Goal: Task Accomplishment & Management: Manage account settings

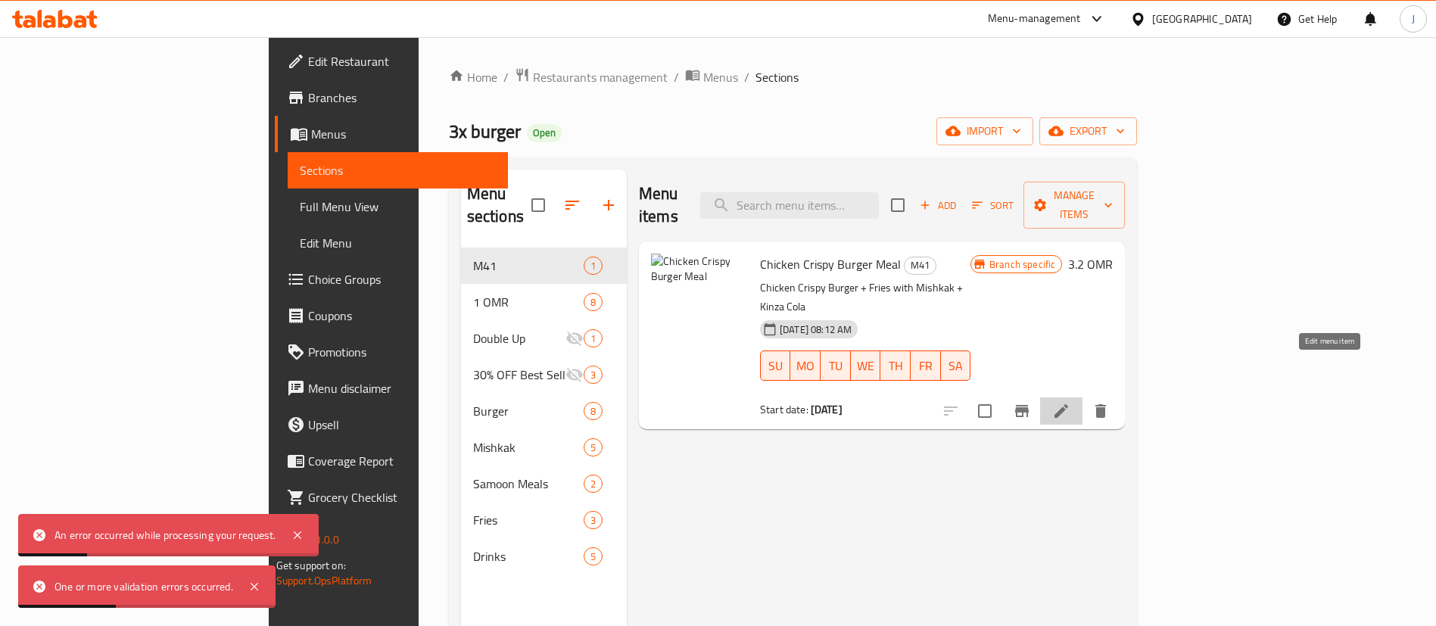
click at [1068, 404] on icon at bounding box center [1061, 411] width 14 height 14
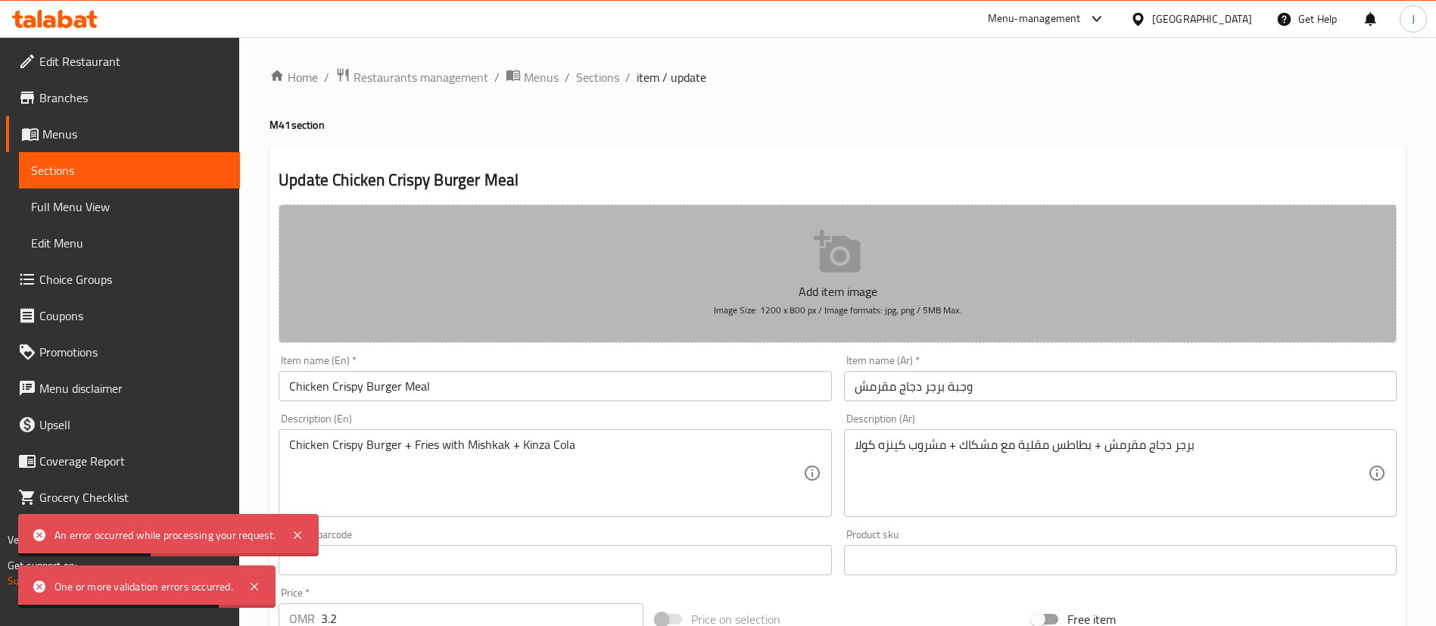
click at [668, 275] on button "Add item image Image Size: 1200 x 800 px / Image formats: jpg, png / 5MB Max." at bounding box center [838, 273] width 1118 height 139
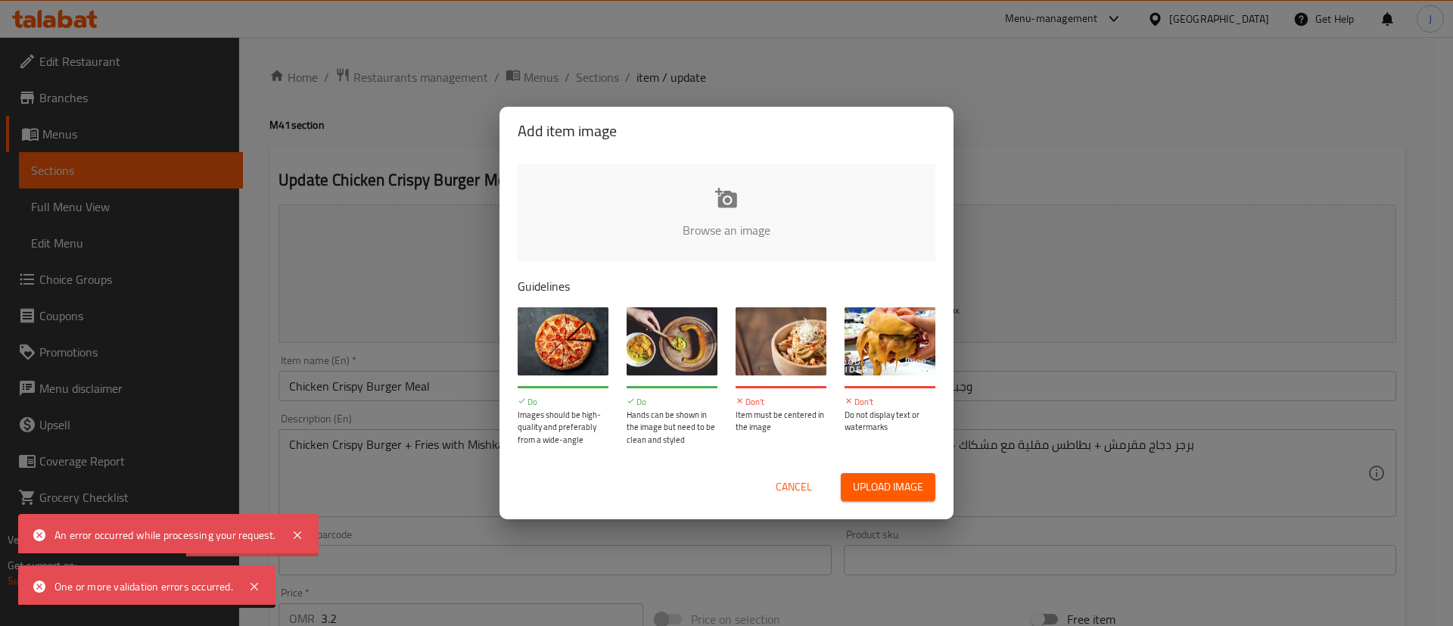
click at [712, 207] on input "file" at bounding box center [1238, 235] width 1441 height 142
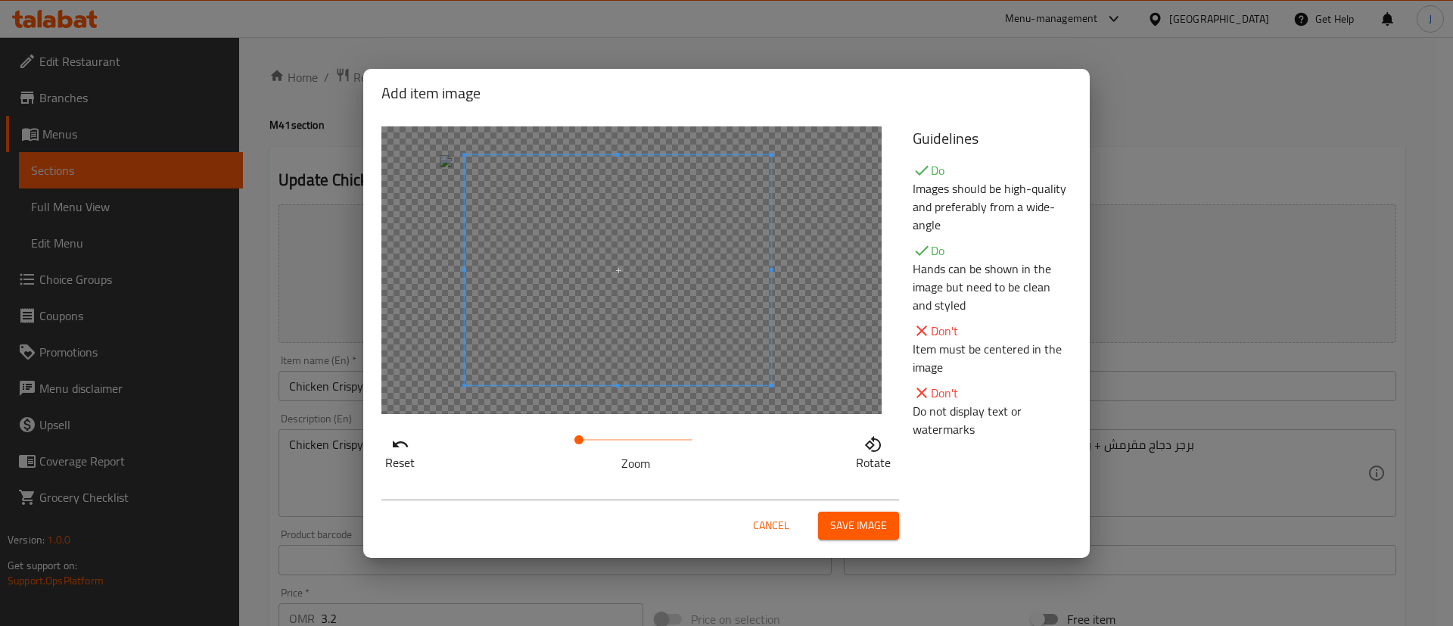
click at [683, 354] on span at bounding box center [618, 270] width 307 height 230
click at [864, 527] on span "Save image" at bounding box center [858, 525] width 57 height 19
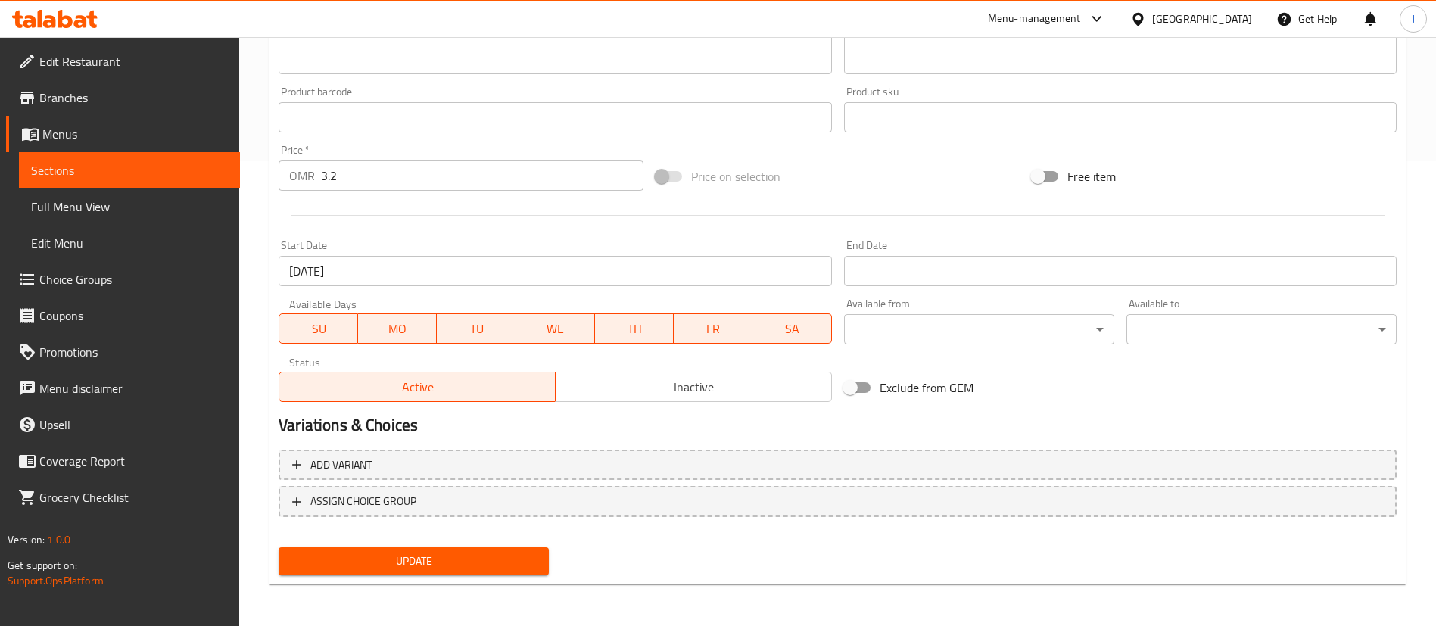
scroll to position [466, 0]
click at [464, 553] on span "Update" at bounding box center [414, 560] width 246 height 19
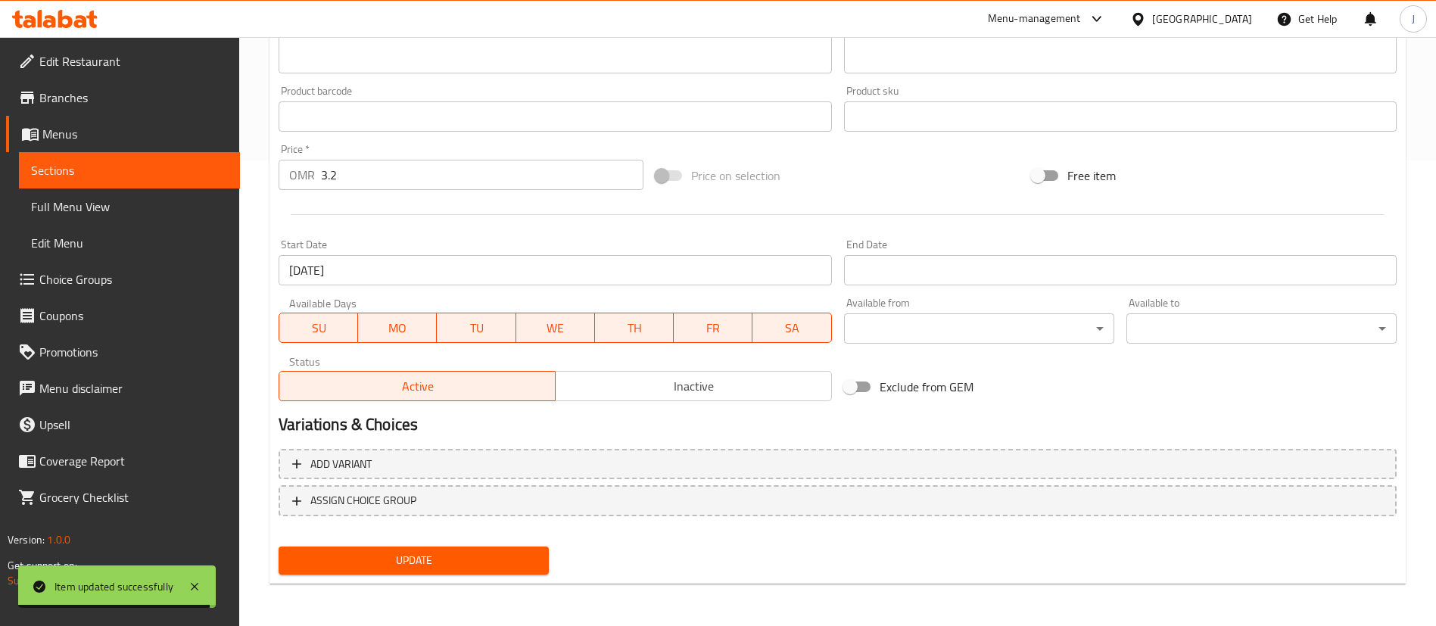
scroll to position [0, 0]
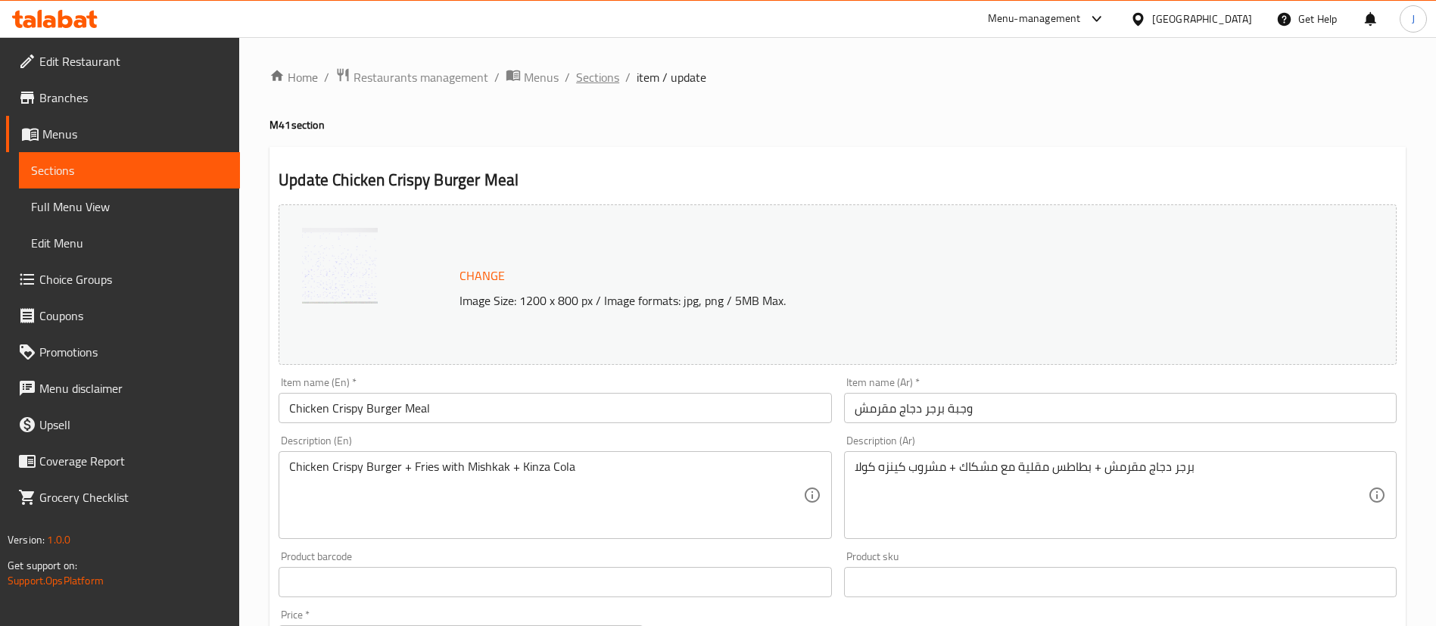
click at [592, 79] on span "Sections" at bounding box center [597, 77] width 43 height 18
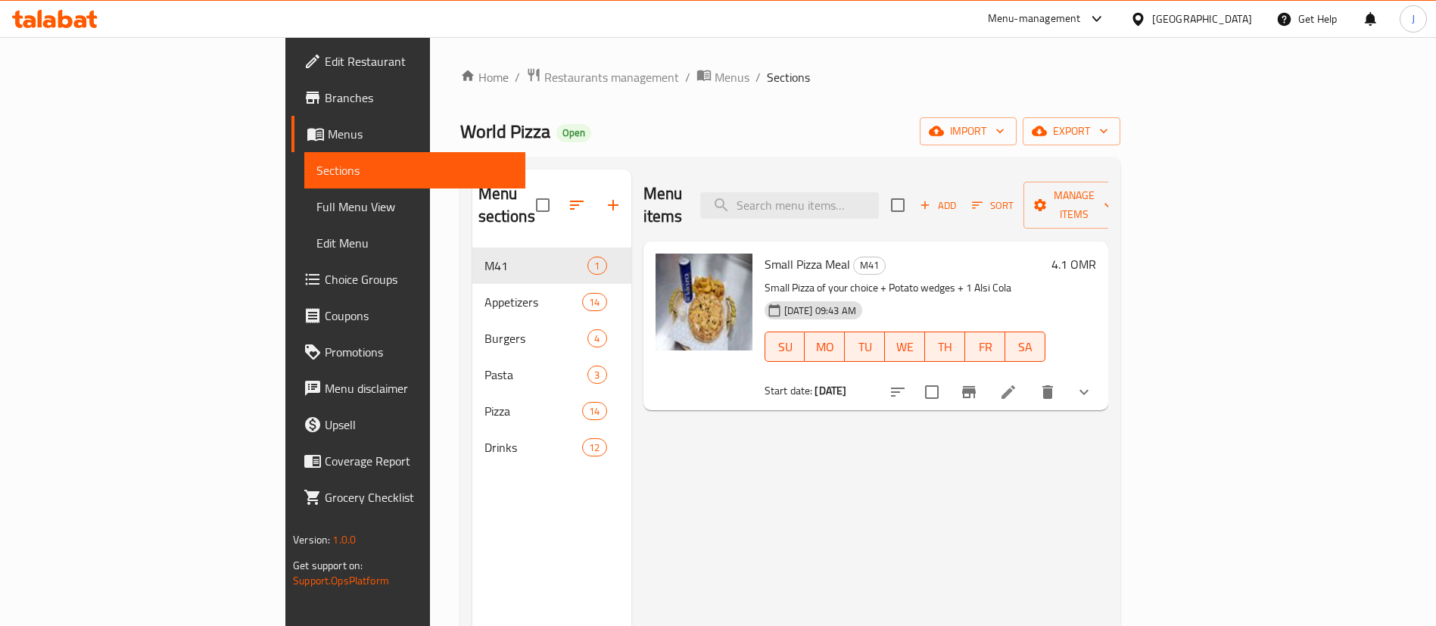
click at [905, 457] on div "Menu items Add Sort Manage items Small Pizza Meal M41 Small Pizza of your choic…" at bounding box center [869, 483] width 477 height 626
click at [544, 85] on span "Restaurants management" at bounding box center [611, 77] width 135 height 18
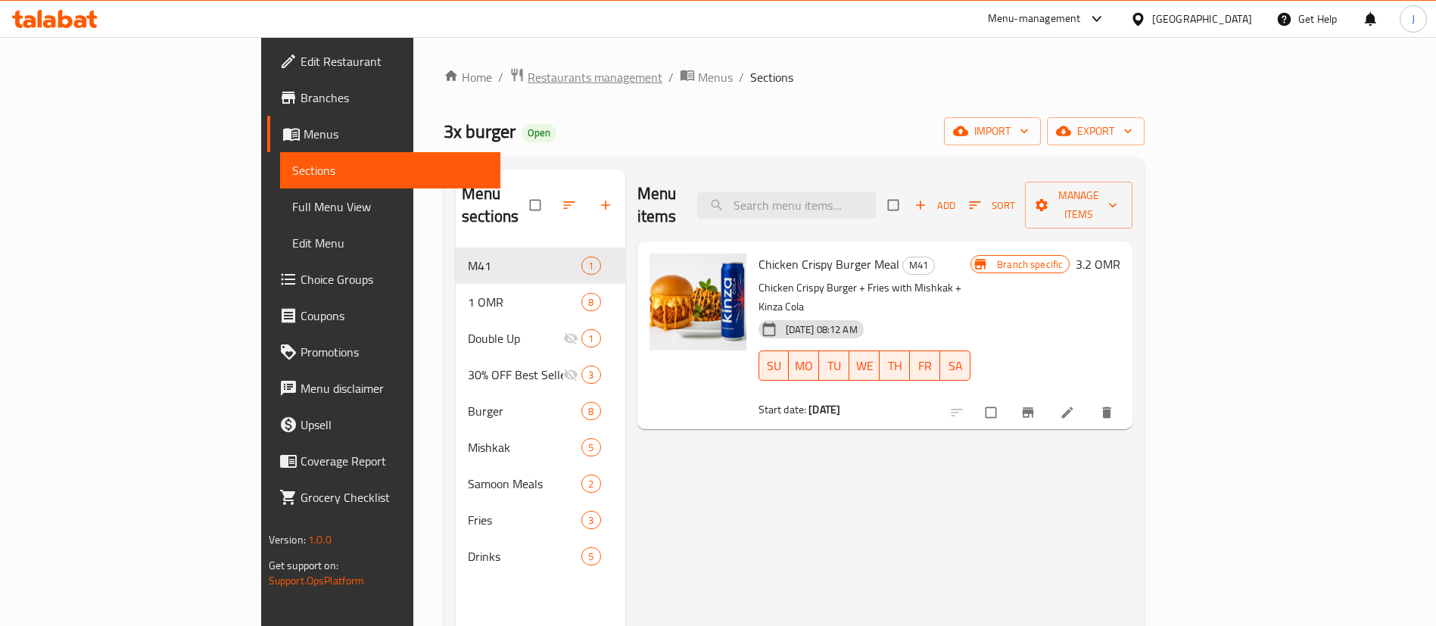
click at [528, 79] on span "Restaurants management" at bounding box center [595, 77] width 135 height 18
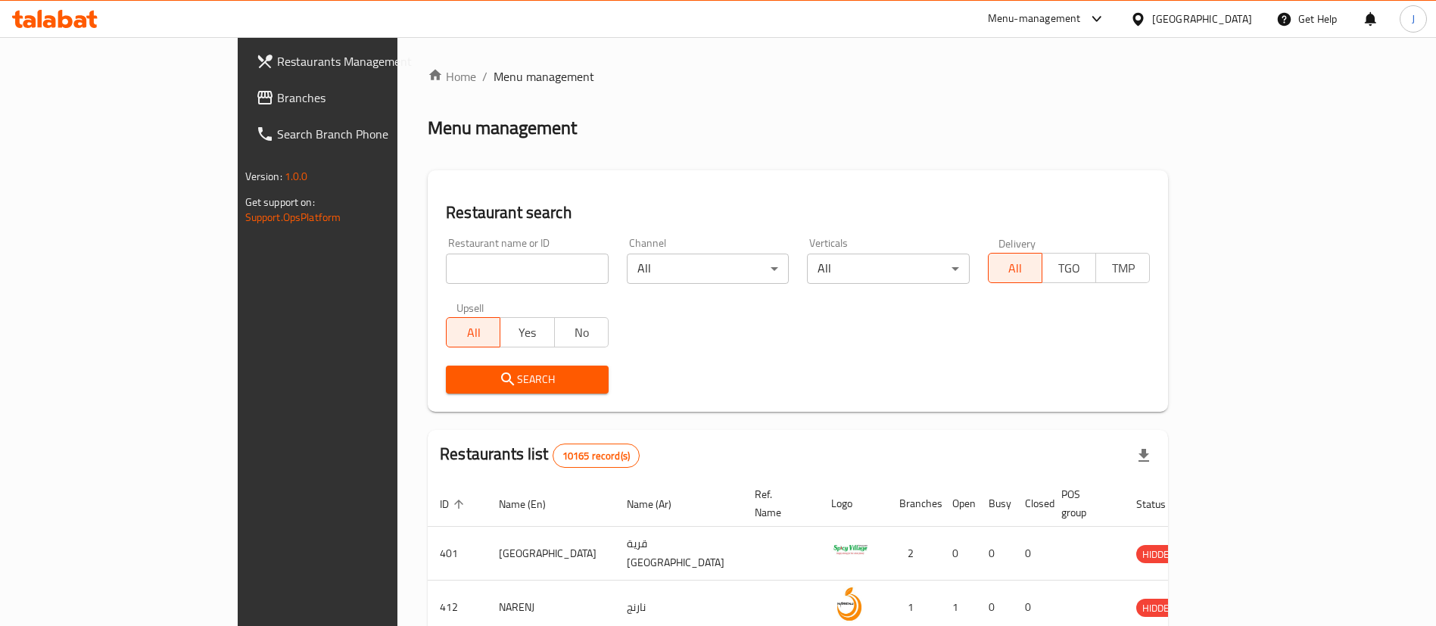
click at [446, 269] on input "search" at bounding box center [527, 269] width 163 height 30
paste input "654012"
type input "654012"
click button "Search" at bounding box center [527, 380] width 163 height 28
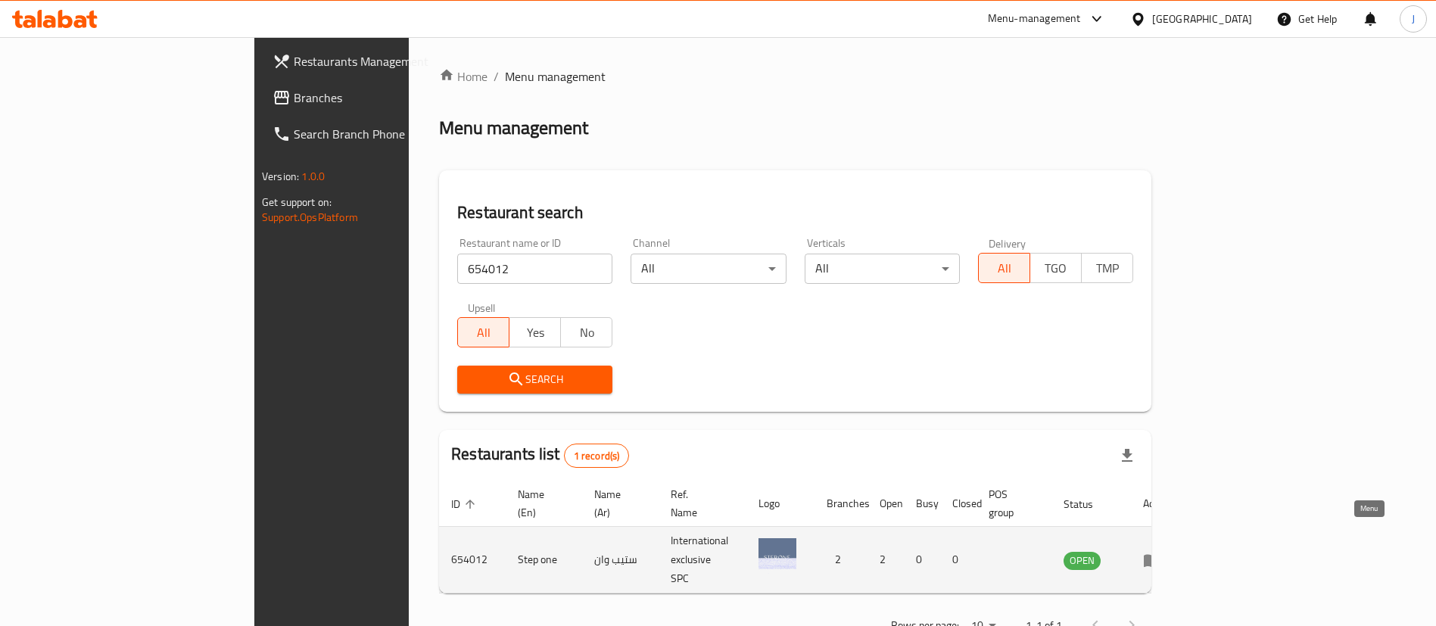
click at [1171, 551] on link "enhanced table" at bounding box center [1157, 560] width 28 height 18
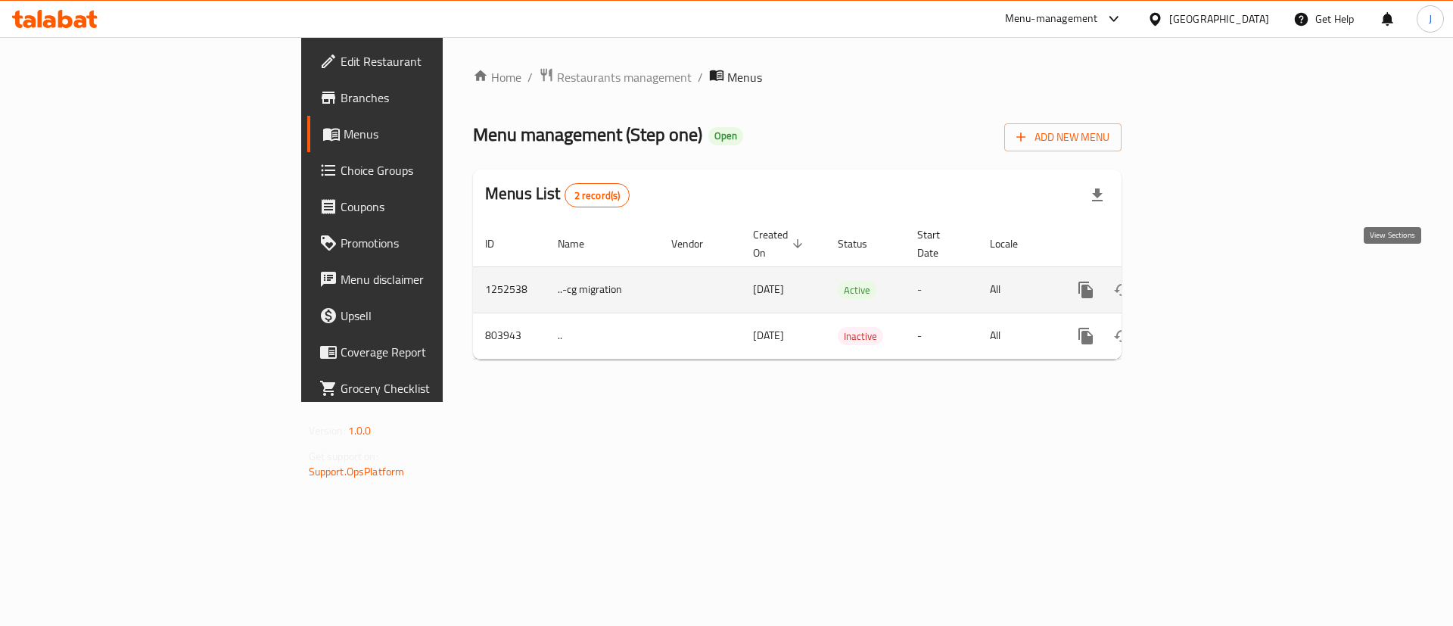
click at [1202, 283] on icon "enhanced table" at bounding box center [1195, 290] width 14 height 14
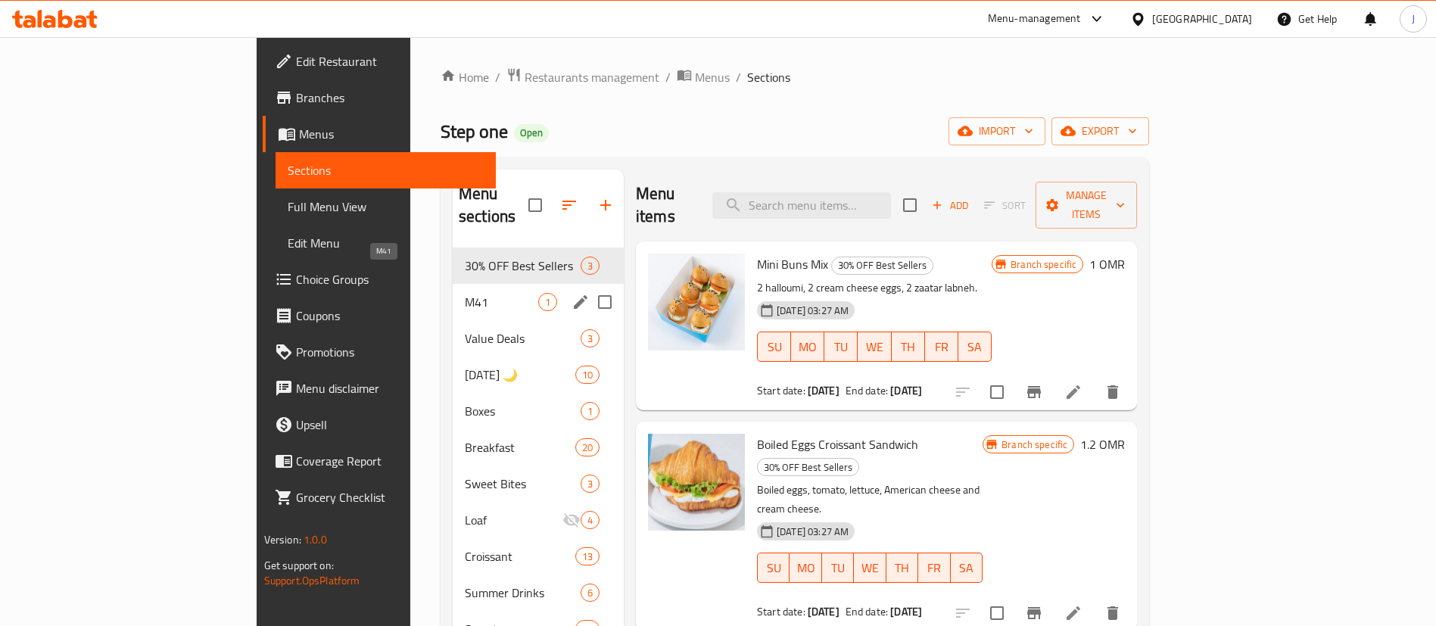
click at [465, 293] on span "M41" at bounding box center [501, 302] width 73 height 18
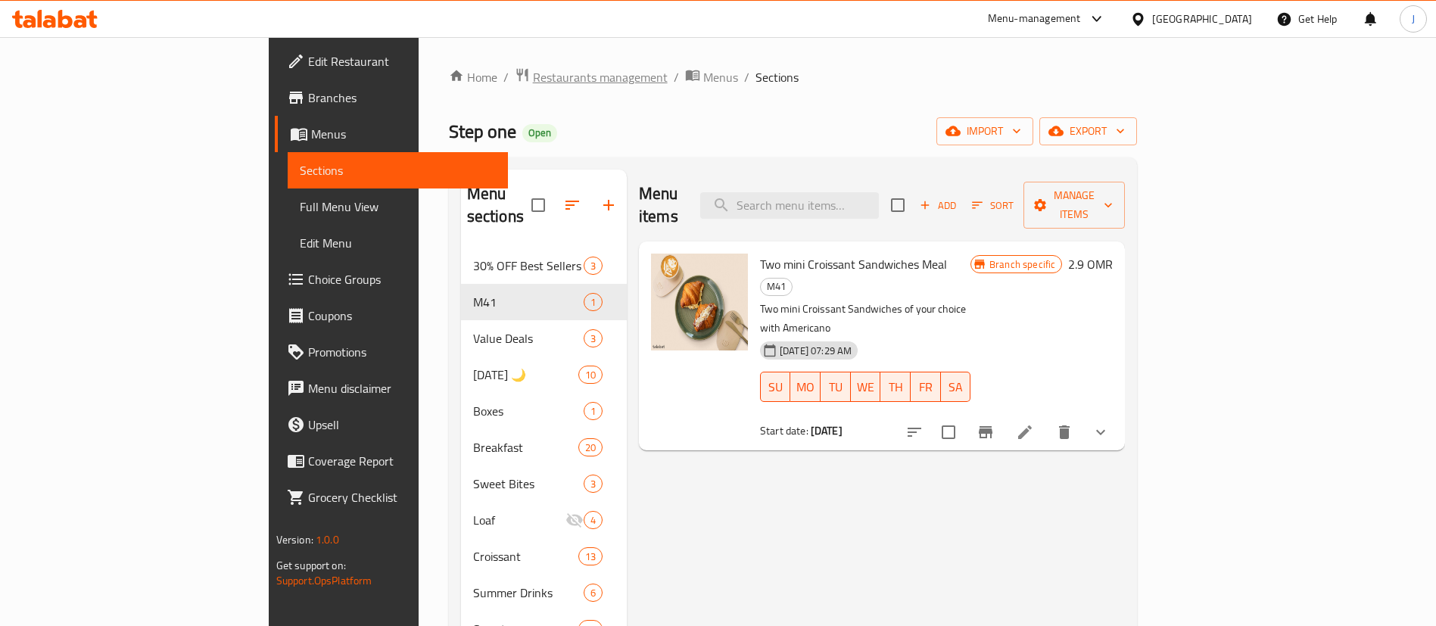
click at [533, 79] on span "Restaurants management" at bounding box center [600, 77] width 135 height 18
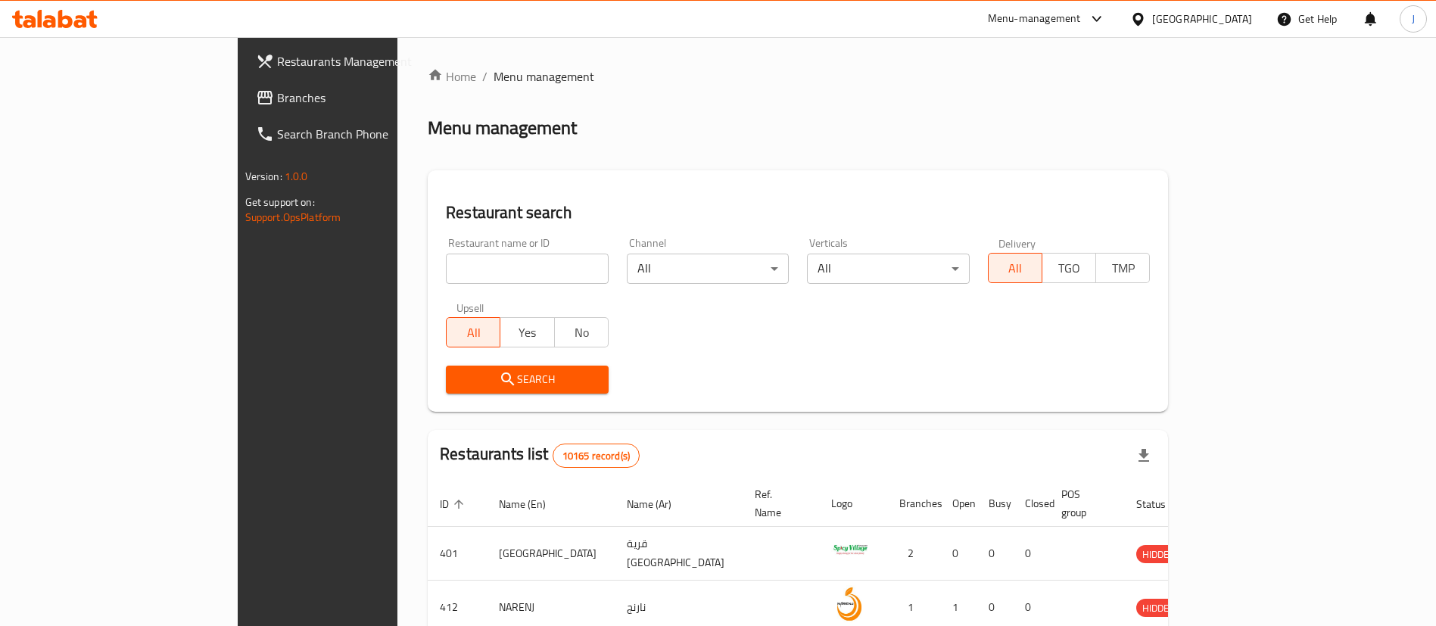
click at [446, 269] on input "search" at bounding box center [527, 269] width 163 height 30
click at [277, 95] on span "Branches" at bounding box center [371, 98] width 188 height 18
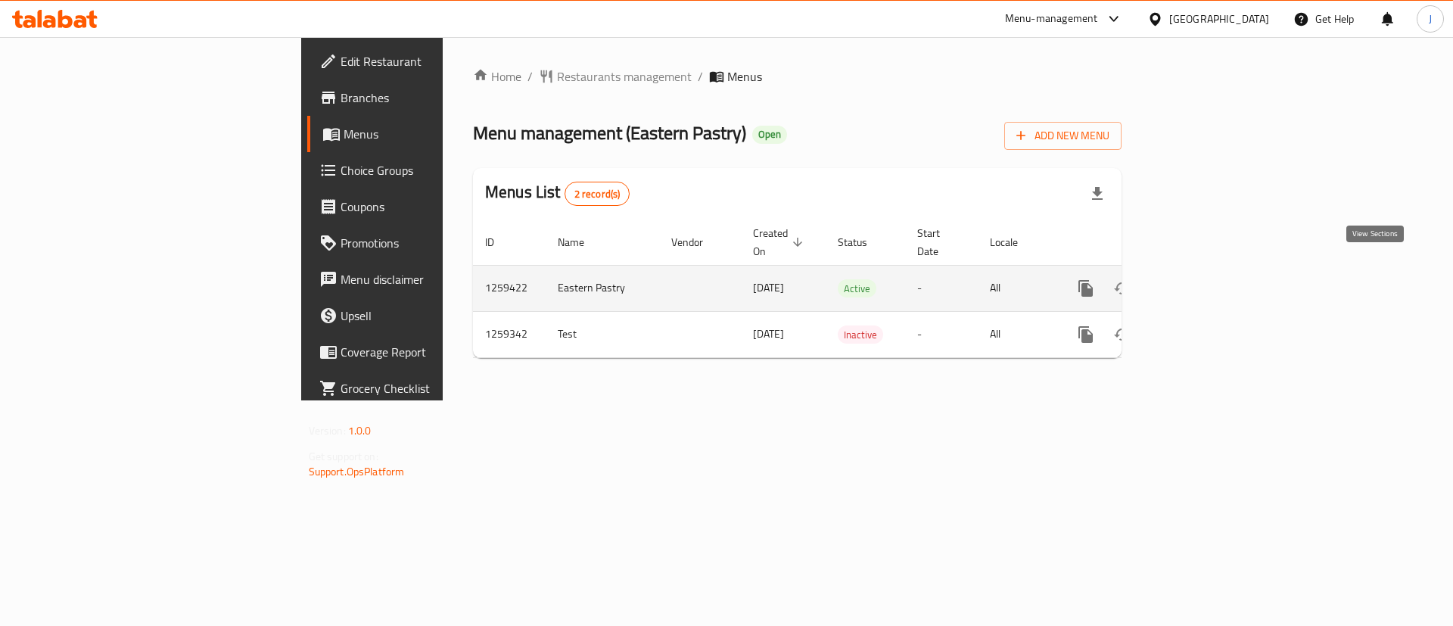
click at [1213, 279] on link "enhanced table" at bounding box center [1195, 288] width 36 height 36
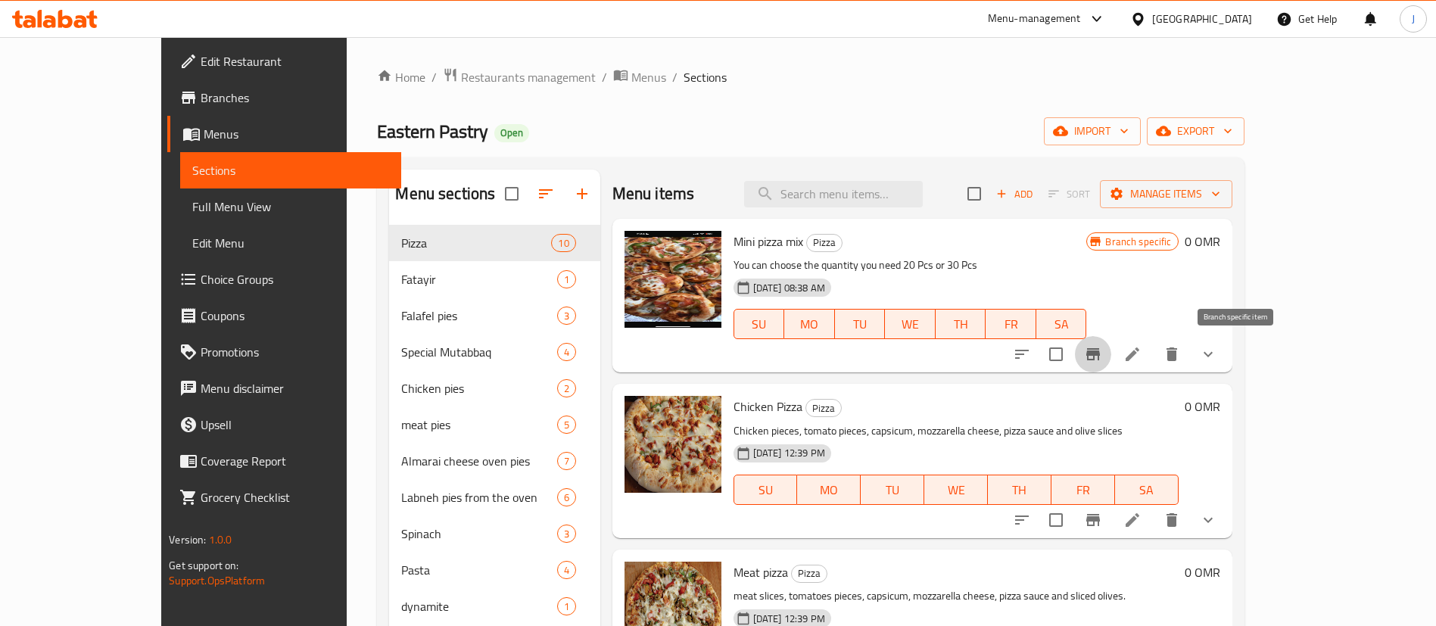
click at [1102, 357] on icon "Branch-specific-item" at bounding box center [1093, 354] width 18 height 18
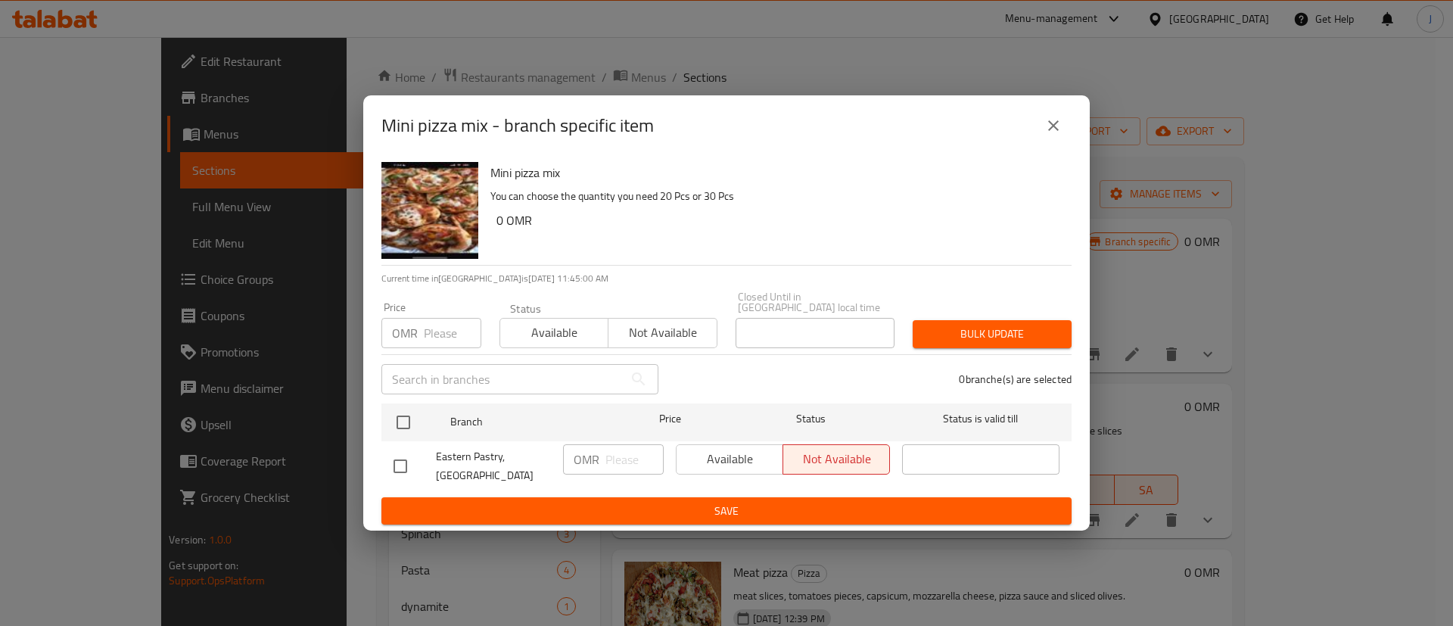
click at [1051, 131] on icon "close" at bounding box center [1053, 125] width 11 height 11
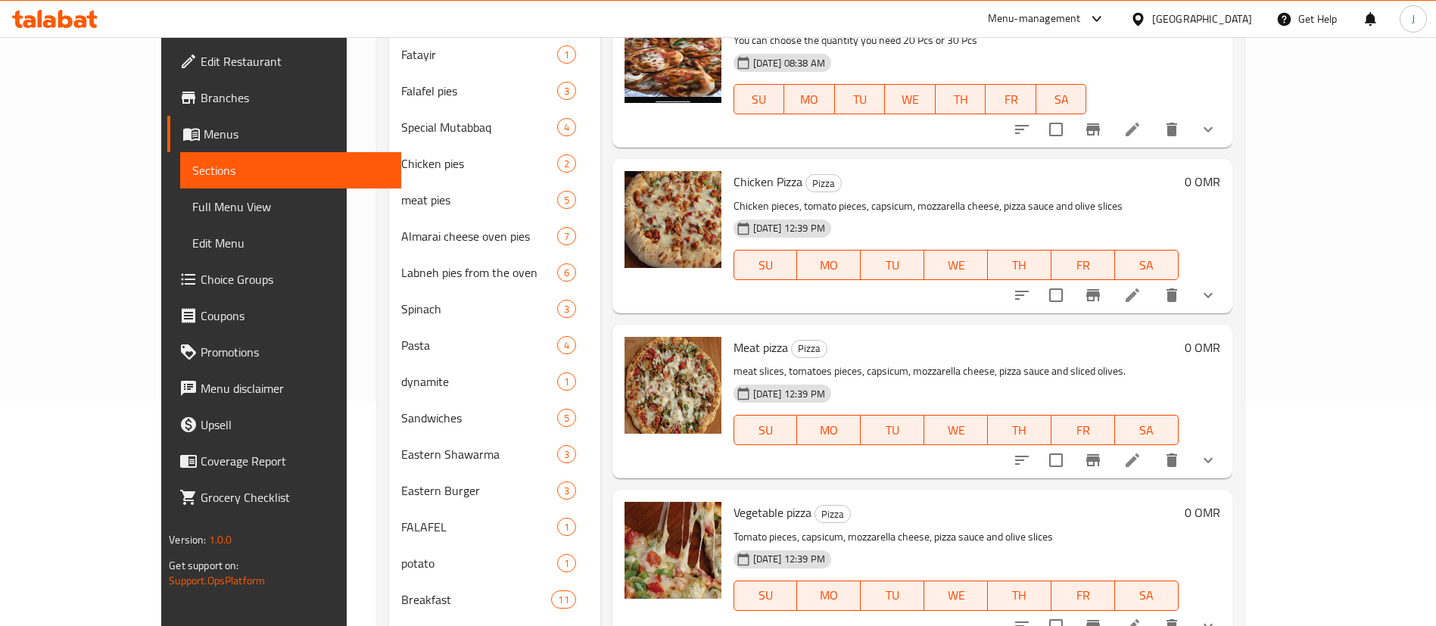
scroll to position [111, 0]
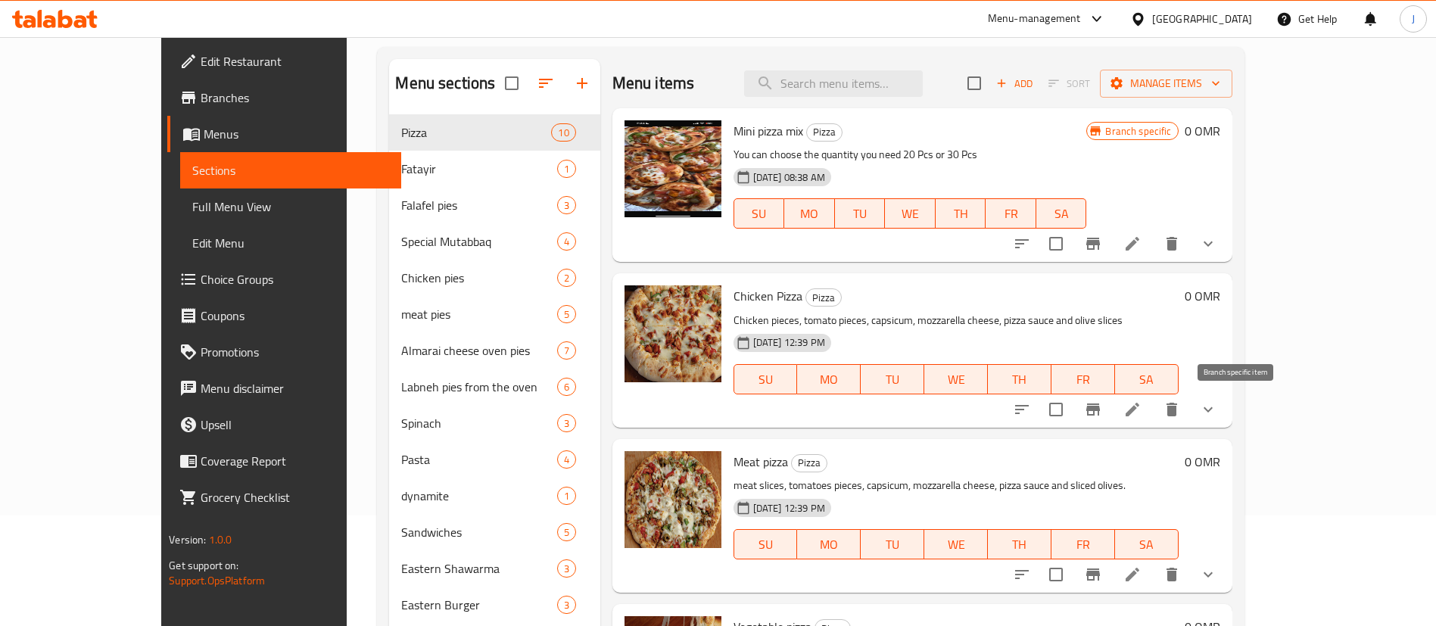
click at [1102, 411] on icon "Branch-specific-item" at bounding box center [1093, 409] width 18 height 18
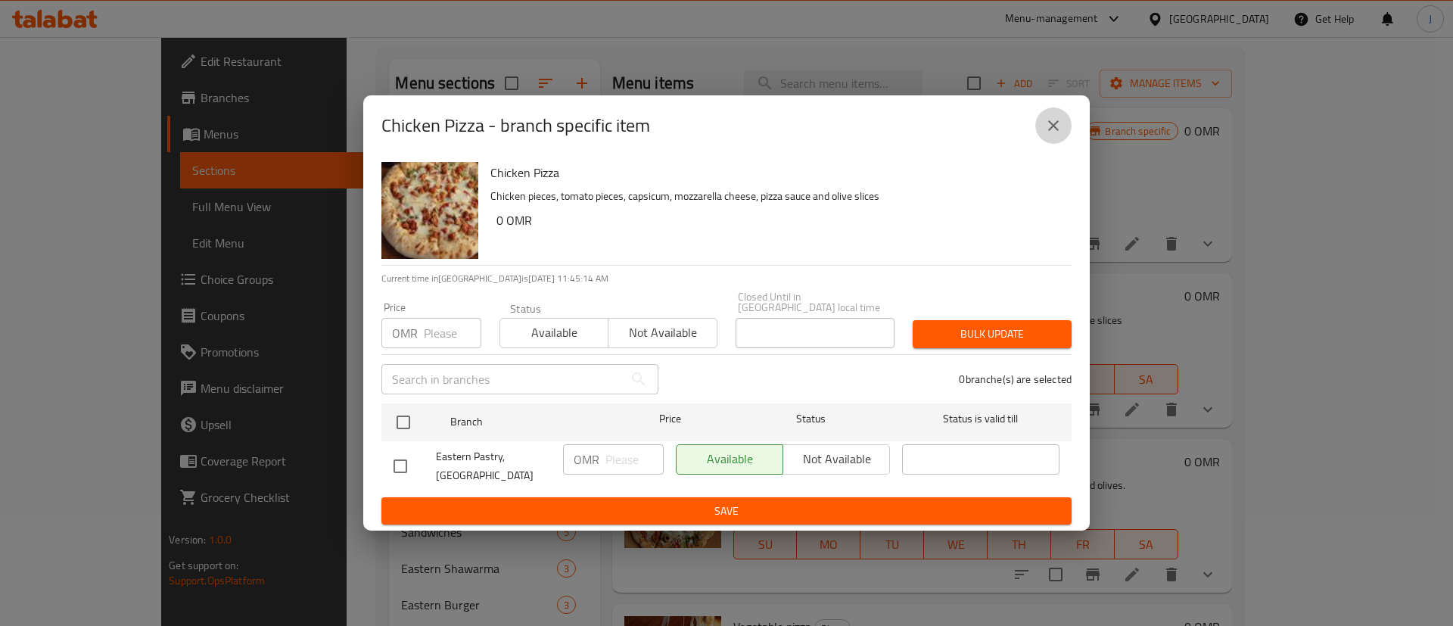
click at [1054, 133] on icon "close" at bounding box center [1054, 126] width 18 height 18
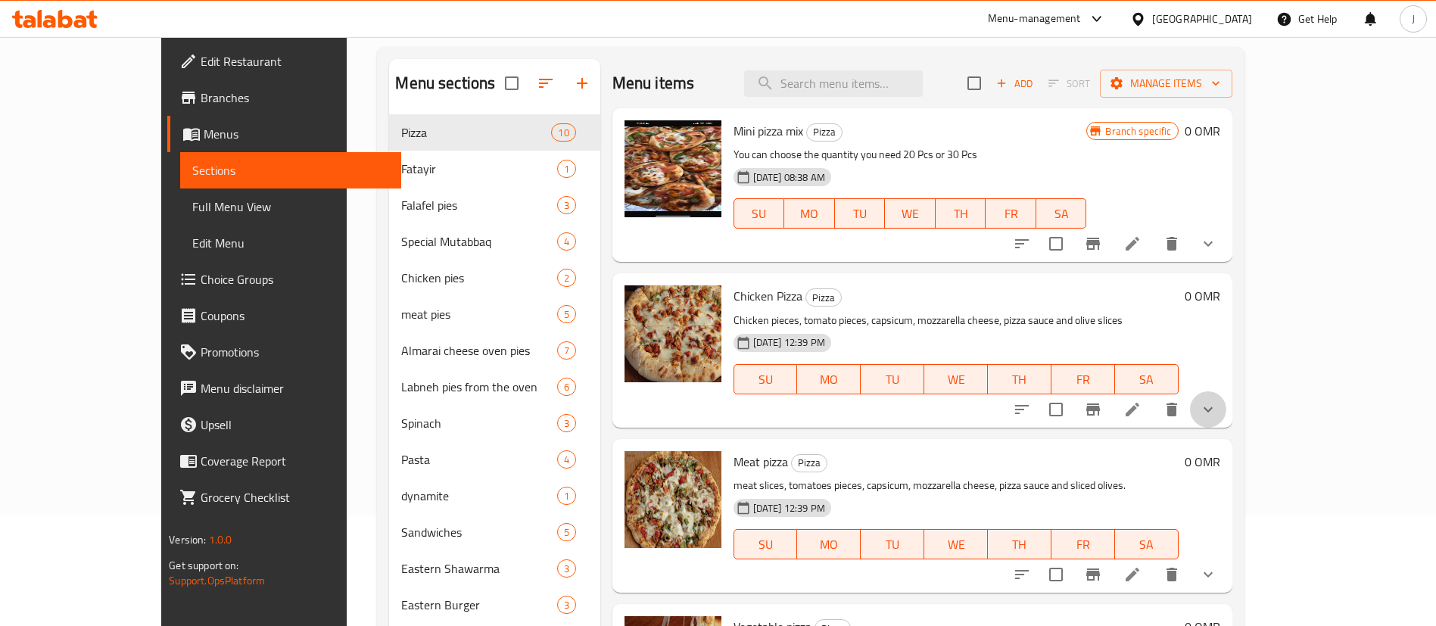
click at [1226, 419] on button "show more" at bounding box center [1208, 409] width 36 height 36
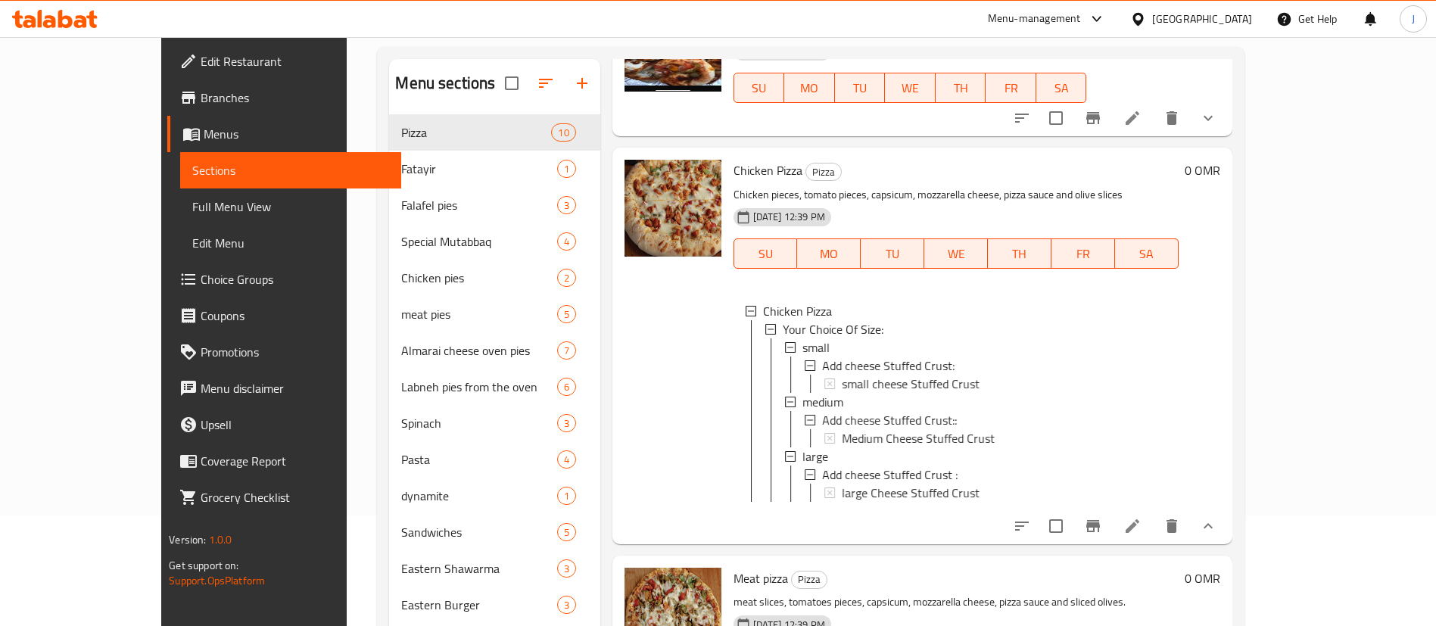
scroll to position [227, 0]
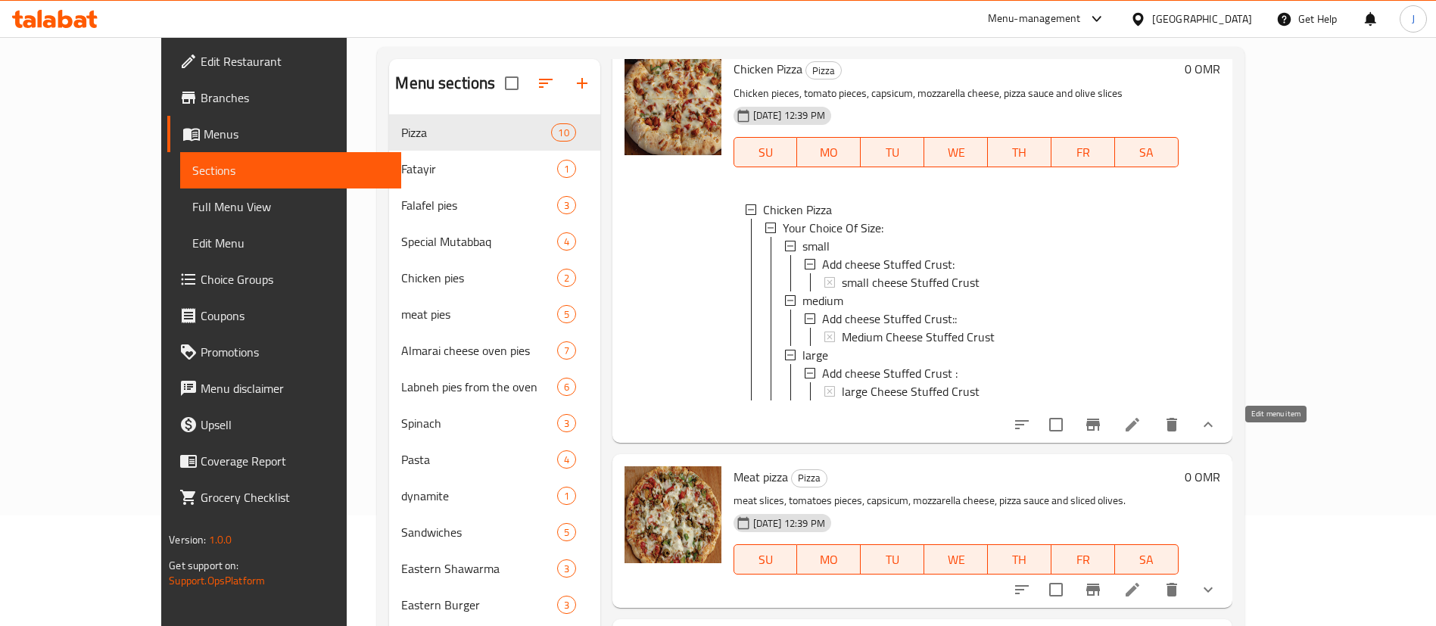
click at [1142, 434] on icon at bounding box center [1132, 425] width 18 height 18
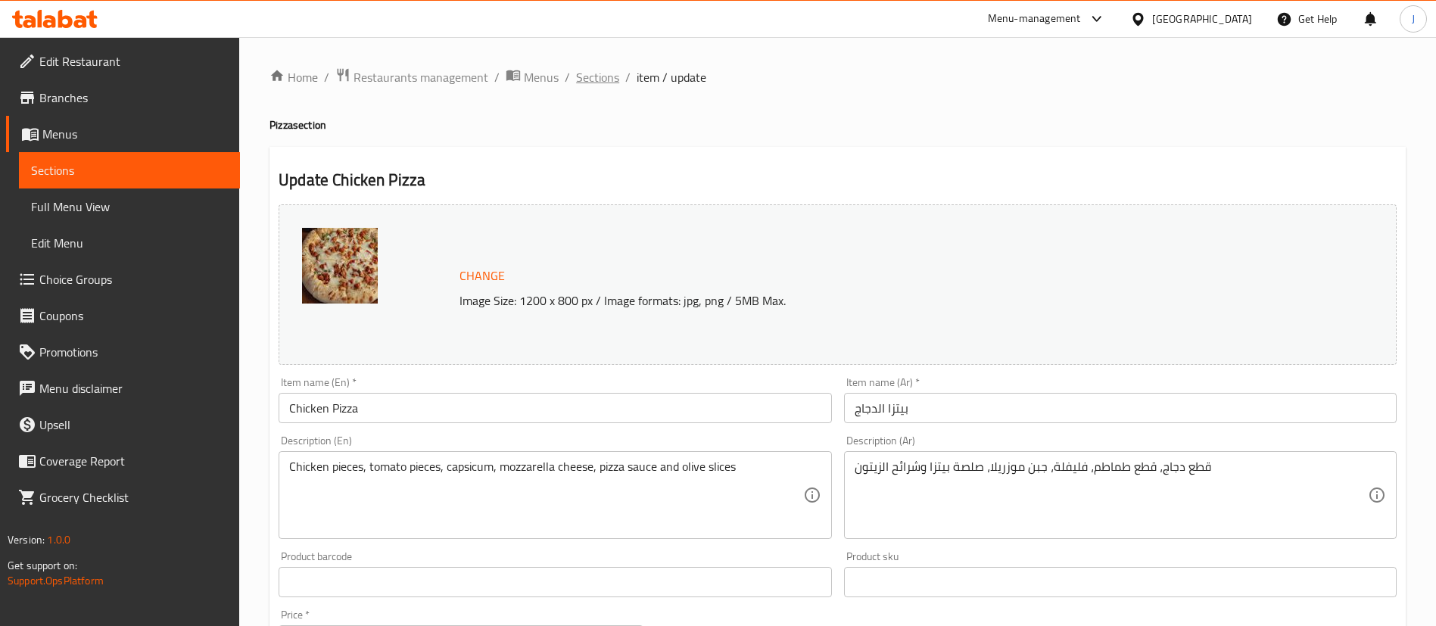
click at [593, 76] on span "Sections" at bounding box center [597, 77] width 43 height 18
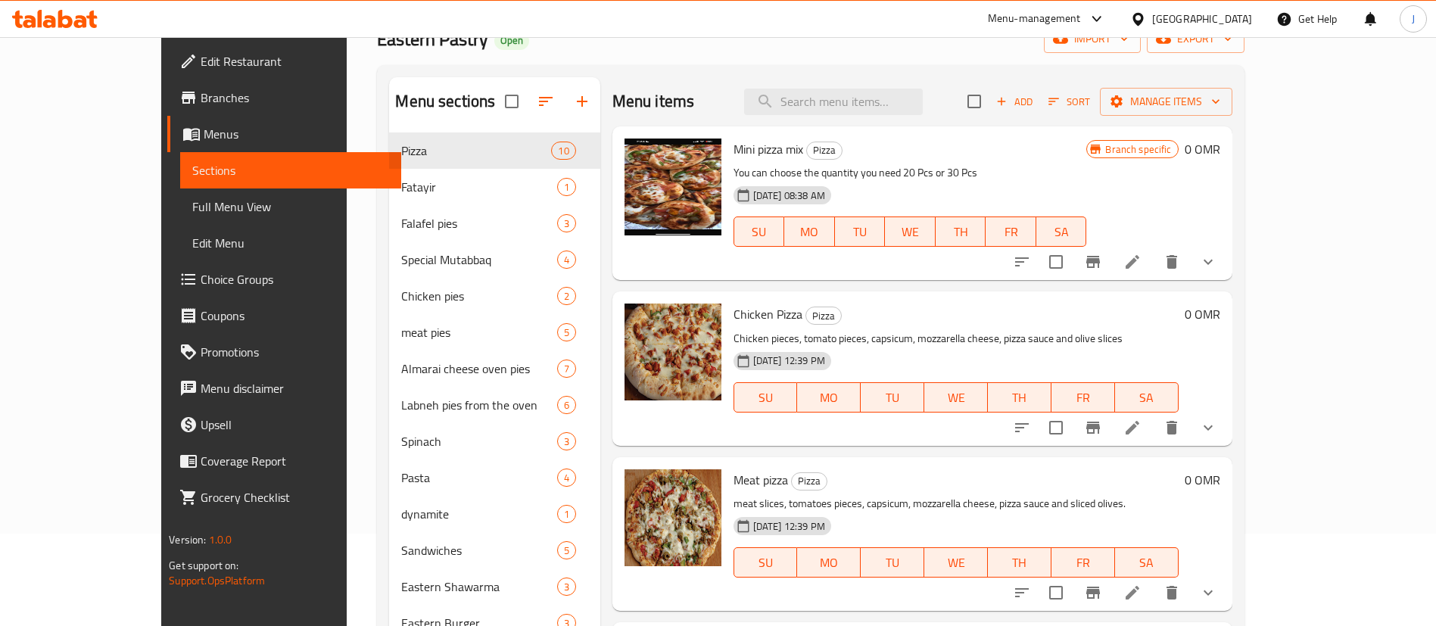
scroll to position [114, 0]
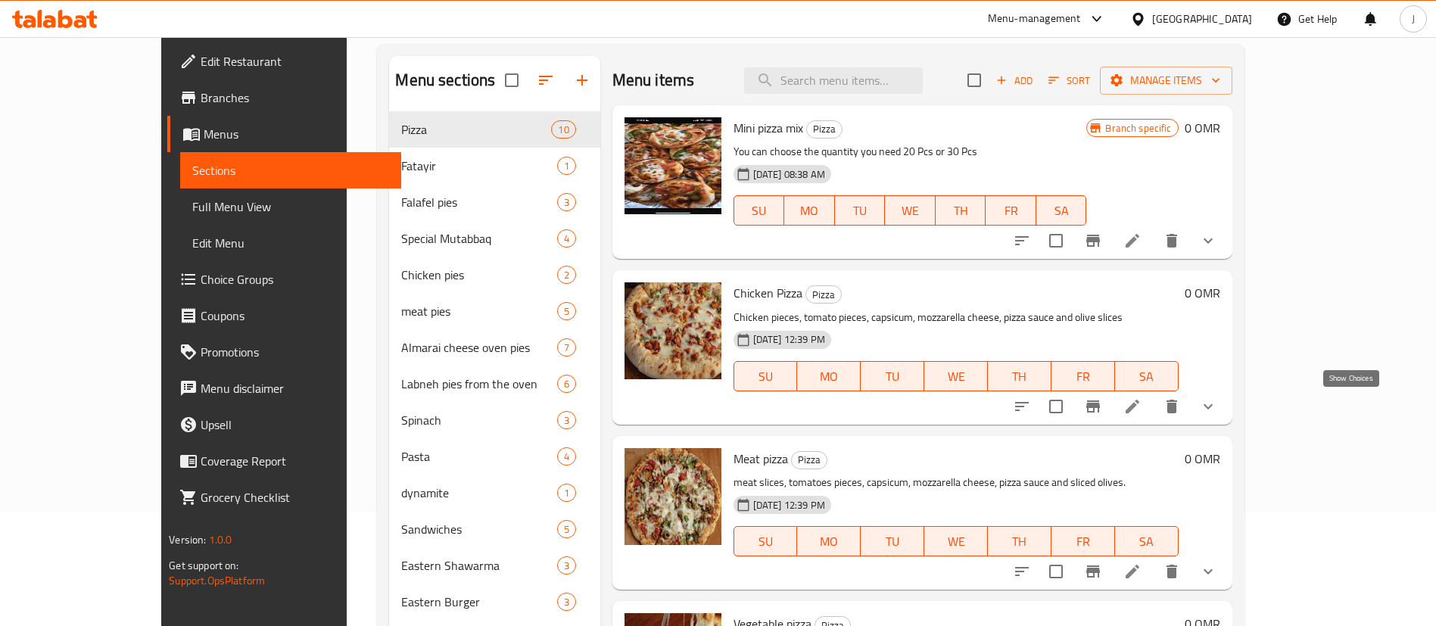
click at [1217, 399] on icon "show more" at bounding box center [1208, 406] width 18 height 18
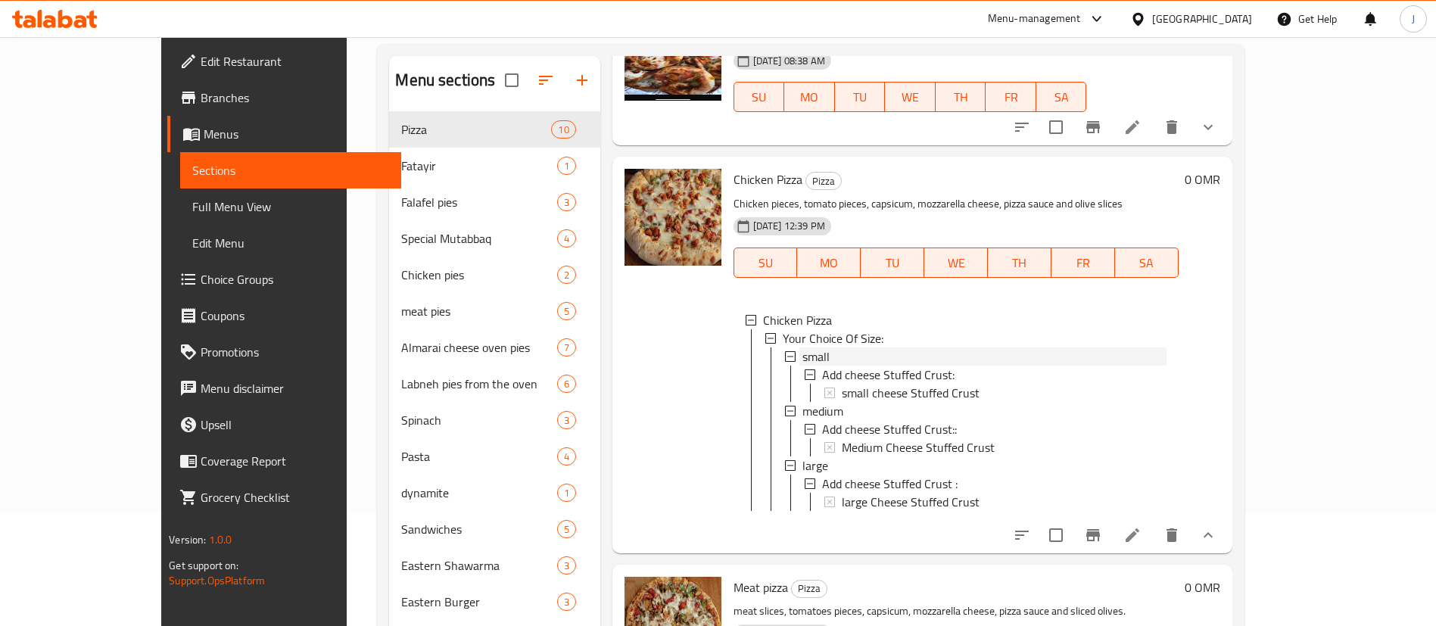
click at [802, 352] on span "small" at bounding box center [815, 356] width 27 height 18
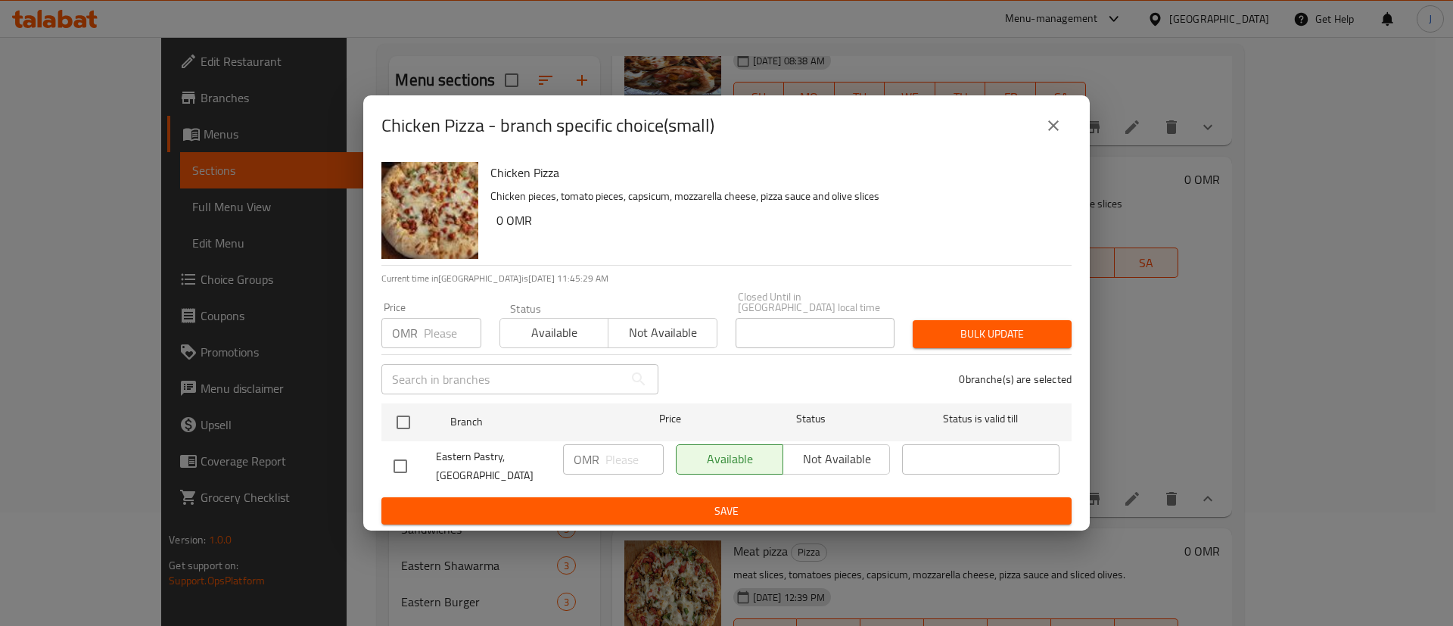
click at [1038, 136] on button "close" at bounding box center [1054, 125] width 36 height 36
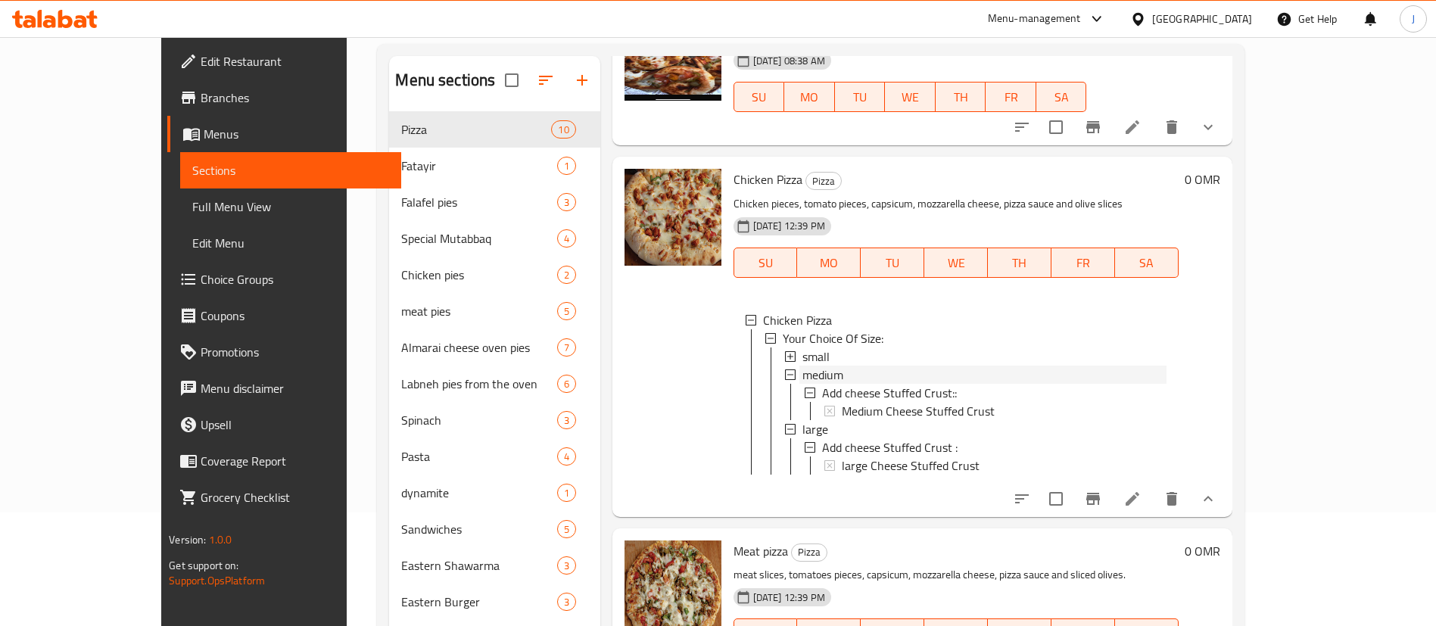
click at [802, 374] on span "medium" at bounding box center [822, 375] width 41 height 18
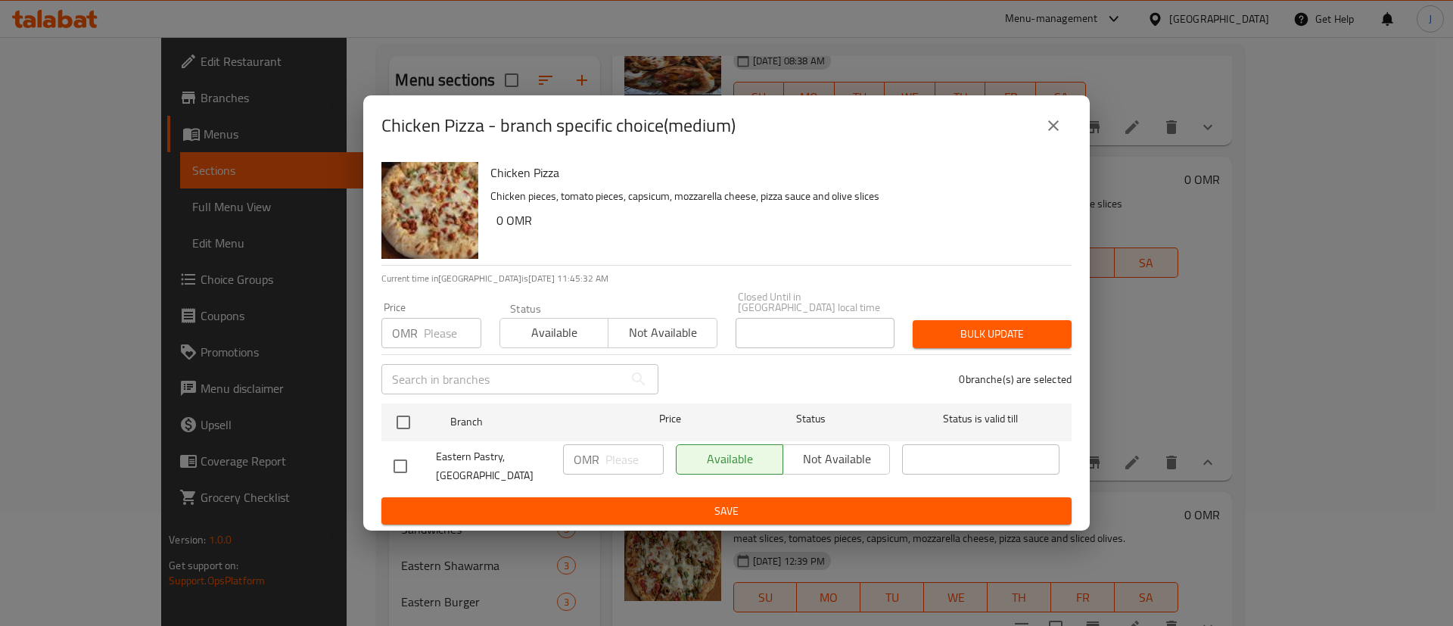
click at [1073, 114] on div "Chicken Pizza - branch specific choice(medium)" at bounding box center [726, 125] width 727 height 61
click at [1066, 118] on button "close" at bounding box center [1054, 125] width 36 height 36
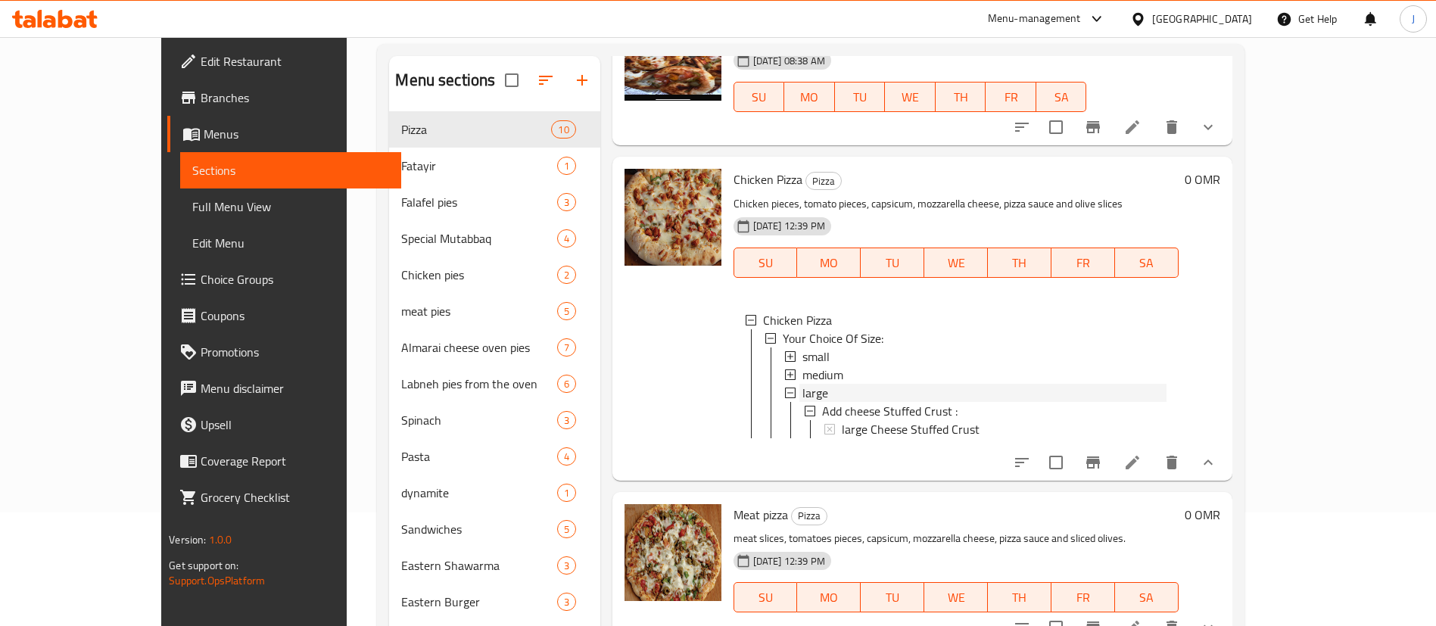
click at [802, 389] on span "large" at bounding box center [815, 393] width 26 height 18
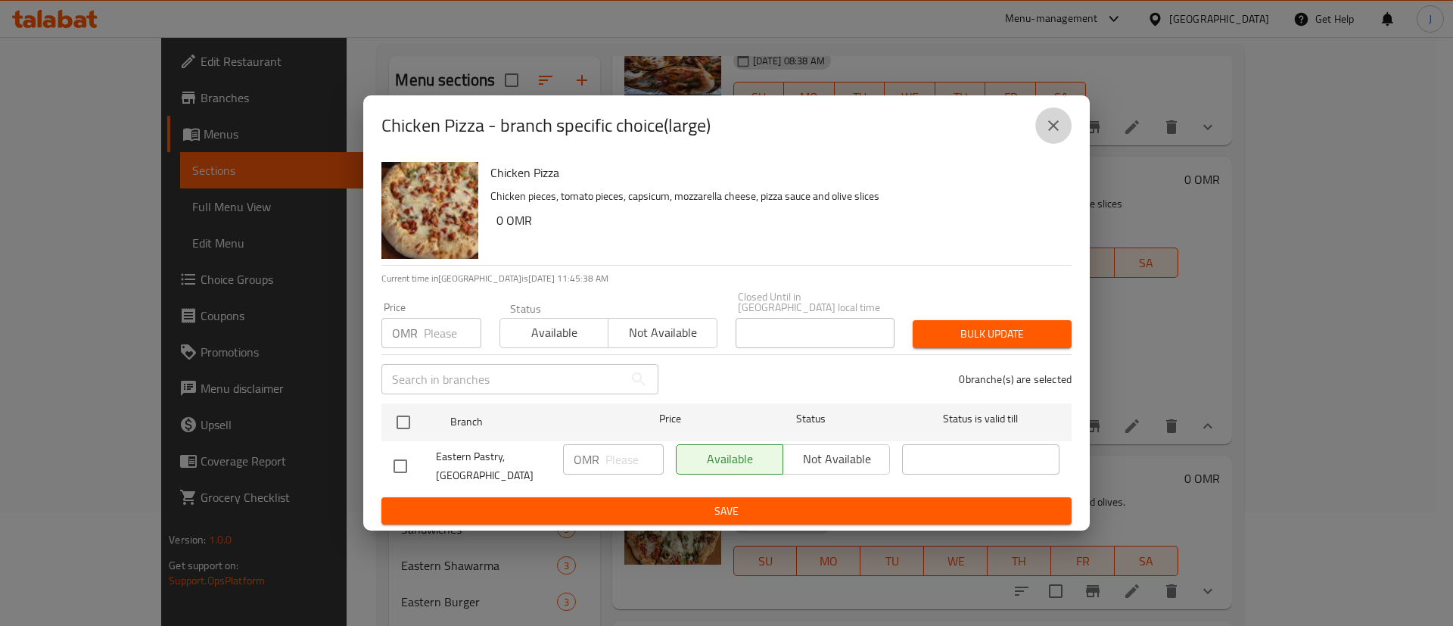
click at [1055, 130] on icon "close" at bounding box center [1054, 126] width 18 height 18
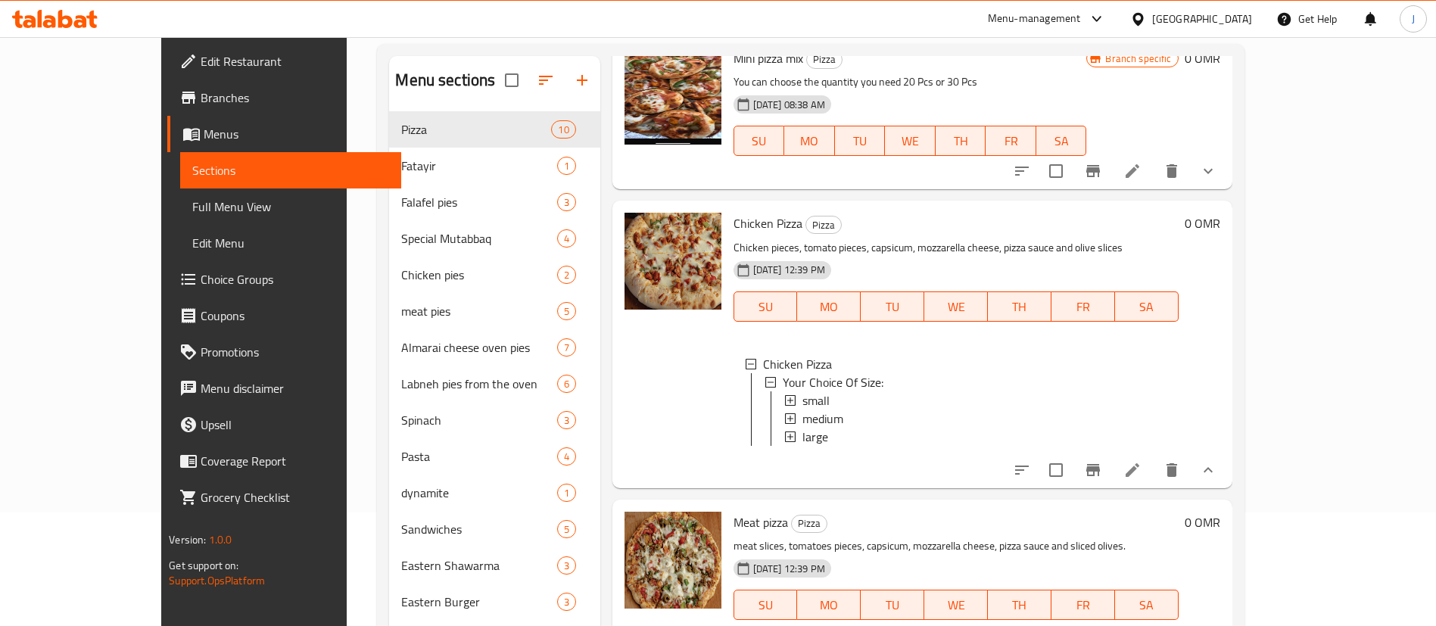
scroll to position [69, 0]
click at [1142, 480] on icon at bounding box center [1132, 471] width 18 height 18
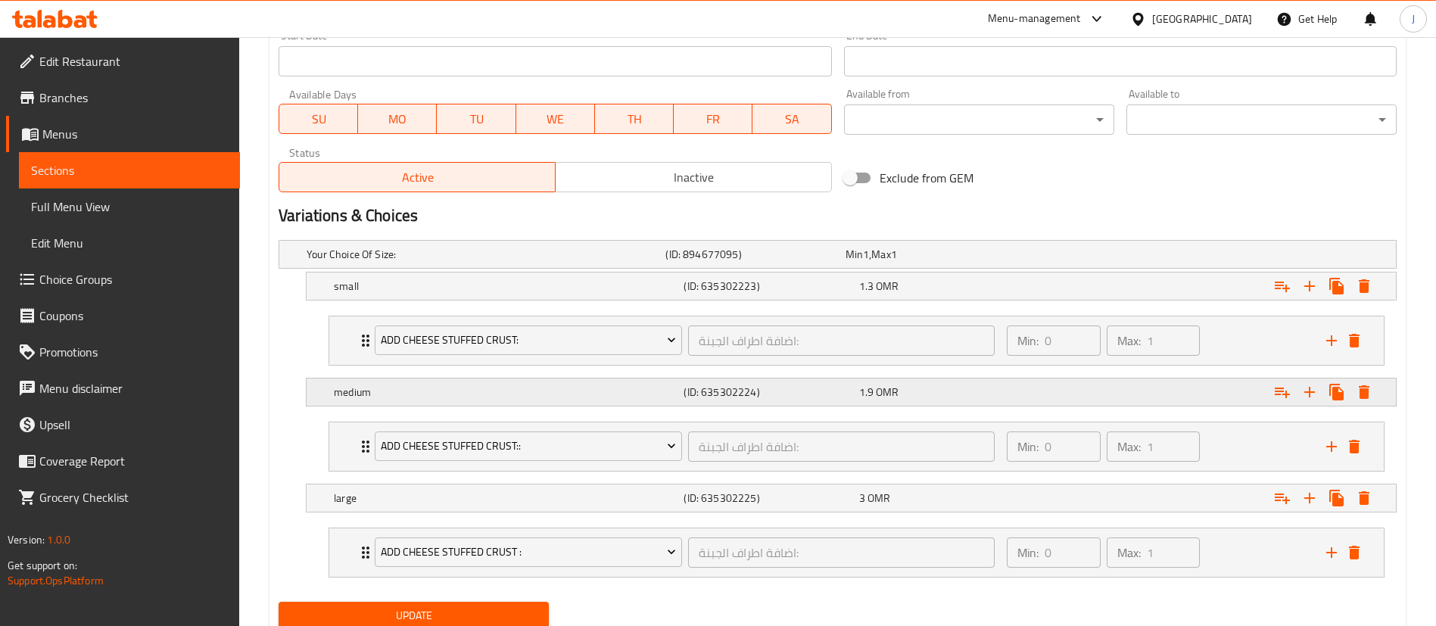
scroll to position [681, 0]
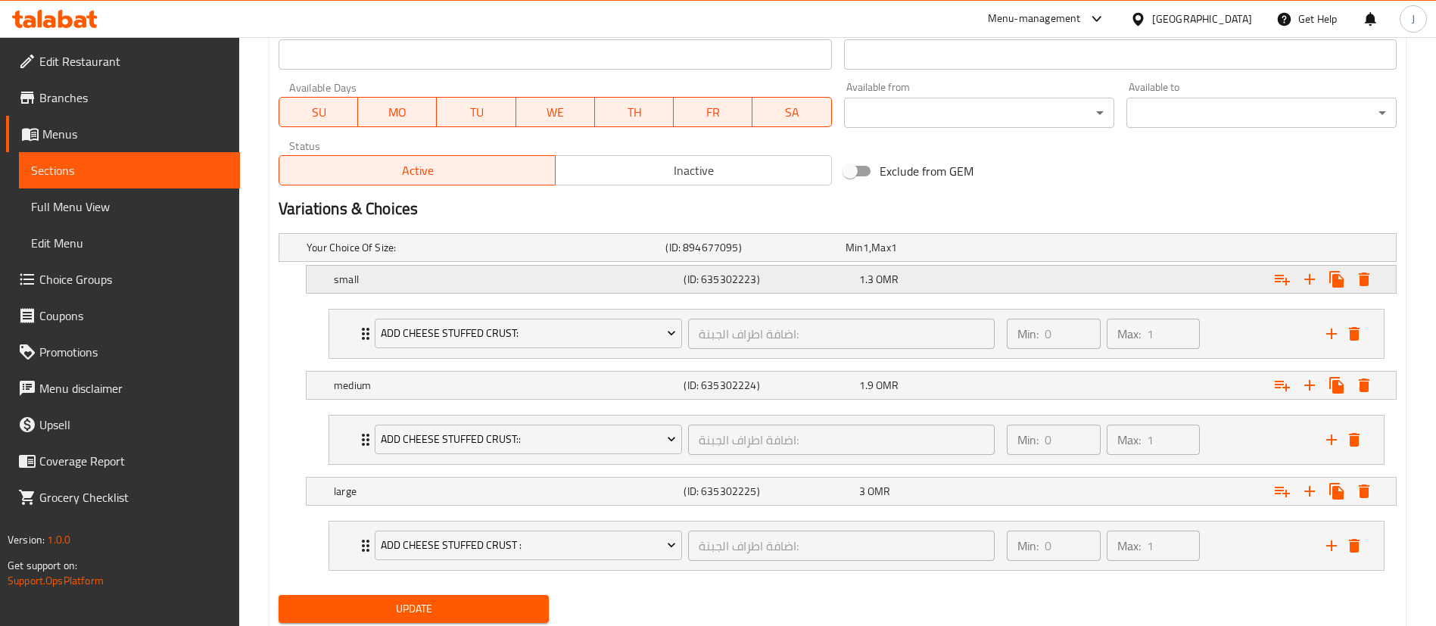
click at [863, 257] on span "1.3" at bounding box center [854, 248] width 17 height 20
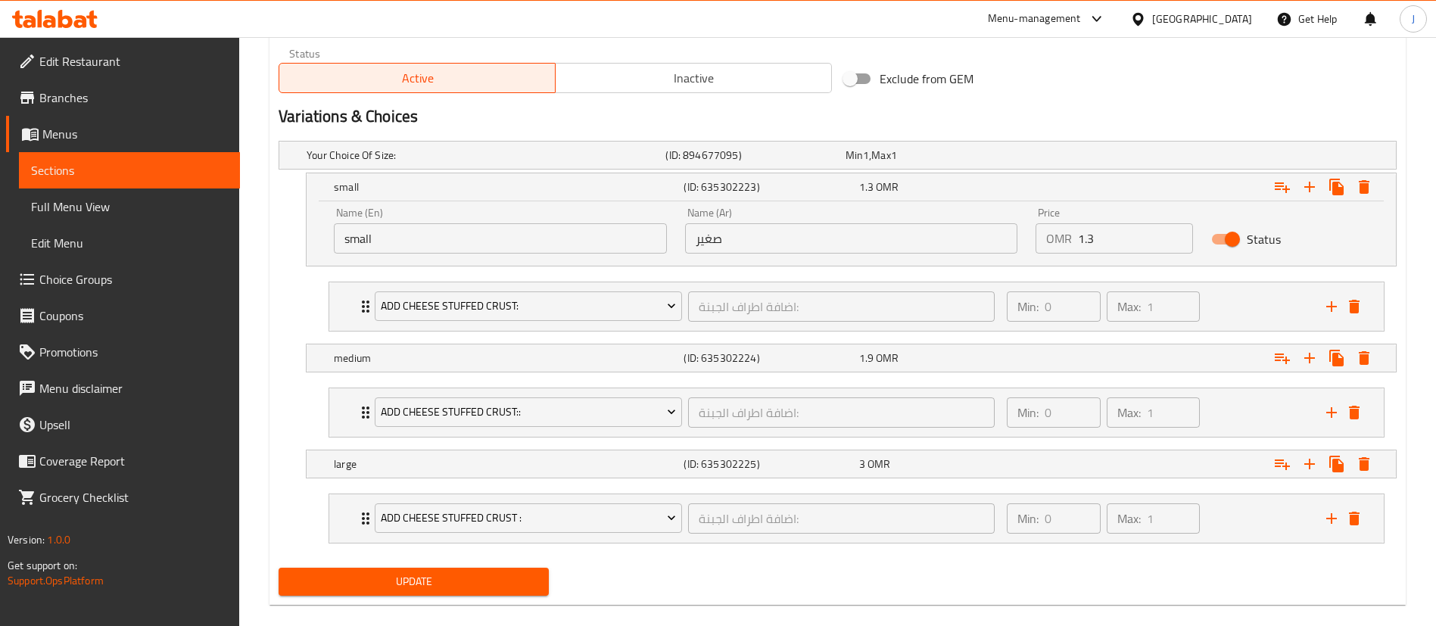
scroll to position [795, 0]
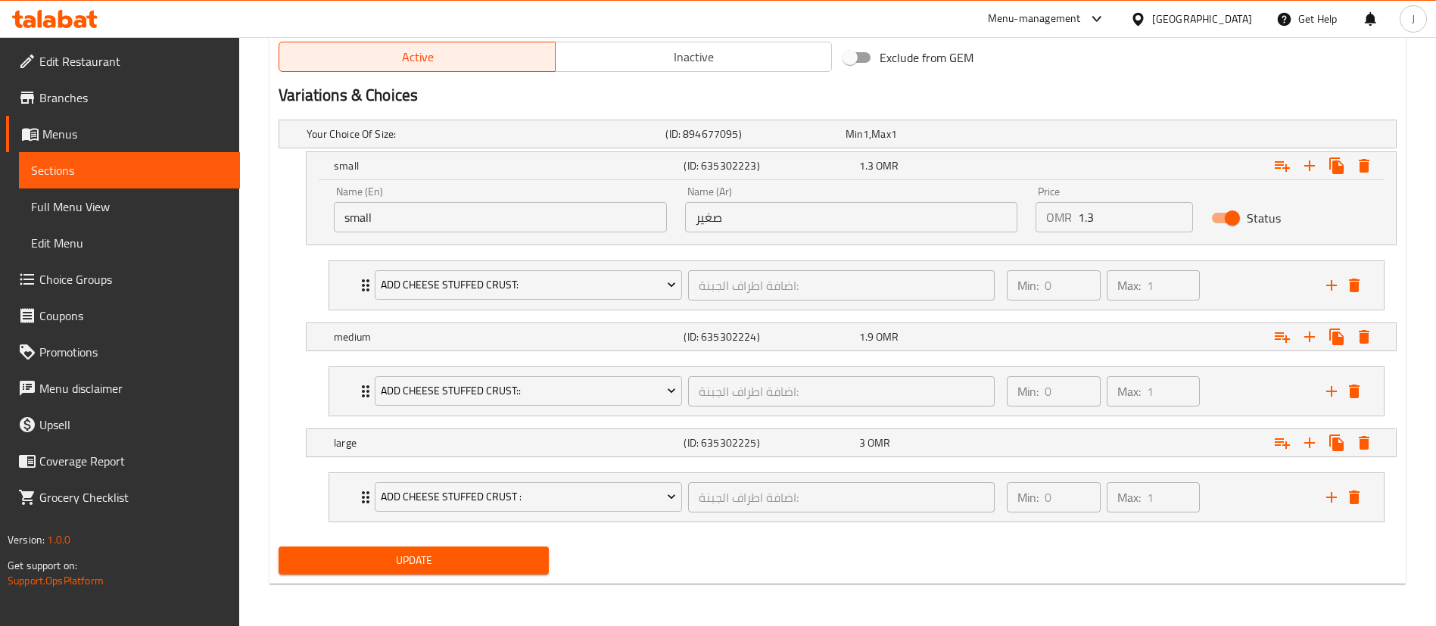
click at [1120, 218] on input "1.3" at bounding box center [1135, 217] width 115 height 30
type input "1.5"
click at [802, 172] on h5 "(ID: 635302223)" at bounding box center [768, 165] width 169 height 15
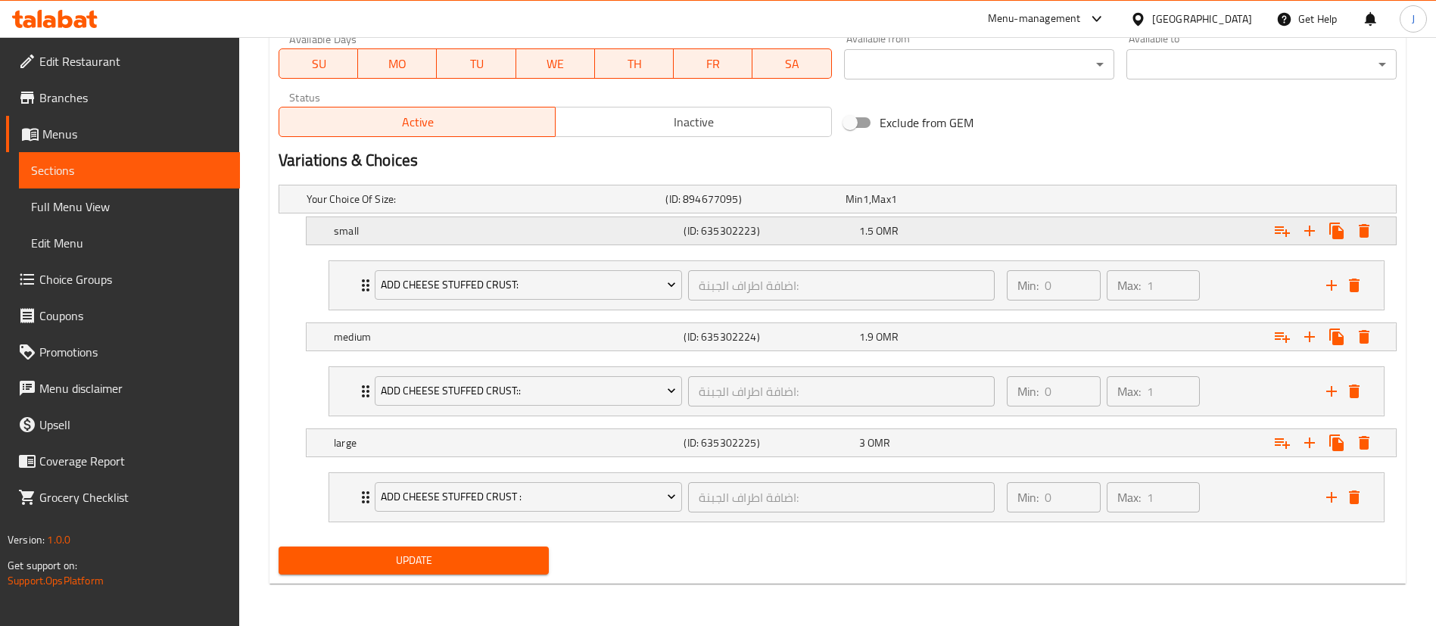
scroll to position [730, 0]
click at [973, 207] on div "1.9 OMR" at bounding box center [932, 199] width 173 height 15
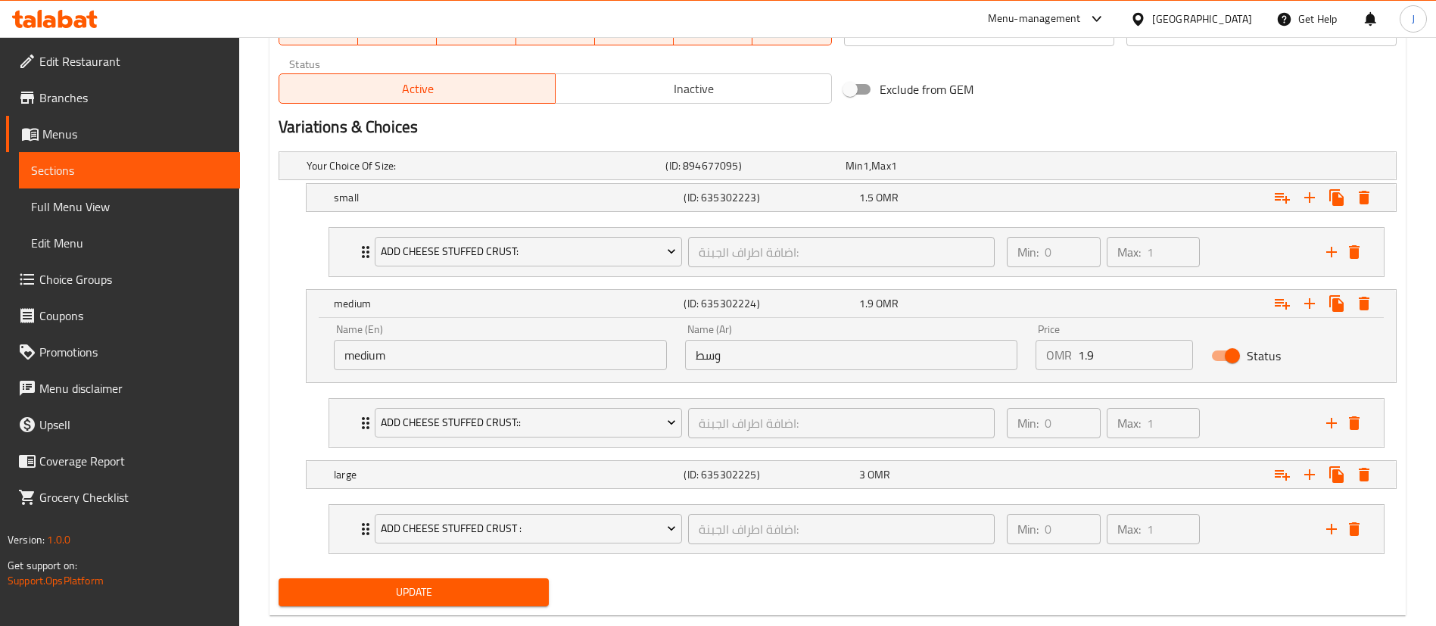
scroll to position [794, 0]
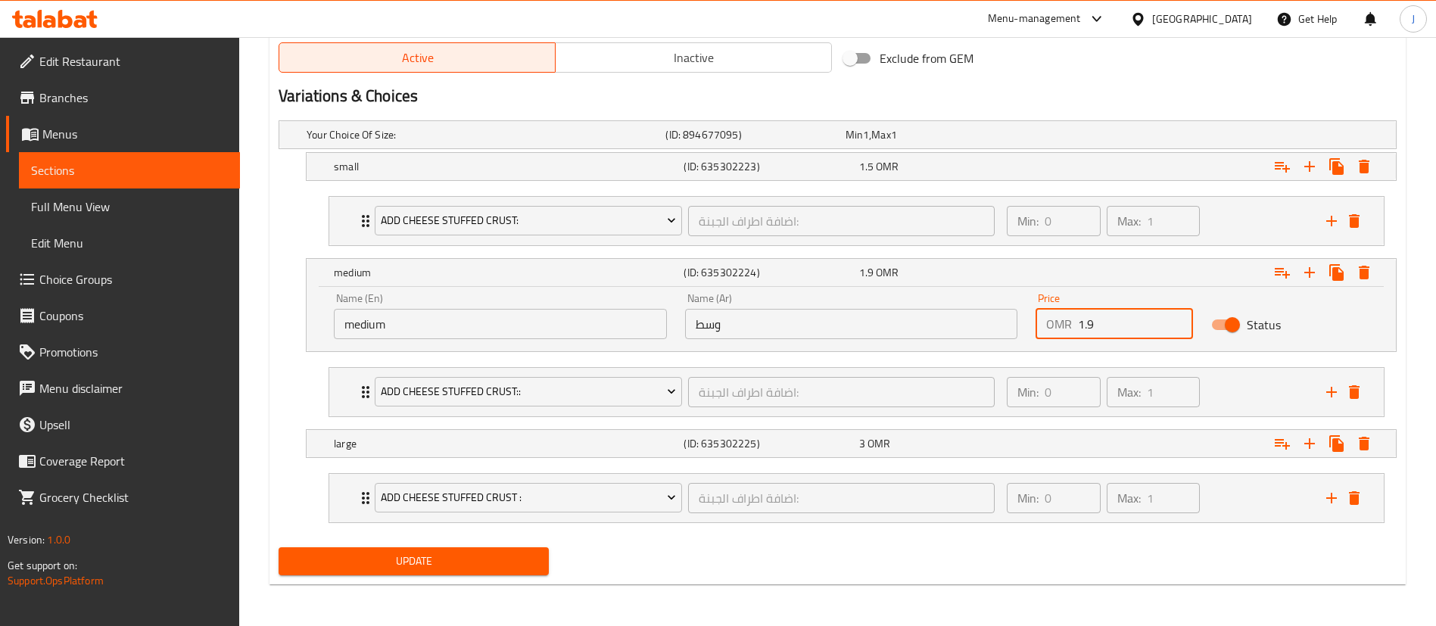
click at [1135, 315] on input "1.9" at bounding box center [1135, 324] width 115 height 30
type input "1"
type input "2.19"
click at [992, 142] on div "3 OMR" at bounding box center [932, 134] width 173 height 15
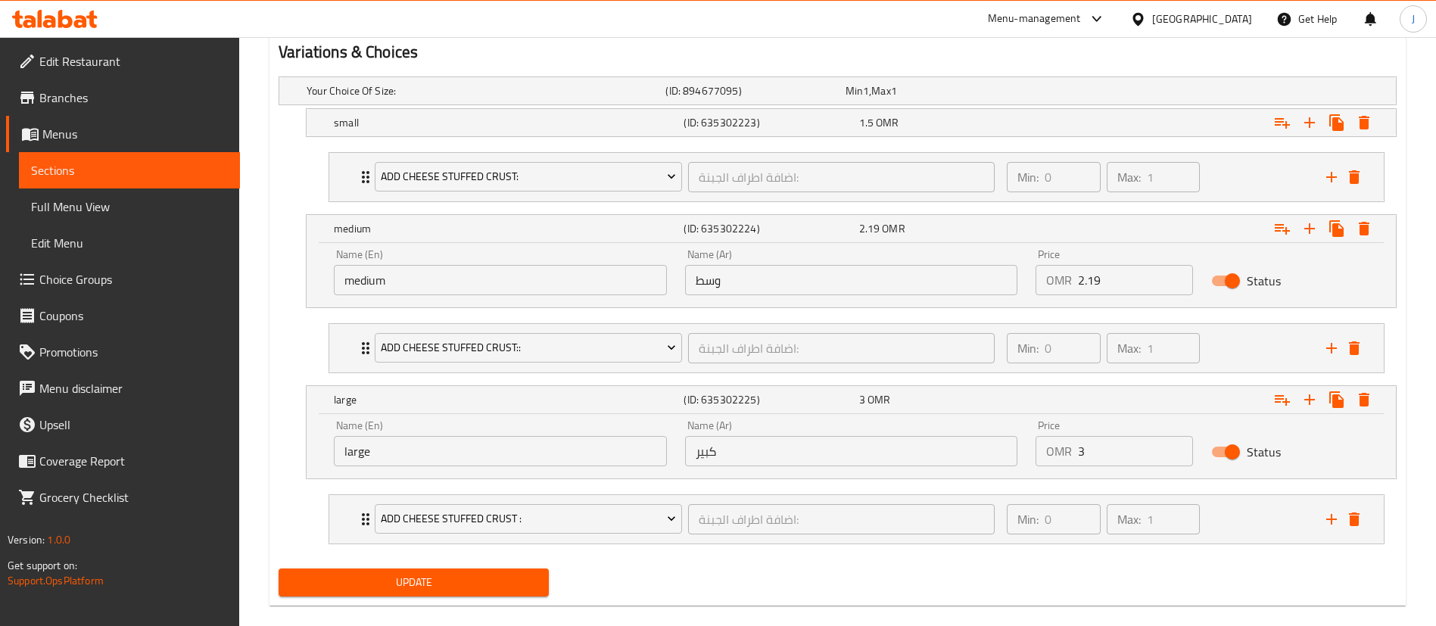
scroll to position [860, 0]
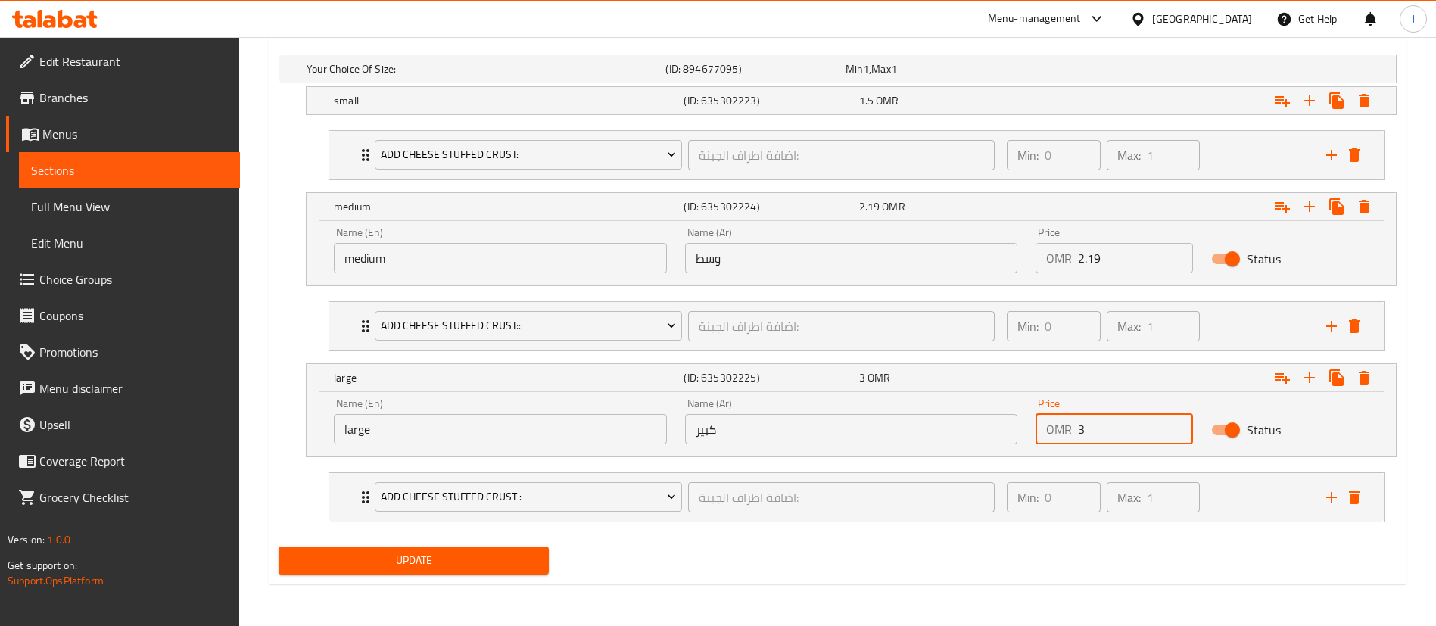
click at [1133, 435] on input "3" at bounding box center [1135, 429] width 115 height 30
type input "3.45"
click at [895, 200] on span "OMR" at bounding box center [893, 207] width 23 height 20
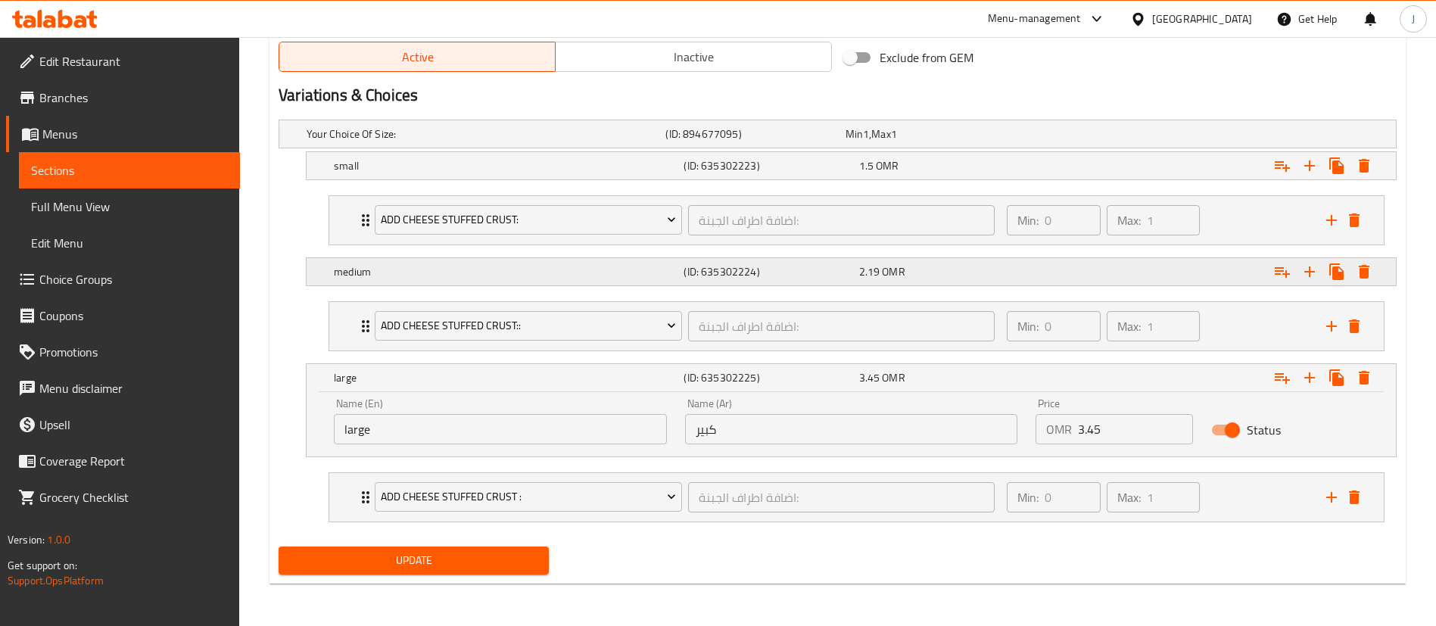
scroll to position [795, 0]
click at [955, 378] on div "3.45 OMR" at bounding box center [943, 377] width 169 height 15
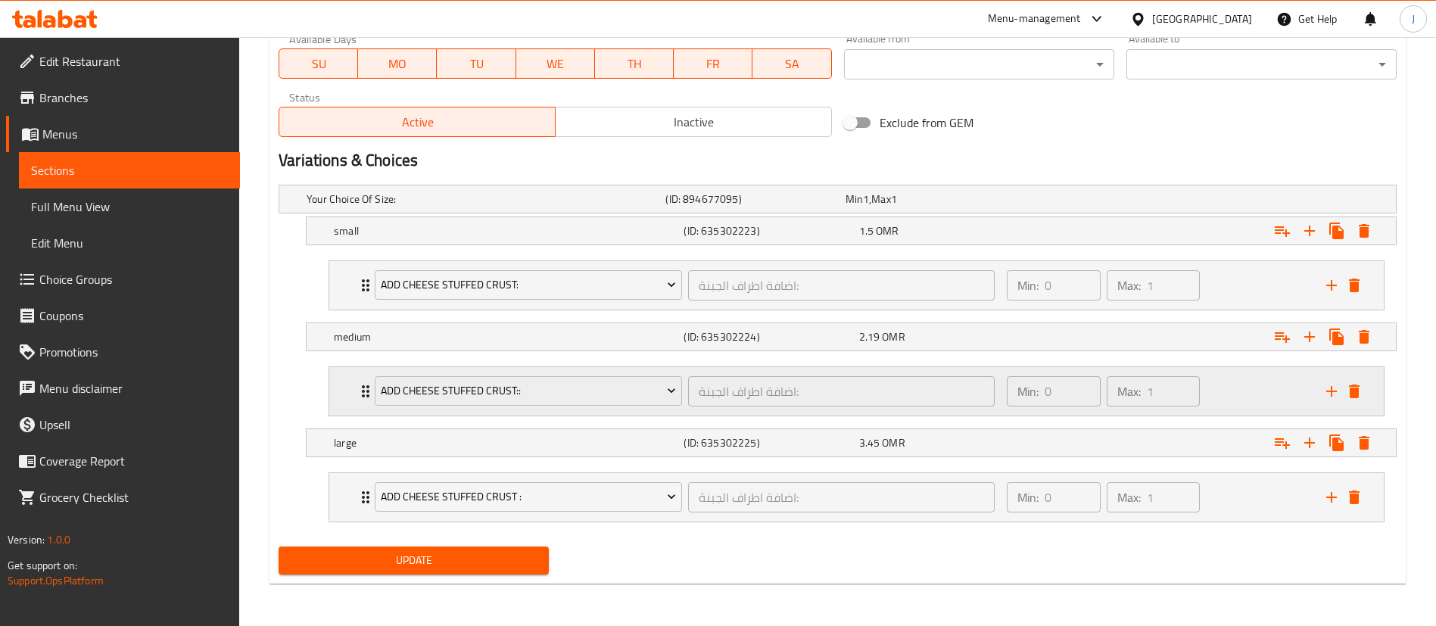
scroll to position [730, 0]
click at [519, 557] on span "Update" at bounding box center [414, 560] width 246 height 19
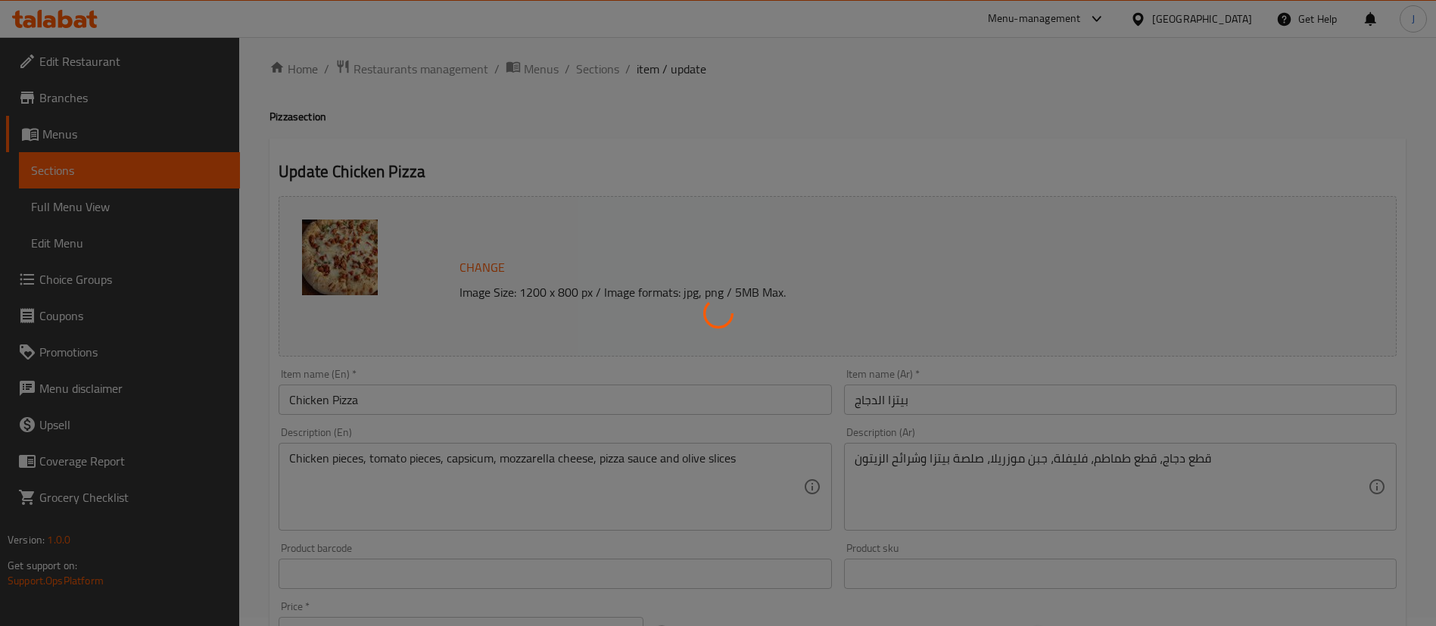
scroll to position [0, 0]
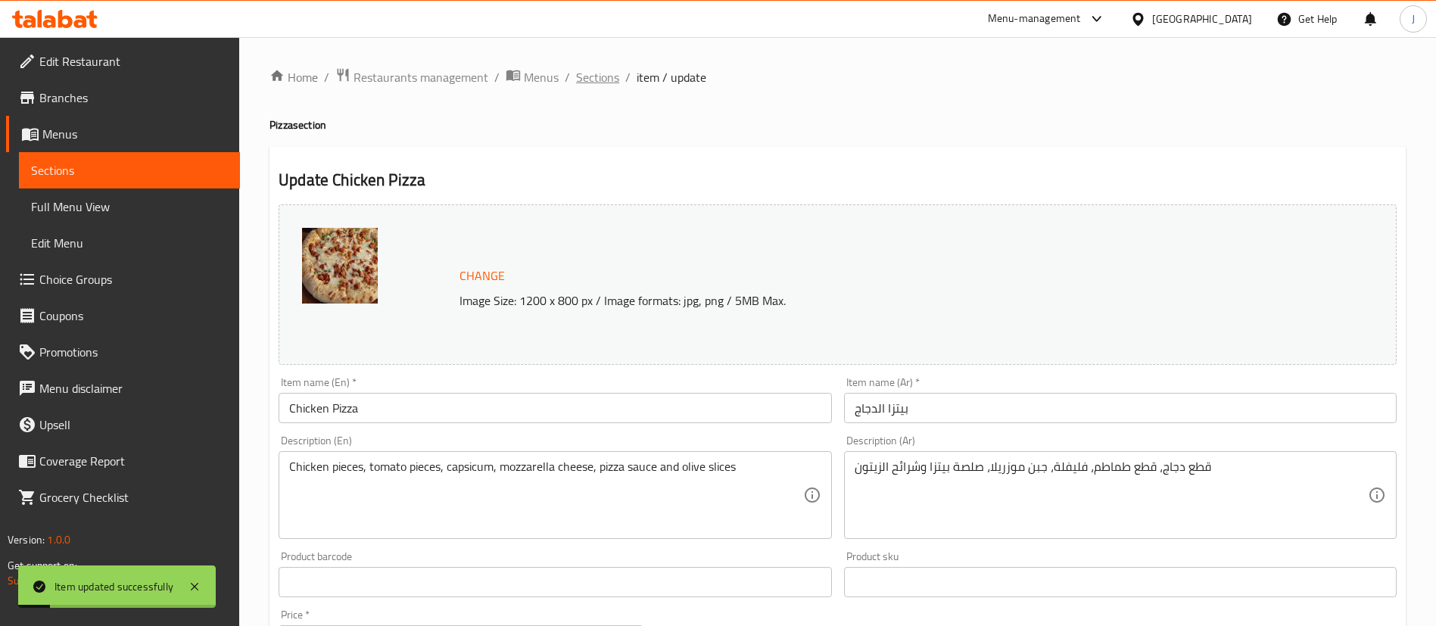
click at [606, 81] on span "Sections" at bounding box center [597, 77] width 43 height 18
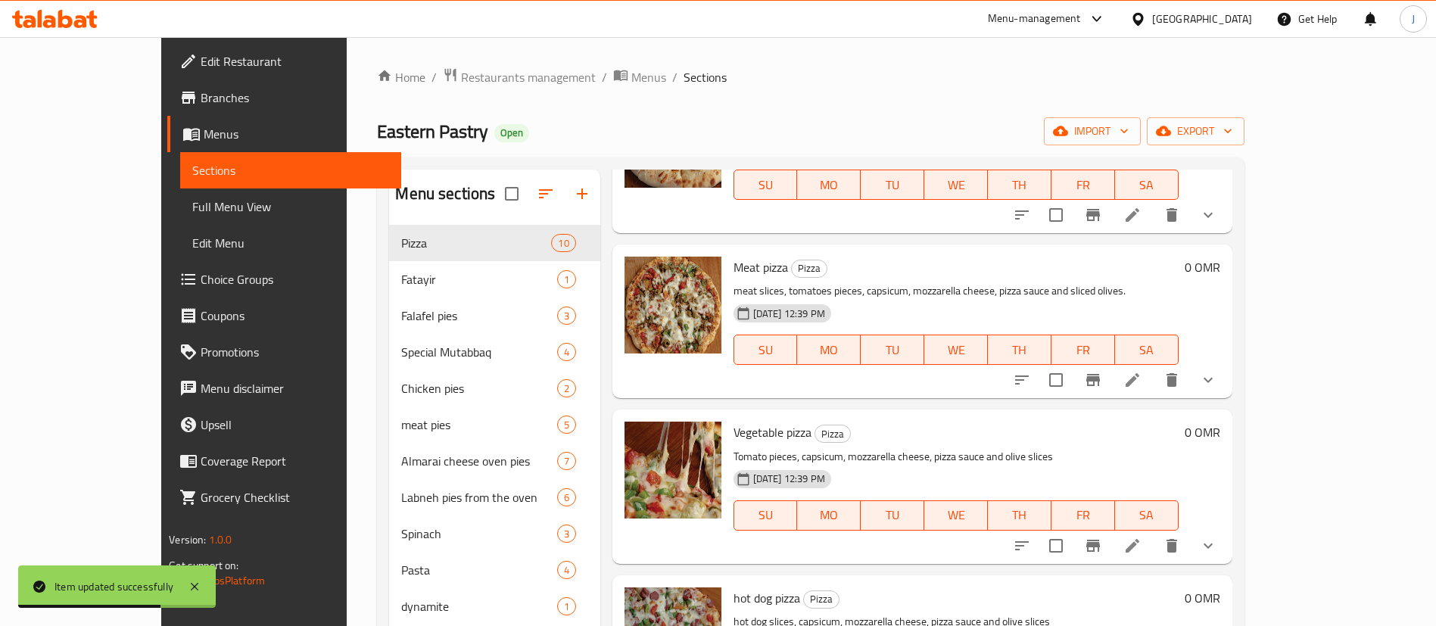
scroll to position [341, 0]
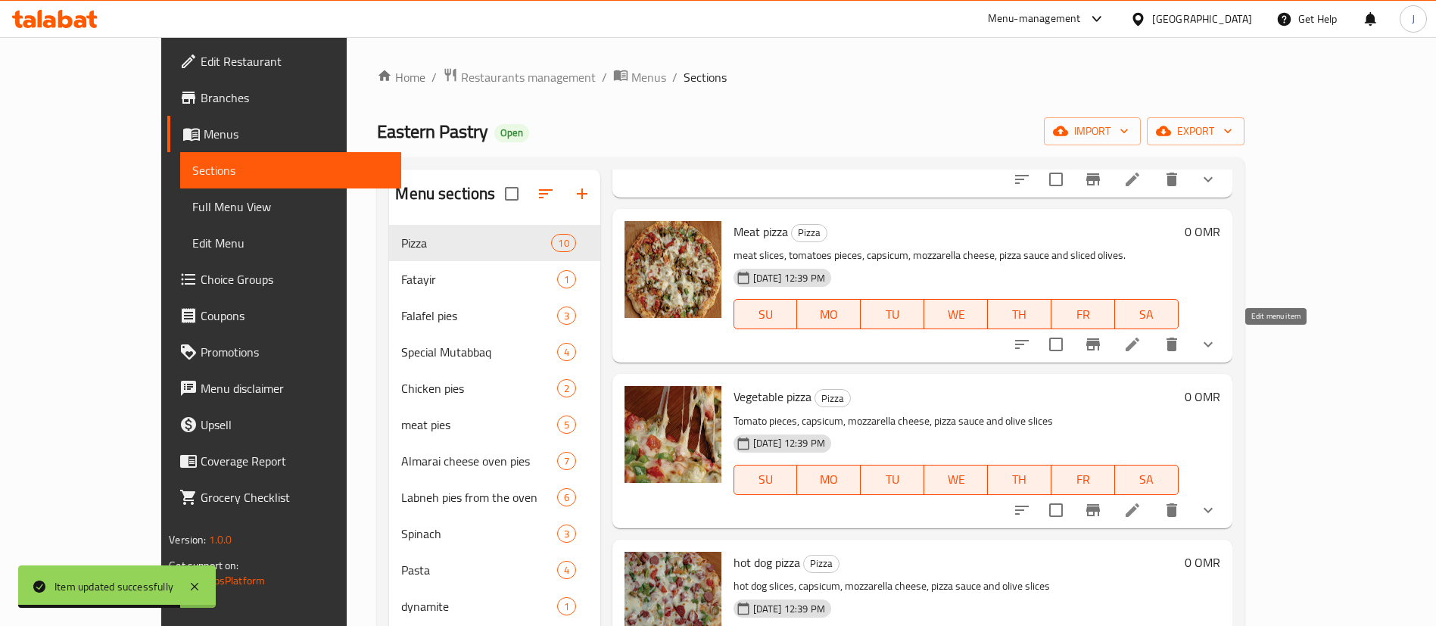
click at [1142, 353] on icon at bounding box center [1132, 344] width 18 height 18
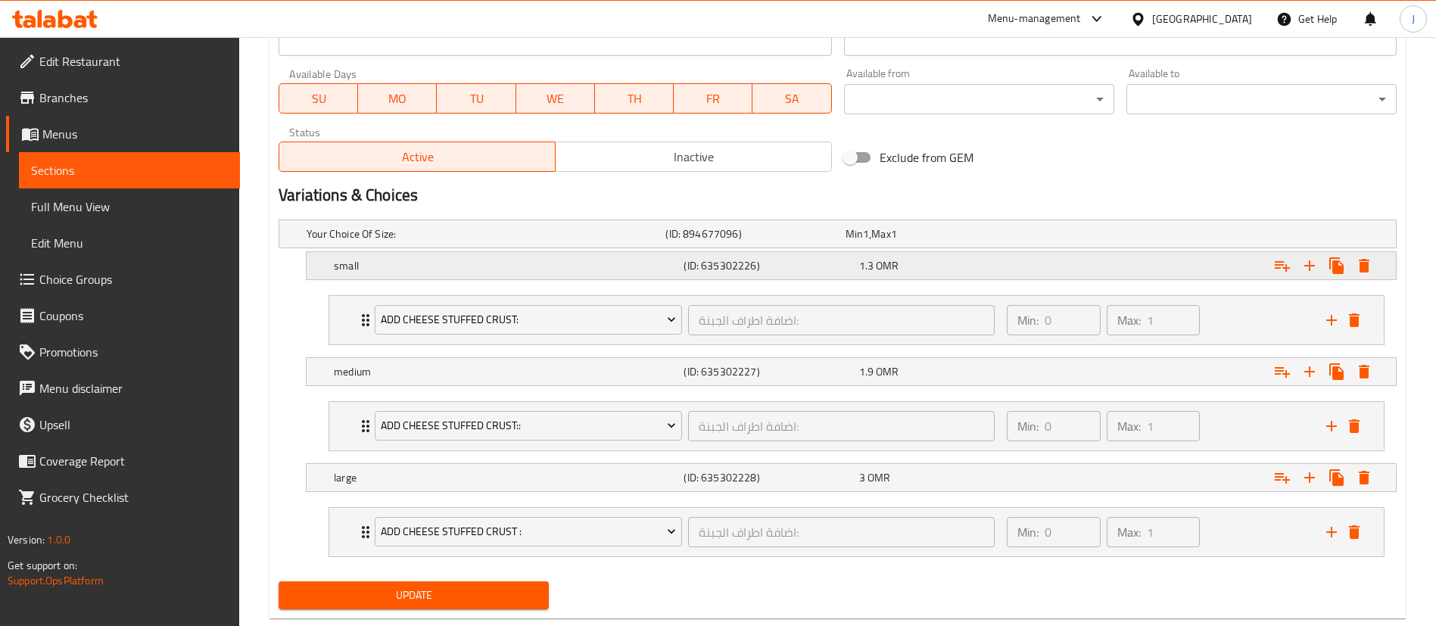
scroll to position [730, 0]
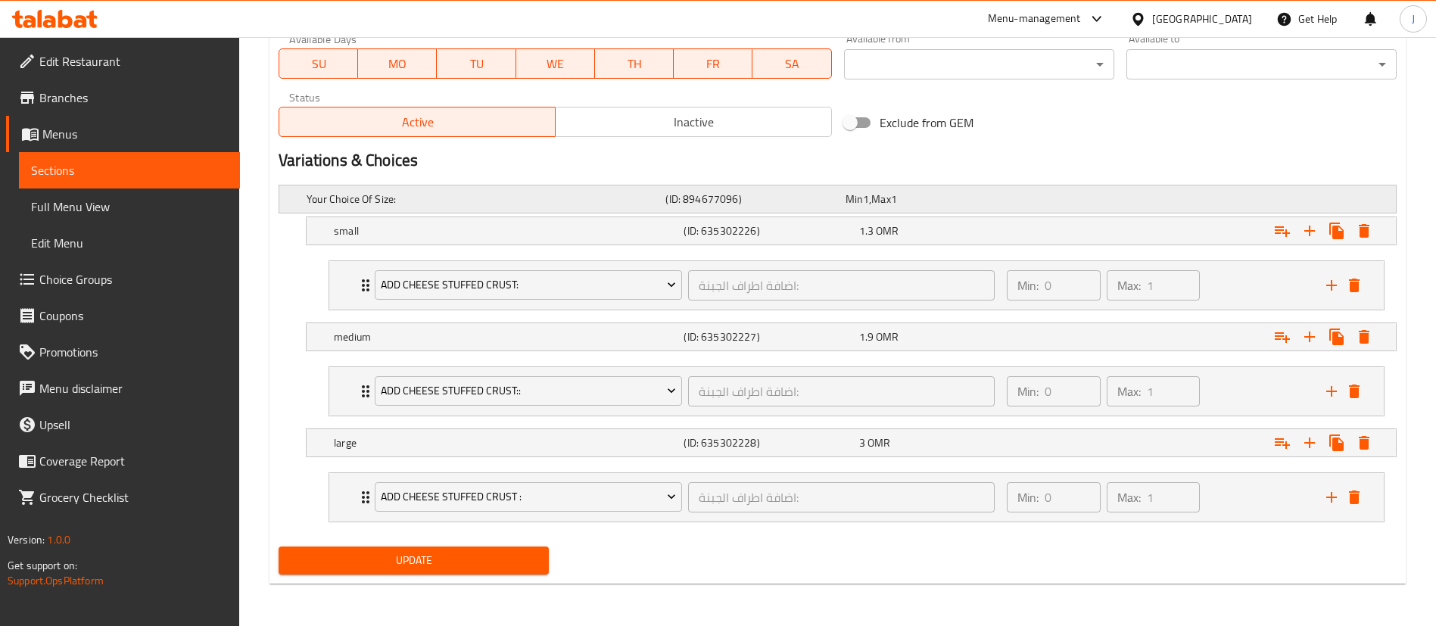
click at [915, 211] on div "Your Choice Of Size: (ID: 894677096) Min 1 , Max 1" at bounding box center [842, 198] width 1077 height 33
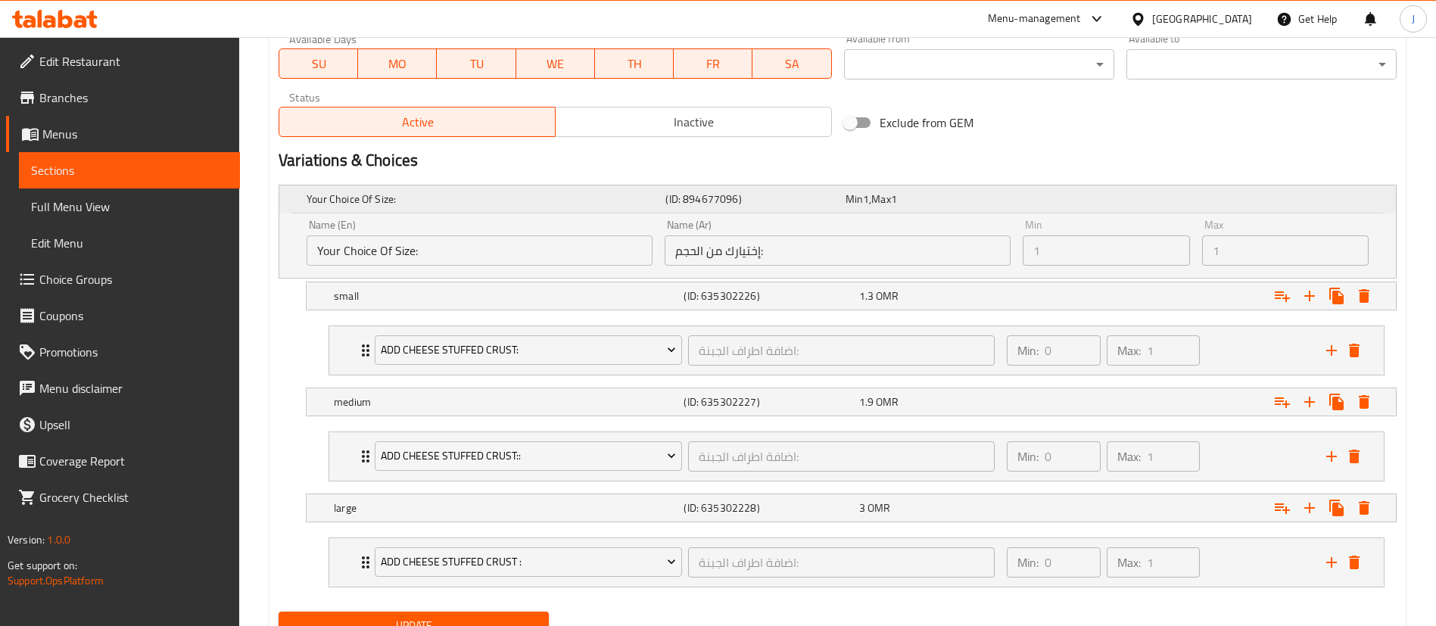
click at [910, 198] on div "Min 1 , Max 1" at bounding box center [932, 199] width 173 height 15
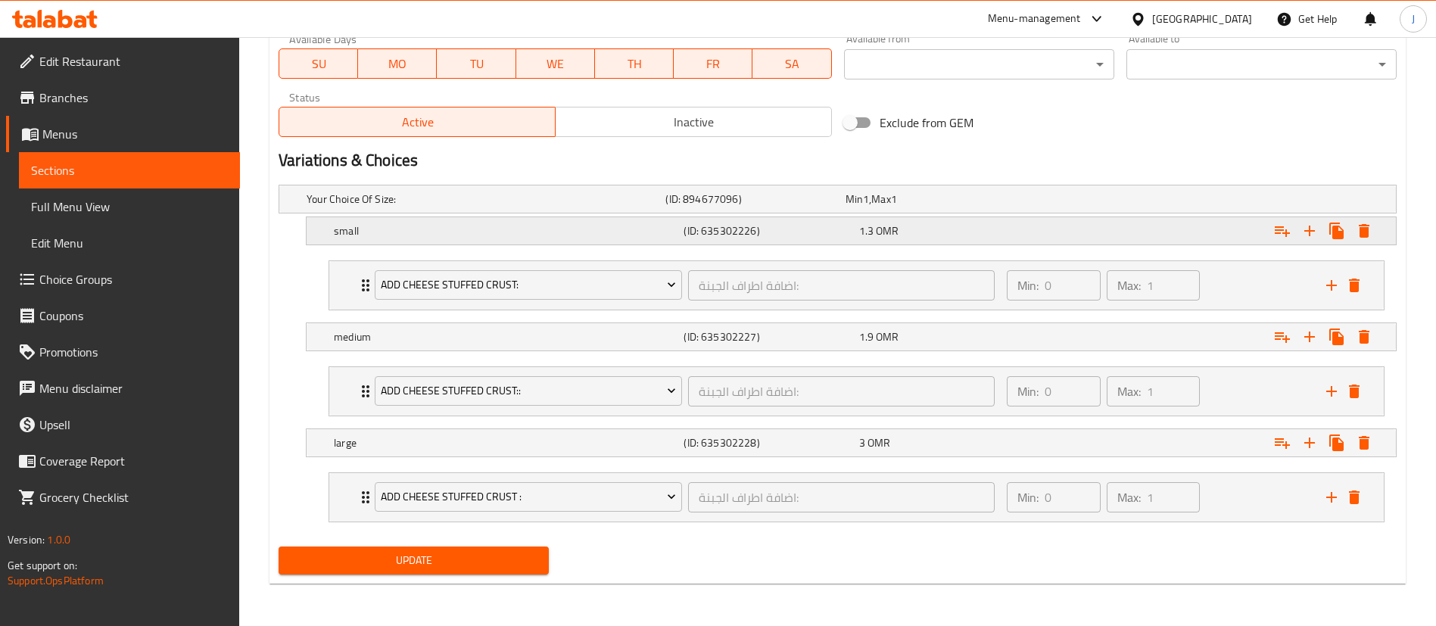
click at [930, 207] on div "1.3 OMR" at bounding box center [932, 199] width 173 height 15
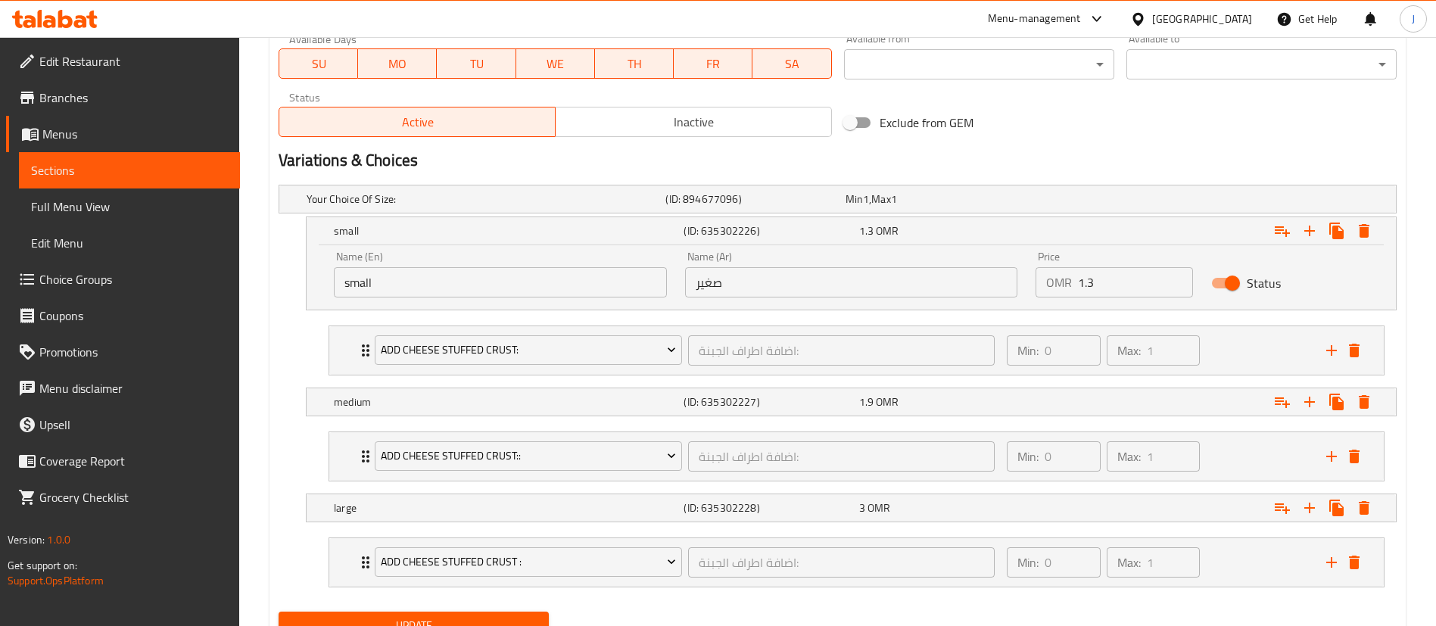
click at [1119, 273] on input "1.3" at bounding box center [1135, 282] width 115 height 30
type input "1.5"
click at [924, 231] on div "1.5 OMR" at bounding box center [943, 230] width 169 height 15
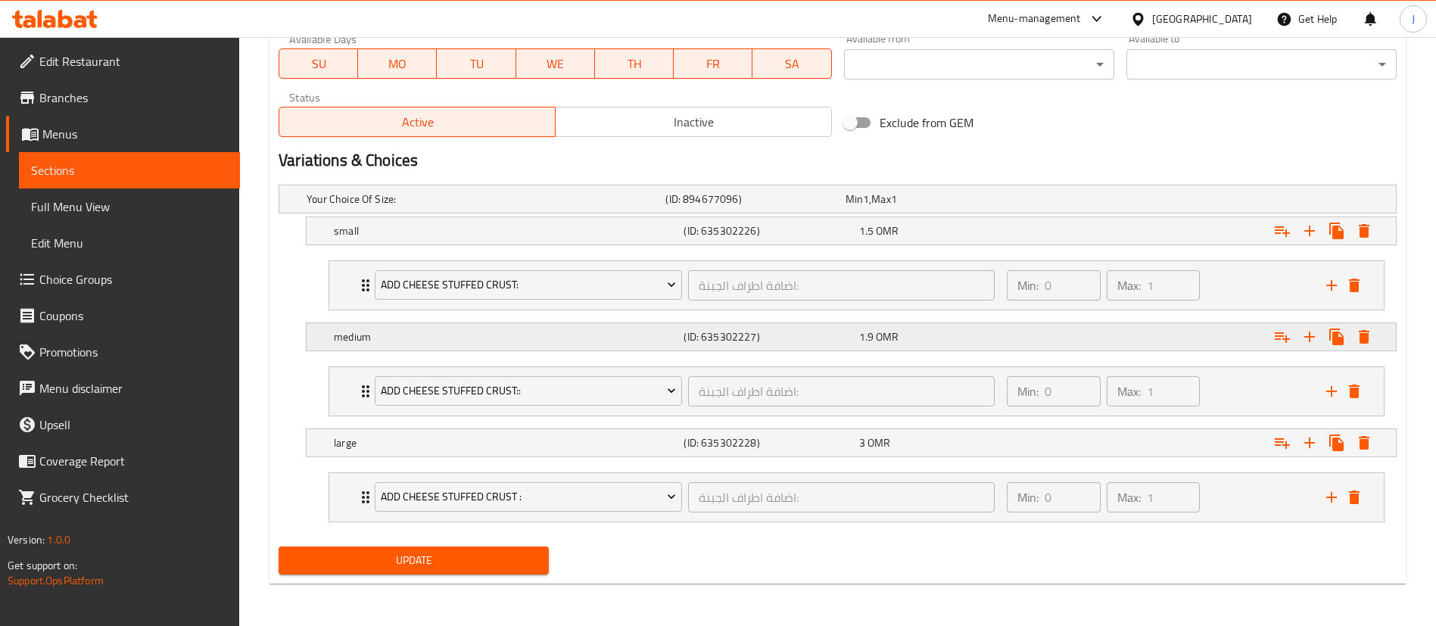
click at [961, 207] on div "1.9 OMR" at bounding box center [932, 199] width 173 height 15
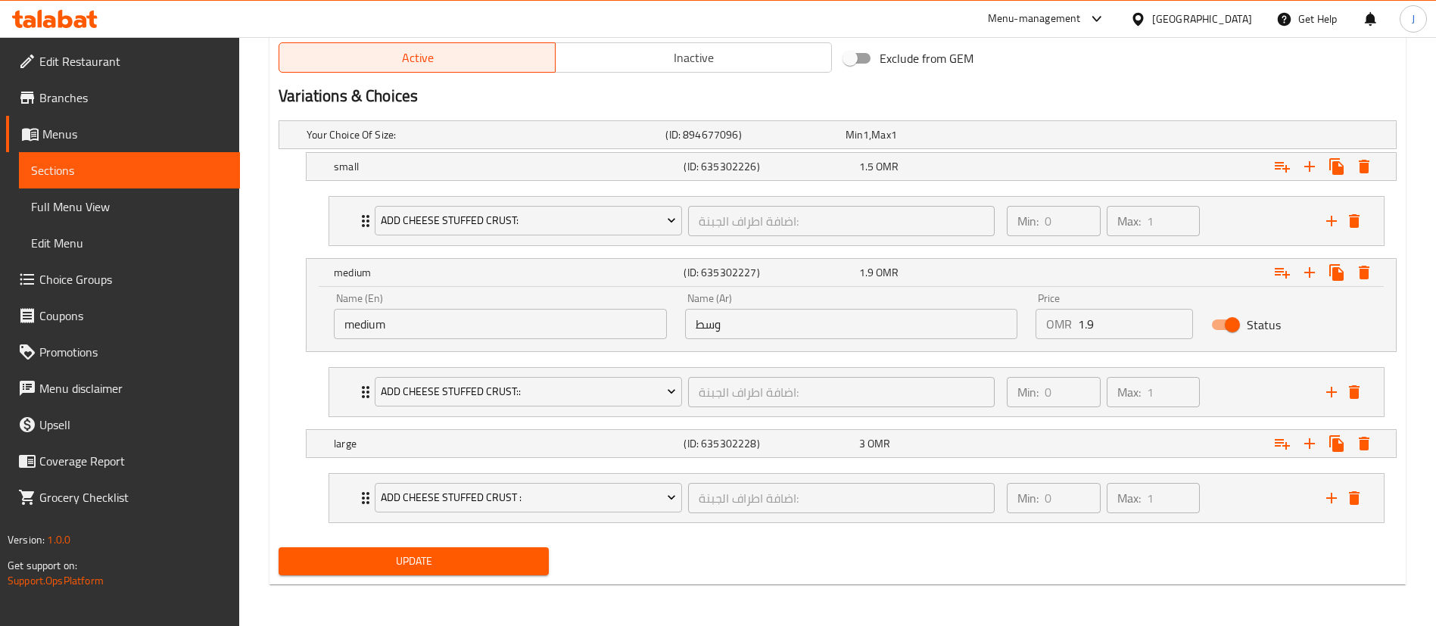
scroll to position [795, 0]
click at [1123, 322] on input "1.9" at bounding box center [1135, 323] width 115 height 30
type input "1"
type input "2.19"
click at [801, 279] on h5 "(ID: 635302227)" at bounding box center [768, 271] width 169 height 15
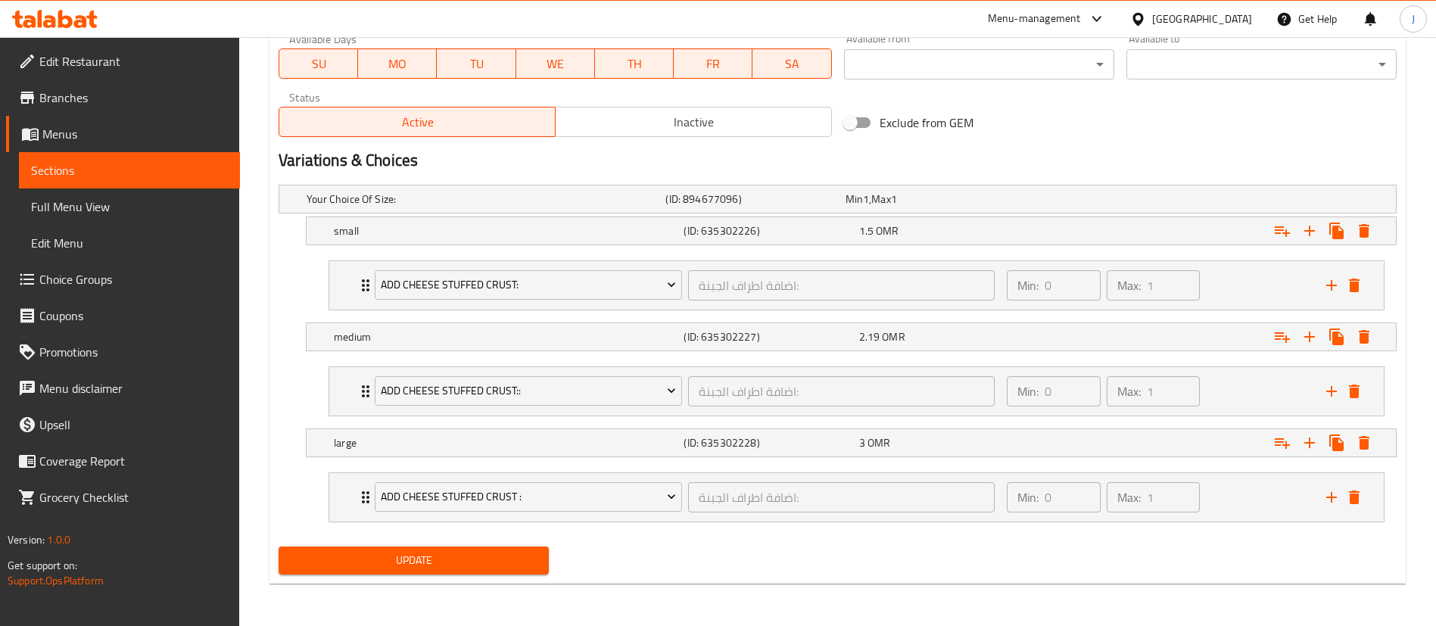
scroll to position [730, 0]
click at [976, 207] on div "3 OMR" at bounding box center [932, 199] width 173 height 15
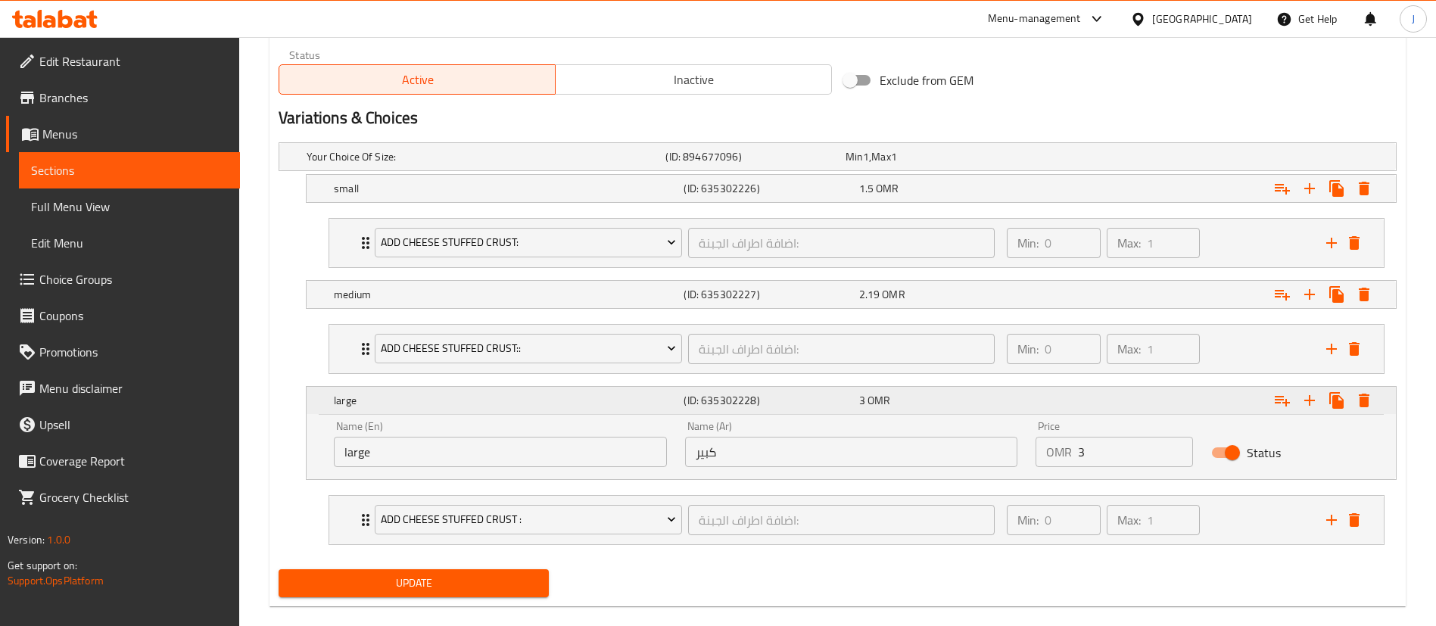
scroll to position [795, 0]
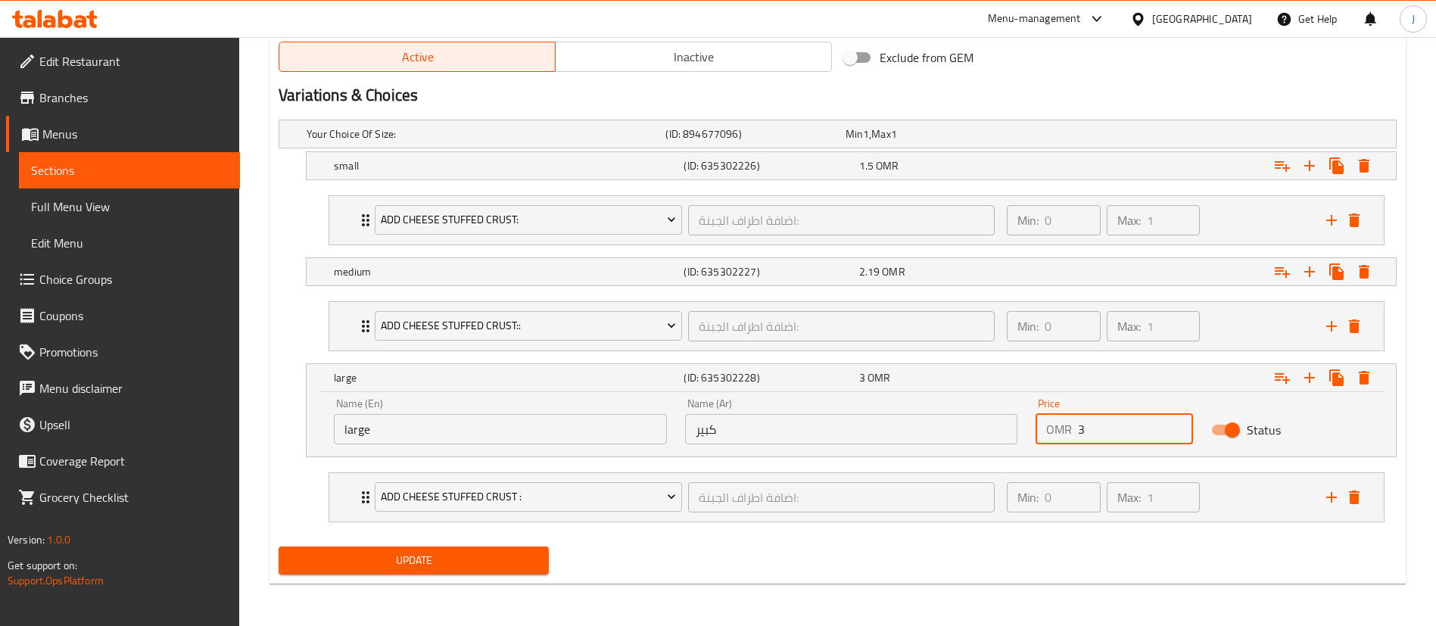
click at [1154, 428] on input "3" at bounding box center [1135, 429] width 115 height 30
type input "3.45"
click at [406, 559] on span "Update" at bounding box center [414, 560] width 246 height 19
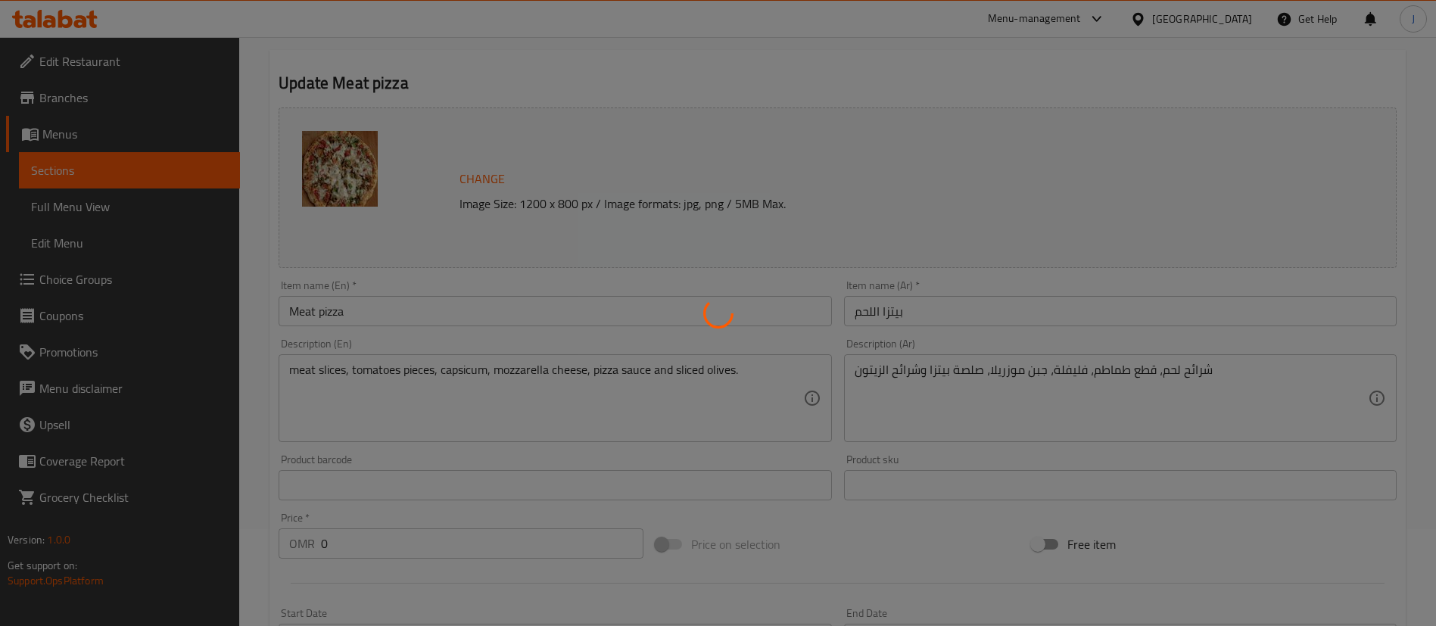
scroll to position [0, 0]
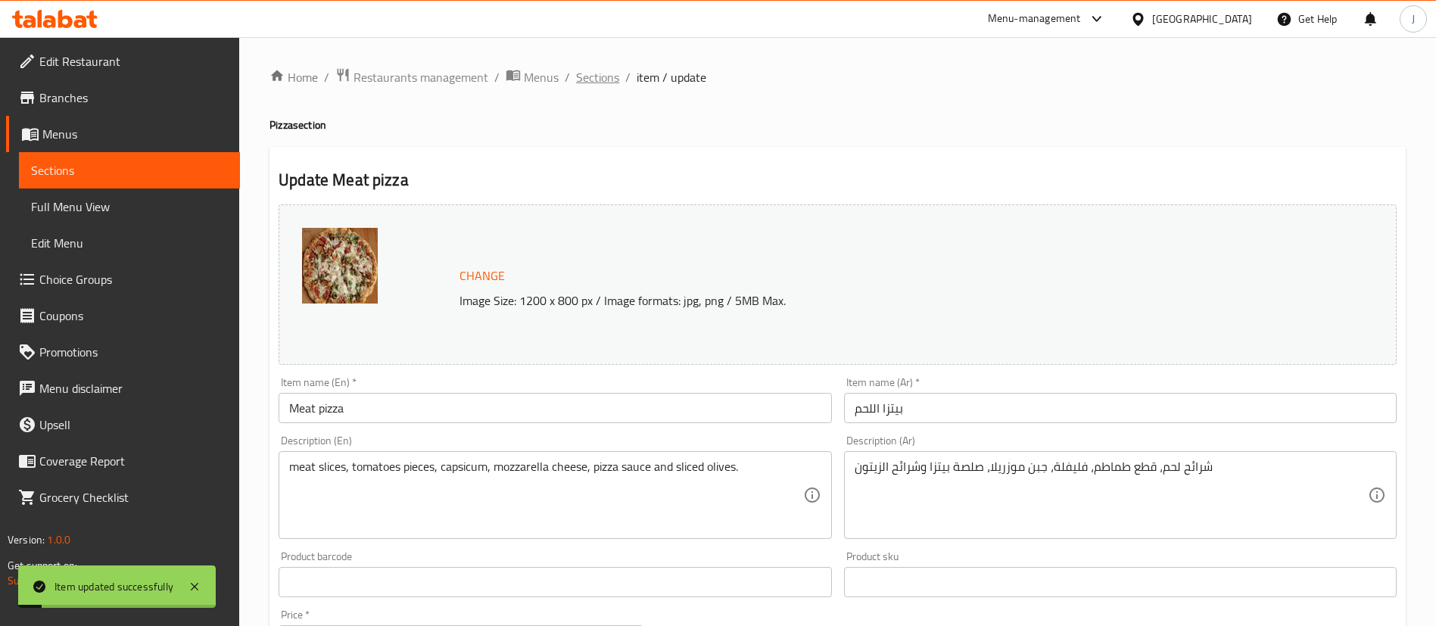
click at [599, 83] on span "Sections" at bounding box center [597, 77] width 43 height 18
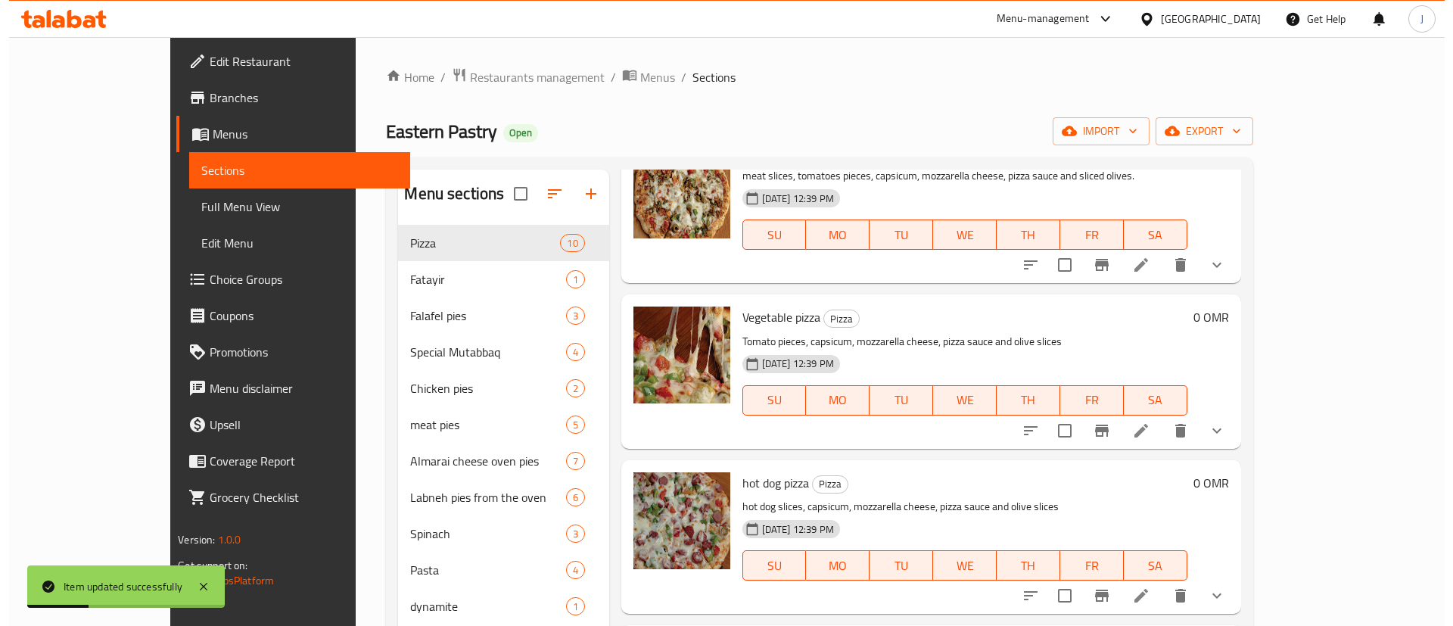
scroll to position [454, 0]
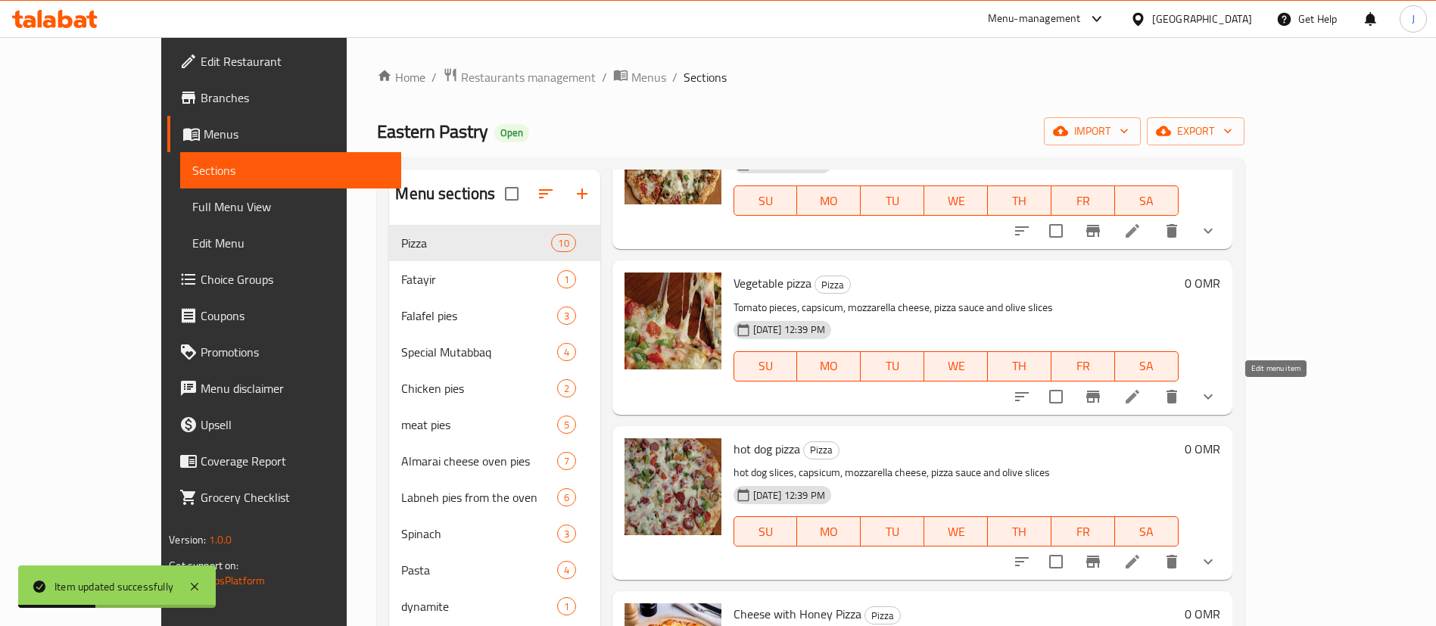
click at [1139, 396] on icon at bounding box center [1133, 397] width 14 height 14
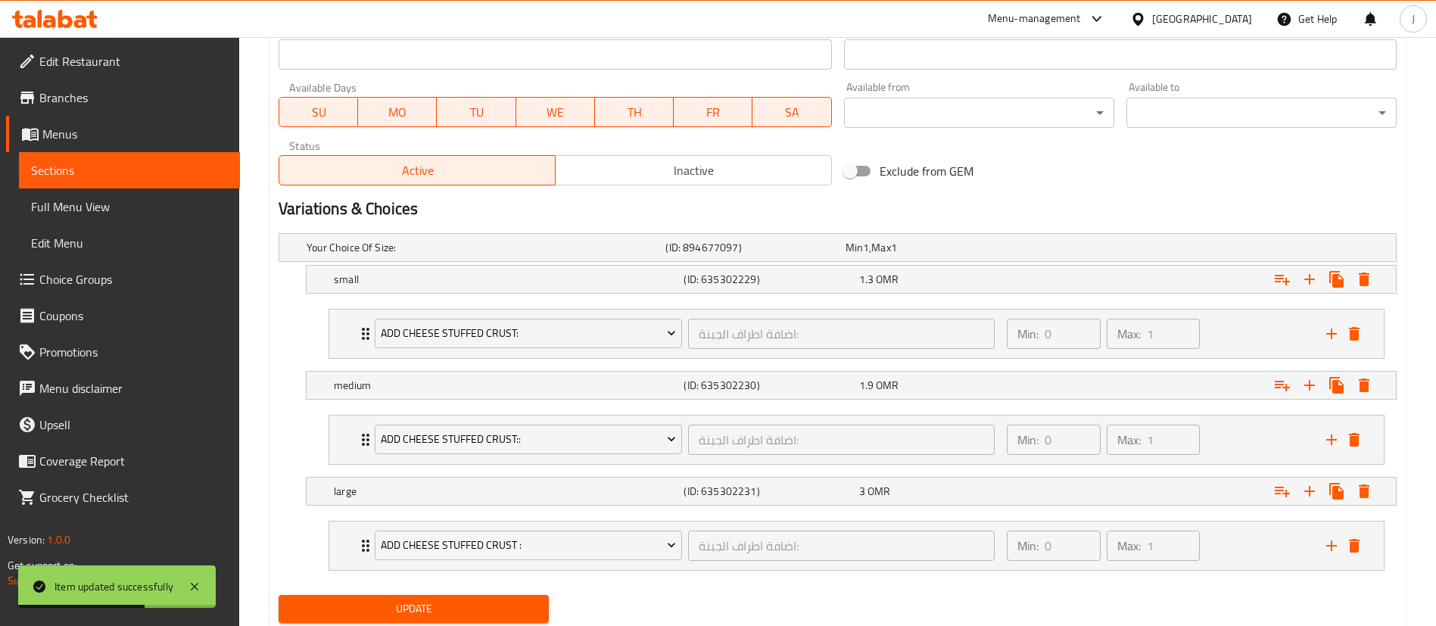
scroll to position [730, 0]
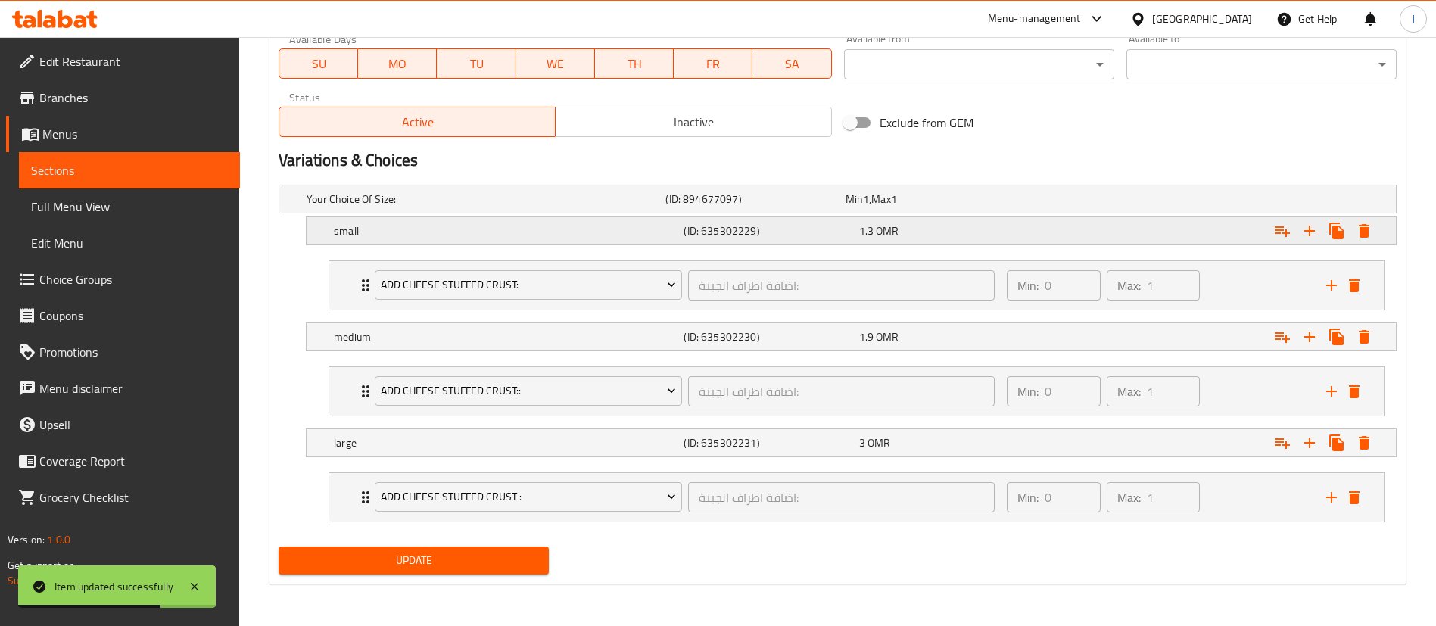
click at [922, 207] on div "1.3 OMR" at bounding box center [932, 199] width 173 height 15
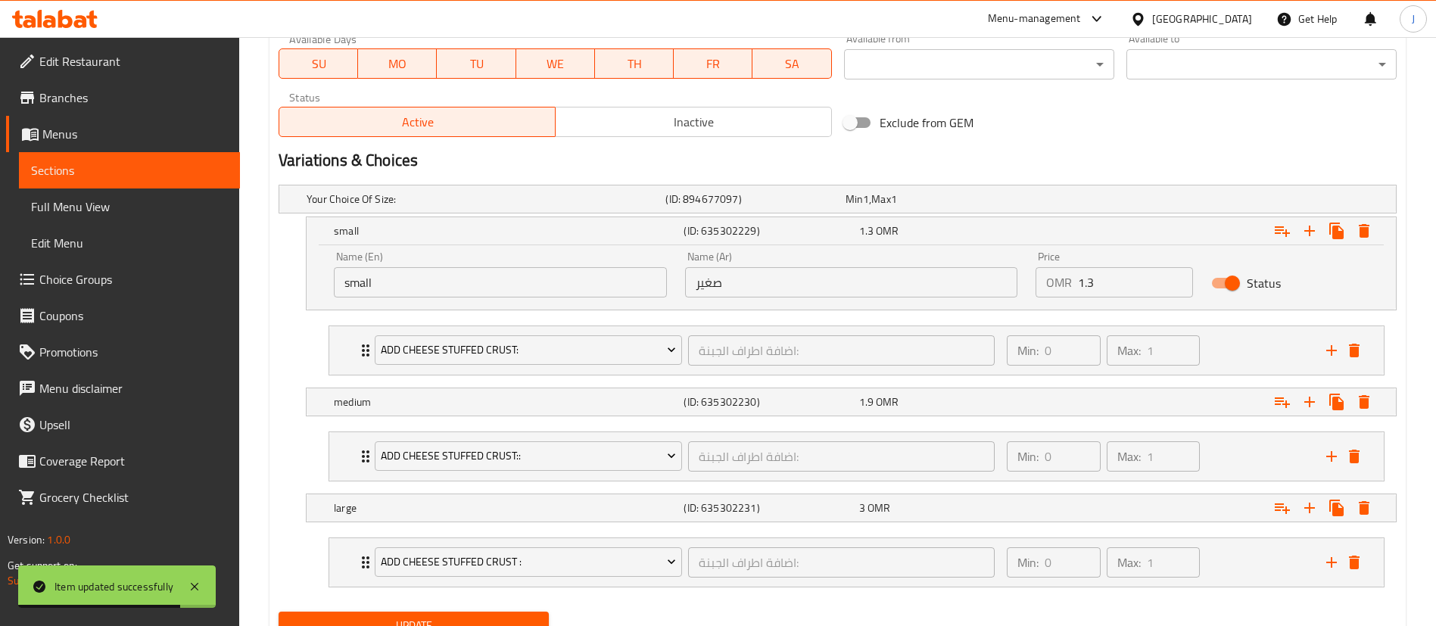
click at [1101, 282] on input "1.3" at bounding box center [1135, 282] width 115 height 30
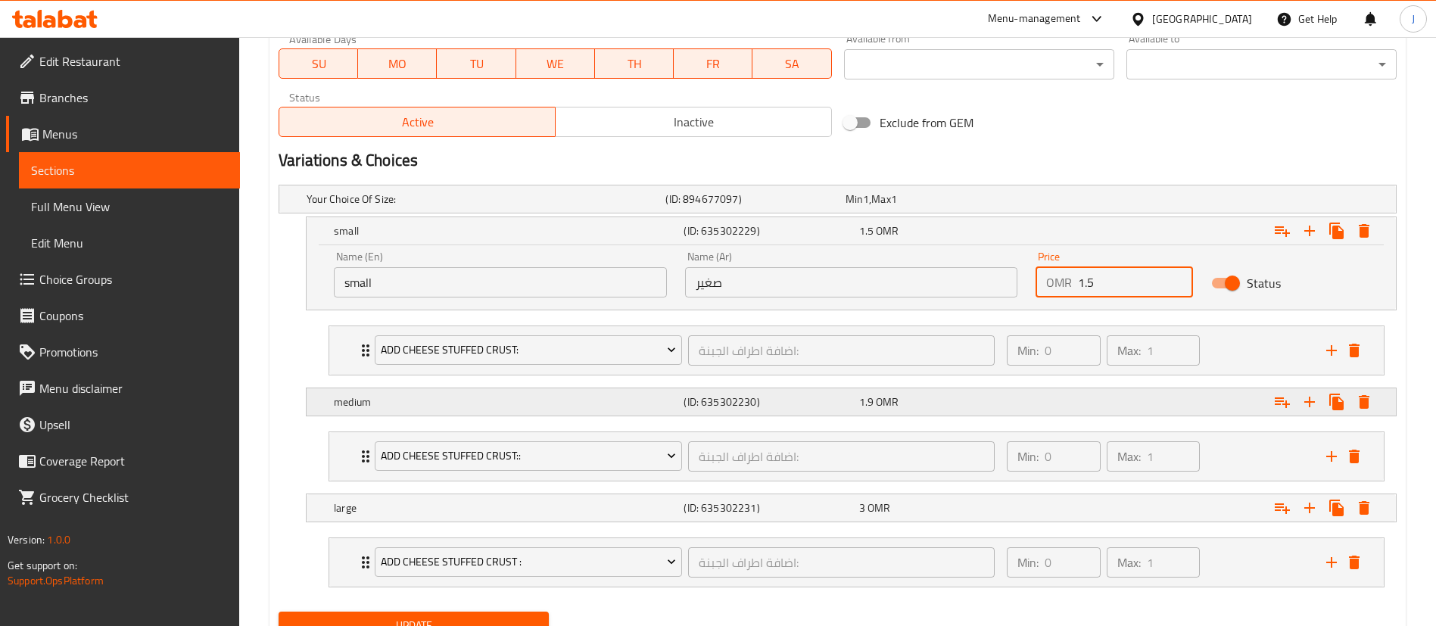
type input "1.5"
click at [917, 210] on div "1.9 OMR" at bounding box center [932, 198] width 179 height 21
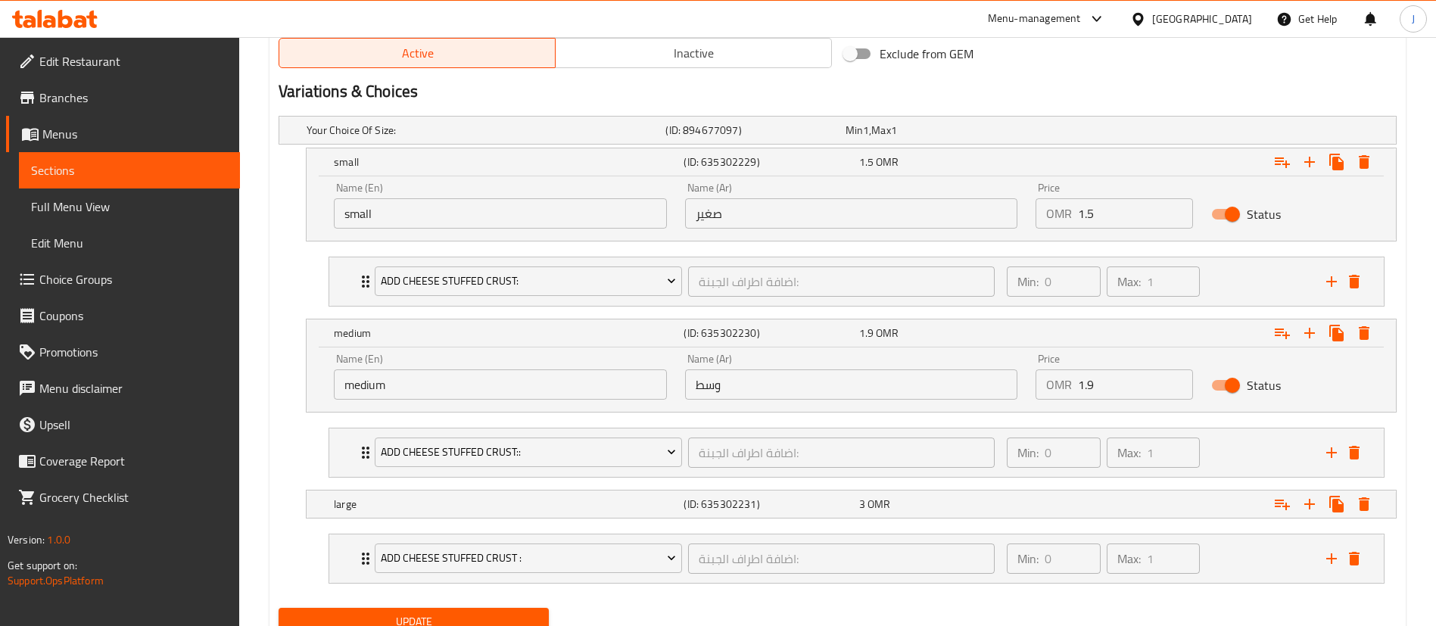
scroll to position [859, 0]
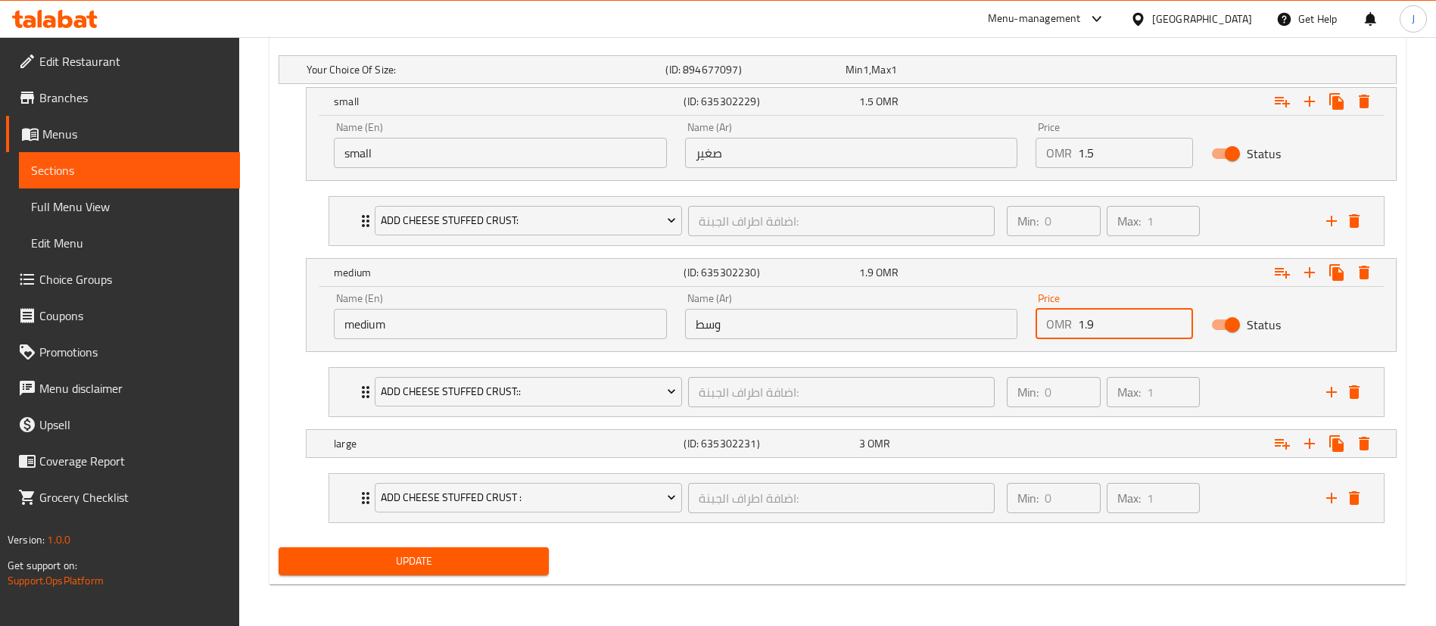
drag, startPoint x: 1148, startPoint y: 316, endPoint x: 1068, endPoint y: 321, distance: 79.6
click at [1070, 321] on div "OMR 1.9 Price" at bounding box center [1114, 324] width 157 height 30
type input "2.19"
click at [1014, 118] on div "medium (ID: 635302230) 2.19 OMR" at bounding box center [856, 101] width 1050 height 33
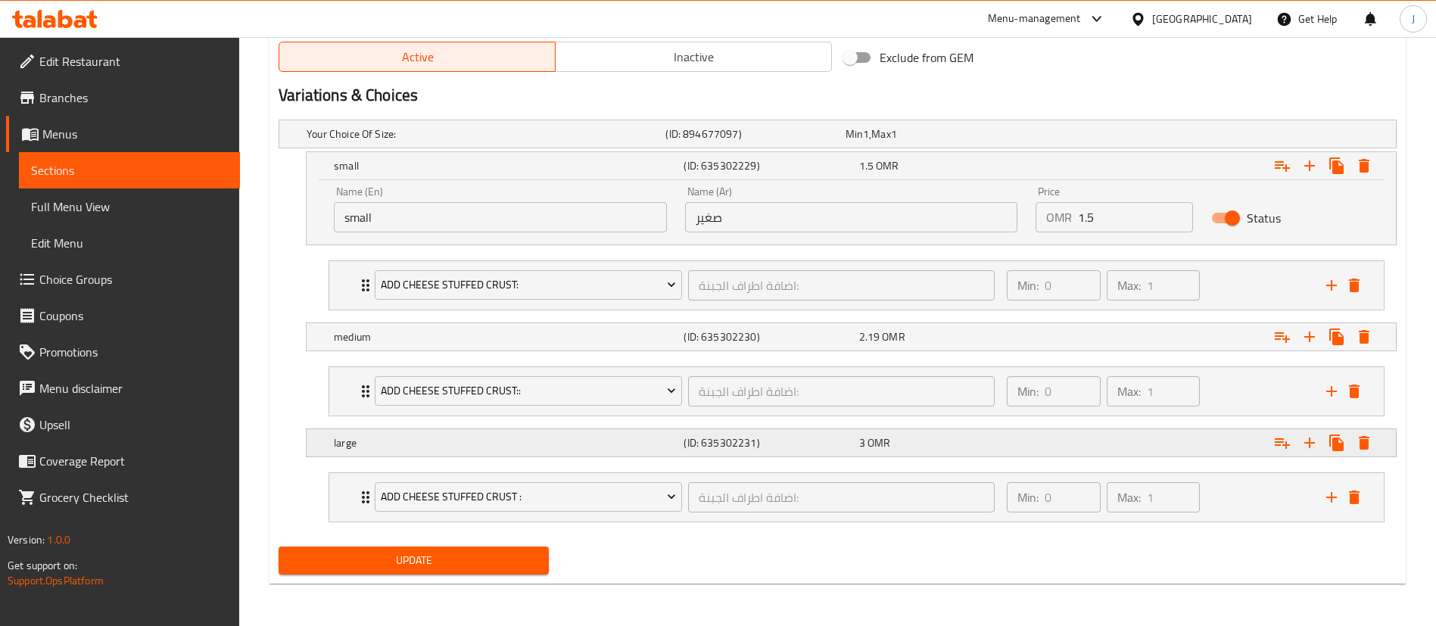
click at [986, 142] on div "3 OMR" at bounding box center [932, 133] width 173 height 15
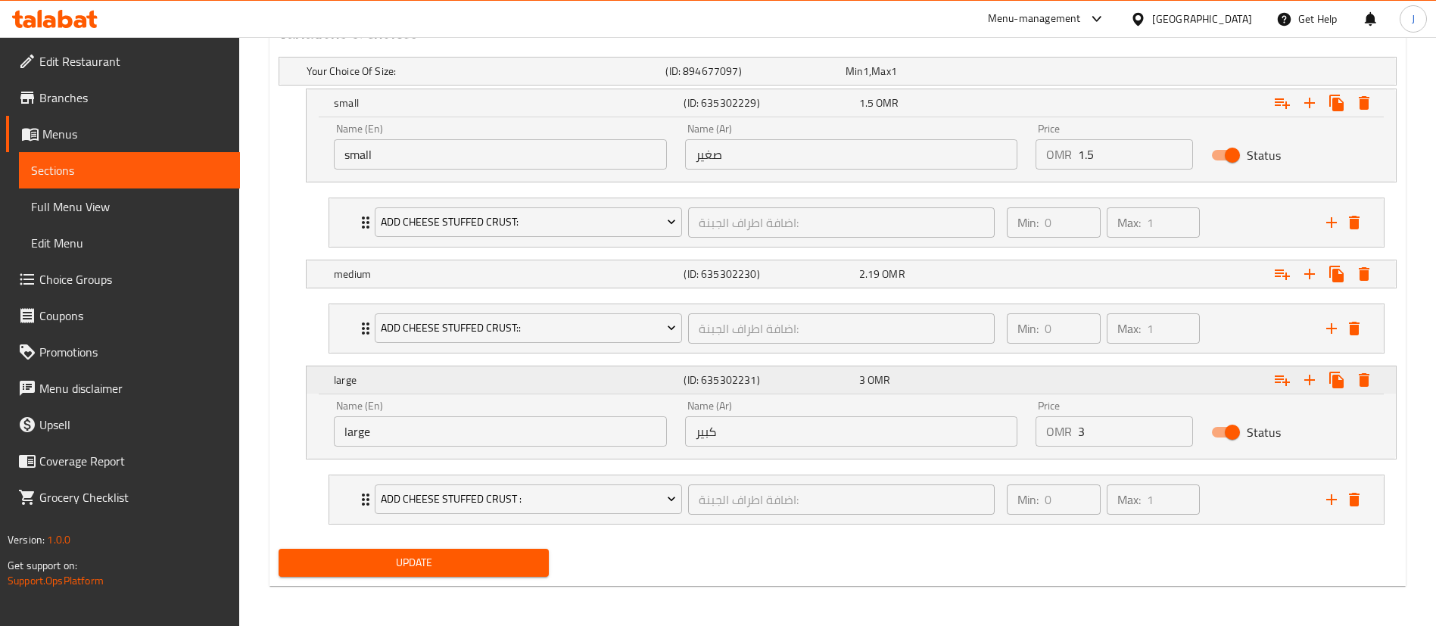
scroll to position [860, 0]
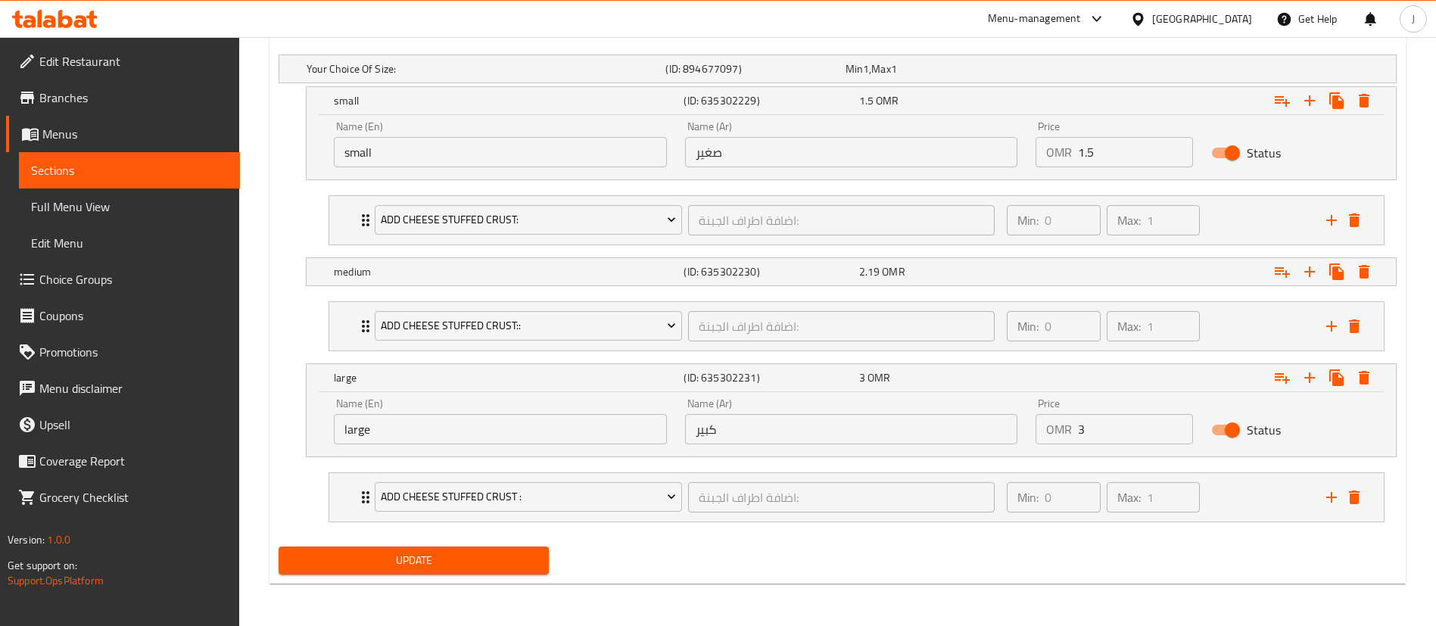
click at [1128, 419] on input "3" at bounding box center [1135, 429] width 115 height 30
type input "3.45"
click at [497, 559] on span "Update" at bounding box center [414, 560] width 246 height 19
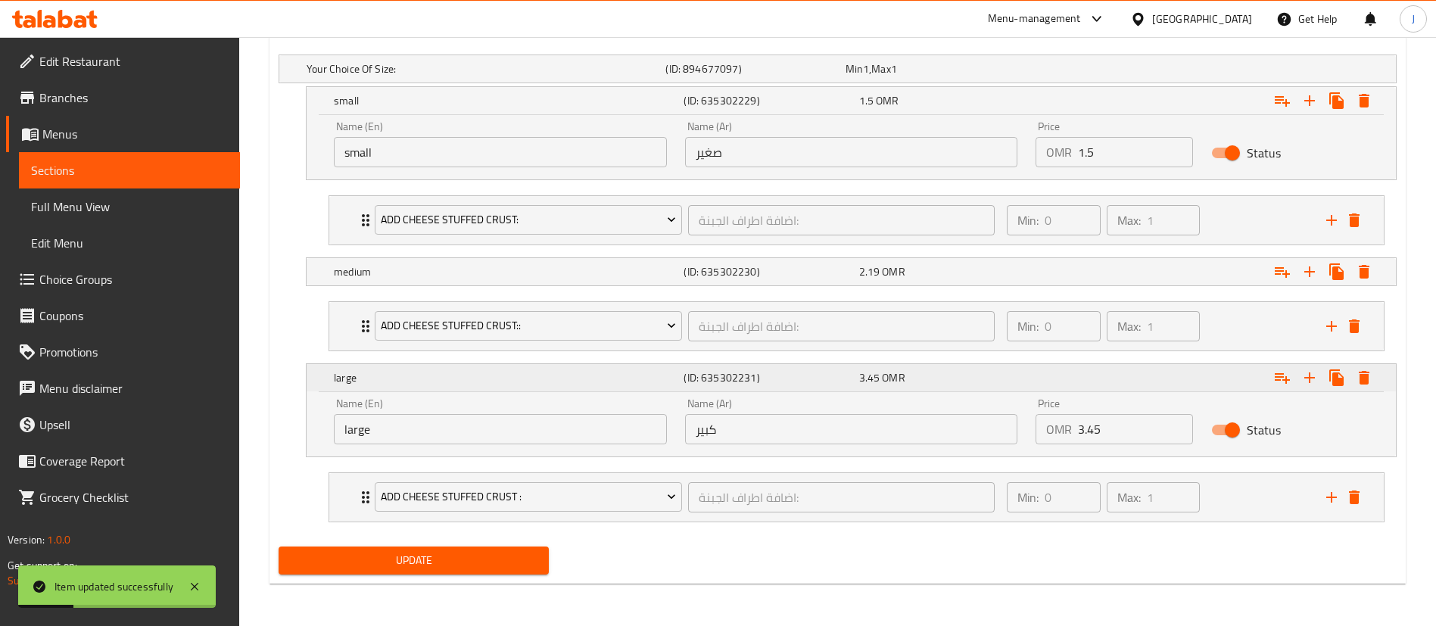
click at [684, 108] on h5 "(ID: 635302231)" at bounding box center [768, 100] width 169 height 15
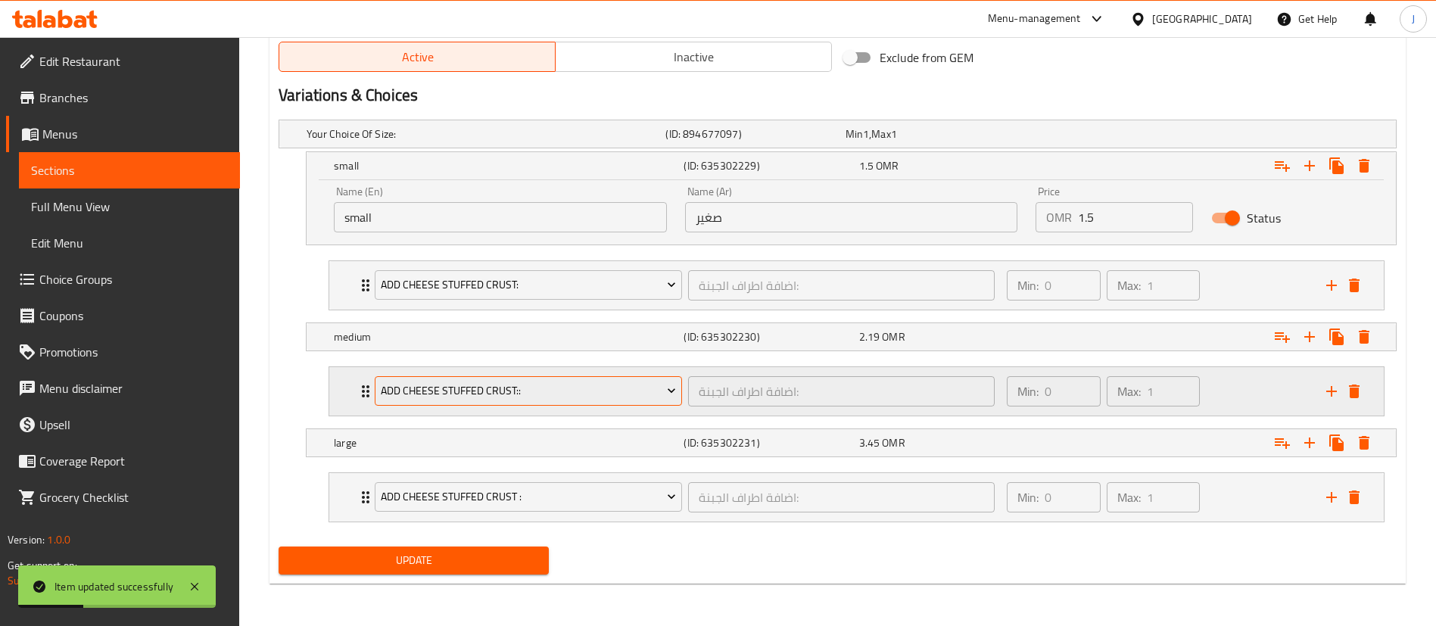
scroll to position [795, 0]
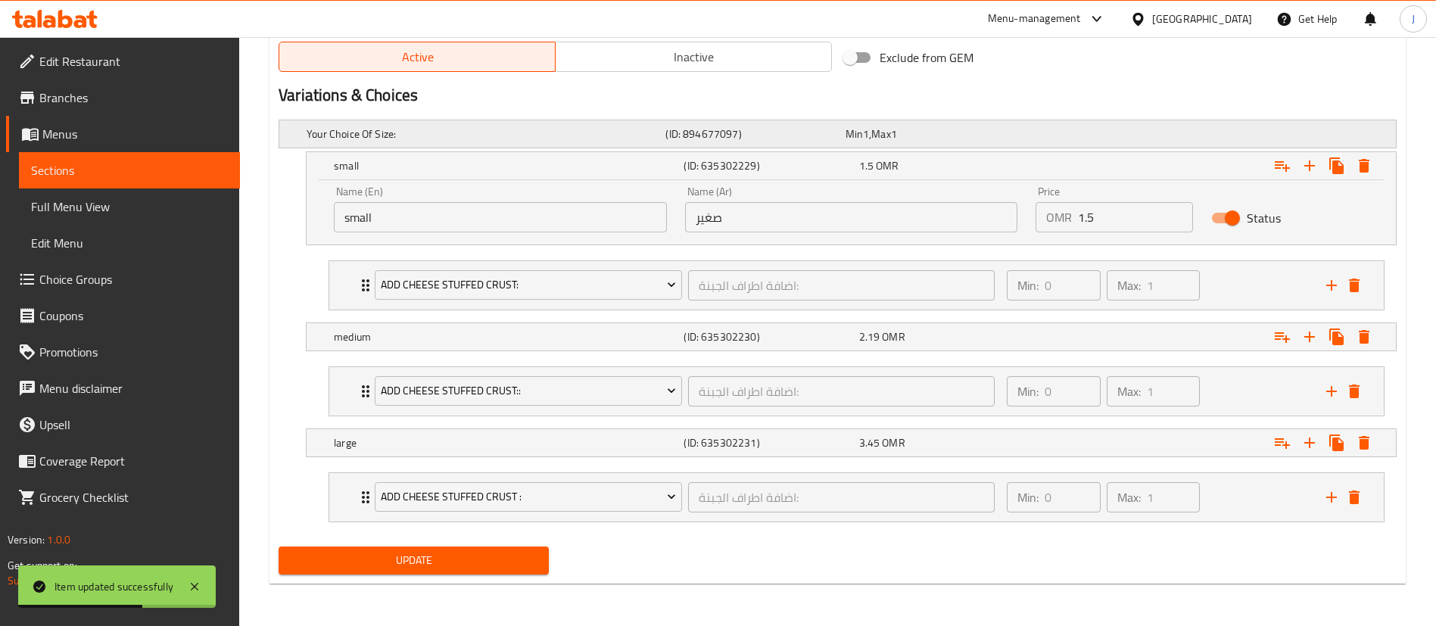
drag, startPoint x: 716, startPoint y: 164, endPoint x: 709, endPoint y: 186, distance: 23.9
click at [716, 164] on h5 "(ID: 635302229)" at bounding box center [768, 165] width 169 height 15
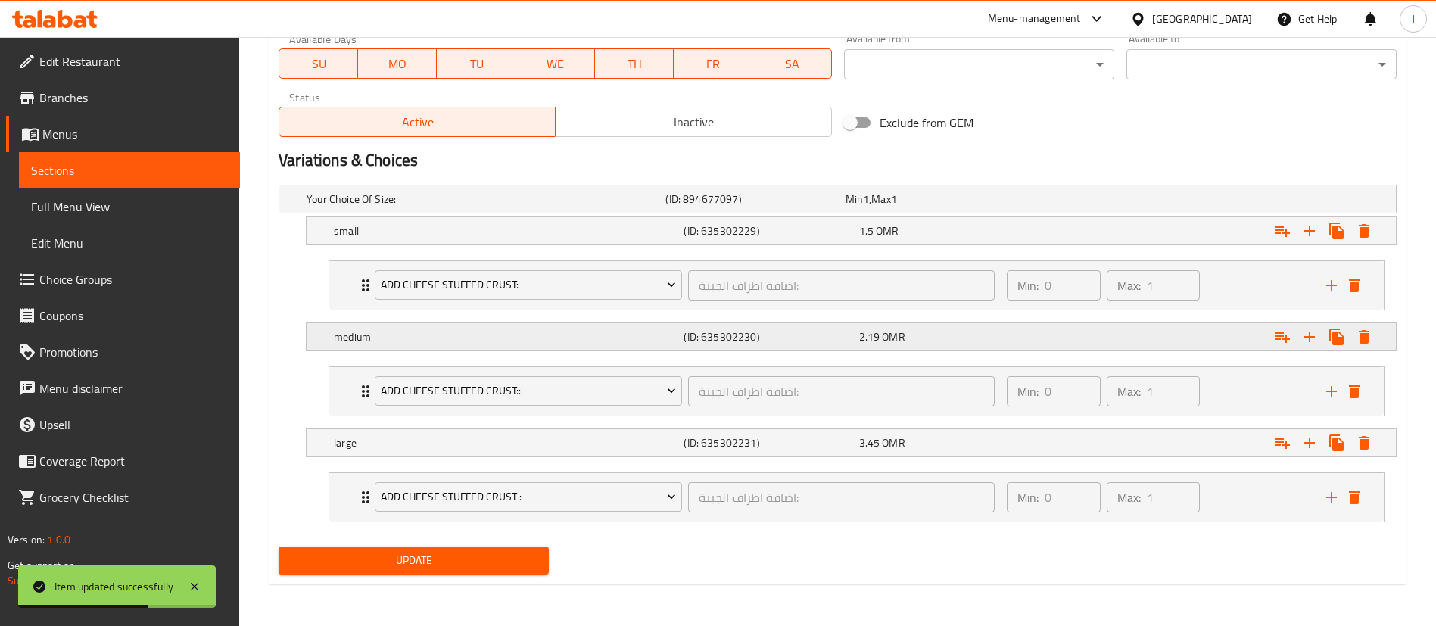
scroll to position [730, 0]
click at [489, 563] on span "Update" at bounding box center [414, 560] width 246 height 19
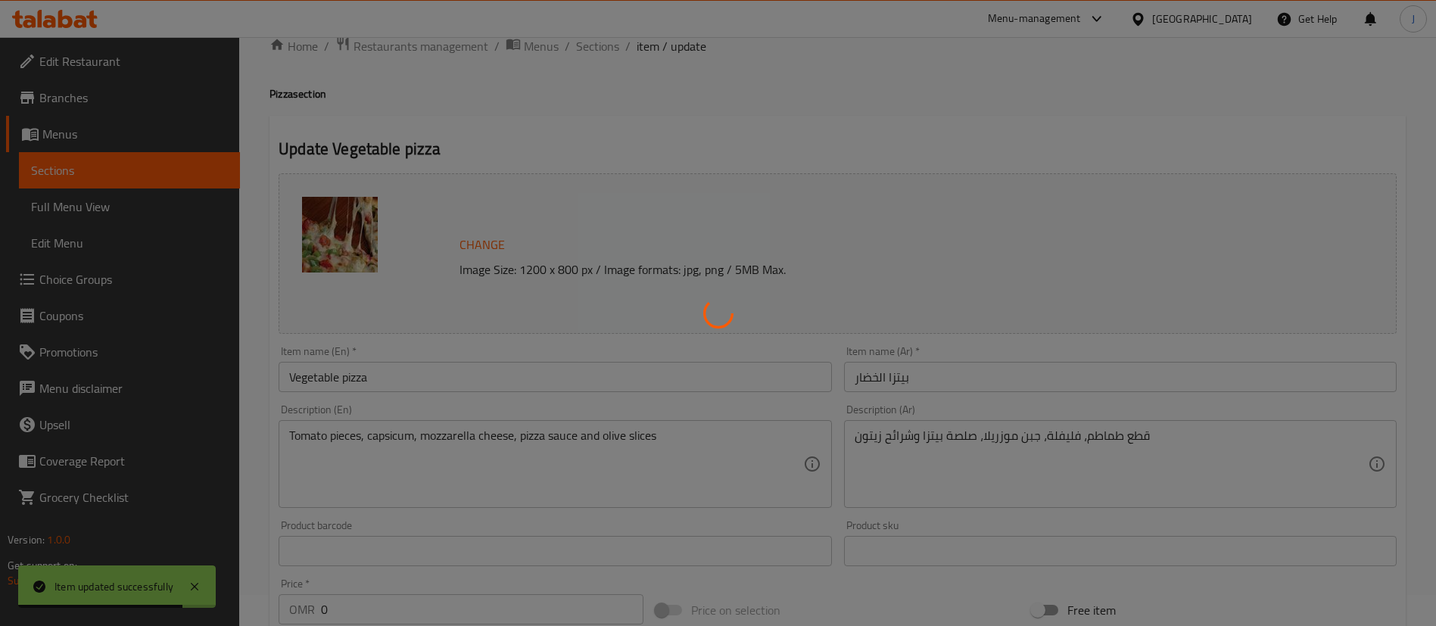
scroll to position [0, 0]
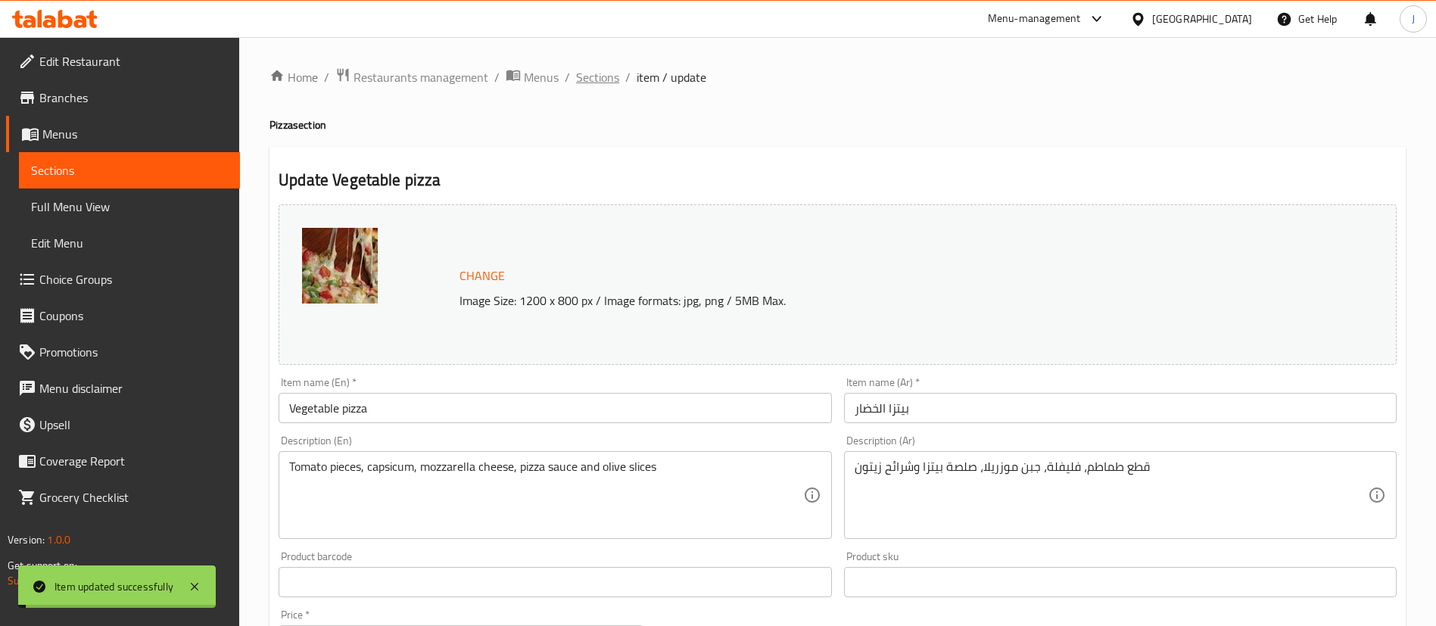
click at [602, 79] on span "Sections" at bounding box center [597, 77] width 43 height 18
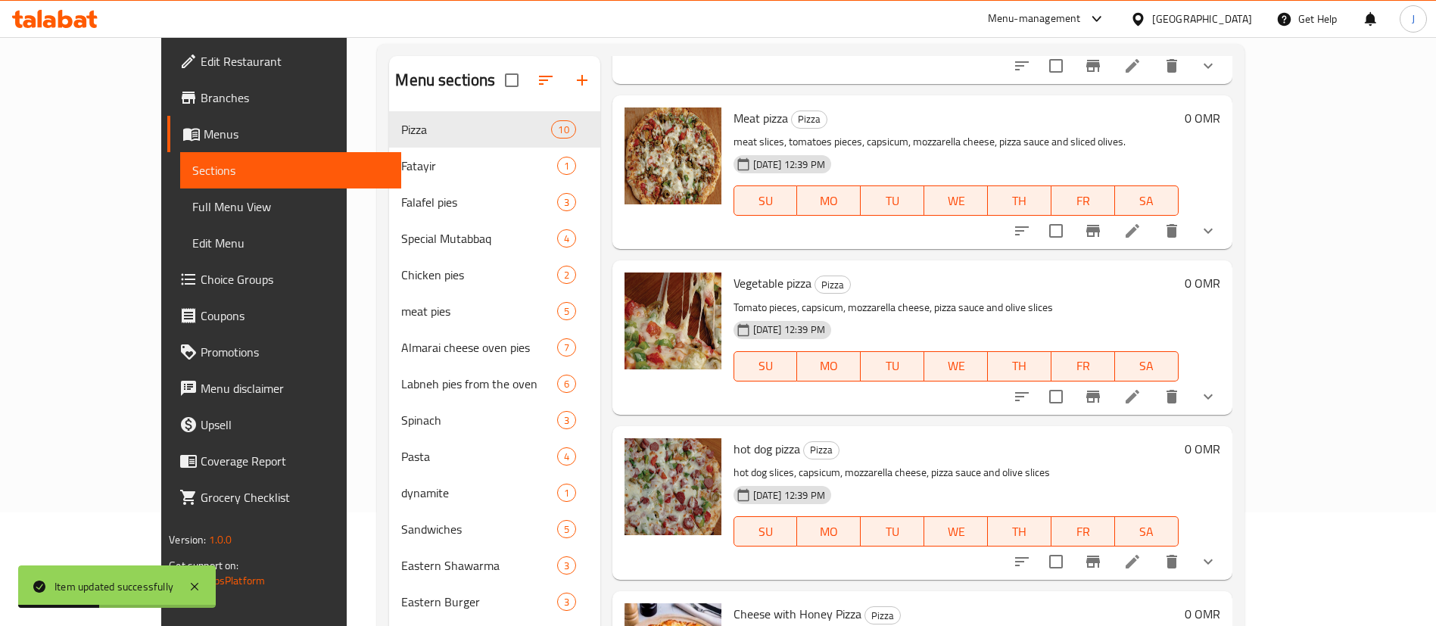
scroll to position [454, 0]
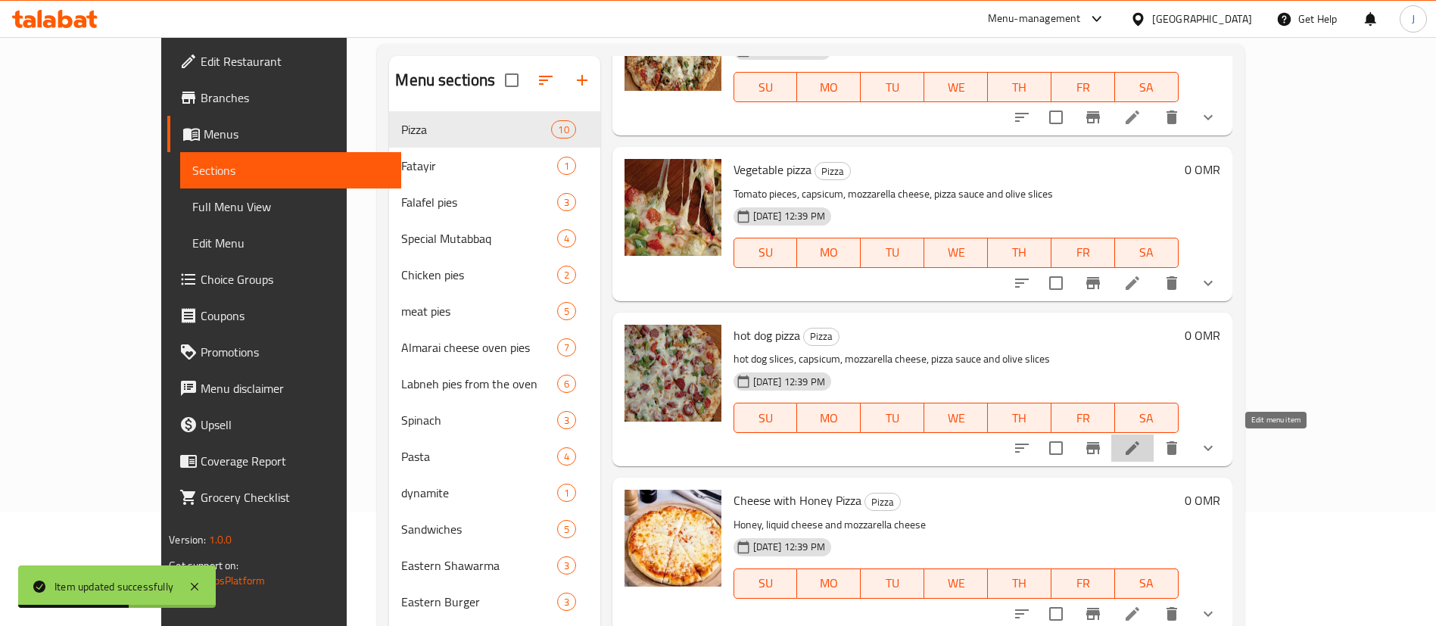
click at [1142, 446] on icon at bounding box center [1132, 448] width 18 height 18
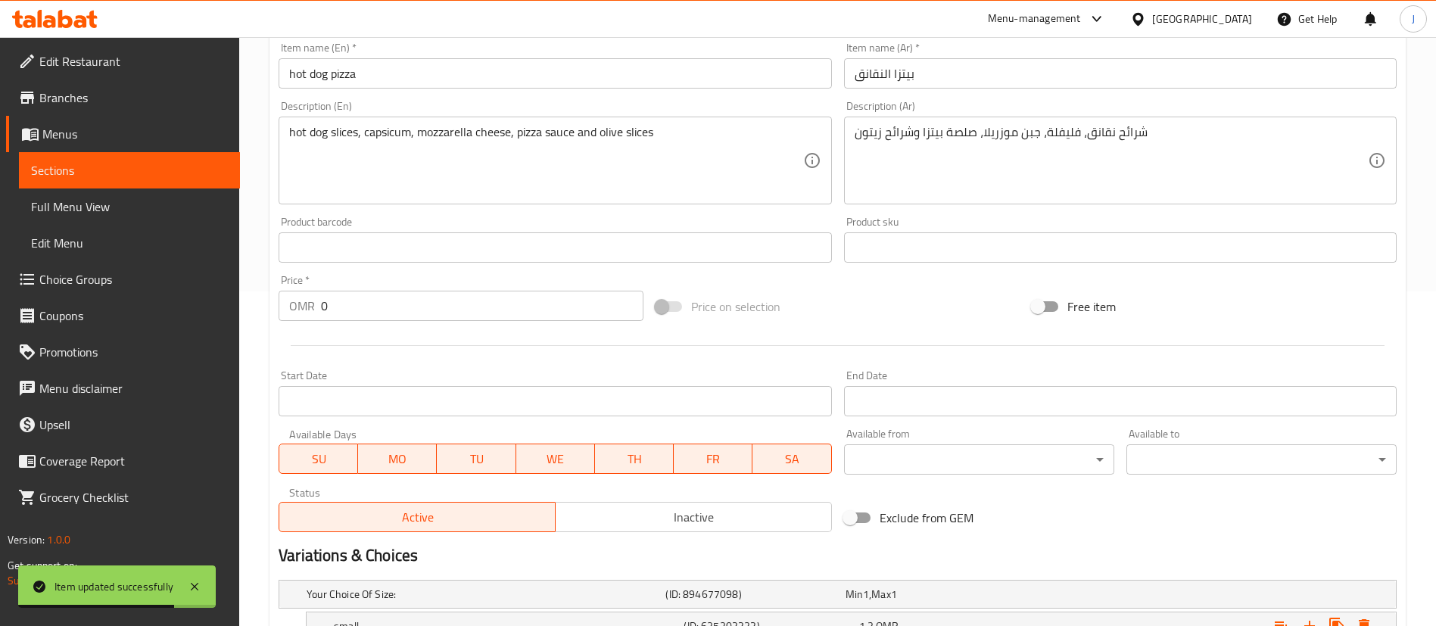
scroll to position [730, 0]
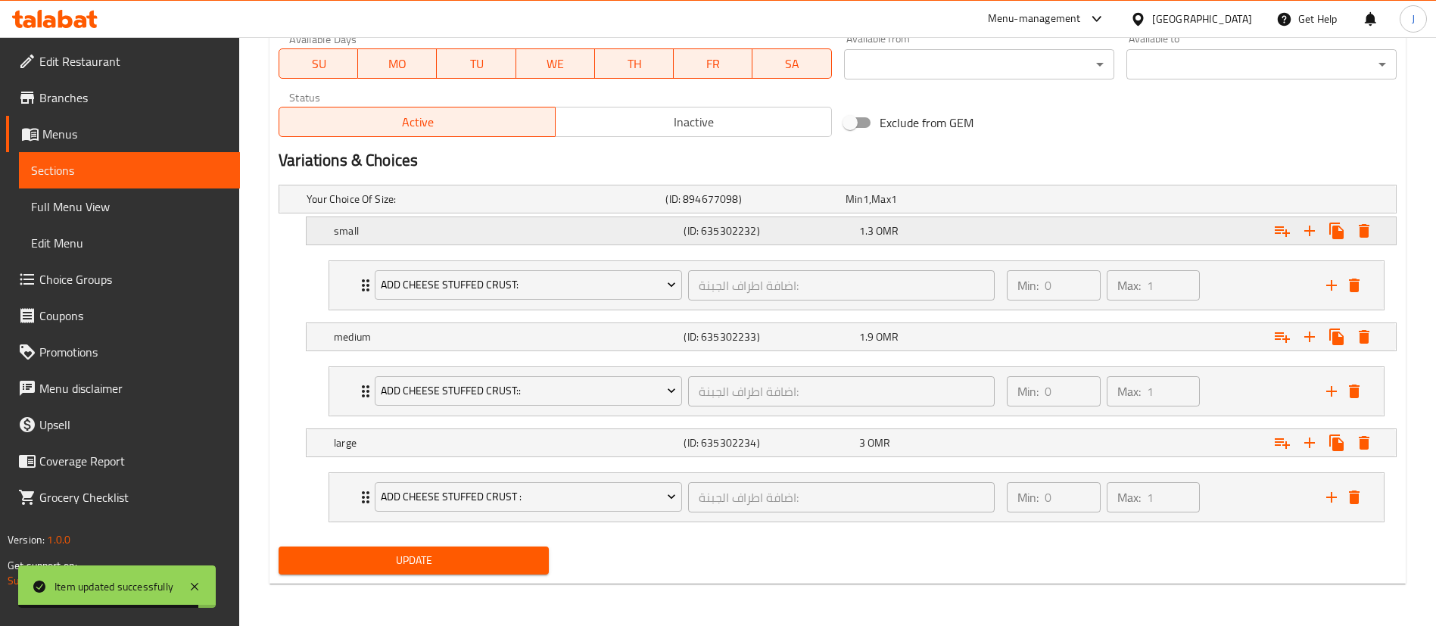
click at [938, 210] on div "1.3 OMR" at bounding box center [932, 198] width 179 height 21
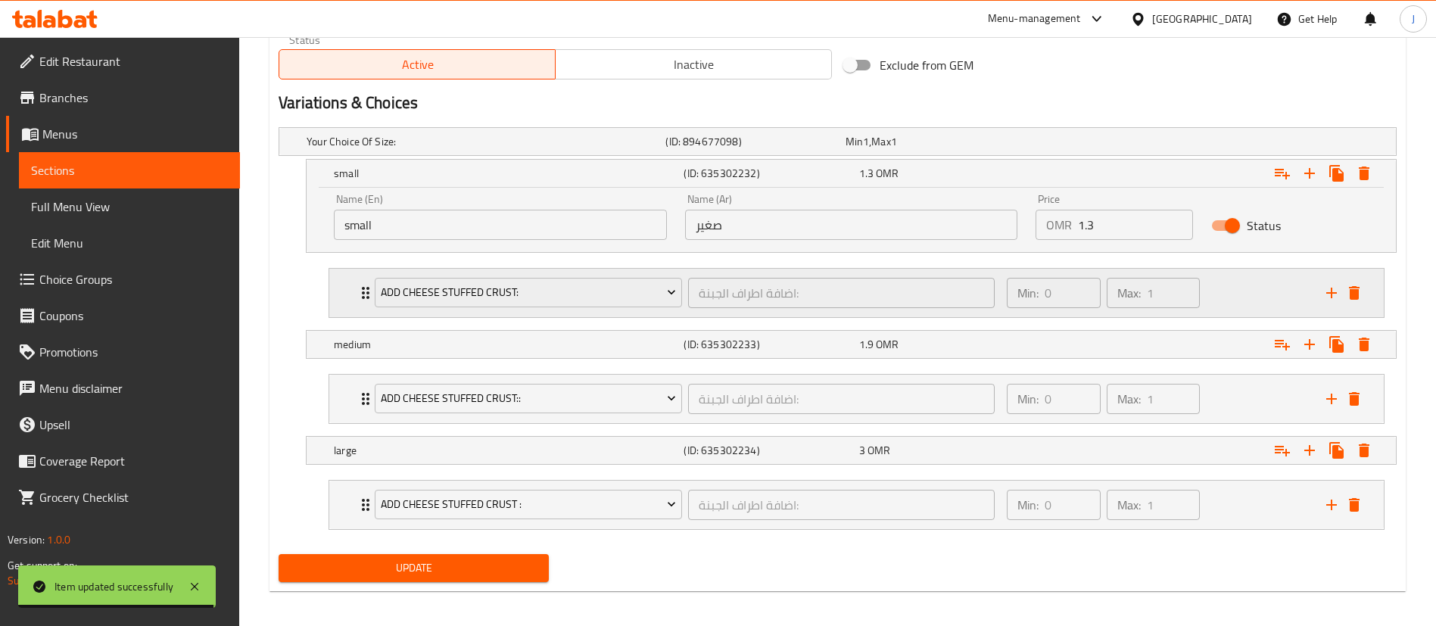
scroll to position [795, 0]
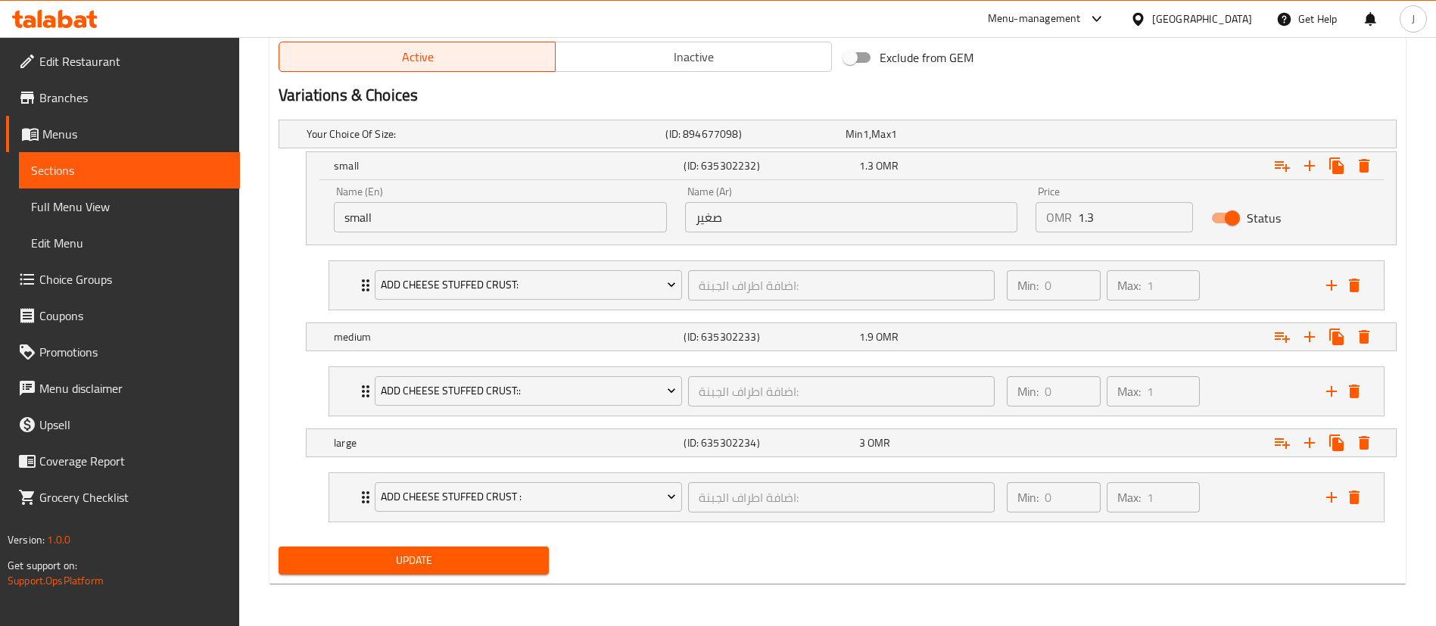
click at [1110, 222] on input "1.3" at bounding box center [1135, 217] width 115 height 30
type input "1.5"
click at [1112, 173] on div "Expand" at bounding box center [1206, 165] width 350 height 33
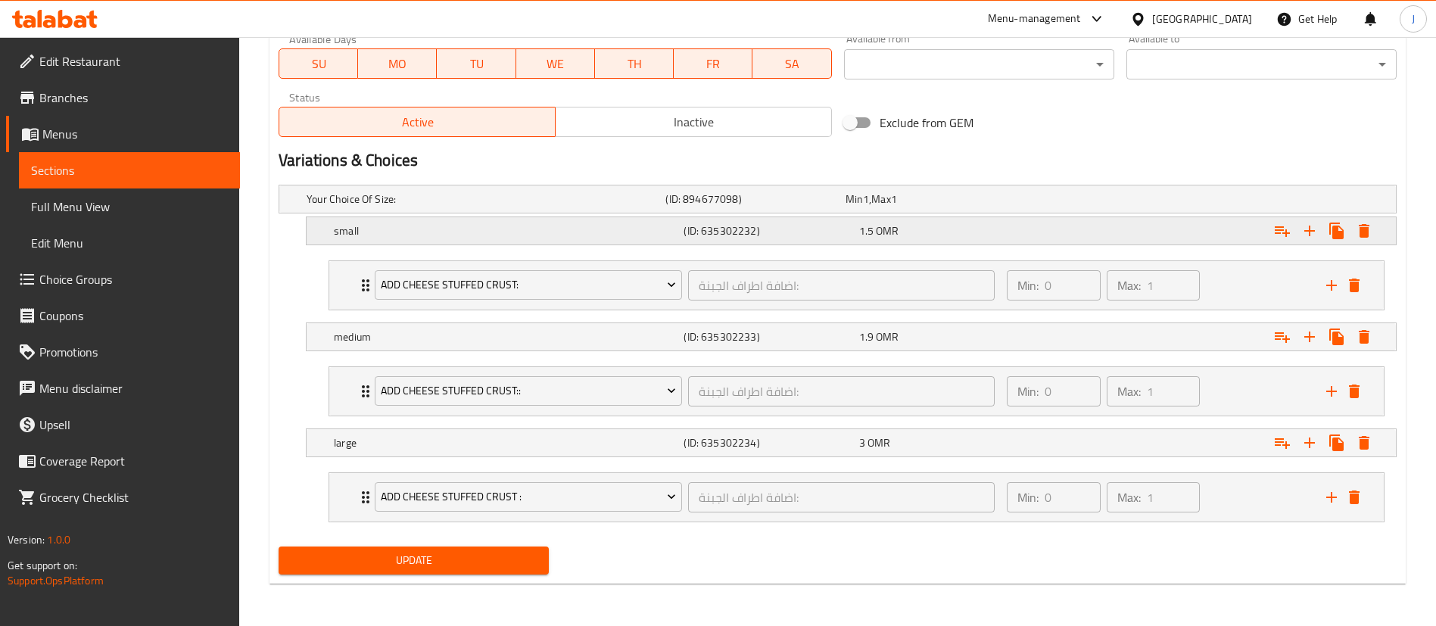
scroll to position [730, 0]
click at [1042, 202] on div "Expand" at bounding box center [1201, 199] width 359 height 6
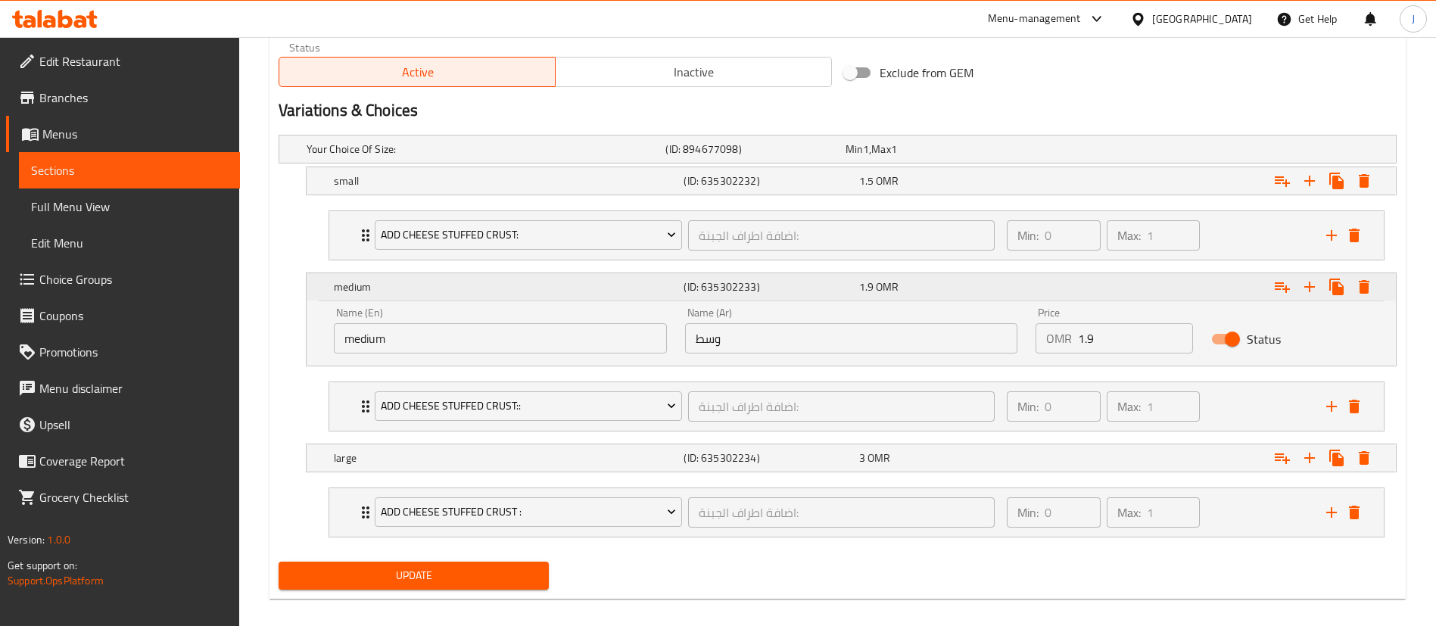
scroll to position [795, 0]
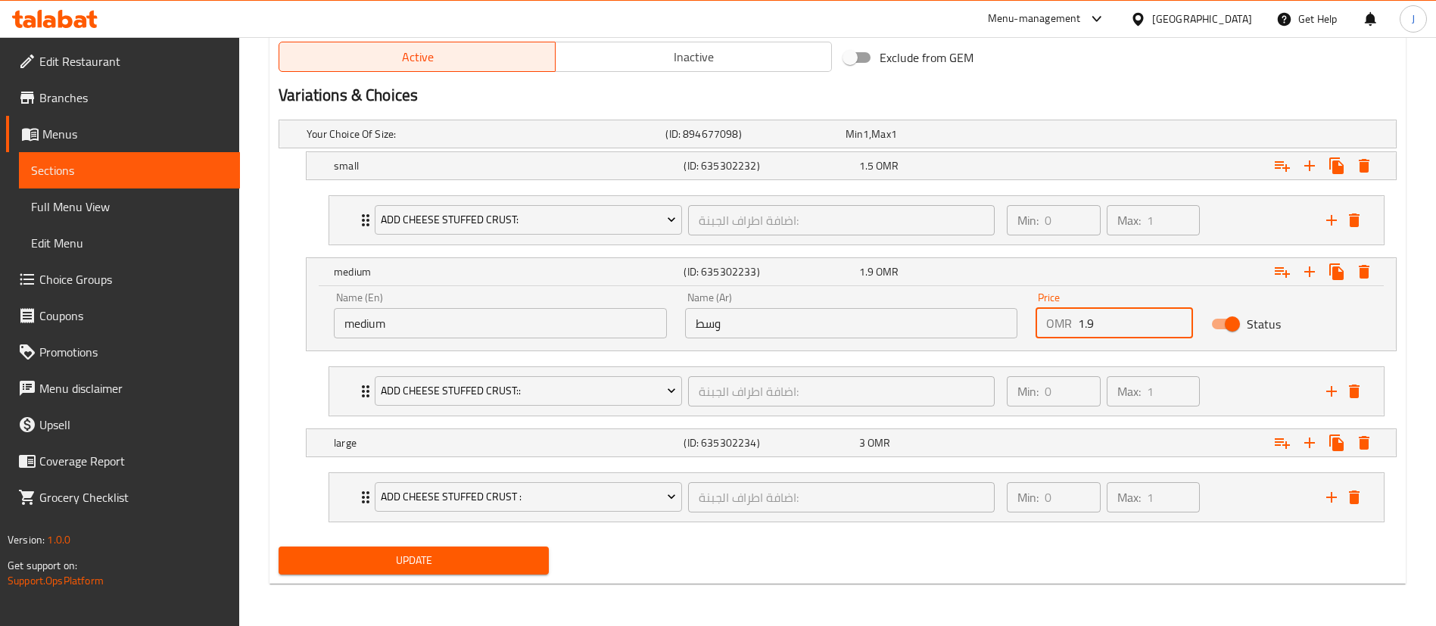
click at [1121, 317] on input "1.9" at bounding box center [1135, 323] width 115 height 30
type input "1"
type input "2.19"
click at [910, 142] on div "3 OMR" at bounding box center [932, 133] width 173 height 15
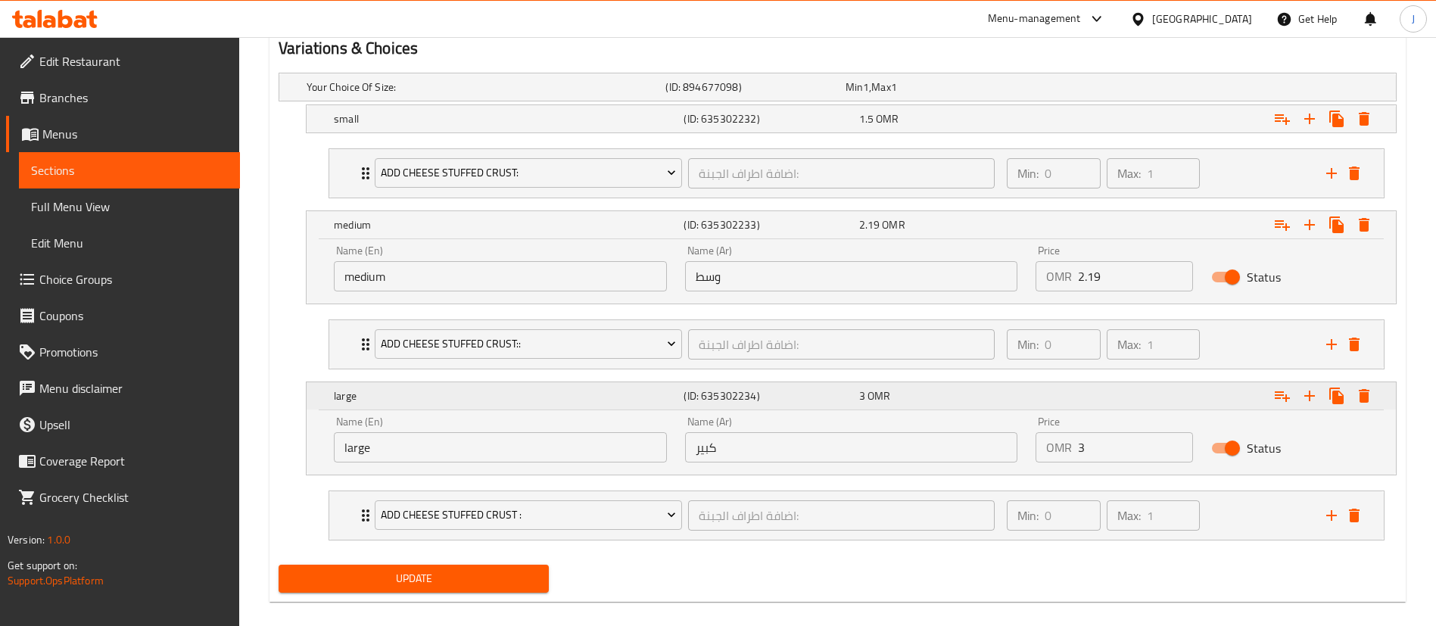
scroll to position [859, 0]
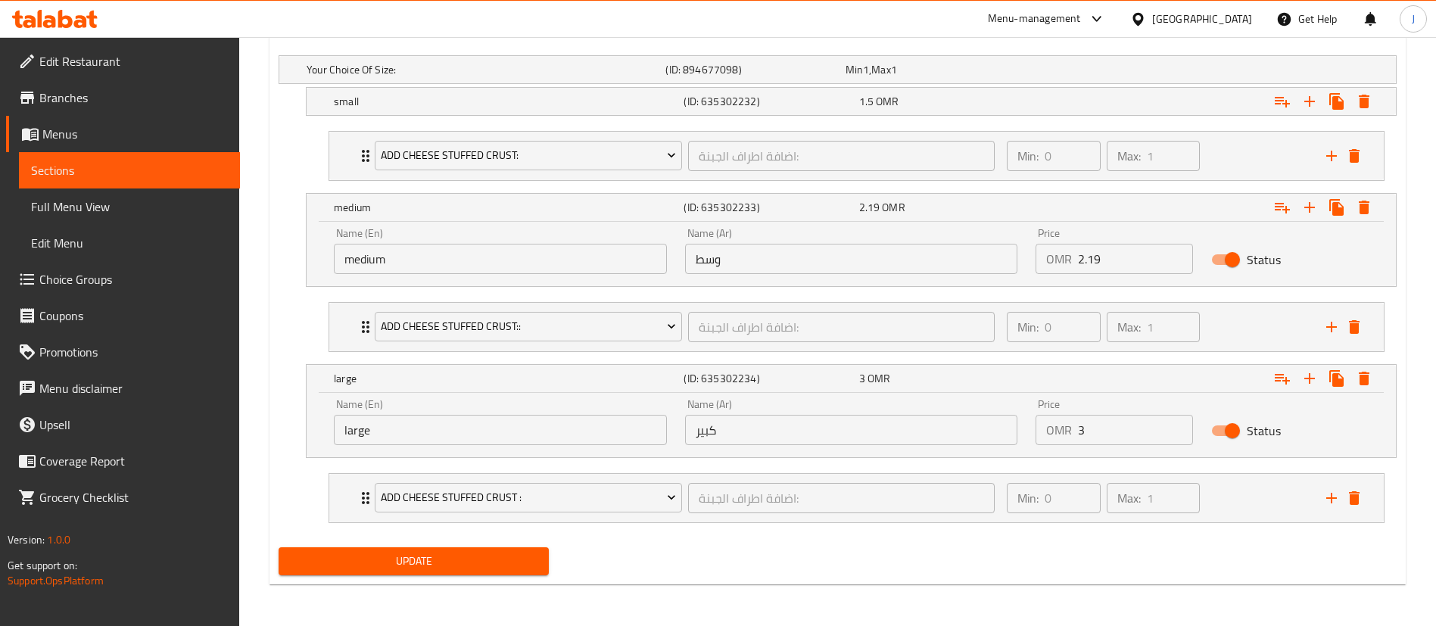
click at [1109, 417] on input "3" at bounding box center [1135, 430] width 115 height 30
type input "3.45"
click at [485, 570] on button "Update" at bounding box center [414, 561] width 270 height 28
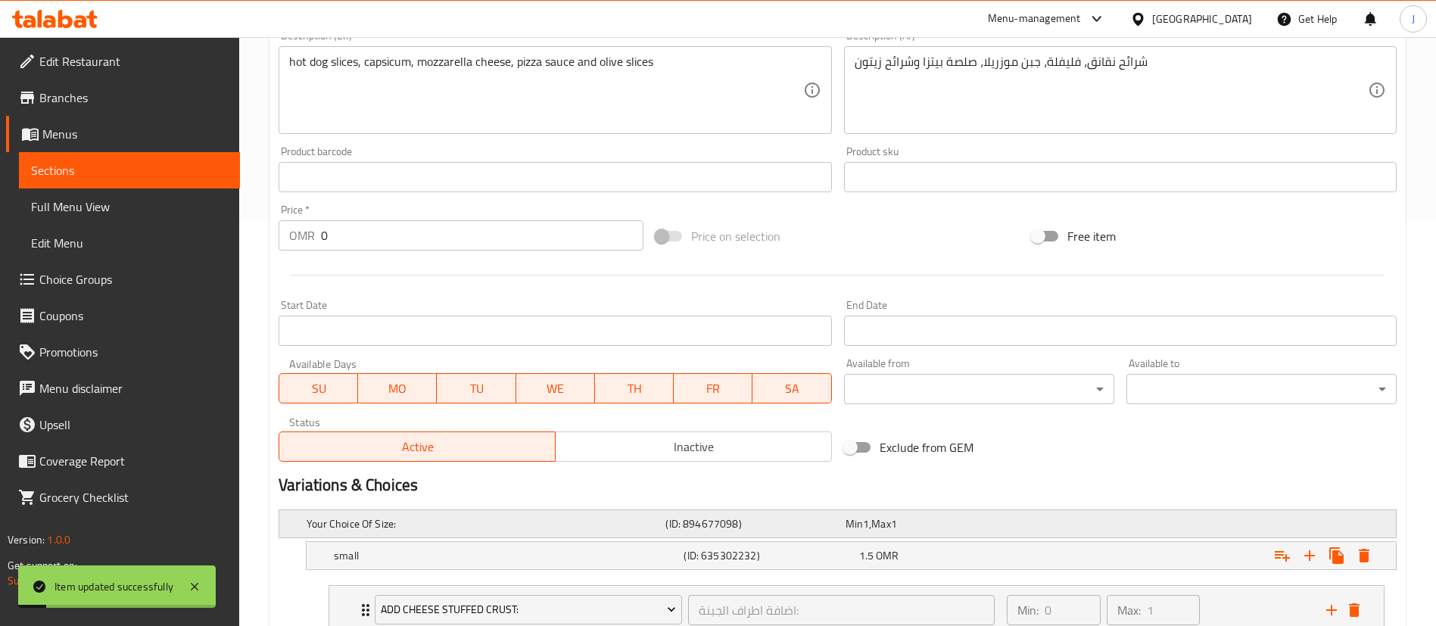
scroll to position [0, 0]
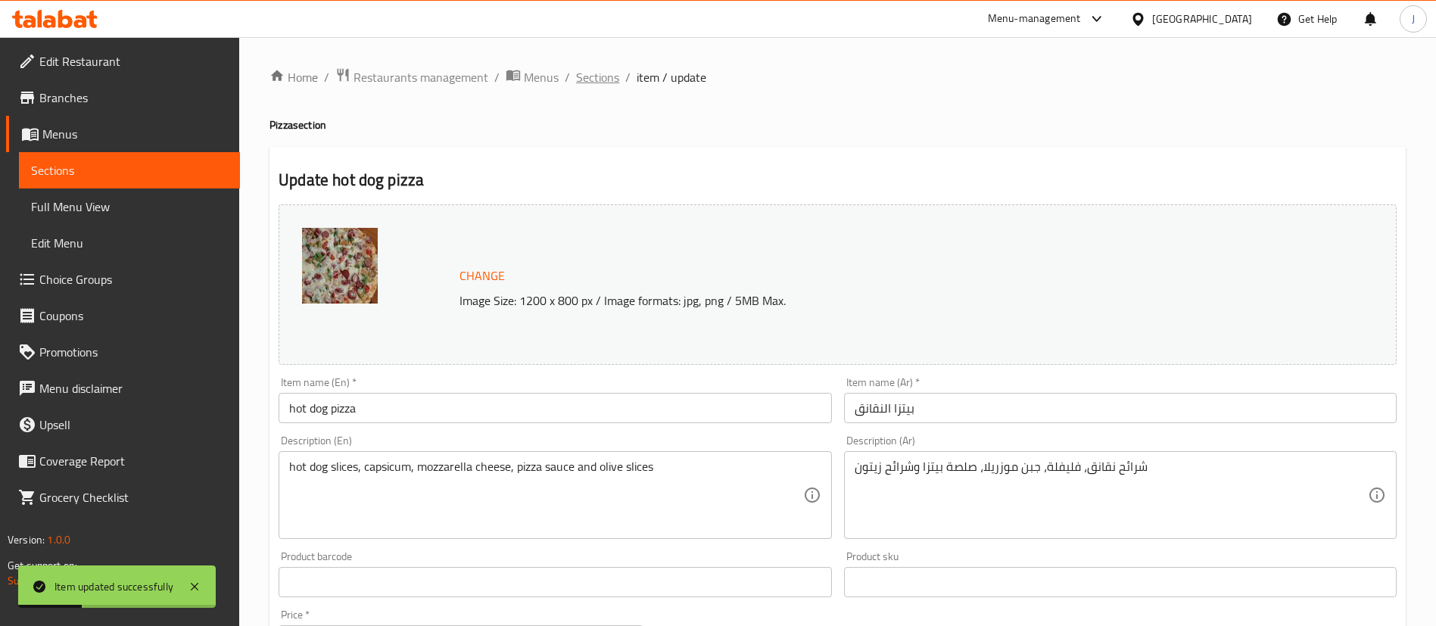
click at [593, 78] on span "Sections" at bounding box center [597, 77] width 43 height 18
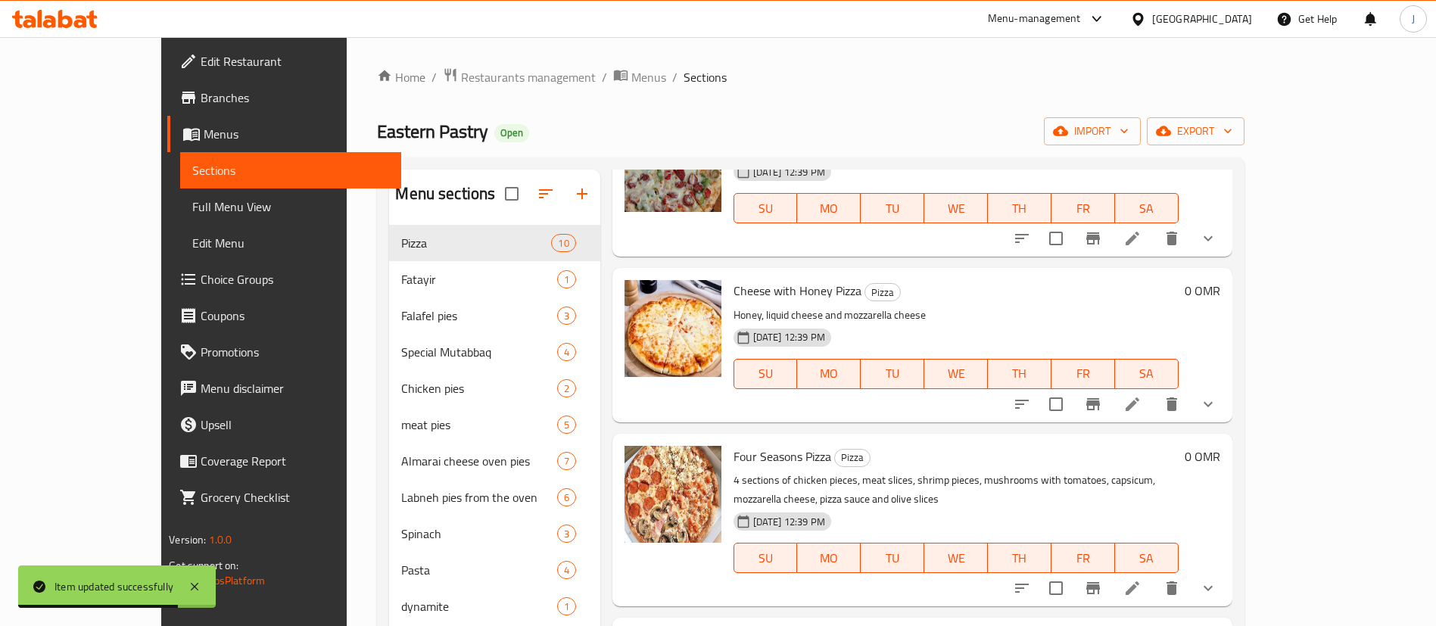
scroll to position [795, 0]
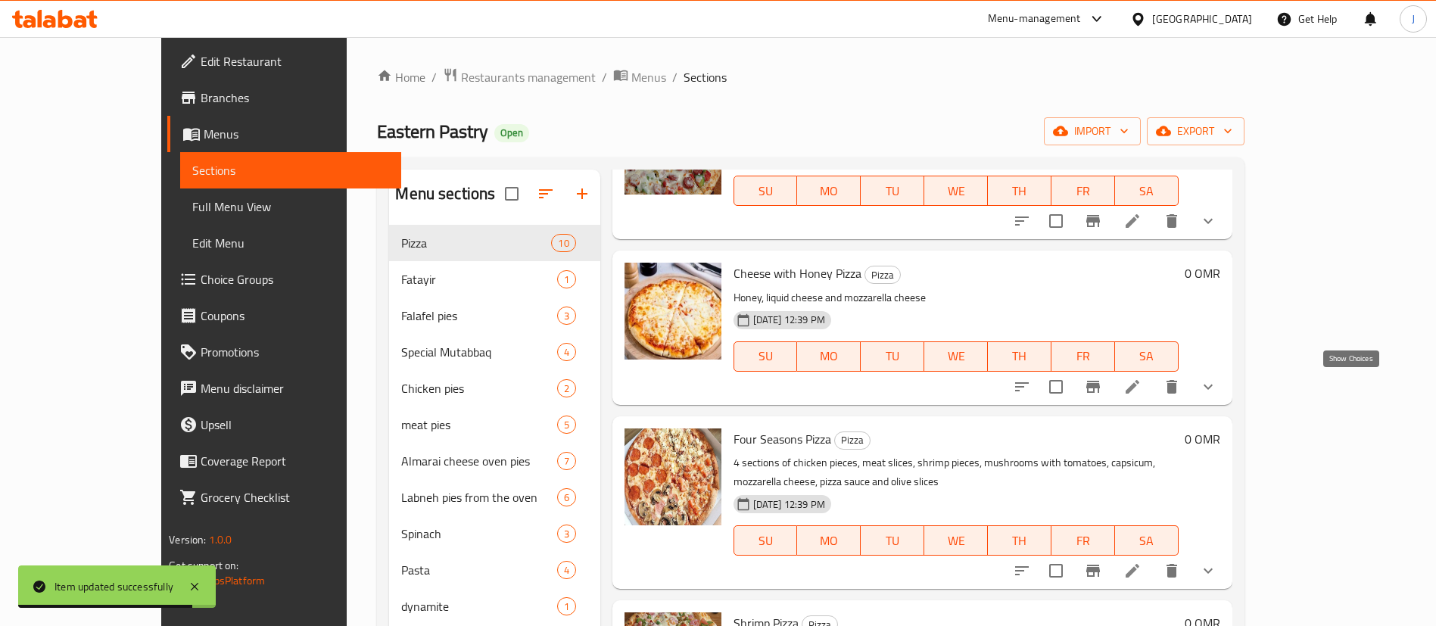
click at [1217, 384] on icon "show more" at bounding box center [1208, 387] width 18 height 18
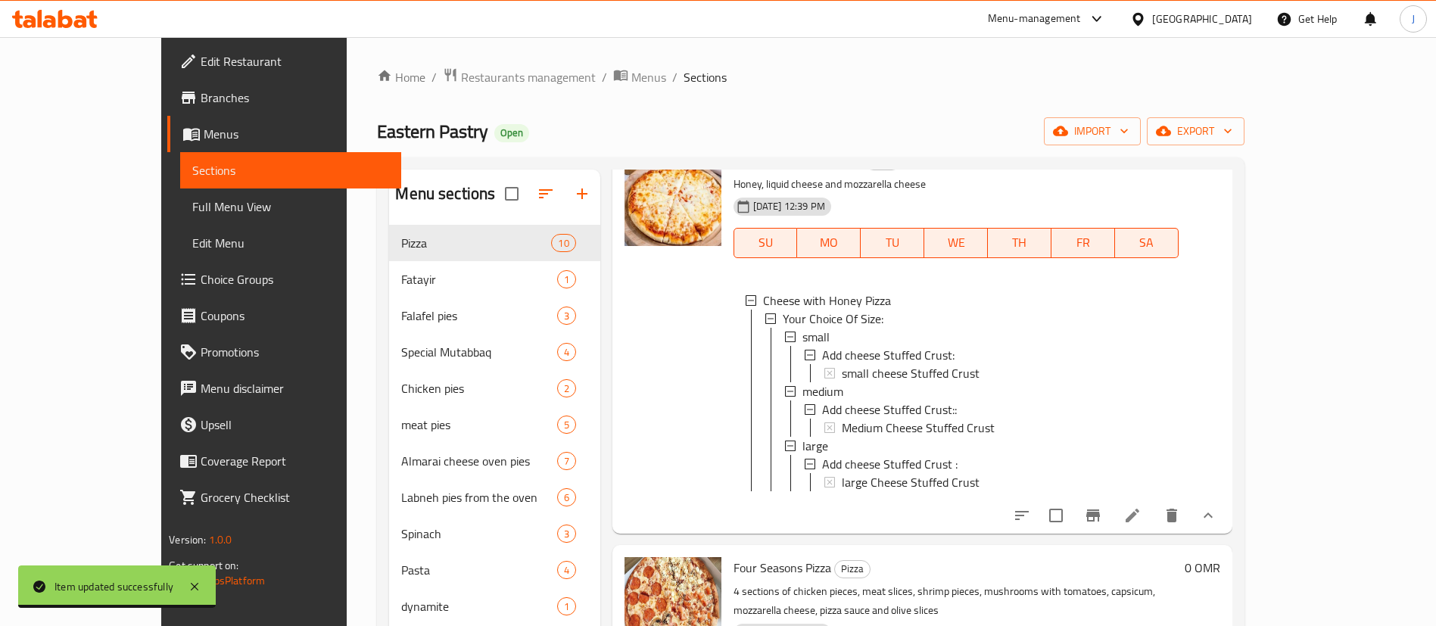
scroll to position [1022, 0]
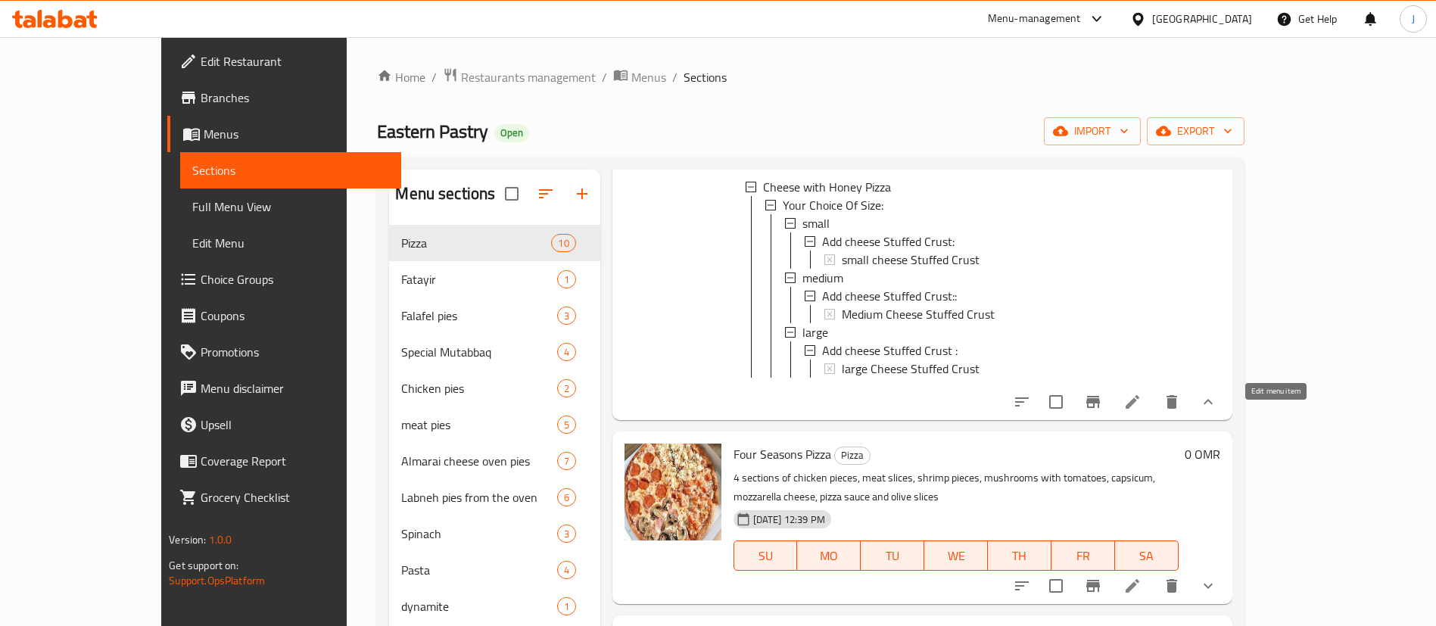
click at [1142, 411] on icon at bounding box center [1132, 402] width 18 height 18
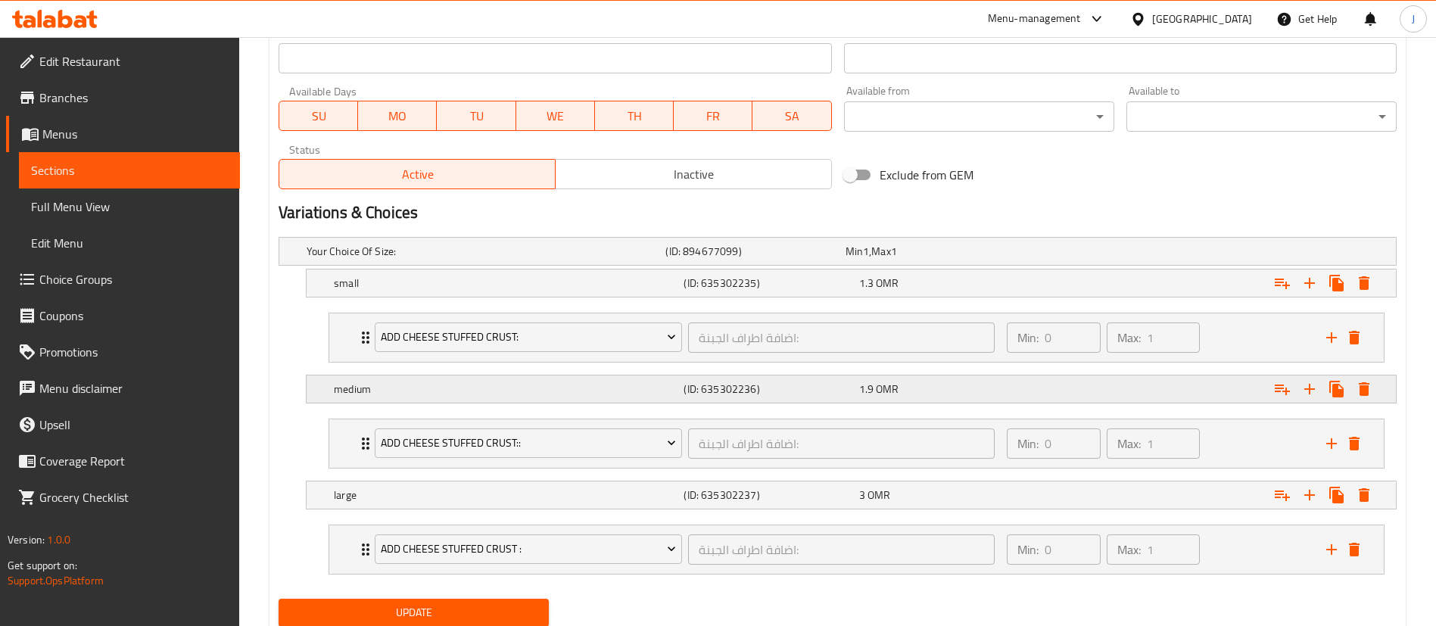
scroll to position [730, 0]
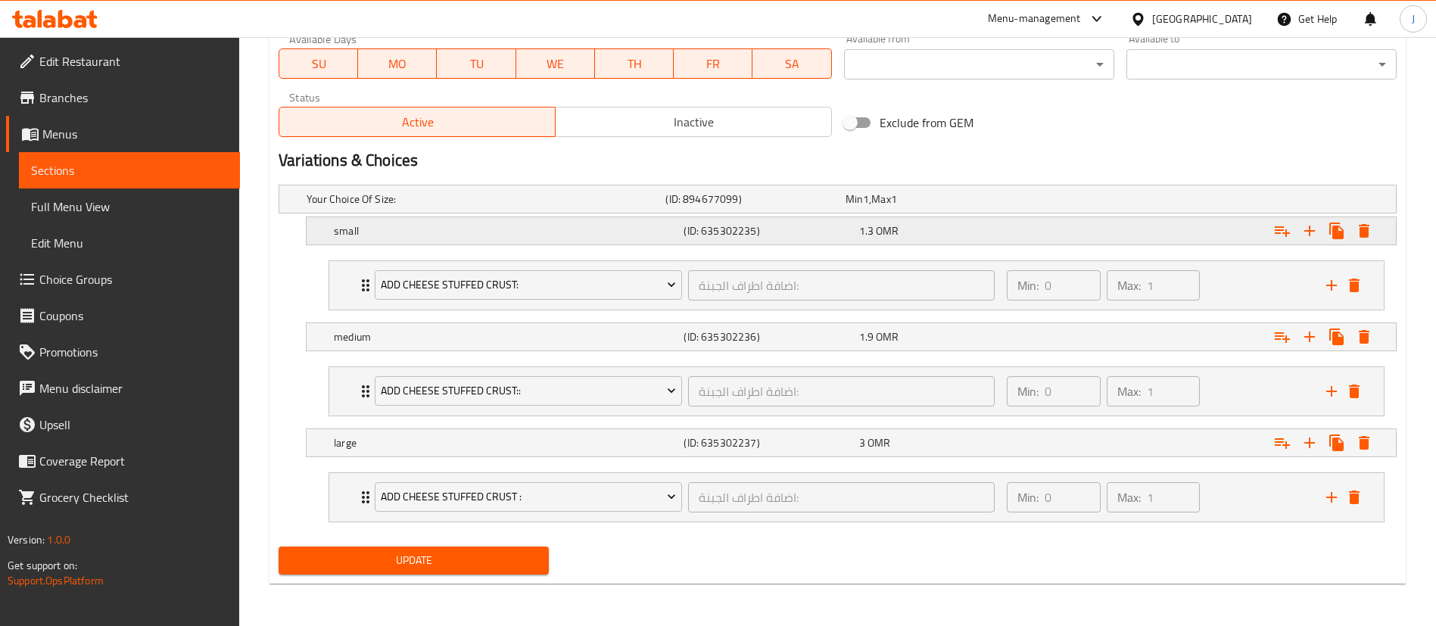
click at [929, 210] on div "1.3 OMR" at bounding box center [932, 198] width 179 height 21
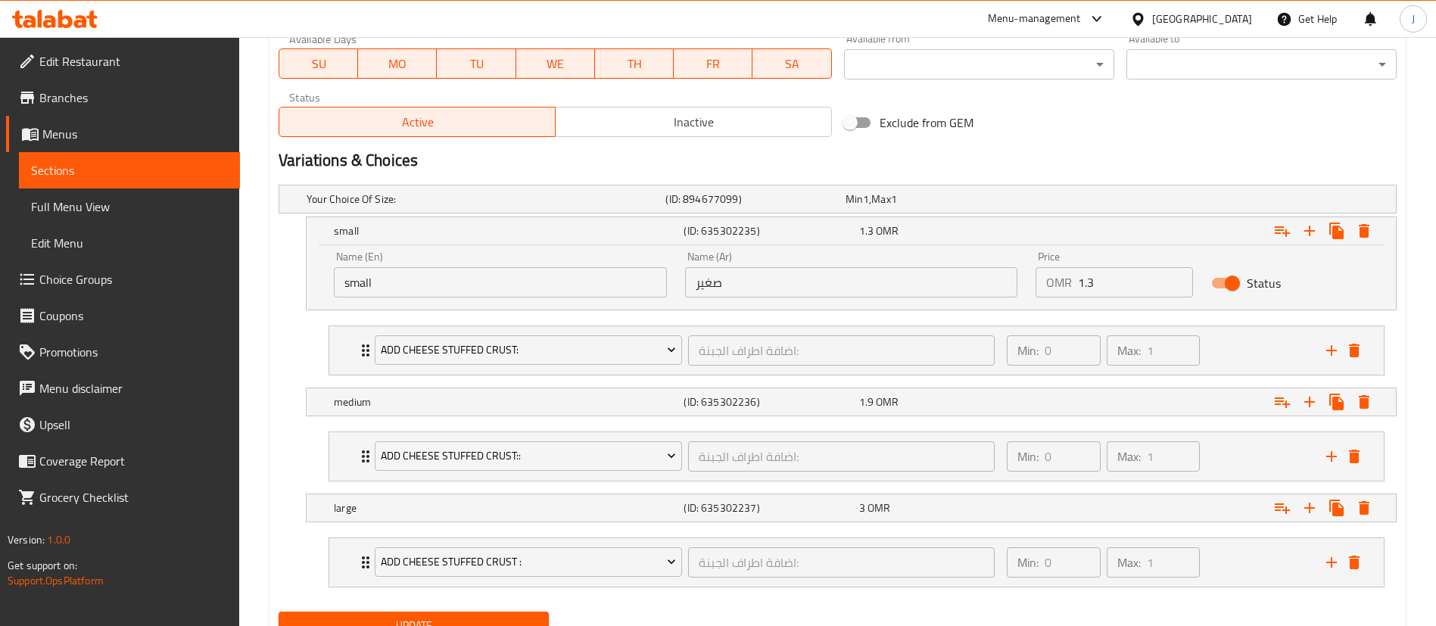
click at [1149, 274] on input "1.3" at bounding box center [1135, 282] width 115 height 30
type input "1.5"
click at [923, 229] on div "1.5 OMR" at bounding box center [943, 230] width 169 height 15
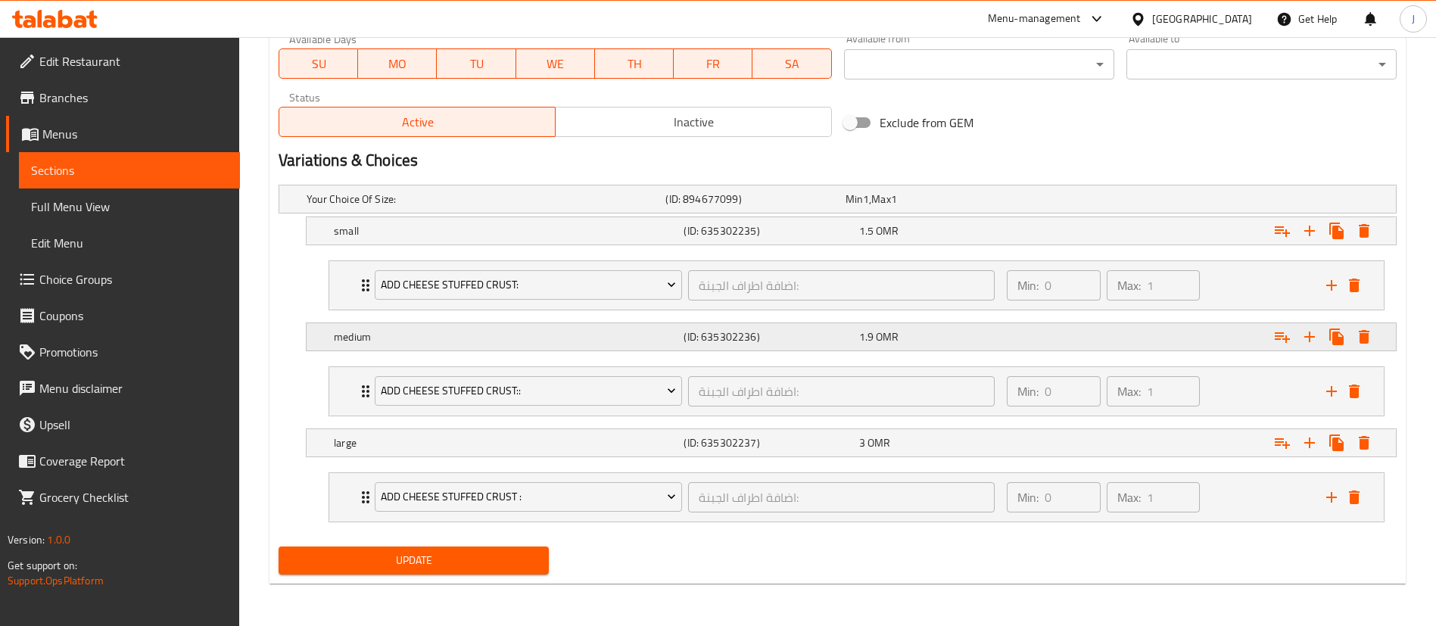
click at [924, 210] on div "1.9 OMR" at bounding box center [932, 198] width 179 height 21
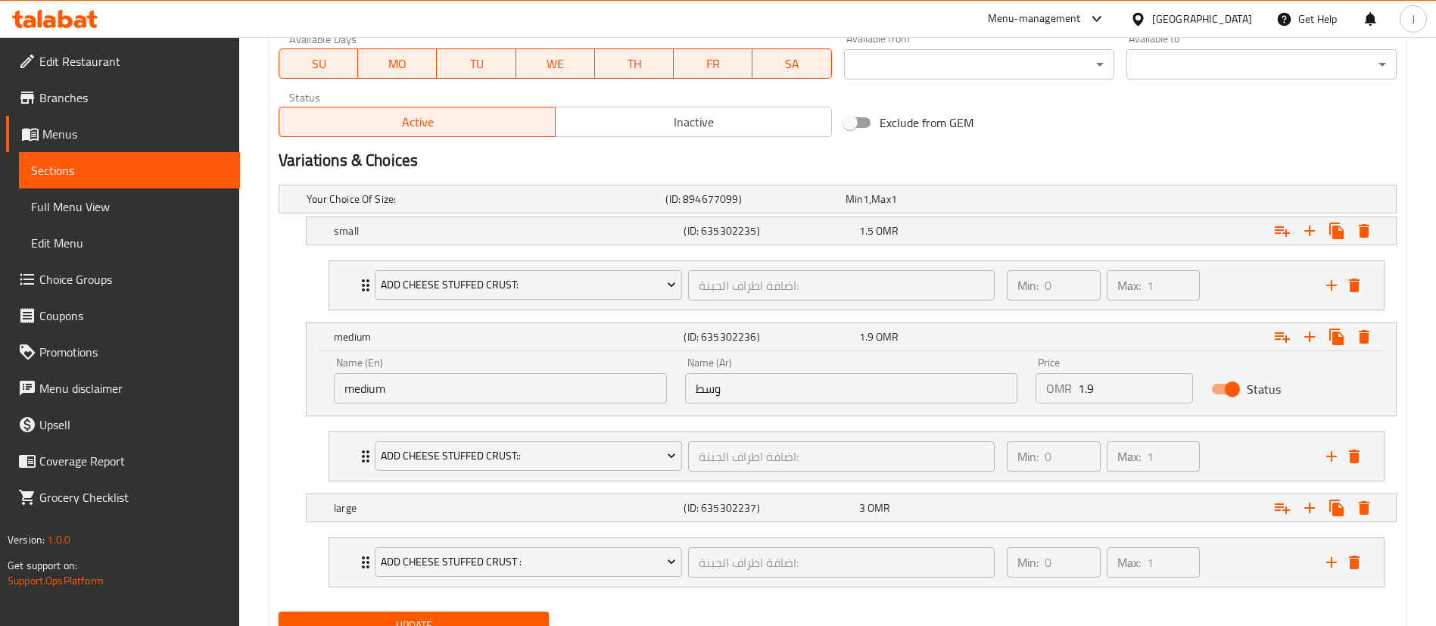
scroll to position [795, 0]
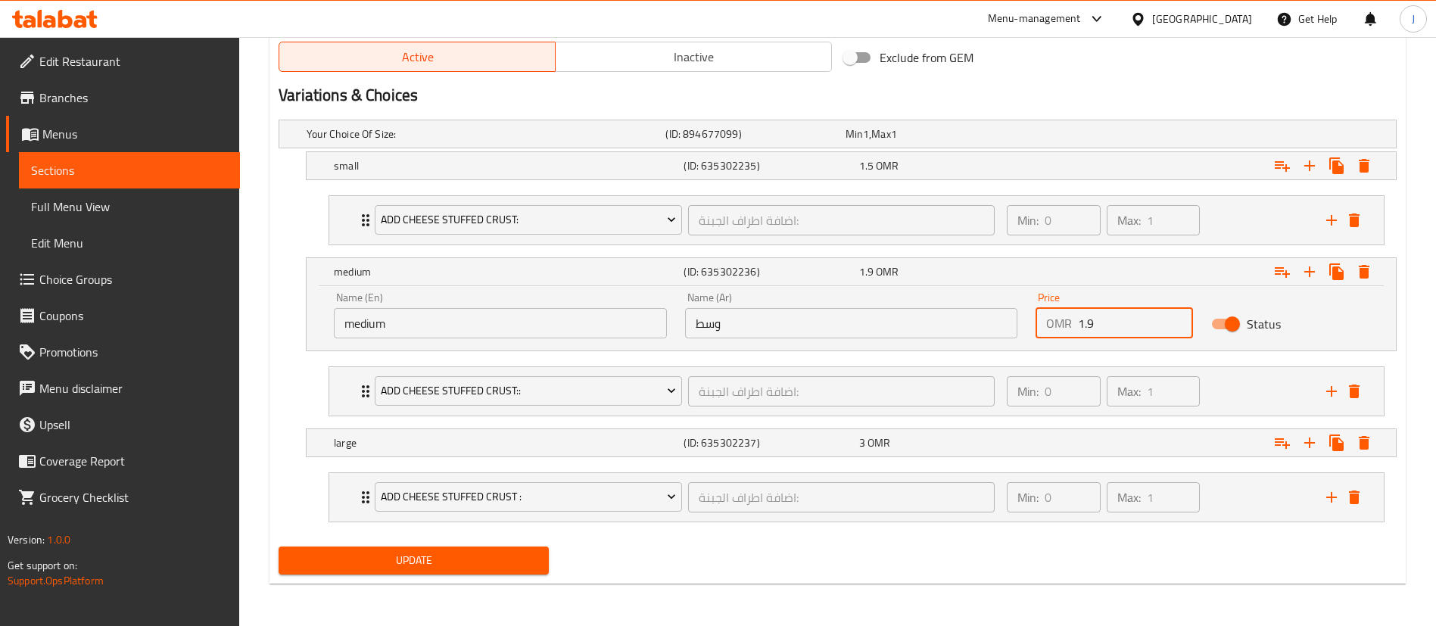
drag, startPoint x: 1115, startPoint y: 326, endPoint x: 1023, endPoint y: 319, distance: 91.8
click at [1023, 319] on div "Name (En) medium Name (En) Name (Ar) وسط Name (Ar) Price OMR 1.9 Price Status" at bounding box center [851, 315] width 1053 height 64
type input "2.19"
click at [916, 277] on div "2.19 OMR" at bounding box center [943, 271] width 169 height 15
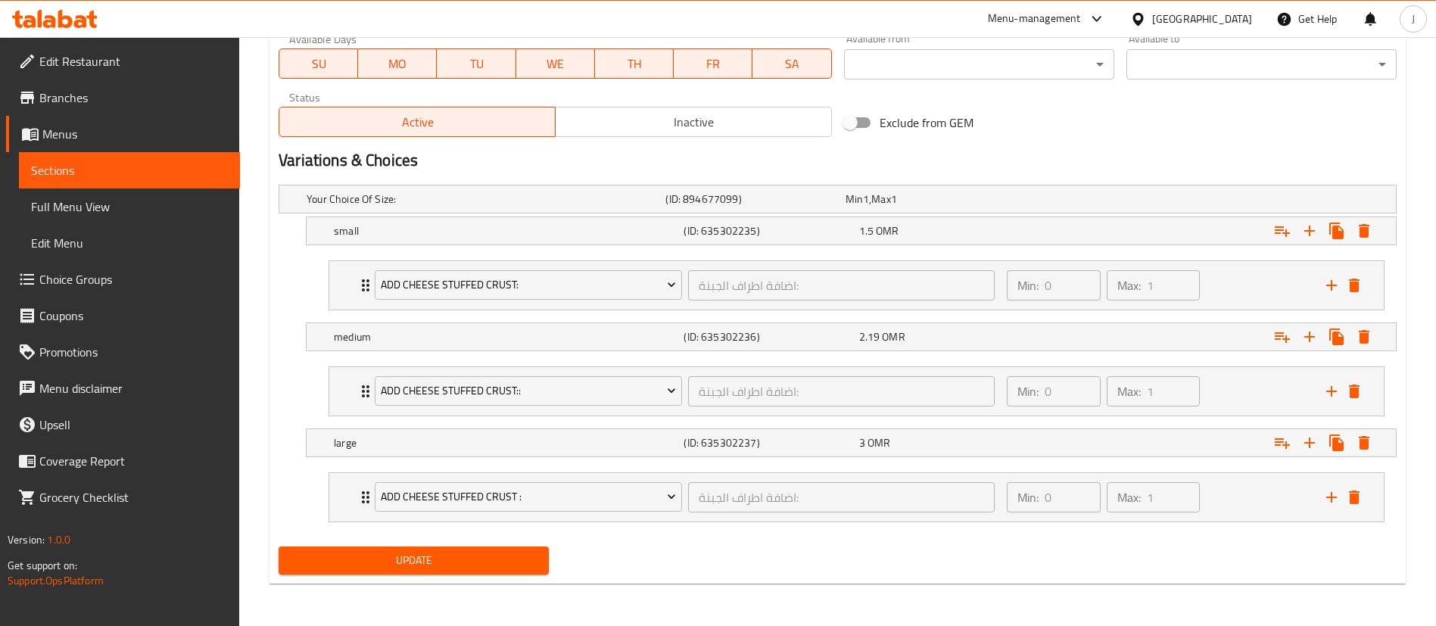
scroll to position [730, 0]
click at [989, 207] on div "3 OMR" at bounding box center [932, 199] width 173 height 15
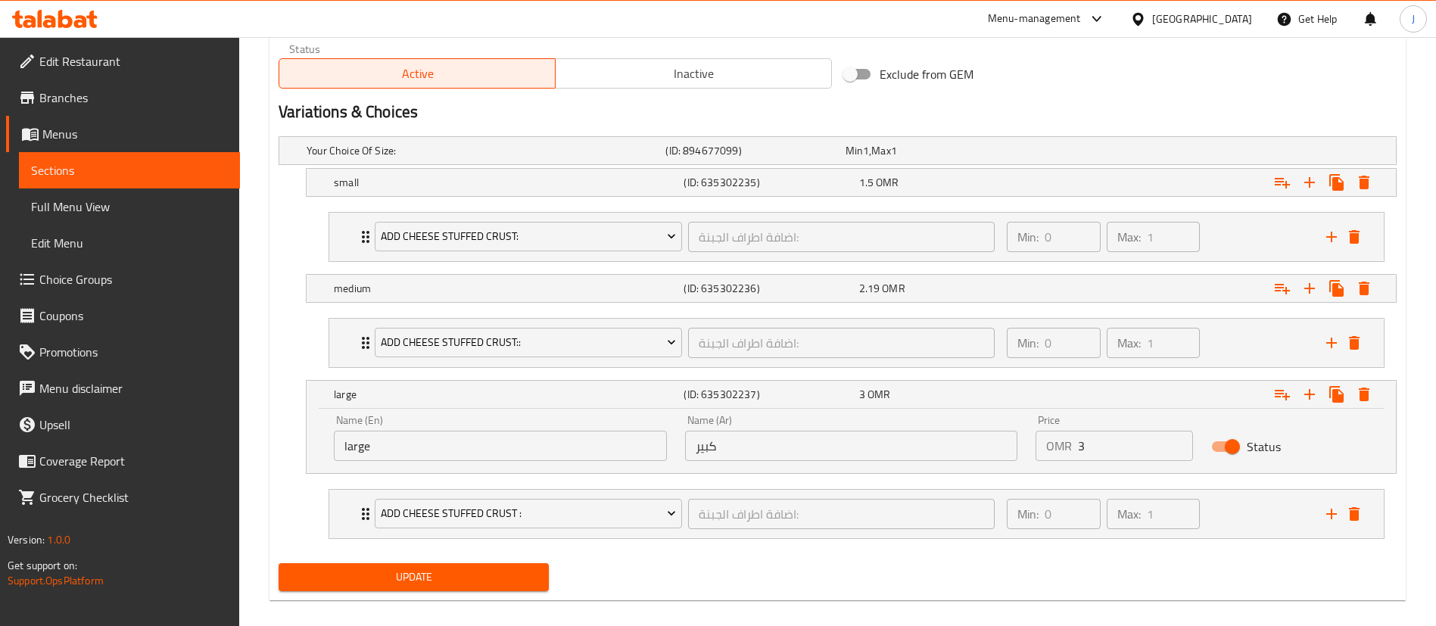
scroll to position [795, 0]
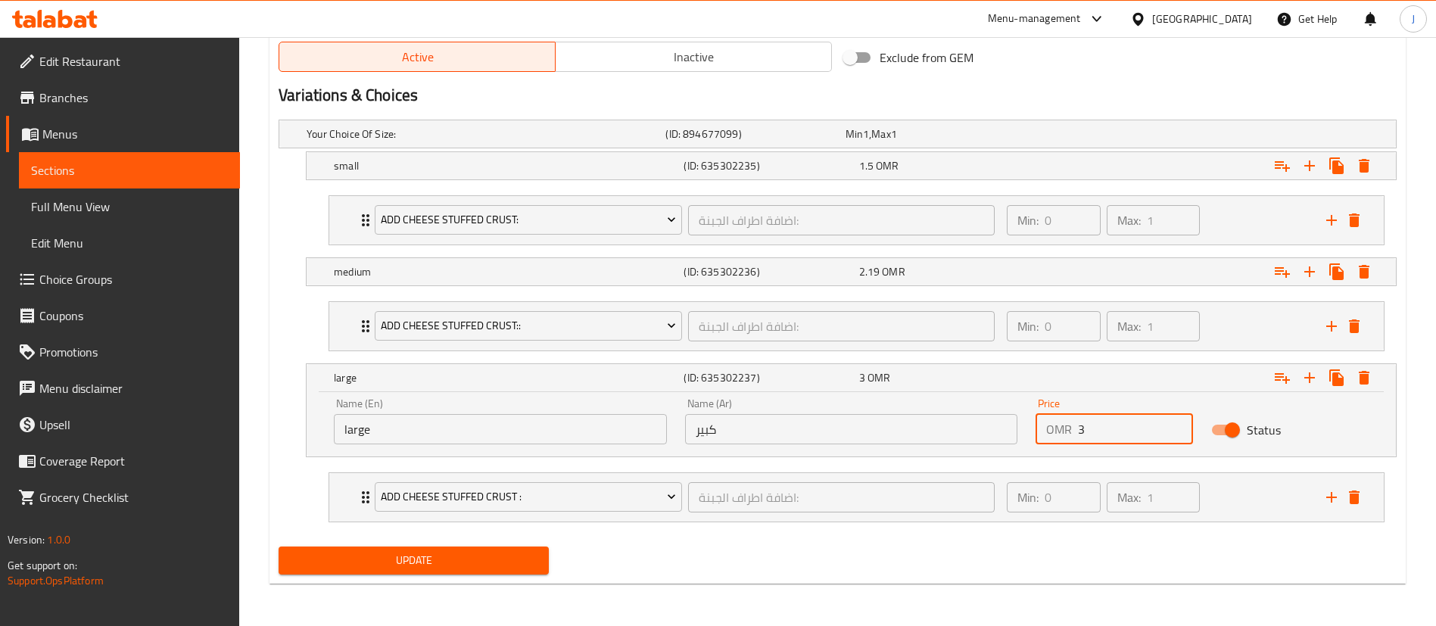
click at [1100, 428] on input "3" at bounding box center [1135, 429] width 115 height 30
type input "3.45"
click at [472, 565] on span "Update" at bounding box center [414, 560] width 246 height 19
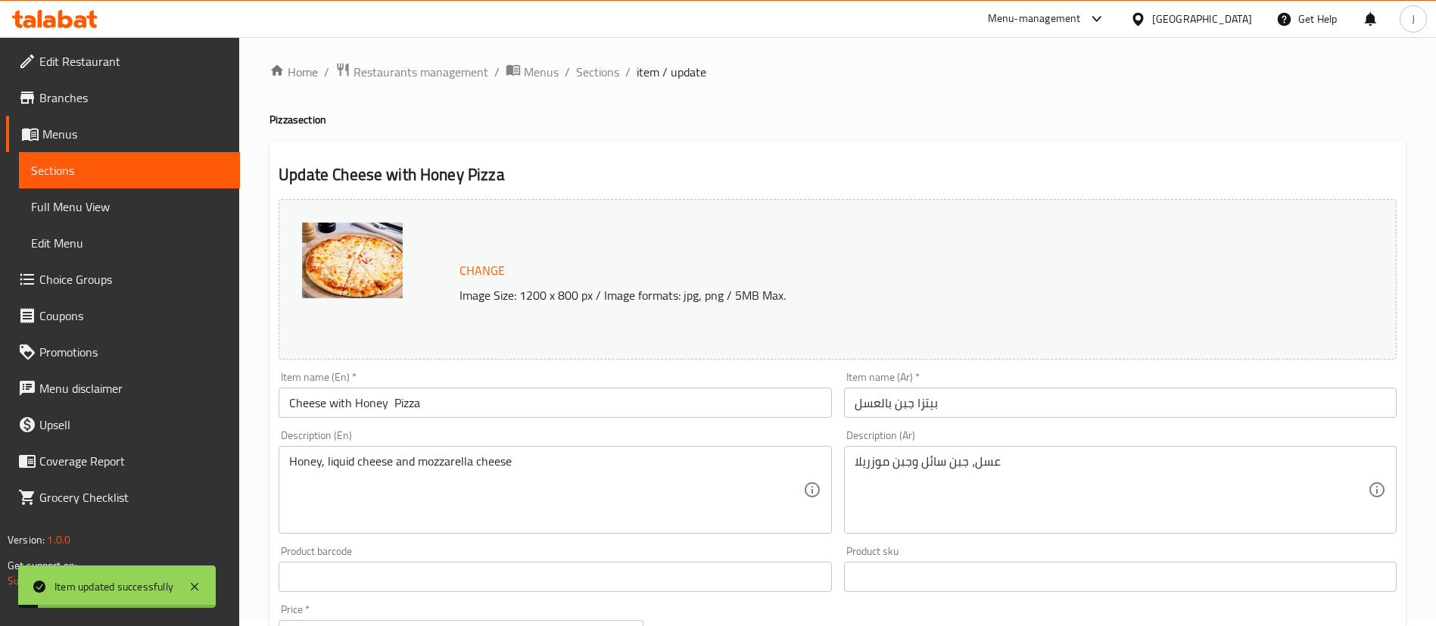
scroll to position [0, 0]
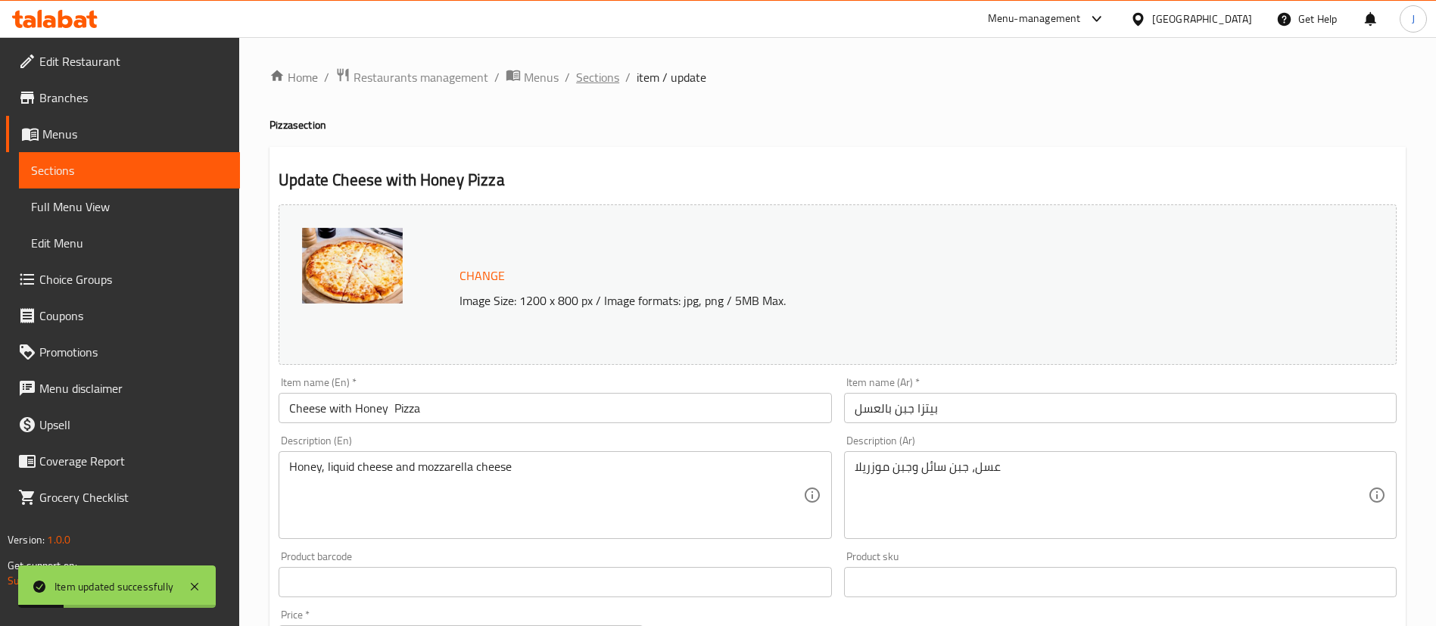
click at [595, 76] on span "Sections" at bounding box center [597, 77] width 43 height 18
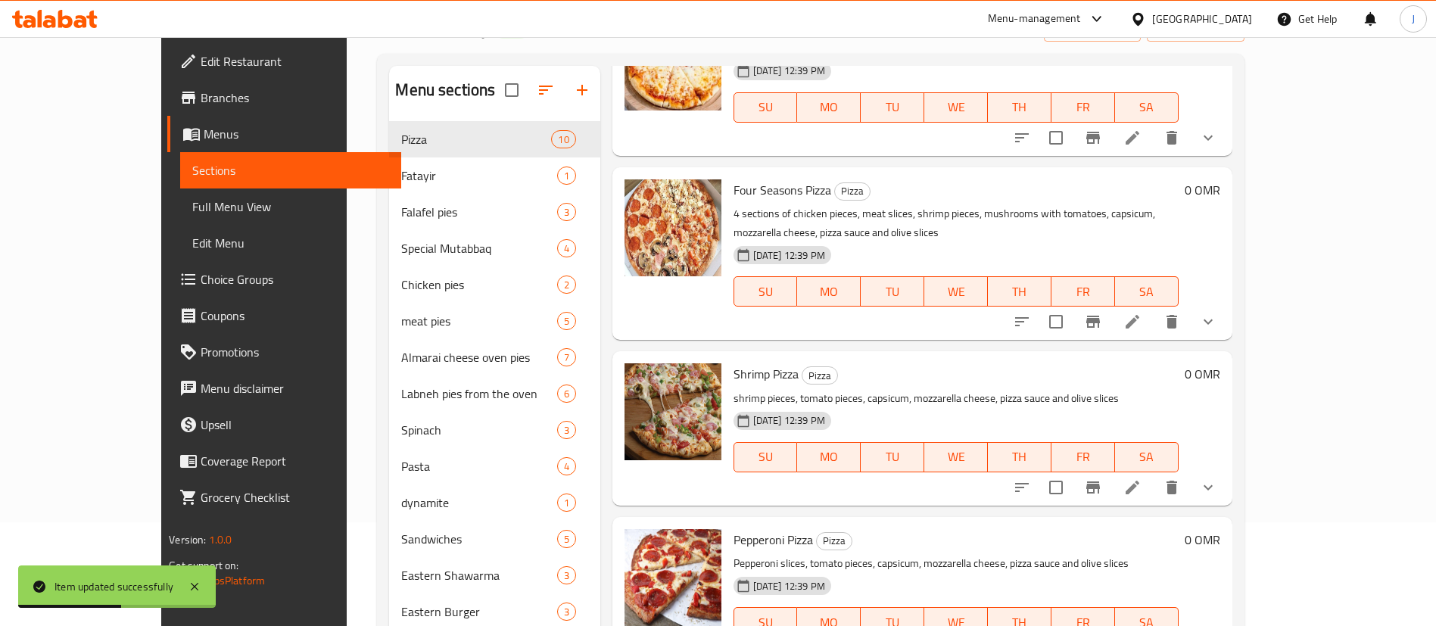
scroll to position [114, 0]
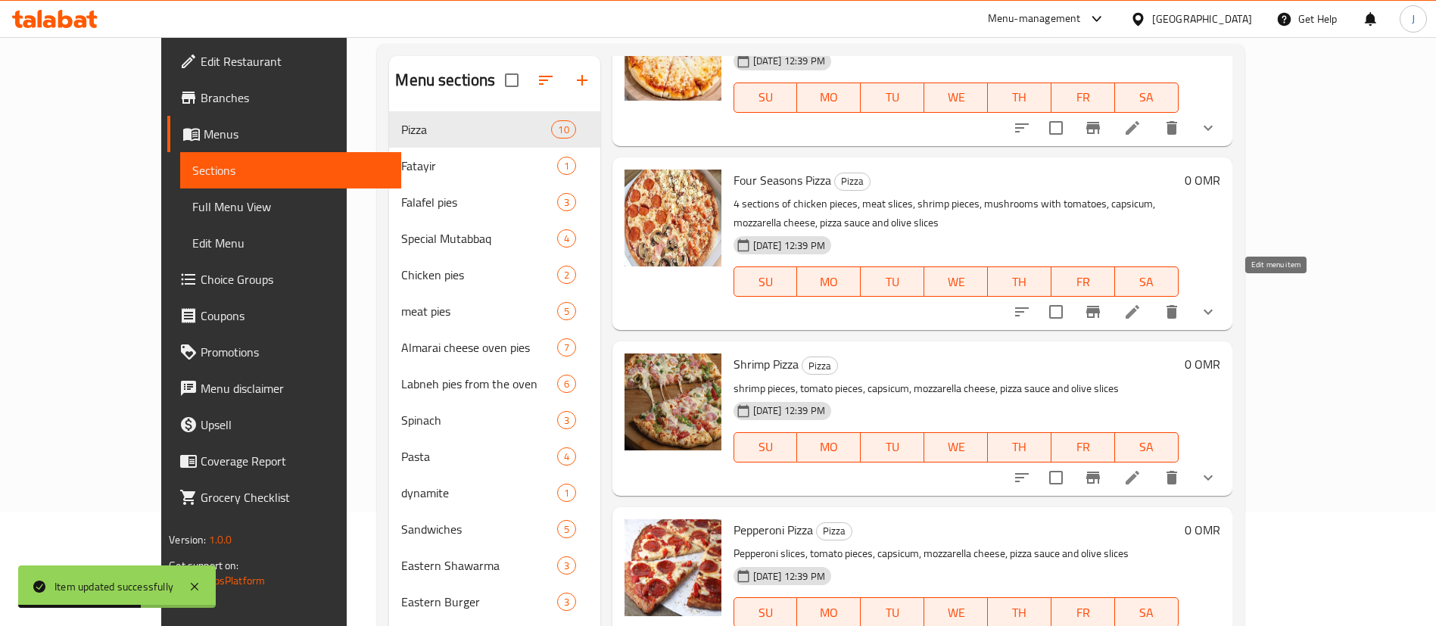
click at [1139, 305] on icon at bounding box center [1133, 312] width 14 height 14
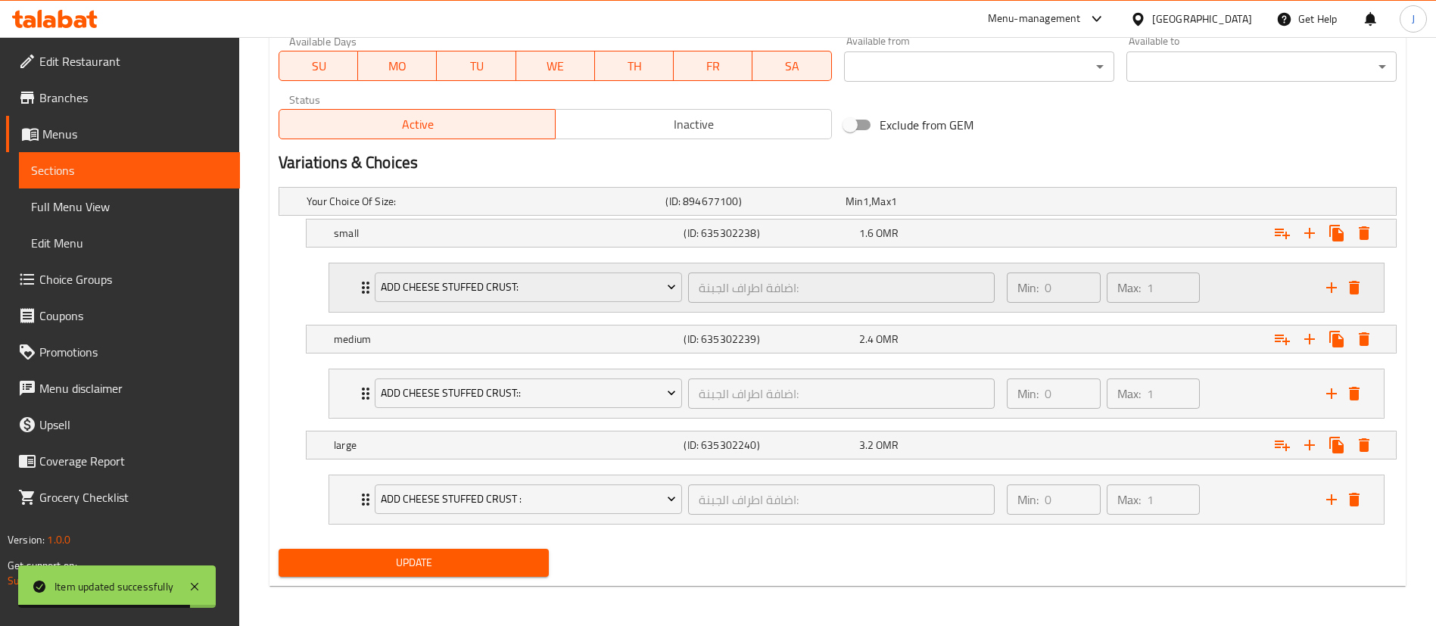
scroll to position [730, 0]
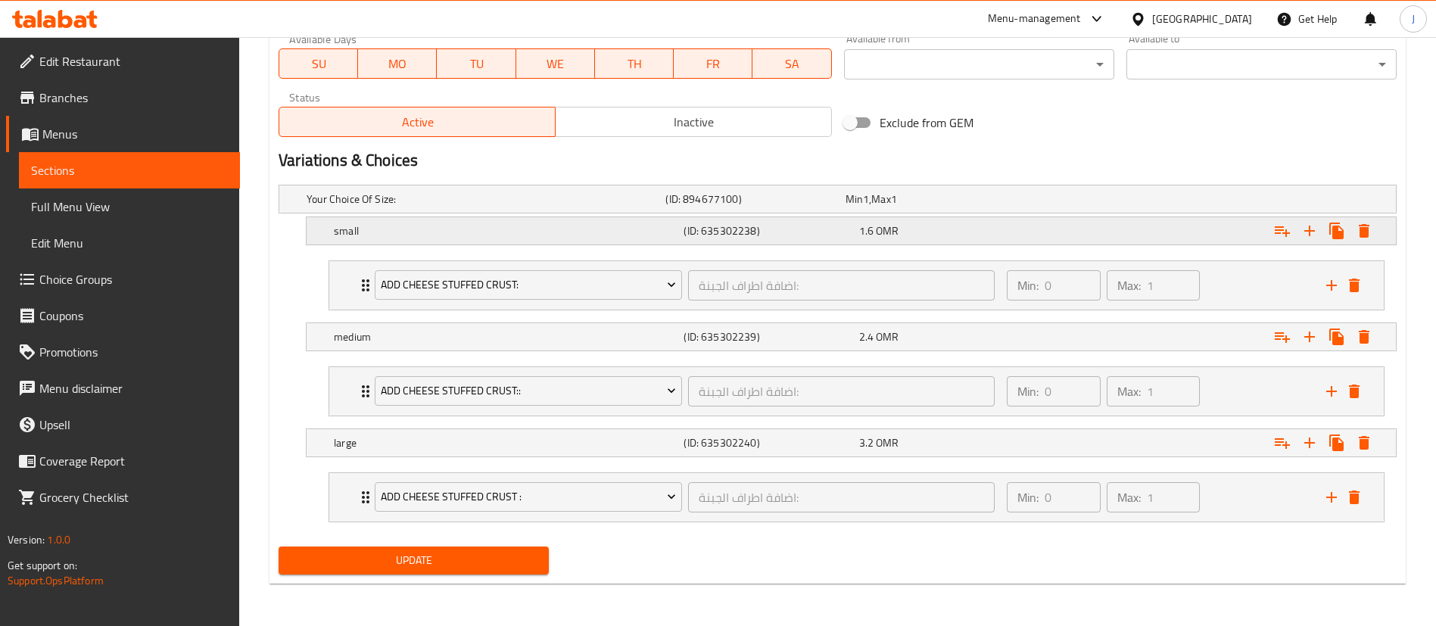
click at [930, 207] on div "1.6 OMR" at bounding box center [932, 199] width 173 height 15
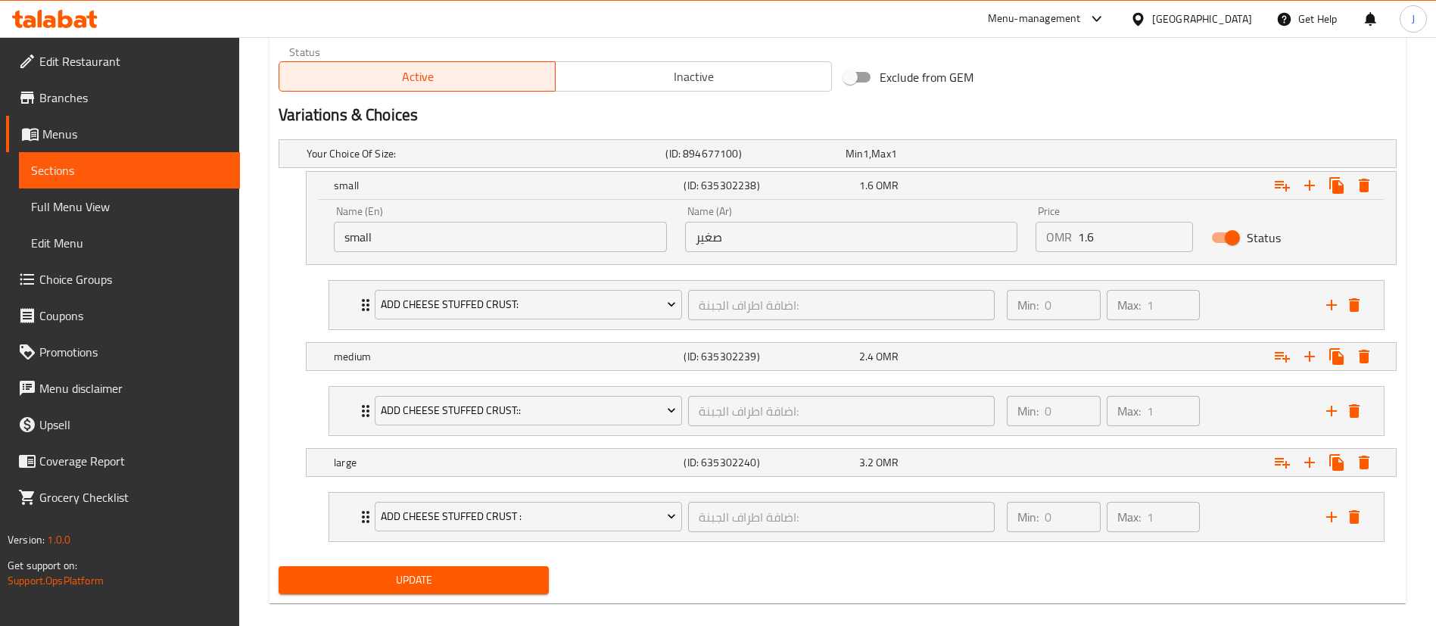
scroll to position [795, 0]
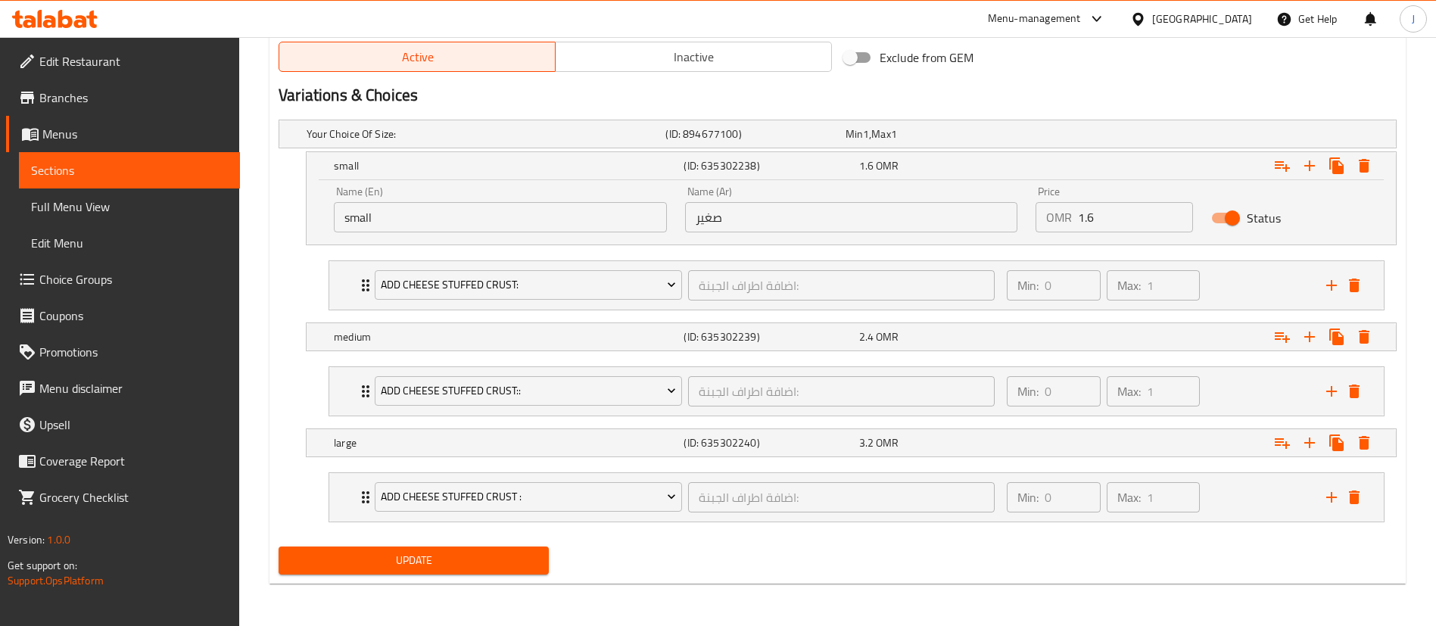
click at [1134, 215] on input "1.6" at bounding box center [1135, 217] width 115 height 30
type input "1.84"
click at [1106, 174] on div "Expand" at bounding box center [1206, 165] width 350 height 33
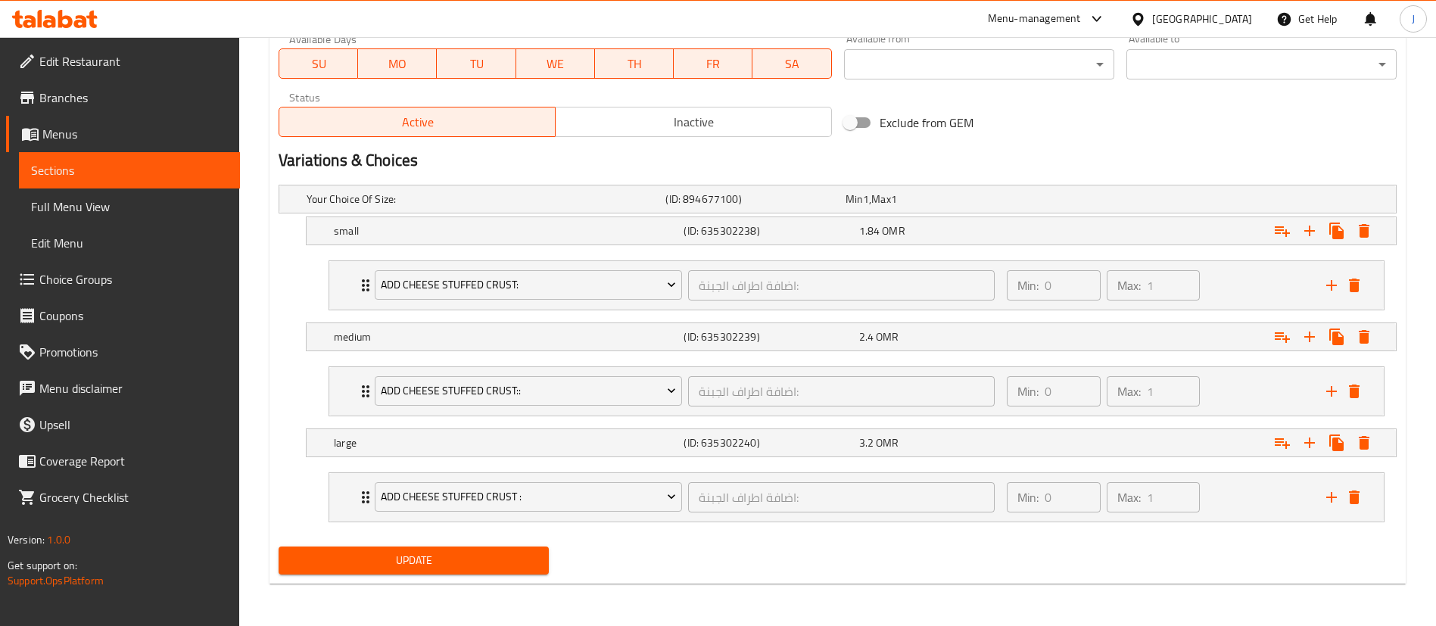
scroll to position [730, 0]
click at [1056, 202] on div "Expand" at bounding box center [1201, 199] width 359 height 6
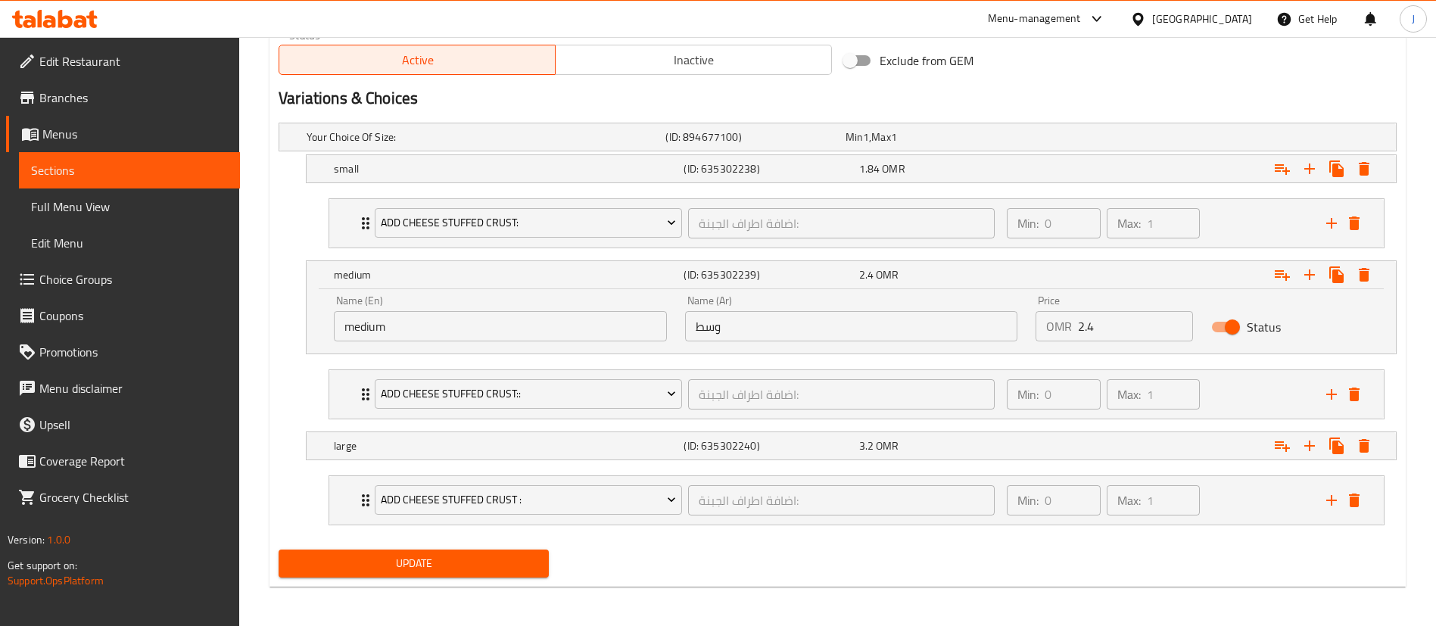
scroll to position [795, 0]
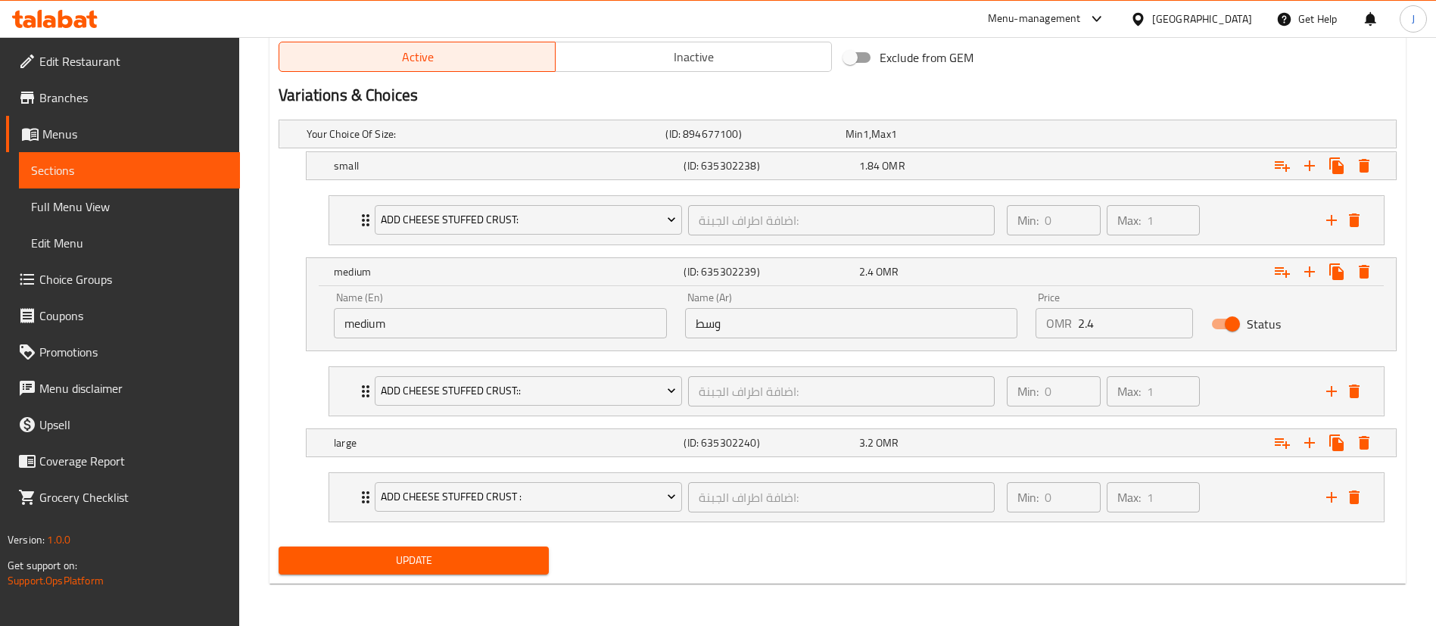
click at [1114, 318] on input "2.4" at bounding box center [1135, 323] width 115 height 30
type input "2.76"
click at [1037, 137] on div "Expand" at bounding box center [1201, 134] width 359 height 6
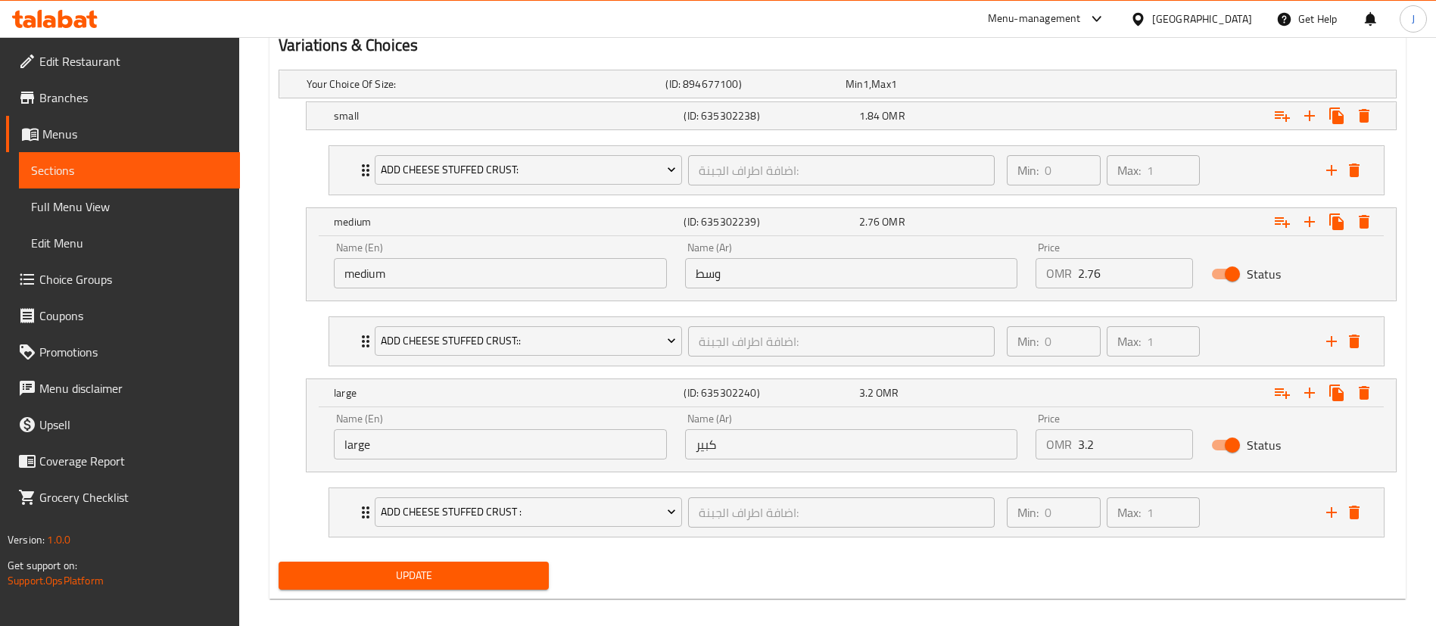
scroll to position [860, 0]
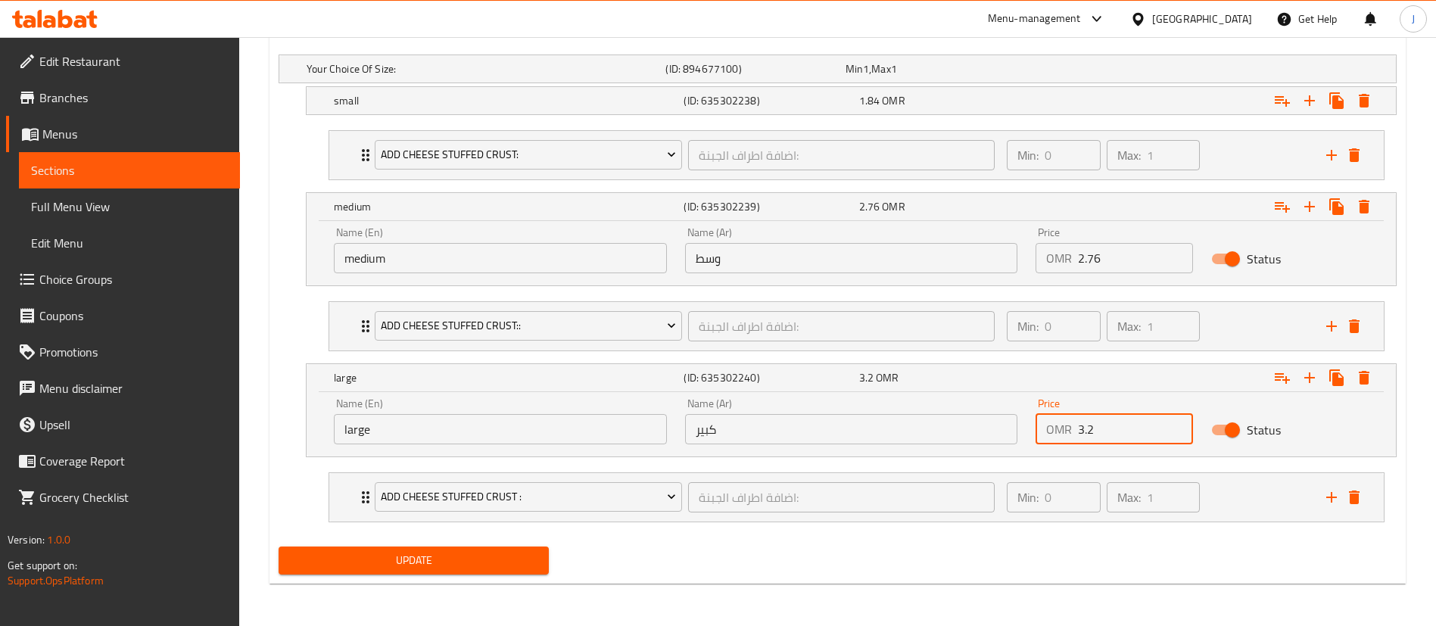
click at [1128, 436] on input "3.2" at bounding box center [1135, 429] width 115 height 30
type input "3.68"
click at [404, 556] on span "Update" at bounding box center [414, 560] width 246 height 19
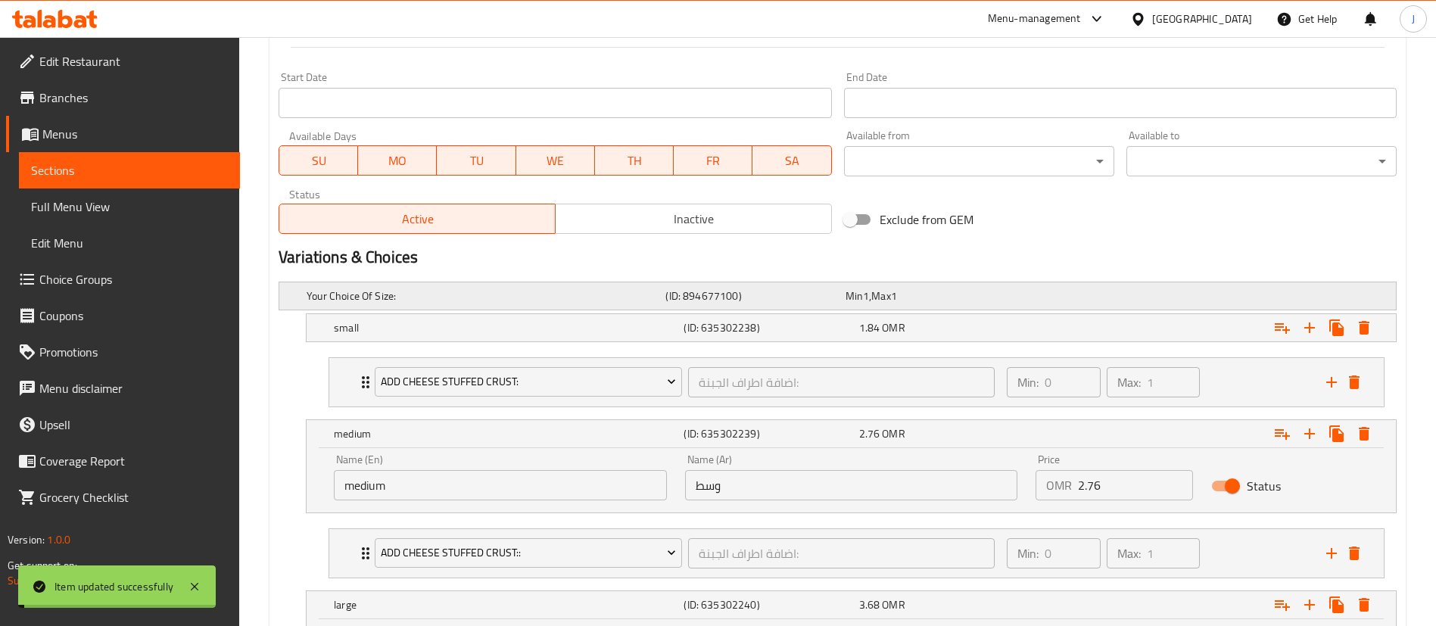
scroll to position [0, 0]
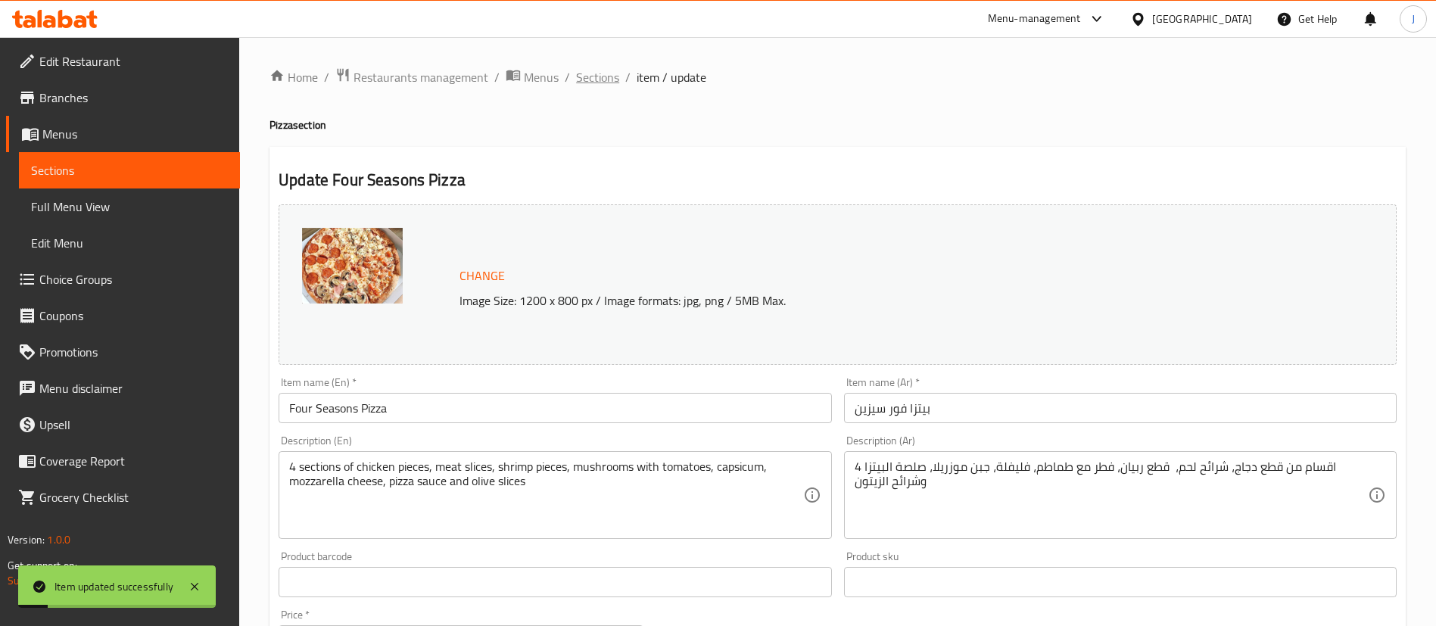
click at [600, 76] on span "Sections" at bounding box center [597, 77] width 43 height 18
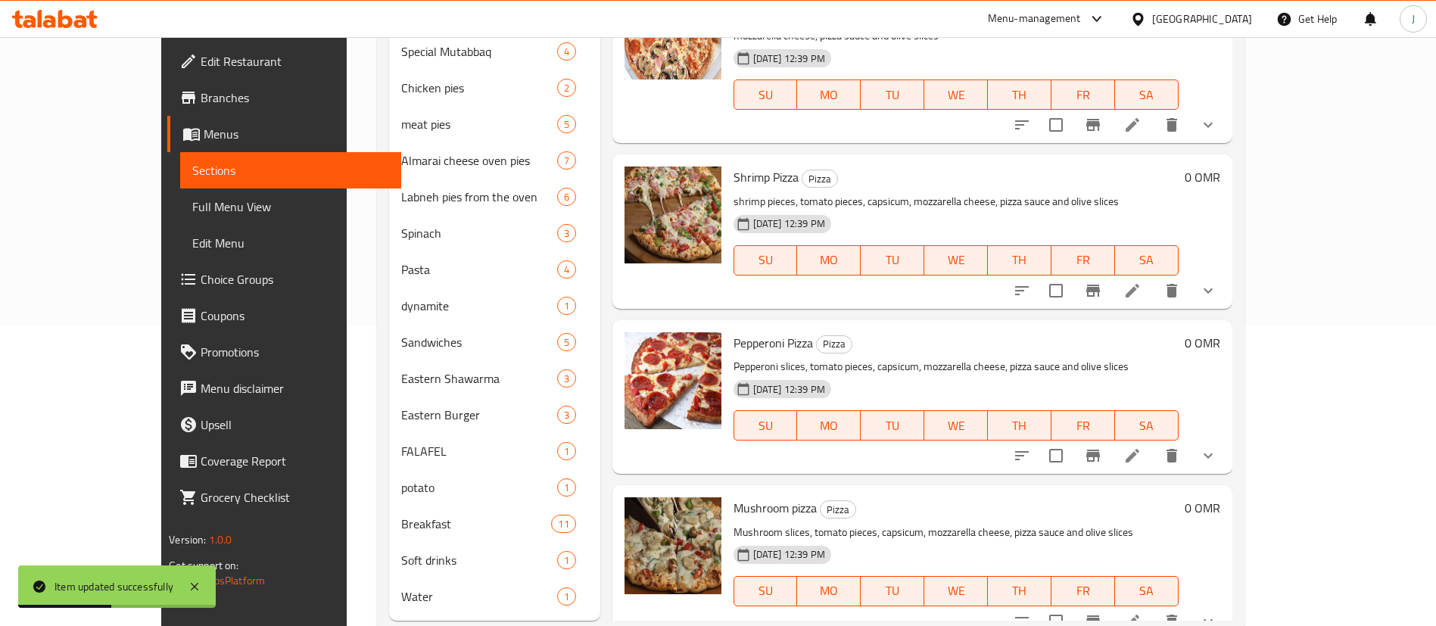
scroll to position [338, 0]
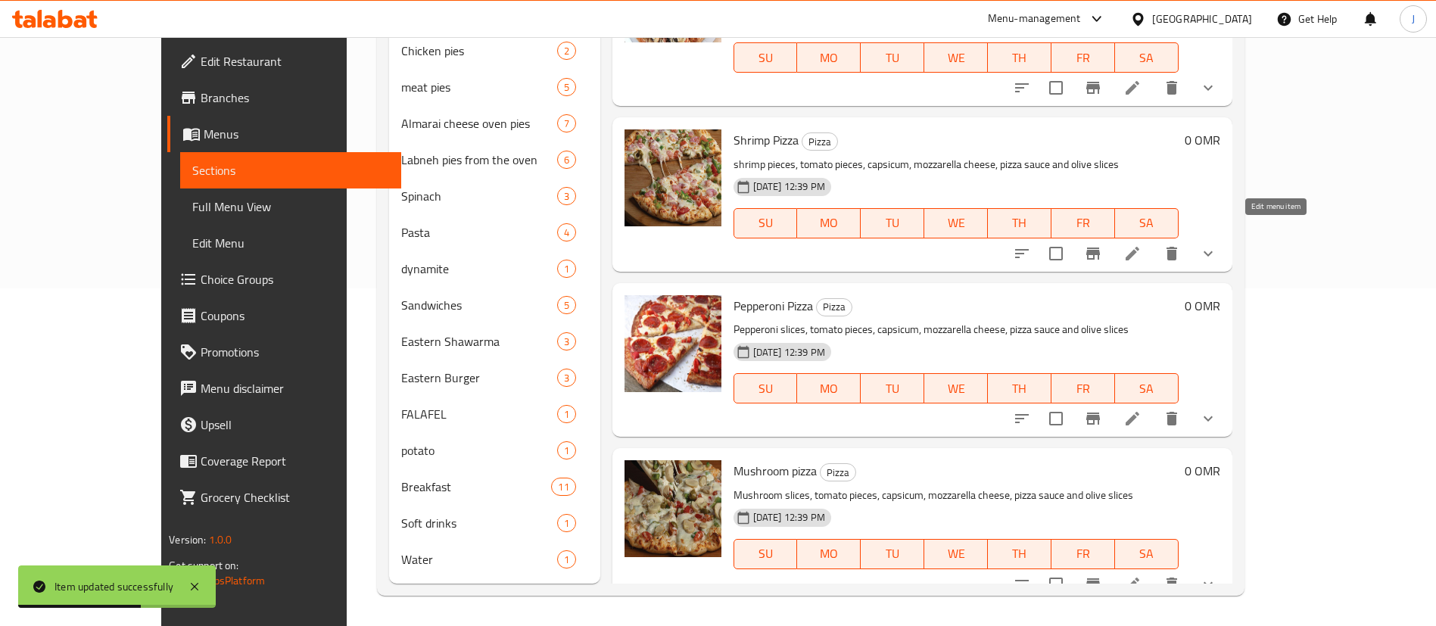
click at [1142, 245] on icon at bounding box center [1132, 254] width 18 height 18
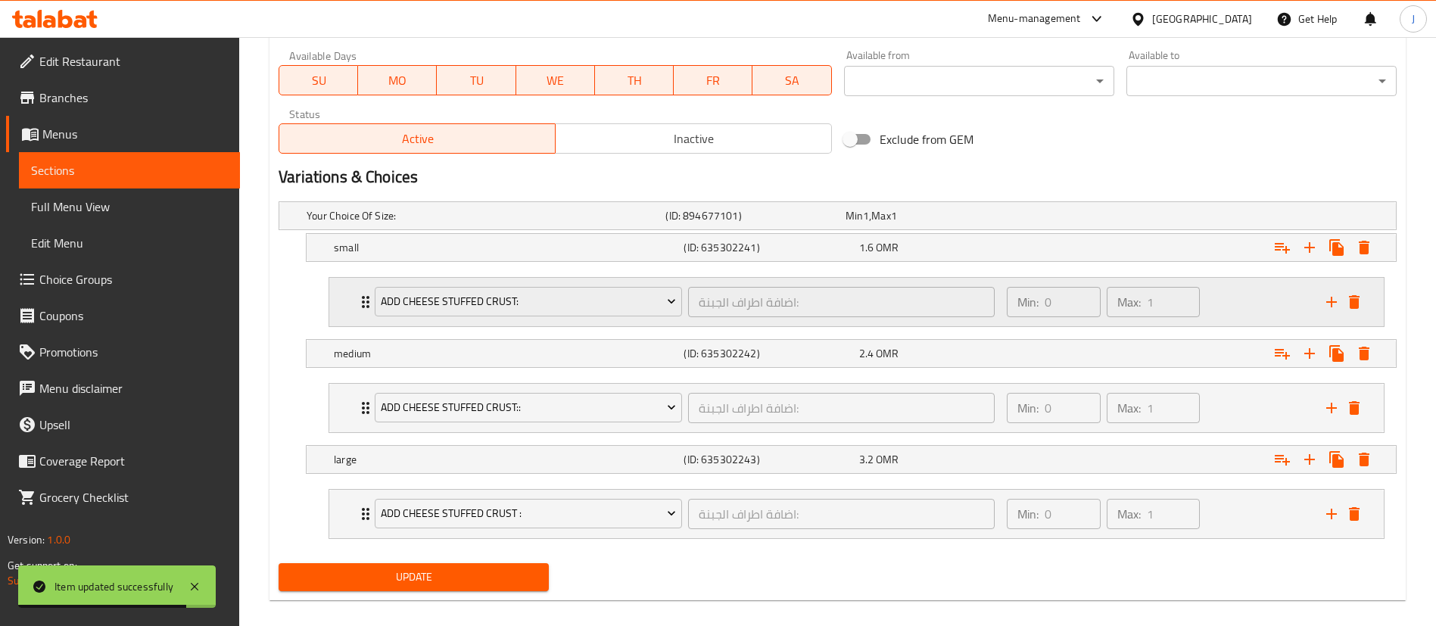
scroll to position [730, 0]
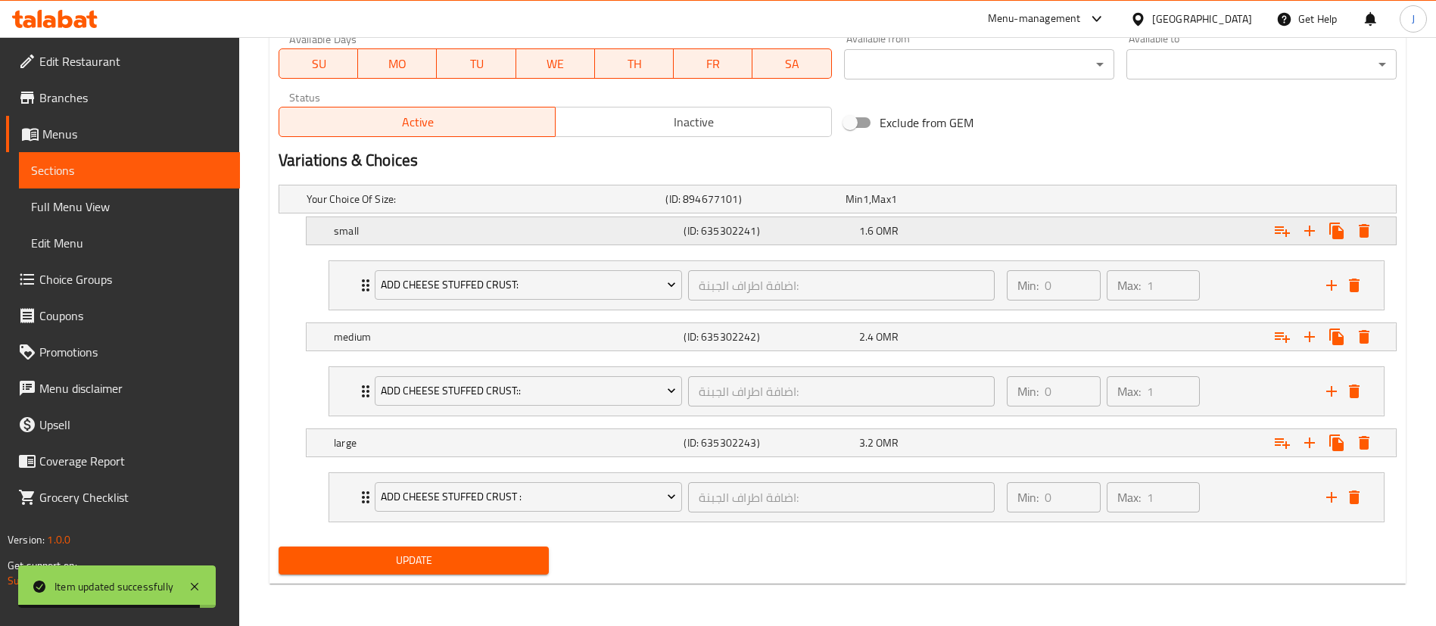
click at [928, 207] on div "1.6 OMR" at bounding box center [932, 199] width 173 height 15
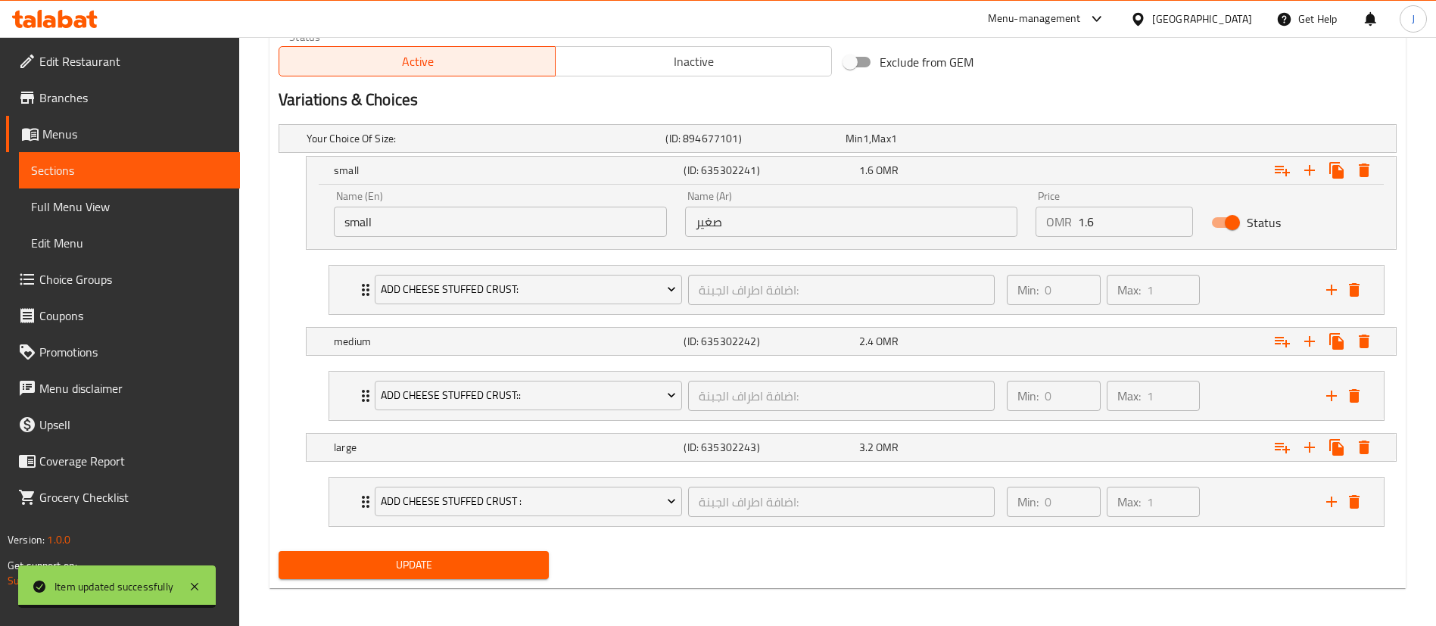
scroll to position [795, 0]
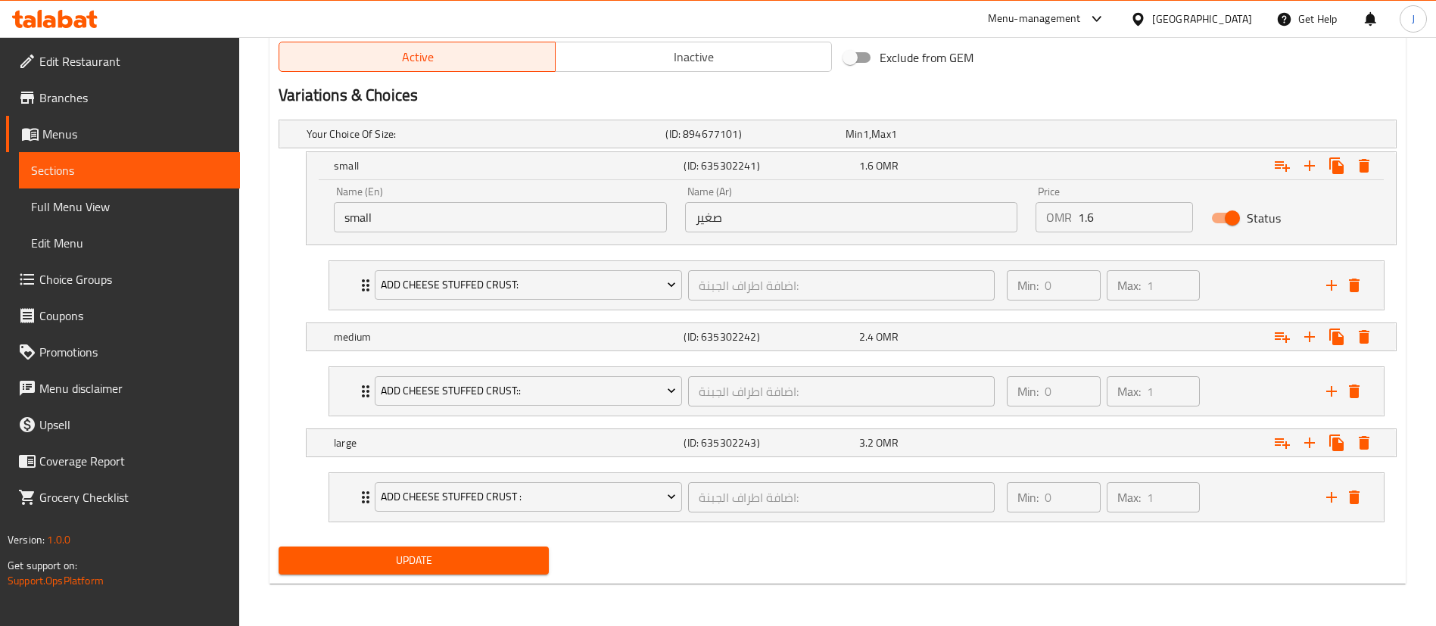
click at [1123, 210] on input "1.6" at bounding box center [1135, 217] width 115 height 30
type input "1.84"
click at [1024, 164] on div "1.84 OMR" at bounding box center [943, 165] width 169 height 15
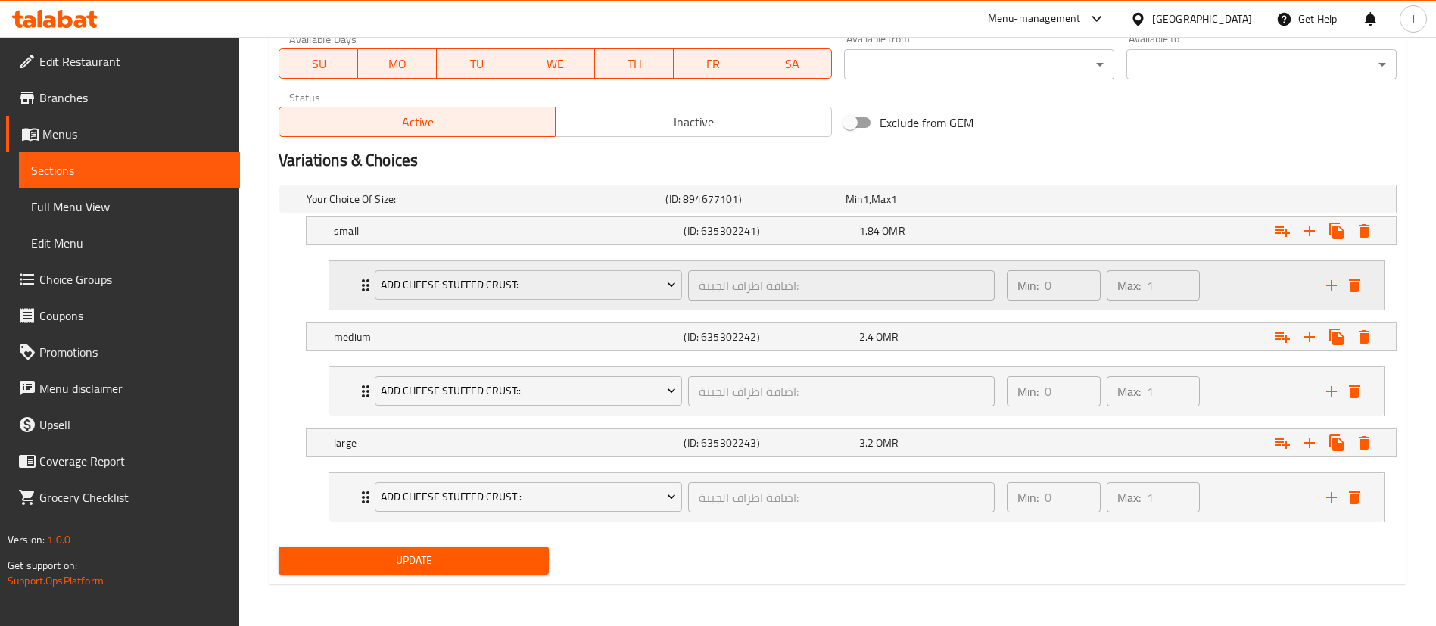
scroll to position [730, 0]
click at [1067, 202] on div "Expand" at bounding box center [1201, 199] width 359 height 6
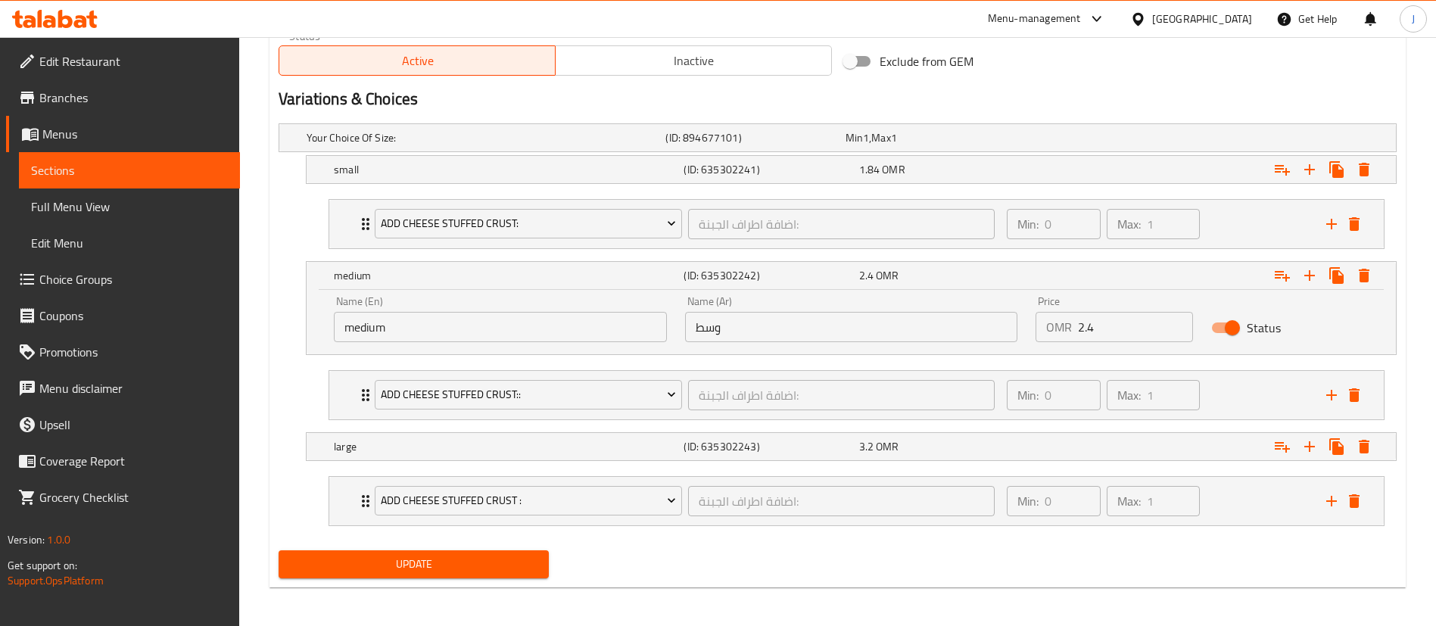
scroll to position [795, 0]
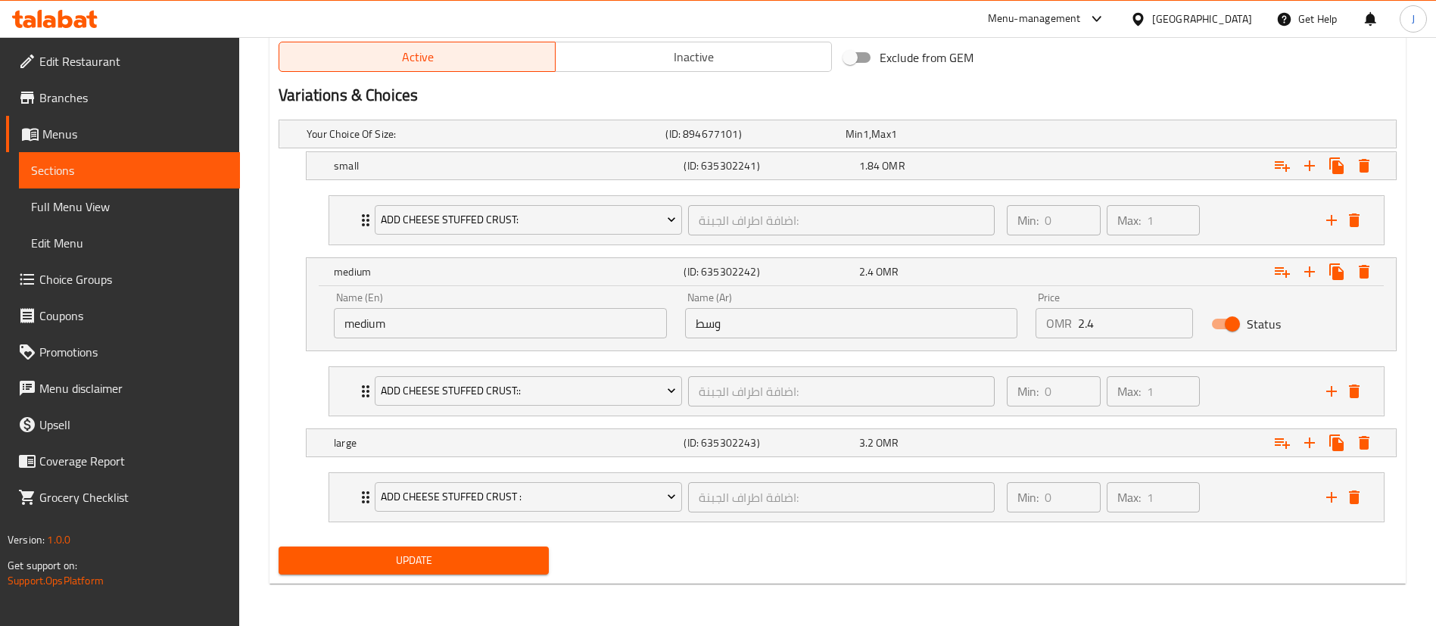
click at [1115, 317] on input "2.4" at bounding box center [1135, 323] width 115 height 30
type input "2.76"
click at [1070, 279] on div "Expand" at bounding box center [1206, 271] width 350 height 33
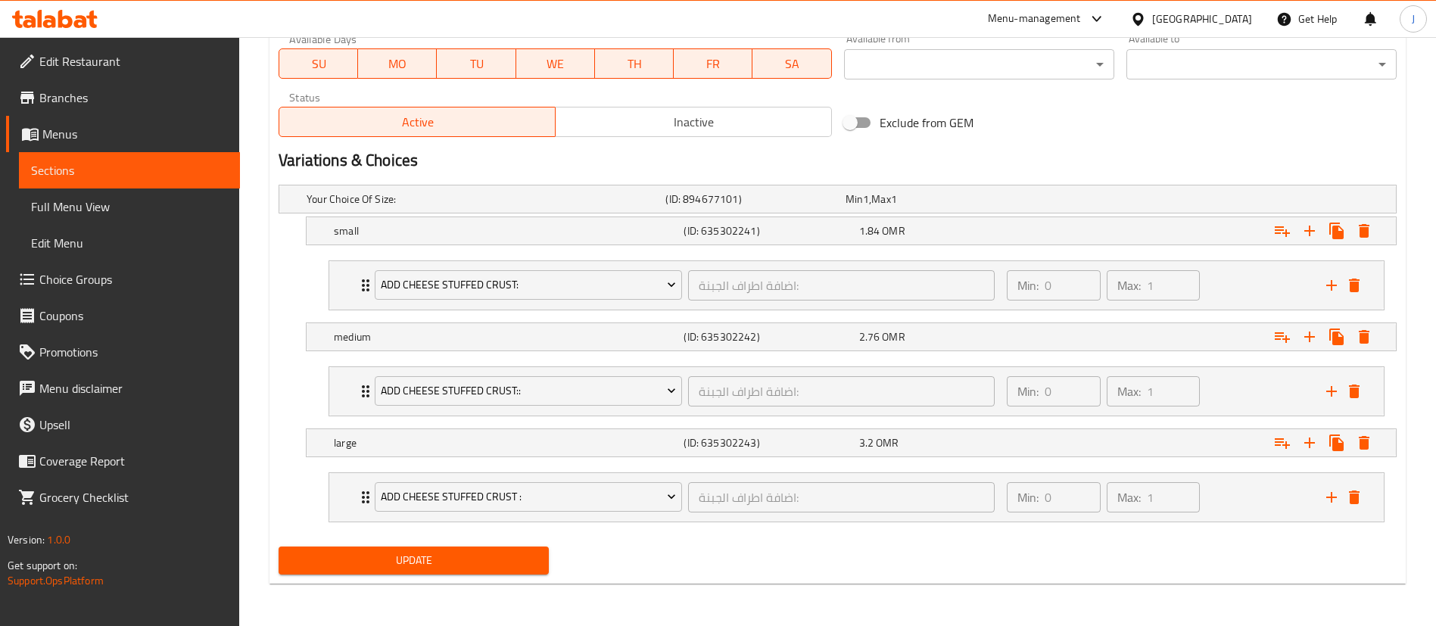
scroll to position [730, 0]
click at [1052, 202] on div "Expand" at bounding box center [1201, 199] width 359 height 6
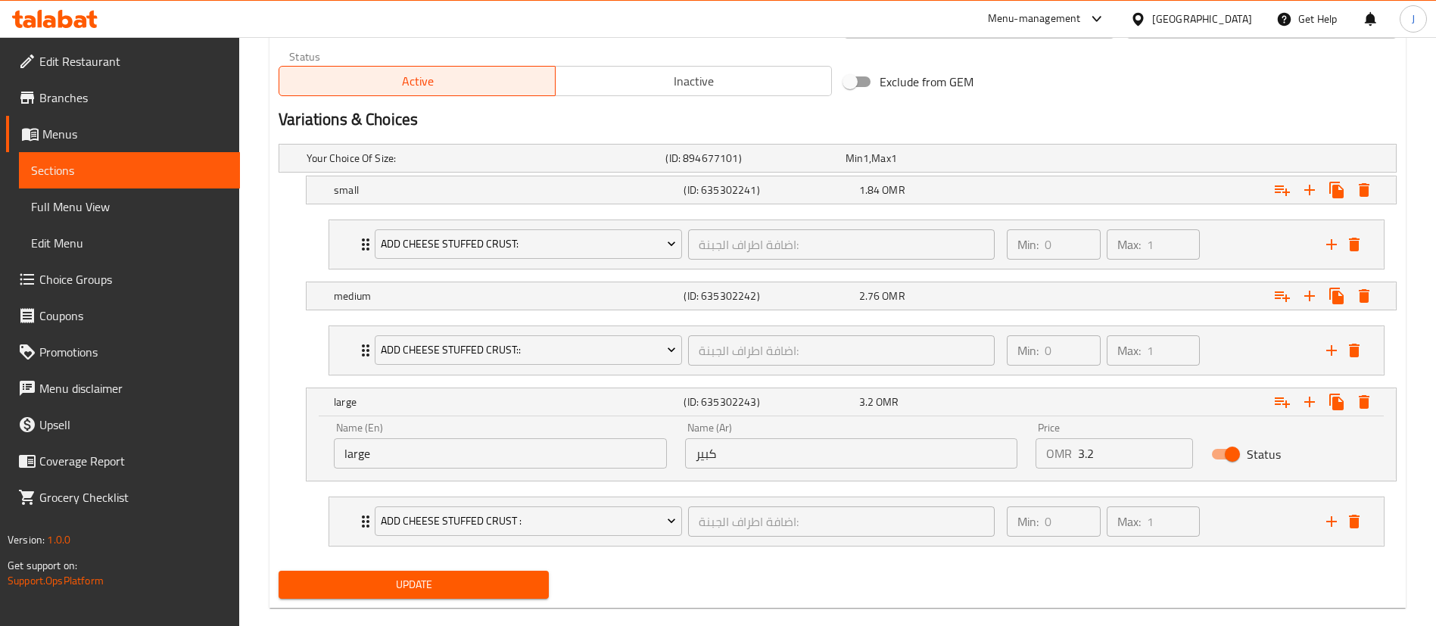
scroll to position [795, 0]
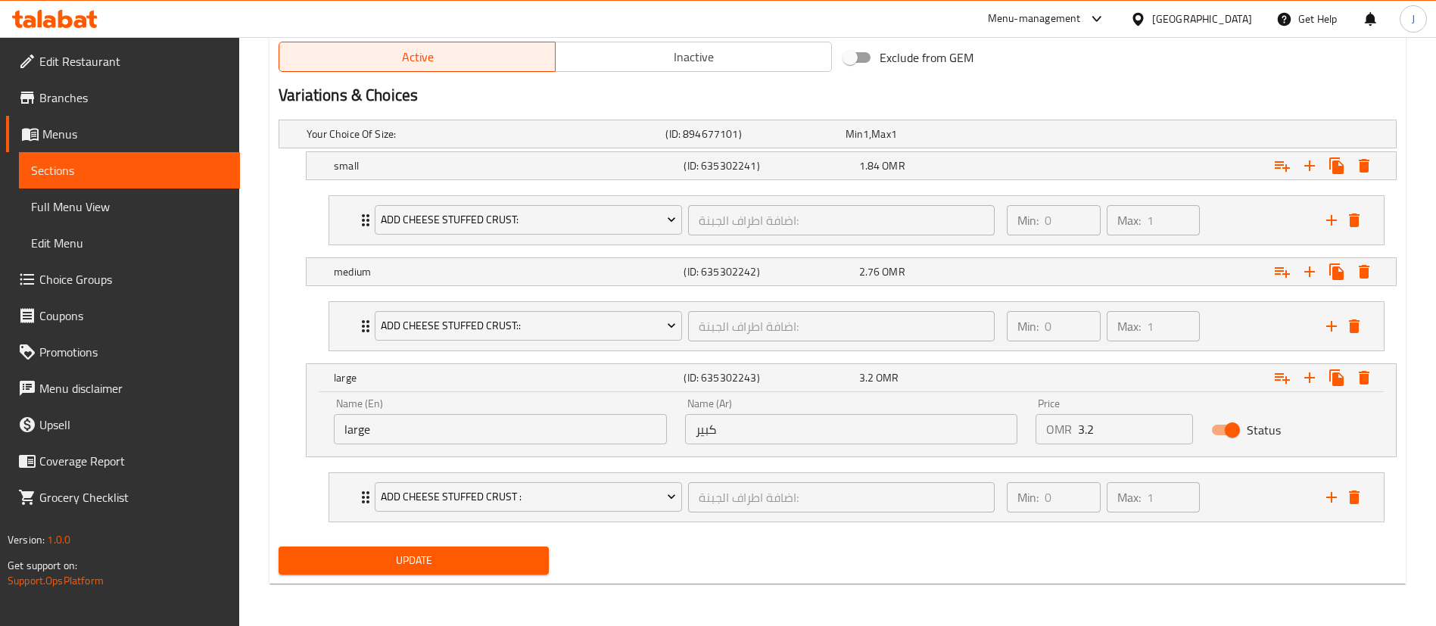
click at [1108, 433] on input "3.2" at bounding box center [1135, 429] width 115 height 30
type input "3.68"
click at [522, 557] on span "Update" at bounding box center [414, 560] width 246 height 19
click at [872, 378] on span "3.68" at bounding box center [869, 378] width 21 height 20
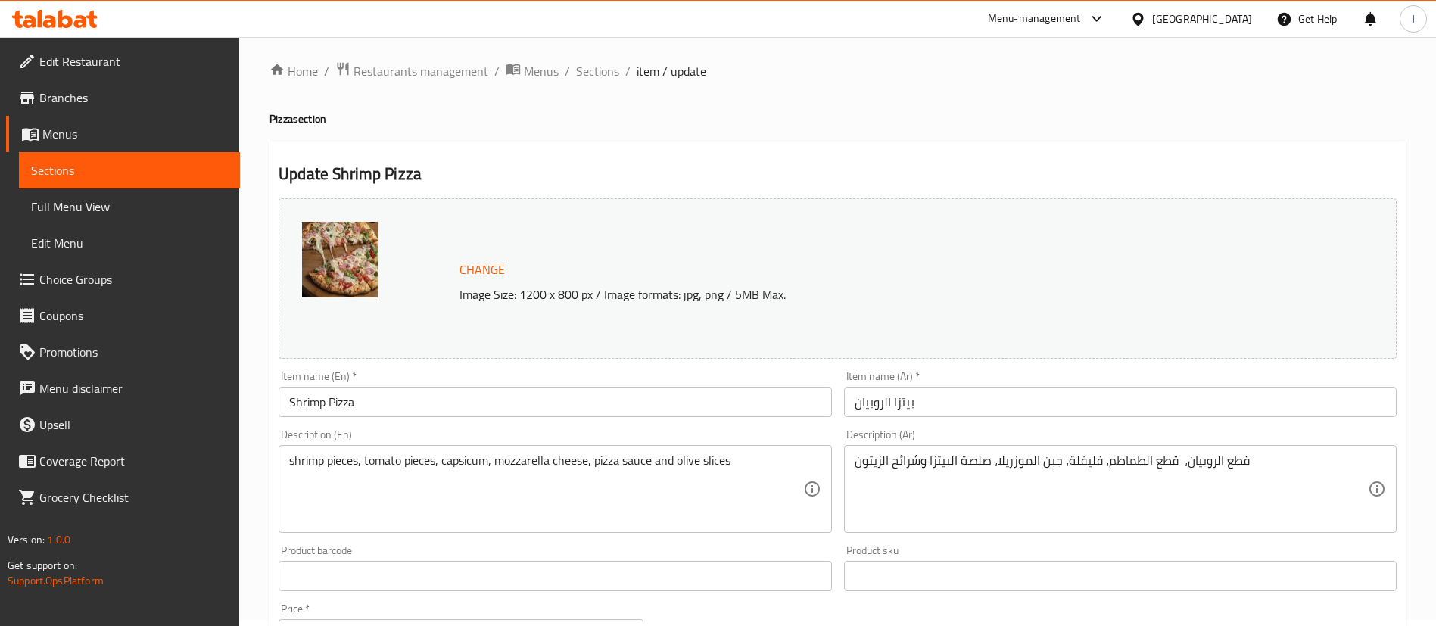
scroll to position [0, 0]
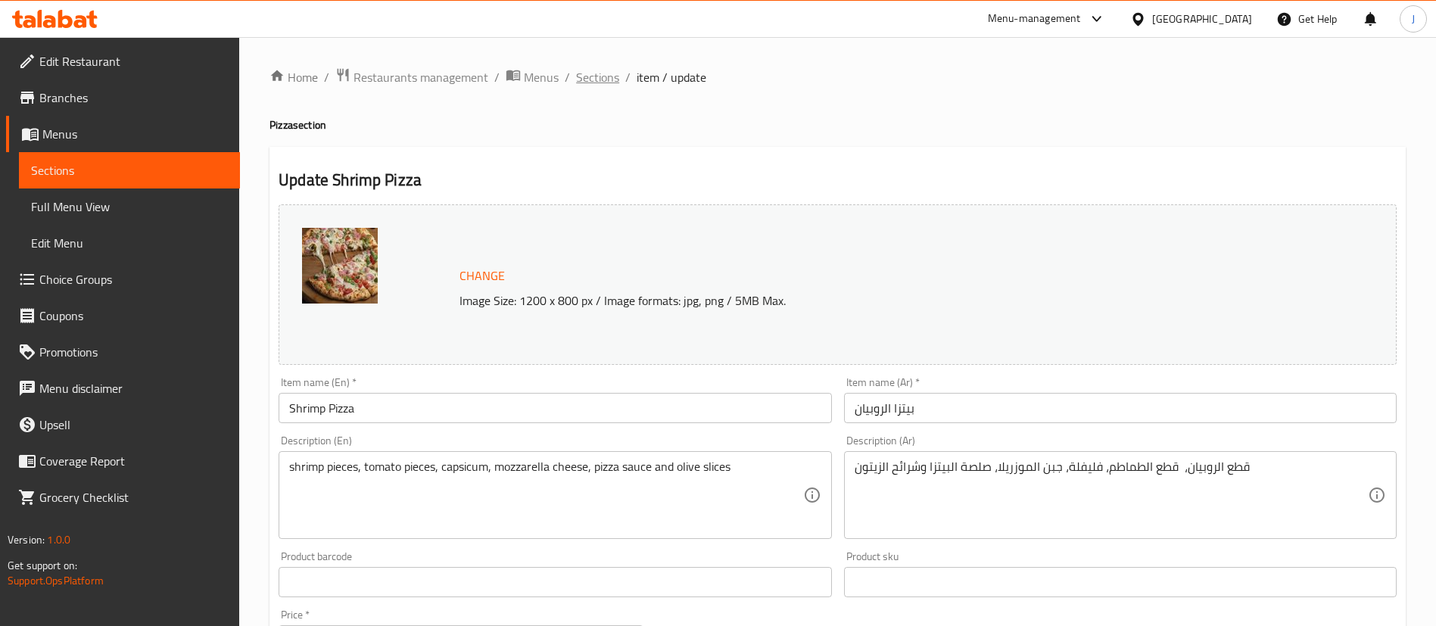
click at [600, 86] on span "Sections" at bounding box center [597, 77] width 43 height 18
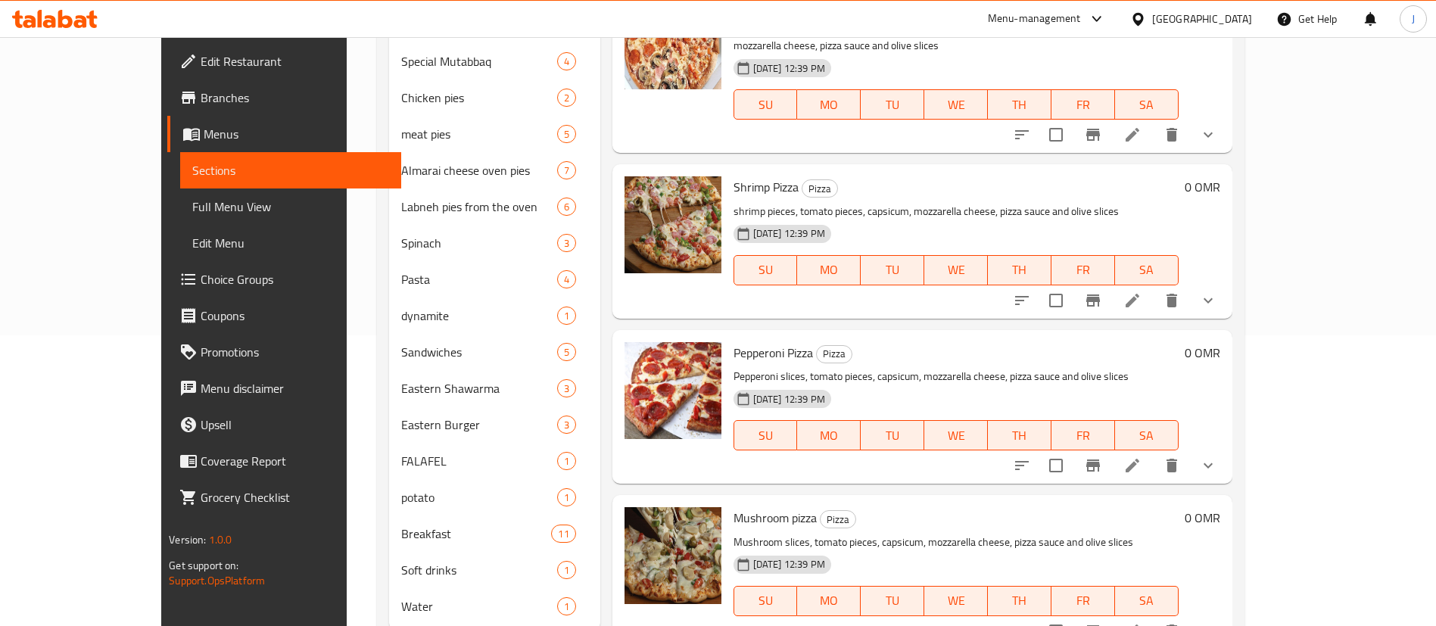
scroll to position [338, 0]
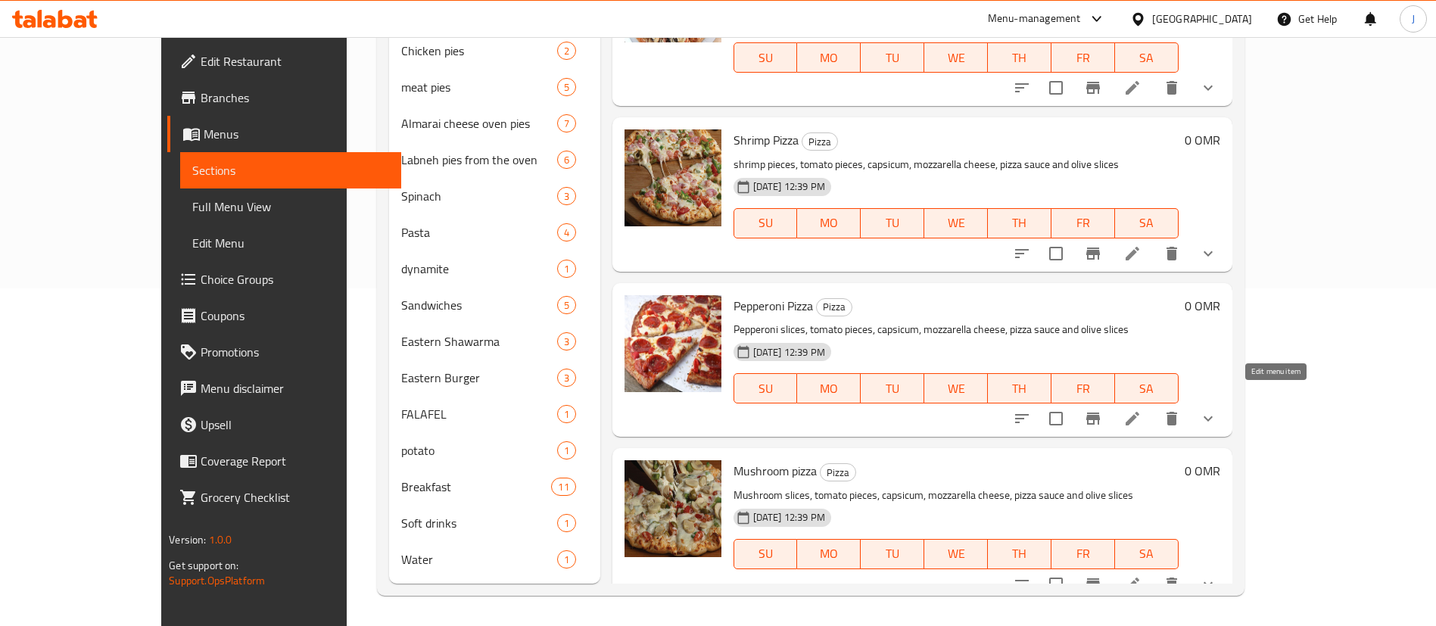
click at [1139, 412] on icon at bounding box center [1133, 419] width 14 height 14
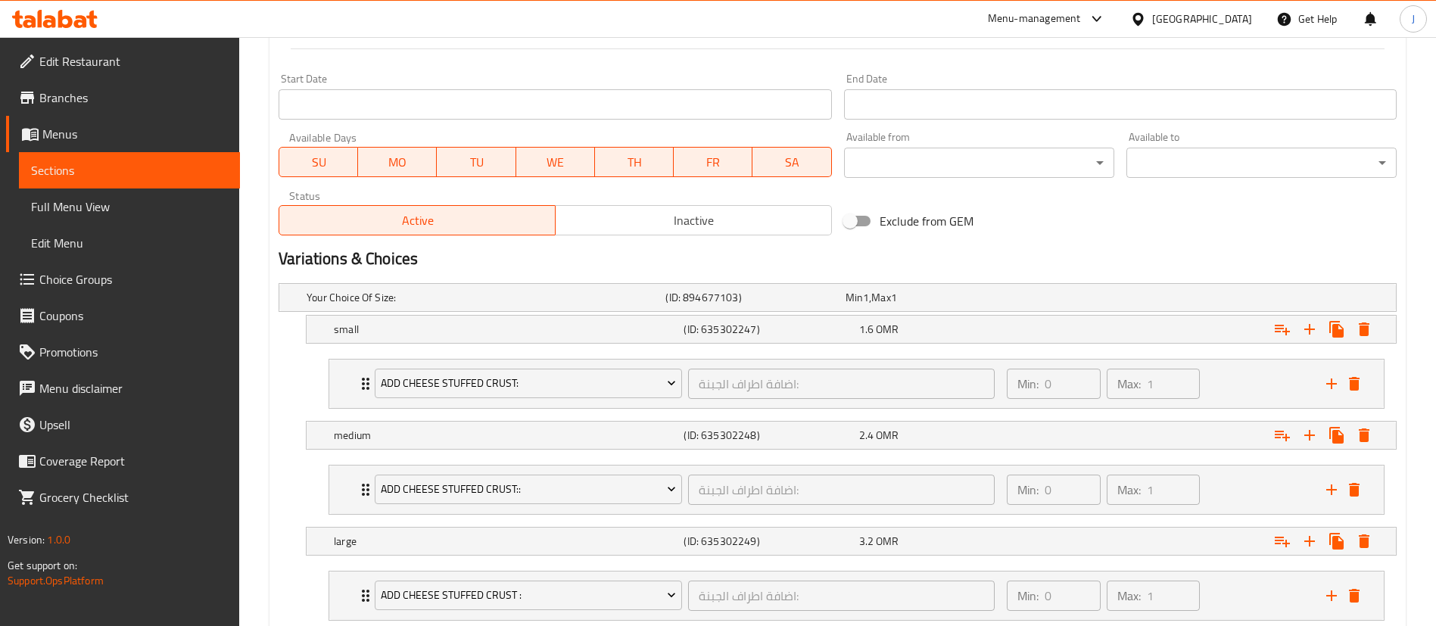
scroll to position [730, 0]
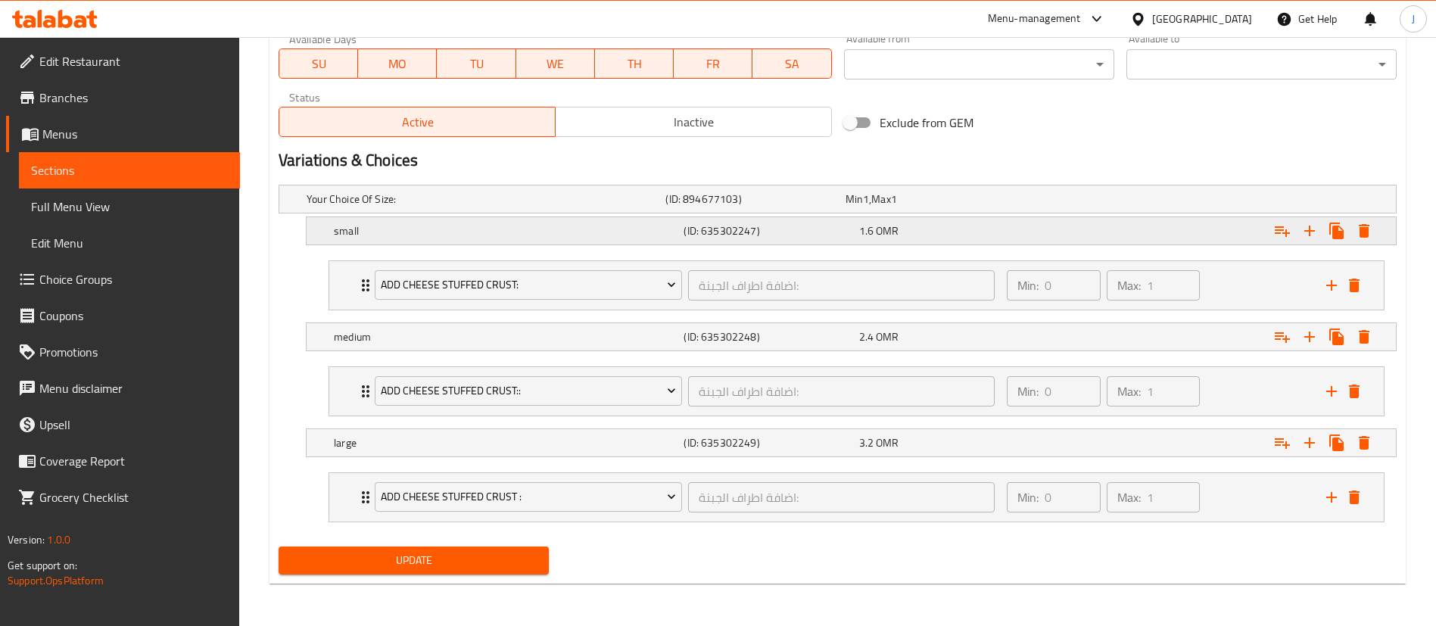
click at [919, 207] on div "1.6 OMR" at bounding box center [932, 199] width 173 height 15
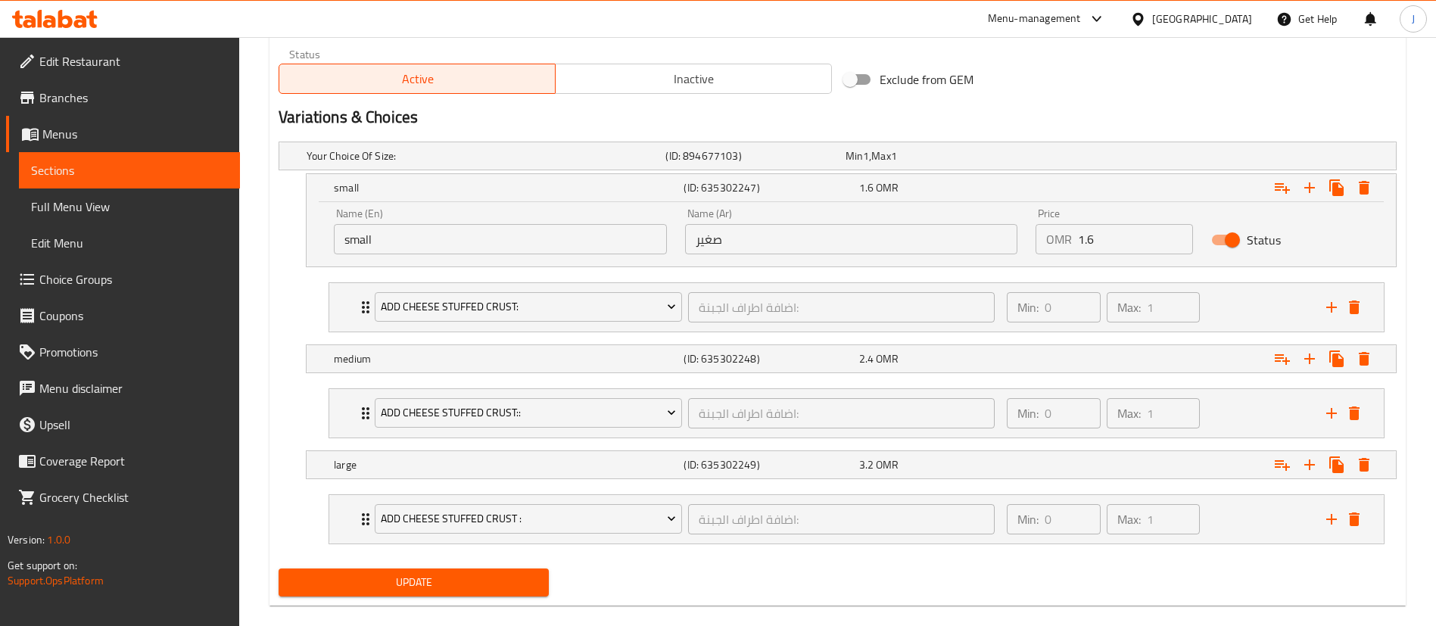
scroll to position [795, 0]
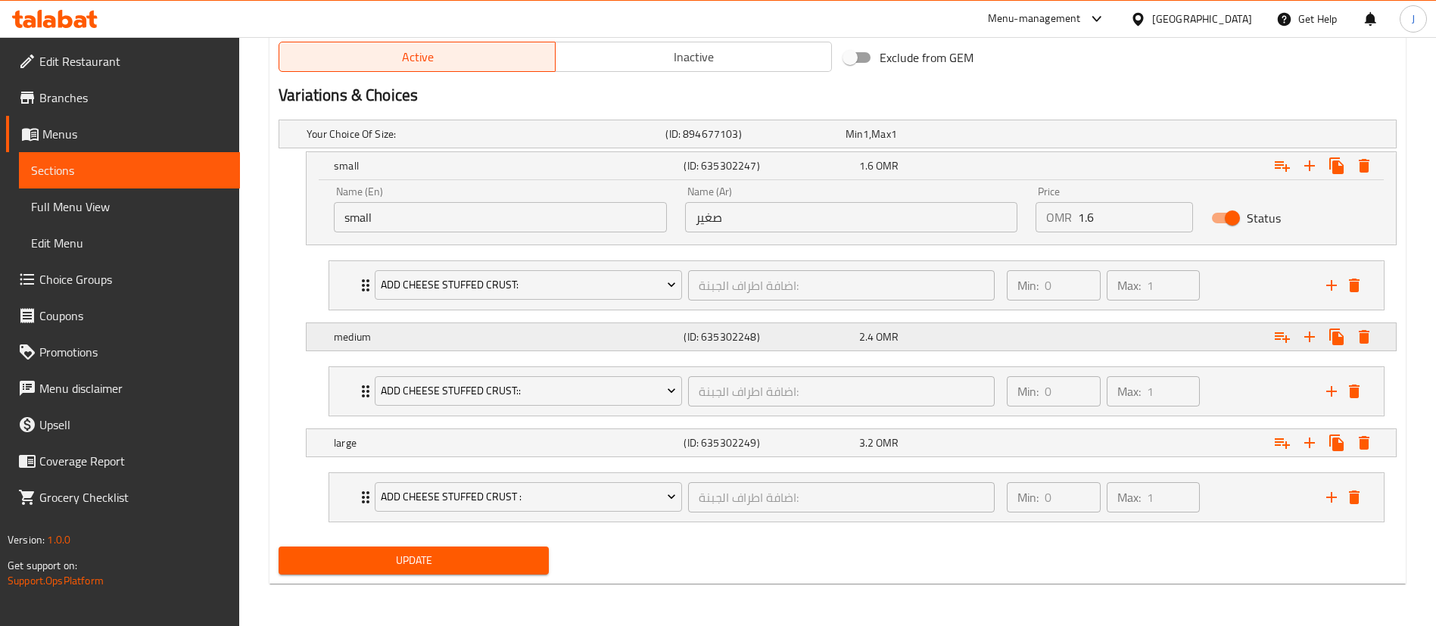
click at [922, 142] on div "2.4 OMR" at bounding box center [932, 133] width 173 height 15
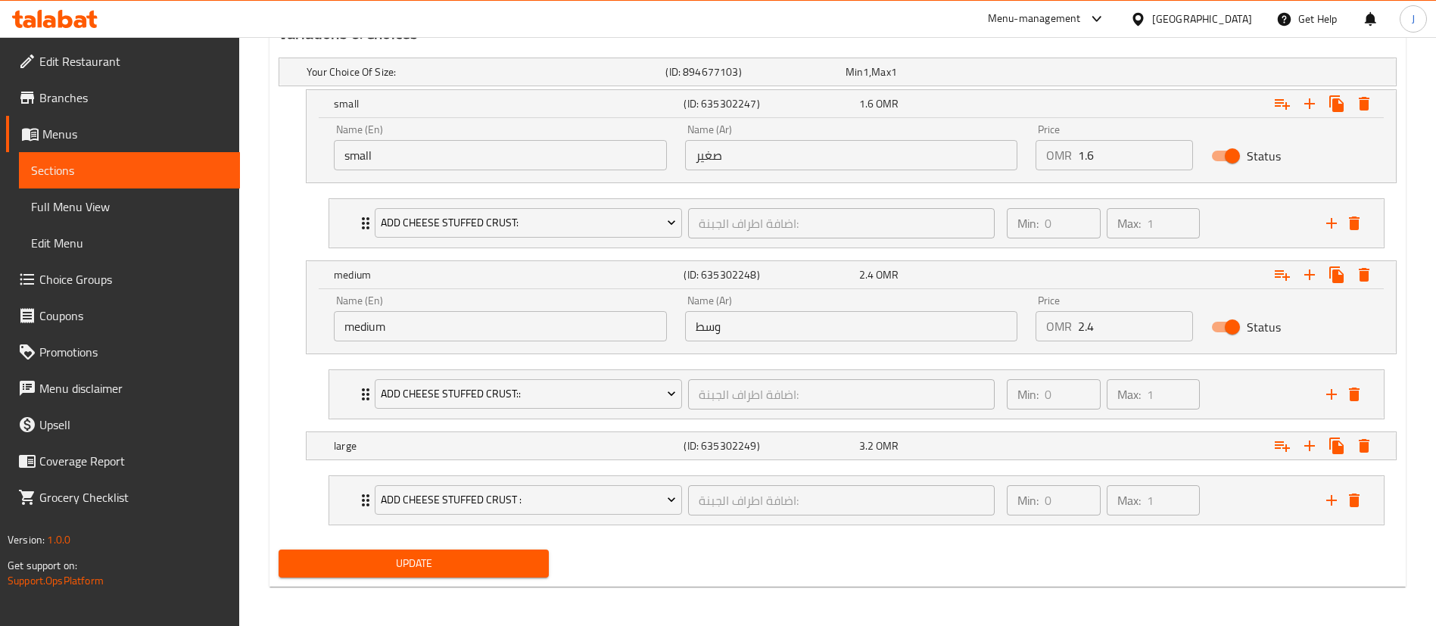
scroll to position [860, 0]
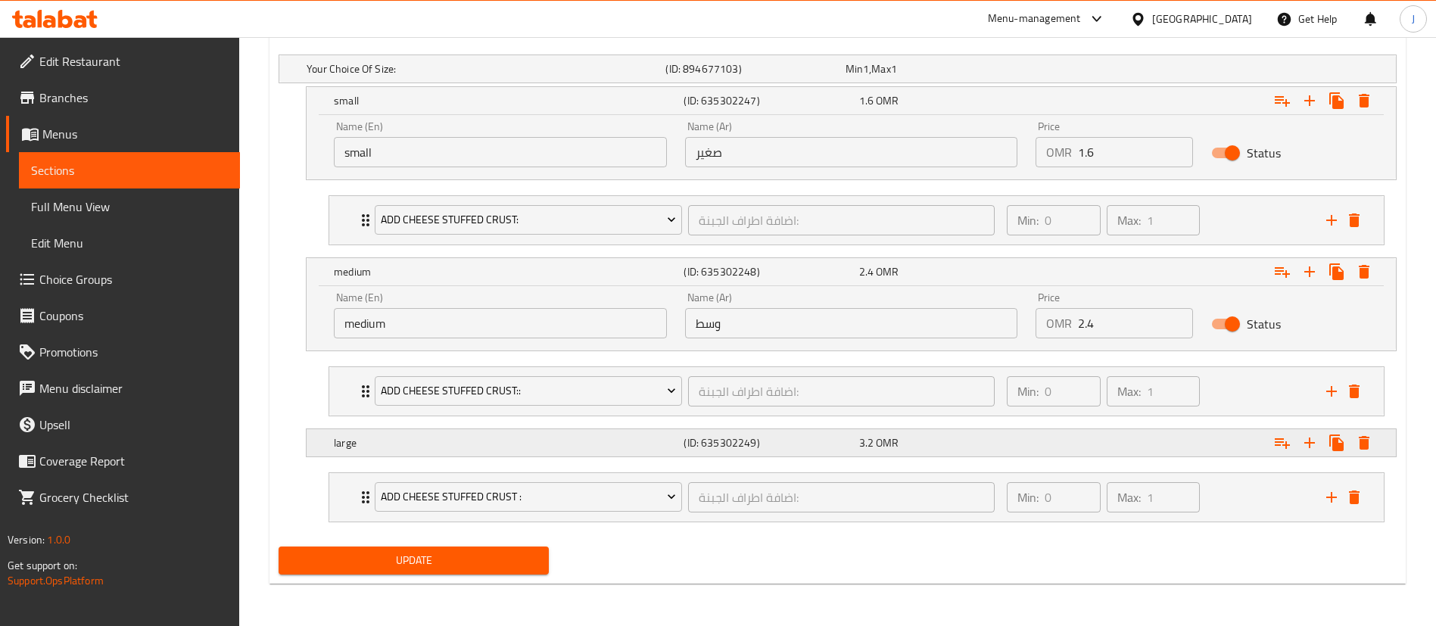
click at [936, 76] on div "3.2 OMR" at bounding box center [932, 68] width 173 height 15
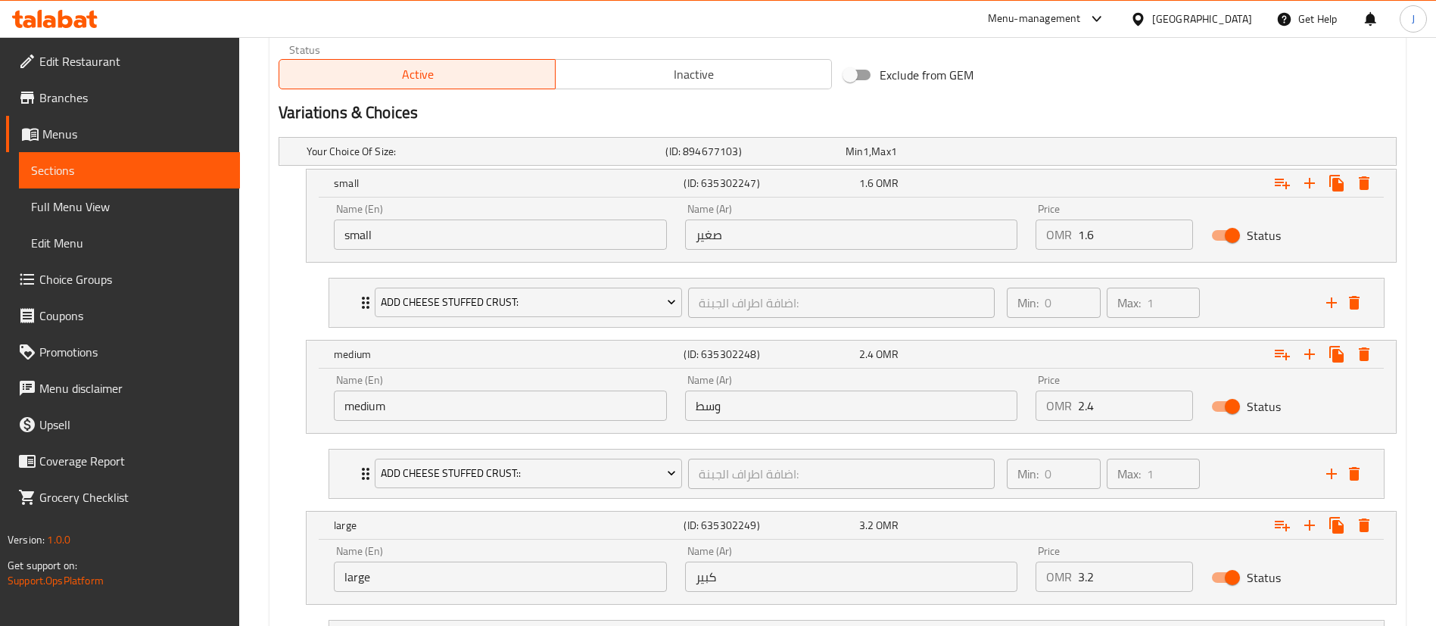
scroll to position [633, 0]
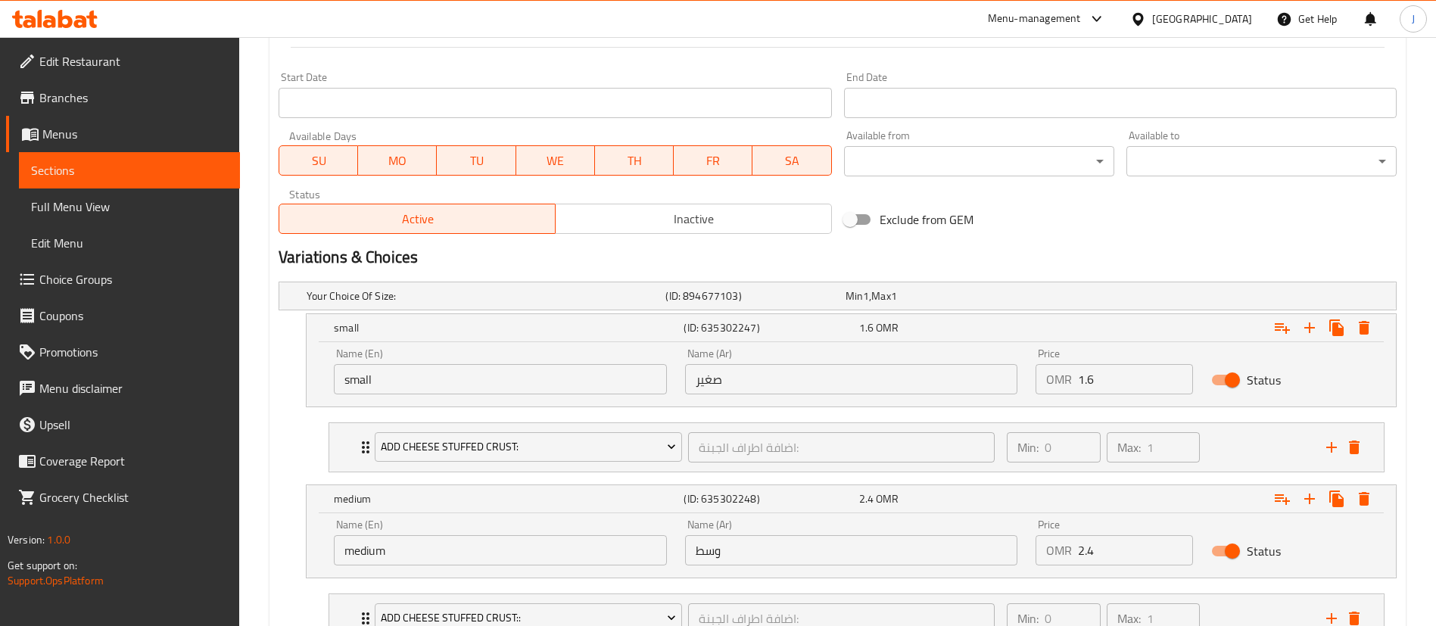
click at [1094, 376] on input "1.6" at bounding box center [1135, 379] width 115 height 30
type input "1.84"
click at [892, 336] on span "OMR" at bounding box center [893, 328] width 23 height 20
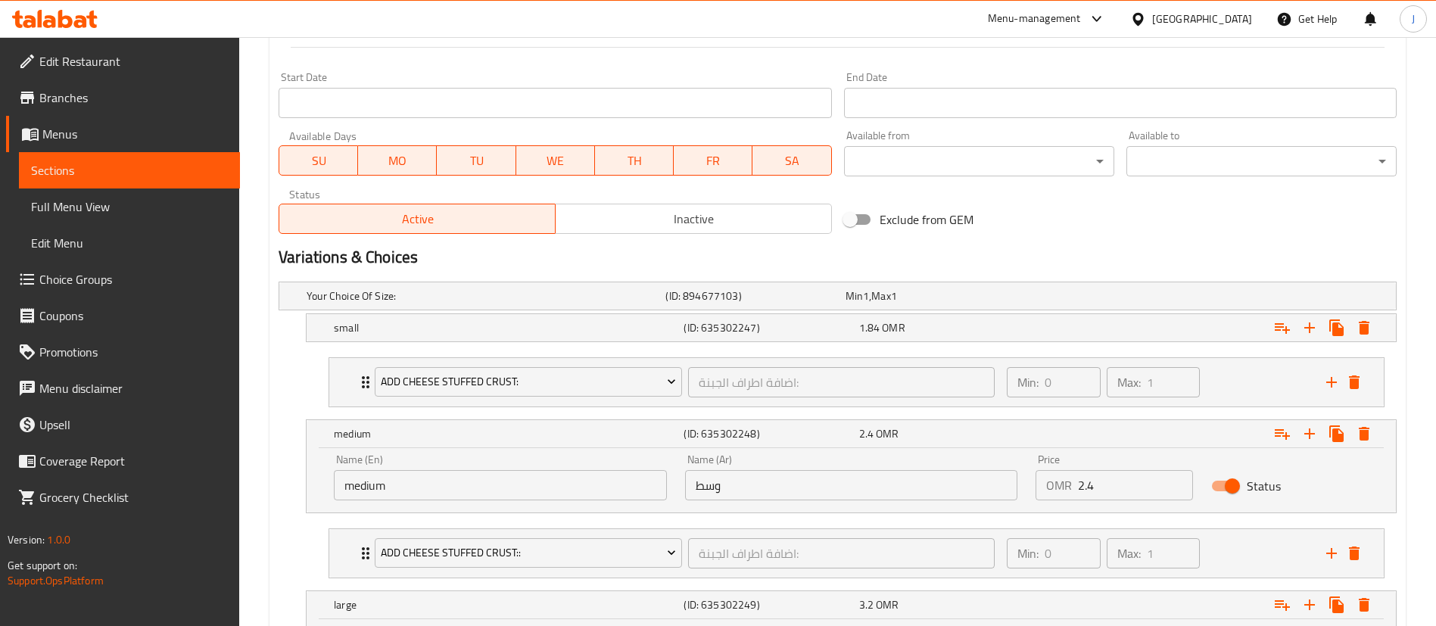
click at [1118, 490] on input "2.4" at bounding box center [1135, 485] width 115 height 30
type input "2.76"
click at [1034, 441] on div "Expand" at bounding box center [1206, 433] width 350 height 33
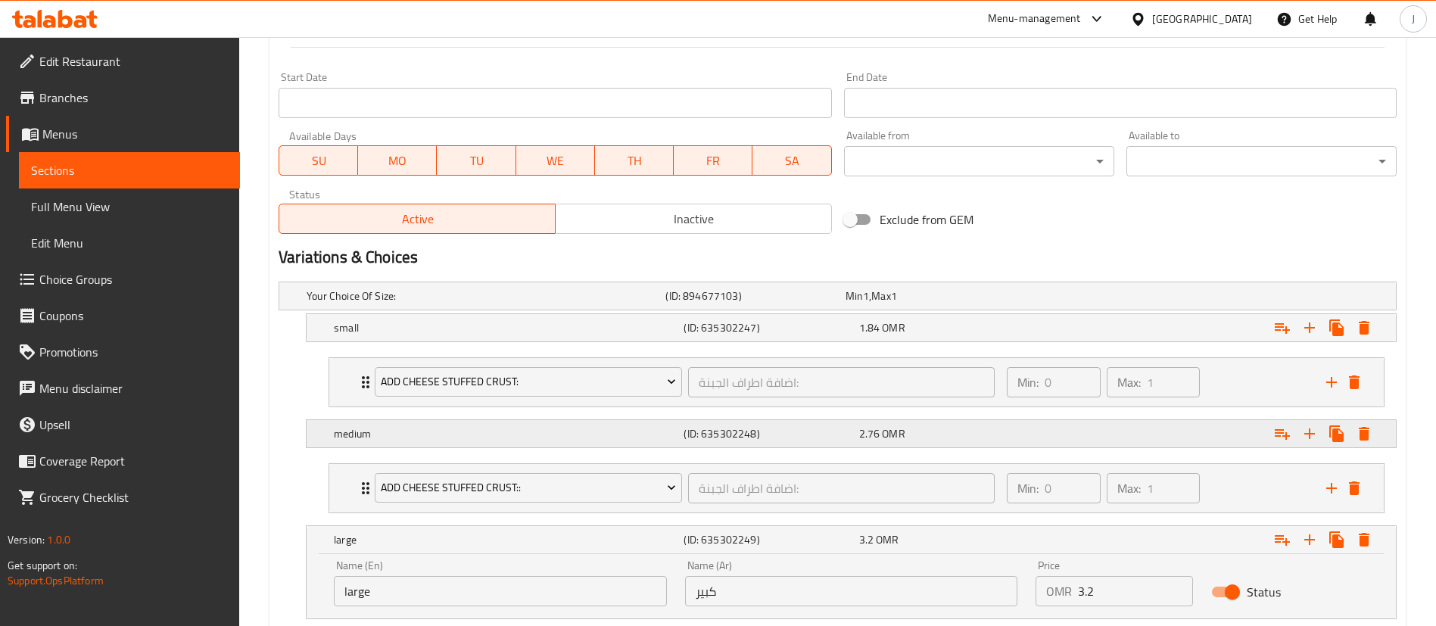
scroll to position [746, 0]
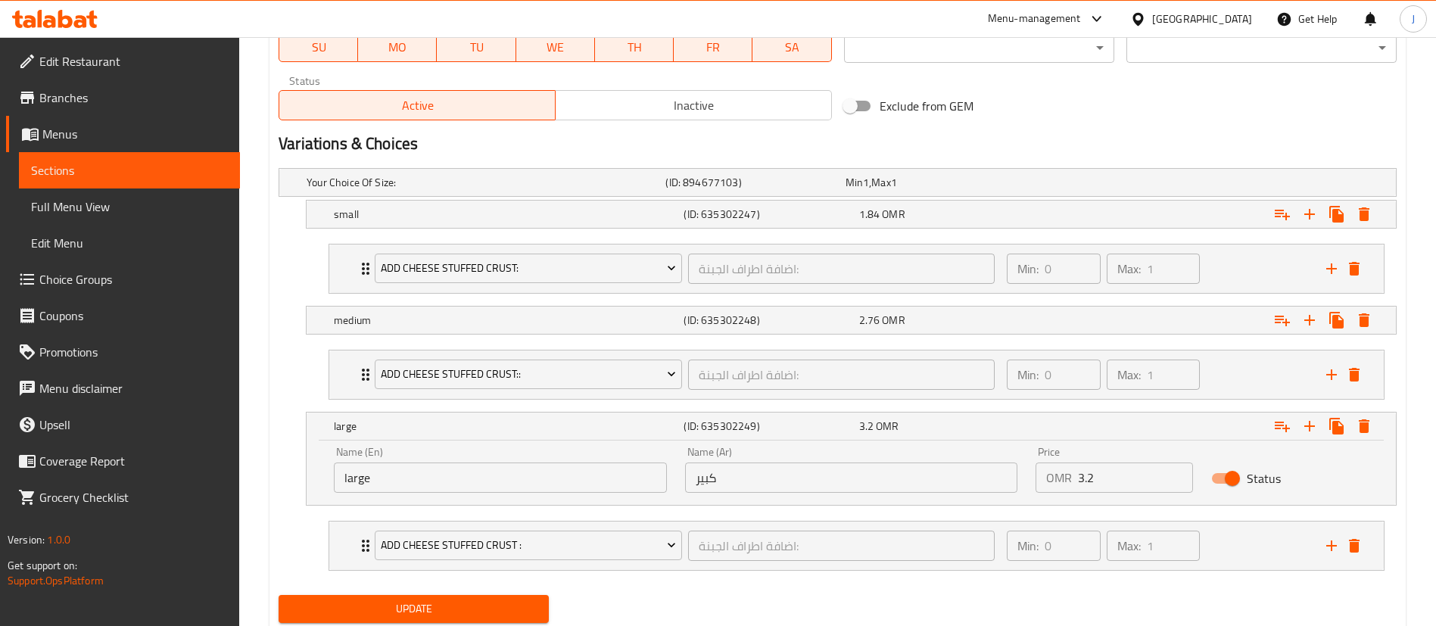
click at [1115, 474] on input "3.2" at bounding box center [1135, 478] width 115 height 30
type input "3.68"
click at [968, 421] on div "3.68 OMR" at bounding box center [943, 426] width 169 height 15
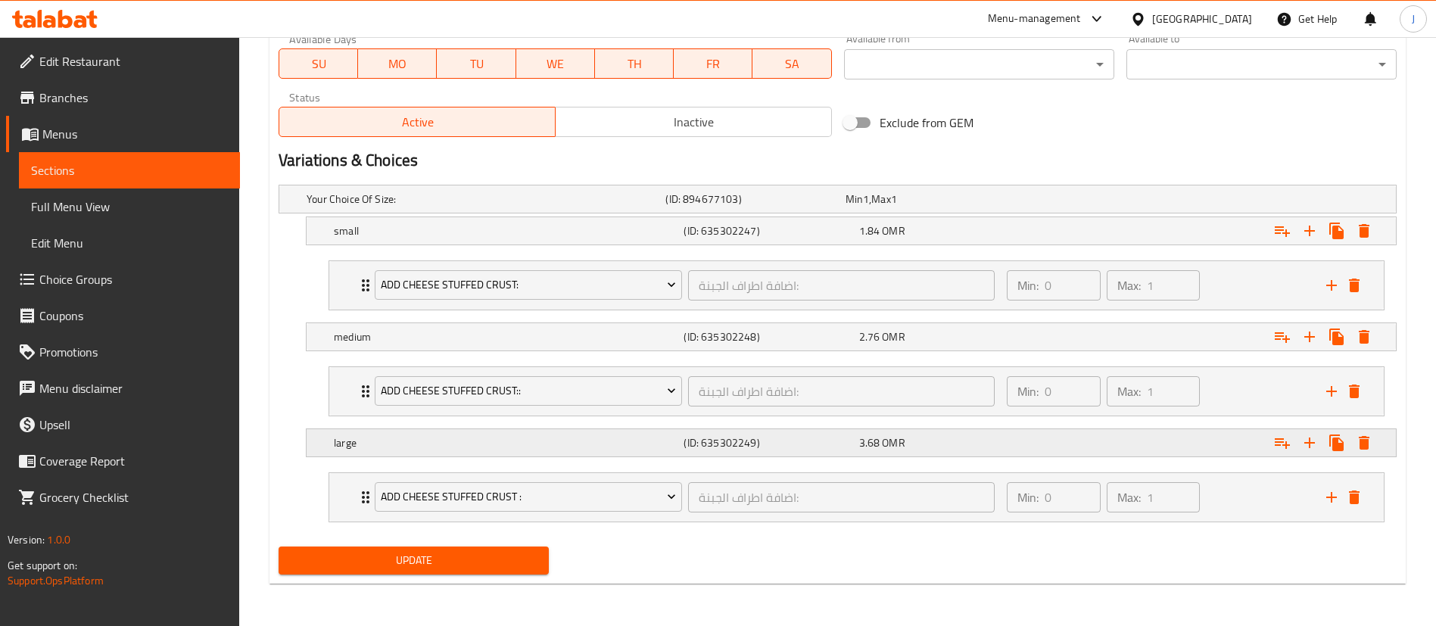
scroll to position [730, 0]
click at [424, 552] on span "Update" at bounding box center [414, 560] width 246 height 19
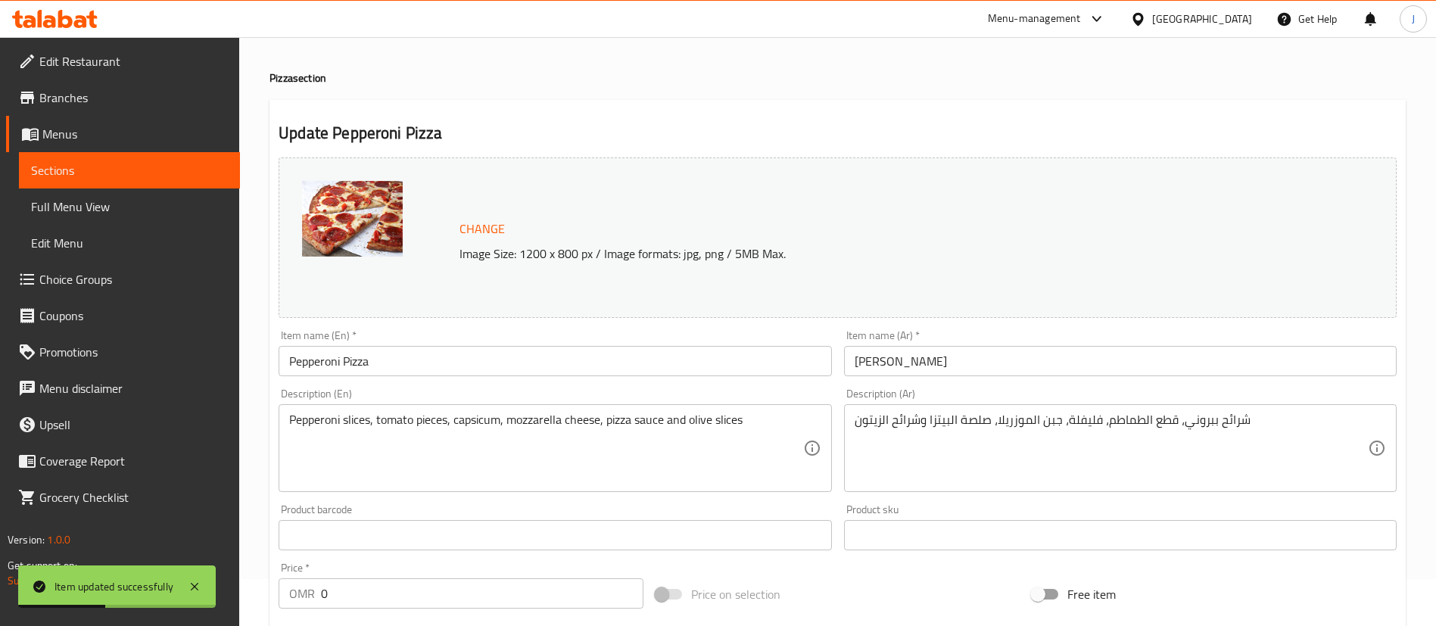
scroll to position [0, 0]
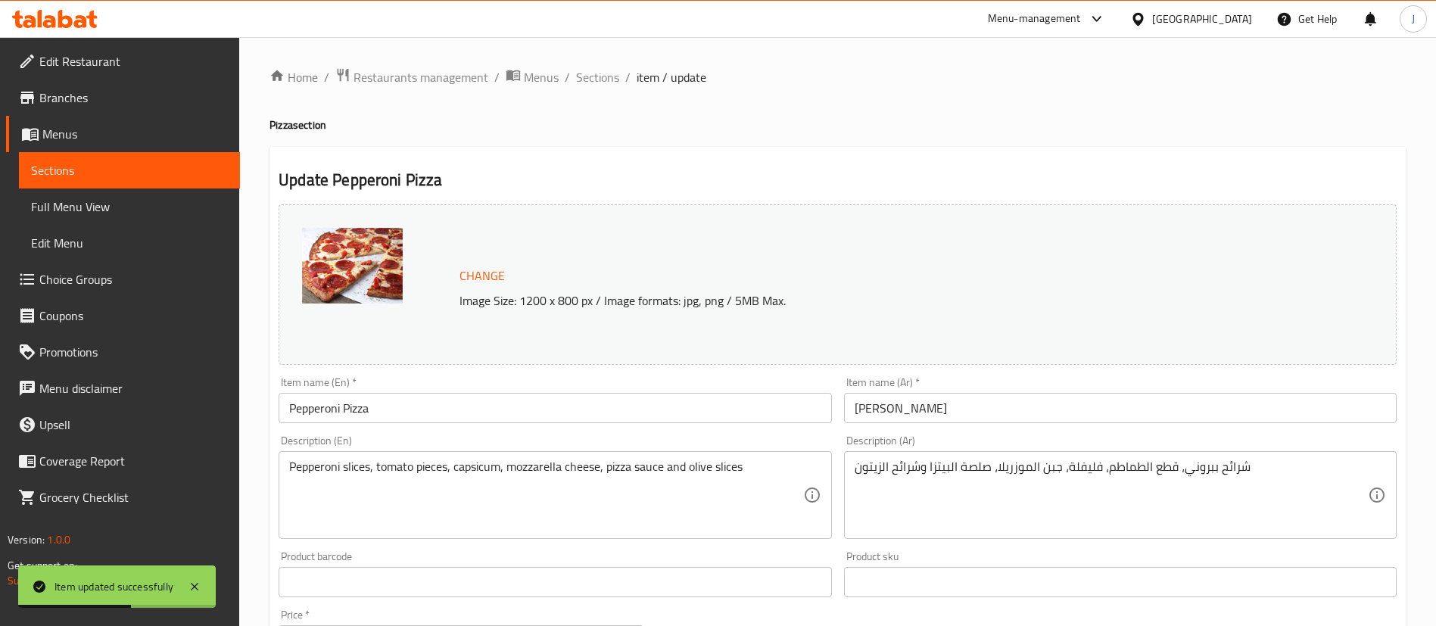
drag, startPoint x: 588, startPoint y: 83, endPoint x: 625, endPoint y: 92, distance: 37.5
click at [588, 83] on span "Sections" at bounding box center [597, 77] width 43 height 18
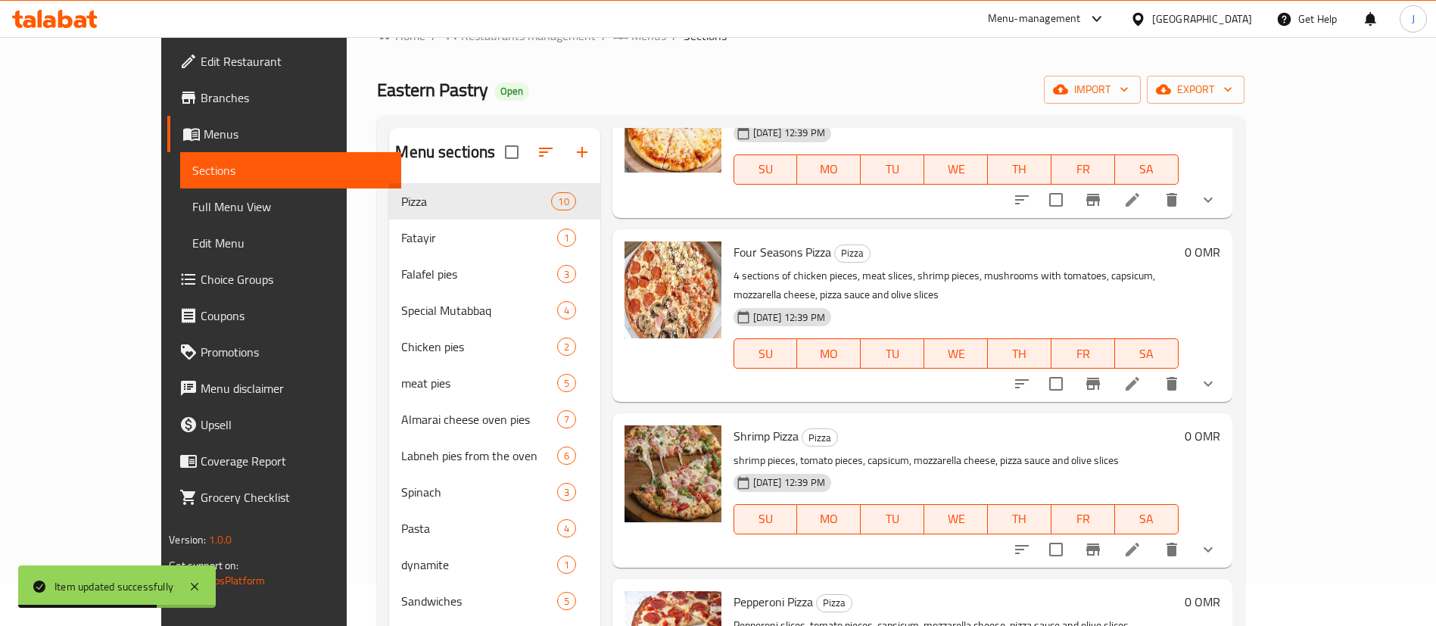
scroll to position [338, 0]
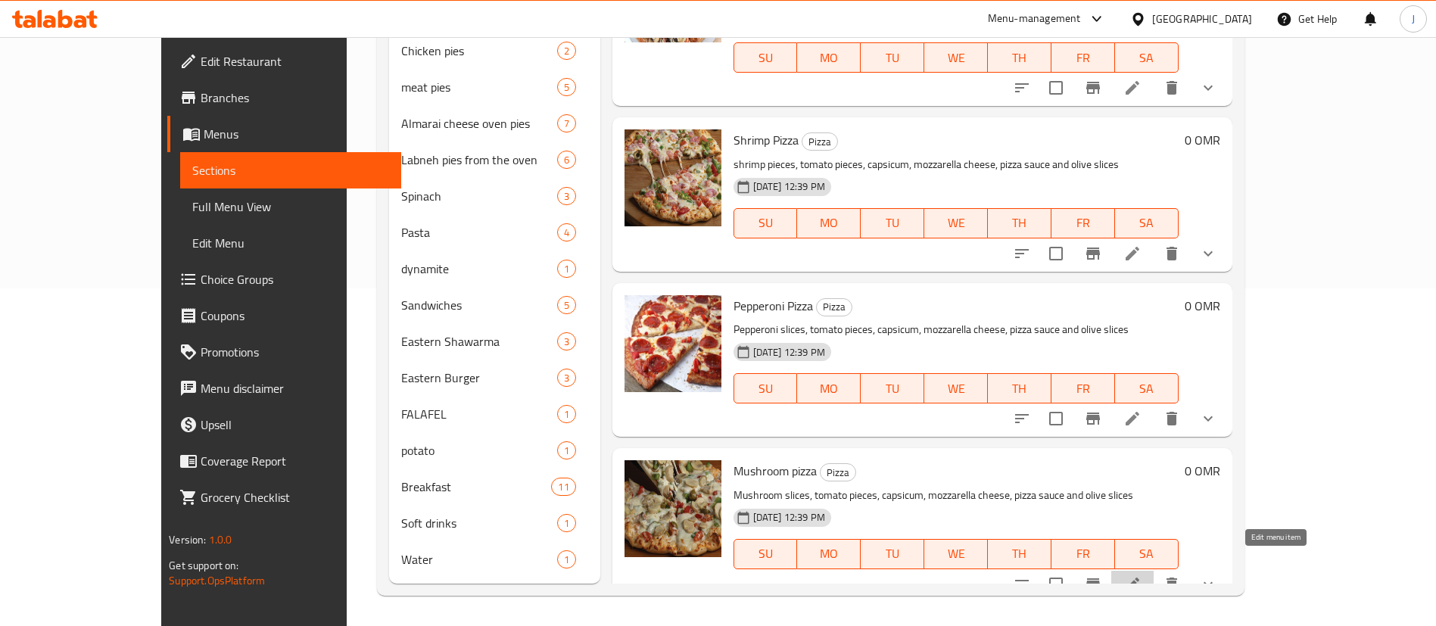
click at [1139, 578] on icon at bounding box center [1133, 585] width 14 height 14
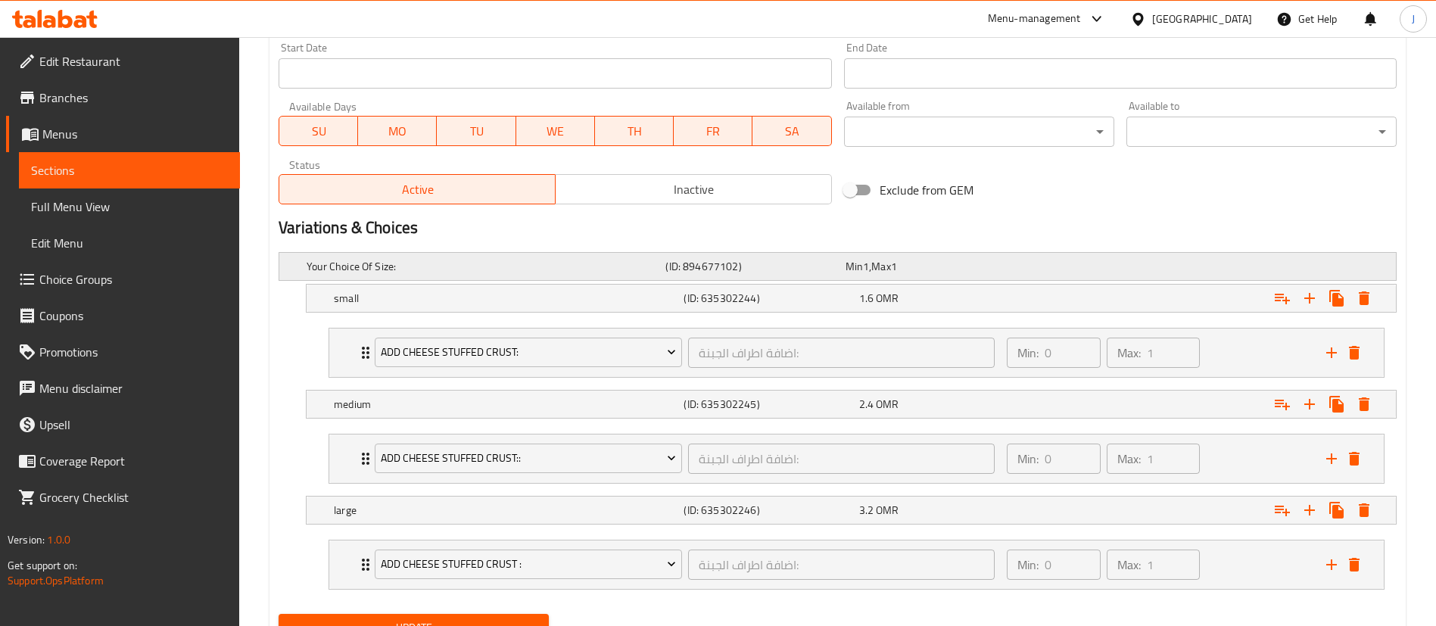
scroll to position [730, 0]
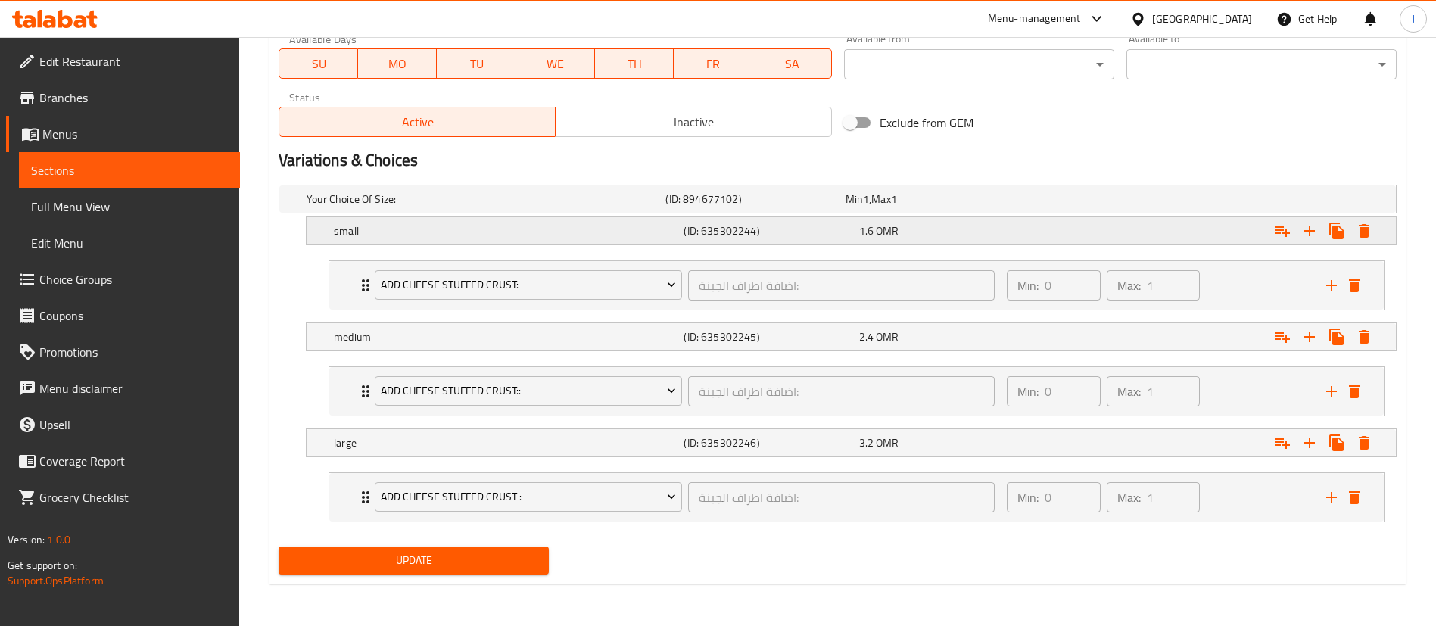
click at [906, 207] on div "1.6 OMR" at bounding box center [932, 199] width 173 height 15
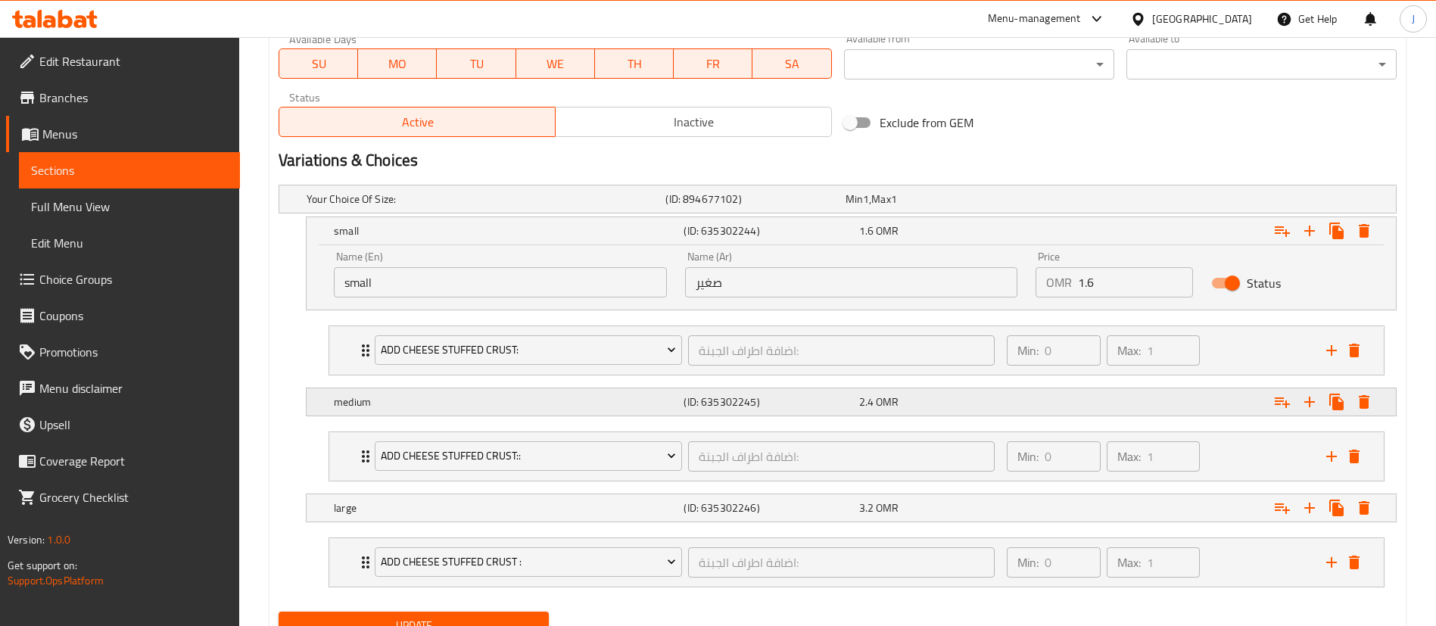
click at [917, 207] on div "2.4 OMR" at bounding box center [932, 199] width 173 height 15
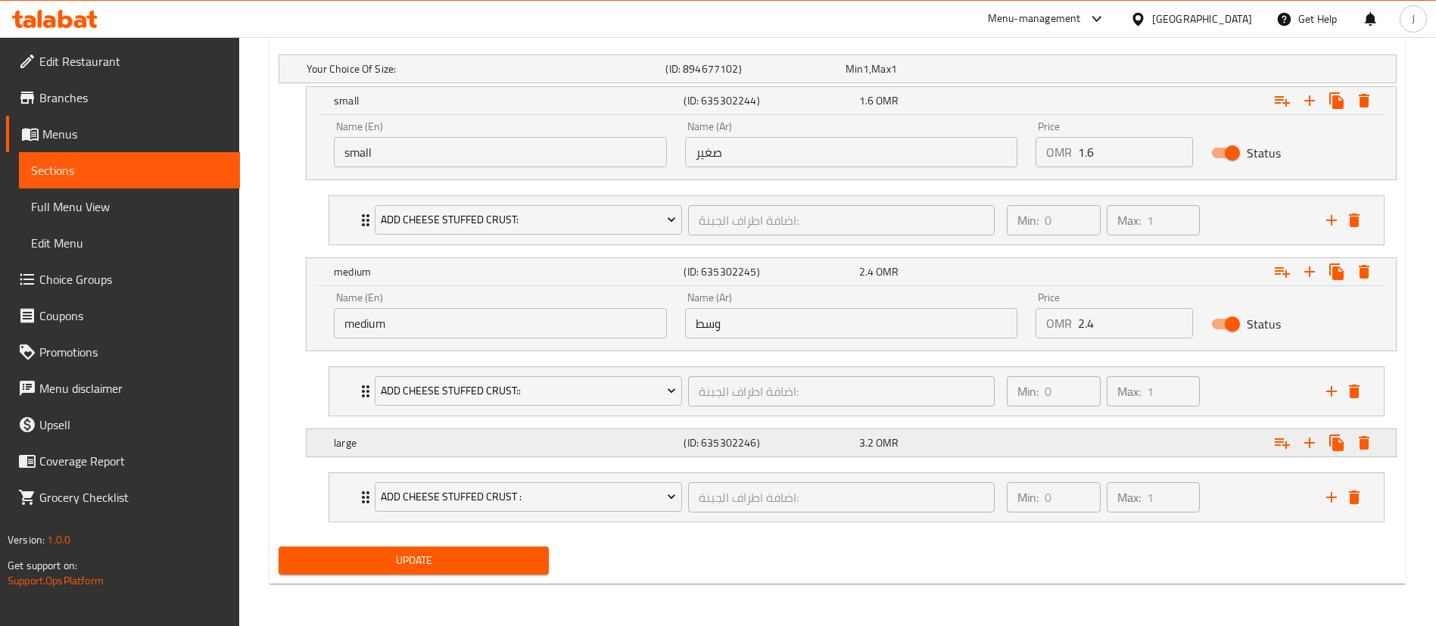
click at [909, 76] on div "3.2 OMR" at bounding box center [932, 68] width 173 height 15
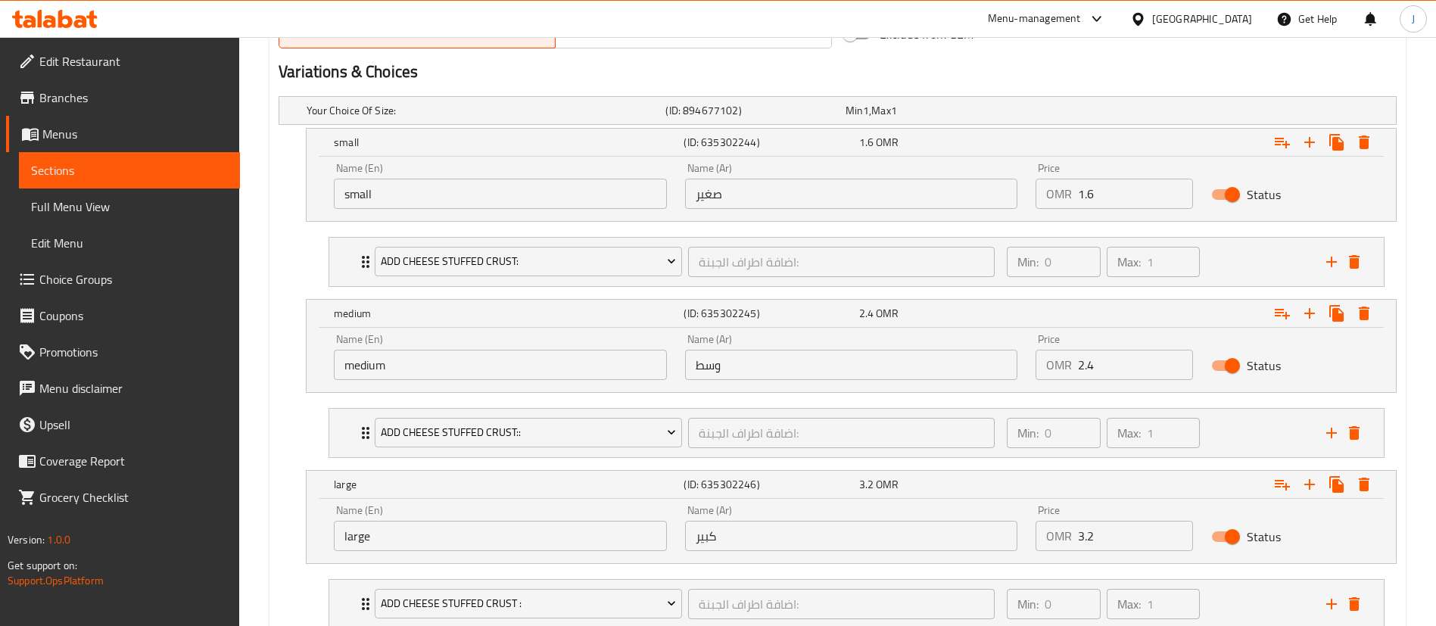
scroll to position [633, 0]
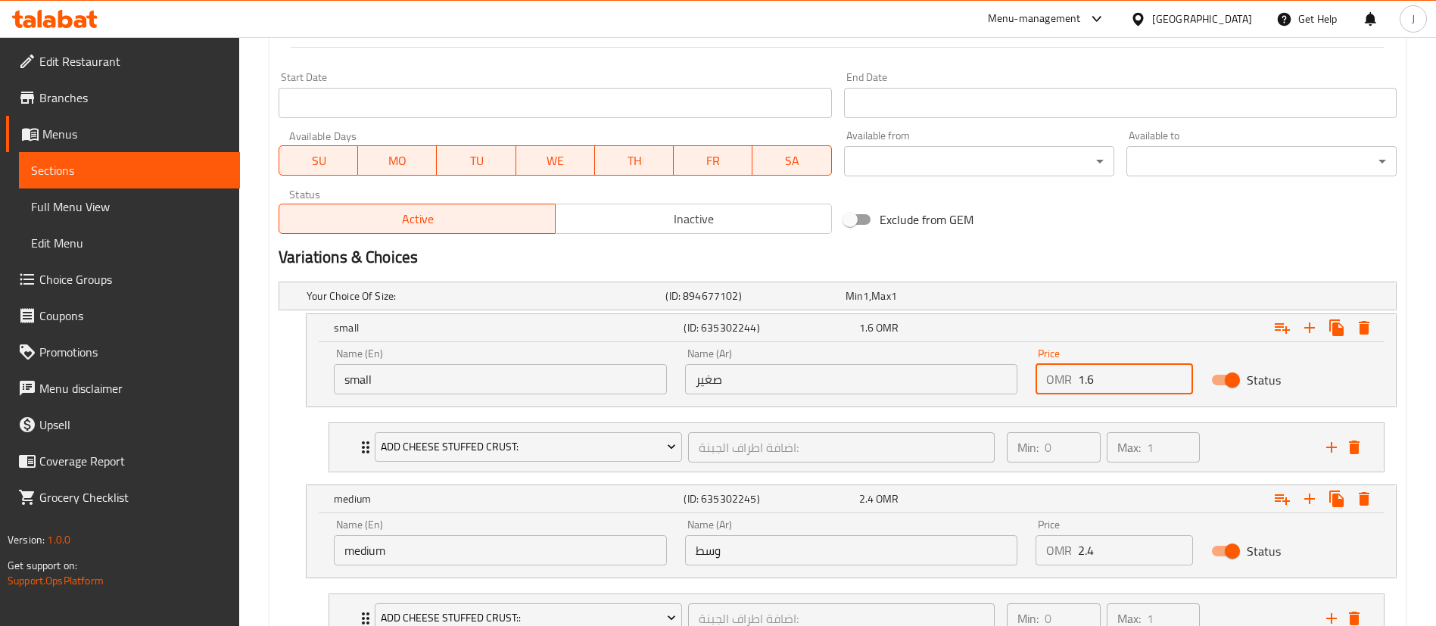
click at [1124, 368] on input "1.6" at bounding box center [1135, 379] width 115 height 30
type input "1.84"
click at [947, 334] on div "1.84 OMR" at bounding box center [943, 327] width 169 height 15
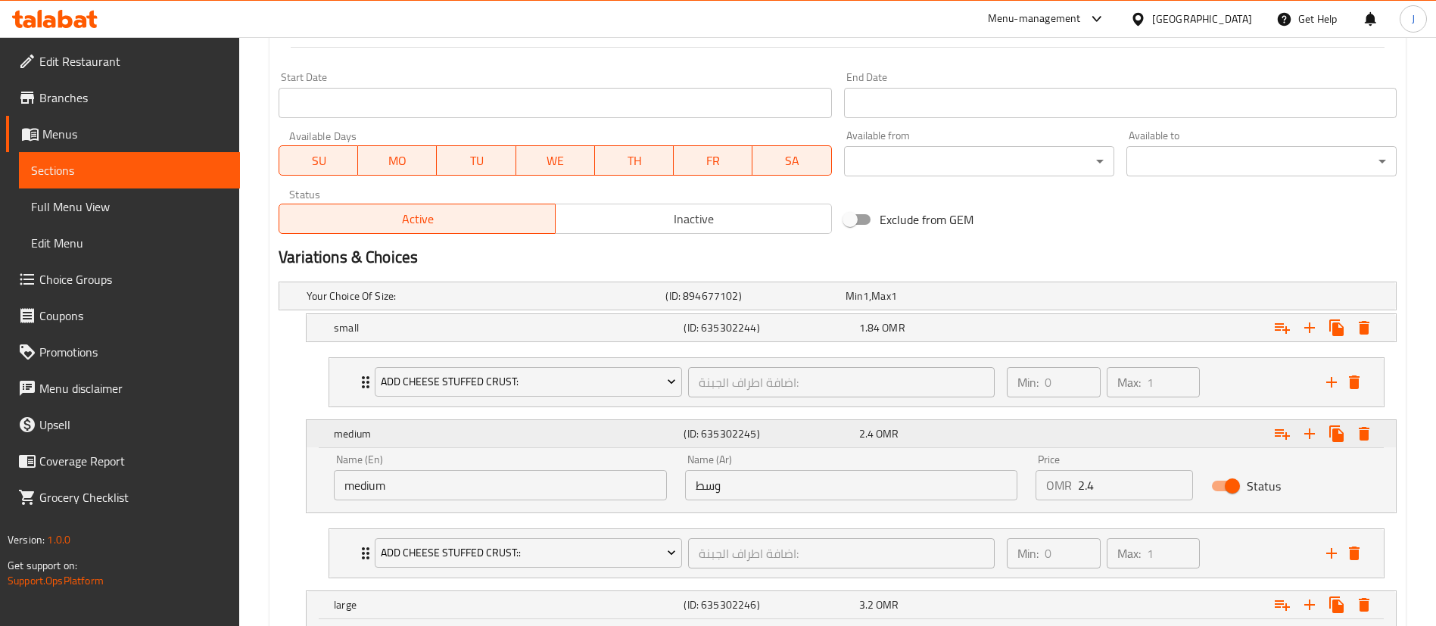
click at [1034, 431] on div "Expand" at bounding box center [1206, 433] width 350 height 33
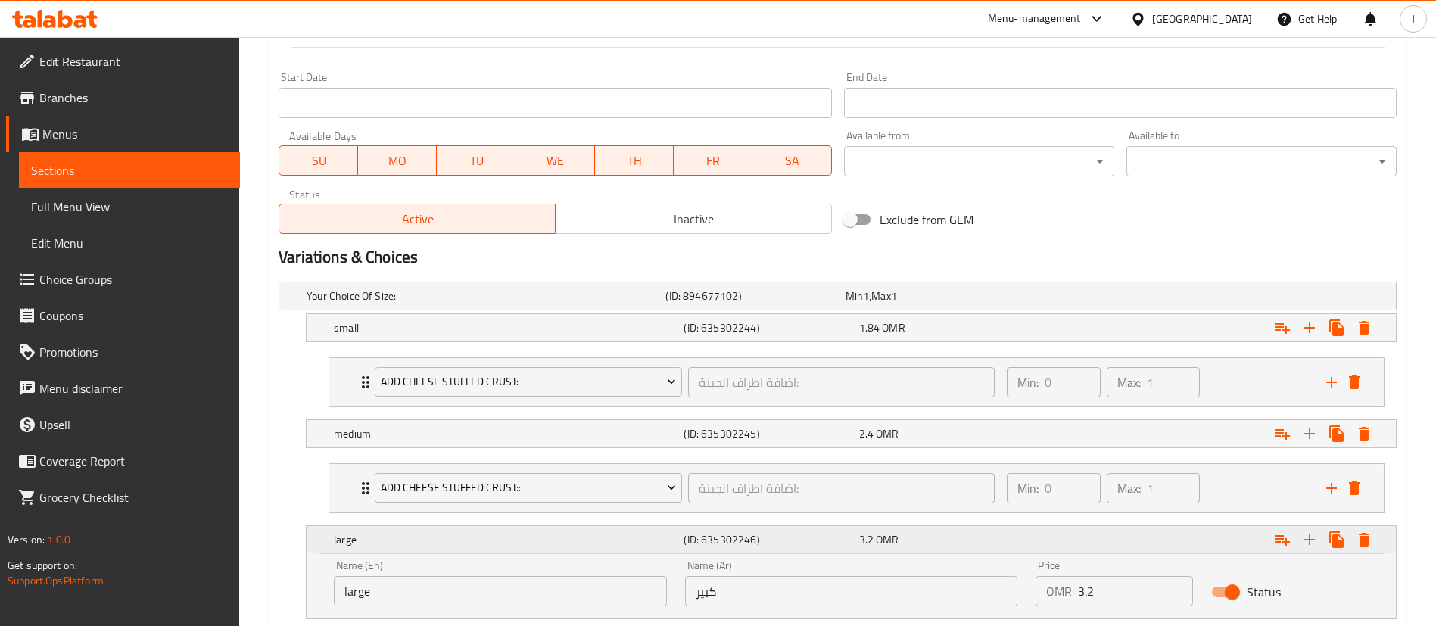
scroll to position [746, 0]
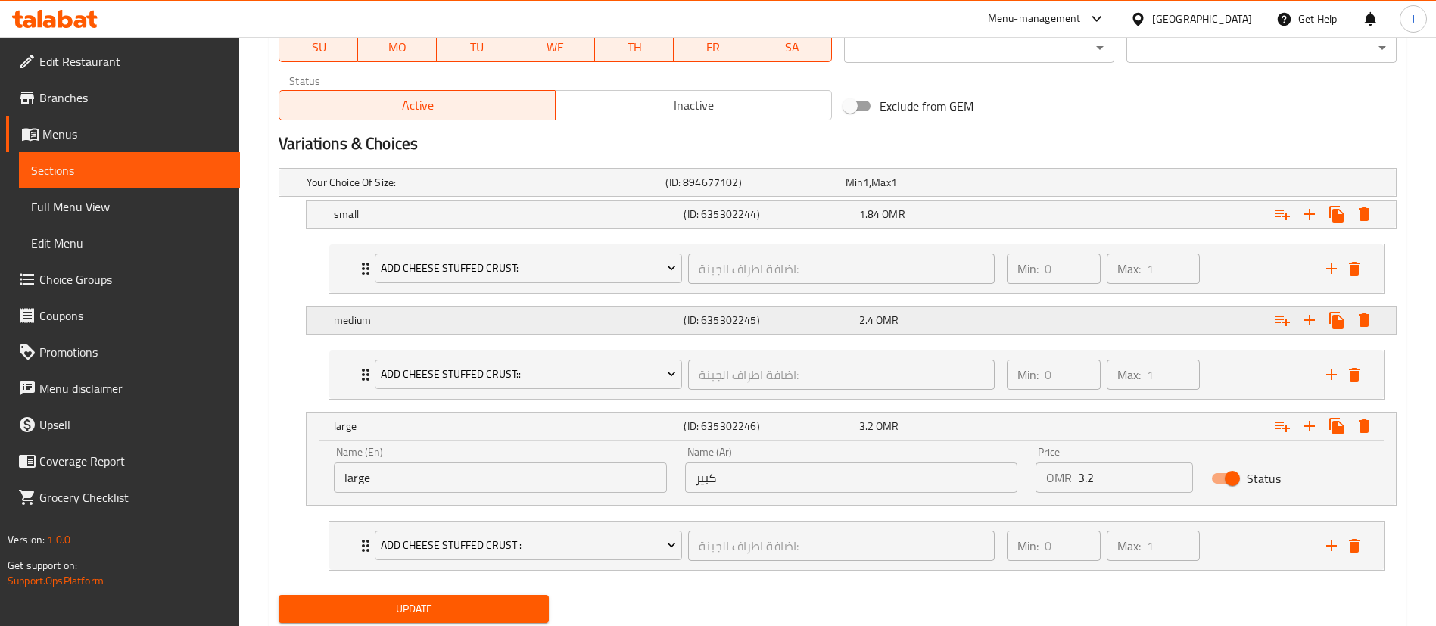
click at [1001, 190] on div "2.4 OMR" at bounding box center [932, 182] width 173 height 15
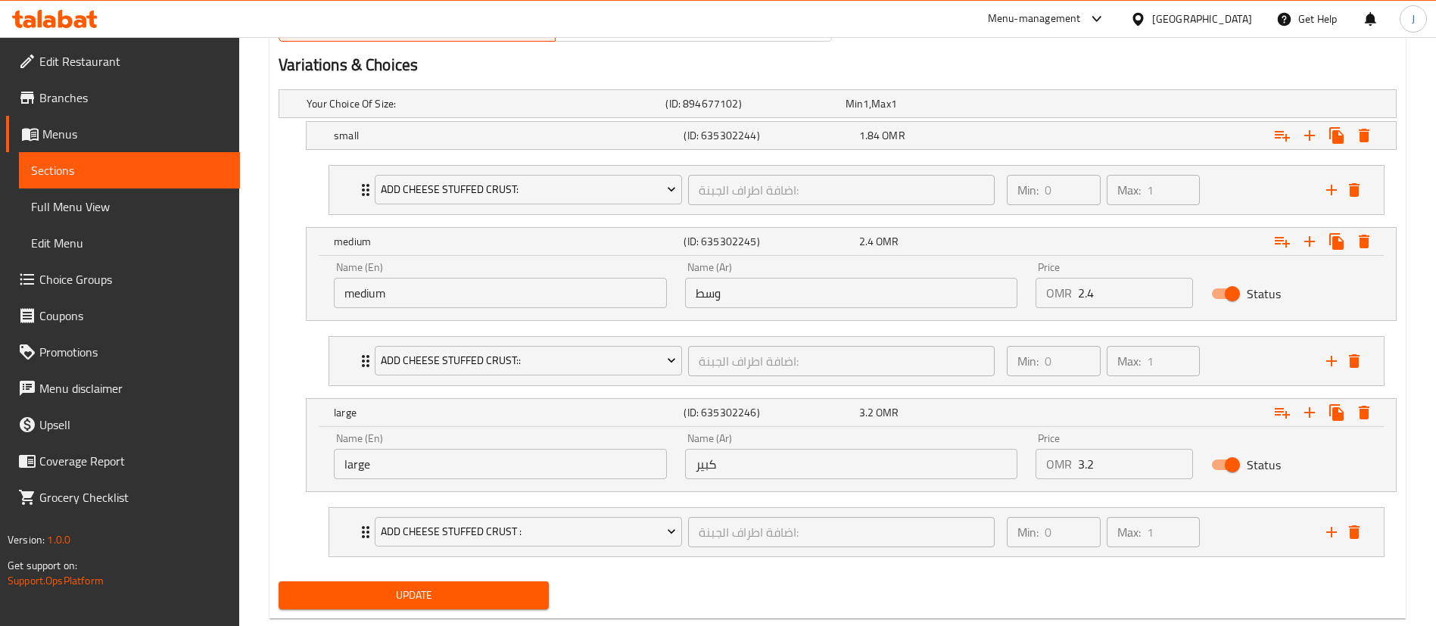
scroll to position [860, 0]
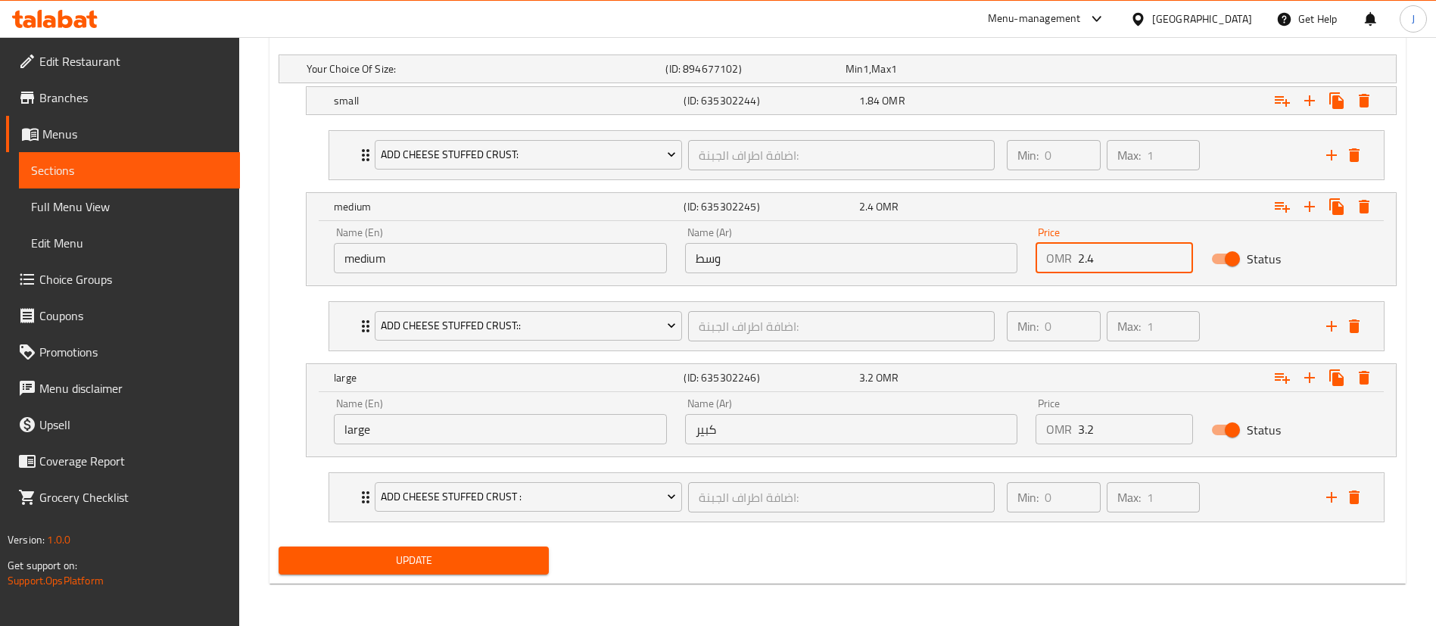
click at [1126, 260] on input "2.4" at bounding box center [1135, 258] width 115 height 30
type input "2.76"
click at [1136, 424] on input "3.2" at bounding box center [1135, 429] width 115 height 30
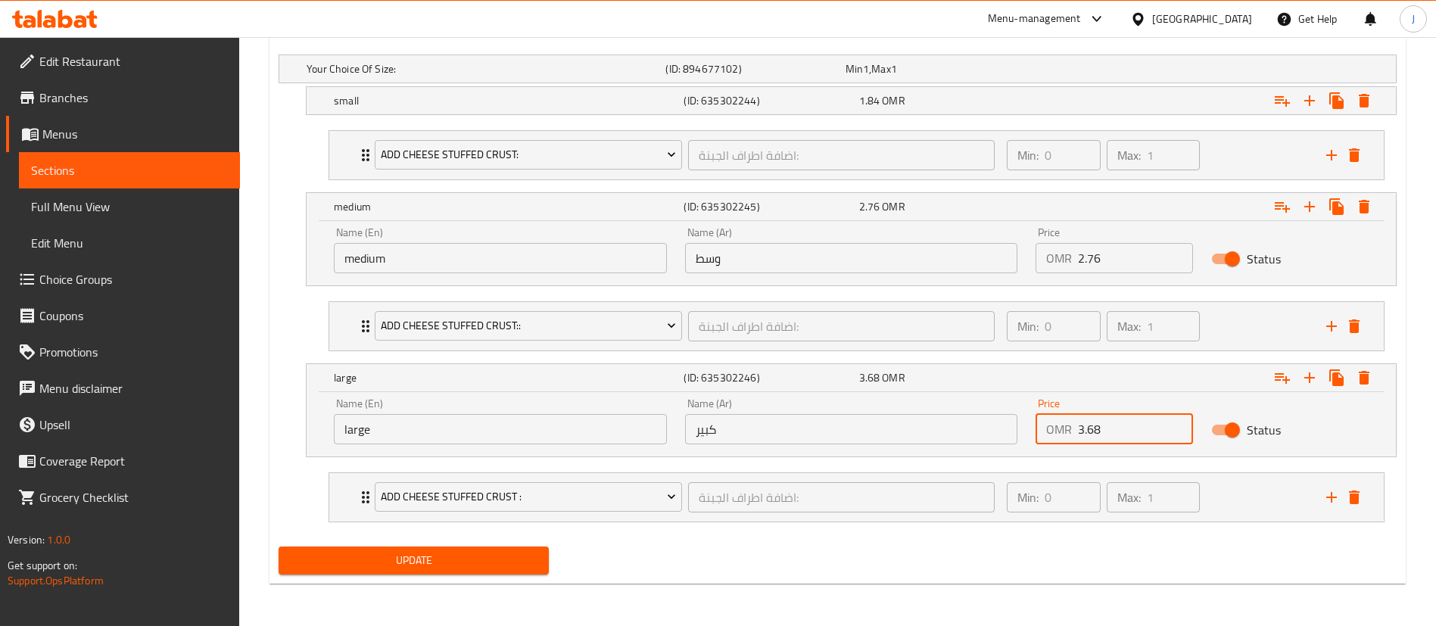
type input "3.68"
click at [525, 558] on span "Update" at bounding box center [414, 560] width 246 height 19
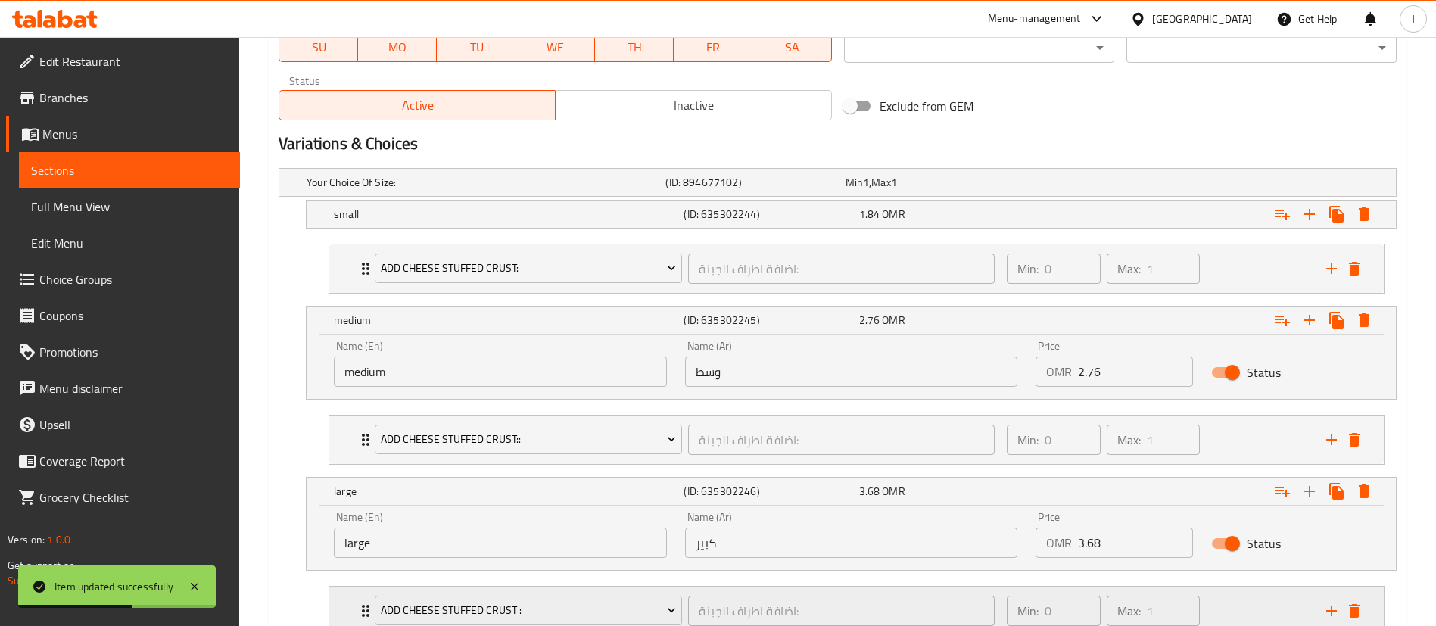
scroll to position [0, 0]
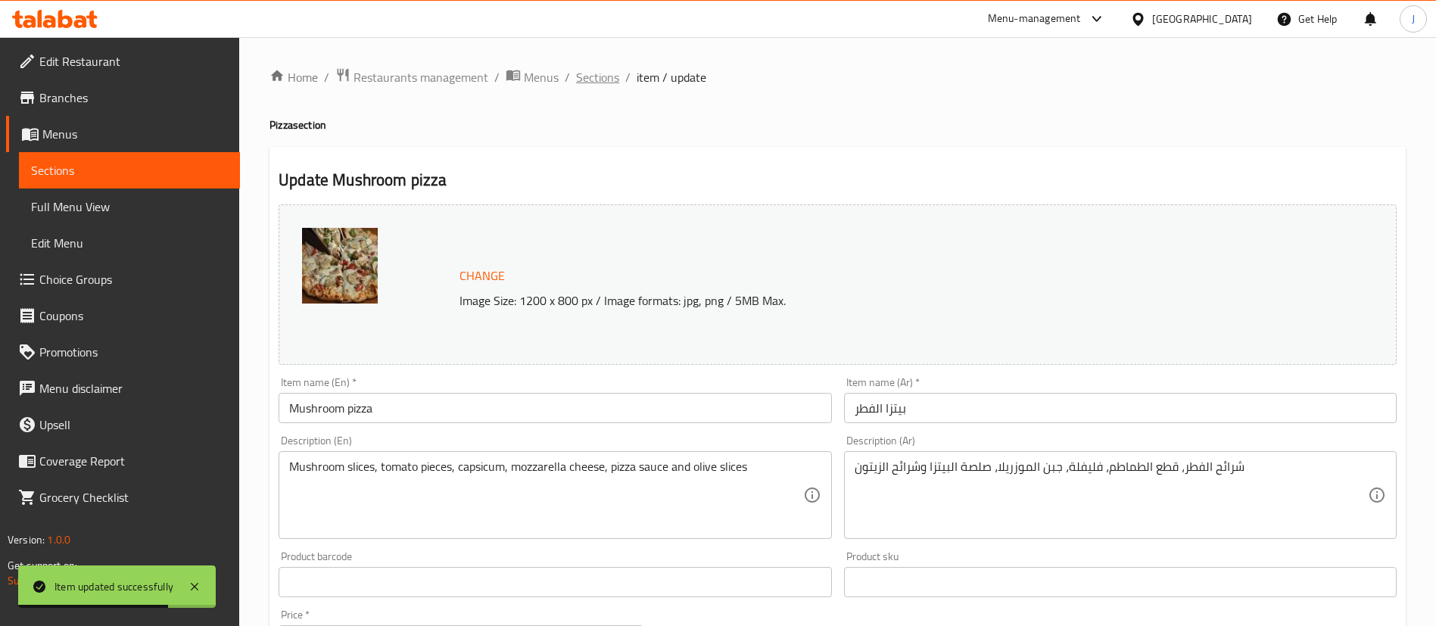
click at [593, 70] on span "Sections" at bounding box center [597, 77] width 43 height 18
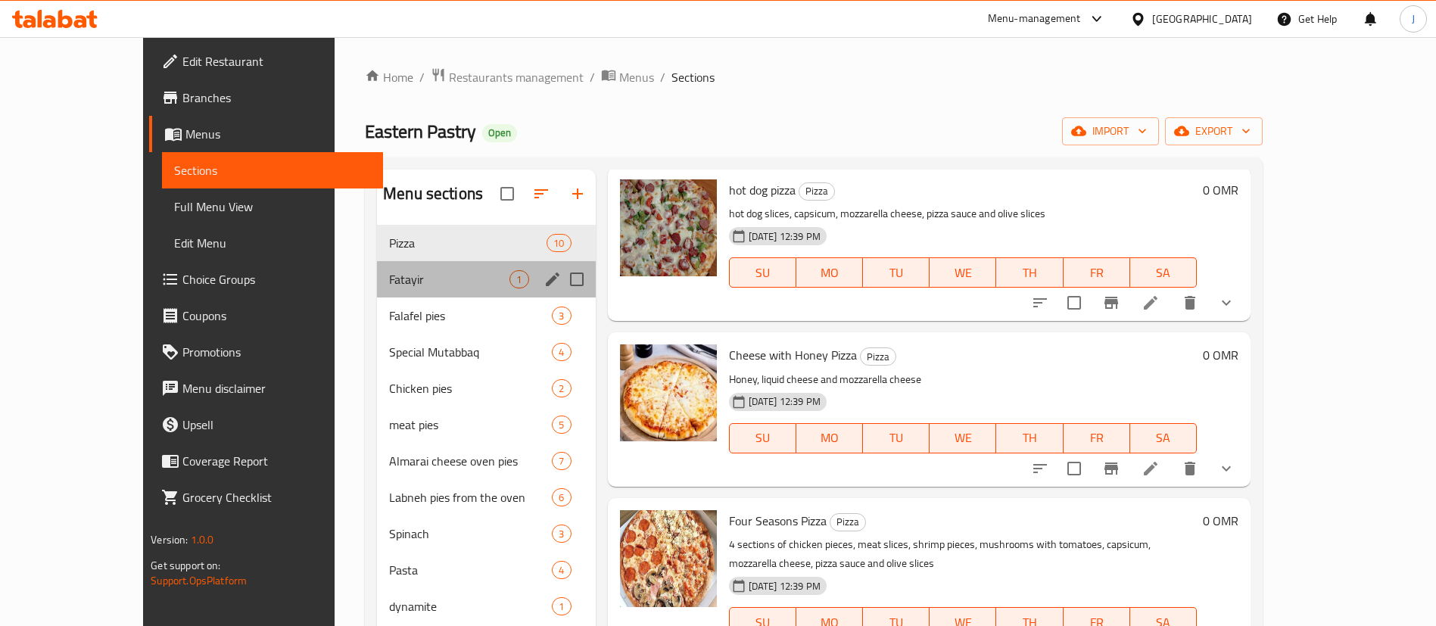
click at [377, 290] on div "Fatayir 1" at bounding box center [486, 279] width 218 height 36
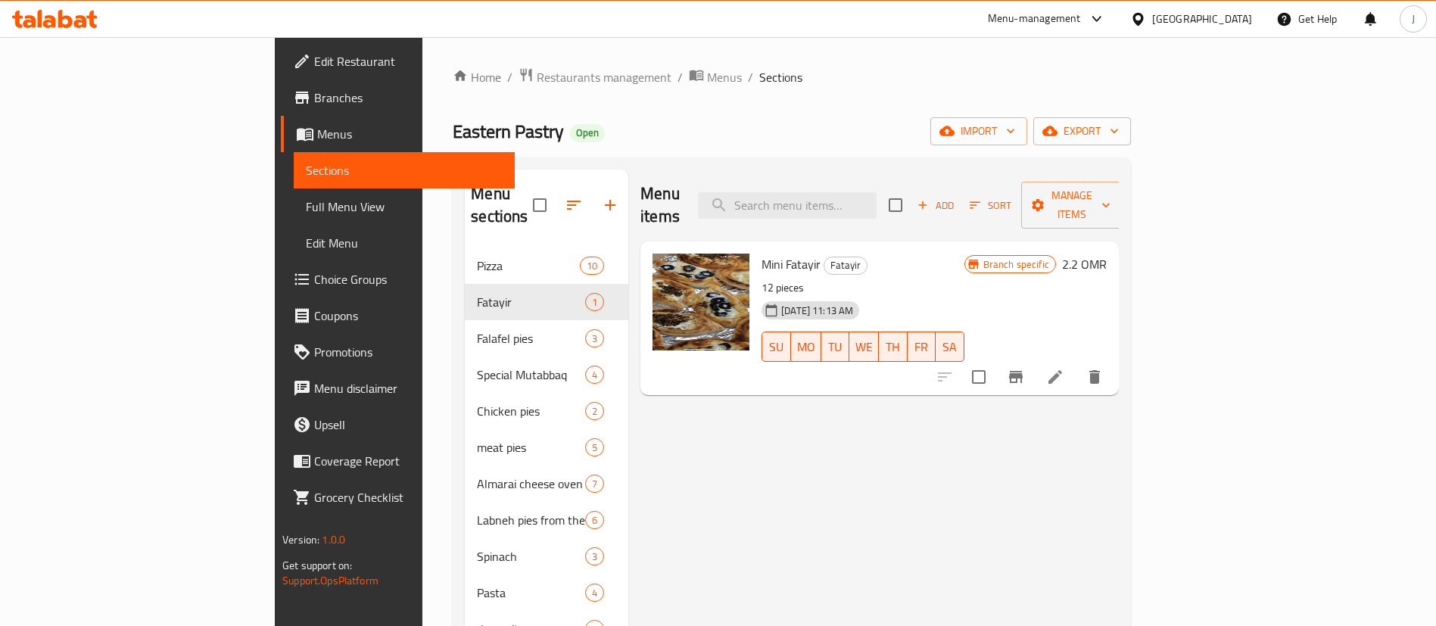
click at [1023, 371] on icon "Branch-specific-item" at bounding box center [1016, 377] width 14 height 12
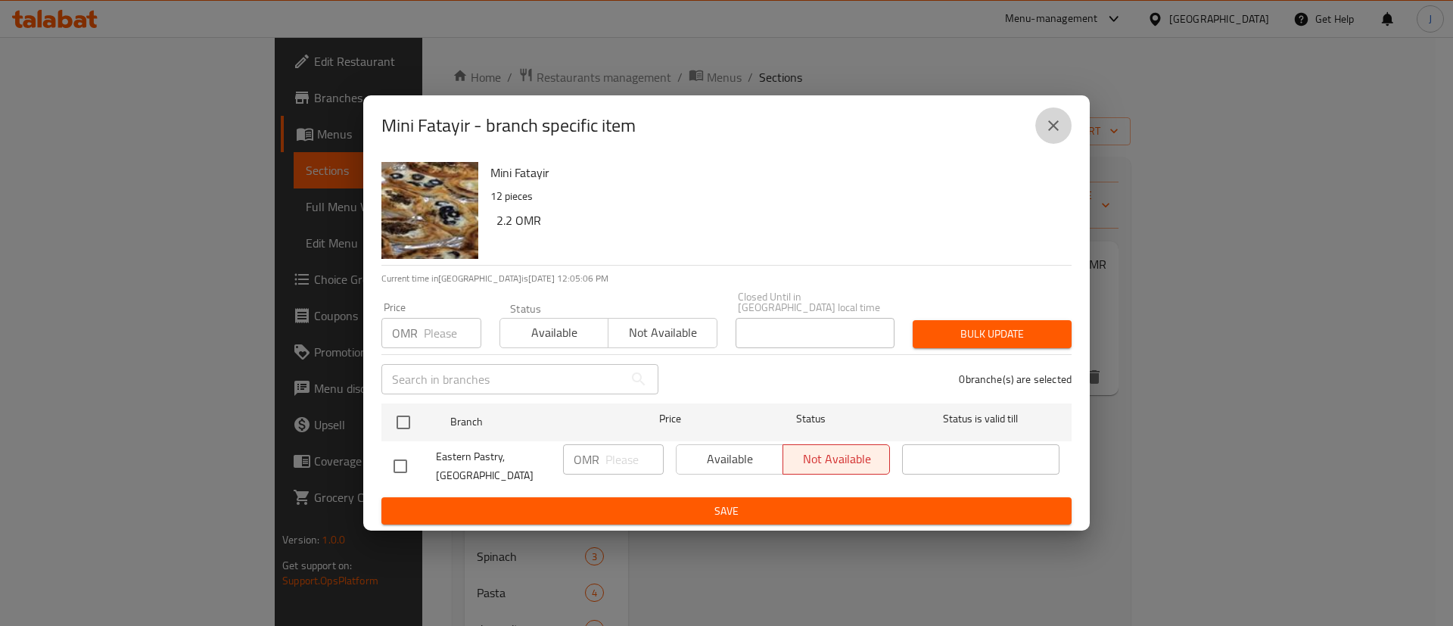
click at [1051, 134] on icon "close" at bounding box center [1054, 126] width 18 height 18
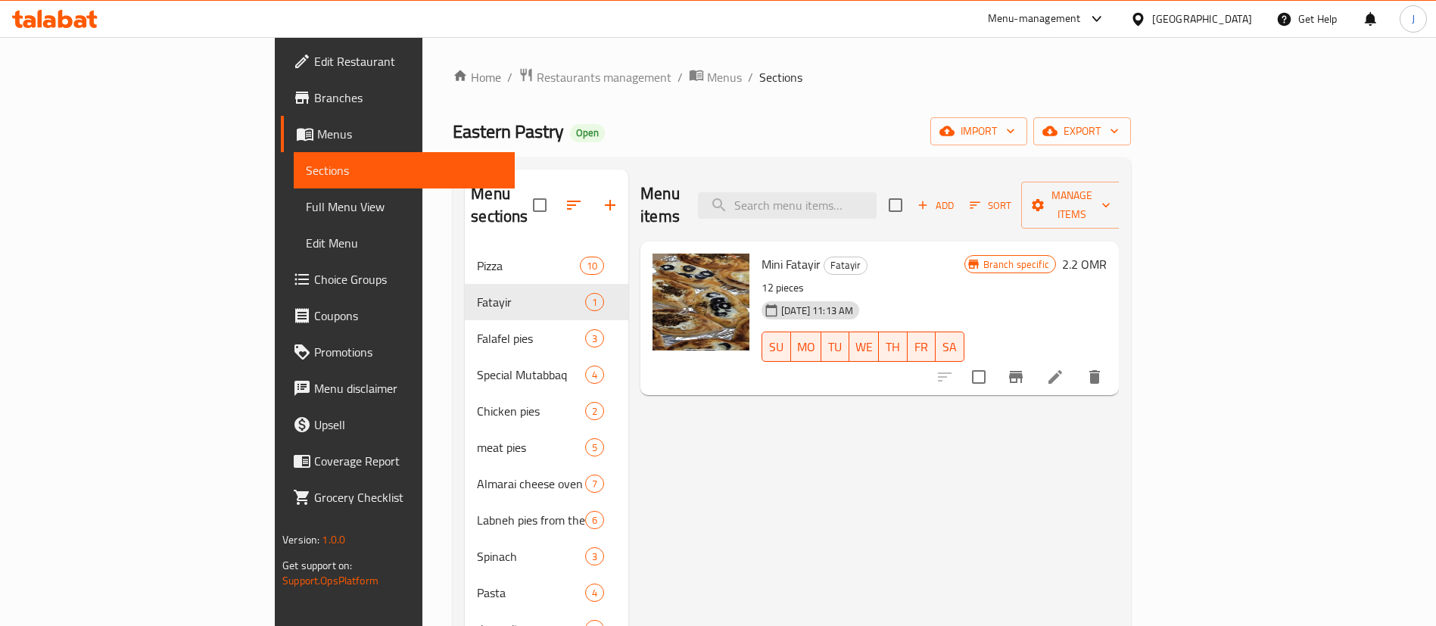
click at [1107, 254] on h6 "2.2 OMR" at bounding box center [1084, 264] width 45 height 21
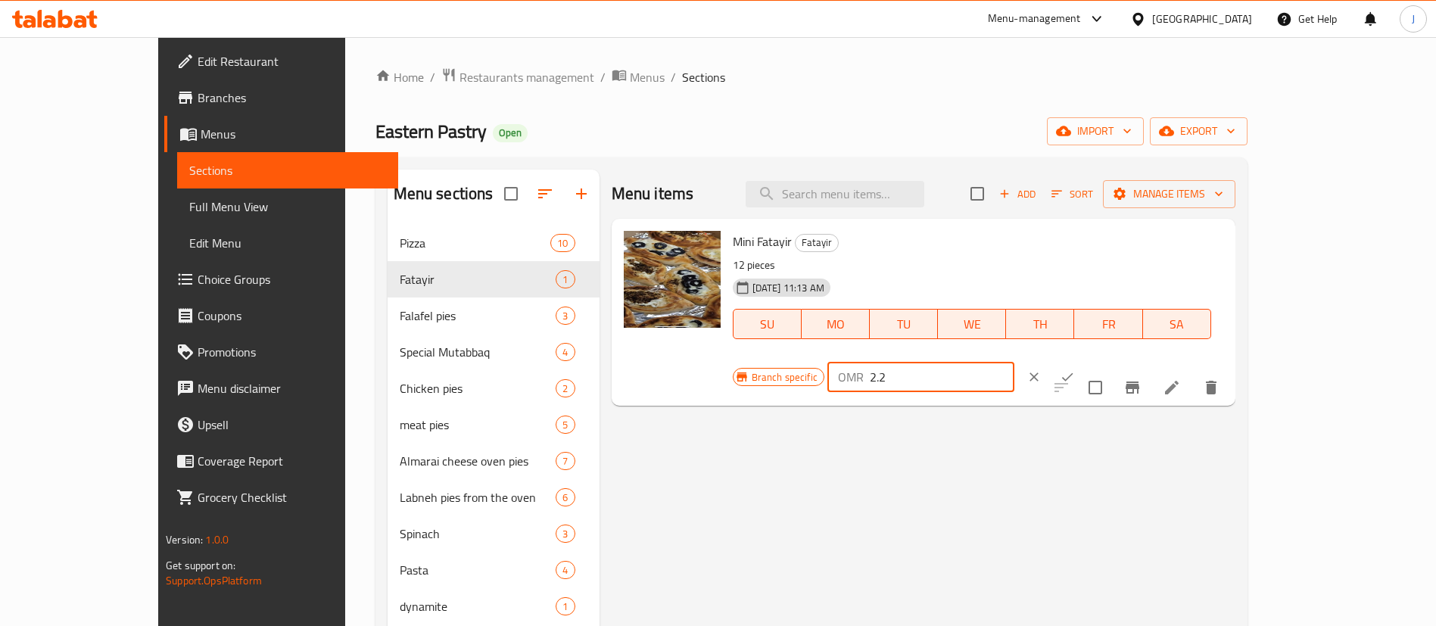
drag, startPoint x: 1223, startPoint y: 246, endPoint x: 1213, endPoint y: 245, distance: 10.7
click at [1014, 362] on input "2.2" at bounding box center [942, 377] width 145 height 30
type input "2.53"
click at [1075, 369] on icon "ok" at bounding box center [1067, 376] width 15 height 15
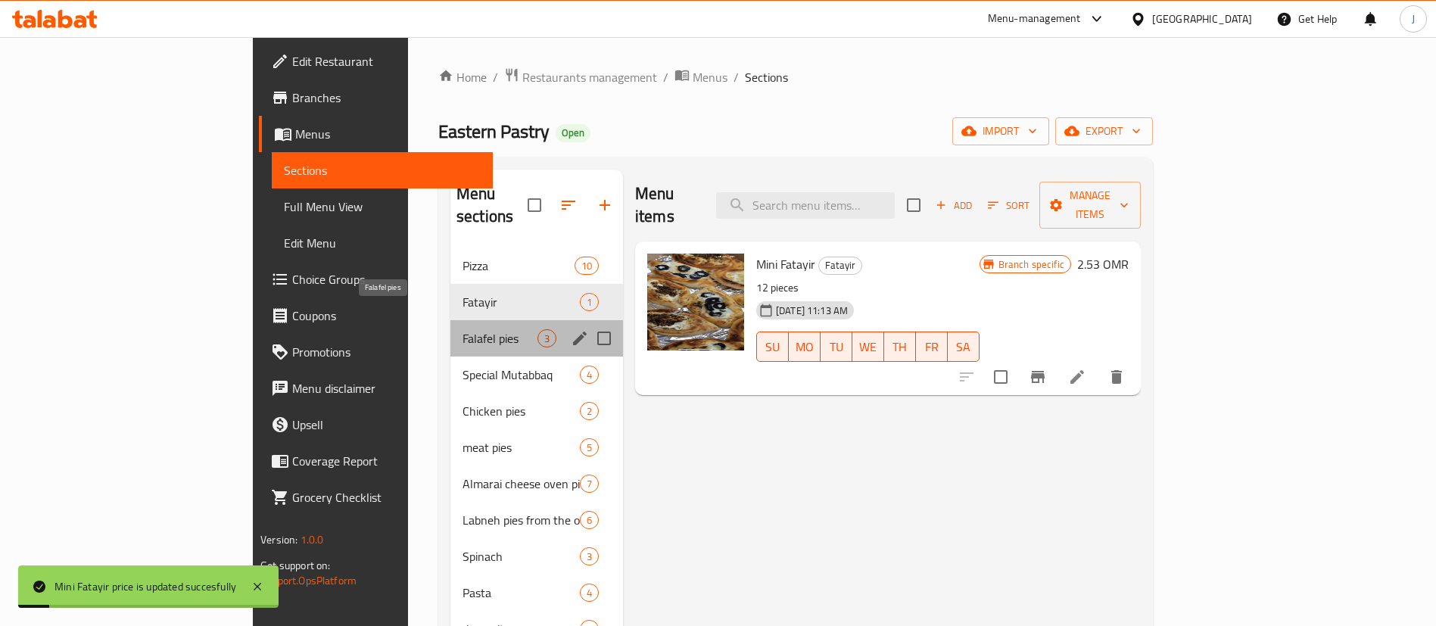
click at [463, 329] on span "Falafel pies" at bounding box center [500, 338] width 75 height 18
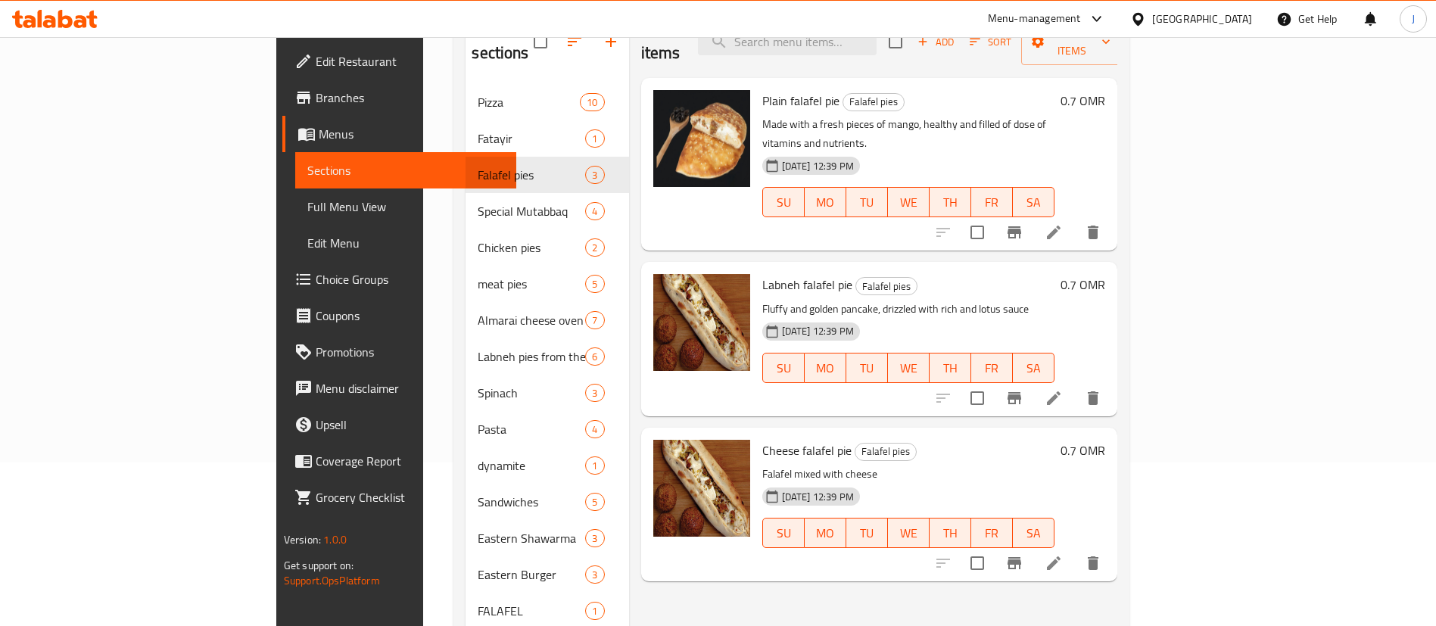
scroll to position [114, 0]
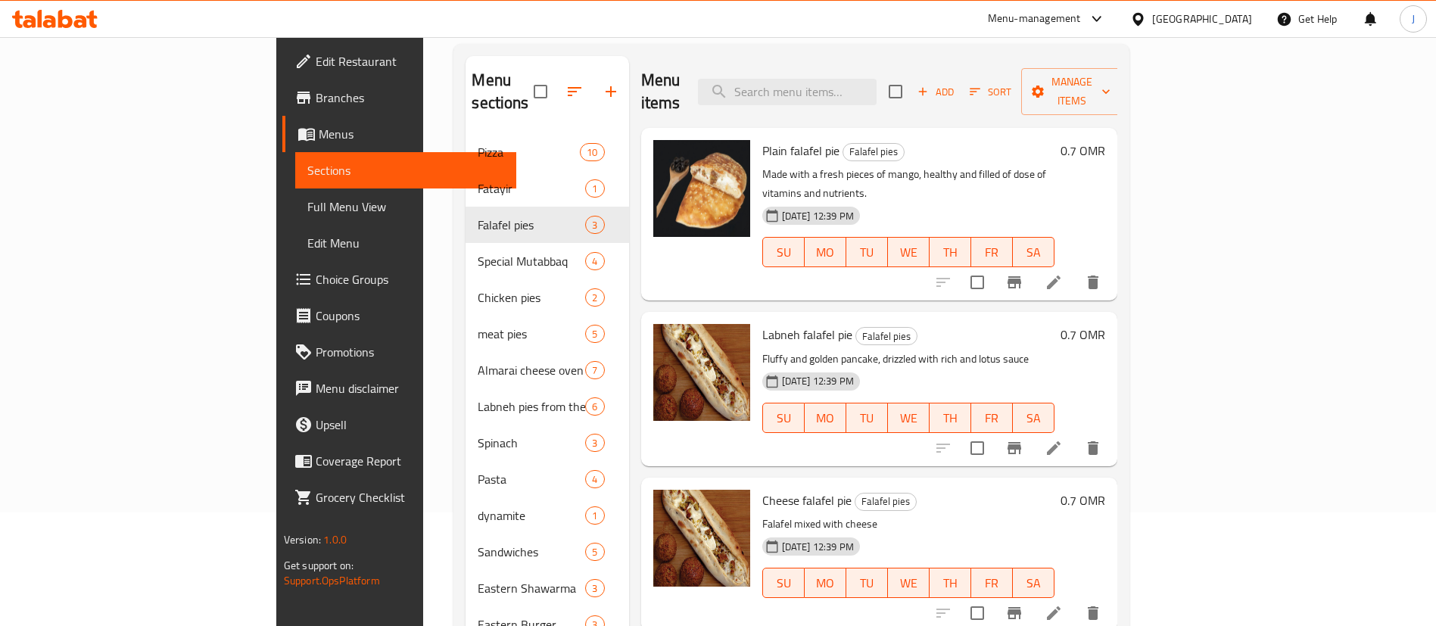
click at [1105, 140] on h6 "0.7 OMR" at bounding box center [1083, 150] width 45 height 21
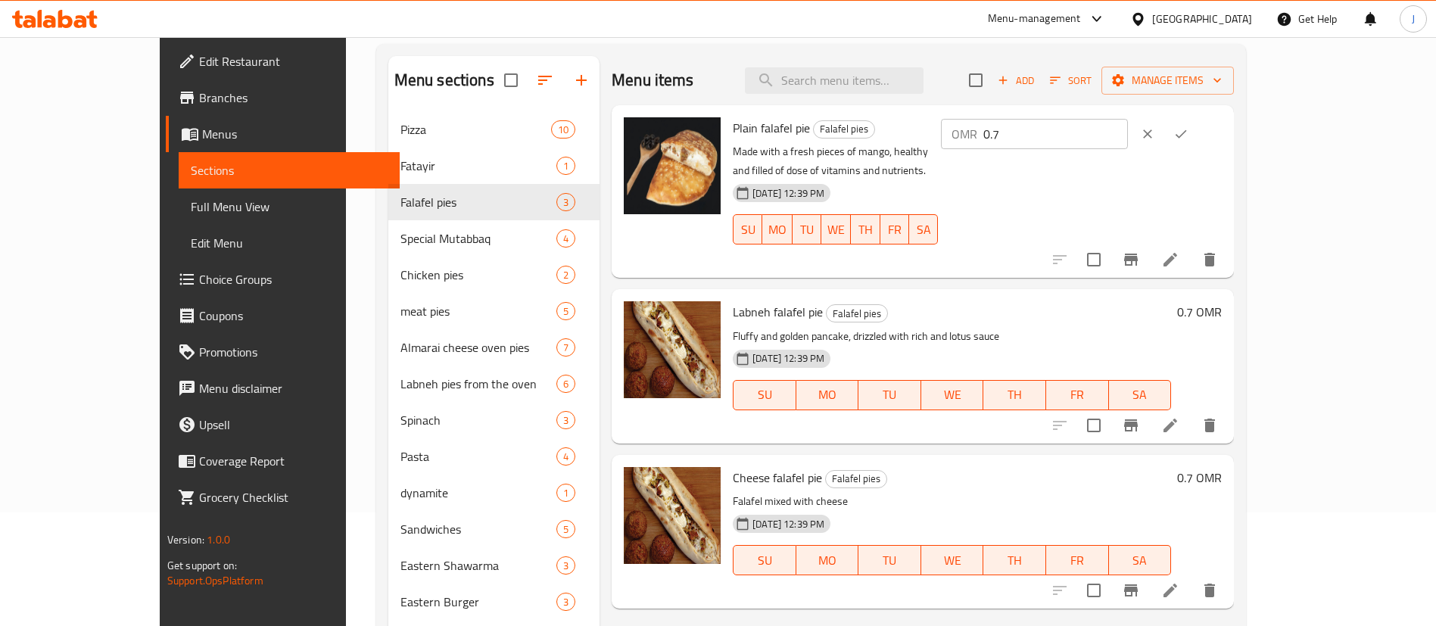
click at [1128, 129] on input "0.7" at bounding box center [1055, 134] width 145 height 30
type input "0.81"
click at [1188, 134] on icon "ok" at bounding box center [1180, 133] width 15 height 15
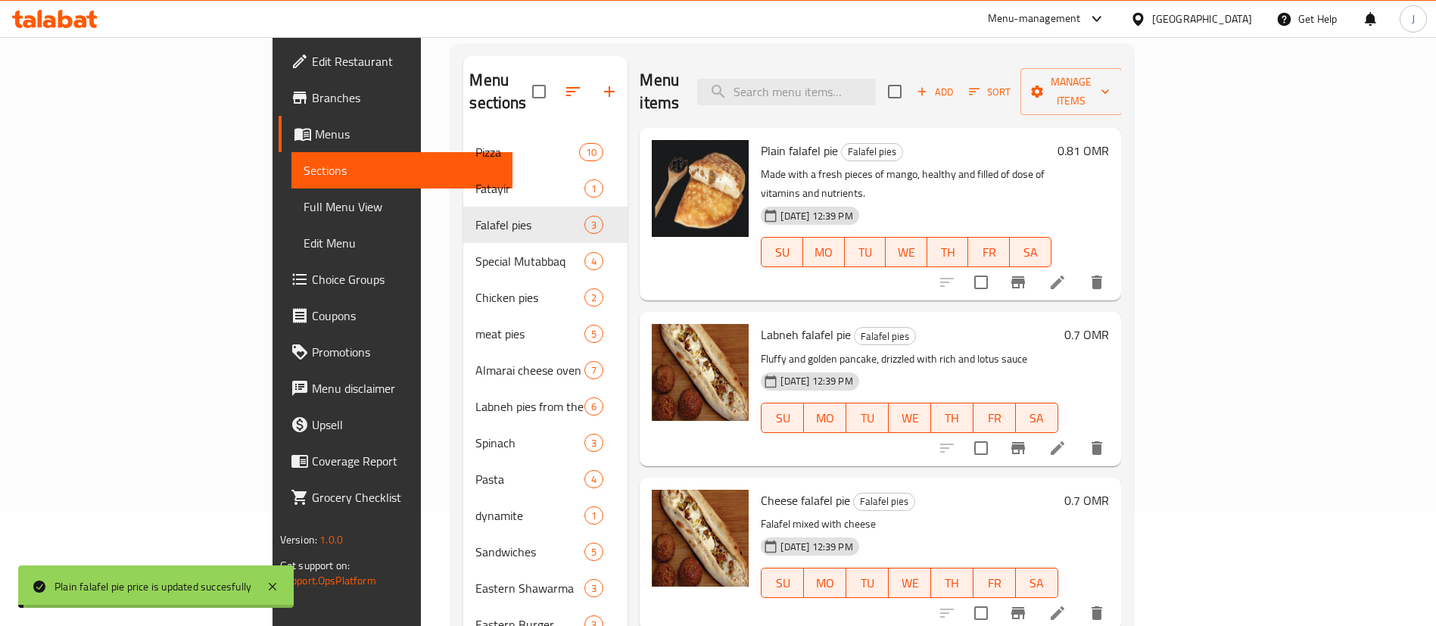
click at [1109, 324] on h6 "0.7 OMR" at bounding box center [1086, 334] width 45 height 21
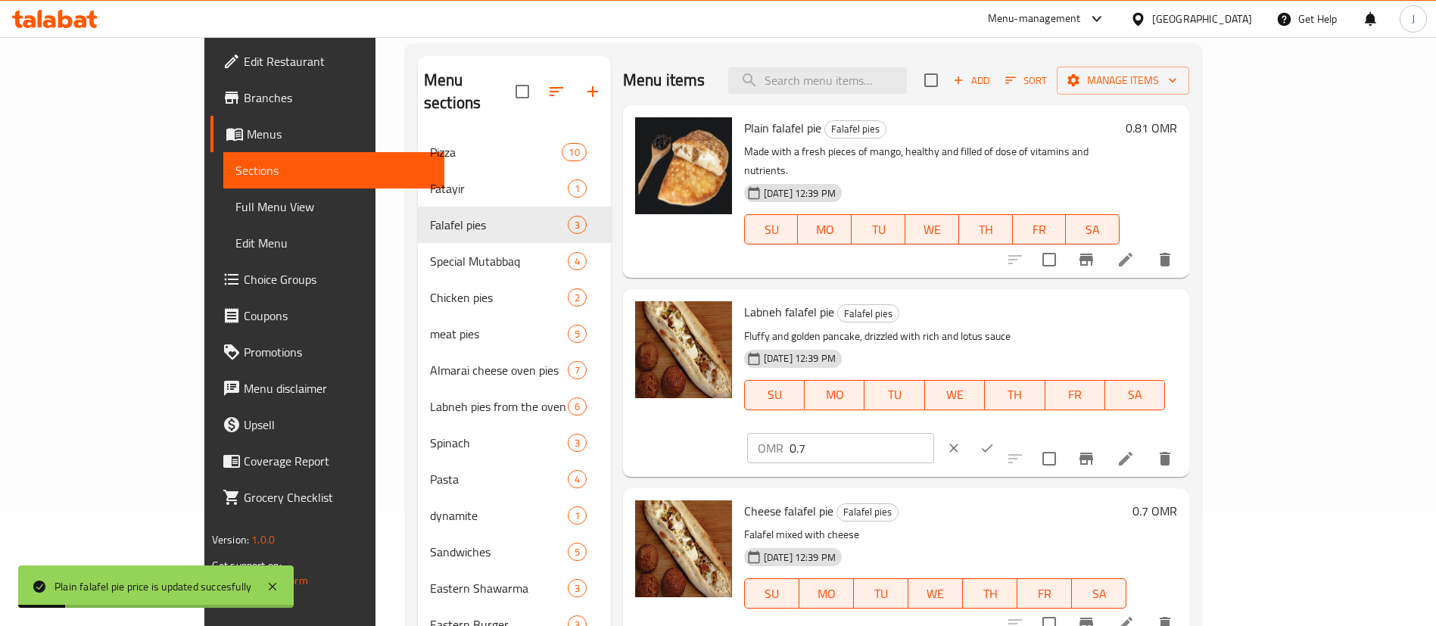
click at [934, 433] on input "0.7" at bounding box center [862, 448] width 145 height 30
type input "0.81"
click at [995, 441] on icon "ok" at bounding box center [987, 448] width 15 height 15
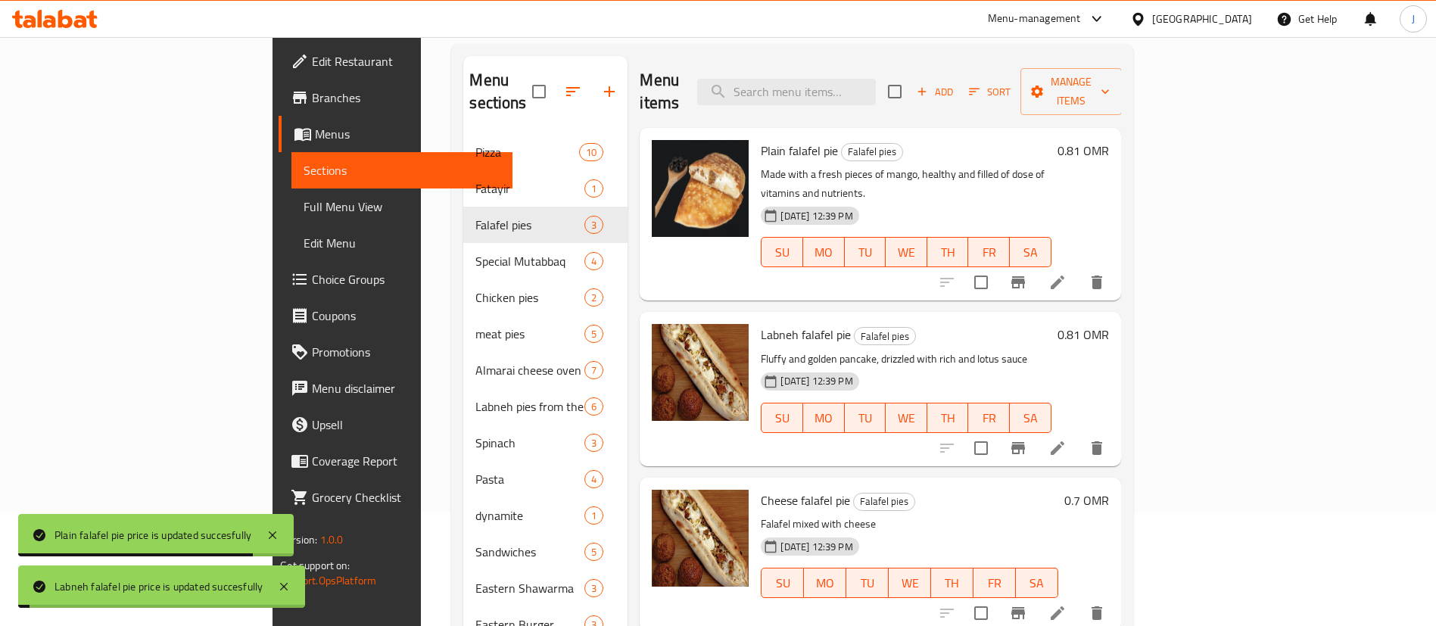
click at [1109, 490] on h6 "0.7 OMR" at bounding box center [1086, 500] width 45 height 21
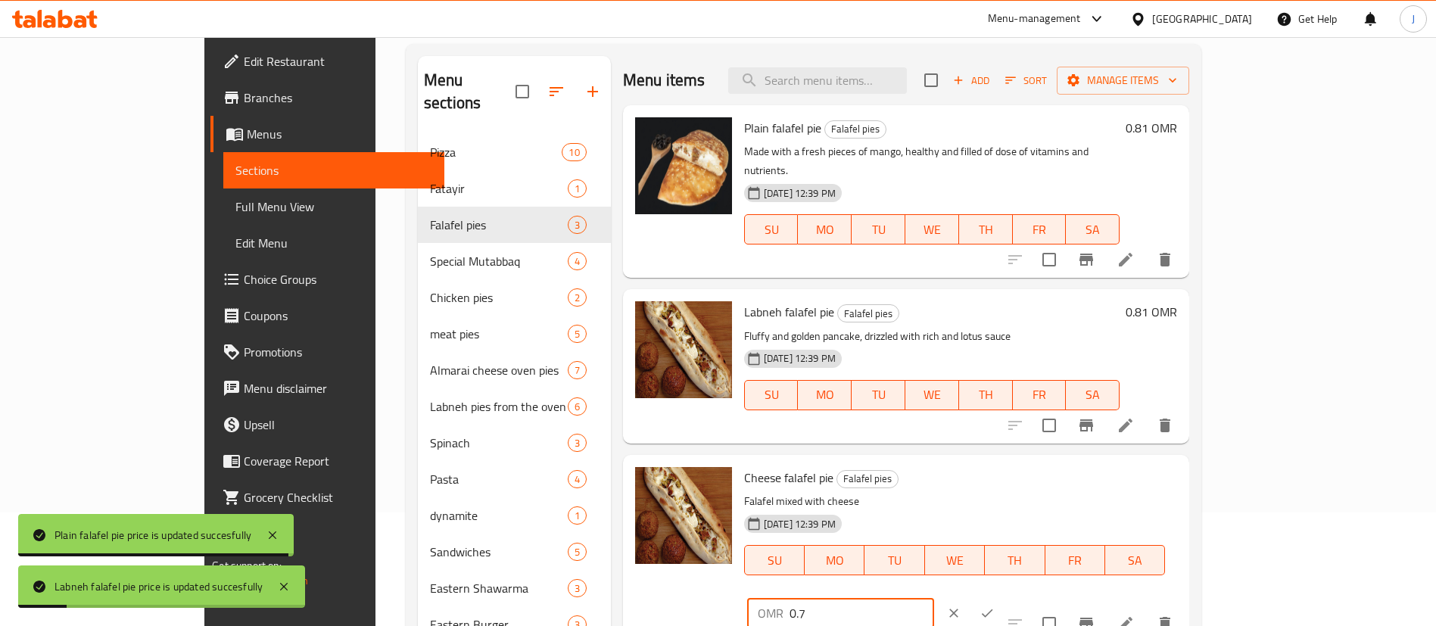
click at [934, 598] on input "0.7" at bounding box center [862, 613] width 145 height 30
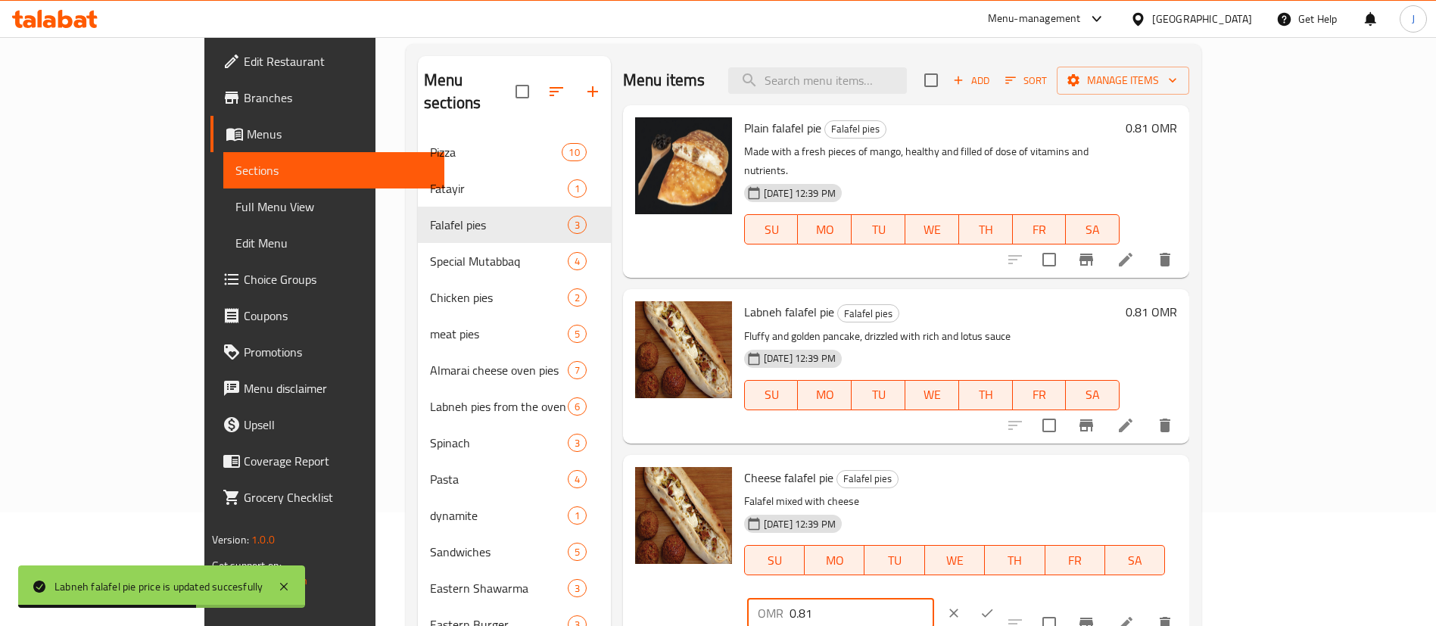
type input "0.81"
click at [995, 606] on icon "ok" at bounding box center [987, 613] width 15 height 15
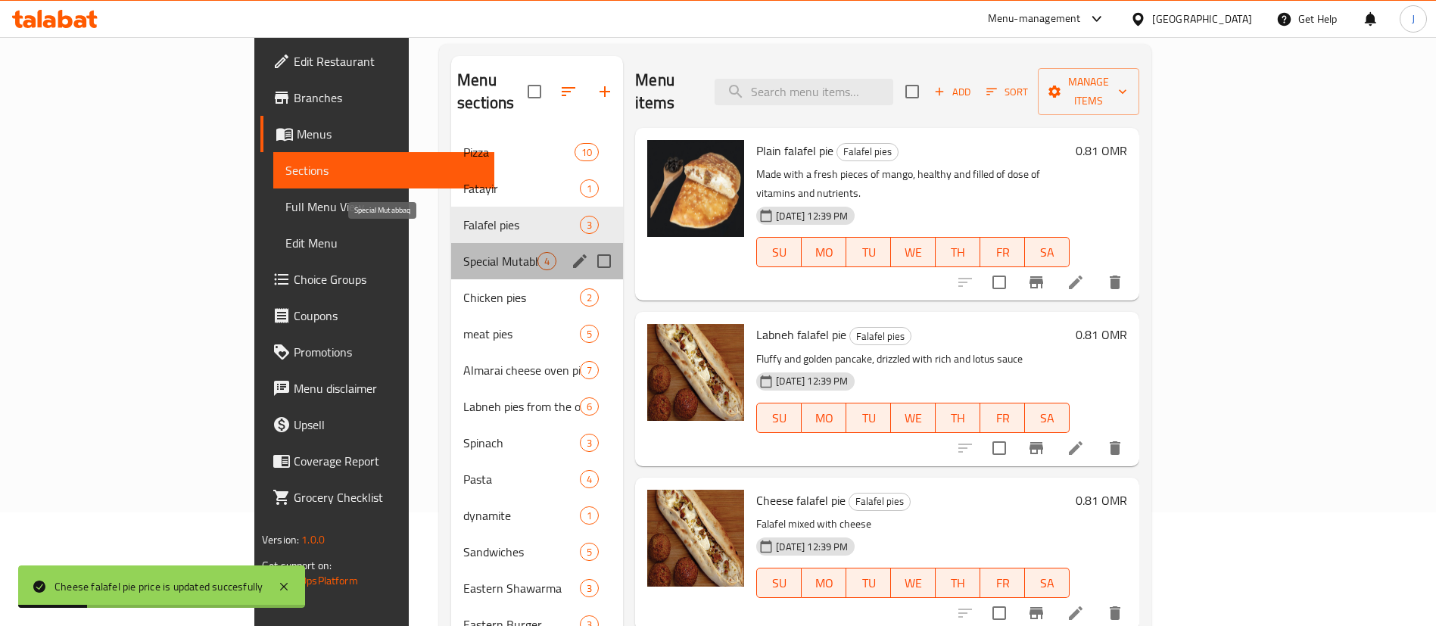
click at [463, 252] on span "Special Mutabbaq" at bounding box center [500, 261] width 74 height 18
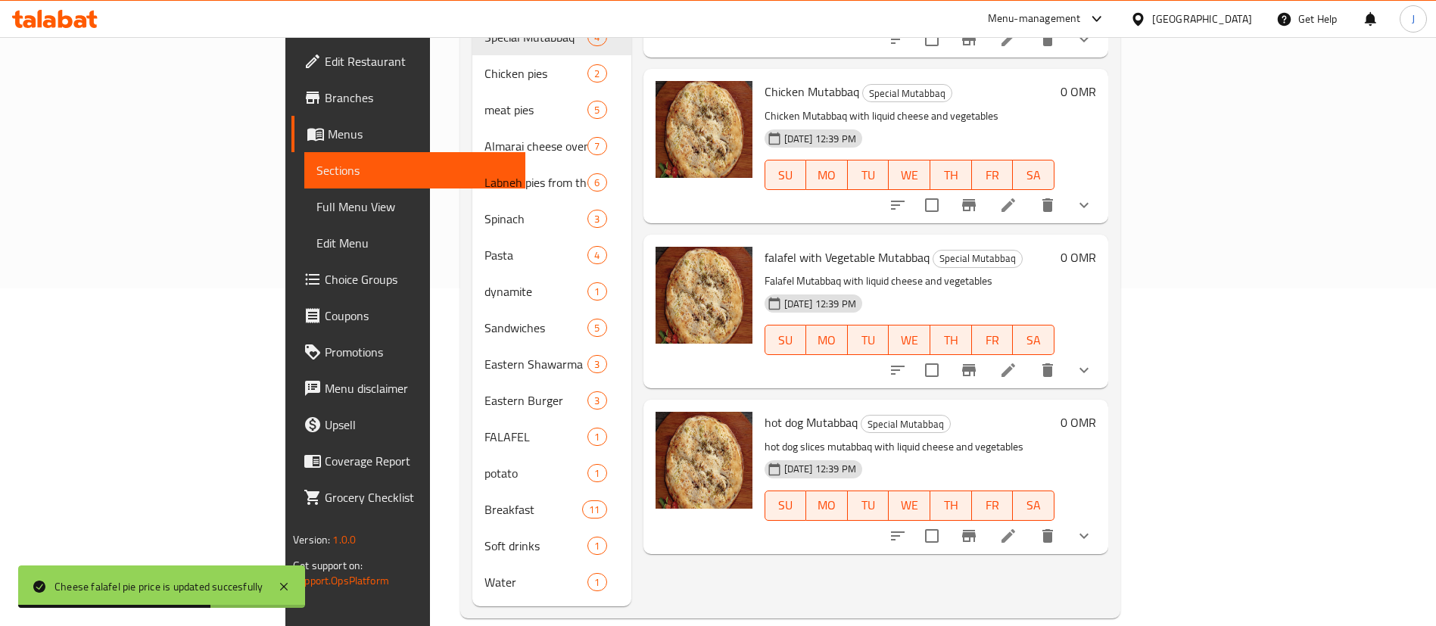
scroll to position [111, 0]
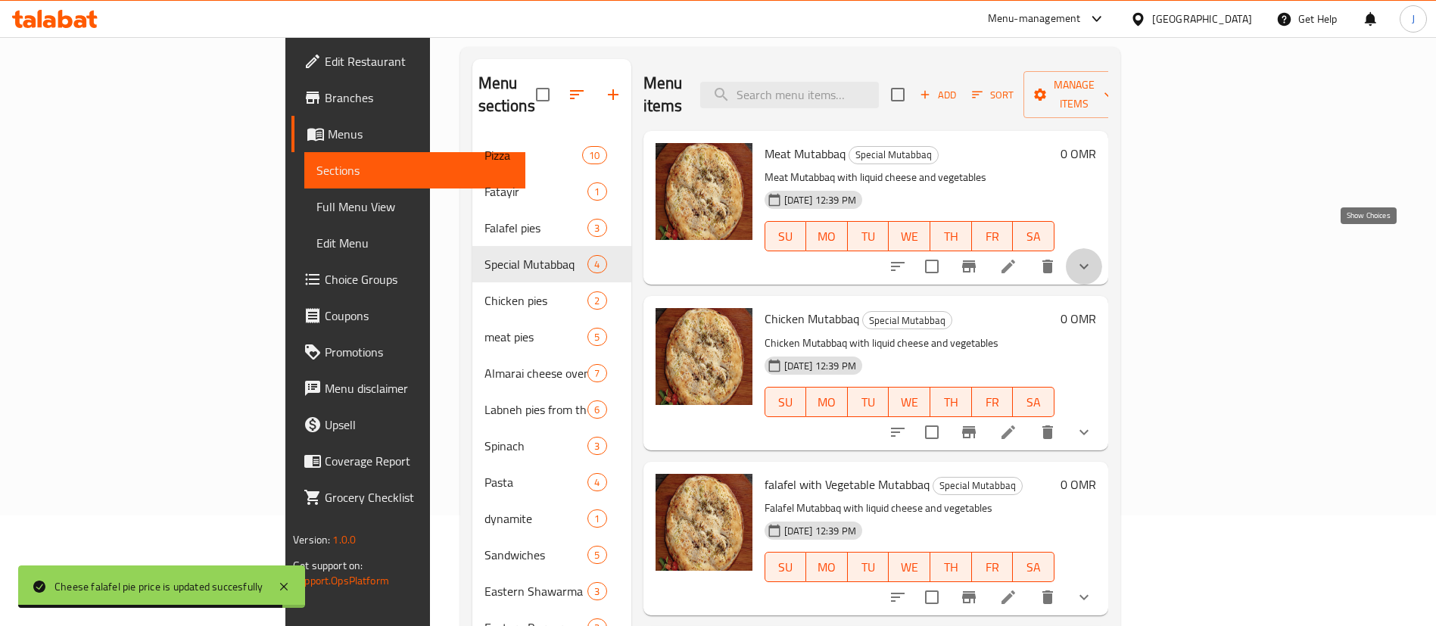
click at [1093, 257] on icon "show more" at bounding box center [1084, 266] width 18 height 18
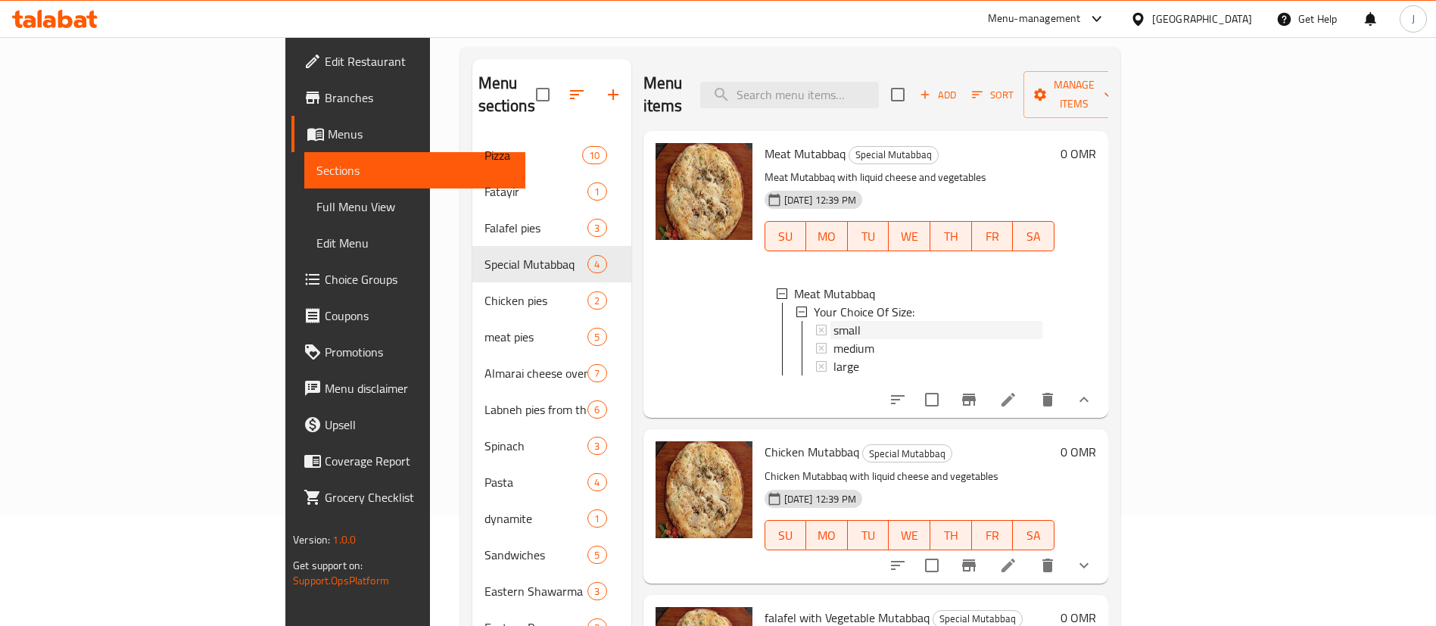
click at [833, 321] on div "small" at bounding box center [937, 330] width 209 height 18
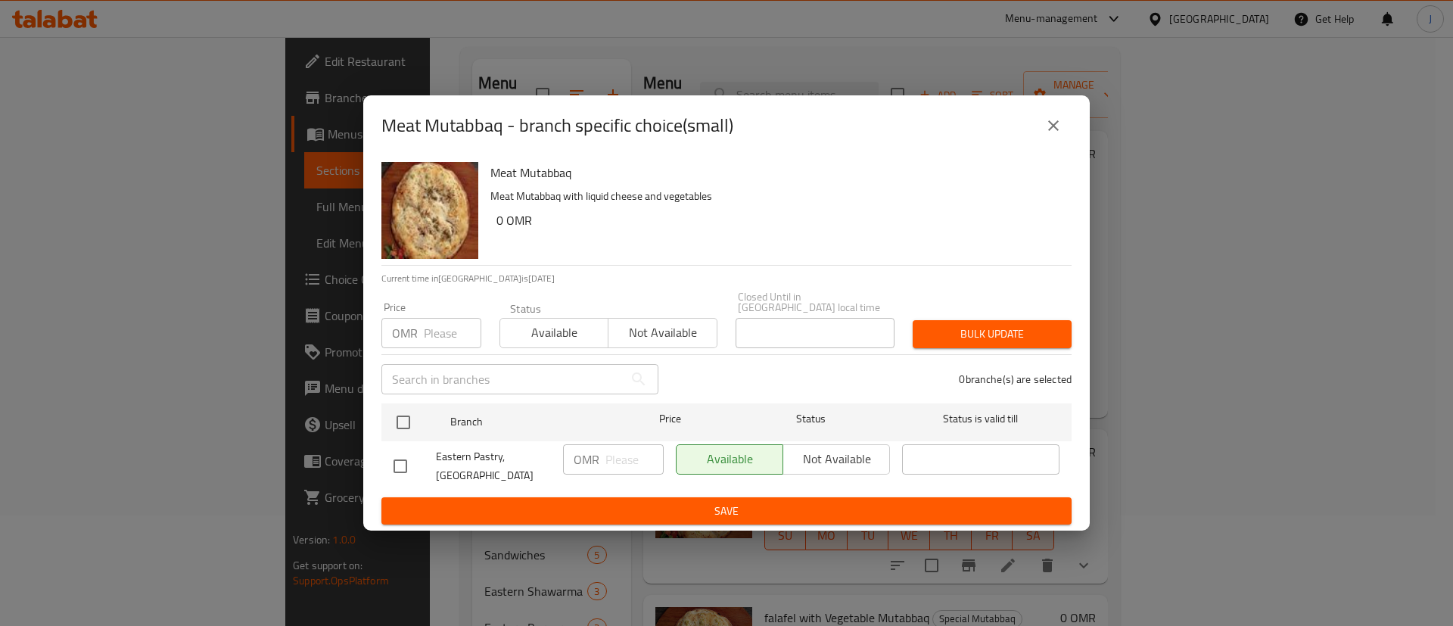
click at [1057, 128] on icon "close" at bounding box center [1054, 126] width 18 height 18
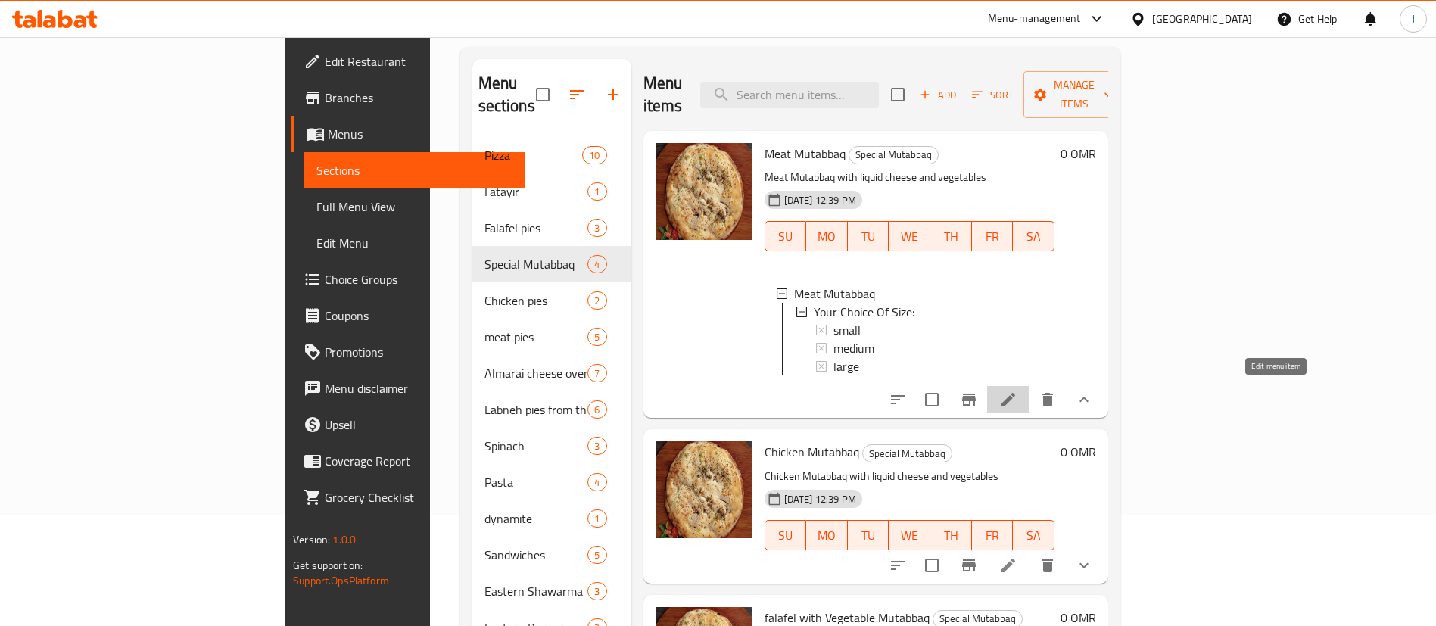
click at [1017, 394] on icon at bounding box center [1008, 400] width 18 height 18
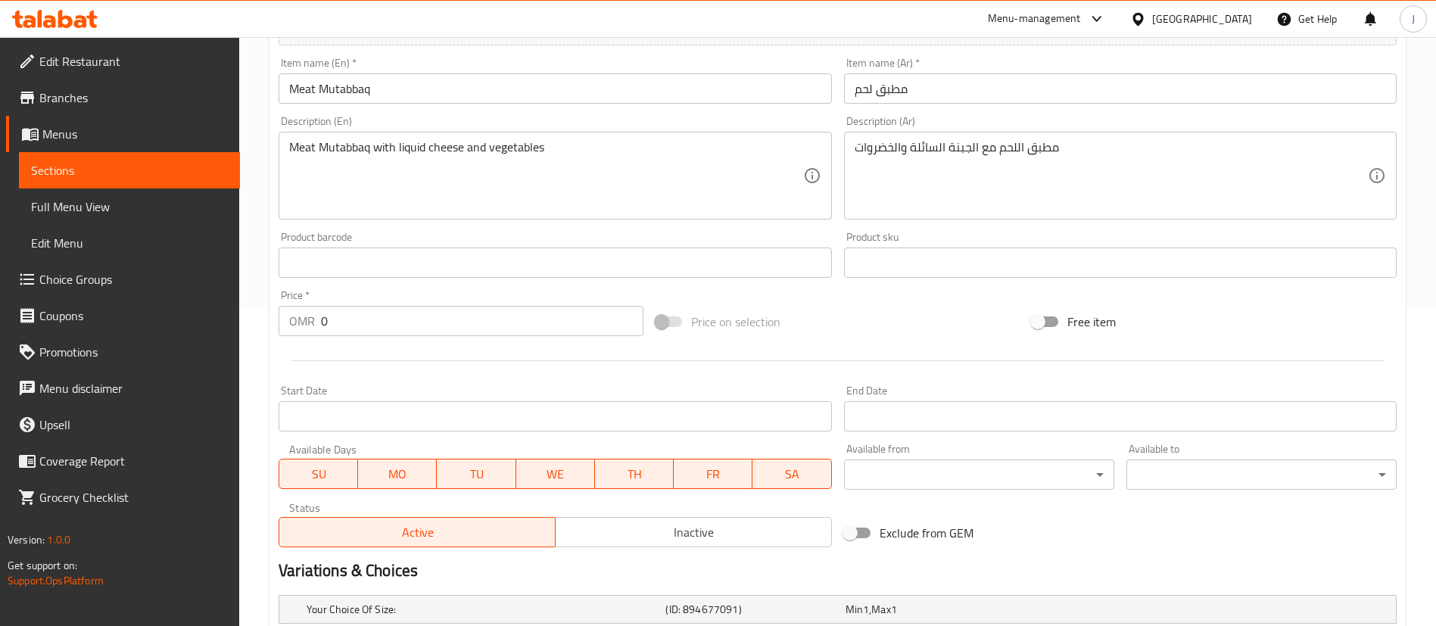
scroll to position [544, 0]
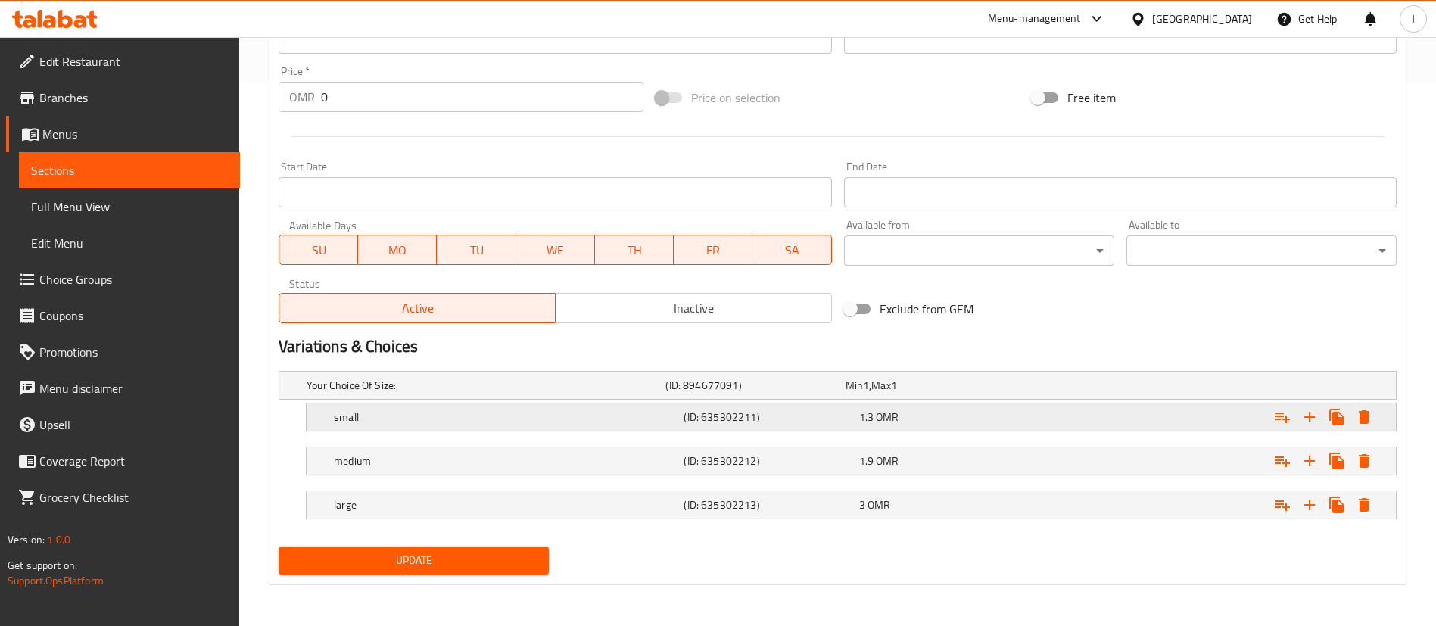
click at [906, 393] on div "1.3 OMR" at bounding box center [932, 385] width 173 height 15
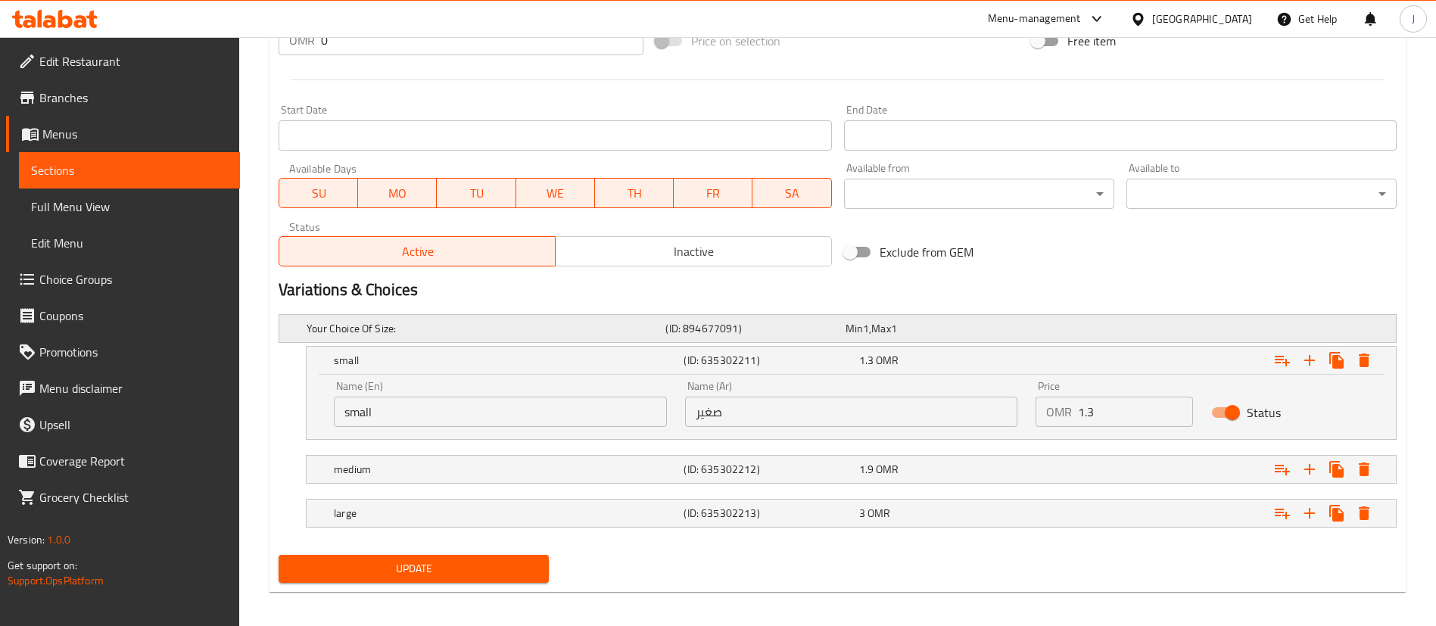
scroll to position [609, 0]
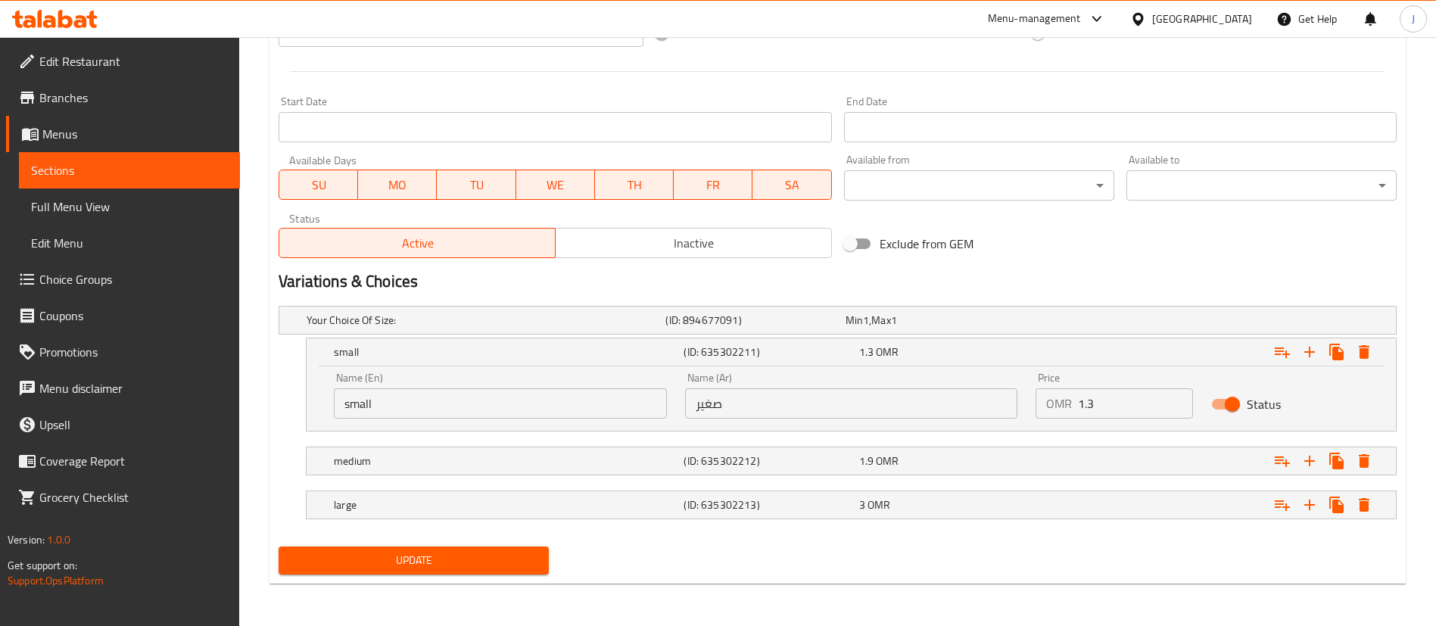
click at [1144, 407] on input "1.3" at bounding box center [1135, 403] width 115 height 30
type input "1.5"
click at [992, 347] on div "1.5 OMR" at bounding box center [943, 351] width 169 height 15
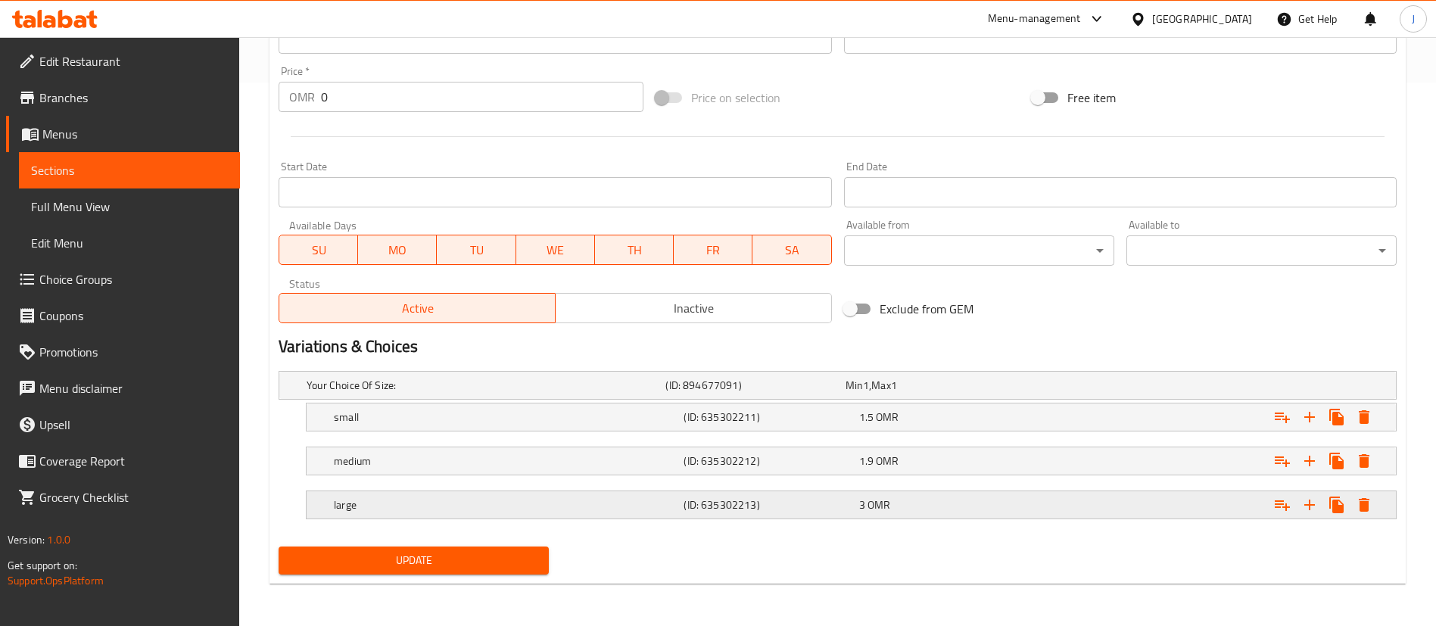
scroll to position [544, 0]
click at [1011, 393] on div "1.9 OMR" at bounding box center [932, 385] width 173 height 15
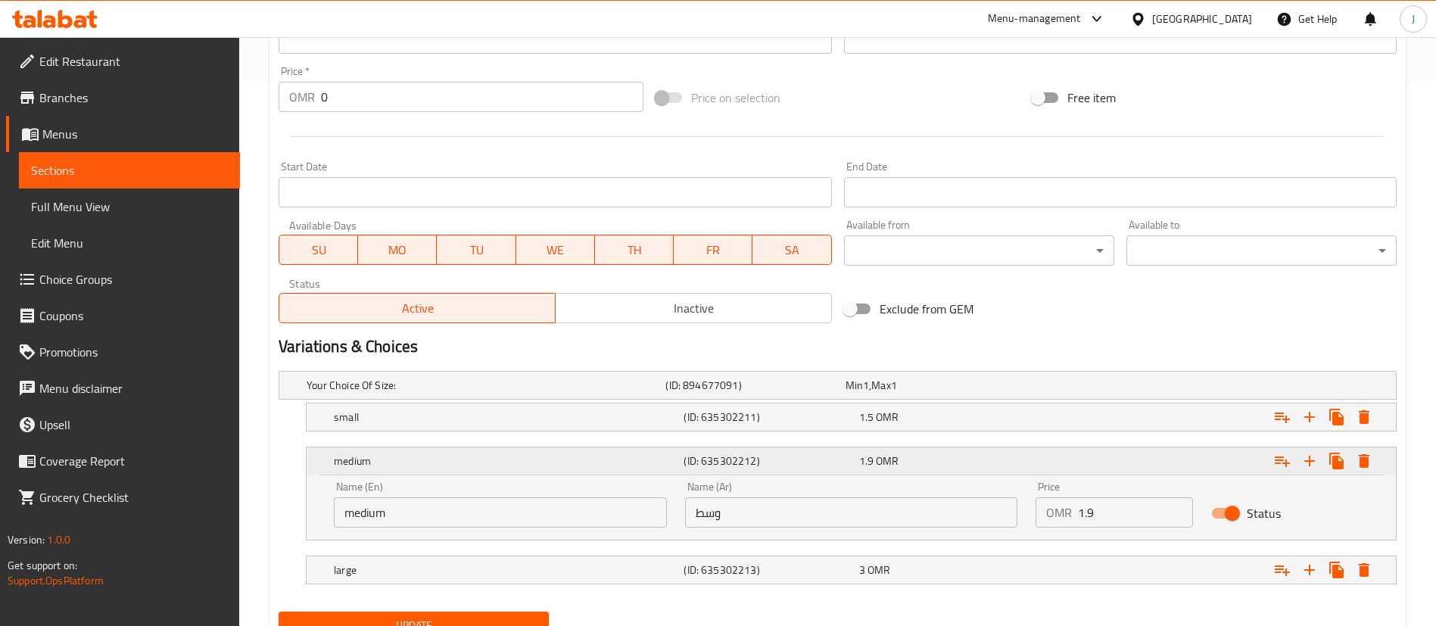
scroll to position [609, 0]
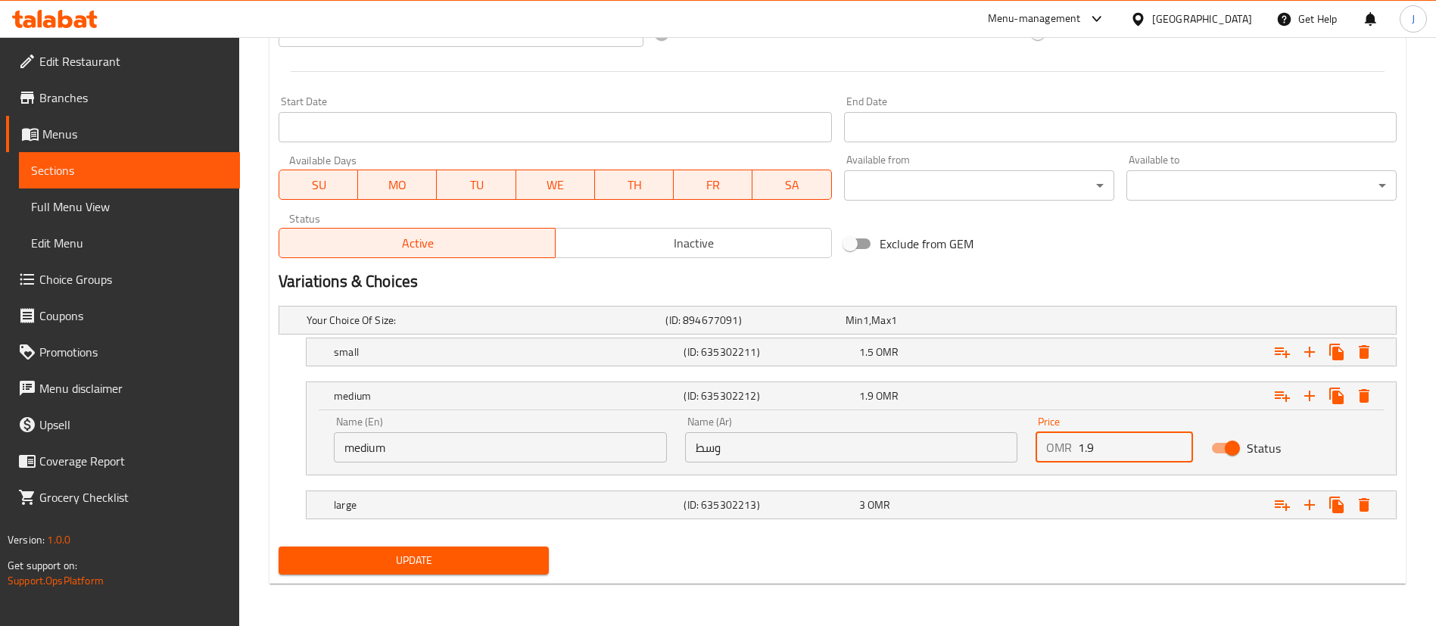
click at [1117, 452] on input "1.9" at bounding box center [1135, 447] width 115 height 30
type input "1"
type input "2.19"
click at [1045, 389] on div "Expand" at bounding box center [1206, 395] width 350 height 33
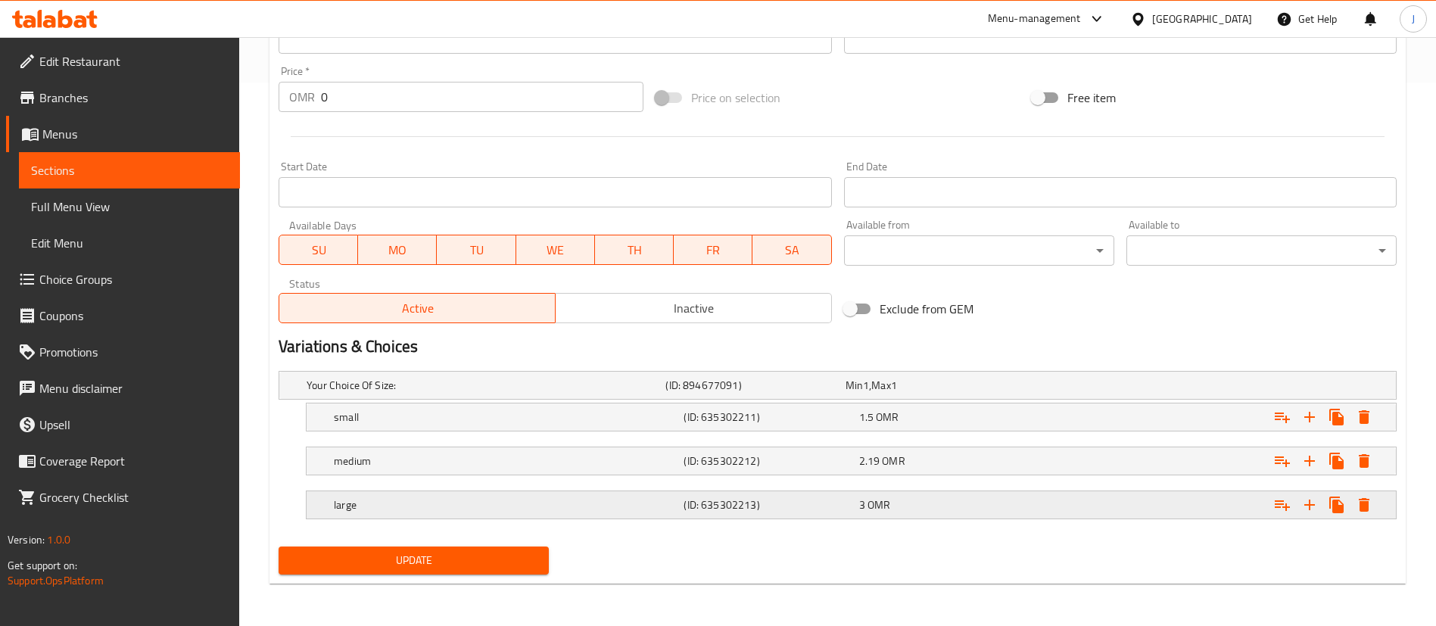
click at [974, 396] on div "3 OMR" at bounding box center [932, 385] width 179 height 21
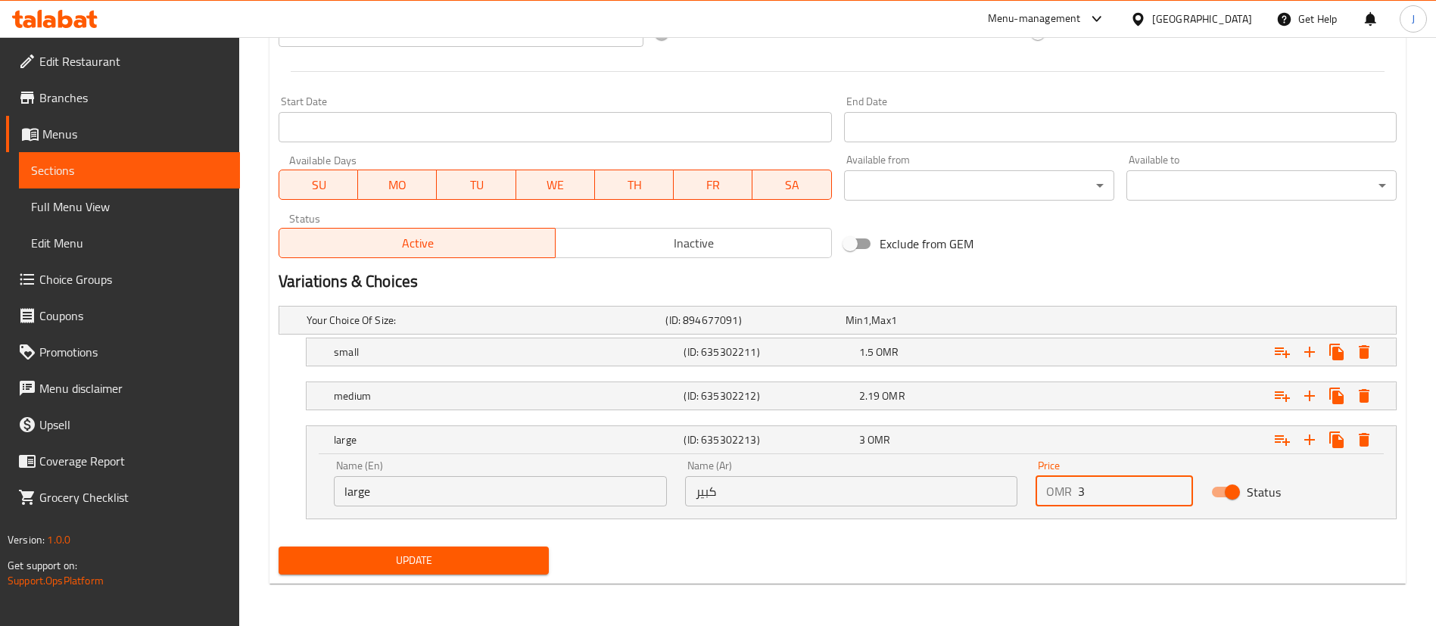
click at [1107, 488] on input "3" at bounding box center [1135, 491] width 115 height 30
type input "3.45"
click at [431, 573] on button "Update" at bounding box center [414, 561] width 270 height 28
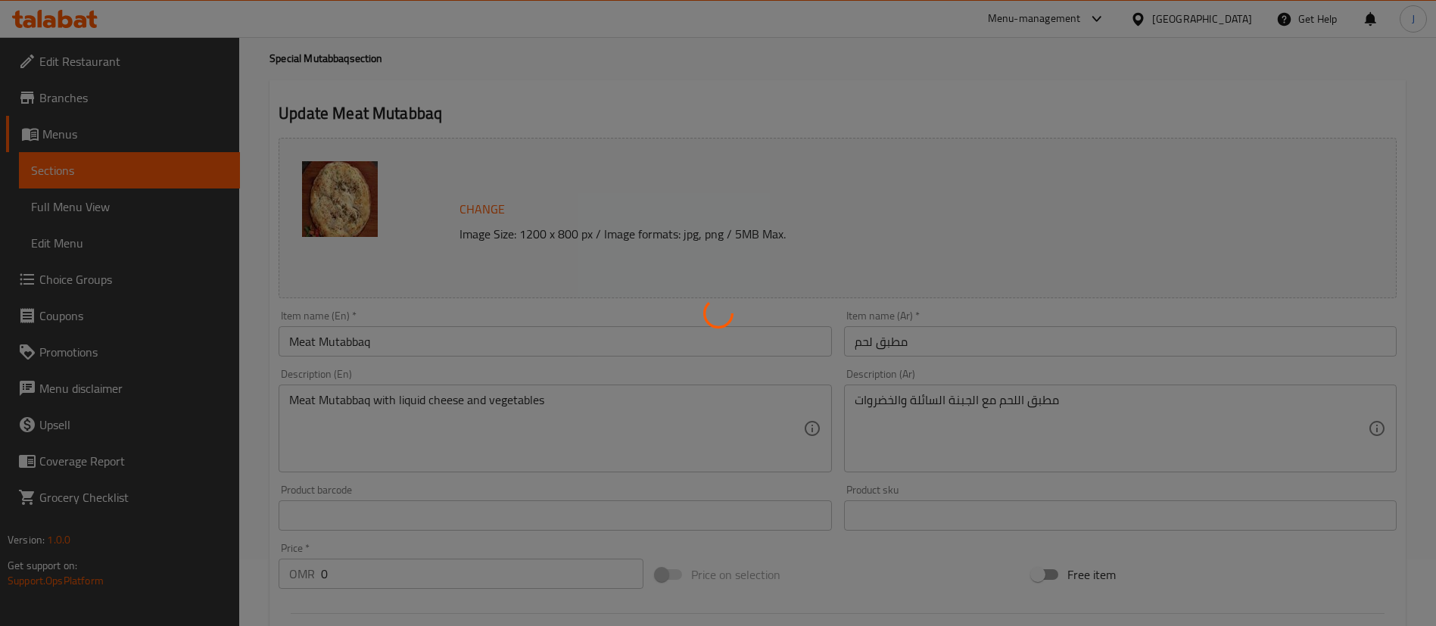
scroll to position [0, 0]
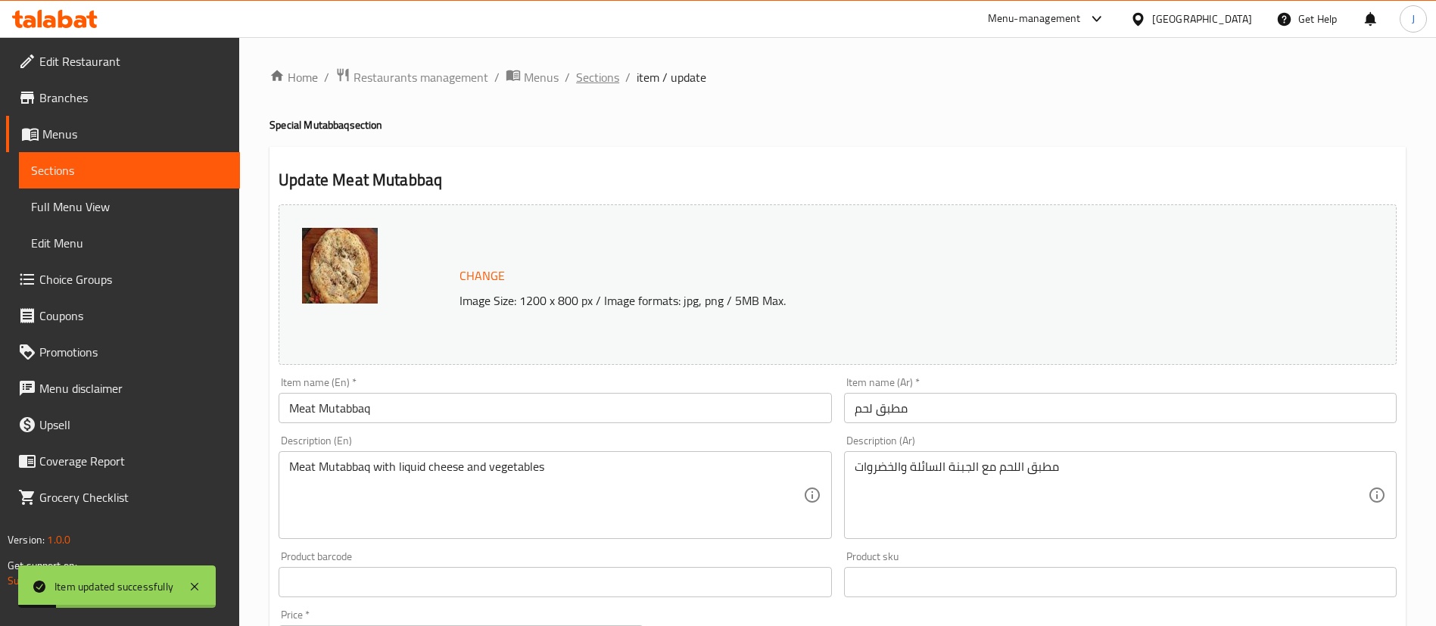
click at [594, 80] on span "Sections" at bounding box center [597, 77] width 43 height 18
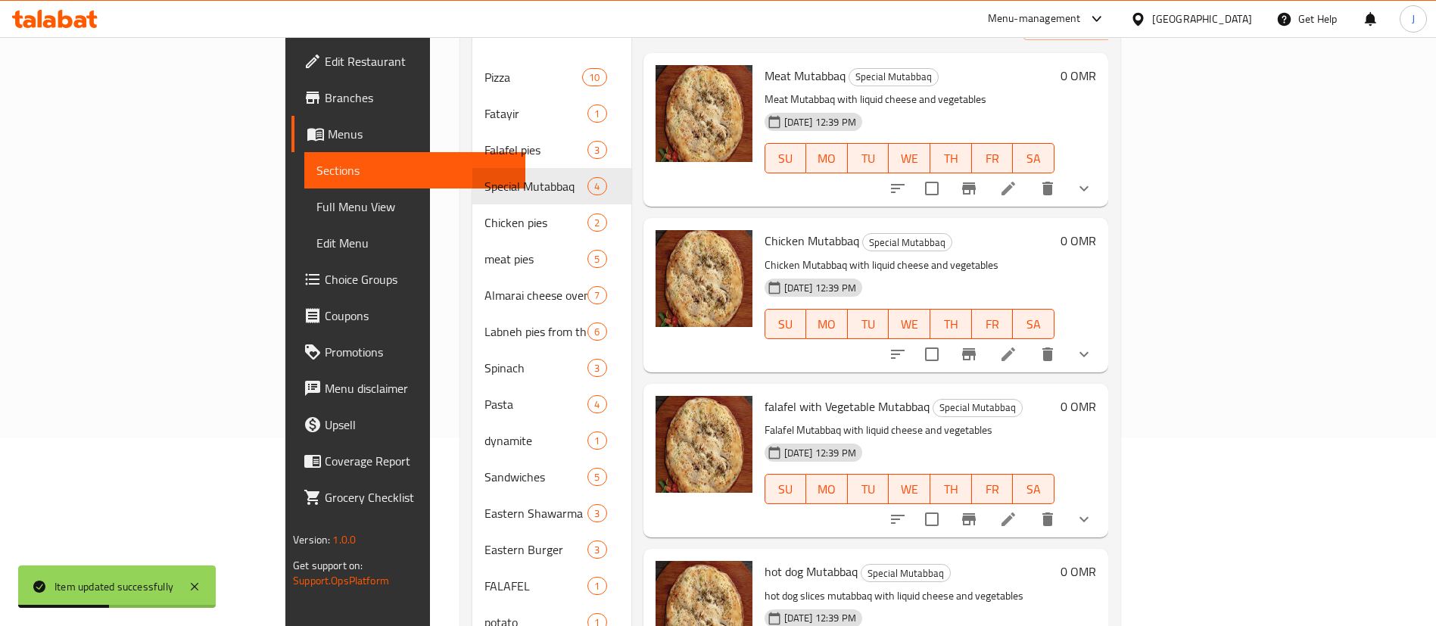
scroll to position [224, 0]
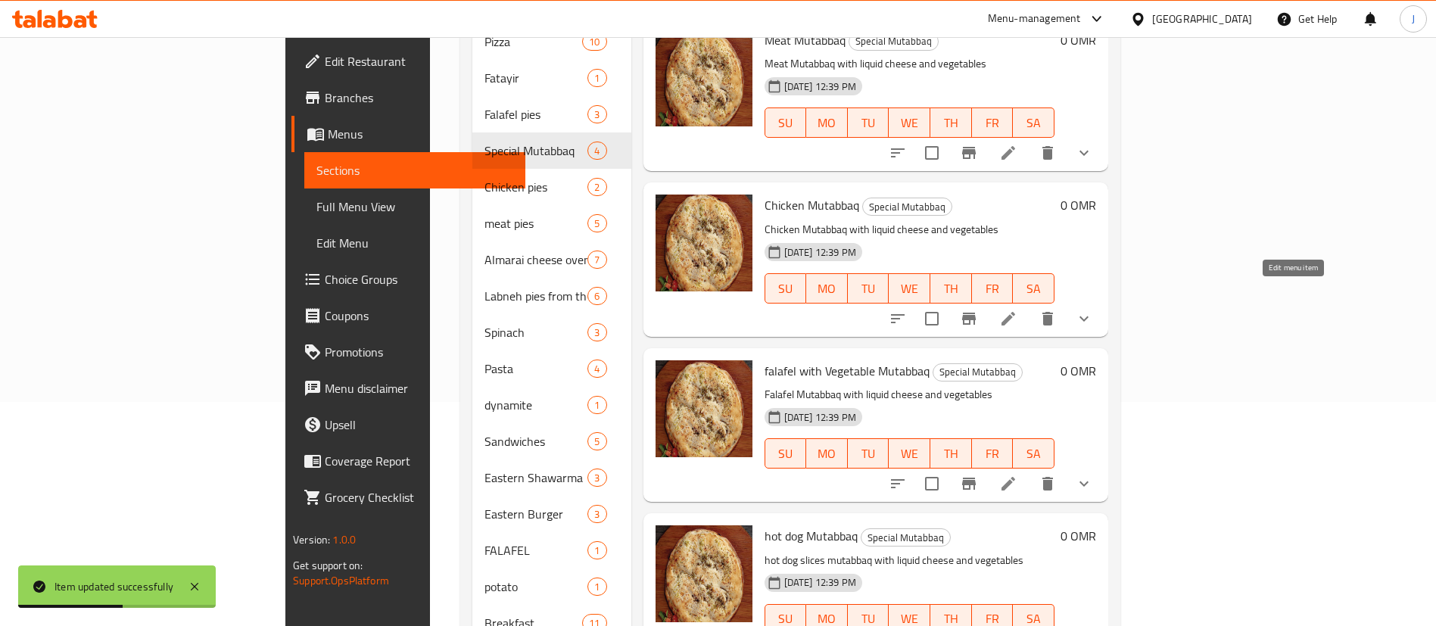
click at [1015, 312] on icon at bounding box center [1008, 319] width 14 height 14
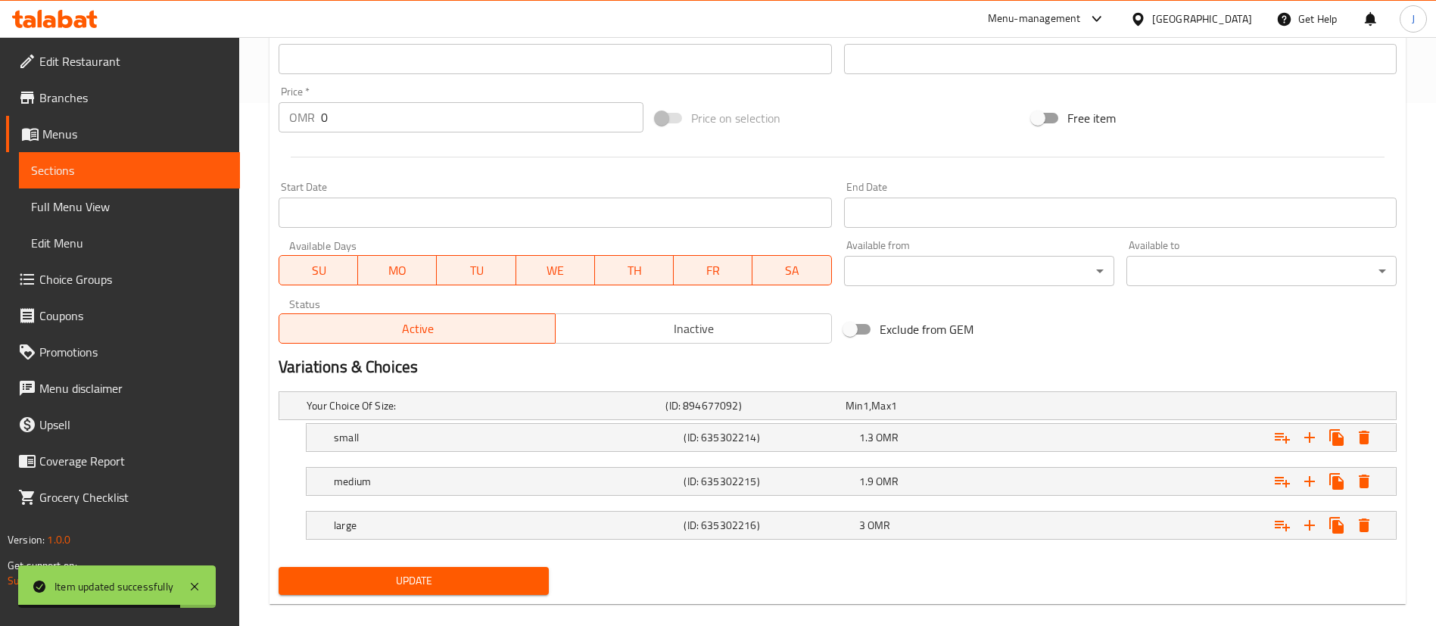
scroll to position [544, 0]
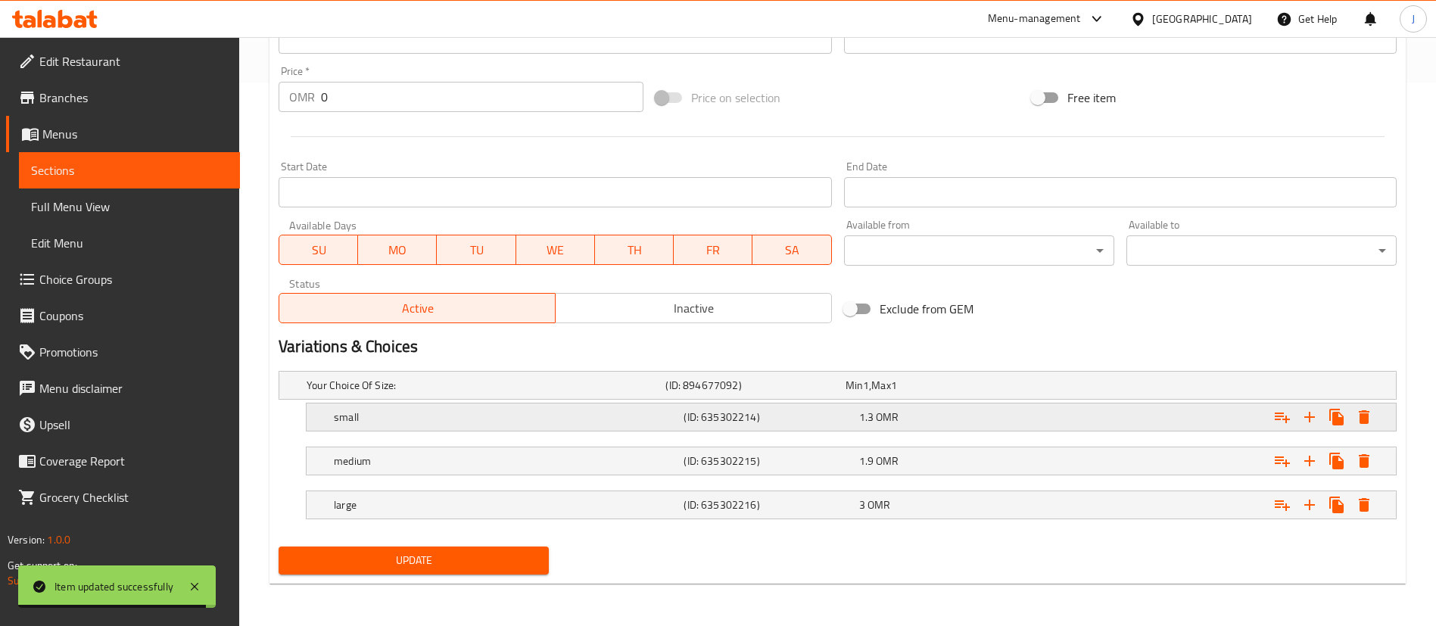
click at [869, 395] on span "OMR" at bounding box center [866, 385] width 6 height 20
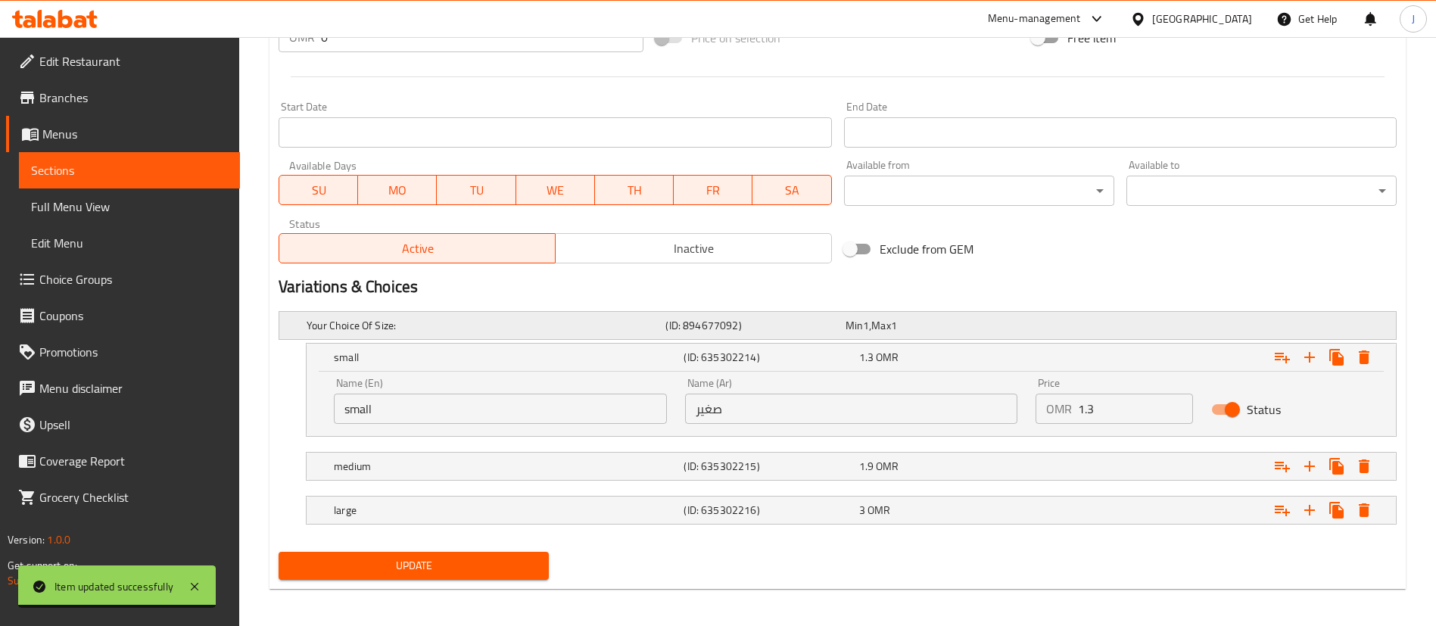
scroll to position [609, 0]
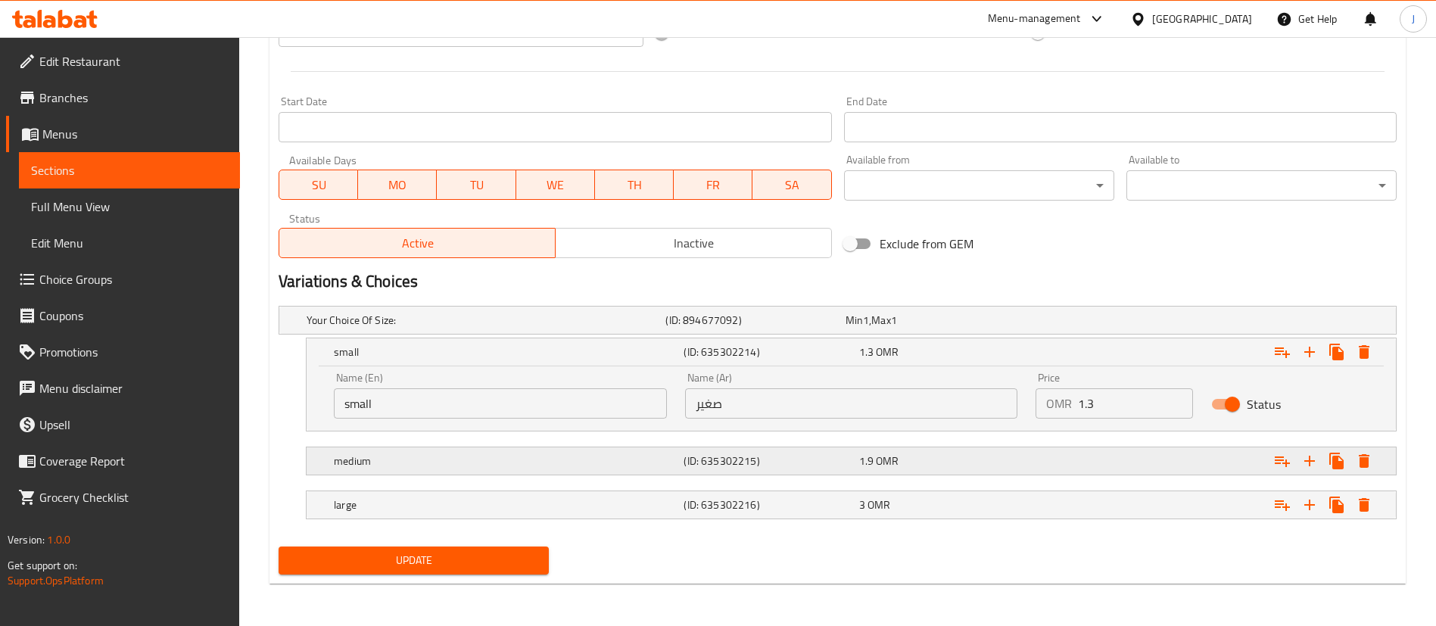
click at [905, 337] on div "medium (ID: 635302215) 1.9 OMR" at bounding box center [842, 320] width 1077 height 33
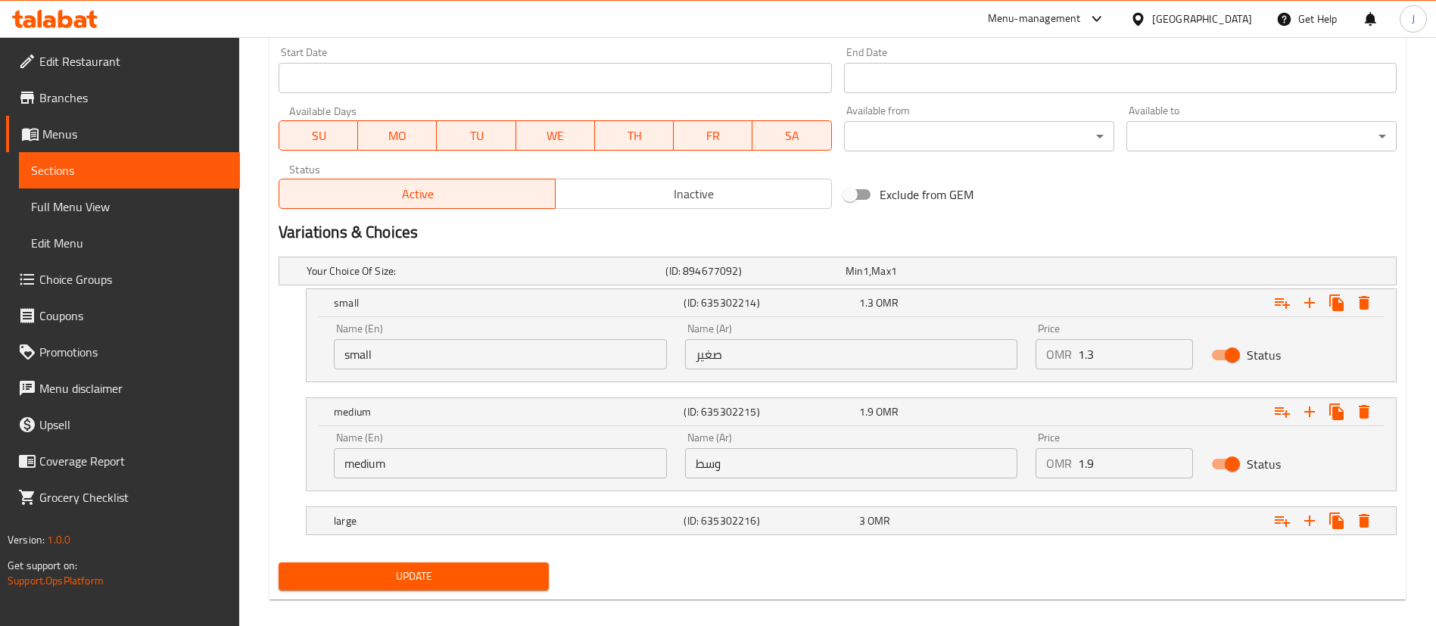
scroll to position [674, 0]
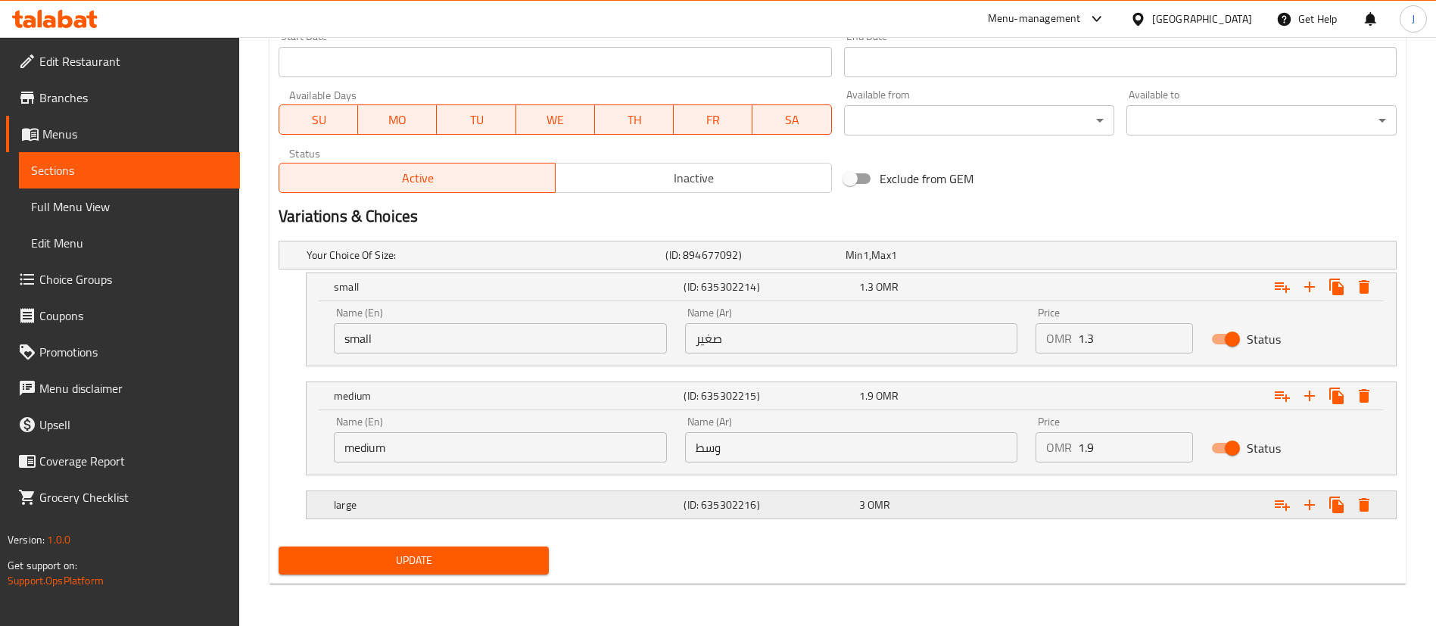
click at [948, 263] on div "3 OMR" at bounding box center [932, 255] width 173 height 15
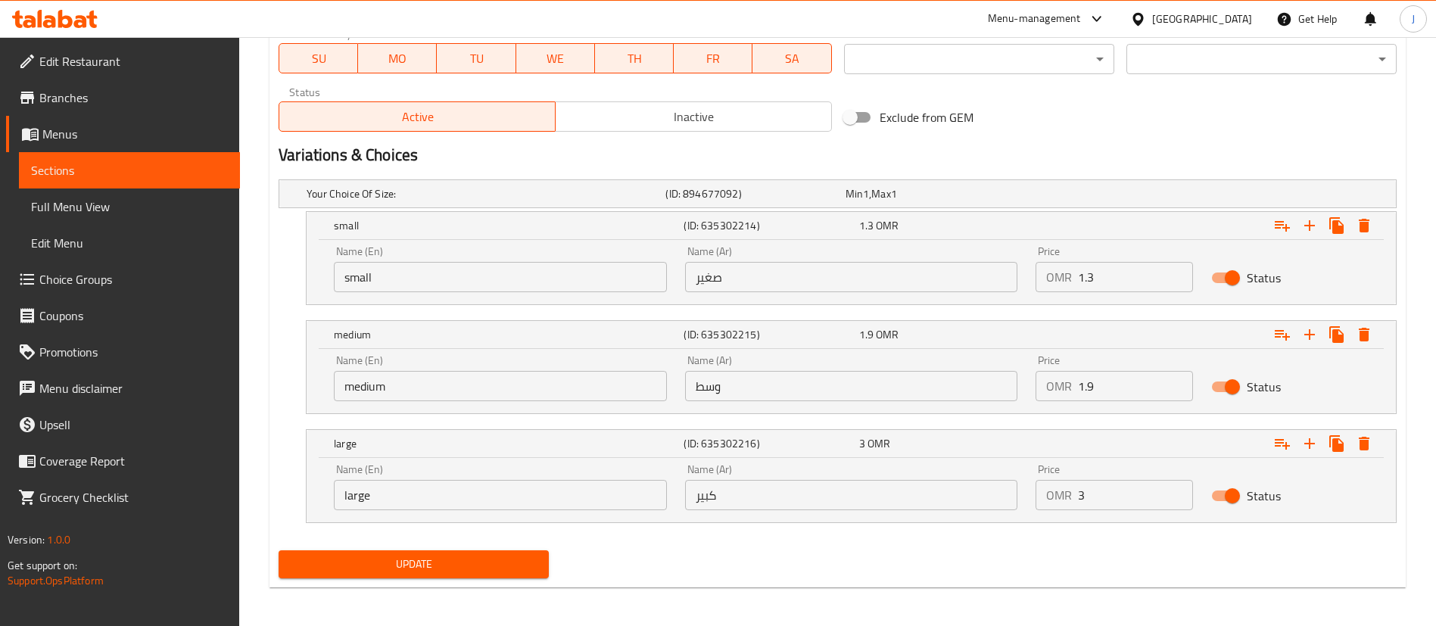
scroll to position [739, 0]
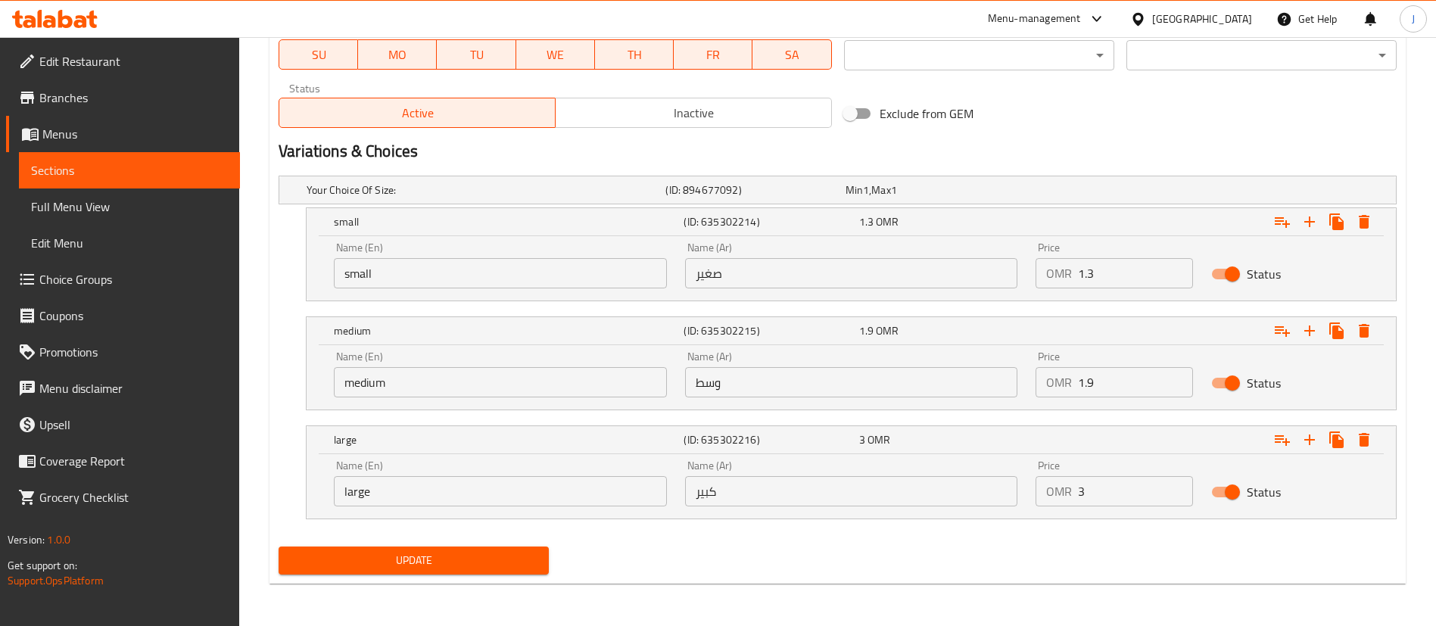
click at [1106, 481] on input "3" at bounding box center [1135, 491] width 115 height 30
type input "3.45"
click at [1123, 386] on input "1.9" at bounding box center [1135, 382] width 115 height 30
type input "1"
type input "2.19"
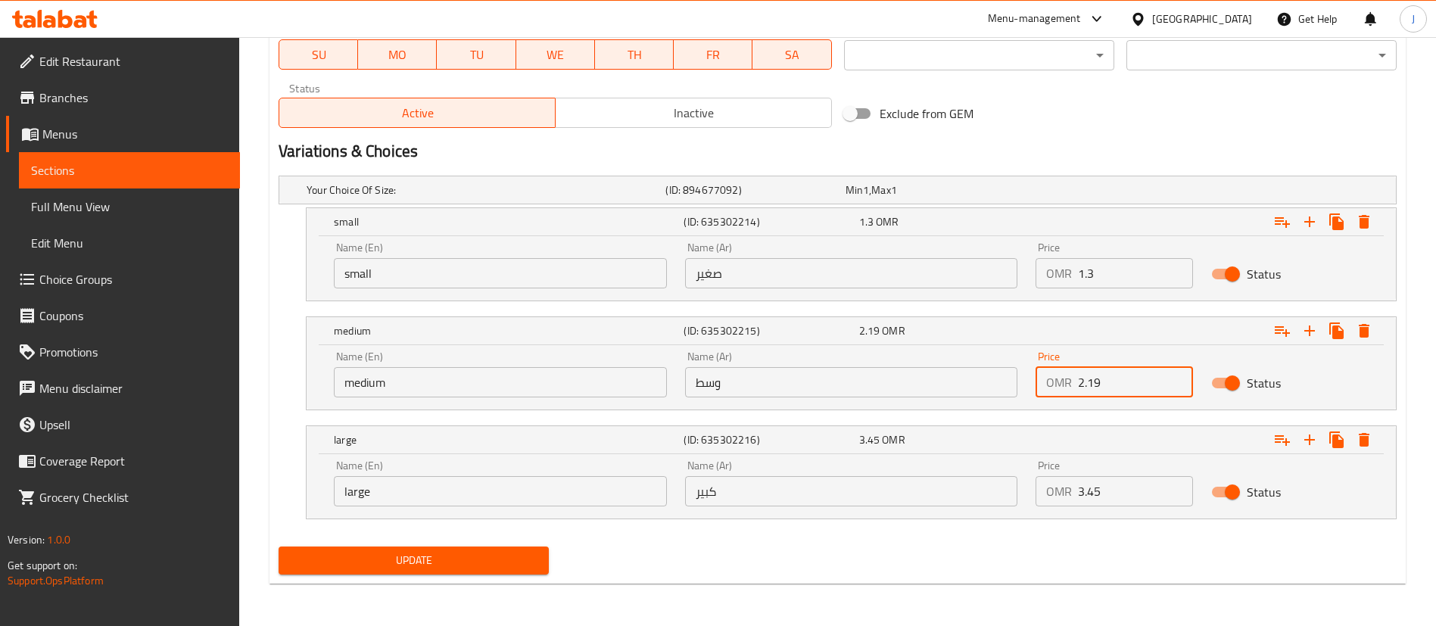
click at [1109, 255] on div "Price OMR 1.3 Price" at bounding box center [1114, 265] width 157 height 46
click at [1117, 270] on input "1.3" at bounding box center [1135, 273] width 115 height 30
type input "1.5"
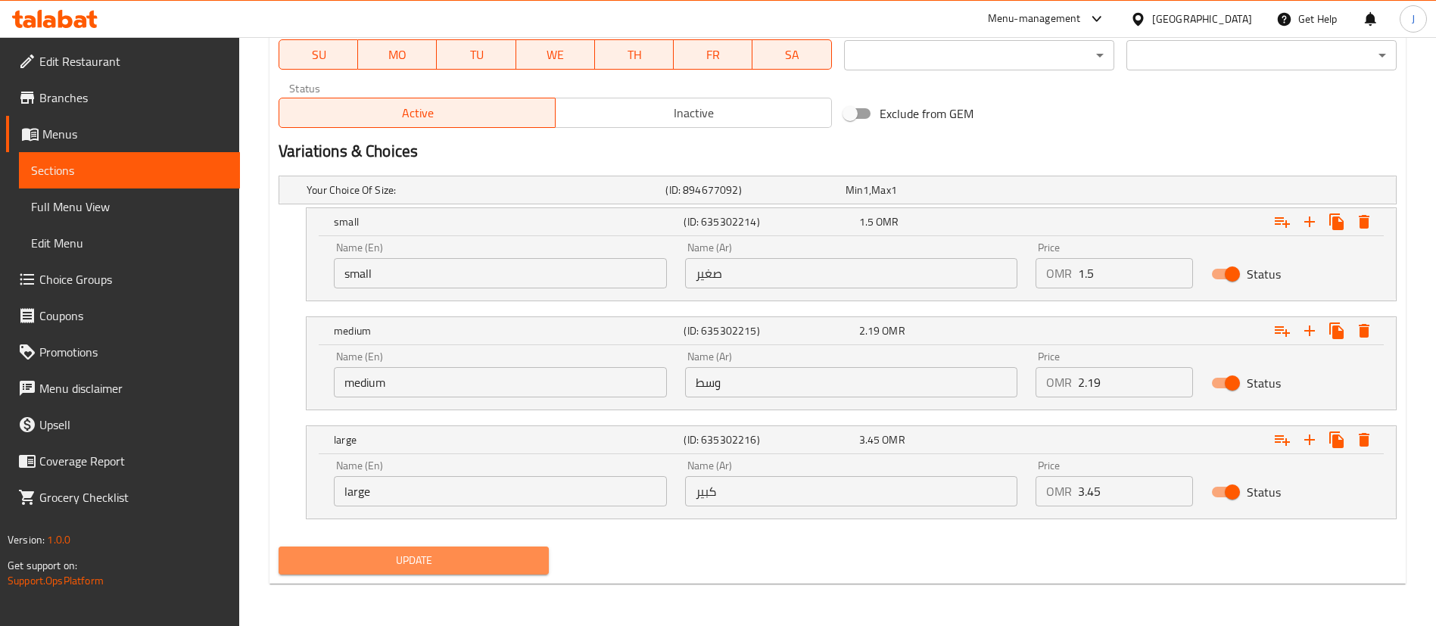
click at [403, 553] on span "Update" at bounding box center [414, 560] width 246 height 19
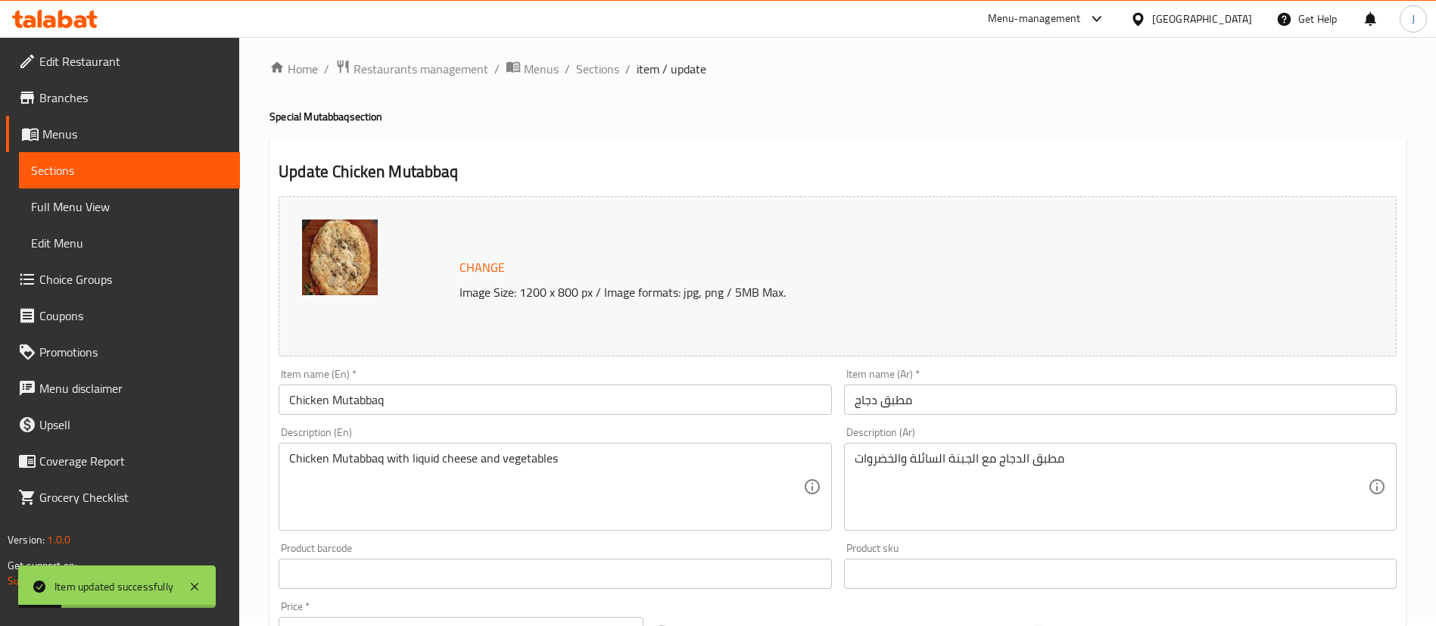
scroll to position [0, 0]
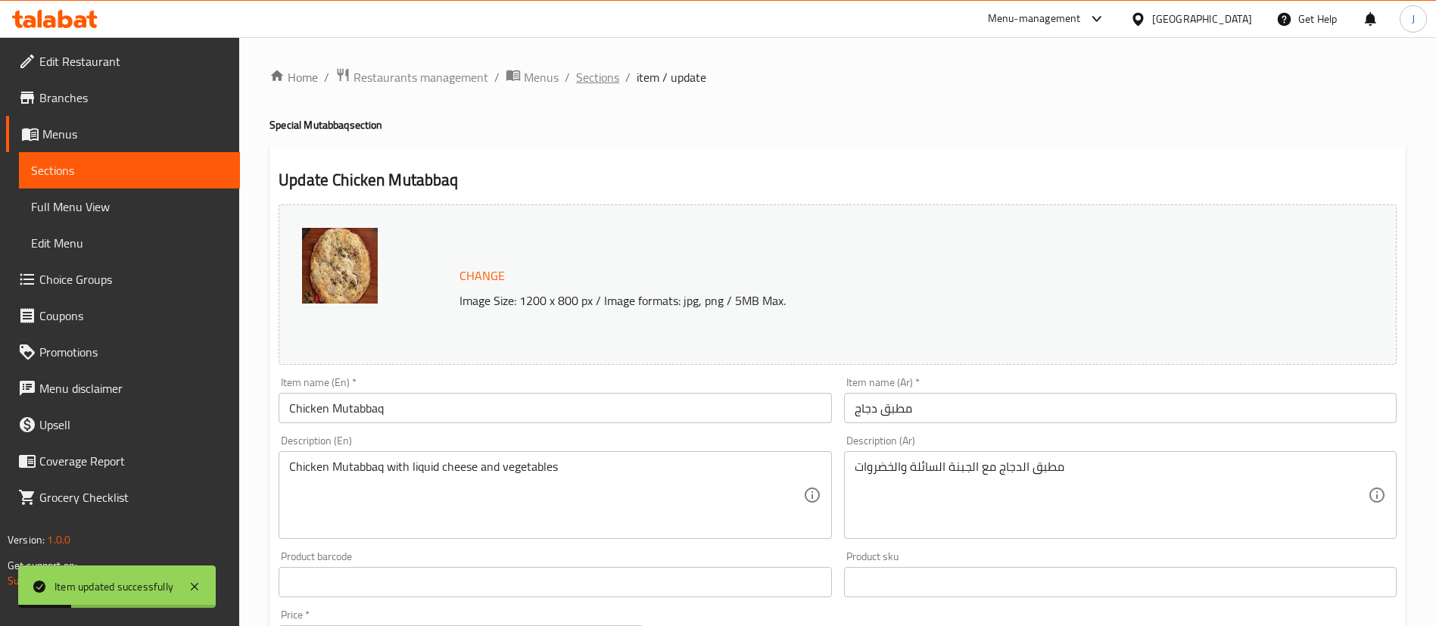
click at [585, 73] on span "Sections" at bounding box center [597, 77] width 43 height 18
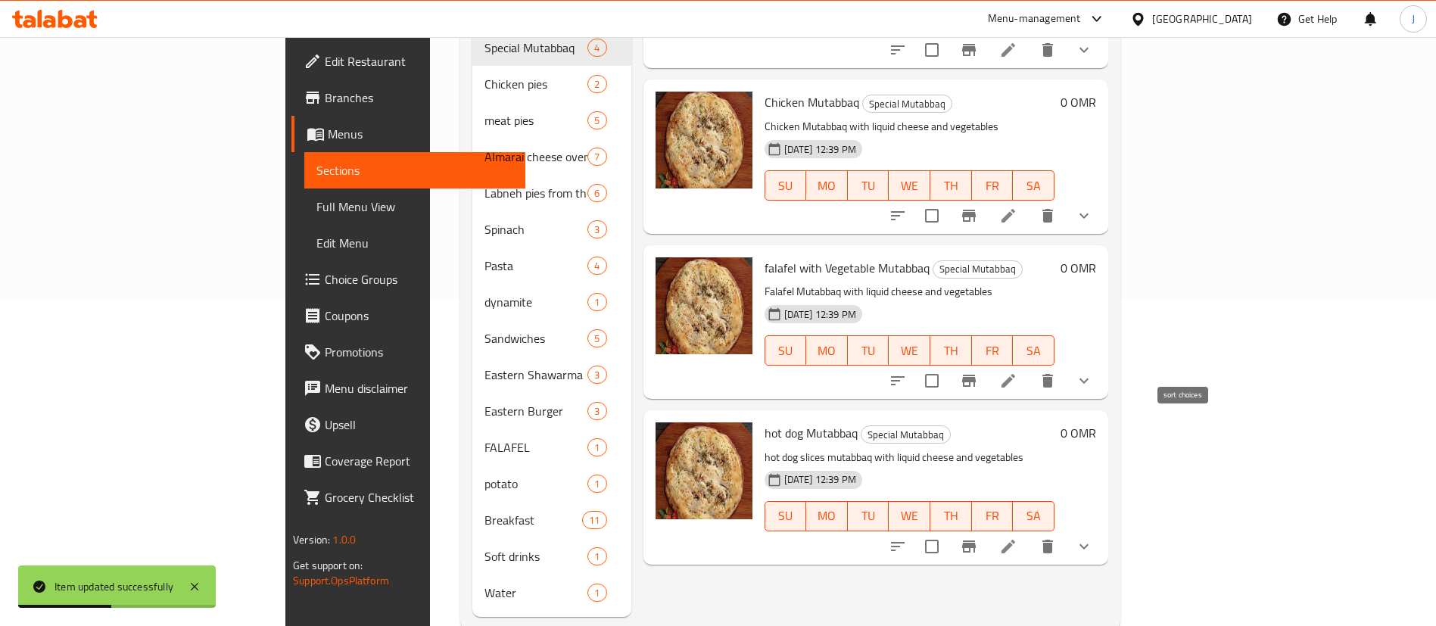
scroll to position [338, 0]
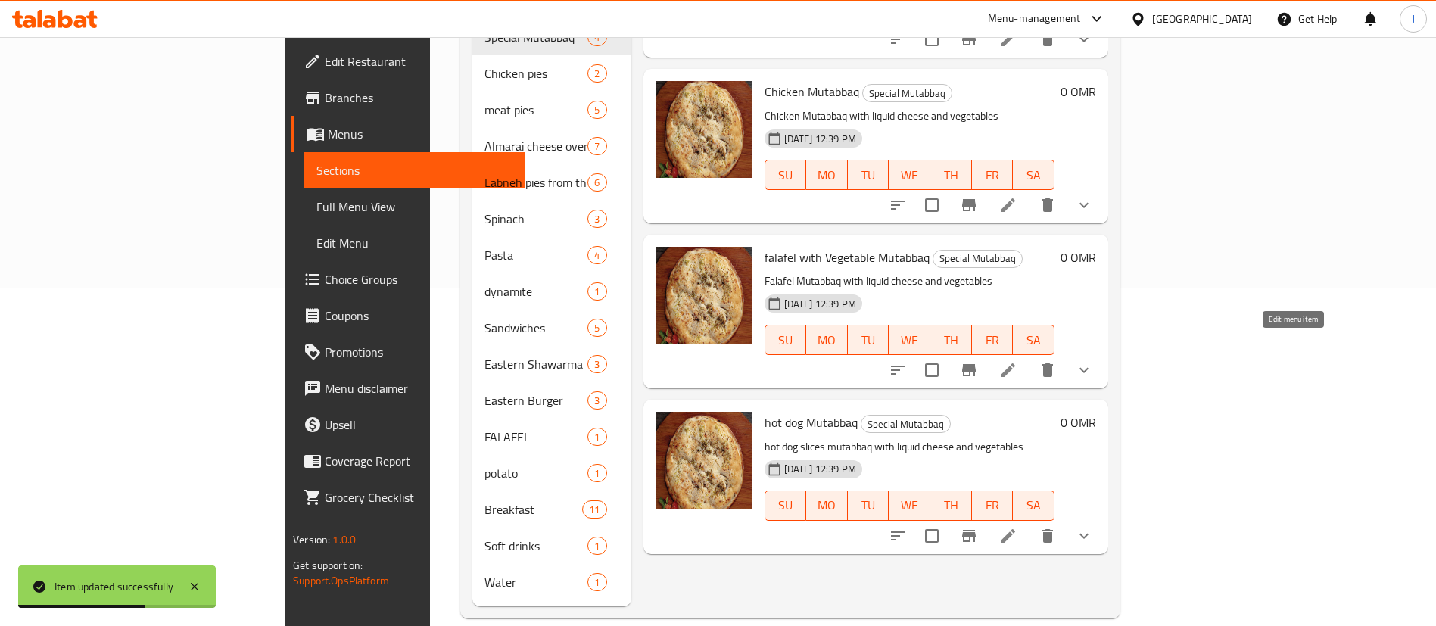
click at [1017, 361] on icon at bounding box center [1008, 370] width 18 height 18
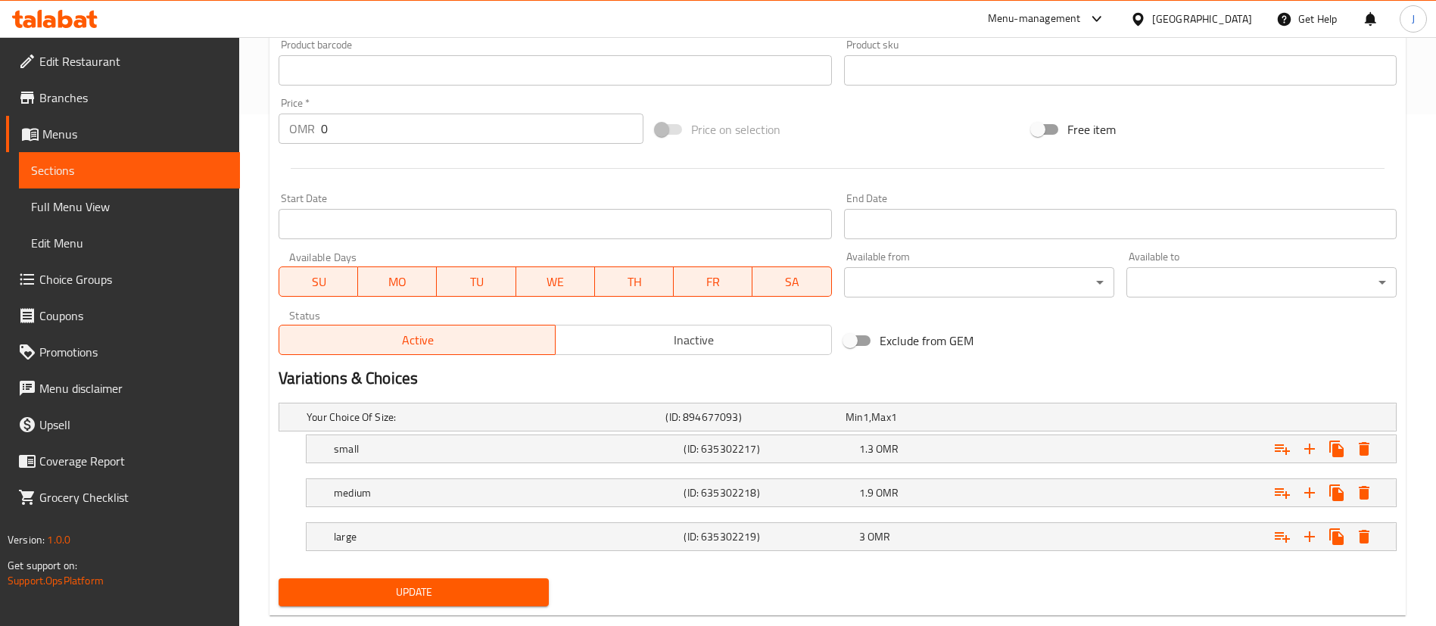
scroll to position [544, 0]
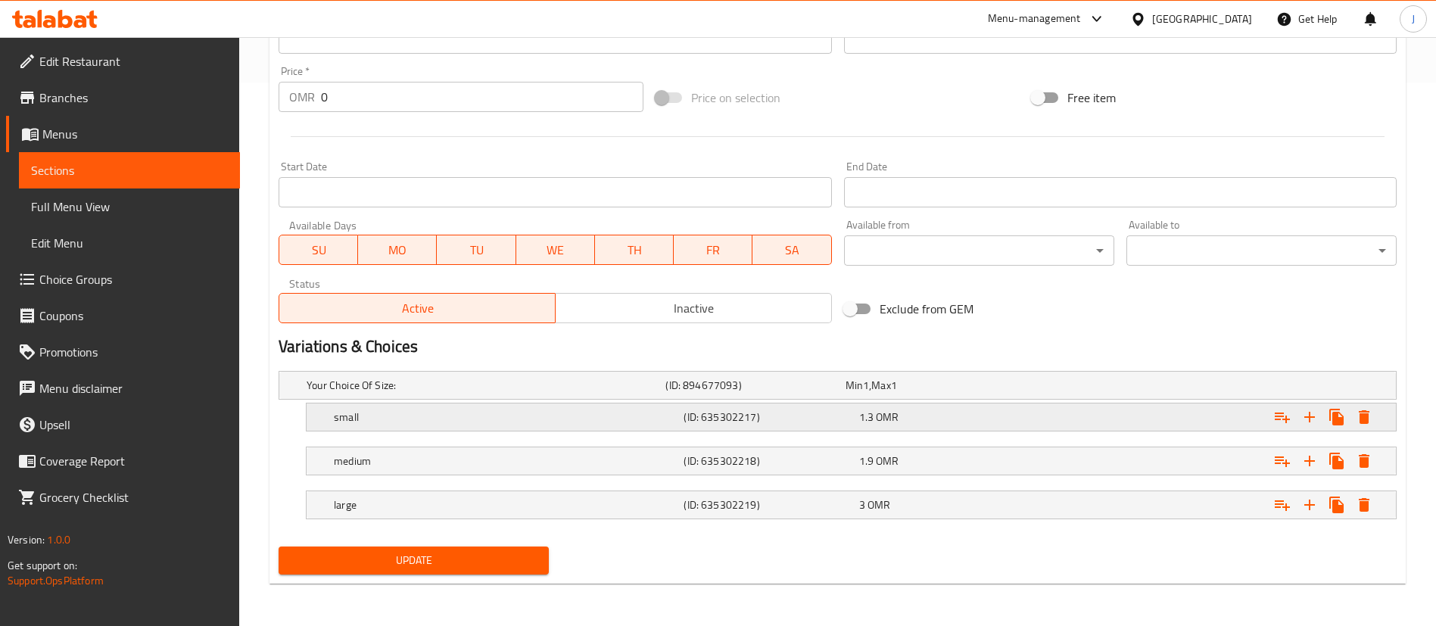
click at [948, 393] on div "1.3 OMR" at bounding box center [932, 385] width 173 height 15
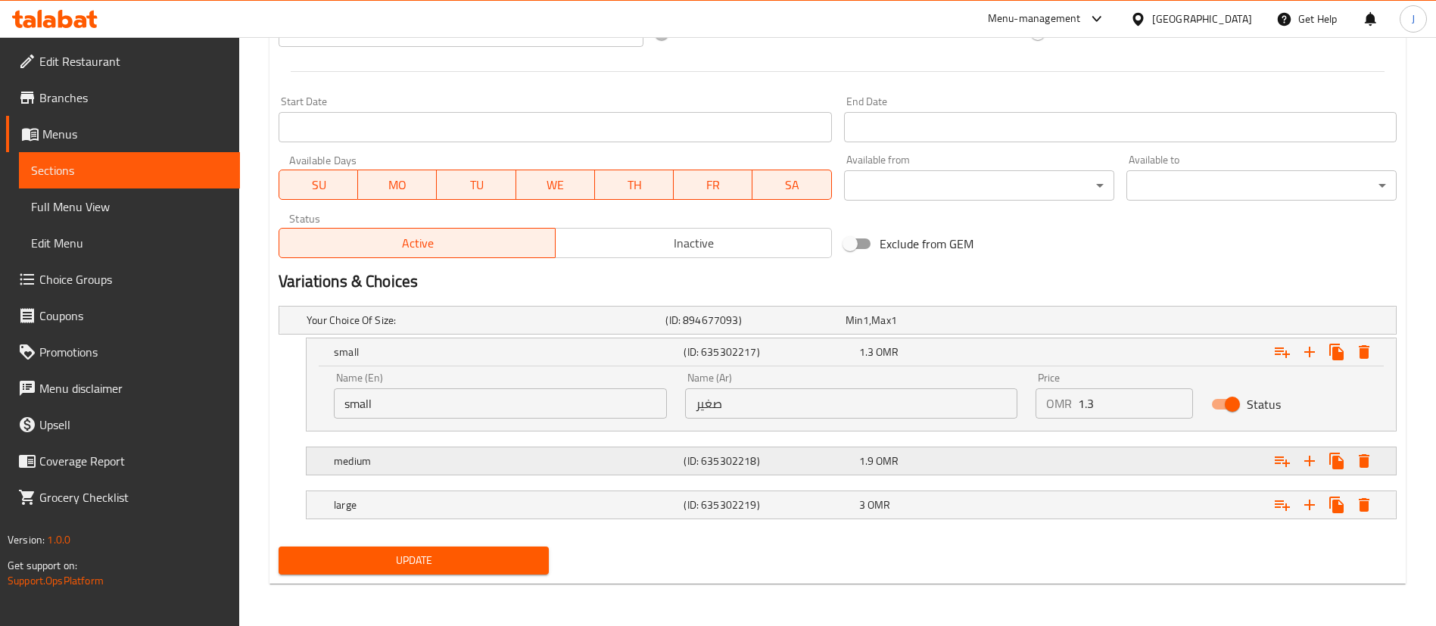
click at [923, 328] on div "1.9 OMR" at bounding box center [932, 320] width 173 height 15
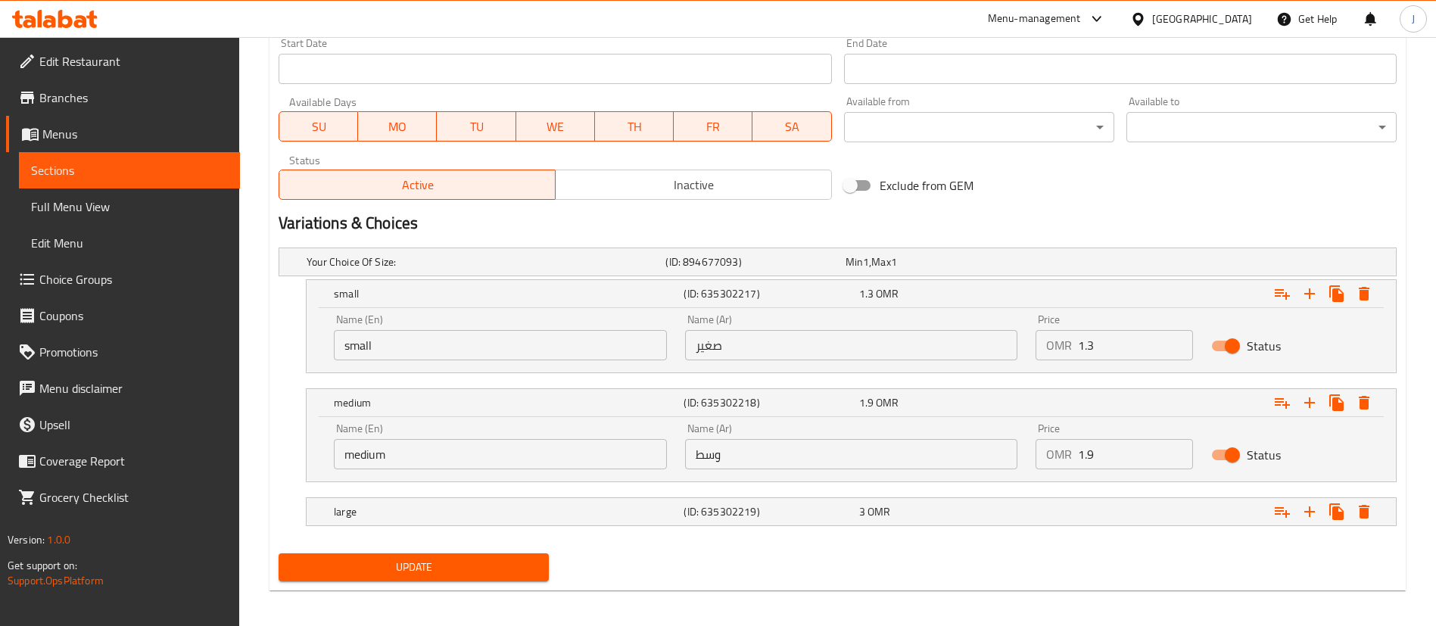
scroll to position [674, 0]
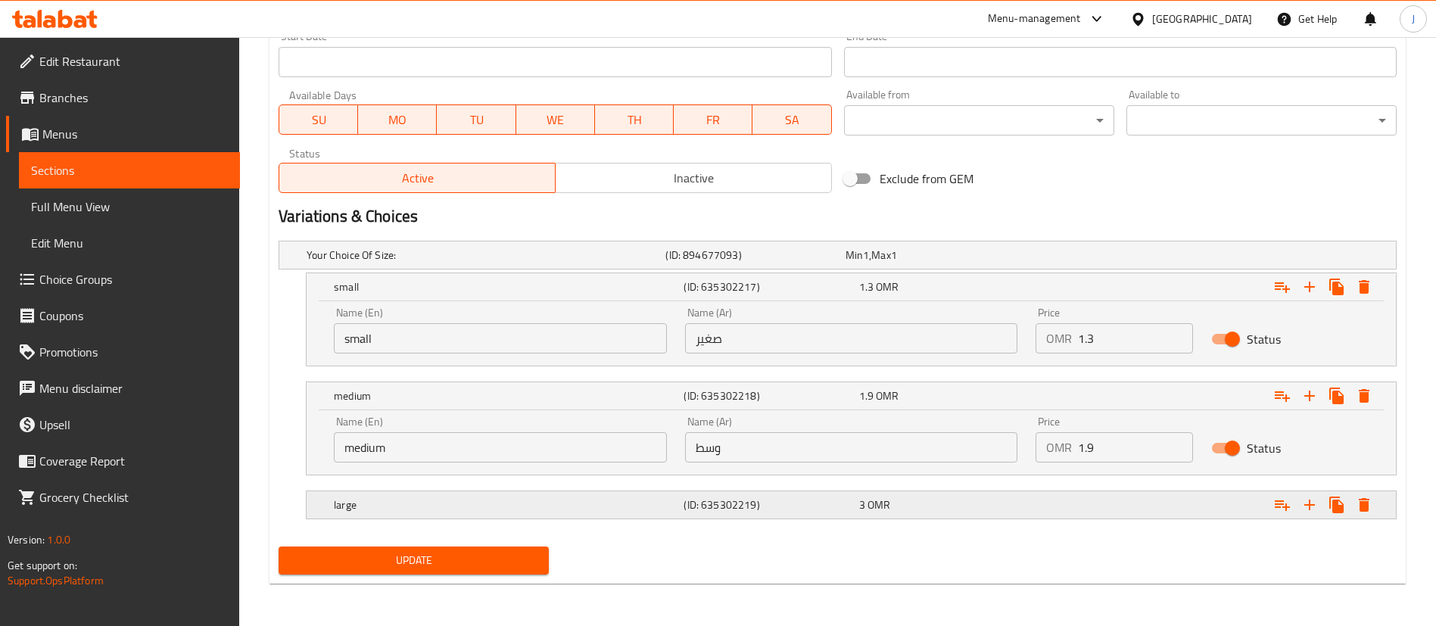
click at [977, 263] on div "3 OMR" at bounding box center [932, 255] width 173 height 15
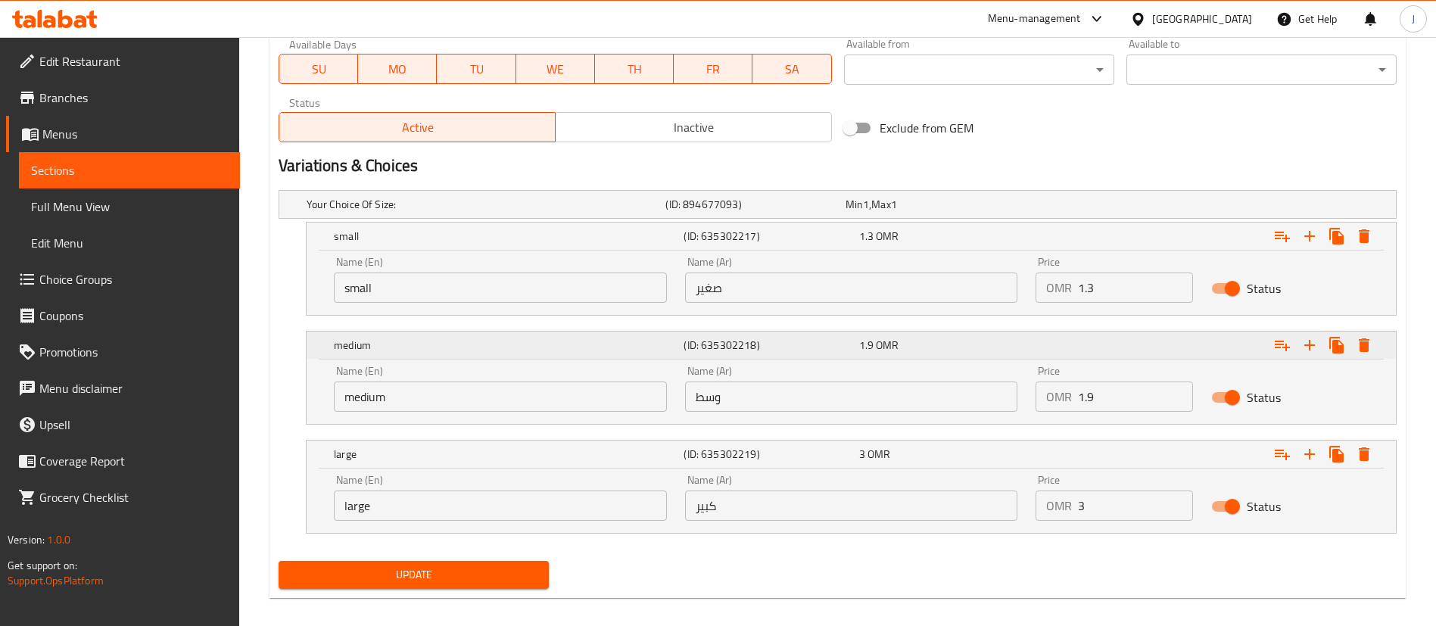
scroll to position [739, 0]
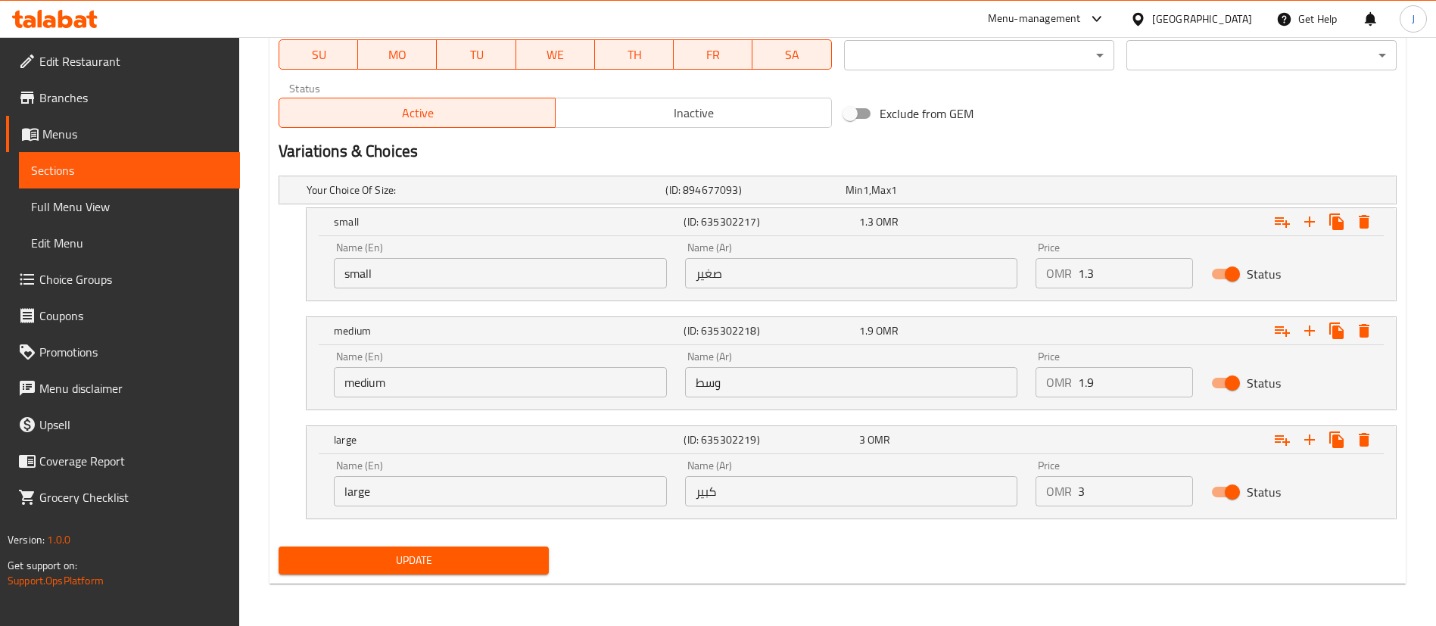
click at [1107, 276] on input "1.3" at bounding box center [1135, 273] width 115 height 30
type input "1.5"
click at [1110, 380] on input "1.9" at bounding box center [1135, 382] width 115 height 30
type input "1"
type input "2.19"
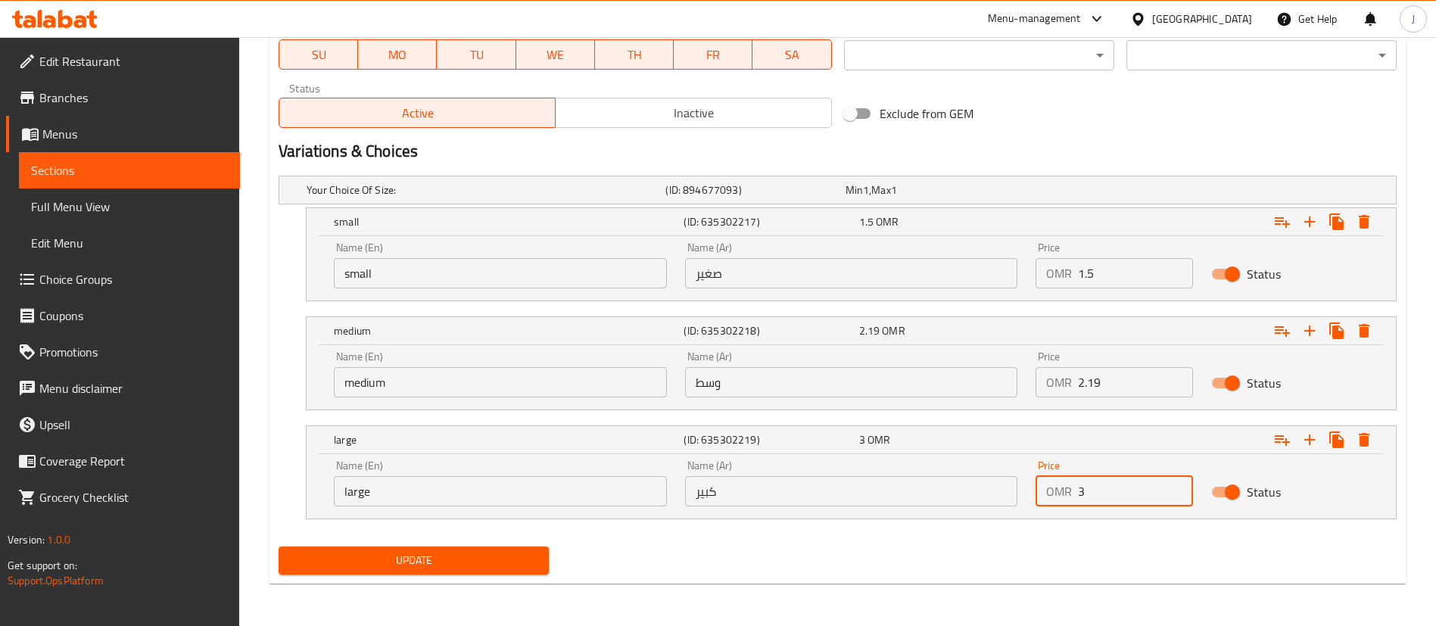
click at [1145, 496] on input "3" at bounding box center [1135, 491] width 115 height 30
type input "3.45"
click at [428, 565] on span "Update" at bounding box center [414, 560] width 246 height 19
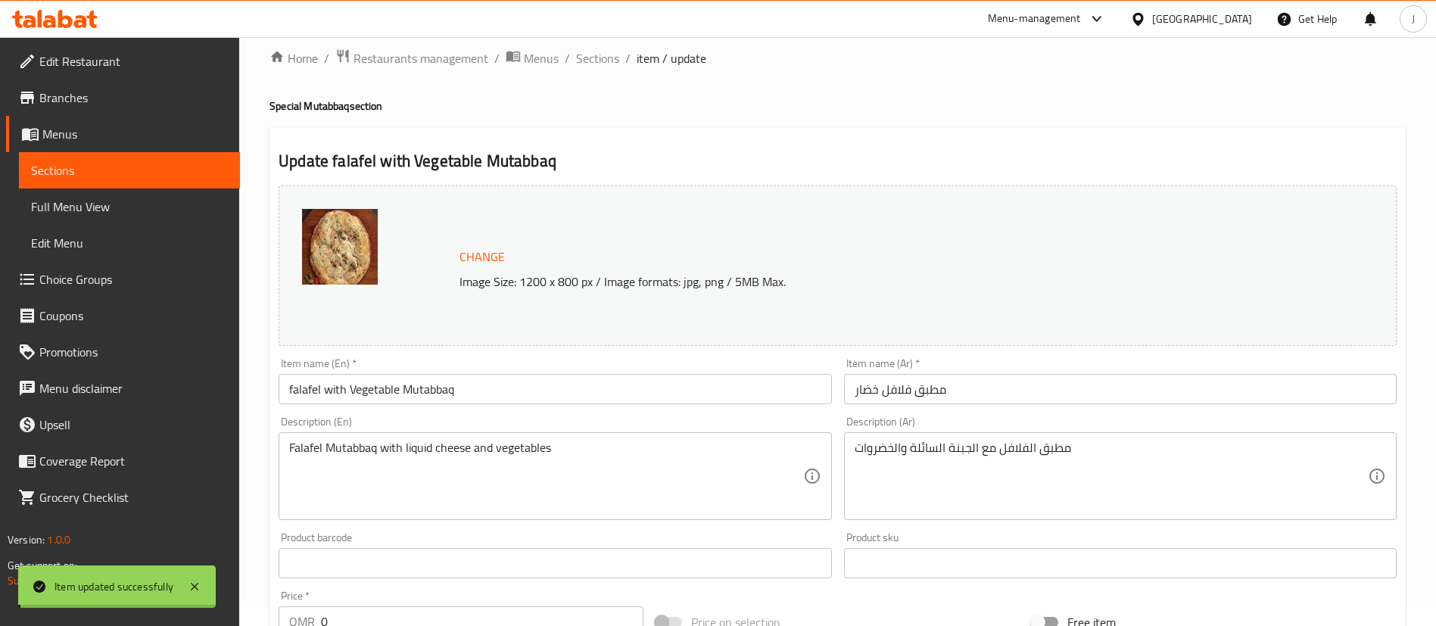
scroll to position [0, 0]
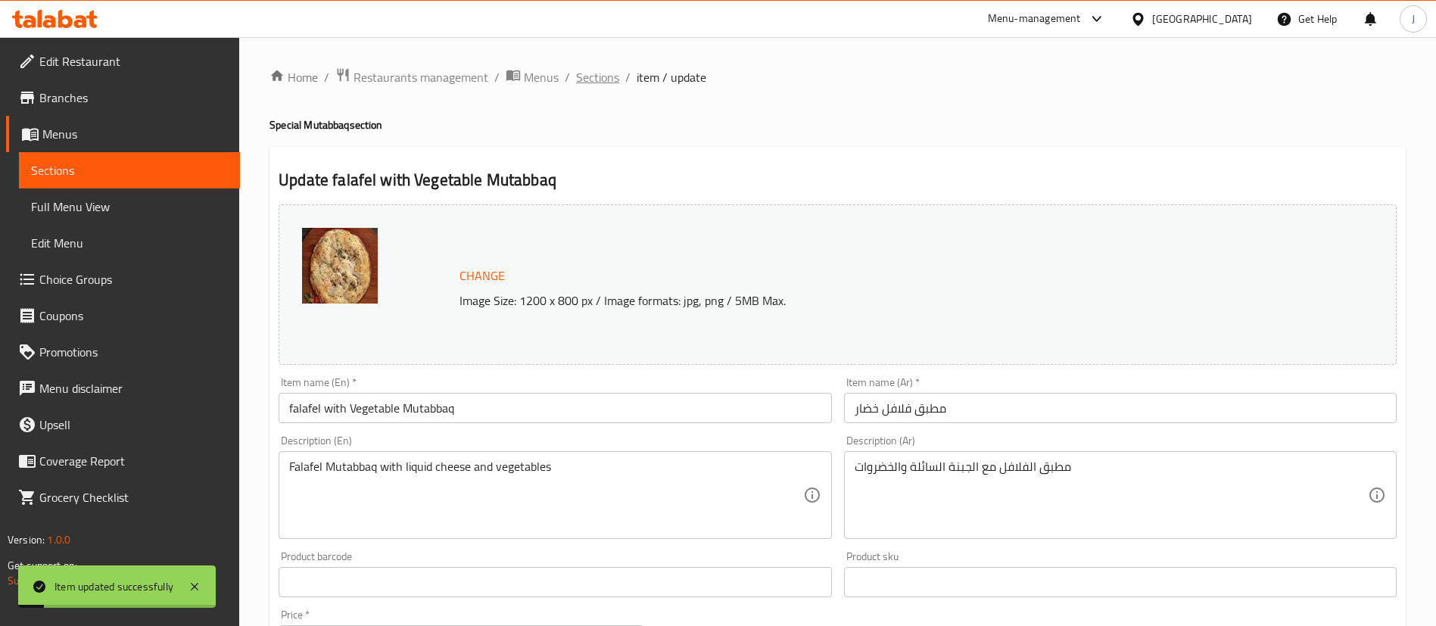
click at [596, 86] on span "Sections" at bounding box center [597, 77] width 43 height 18
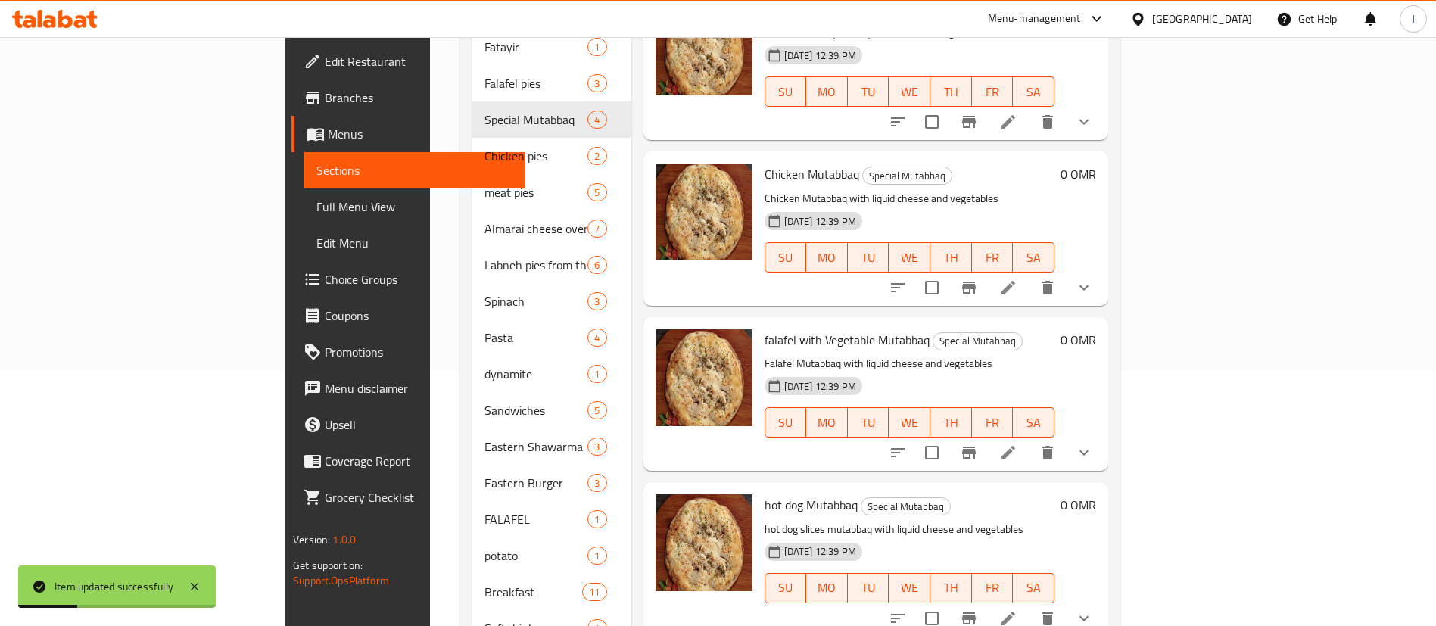
scroll to position [338, 0]
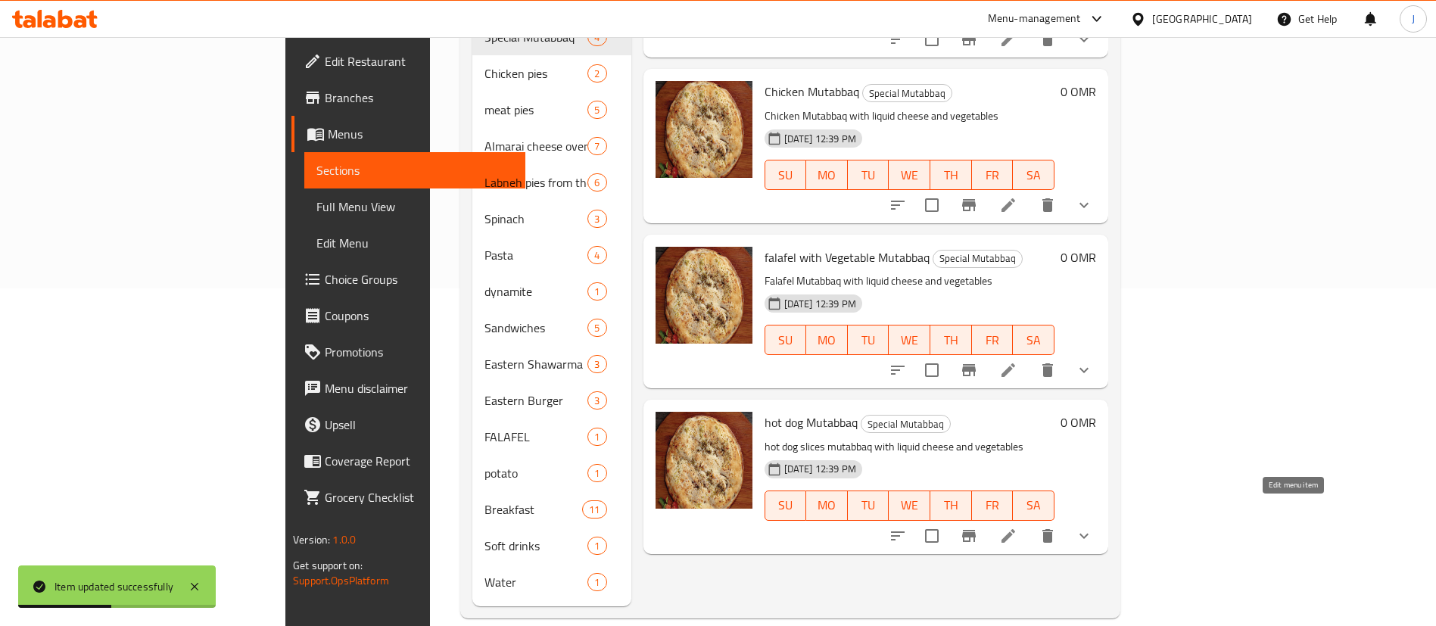
click at [1017, 527] on icon at bounding box center [1008, 536] width 18 height 18
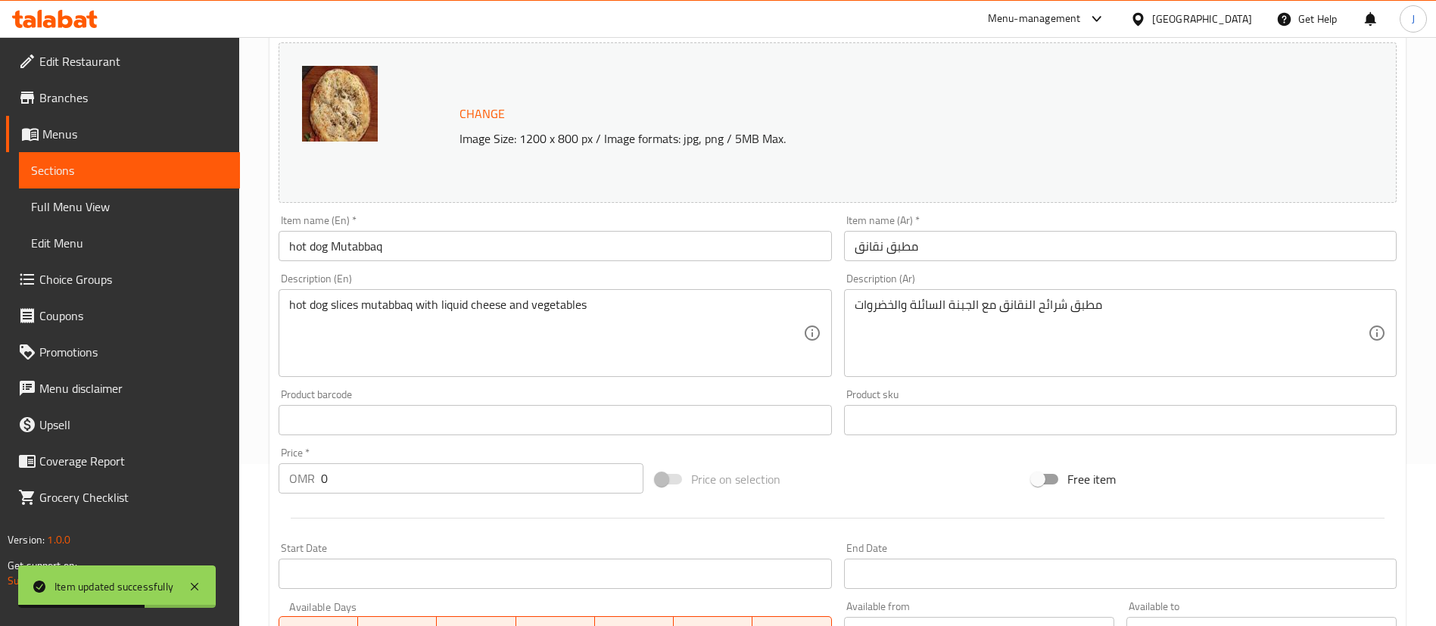
scroll to position [544, 0]
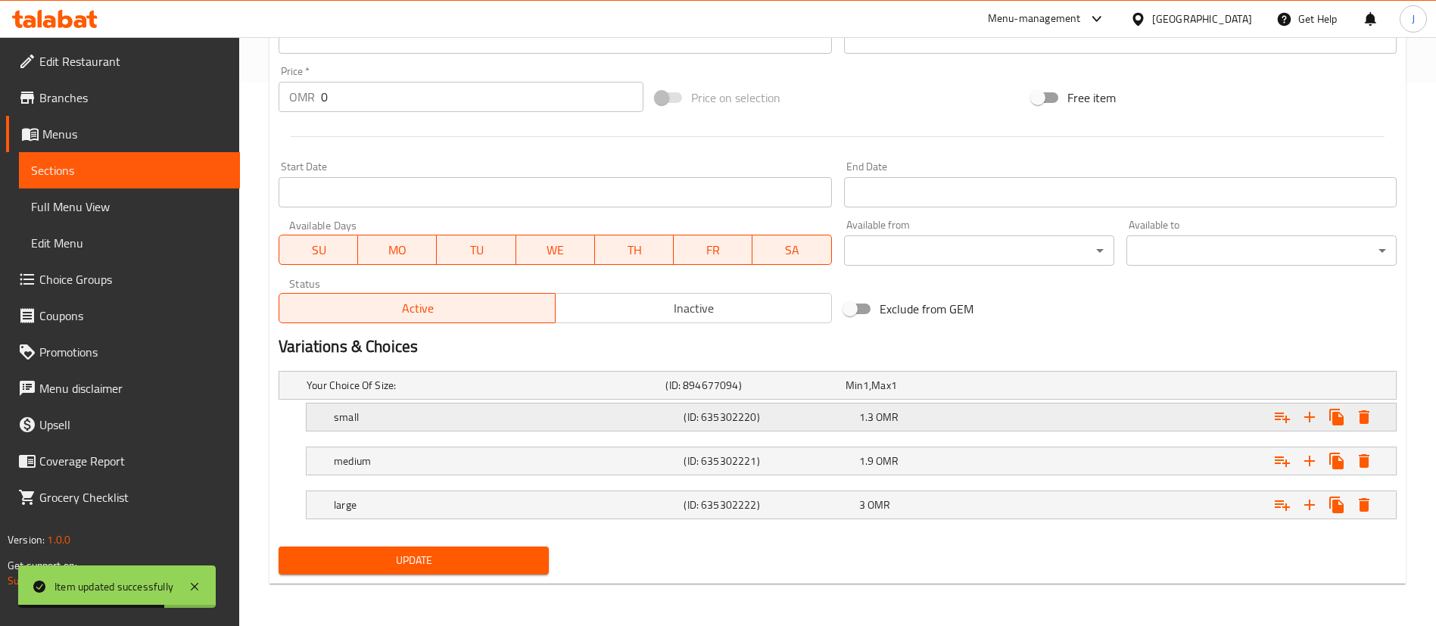
click at [821, 393] on h5 "(ID: 635302220)" at bounding box center [751, 385] width 173 height 15
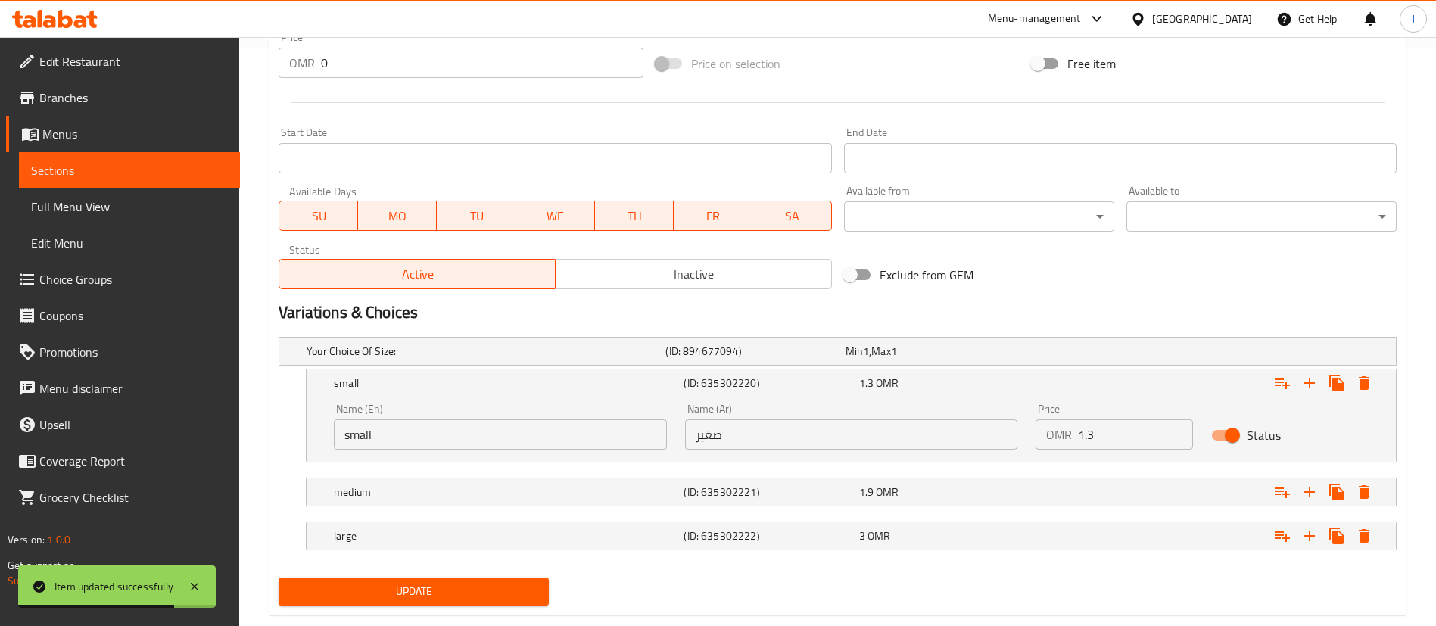
scroll to position [609, 0]
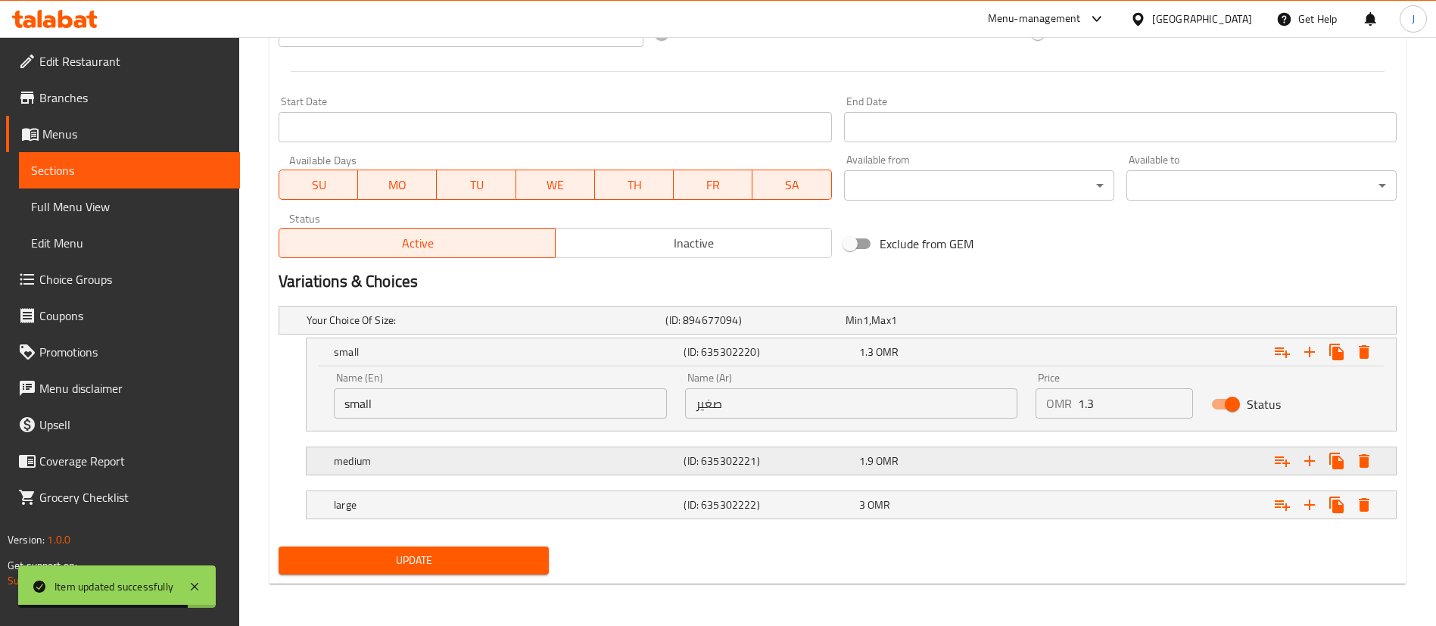
click at [927, 331] on div "1.9 OMR" at bounding box center [932, 320] width 179 height 21
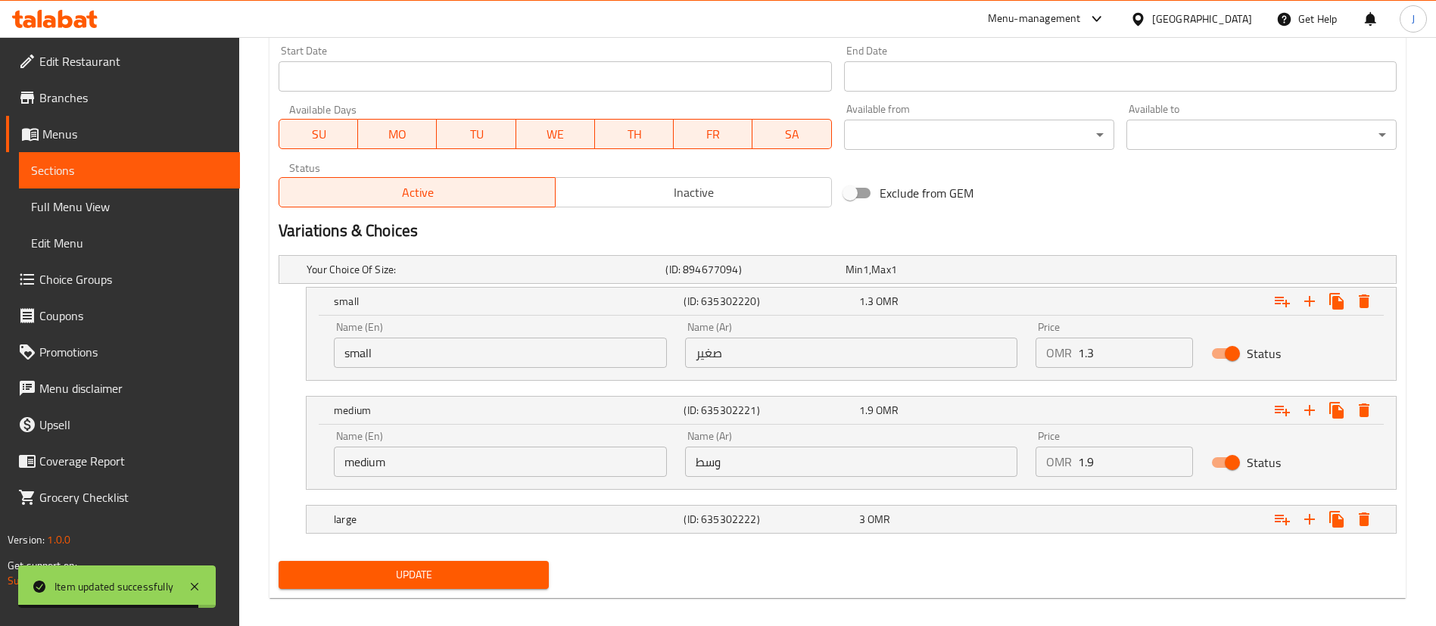
scroll to position [674, 0]
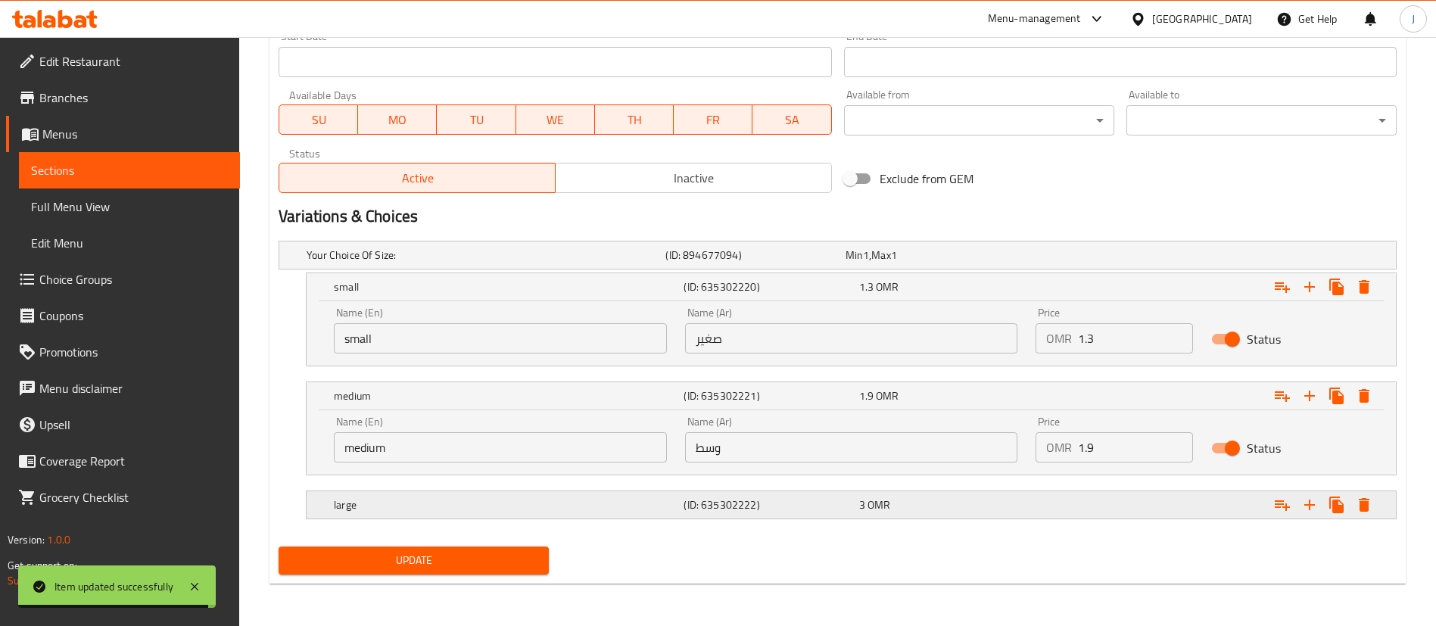
click at [953, 263] on div "3 OMR" at bounding box center [932, 255] width 173 height 15
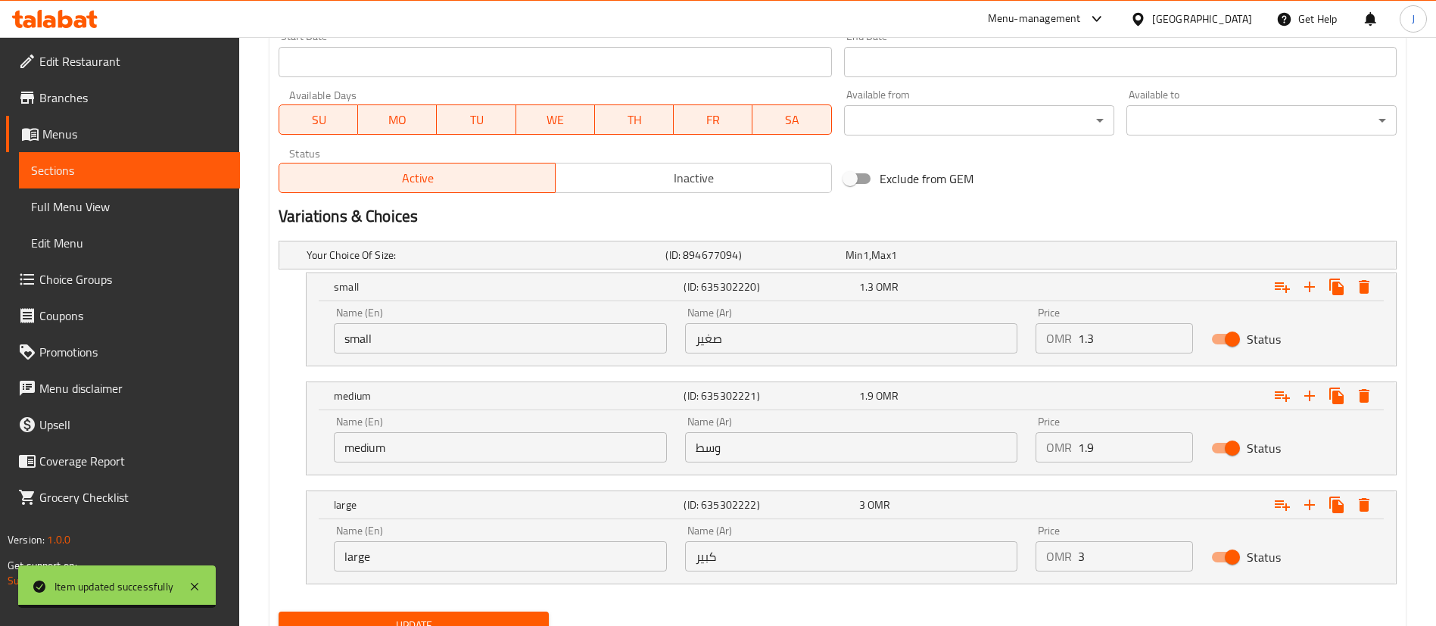
scroll to position [739, 0]
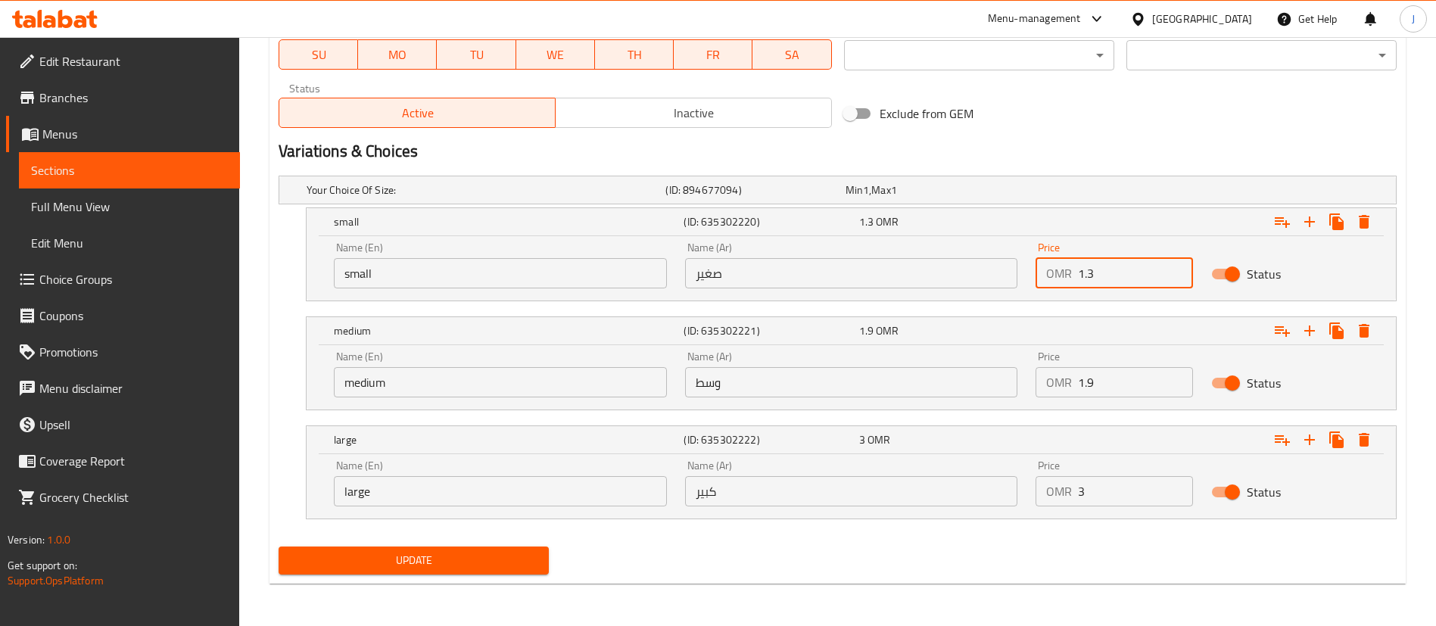
click at [1138, 275] on input "1.3" at bounding box center [1135, 273] width 115 height 30
type input "1.5"
drag, startPoint x: 1121, startPoint y: 382, endPoint x: 1056, endPoint y: 391, distance: 65.8
click at [1056, 391] on div "OMR 1.9 Price" at bounding box center [1114, 382] width 157 height 30
type input "2.19"
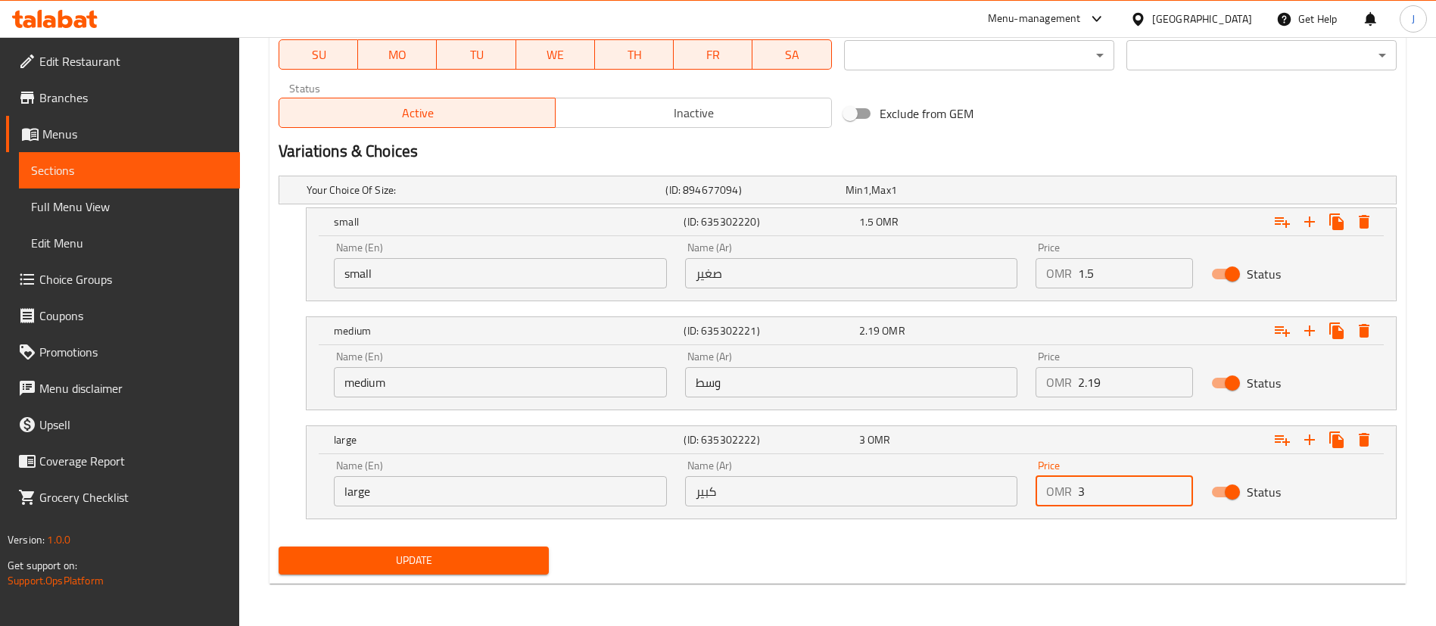
drag, startPoint x: 1105, startPoint y: 486, endPoint x: 1064, endPoint y: 483, distance: 41.7
click at [1064, 483] on div "OMR 3 Price" at bounding box center [1114, 491] width 157 height 30
click at [1102, 486] on input "3" at bounding box center [1135, 491] width 115 height 30
type input "3.45"
click at [444, 572] on button "Update" at bounding box center [414, 561] width 270 height 28
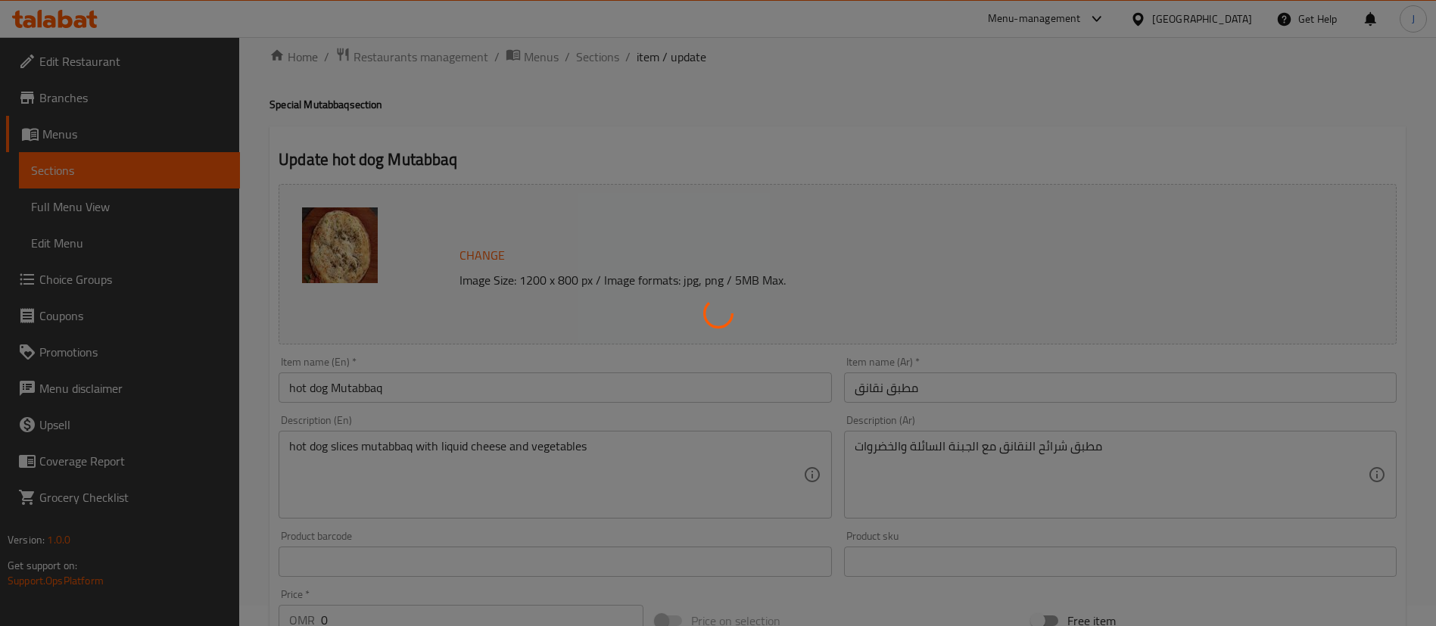
scroll to position [0, 0]
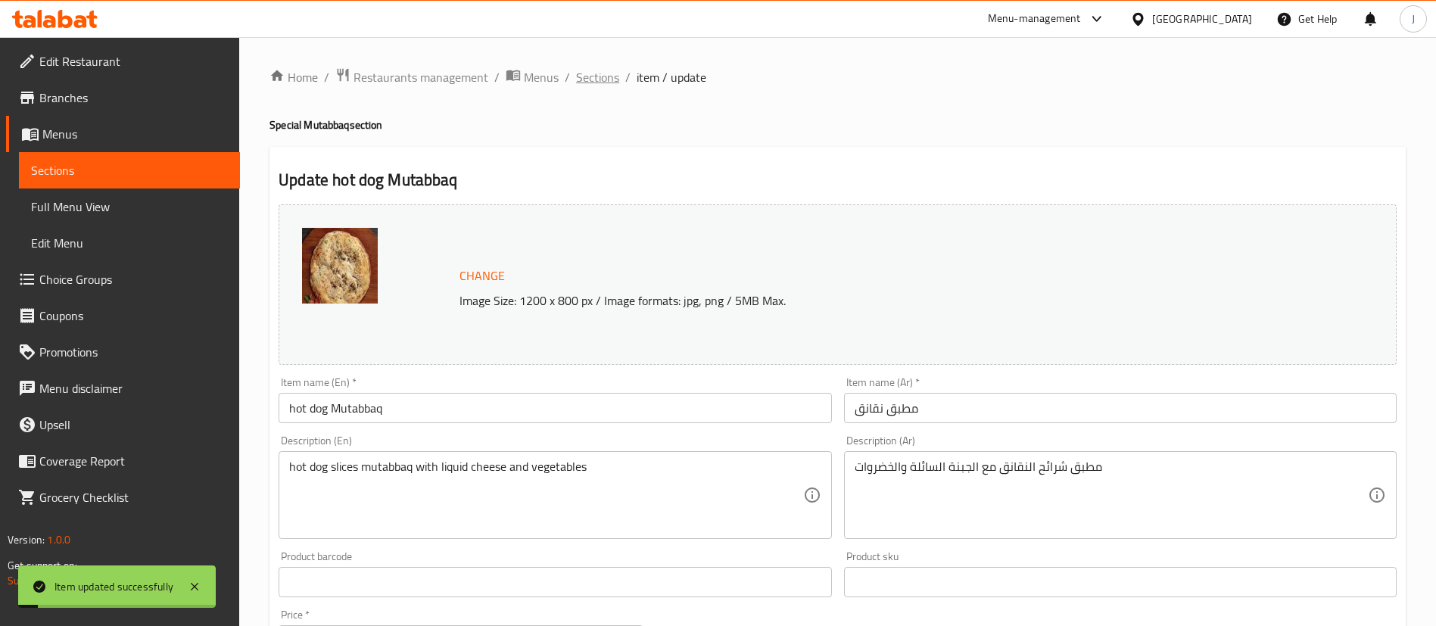
click at [609, 70] on span "Sections" at bounding box center [597, 77] width 43 height 18
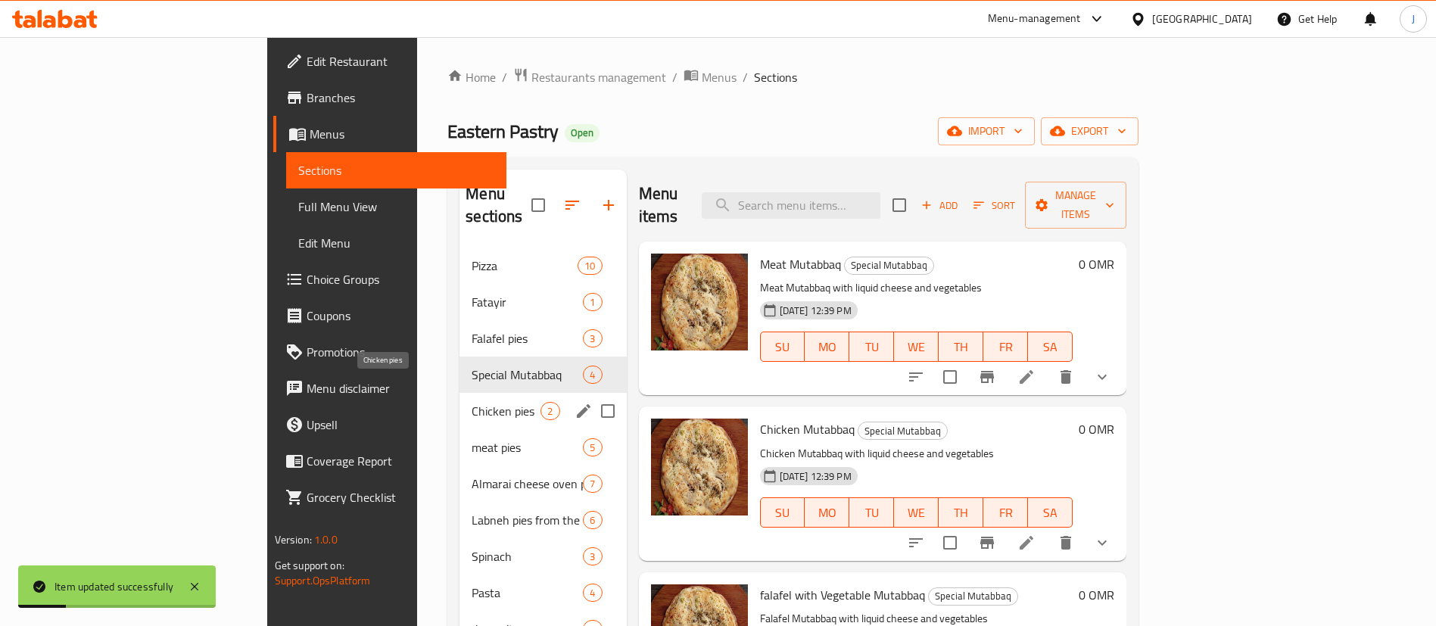
click at [472, 402] on span "Chicken pies" at bounding box center [506, 411] width 69 height 18
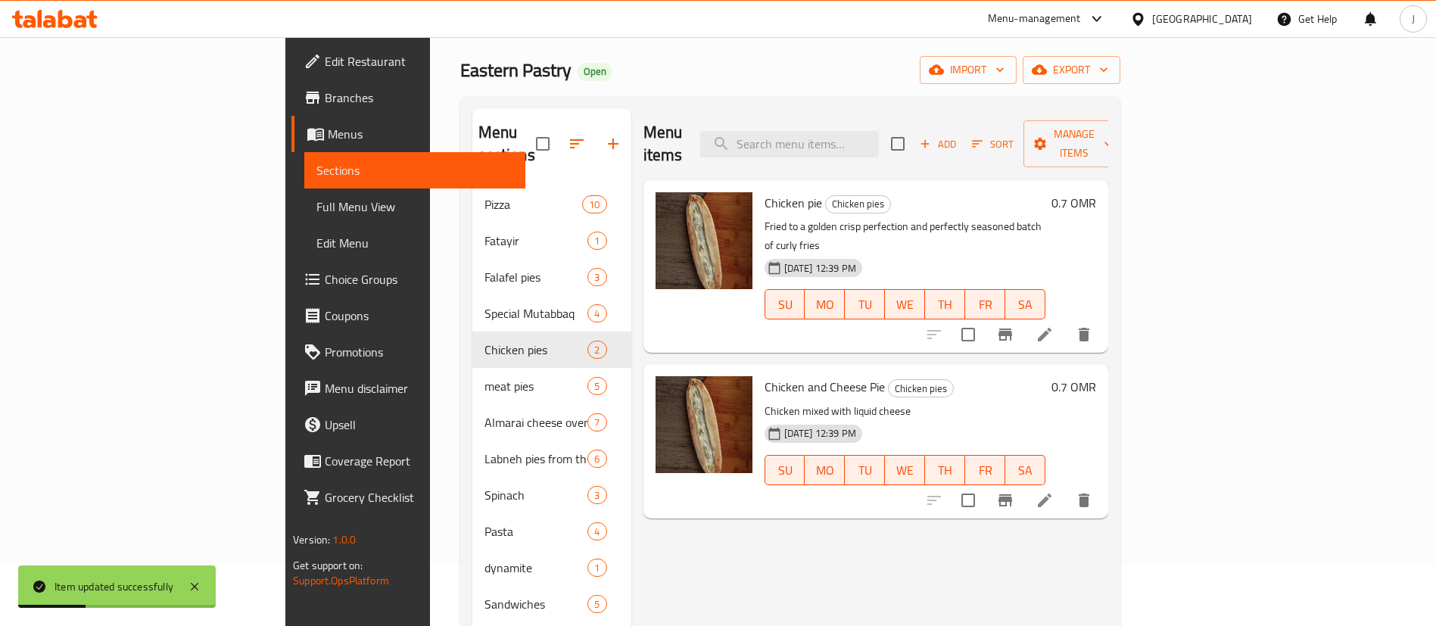
scroll to position [114, 0]
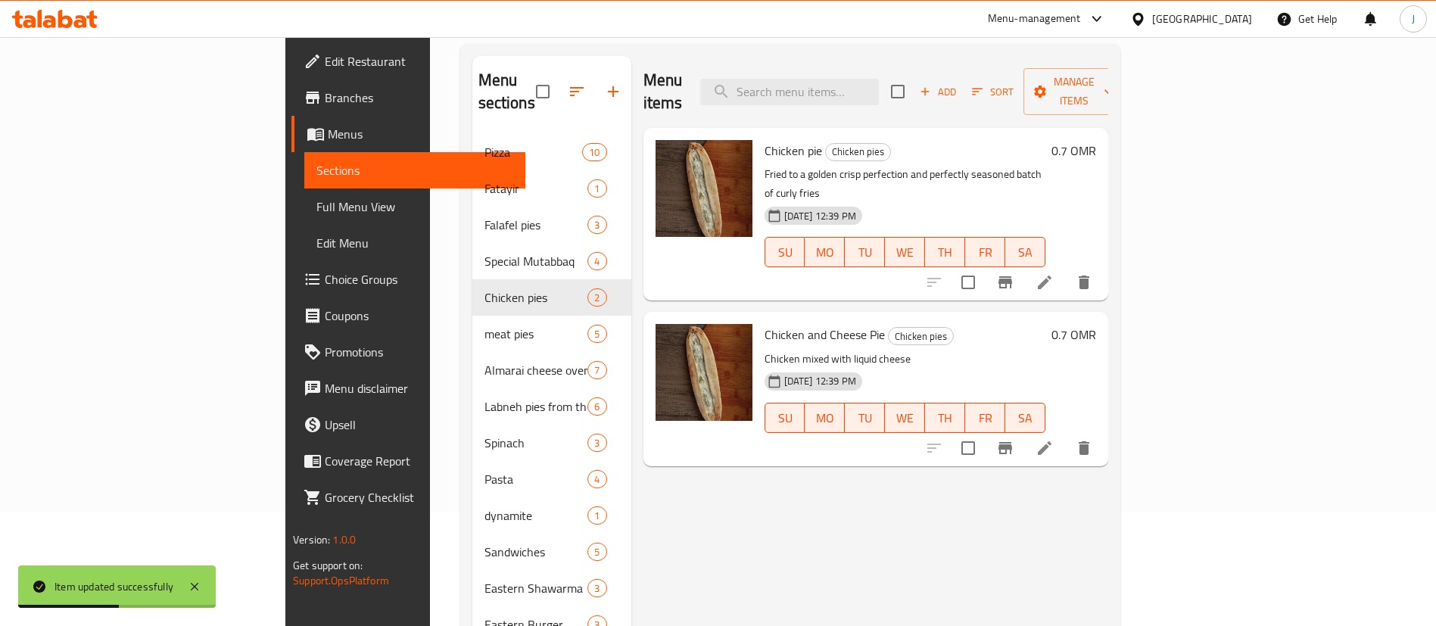
click at [1096, 140] on h6 "0.7 OMR" at bounding box center [1073, 150] width 45 height 21
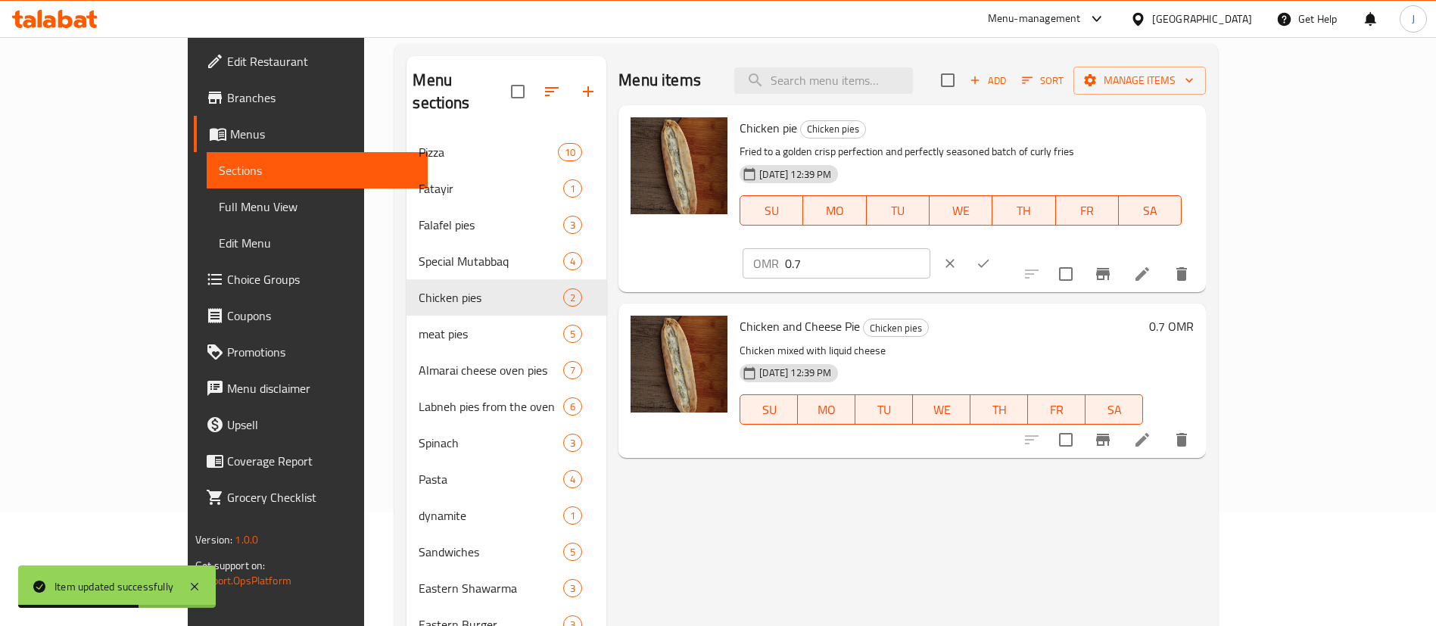
drag, startPoint x: 1250, startPoint y: 126, endPoint x: 1223, endPoint y: 126, distance: 27.3
click at [930, 248] on input "0.7" at bounding box center [857, 263] width 145 height 30
type input "0.81"
click at [989, 260] on icon "ok" at bounding box center [982, 264] width 11 height 8
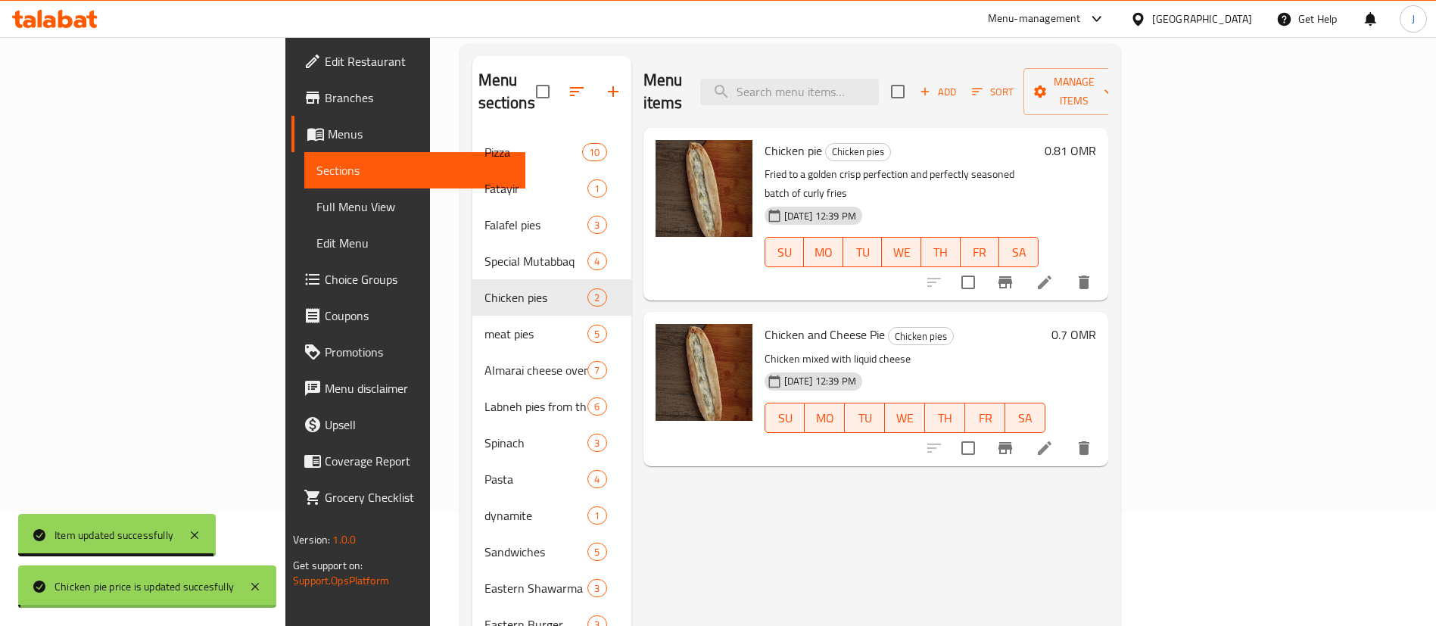
click at [1096, 324] on h6 "0.7 OMR" at bounding box center [1073, 334] width 45 height 21
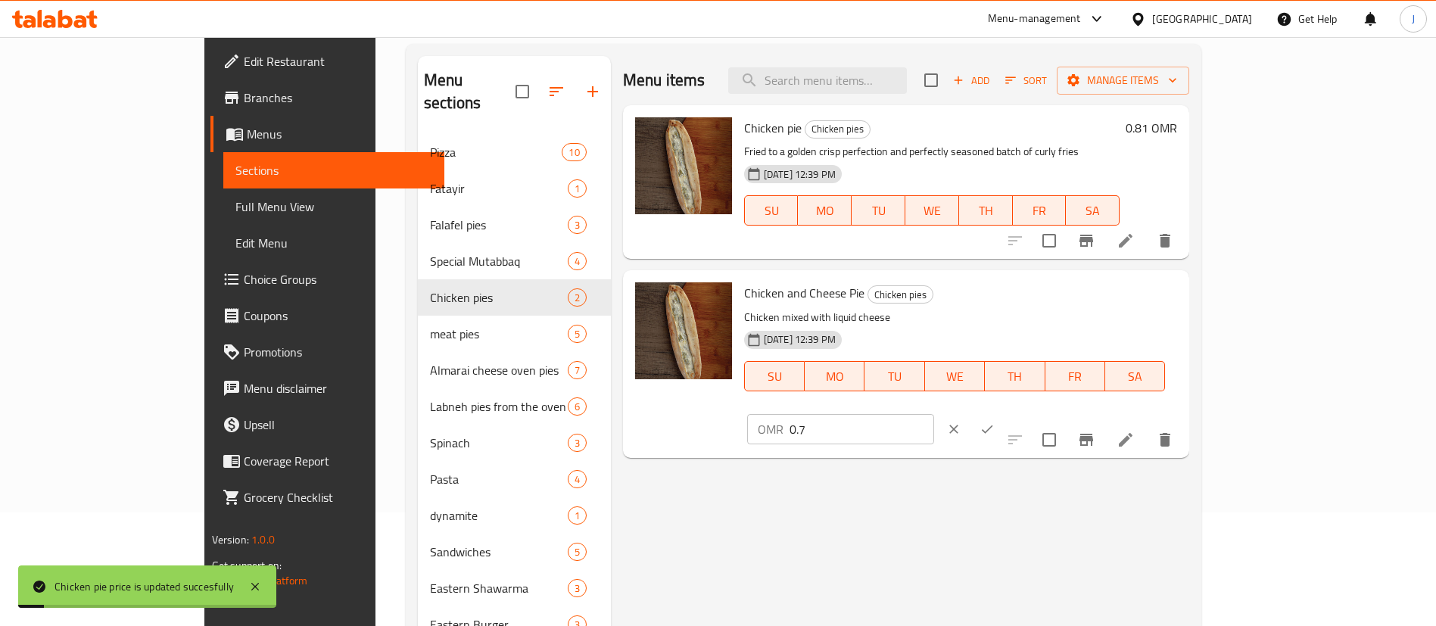
click at [934, 414] on input "0.7" at bounding box center [862, 429] width 145 height 30
type input "0.81"
click at [995, 422] on icon "ok" at bounding box center [987, 429] width 15 height 15
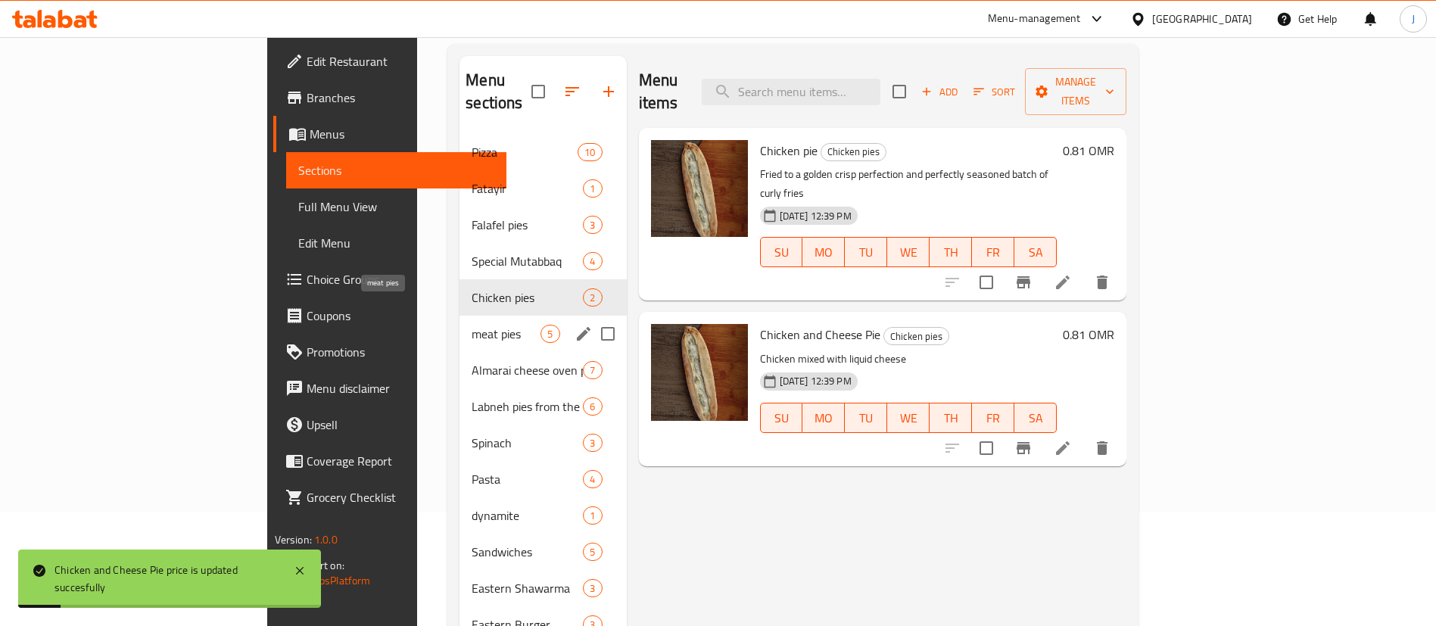
click at [472, 325] on span "meat pies" at bounding box center [506, 334] width 69 height 18
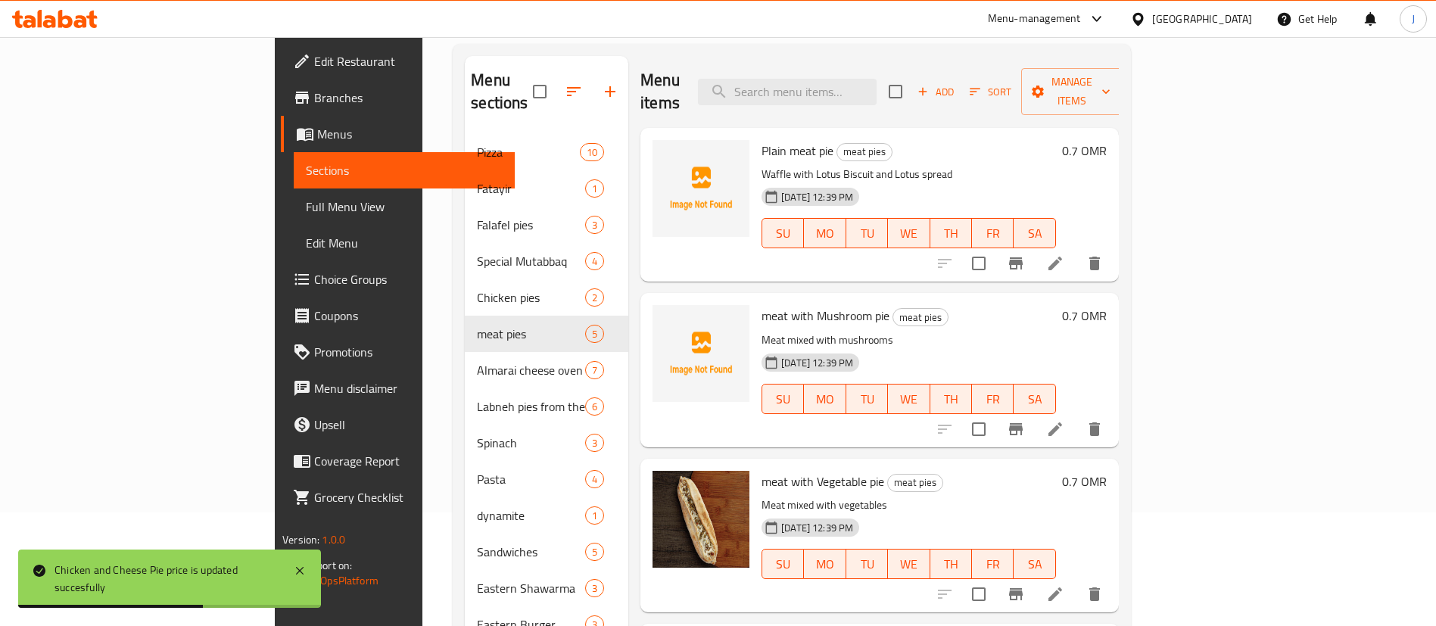
click at [1107, 140] on h6 "0.7 OMR" at bounding box center [1084, 150] width 45 height 21
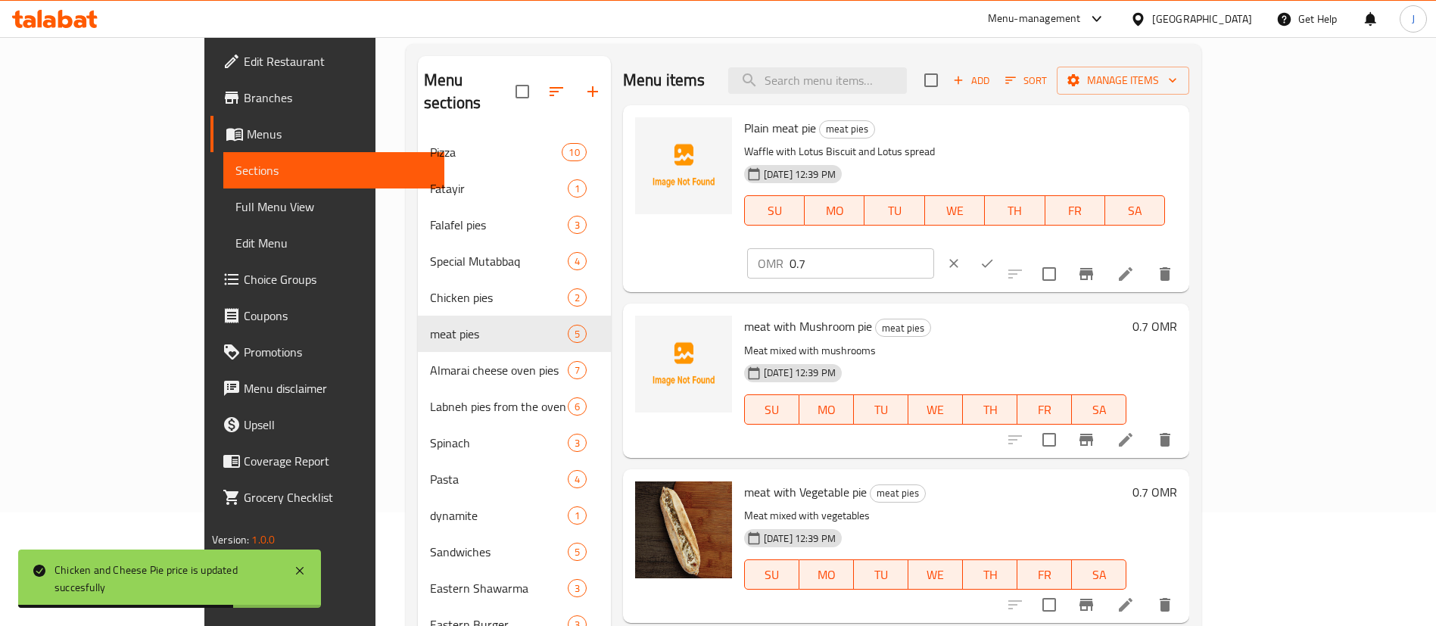
click at [934, 248] on input "0.7" at bounding box center [862, 263] width 145 height 30
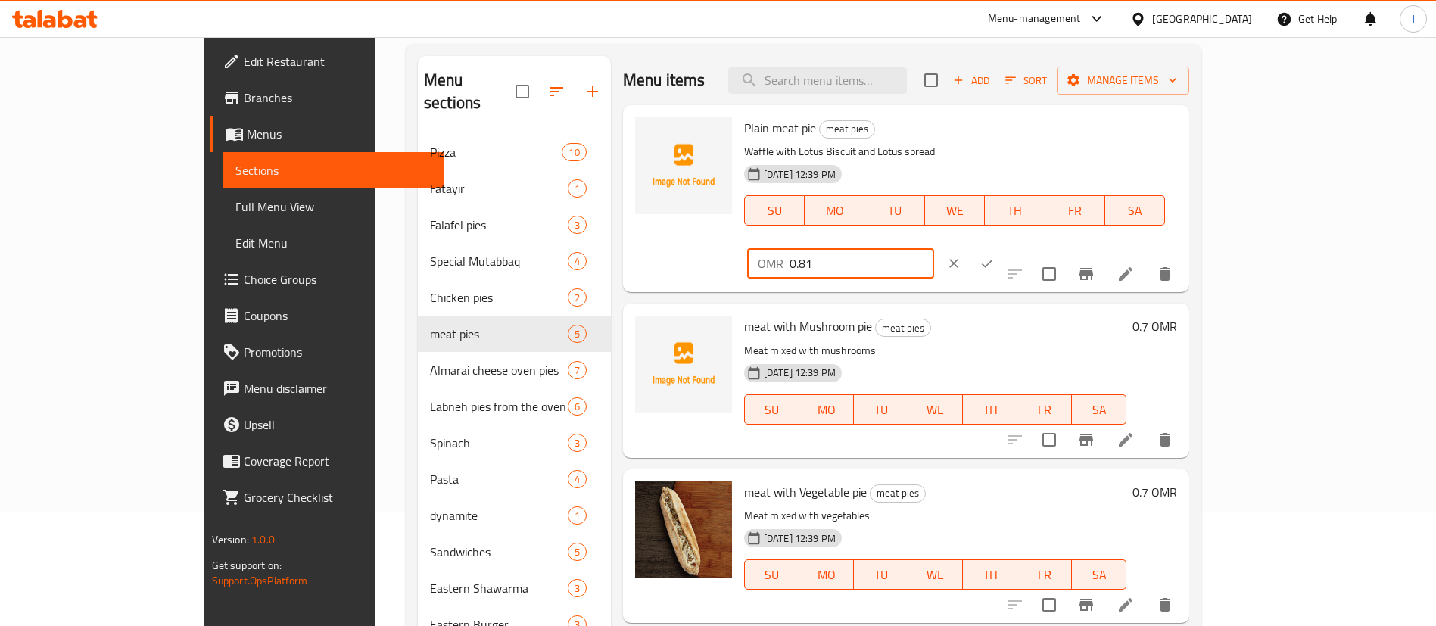
type input "0.81"
click at [995, 256] on icon "ok" at bounding box center [987, 263] width 15 height 15
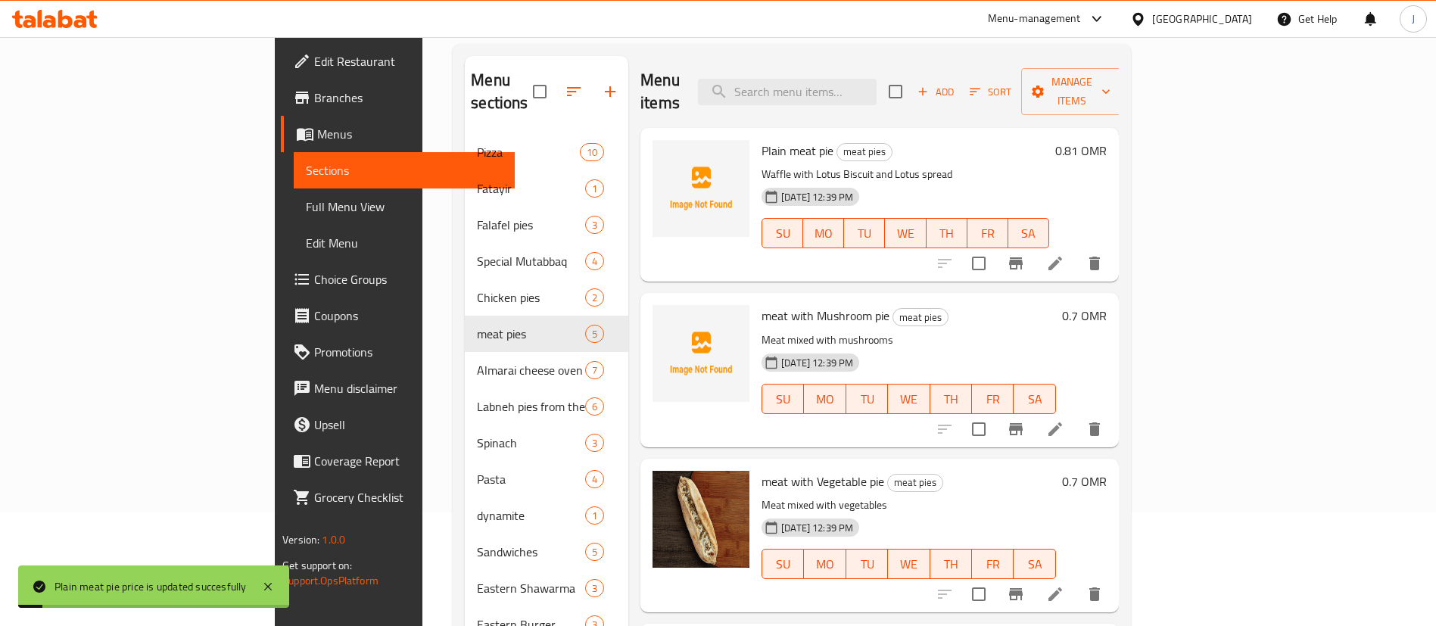
click at [1107, 305] on h6 "0.7 OMR" at bounding box center [1084, 315] width 45 height 21
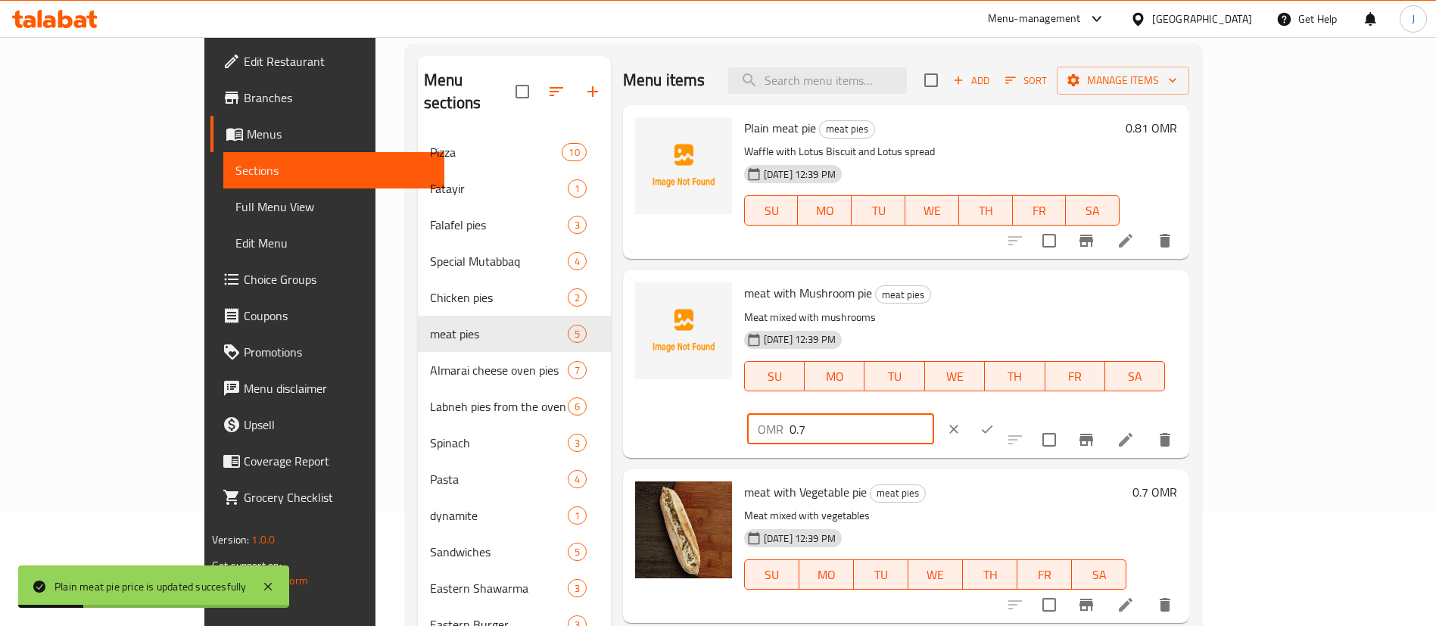
drag, startPoint x: 1231, startPoint y: 300, endPoint x: 1112, endPoint y: 281, distance: 120.3
click at [1028, 413] on div "OMR 0.7 ​" at bounding box center [886, 429] width 284 height 33
paste input "81"
type input "0.81"
click at [995, 422] on icon "ok" at bounding box center [987, 429] width 15 height 15
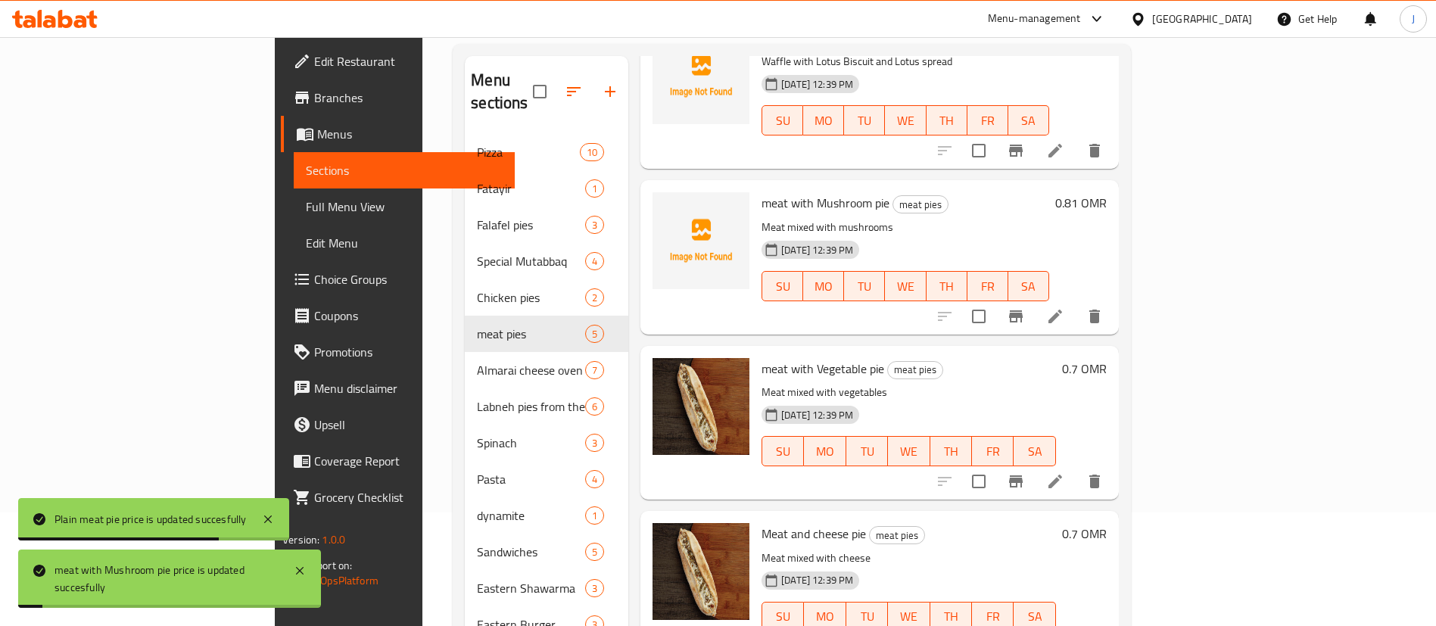
scroll to position [227, 0]
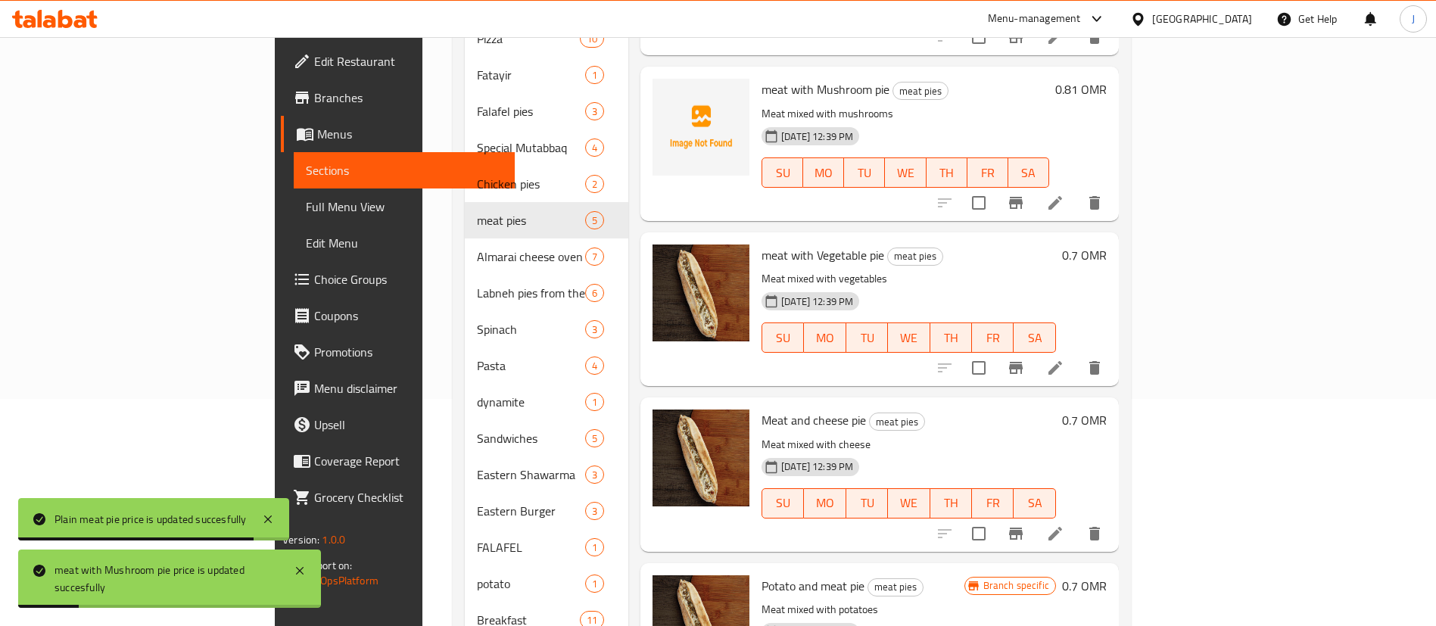
click at [1107, 245] on h6 "0.7 OMR" at bounding box center [1084, 255] width 45 height 21
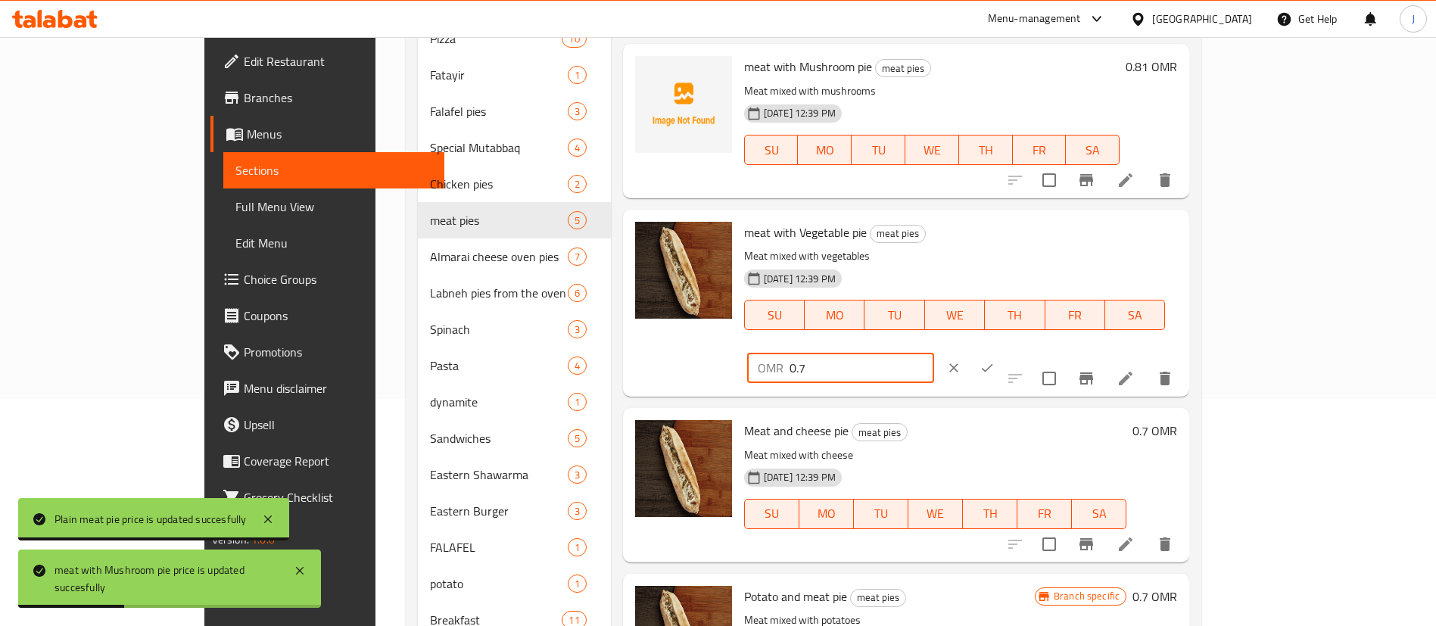
drag, startPoint x: 1181, startPoint y: 244, endPoint x: 1080, endPoint y: 235, distance: 101.0
click at [1080, 235] on div "meat with Vegetable pie meat pies Meat mixed with vegetables 29-09-2024 12:39 P…" at bounding box center [960, 303] width 445 height 175
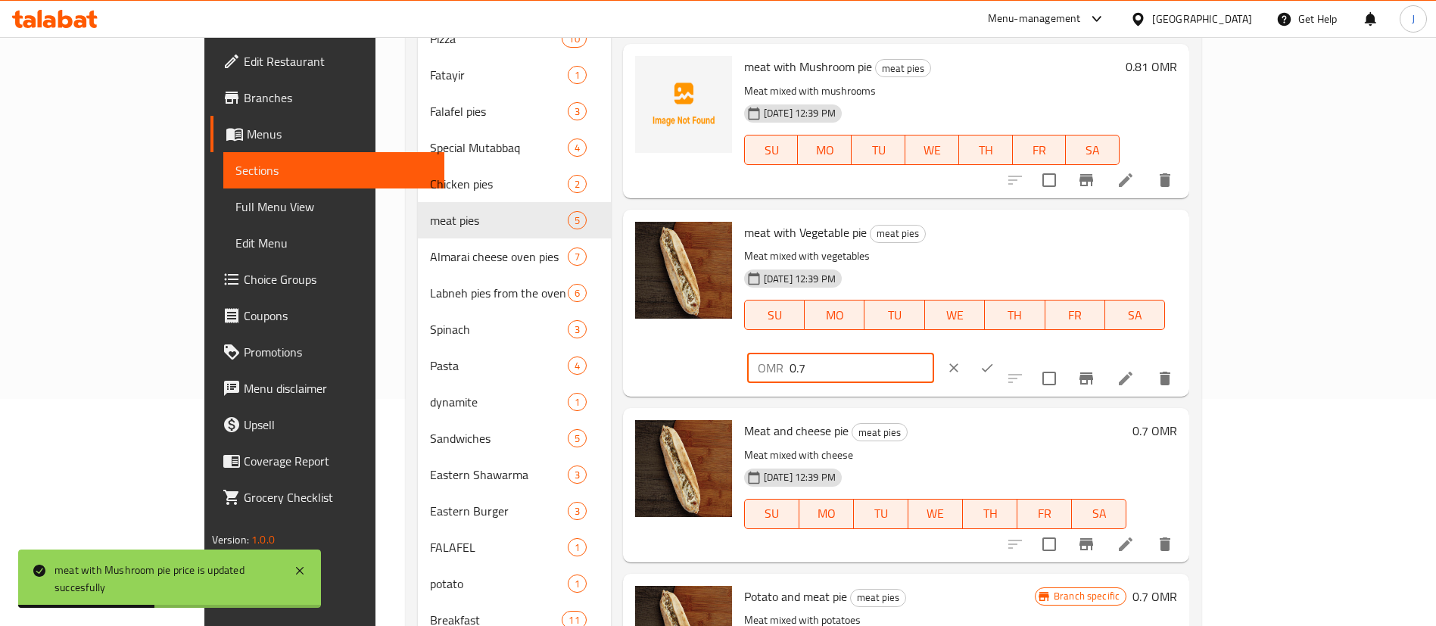
paste input "81"
type input "0.81"
click at [995, 360] on icon "ok" at bounding box center [987, 367] width 15 height 15
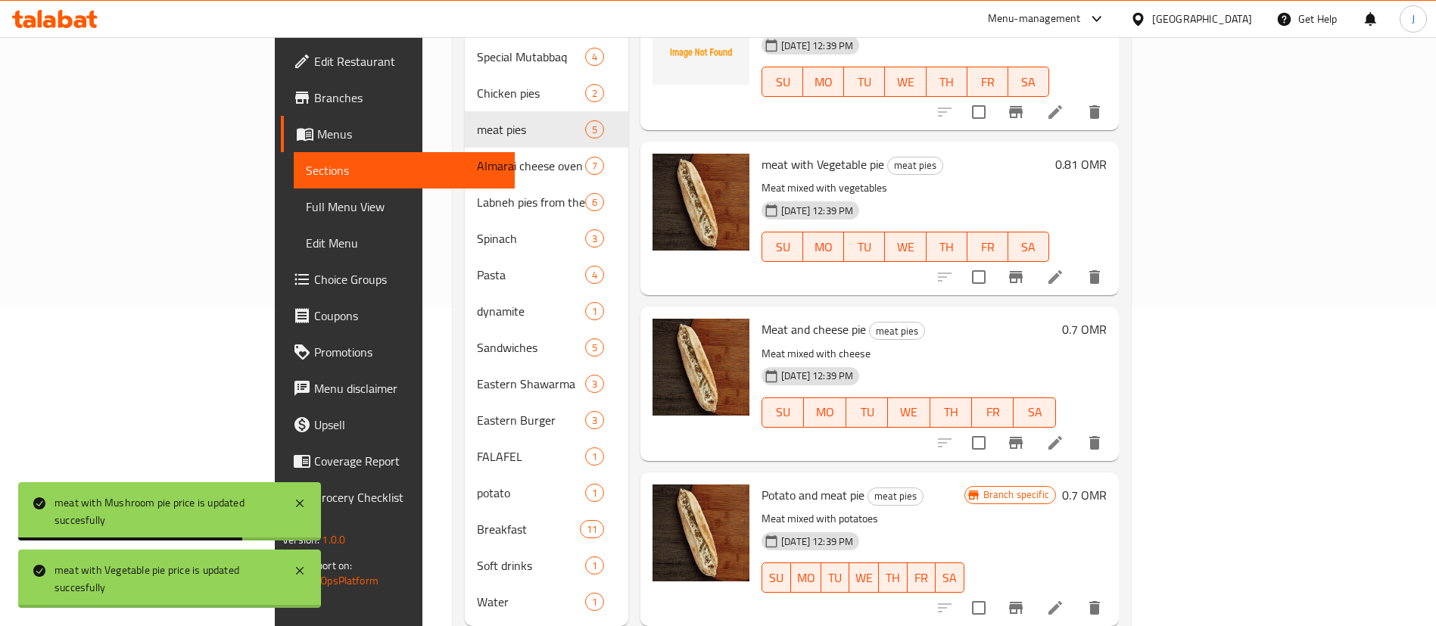
scroll to position [338, 0]
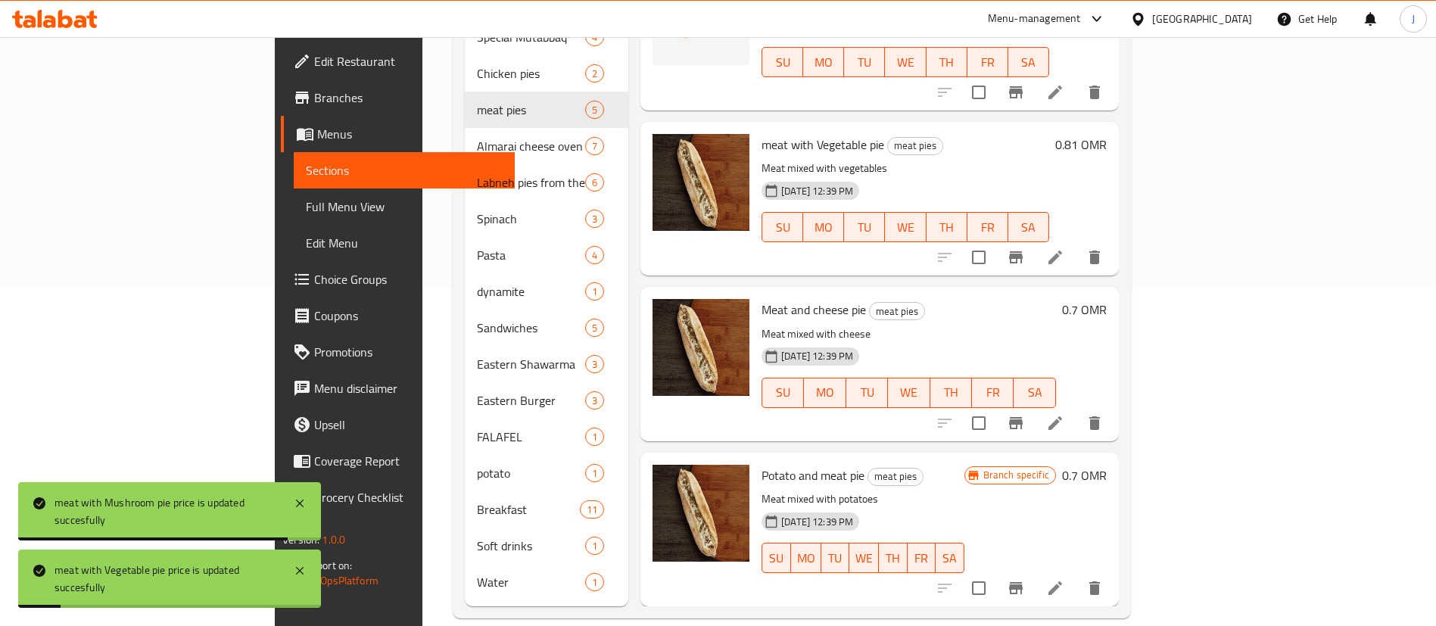
click at [1107, 299] on h6 "0.7 OMR" at bounding box center [1084, 309] width 45 height 21
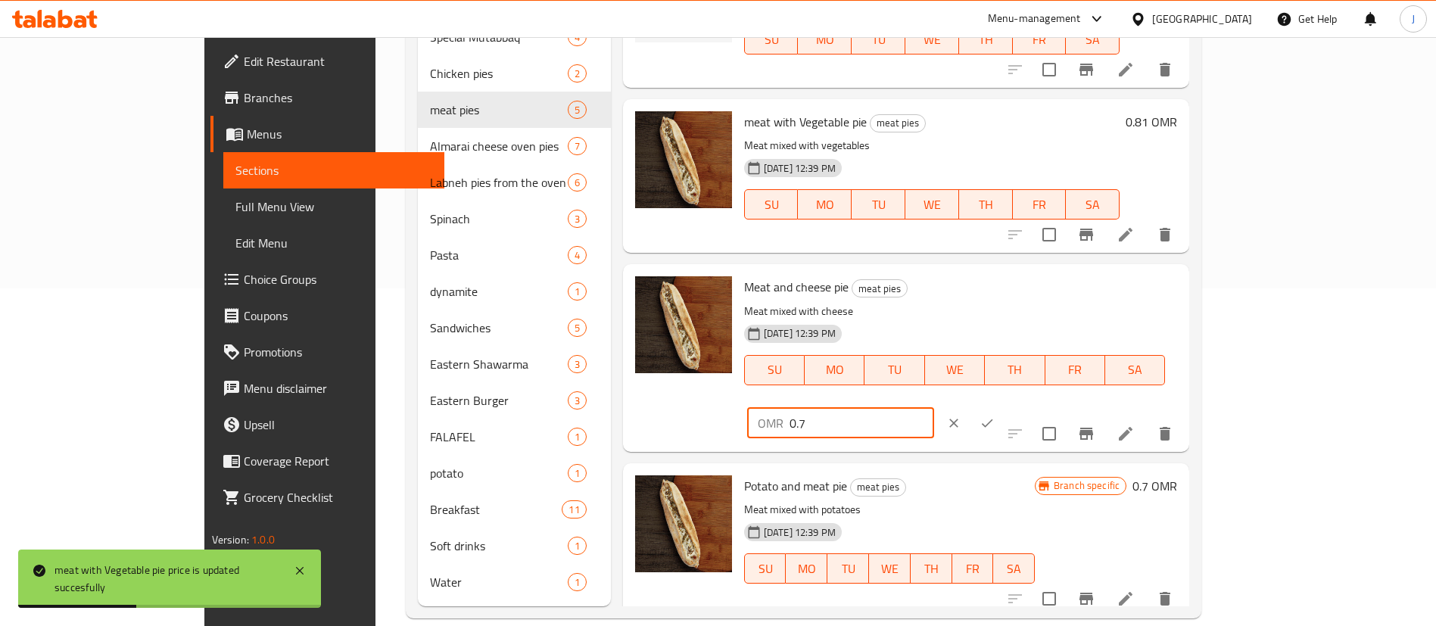
click at [1095, 297] on div "Meat and cheese pie meat pies Meat mixed with cheese 29-09-2024 12:39 PM SU MO …" at bounding box center [960, 357] width 445 height 175
paste input "81"
type input "0.81"
click at [995, 416] on icon "ok" at bounding box center [987, 423] width 15 height 15
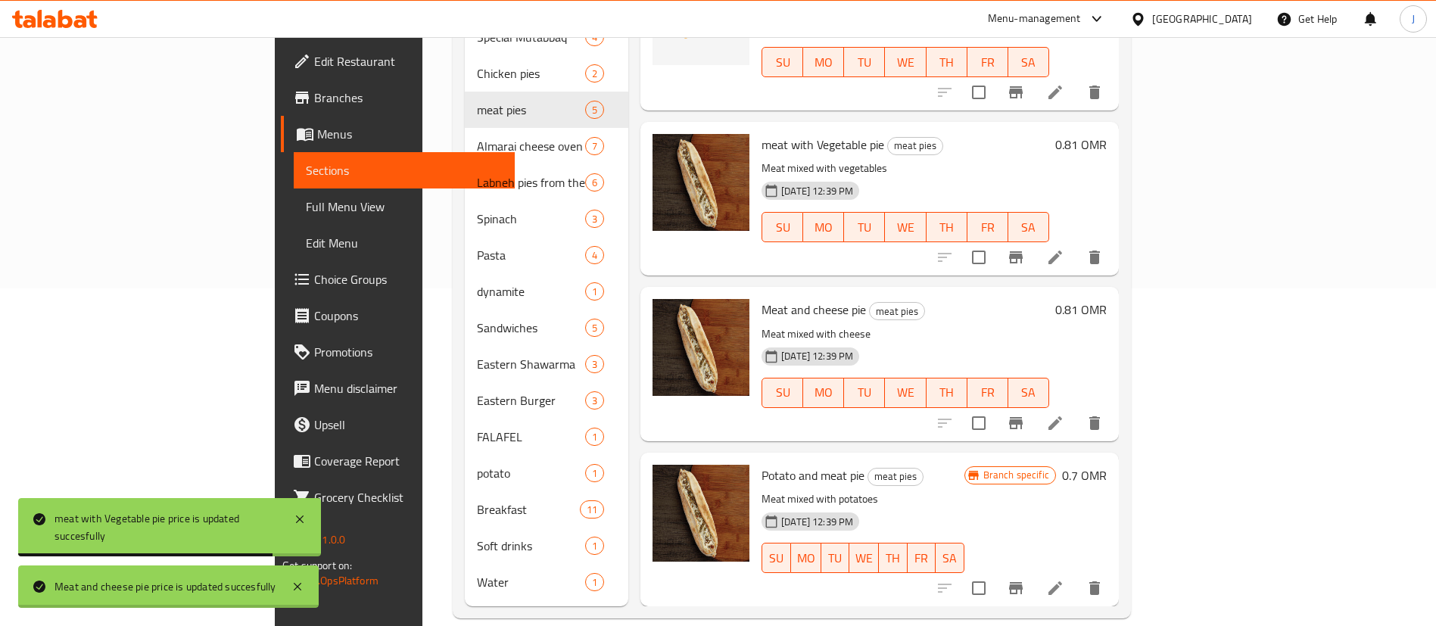
click at [1107, 465] on h6 "0.7 OMR" at bounding box center [1084, 475] width 45 height 21
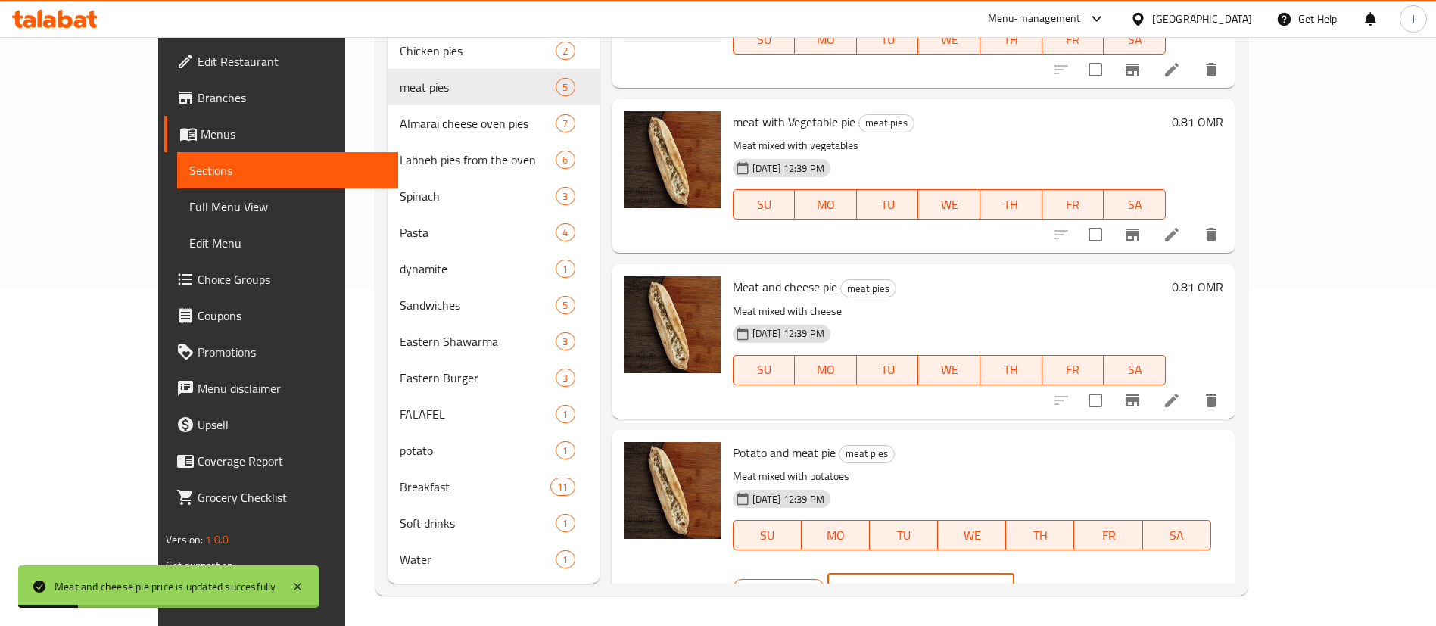
drag, startPoint x: 1177, startPoint y: 457, endPoint x: 1133, endPoint y: 452, distance: 44.2
click at [1014, 573] on div "OMR 0.7 ​" at bounding box center [920, 588] width 187 height 30
paste input "81"
type input "0.81"
click at [1075, 581] on icon "ok" at bounding box center [1067, 588] width 15 height 15
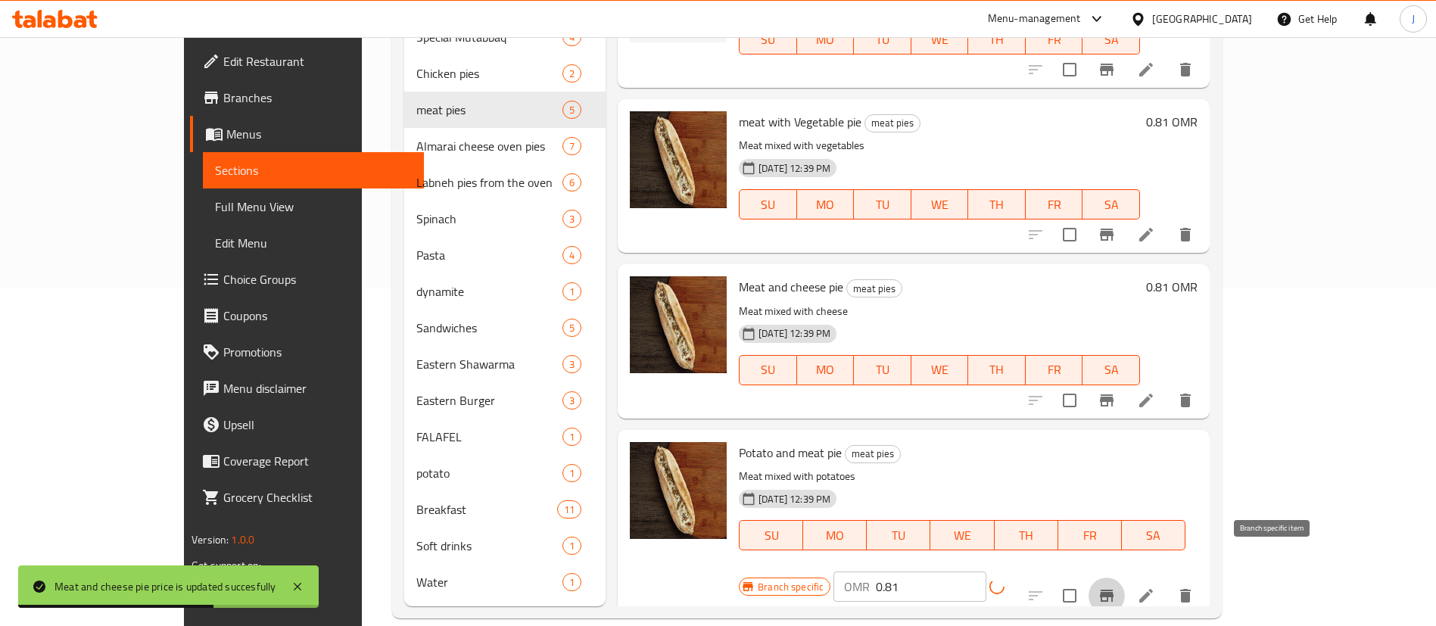
click at [1116, 587] on icon "Branch-specific-item" at bounding box center [1107, 596] width 18 height 18
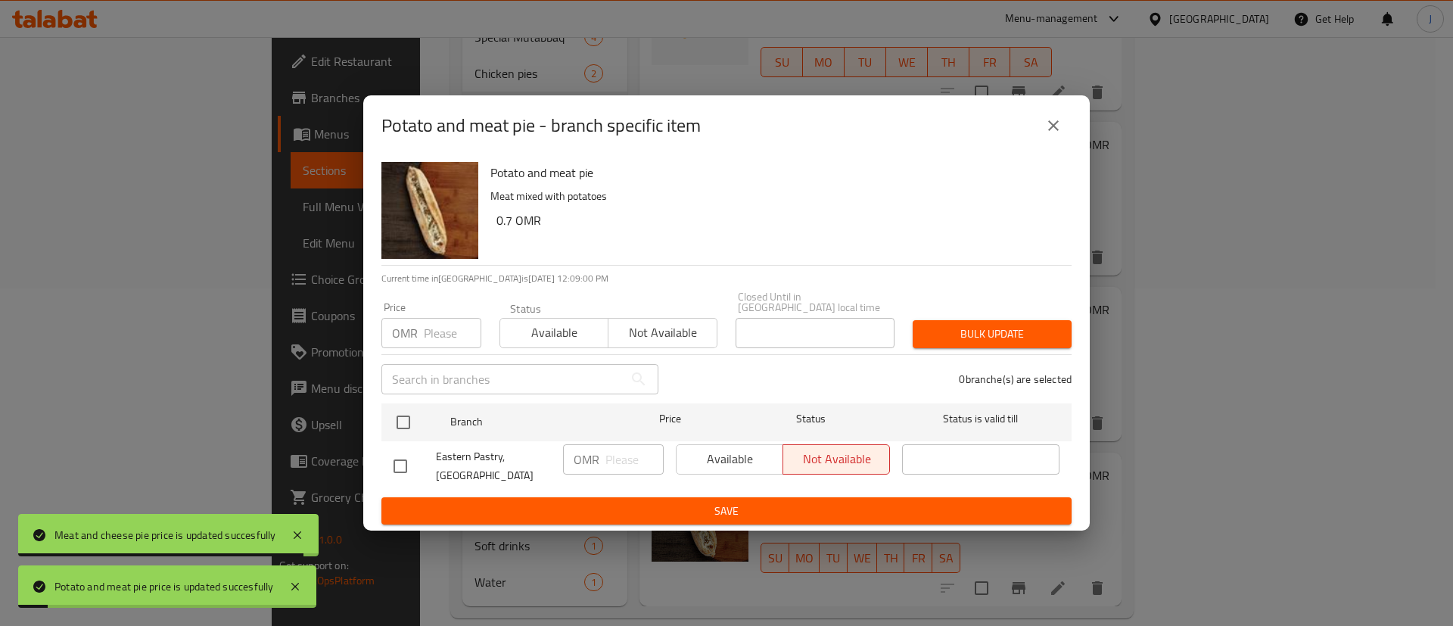
drag, startPoint x: 1057, startPoint y: 129, endPoint x: 992, endPoint y: 157, distance: 70.9
click at [1056, 129] on icon "close" at bounding box center [1054, 126] width 18 height 18
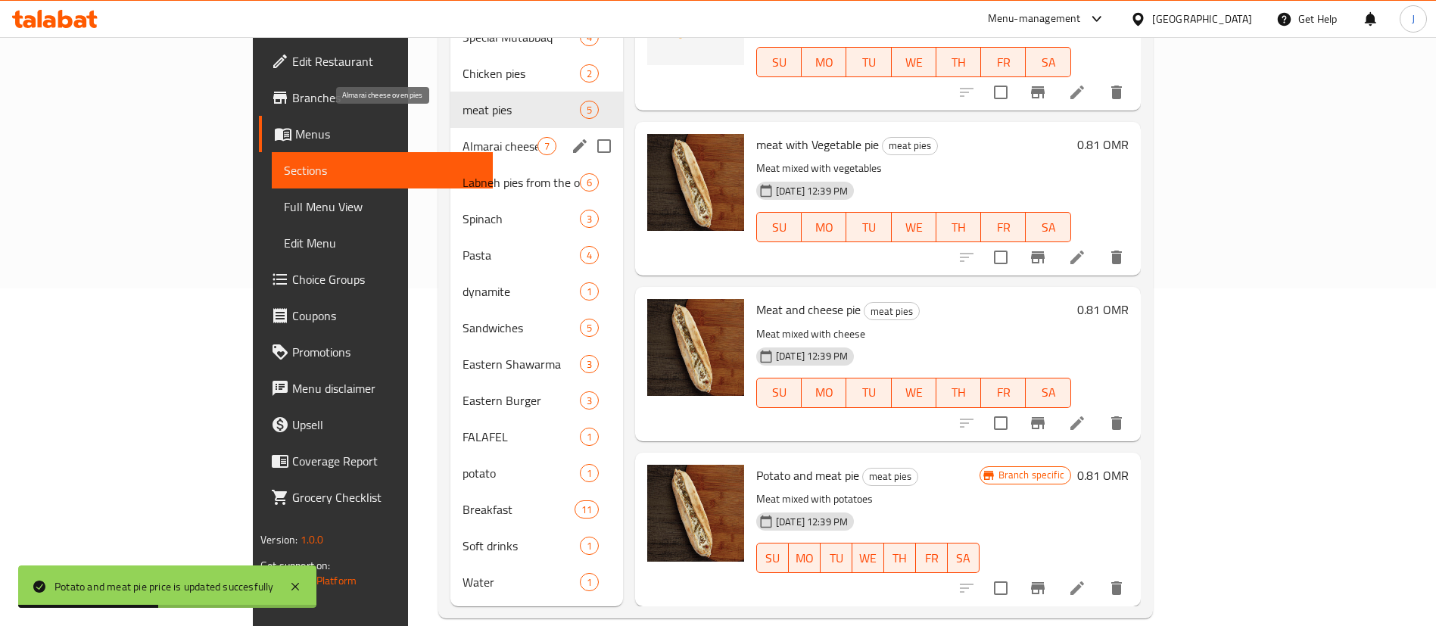
click at [463, 137] on span "Almarai cheese oven pies" at bounding box center [500, 146] width 75 height 18
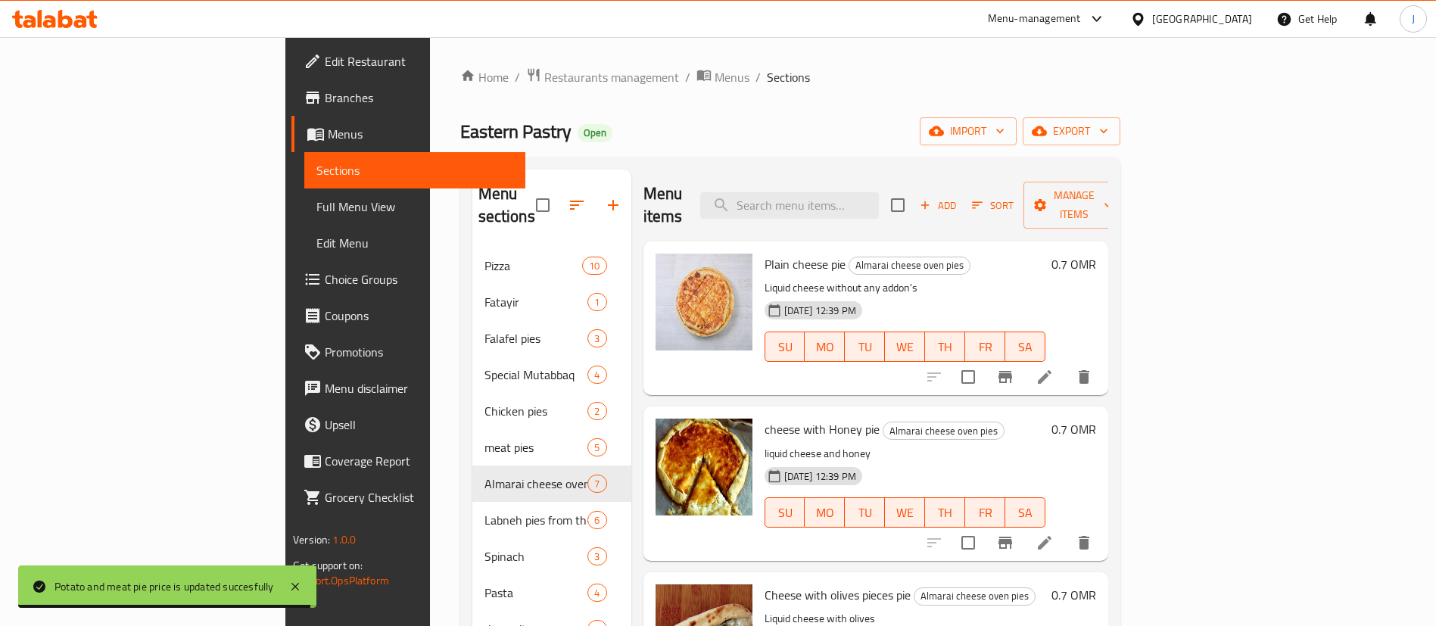
click at [1096, 254] on h6 "0.7 OMR" at bounding box center [1073, 264] width 45 height 21
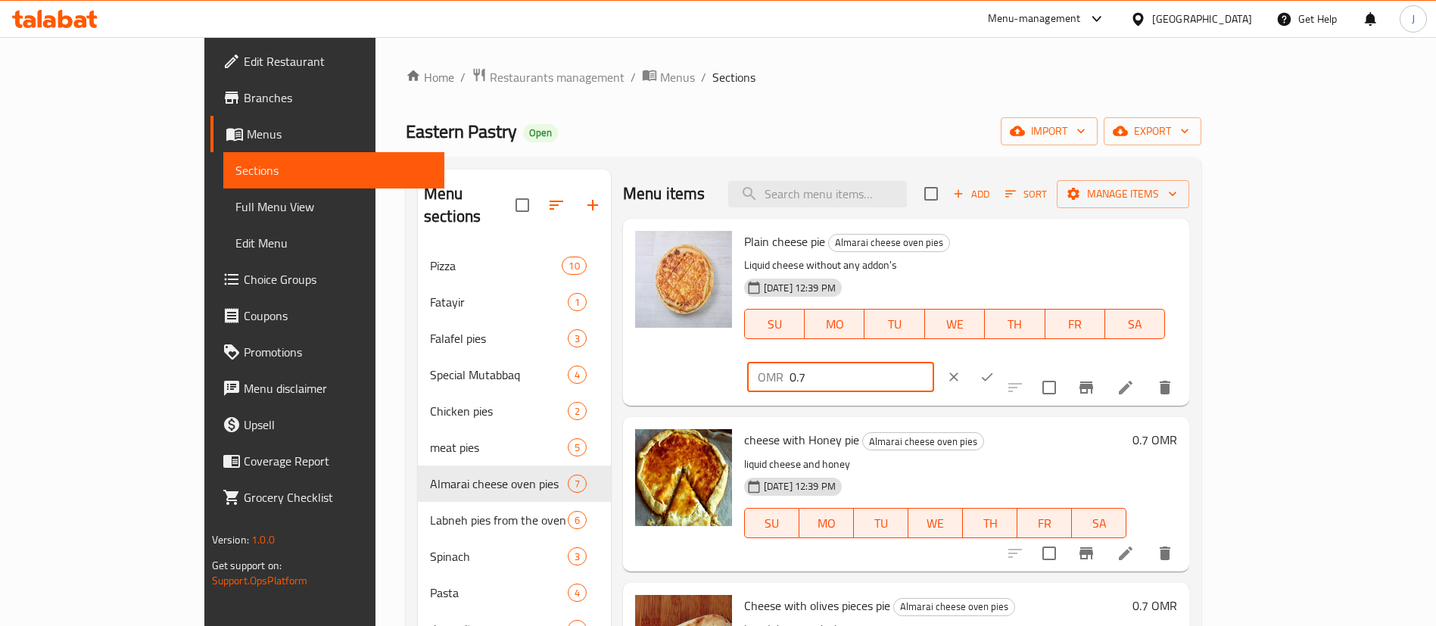
drag, startPoint x: 1219, startPoint y: 250, endPoint x: 1114, endPoint y: 241, distance: 105.6
click at [1028, 360] on div "OMR 0.7 ​" at bounding box center [886, 376] width 284 height 33
paste input "81"
type input "0.81"
click at [995, 369] on icon "ok" at bounding box center [987, 376] width 15 height 15
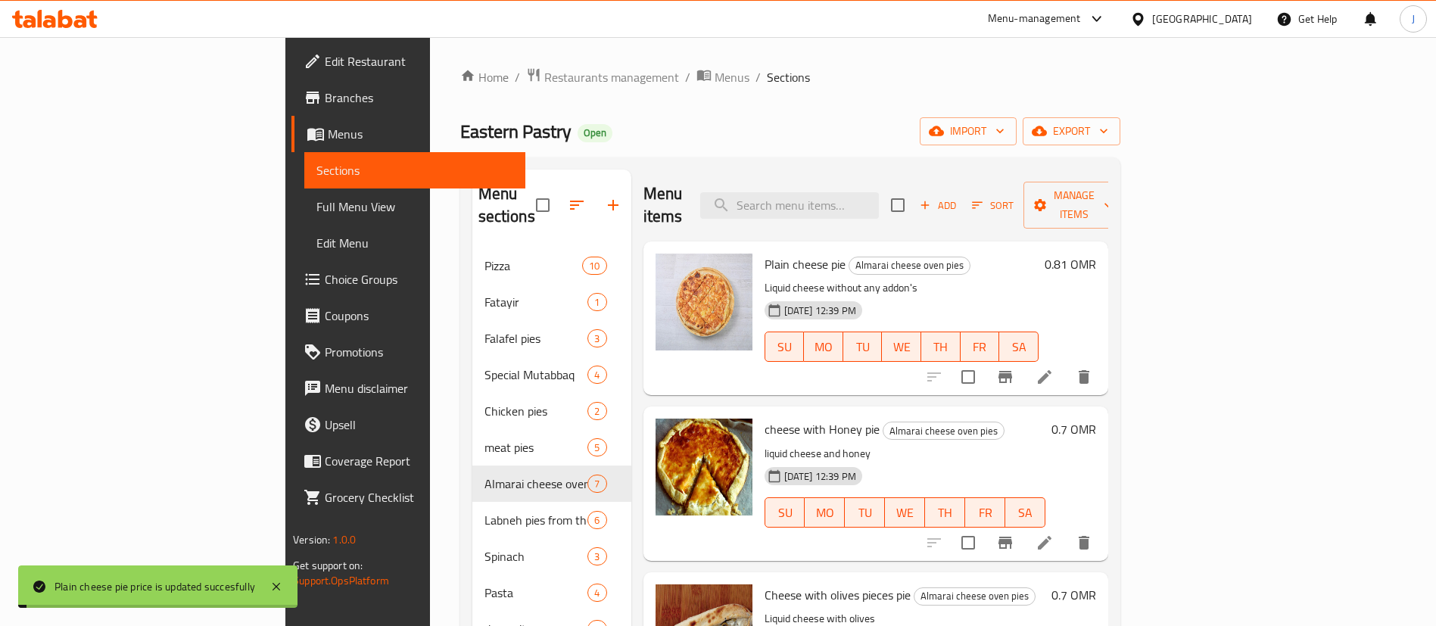
click at [1096, 419] on h6 "0.7 OMR" at bounding box center [1073, 429] width 45 height 21
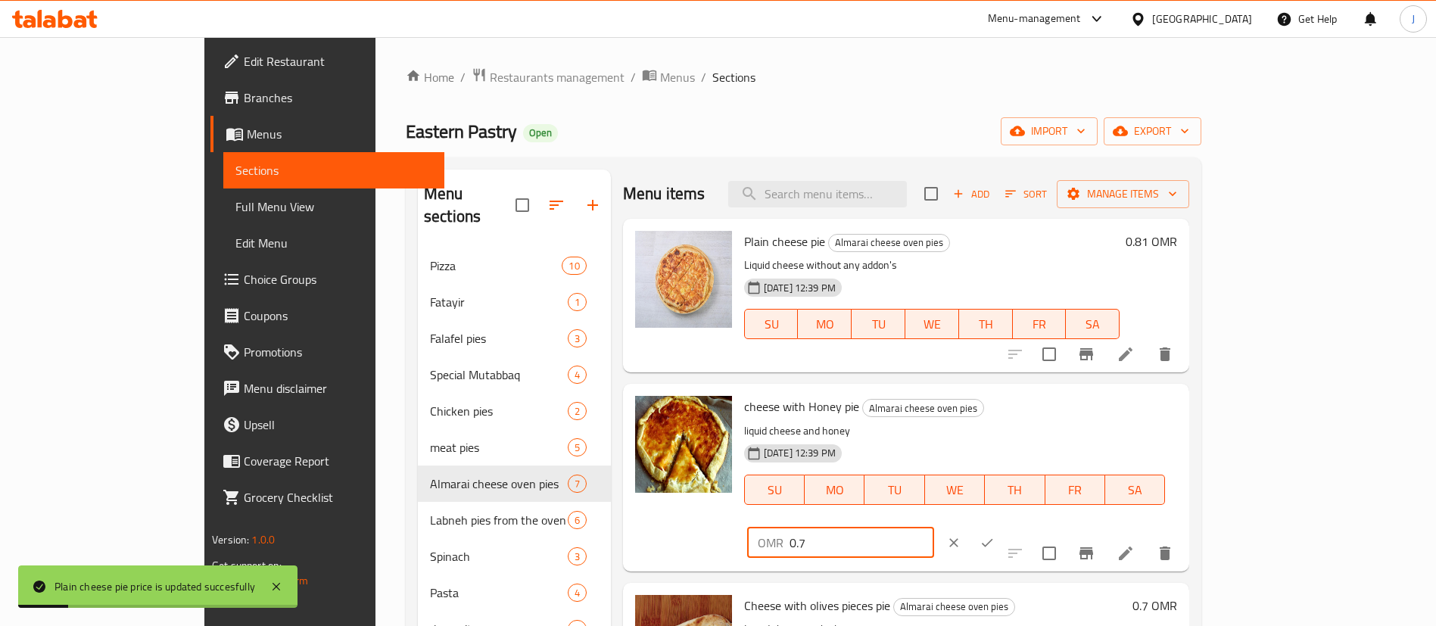
click at [934, 528] on input "0.7" at bounding box center [862, 543] width 145 height 30
drag, startPoint x: 1184, startPoint y: 415, endPoint x: 1146, endPoint y: 413, distance: 37.9
click at [934, 528] on div "OMR 0.7 ​" at bounding box center [840, 543] width 187 height 30
paste input "81"
type input "0.81"
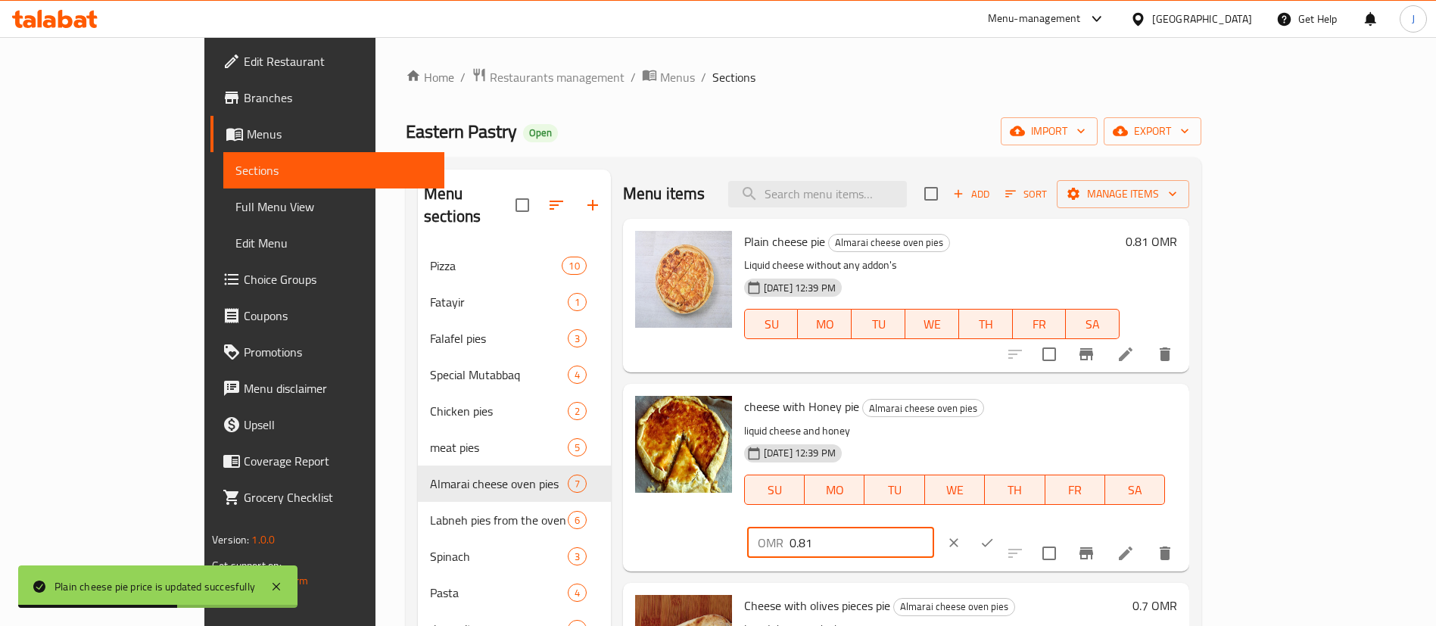
click at [1004, 526] on button "ok" at bounding box center [986, 542] width 33 height 33
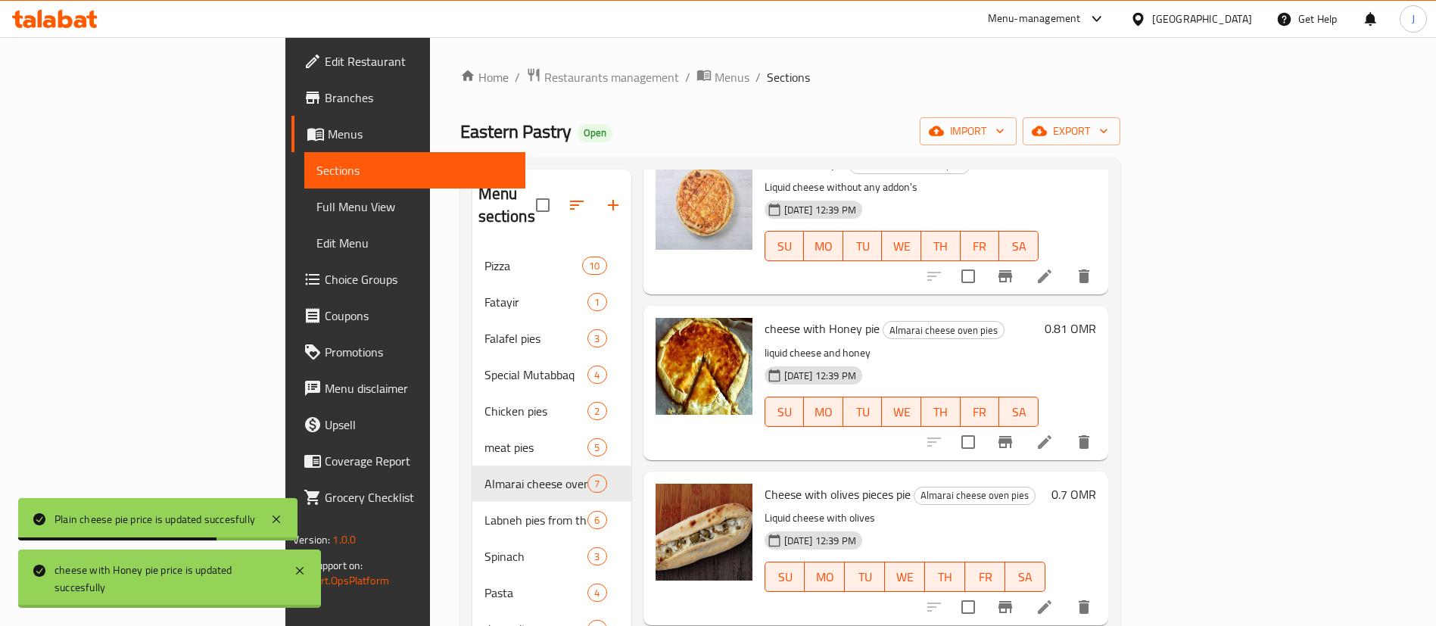
scroll to position [227, 0]
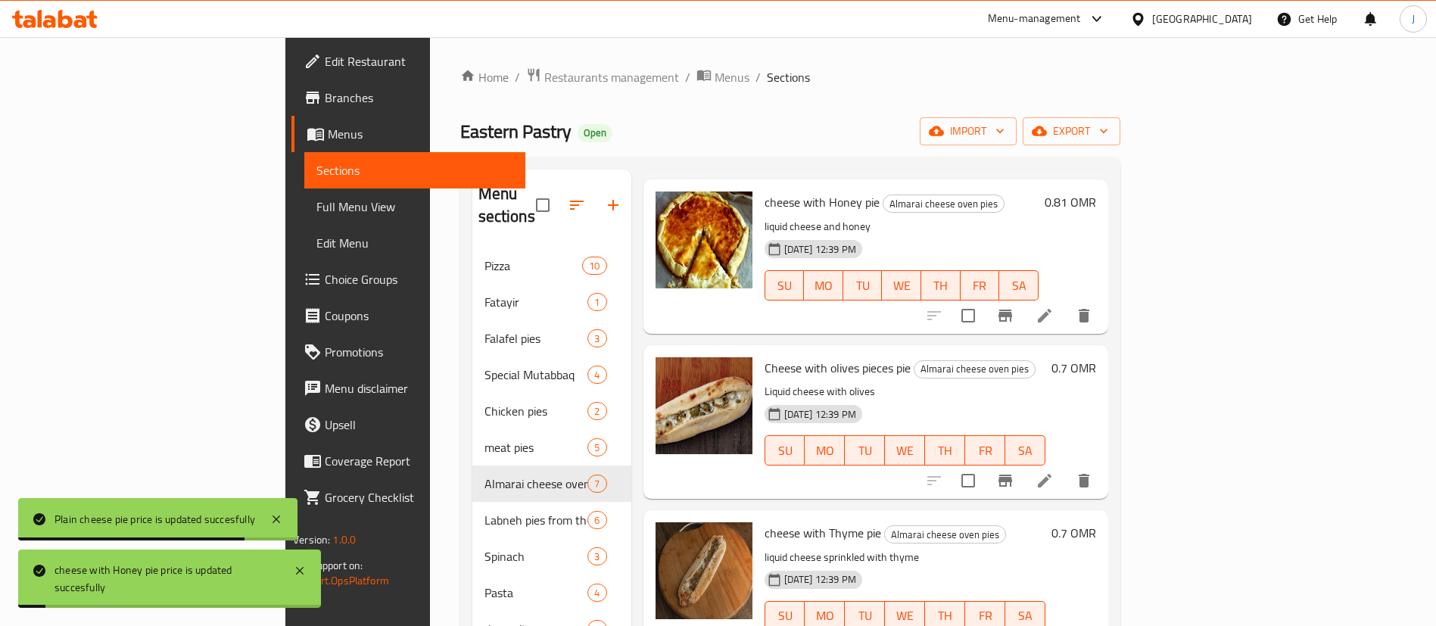
click at [1096, 357] on h6 "0.7 OMR" at bounding box center [1073, 367] width 45 height 21
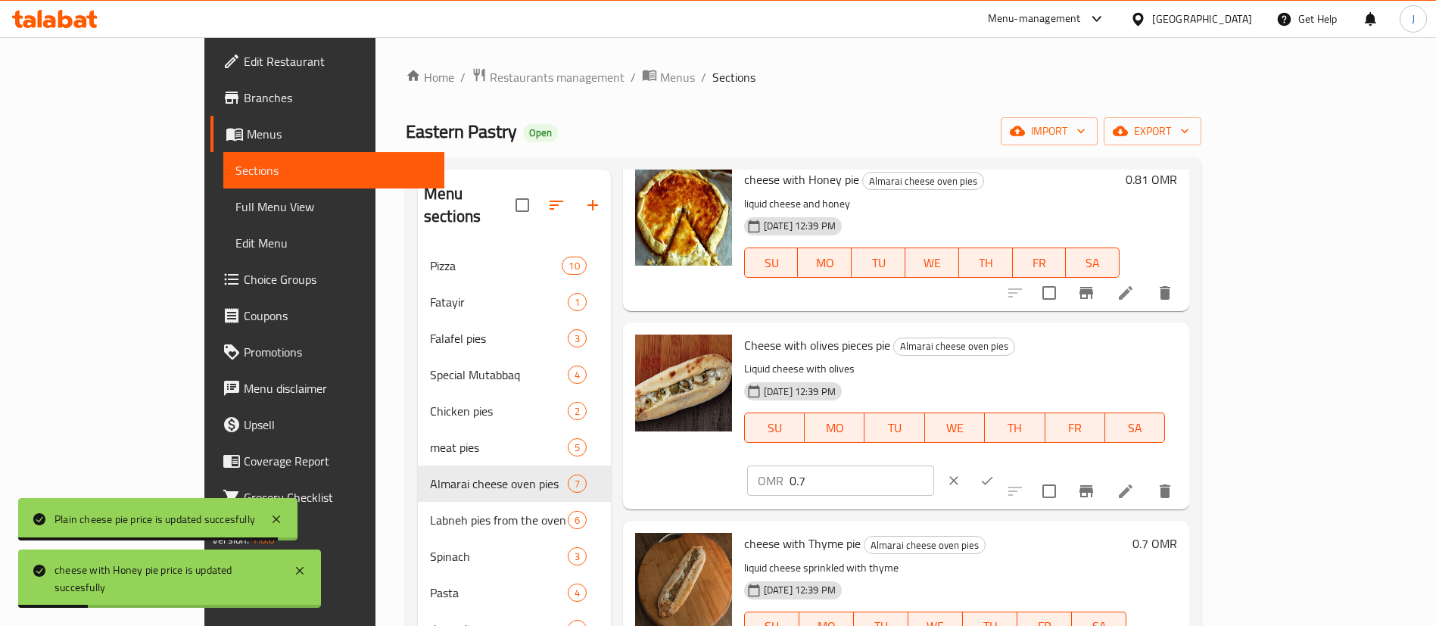
drag, startPoint x: 1201, startPoint y: 345, endPoint x: 1138, endPoint y: 350, distance: 63.0
click at [934, 466] on div "OMR 0.7 ​" at bounding box center [840, 481] width 187 height 30
paste input "81"
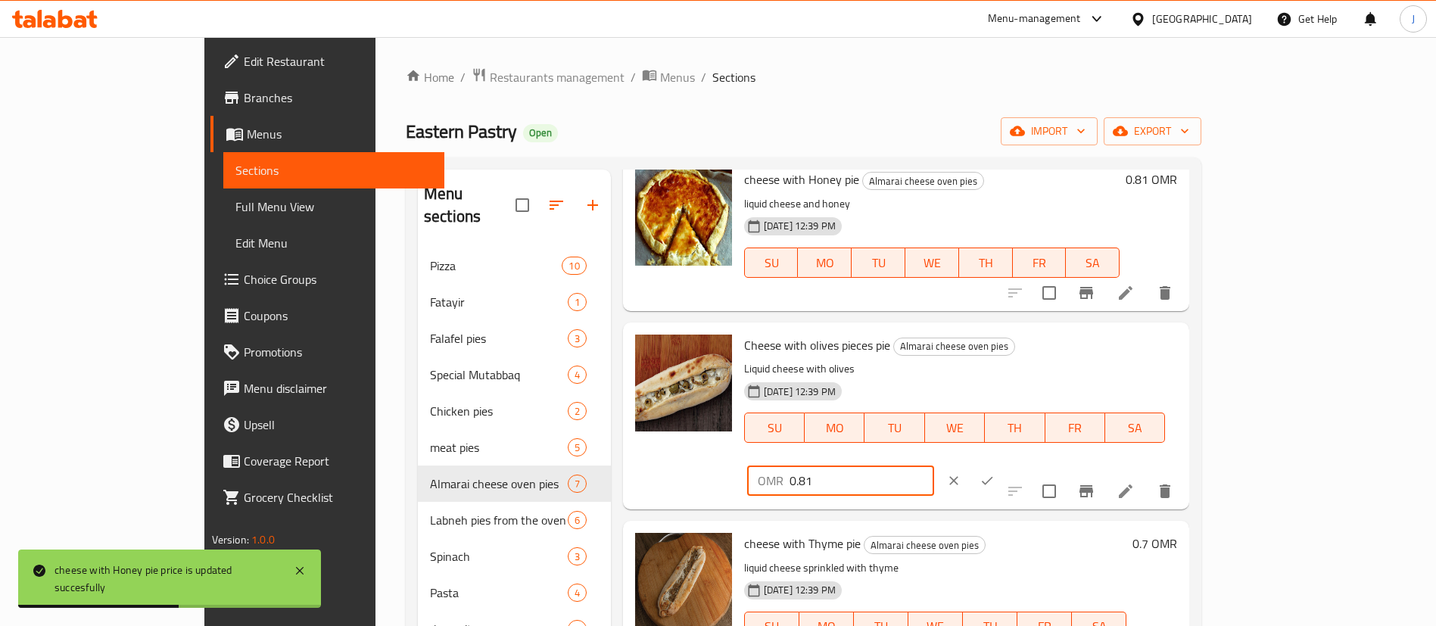
type input "0.81"
click at [995, 473] on icon "ok" at bounding box center [987, 480] width 15 height 15
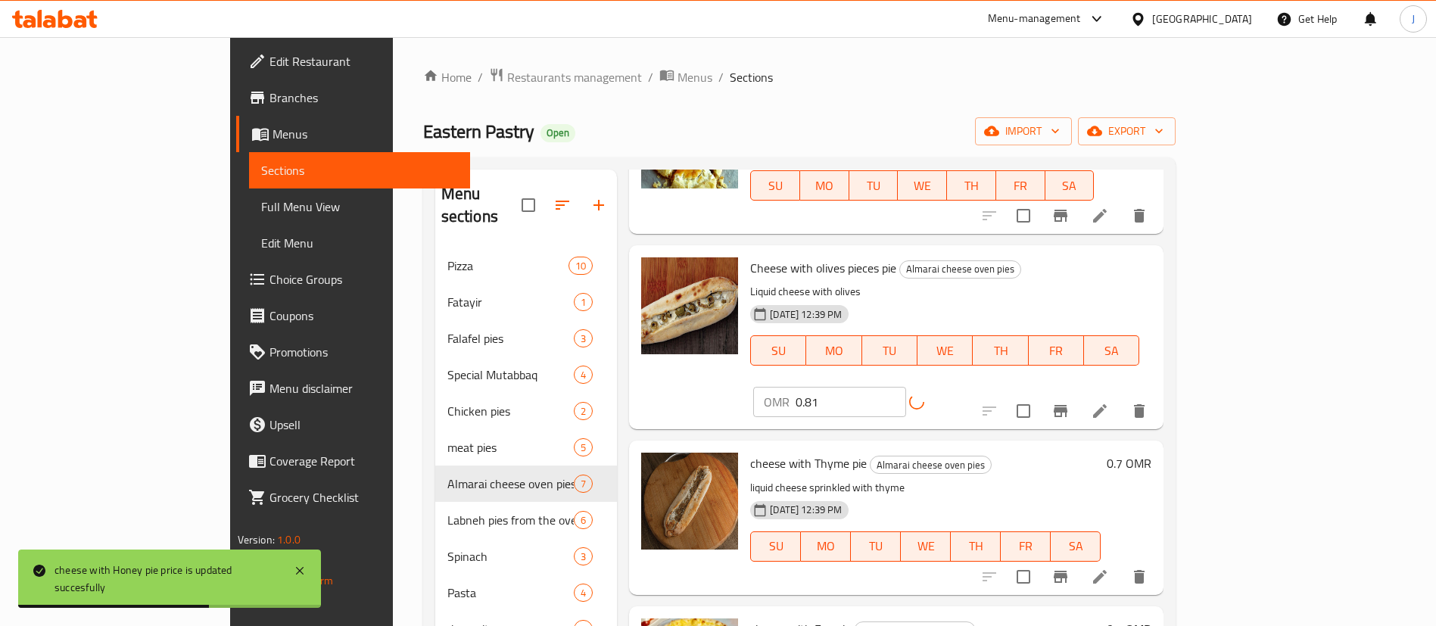
scroll to position [421, 0]
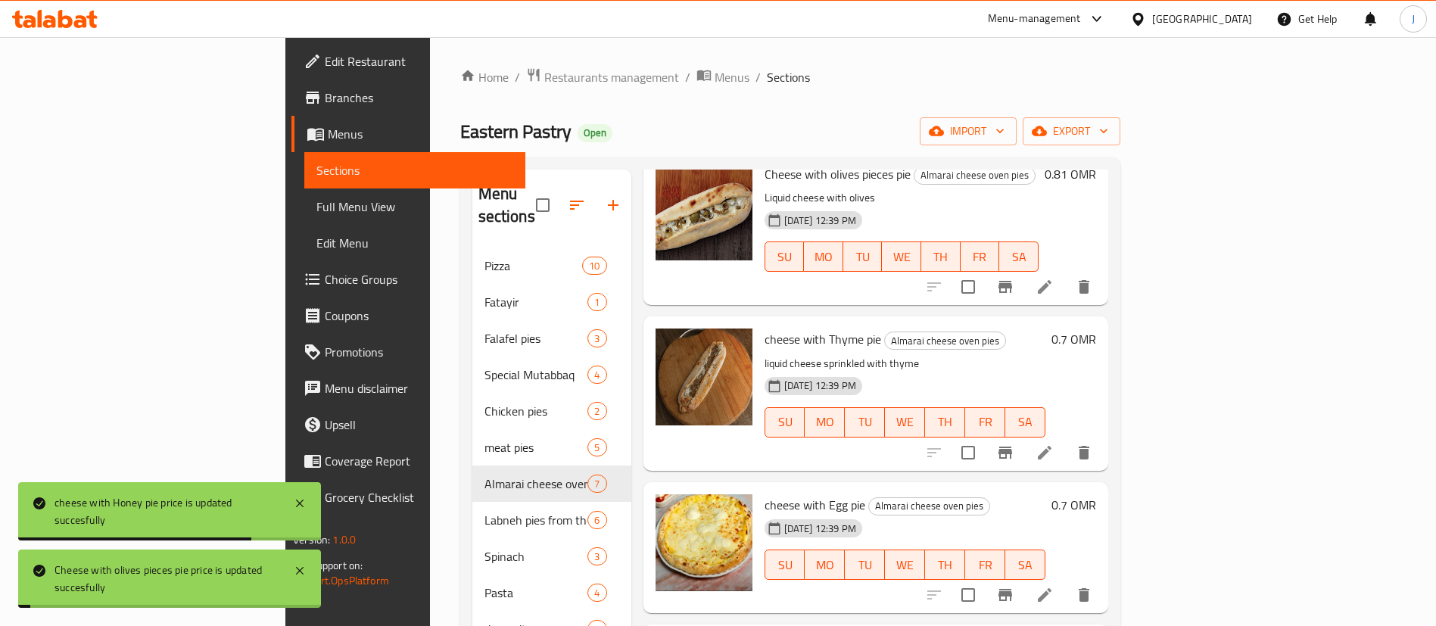
click at [1096, 329] on h6 "0.7 OMR" at bounding box center [1073, 339] width 45 height 21
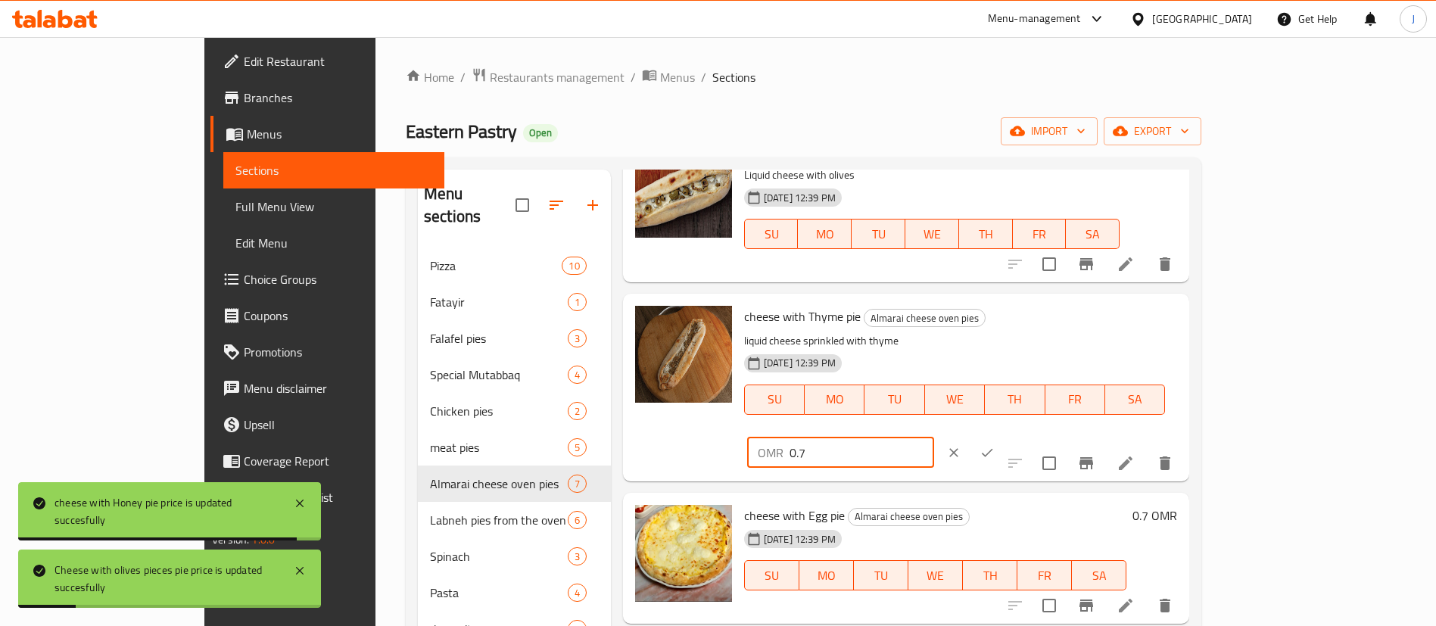
drag, startPoint x: 1139, startPoint y: 318, endPoint x: 1115, endPoint y: 318, distance: 24.2
click at [934, 438] on div "OMR 0.7 ​" at bounding box center [840, 453] width 187 height 30
paste input "81"
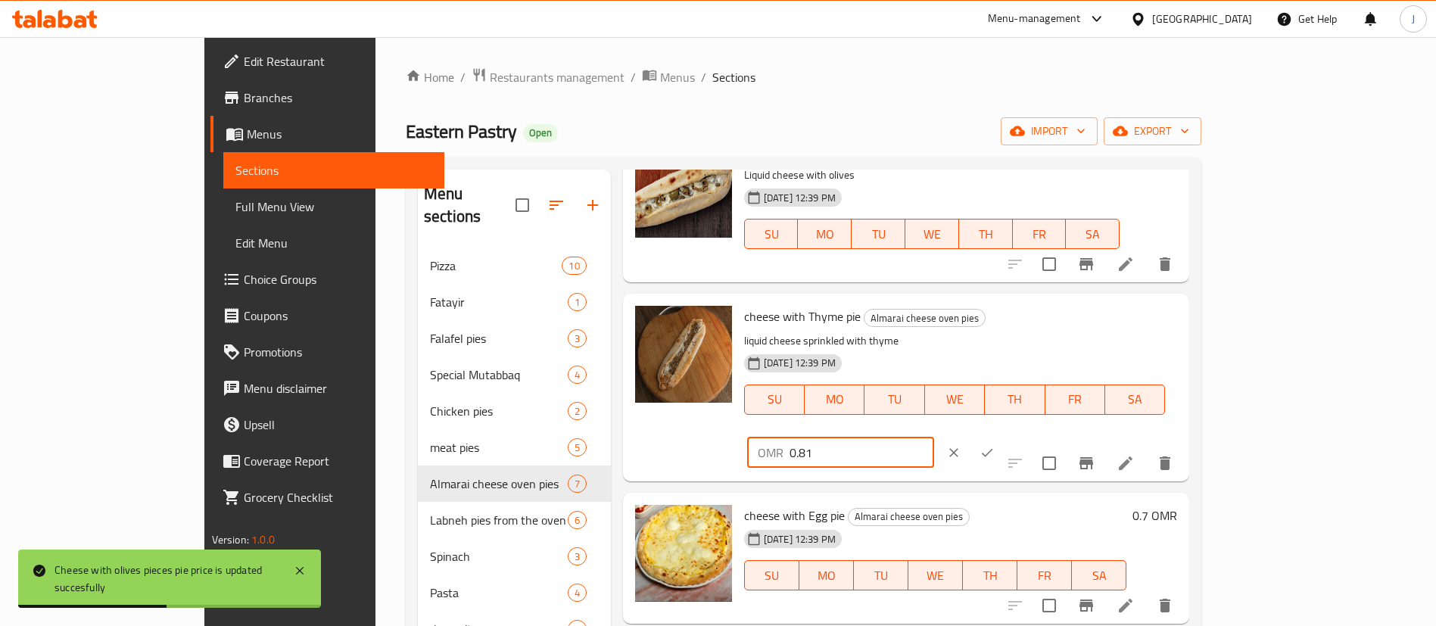
type input "0.81"
click at [995, 445] on icon "ok" at bounding box center [987, 452] width 15 height 15
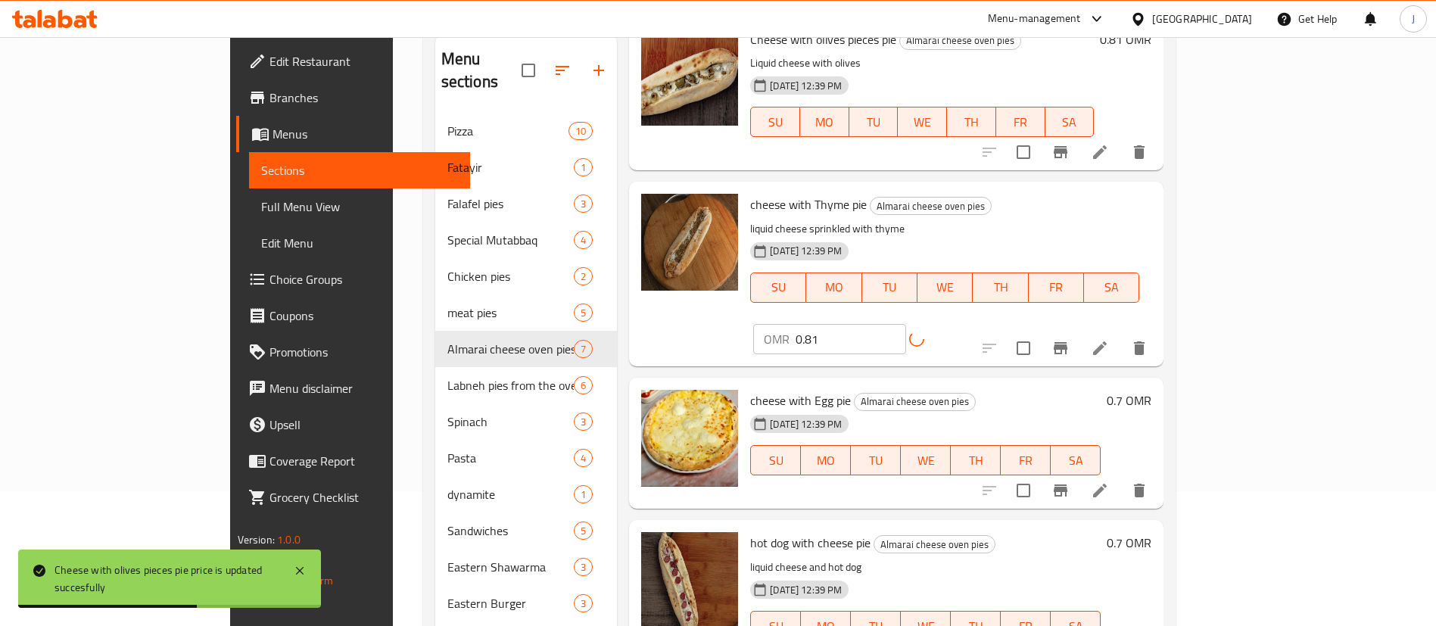
scroll to position [227, 0]
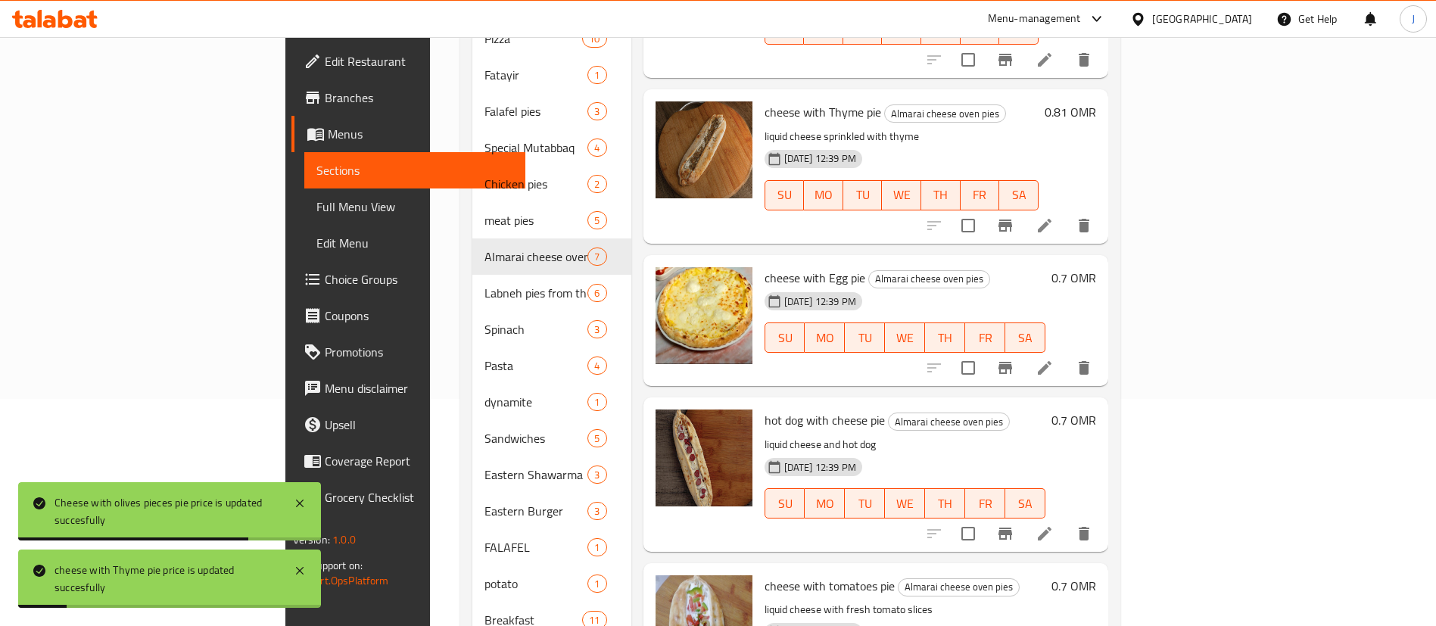
click at [1096, 267] on h6 "0.7 OMR" at bounding box center [1073, 277] width 45 height 21
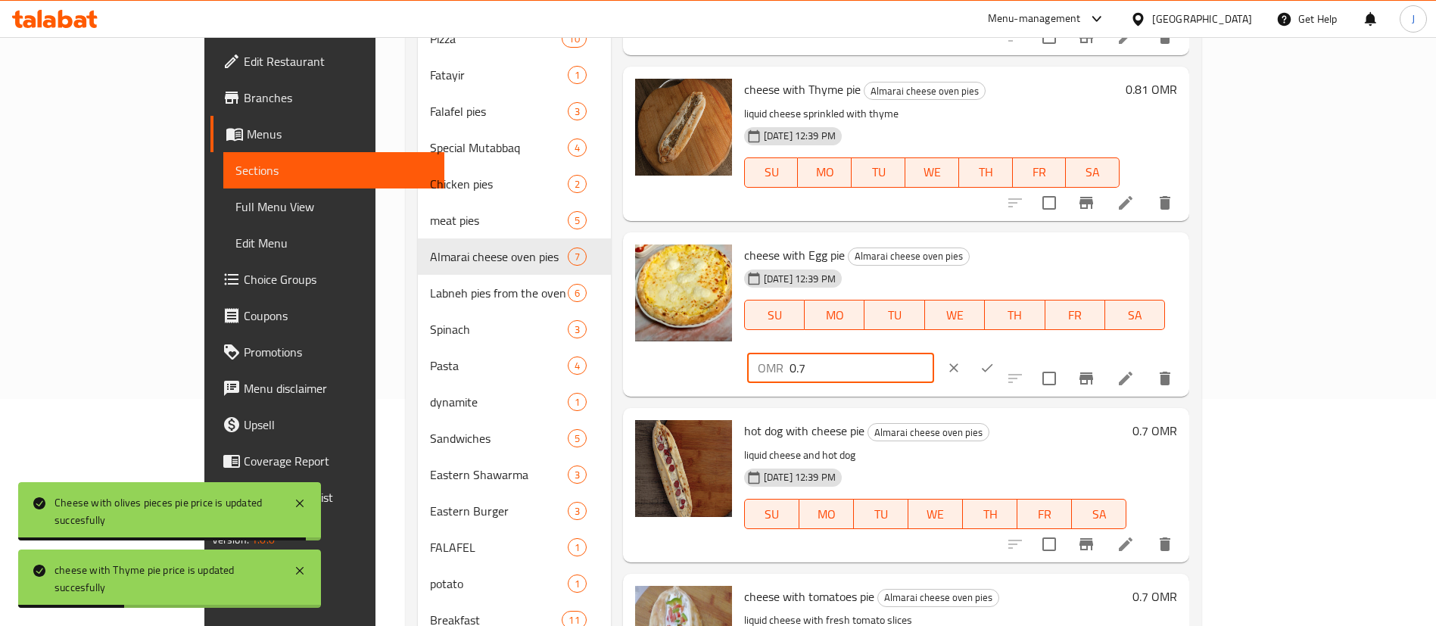
drag, startPoint x: 1178, startPoint y: 268, endPoint x: 1123, endPoint y: 267, distance: 55.3
click at [934, 353] on div "OMR 0.7 ​" at bounding box center [840, 368] width 187 height 30
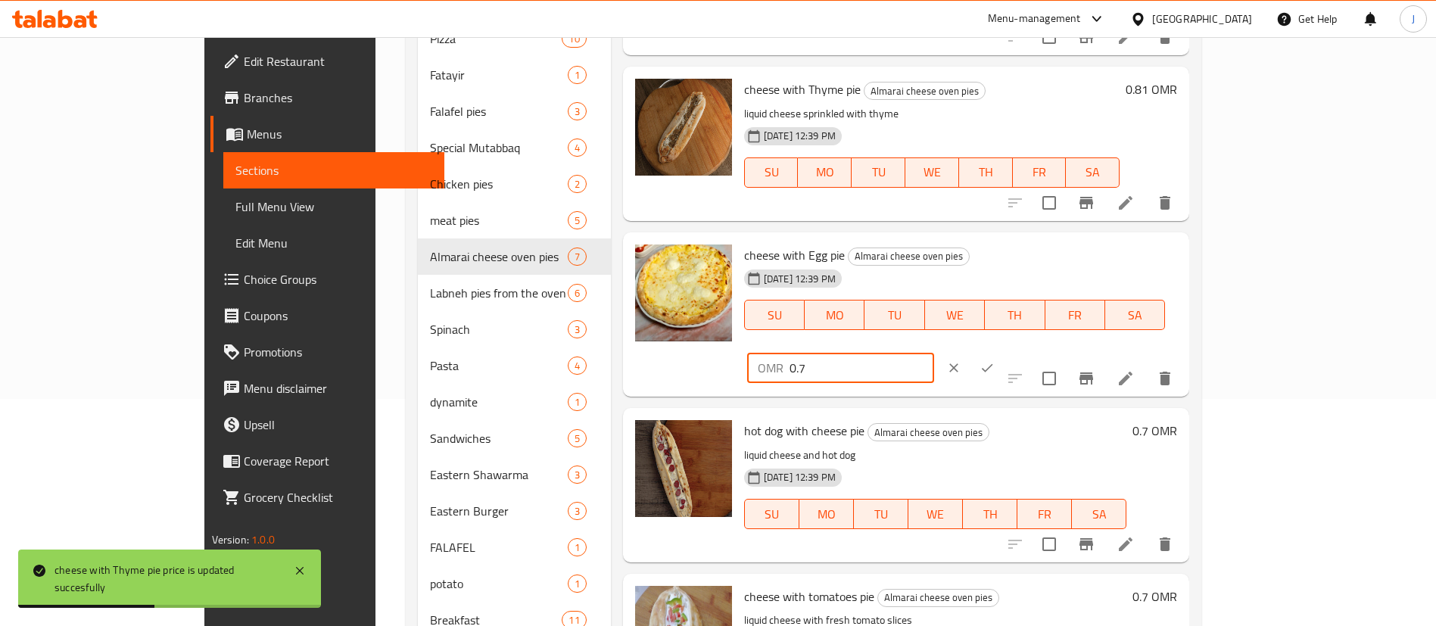
paste input "81"
type input "0.81"
drag, startPoint x: 1339, startPoint y: 263, endPoint x: 1335, endPoint y: 296, distance: 32.8
click at [995, 360] on icon "ok" at bounding box center [987, 367] width 15 height 15
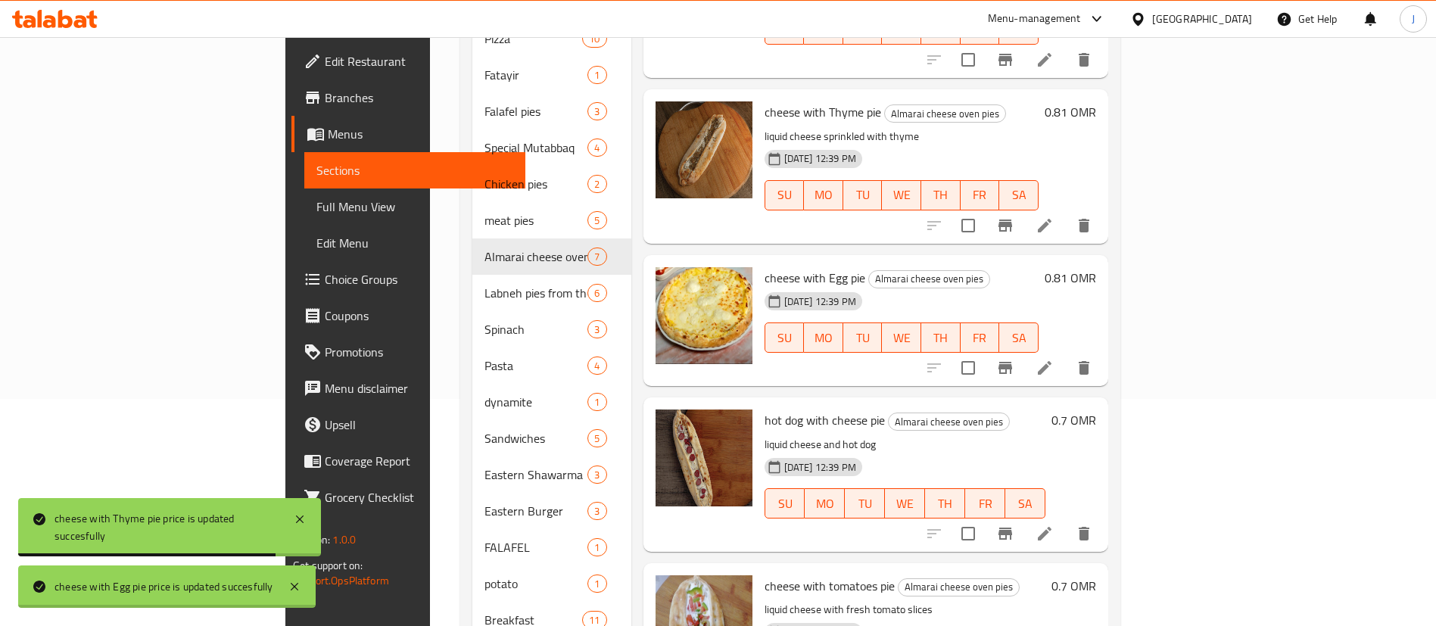
click at [1096, 410] on h6 "0.7 OMR" at bounding box center [1073, 420] width 45 height 21
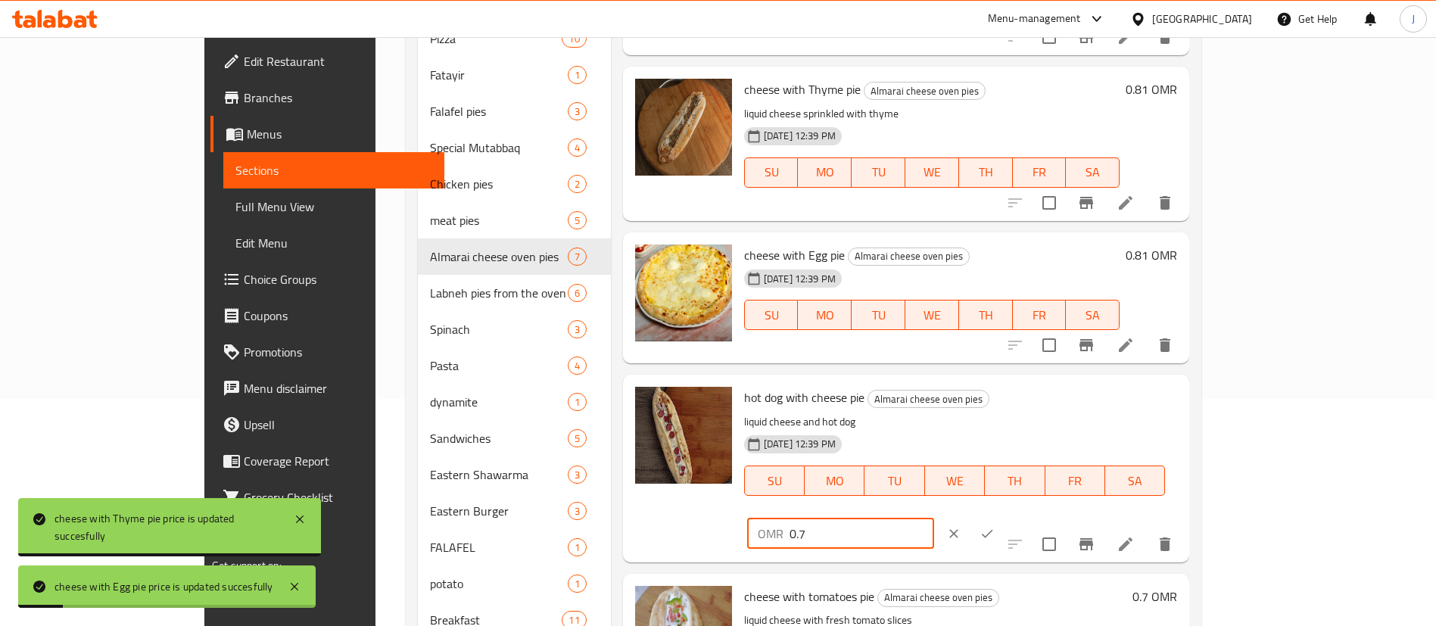
drag, startPoint x: 1200, startPoint y: 400, endPoint x: 1110, endPoint y: 400, distance: 90.1
click at [1110, 400] on div "hot dog with cheese pie Almarai cheese oven pies liquid cheese and hot dog 29-0…" at bounding box center [960, 468] width 445 height 175
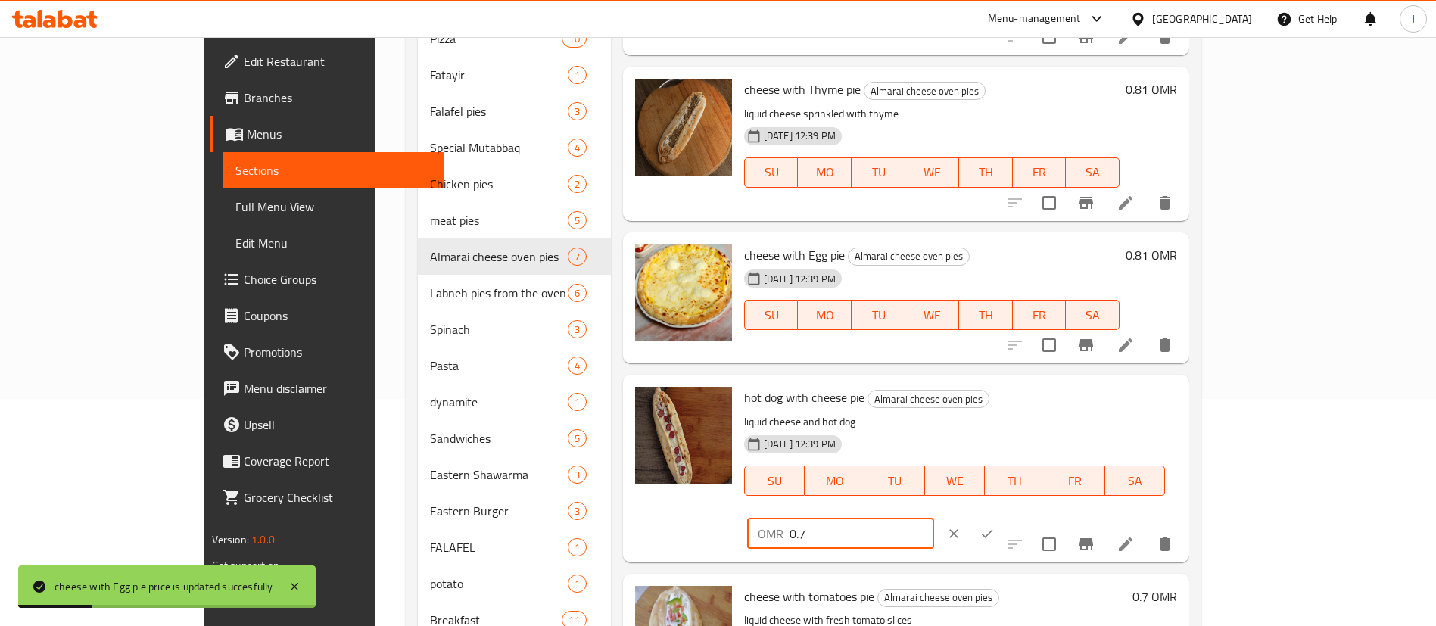
paste input "81"
type input "0.81"
click at [995, 526] on icon "ok" at bounding box center [987, 533] width 15 height 15
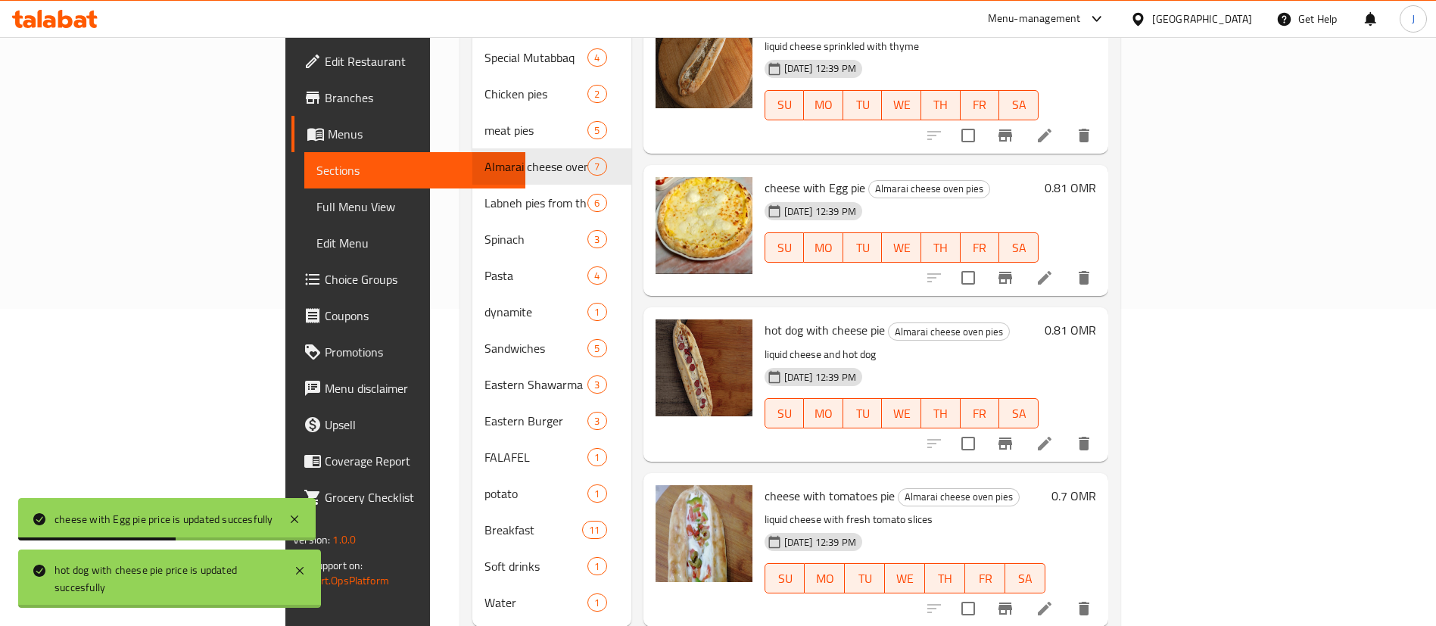
scroll to position [338, 0]
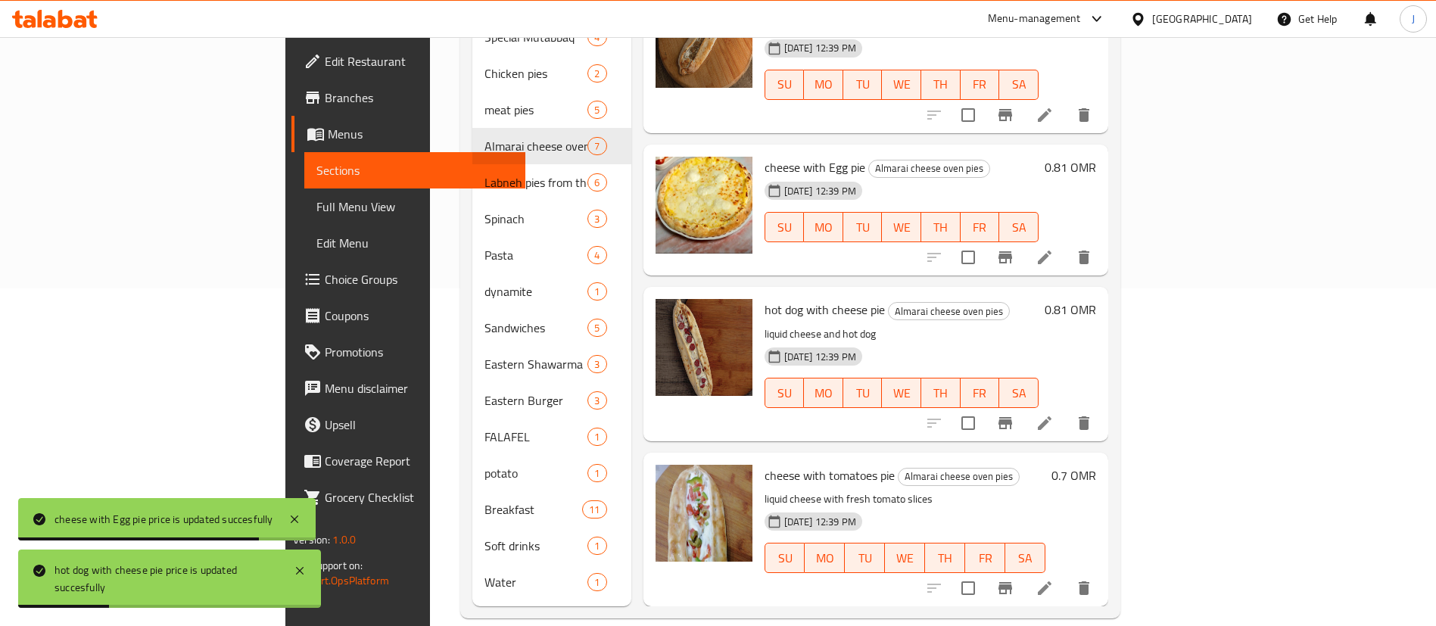
click at [1096, 465] on h6 "0.7 OMR" at bounding box center [1073, 475] width 45 height 21
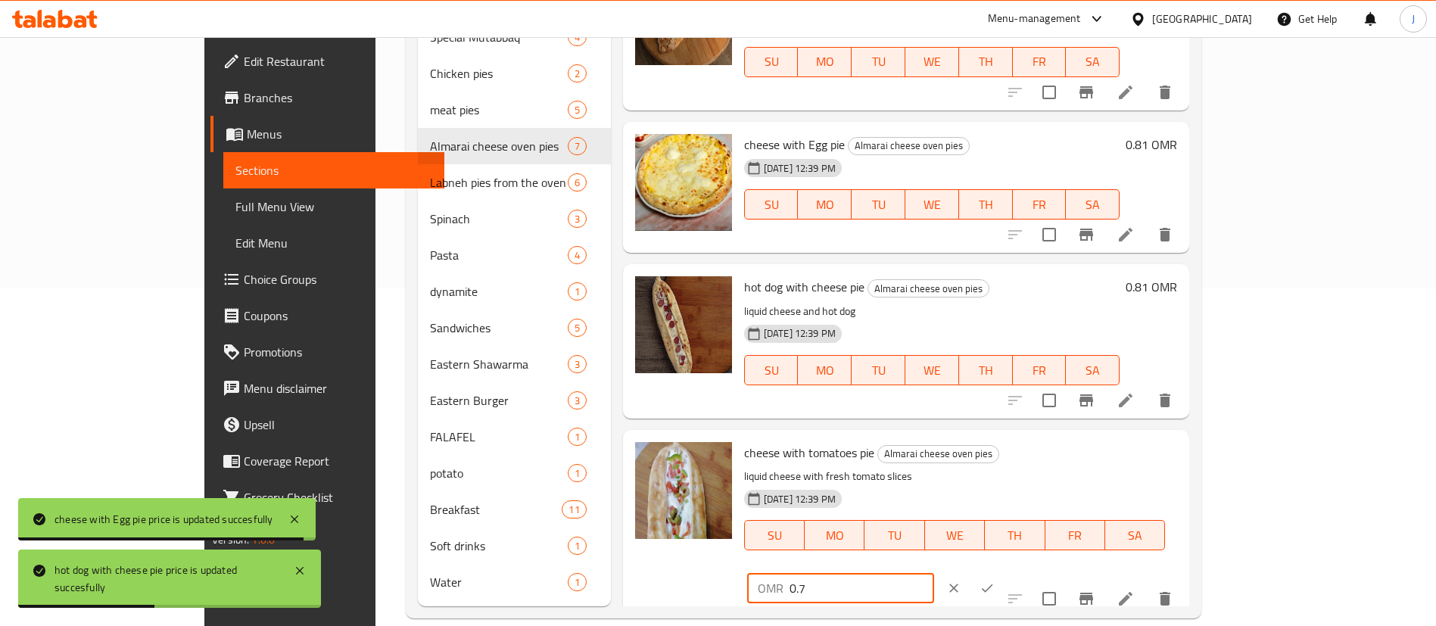
drag, startPoint x: 1146, startPoint y: 453, endPoint x: 1085, endPoint y: 447, distance: 61.6
click at [1082, 453] on div "cheese with tomatoes pie Almarai cheese oven pies liquid cheese with fresh toma…" at bounding box center [960, 523] width 445 height 175
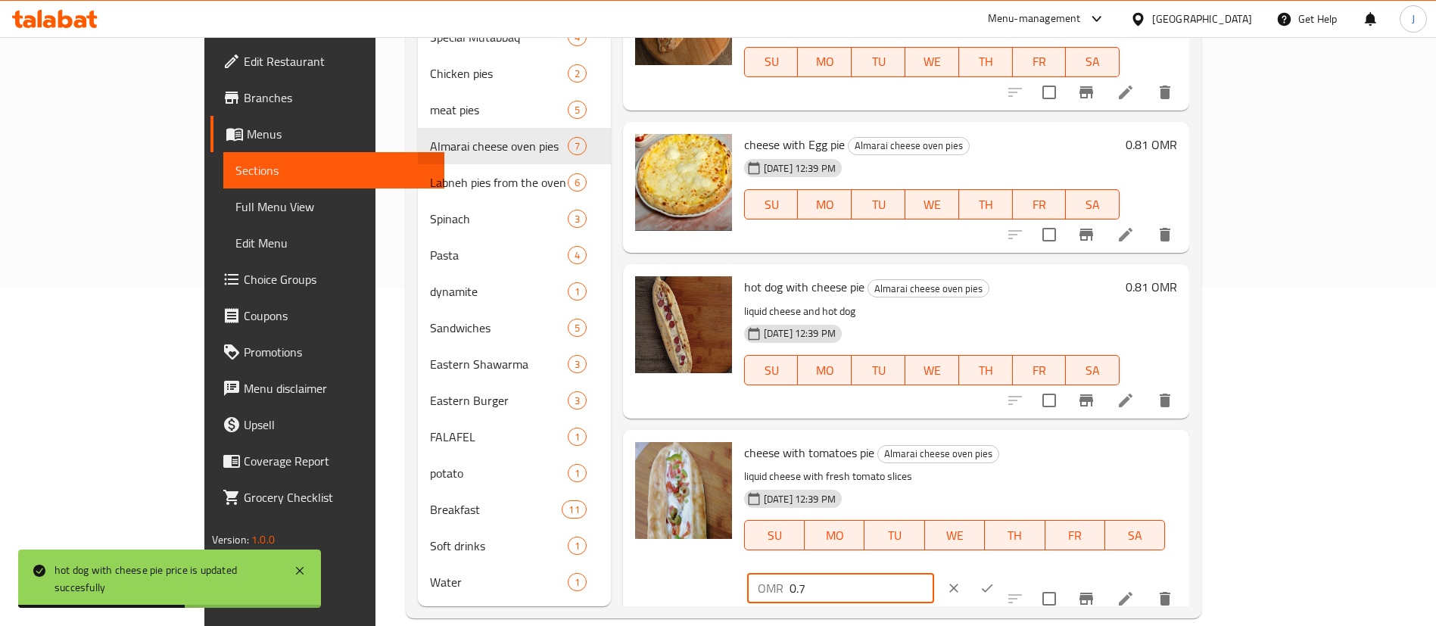
paste input "81"
type input "0.81"
click at [995, 581] on icon "ok" at bounding box center [987, 588] width 15 height 15
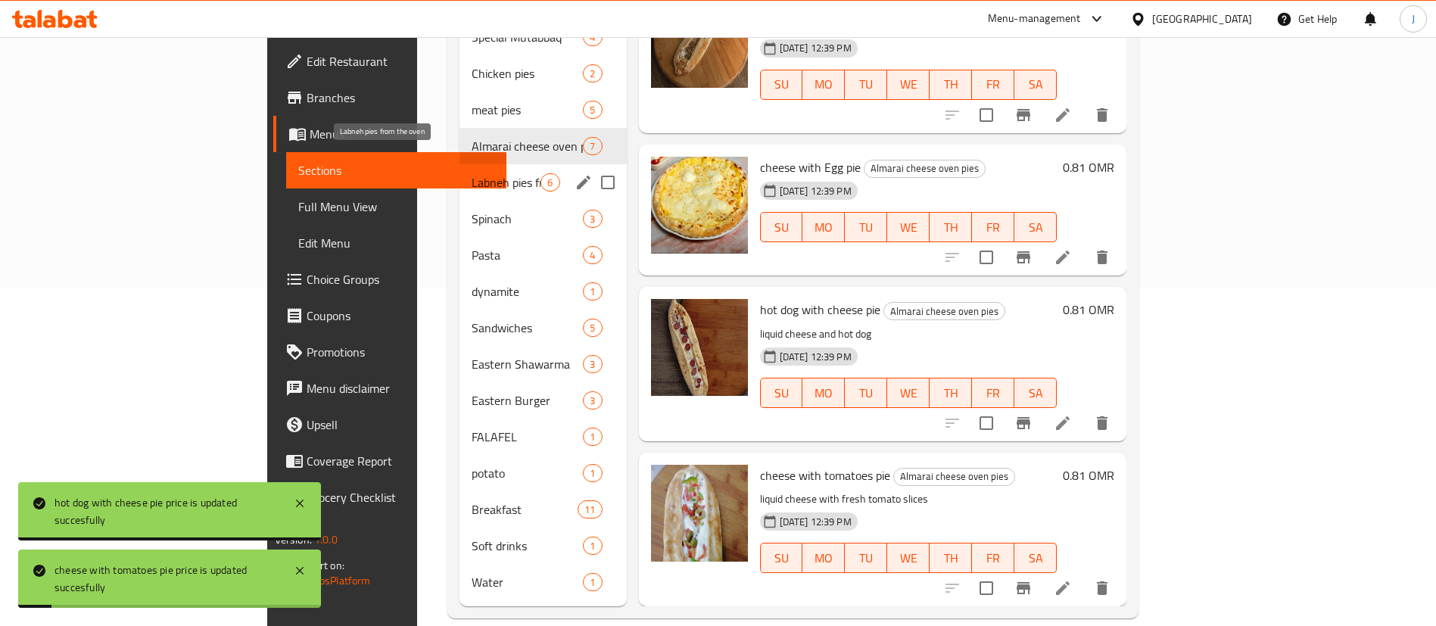
click at [472, 173] on span "Labneh pies from the oven" at bounding box center [506, 182] width 69 height 18
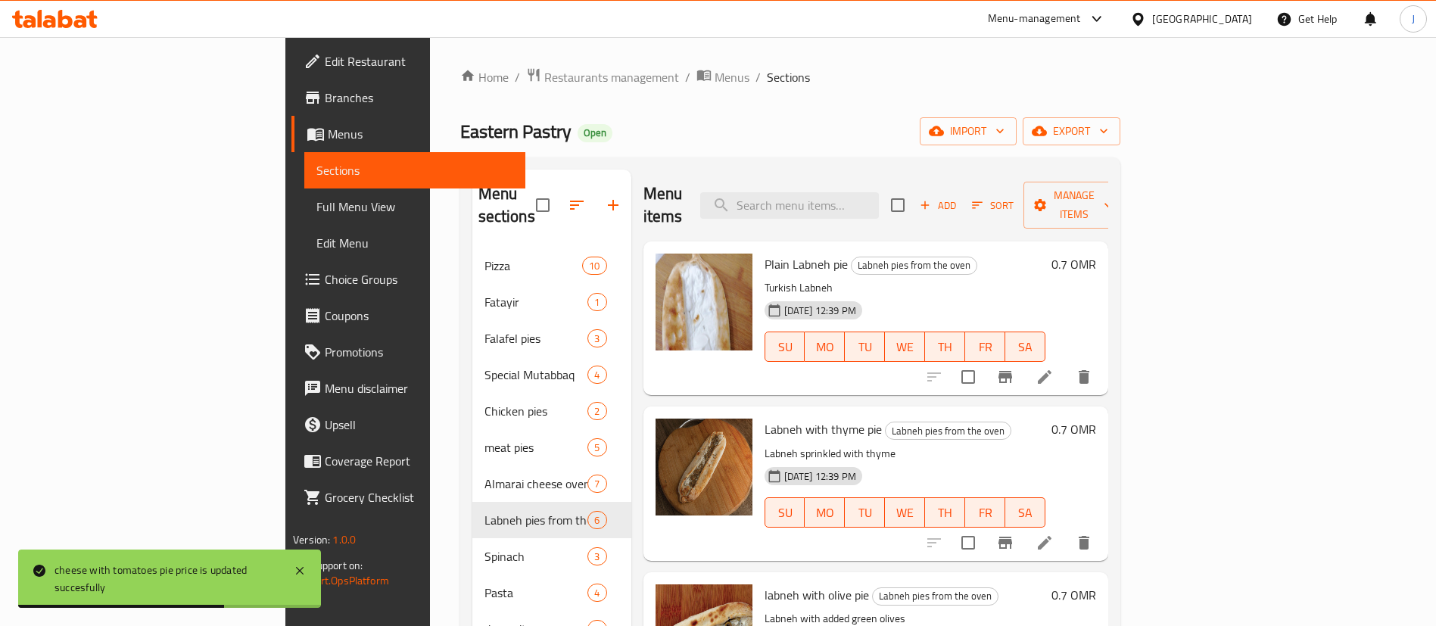
click at [1096, 254] on h6 "0.7 OMR" at bounding box center [1073, 264] width 45 height 21
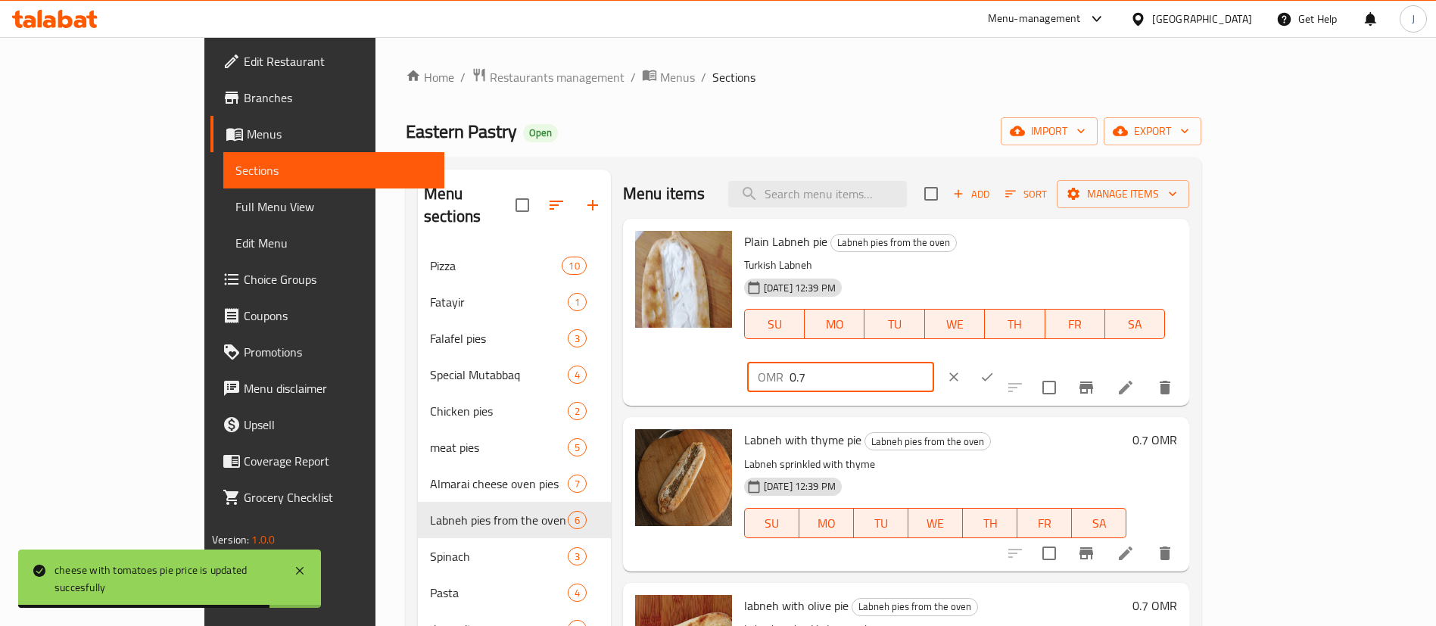
drag, startPoint x: 1180, startPoint y: 247, endPoint x: 1139, endPoint y: 254, distance: 41.6
click at [934, 362] on div "OMR 0.7 ​" at bounding box center [840, 377] width 187 height 30
paste input "81"
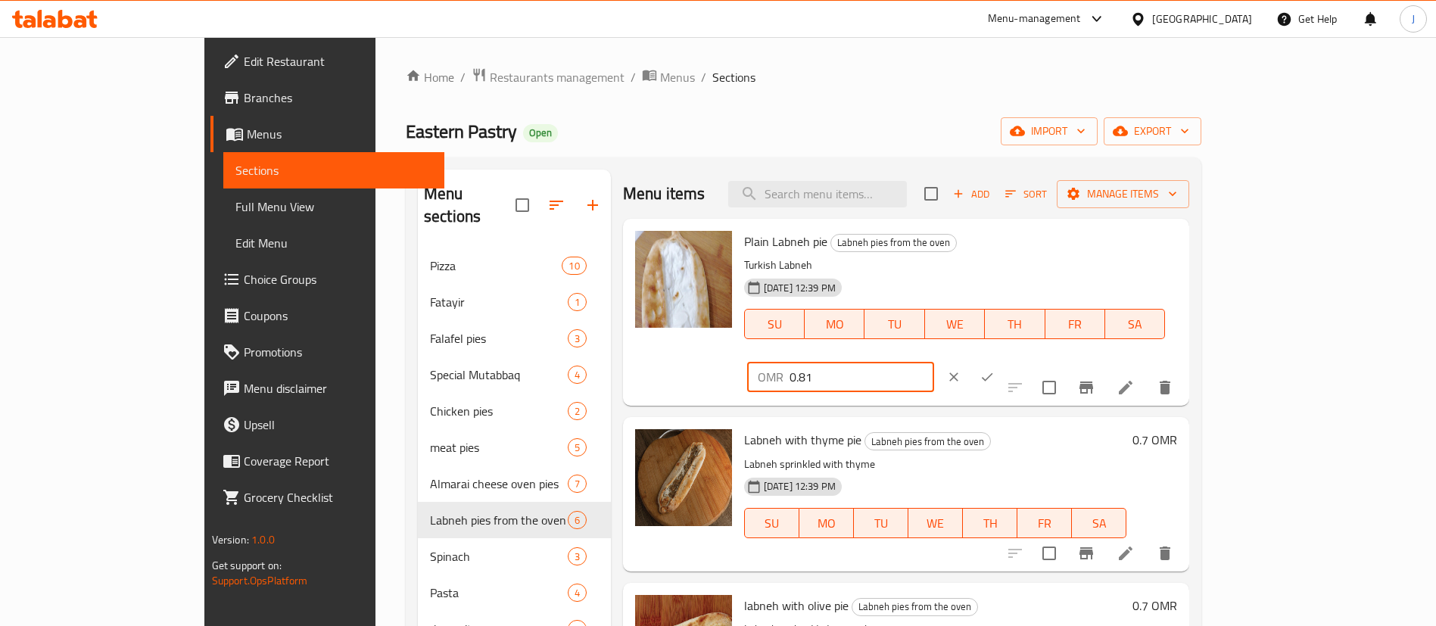
type input "0.81"
click at [995, 369] on icon "ok" at bounding box center [987, 376] width 15 height 15
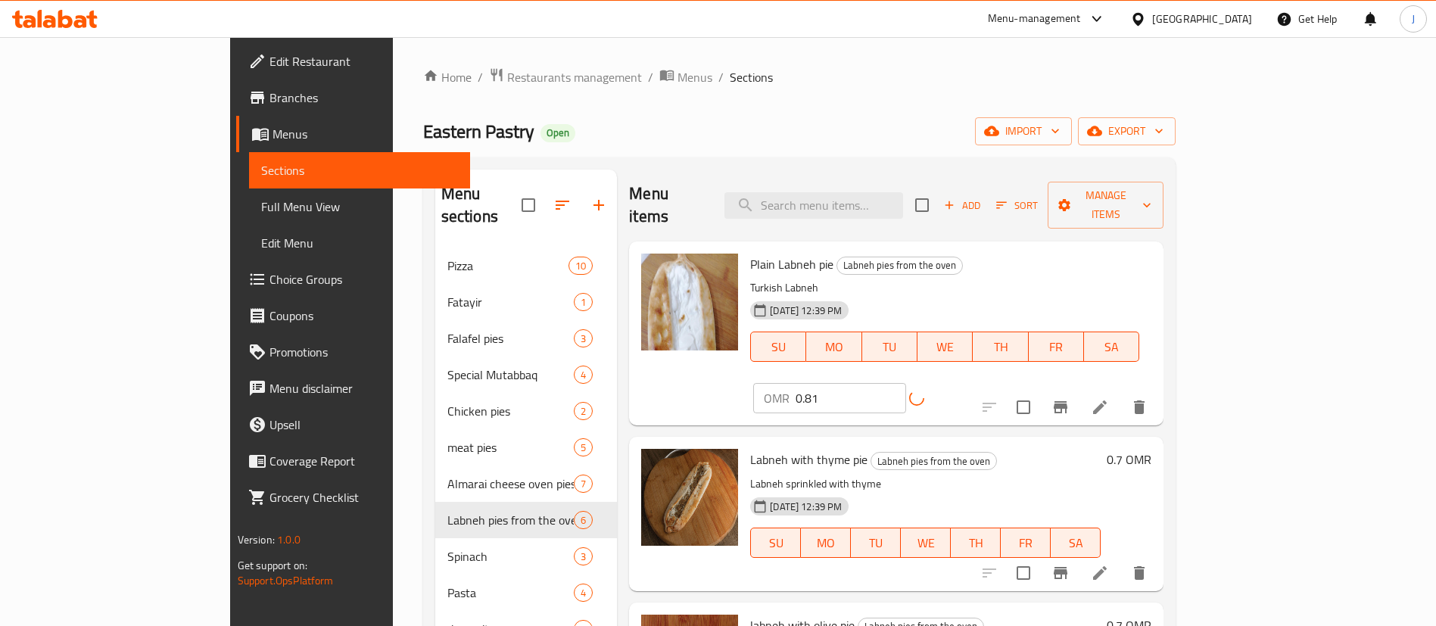
click at [1151, 449] on div "0.7 OMR" at bounding box center [1126, 513] width 51 height 129
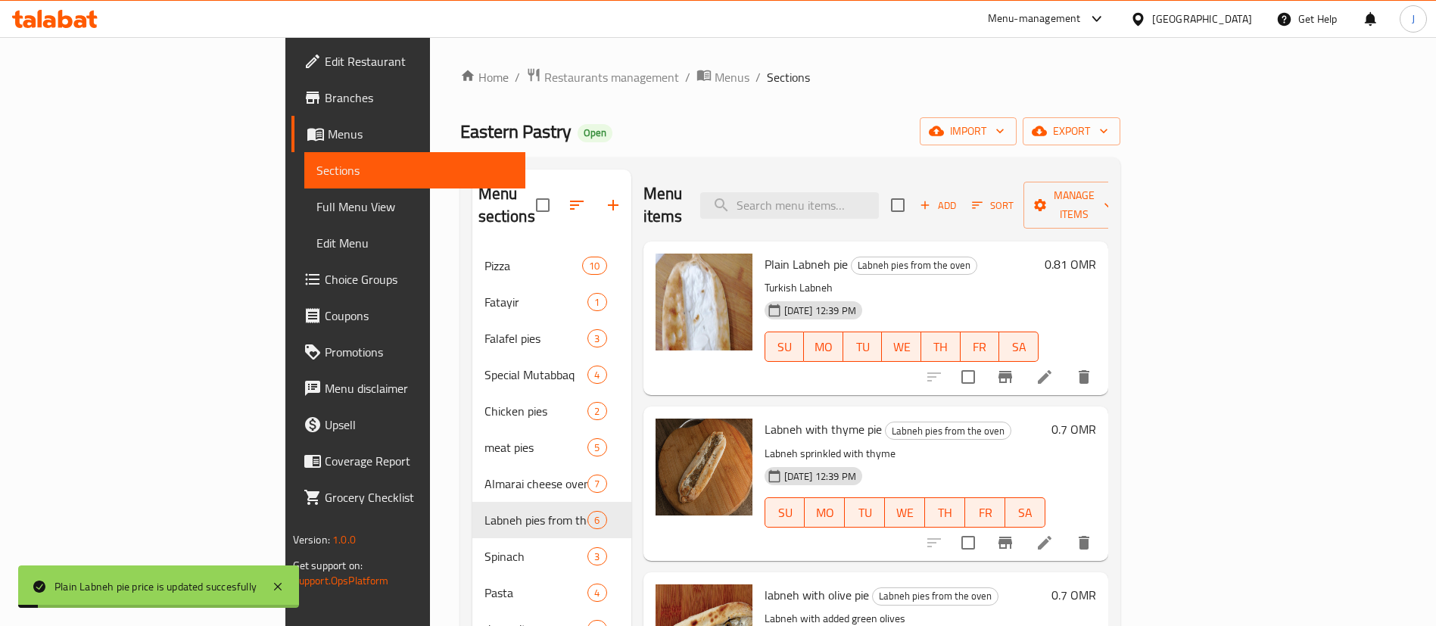
click at [1096, 419] on h6 "0.7 OMR" at bounding box center [1073, 429] width 45 height 21
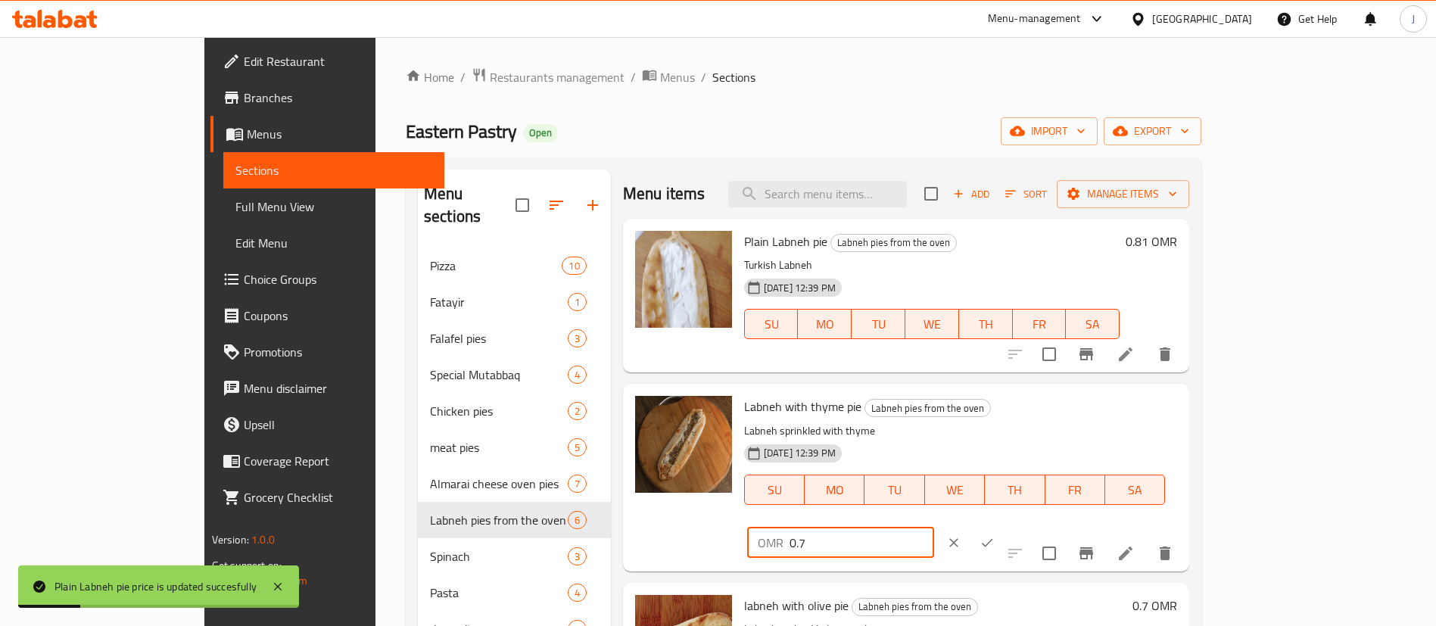
drag, startPoint x: 1190, startPoint y: 406, endPoint x: 1114, endPoint y: 402, distance: 76.5
click at [1028, 526] on div "OMR 0.7 ​" at bounding box center [886, 542] width 284 height 33
paste input "81"
type input "0.81"
click at [995, 535] on icon "ok" at bounding box center [987, 542] width 15 height 15
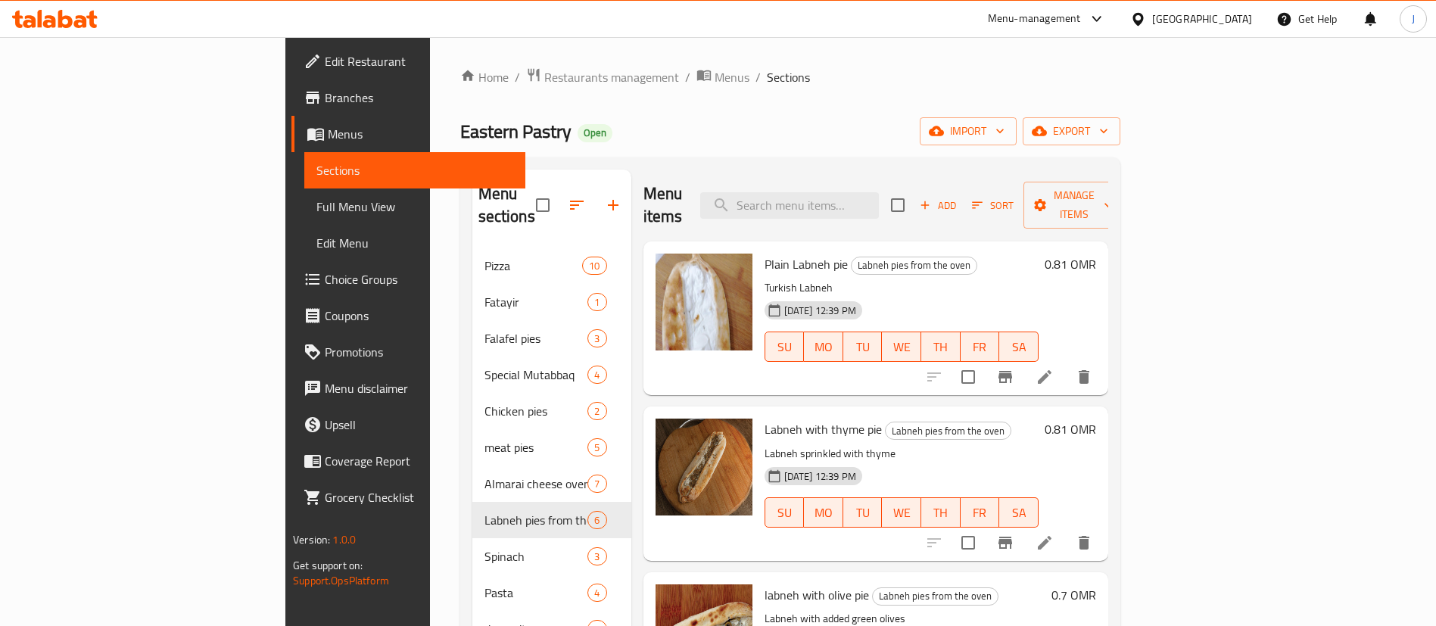
drag, startPoint x: 928, startPoint y: 259, endPoint x: 955, endPoint y: 260, distance: 27.3
click at [930, 279] on p "Turkish Labneh" at bounding box center [902, 288] width 274 height 19
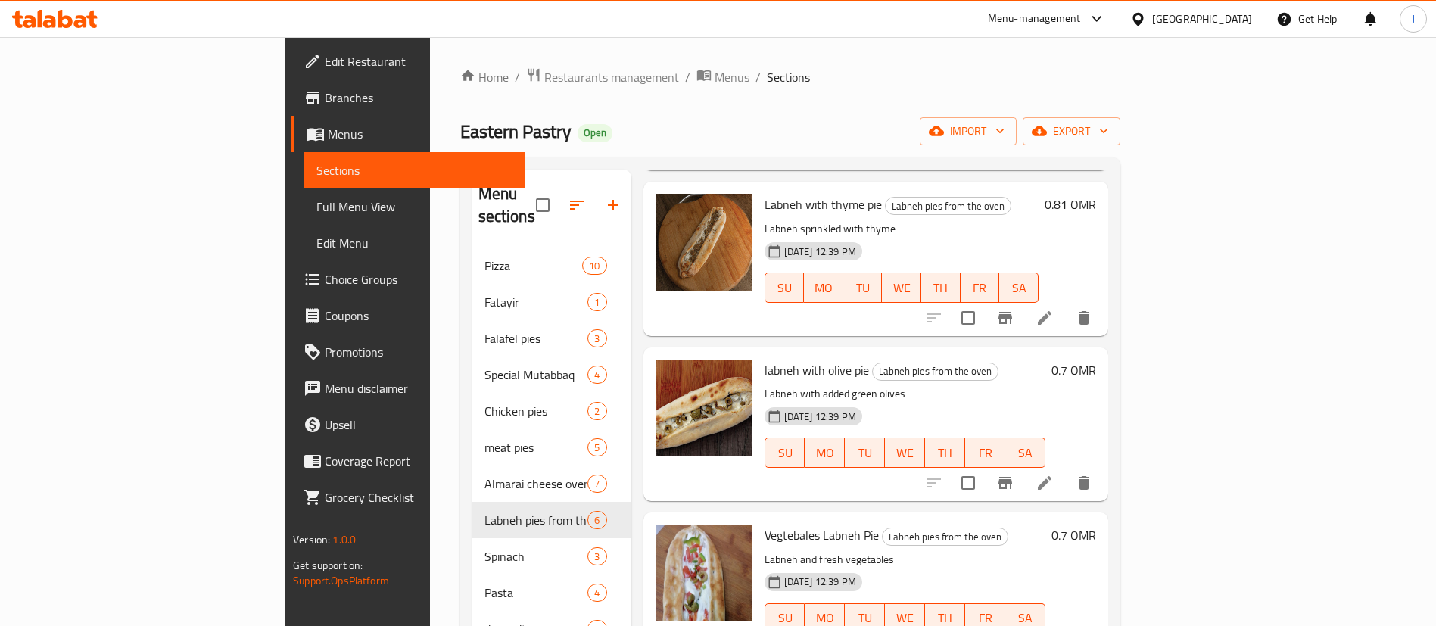
scroll to position [279, 0]
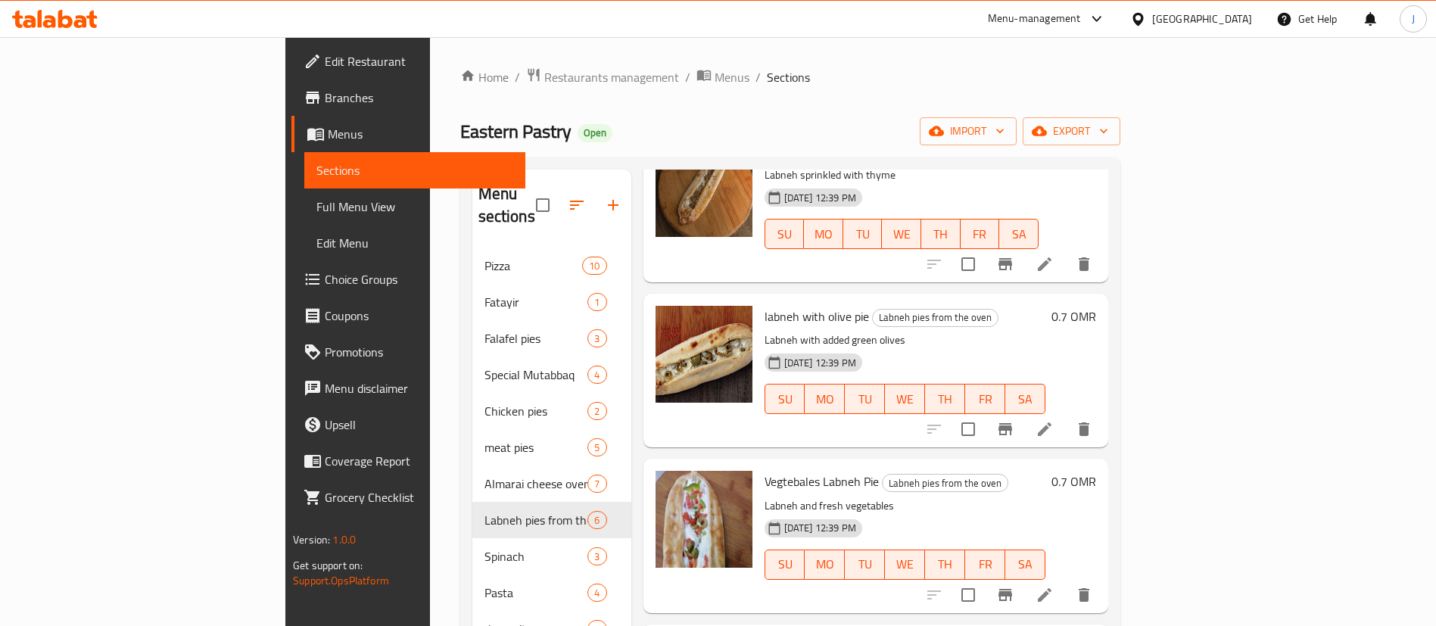
click at [1096, 306] on h6 "0.7 OMR" at bounding box center [1073, 316] width 45 height 21
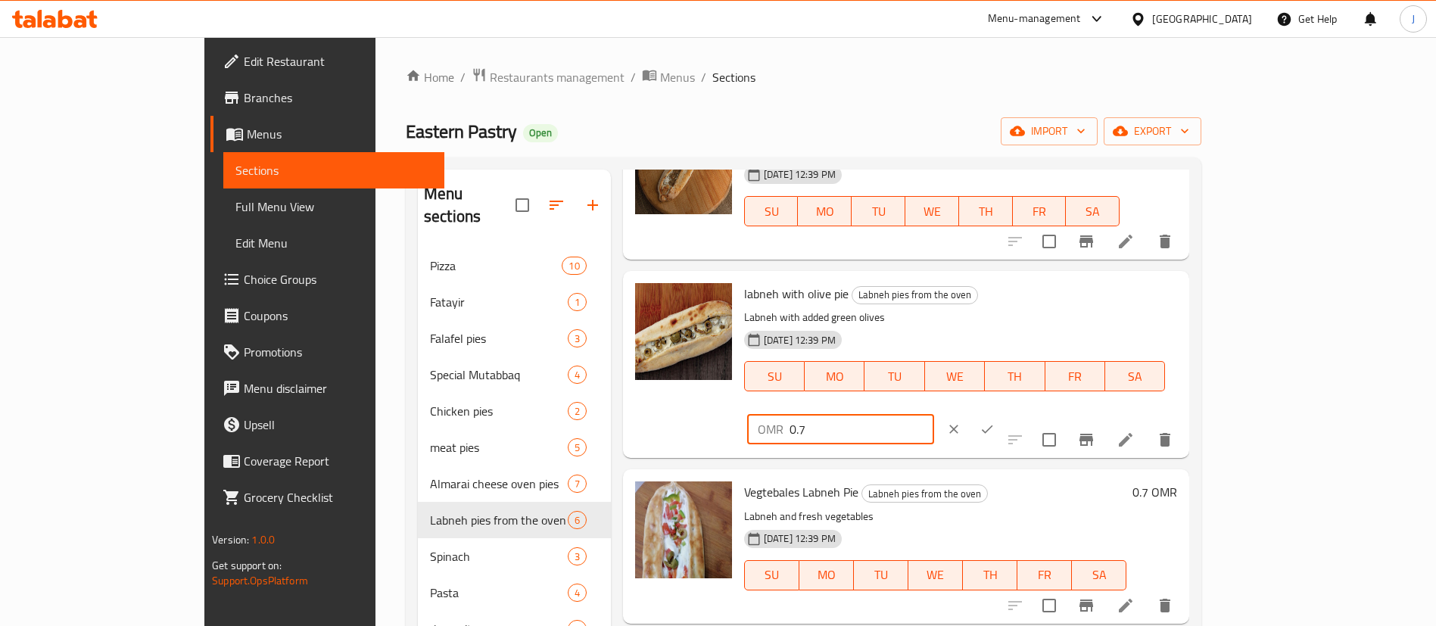
click at [934, 414] on div "OMR 0.7 ​" at bounding box center [840, 429] width 187 height 30
paste input "81"
type input "0.81"
click at [995, 422] on icon "ok" at bounding box center [987, 429] width 15 height 15
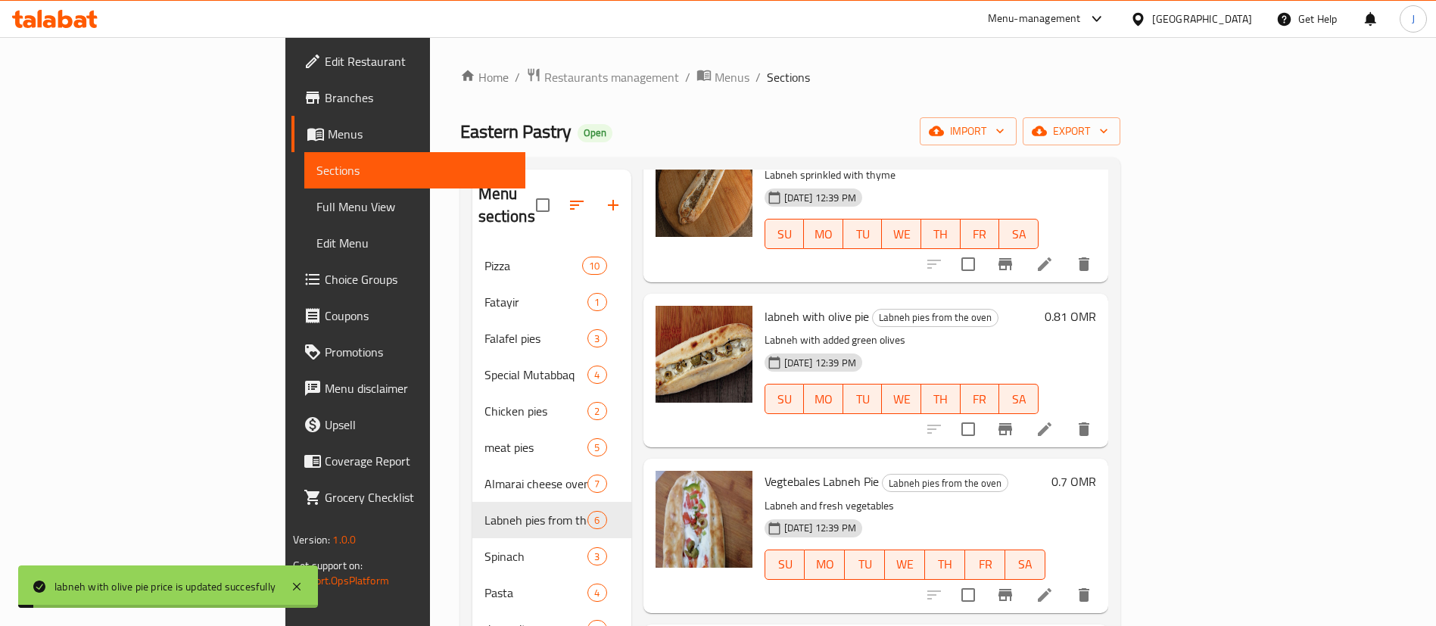
click at [1096, 472] on div "0.7 OMR" at bounding box center [1070, 535] width 51 height 129
click at [1096, 471] on h6 "0.7 OMR" at bounding box center [1073, 481] width 45 height 21
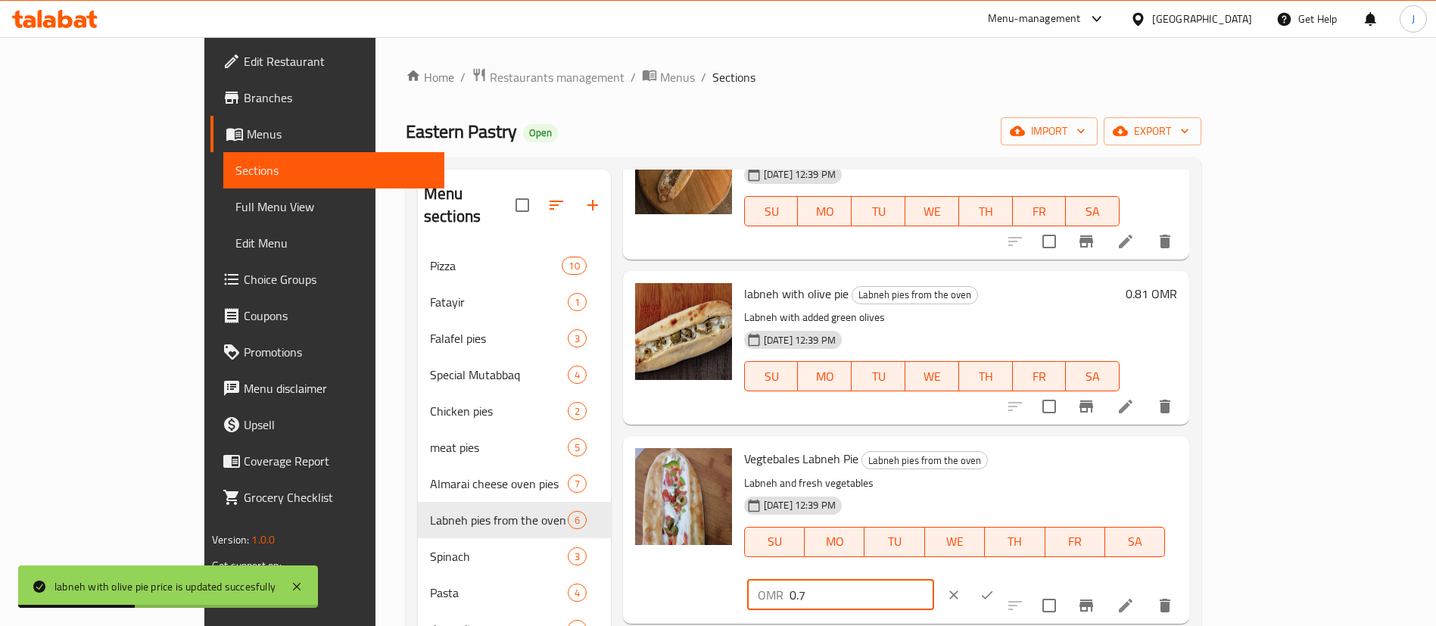
drag, startPoint x: 1122, startPoint y: 451, endPoint x: 1103, endPoint y: 447, distance: 19.3
click at [1101, 450] on div "Vegtebales Labneh Pie Labneh pies from the oven Labneh and fresh vegetables 29-…" at bounding box center [960, 529] width 445 height 175
paste input "81"
type input "0.81"
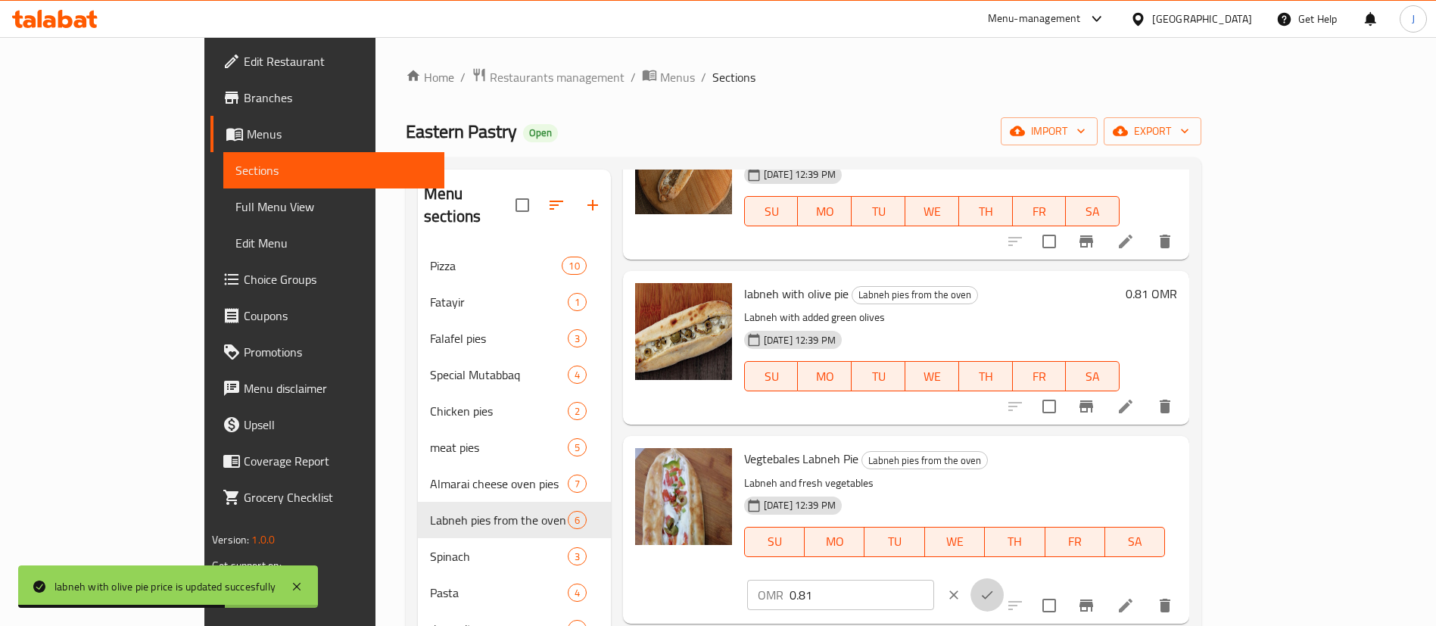
click at [995, 587] on icon "ok" at bounding box center [987, 594] width 15 height 15
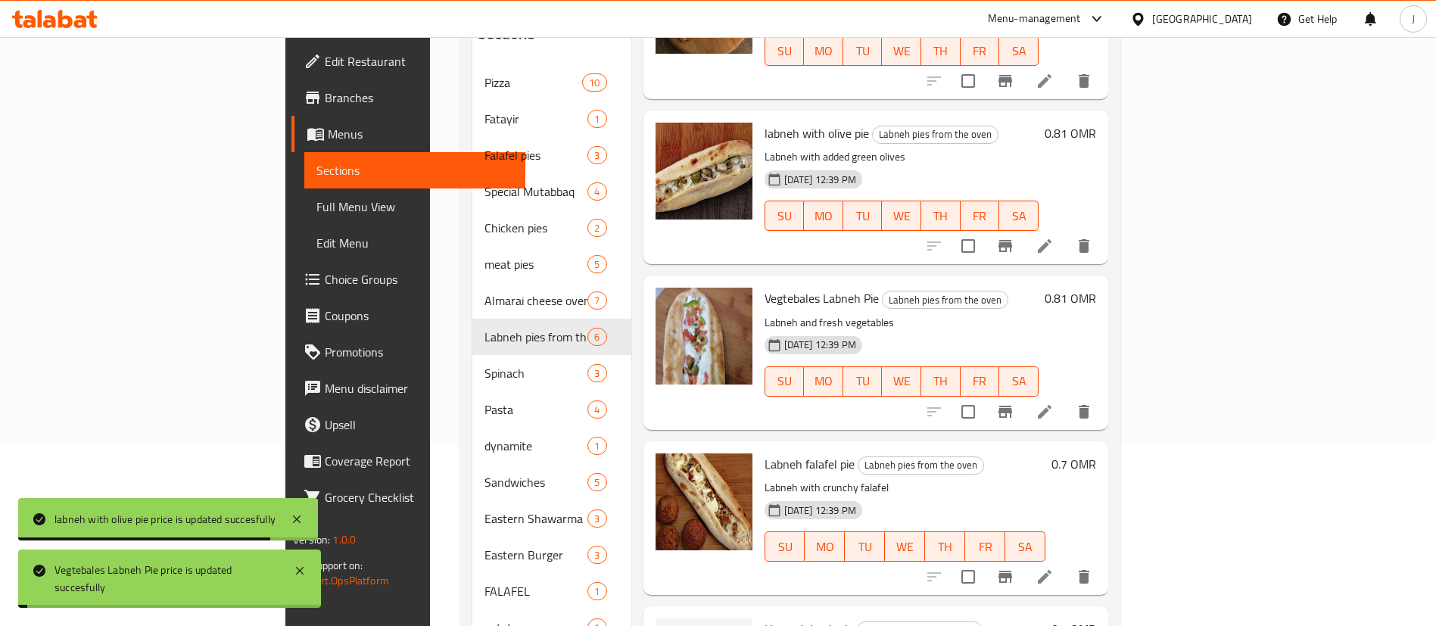
scroll to position [227, 0]
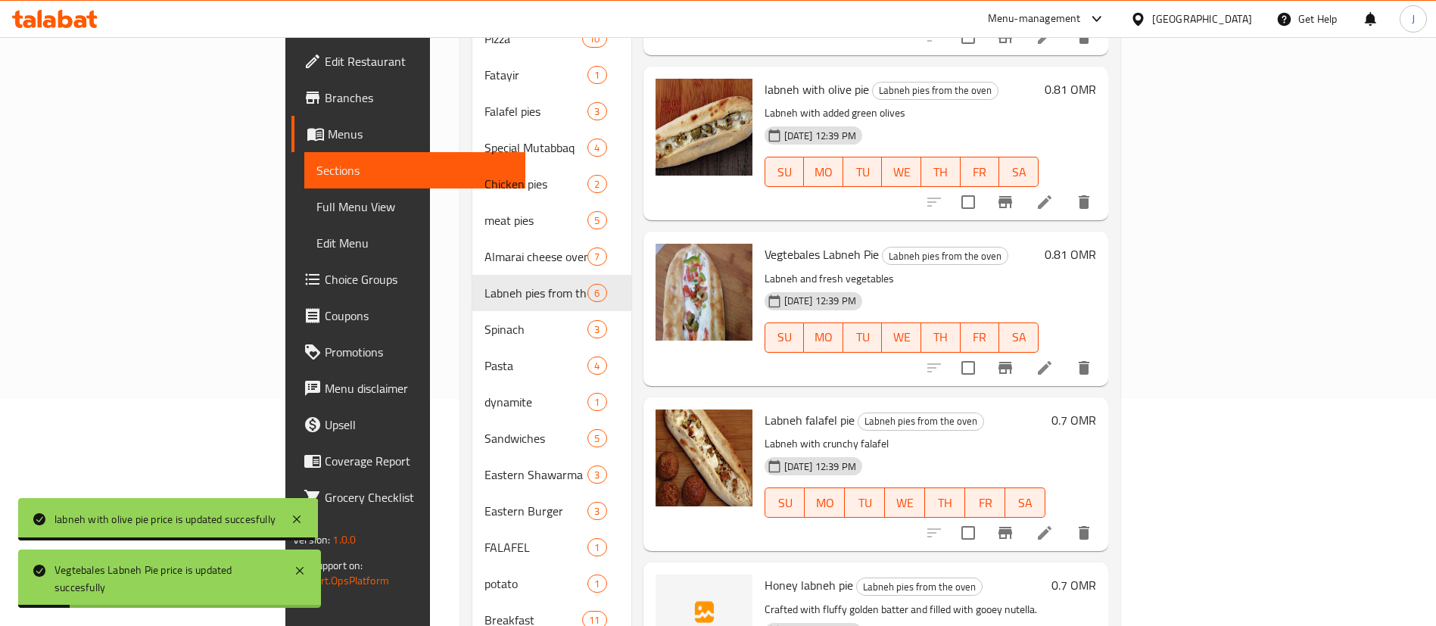
click at [1096, 410] on h6 "0.7 OMR" at bounding box center [1073, 420] width 45 height 21
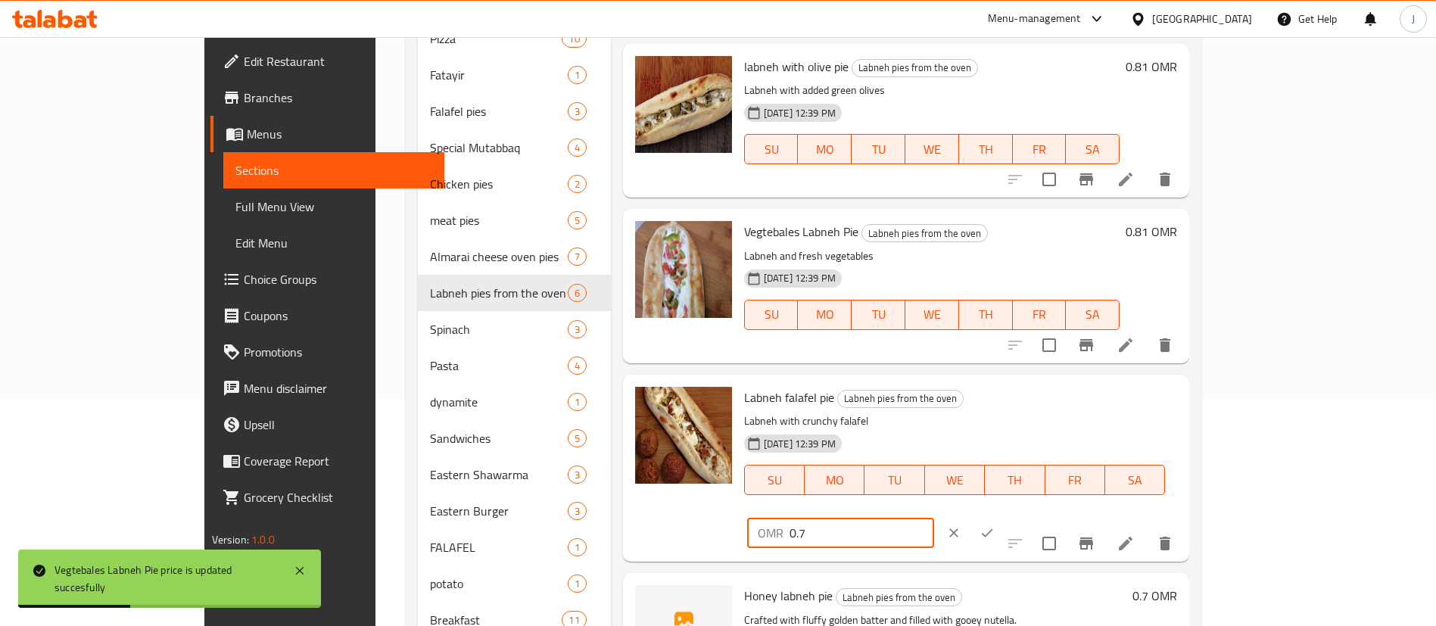
drag, startPoint x: 1194, startPoint y: 403, endPoint x: 1185, endPoint y: 400, distance: 8.6
click at [934, 518] on input "0.7" at bounding box center [862, 533] width 145 height 30
drag, startPoint x: 1185, startPoint y: 400, endPoint x: 1114, endPoint y: 403, distance: 71.2
click at [1028, 516] on div "OMR 0.7 ​" at bounding box center [886, 532] width 284 height 33
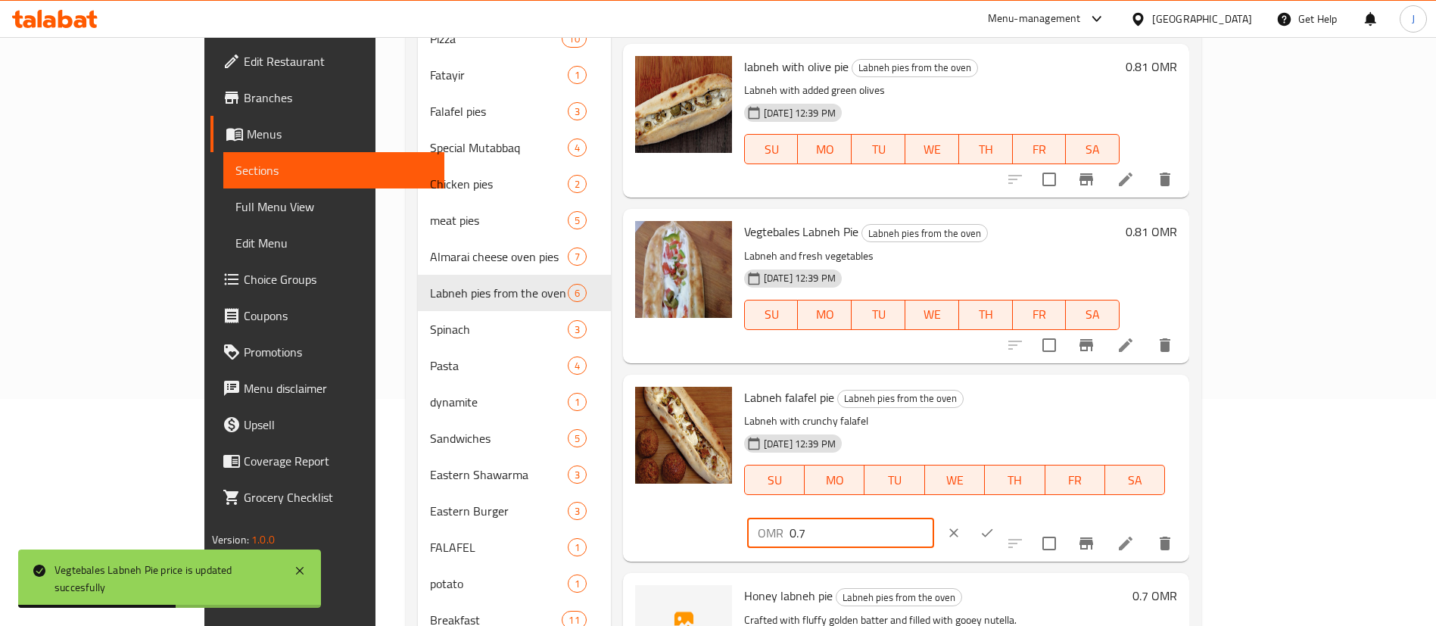
paste input "81"
type input "0.81"
click at [995, 525] on icon "ok" at bounding box center [987, 532] width 15 height 15
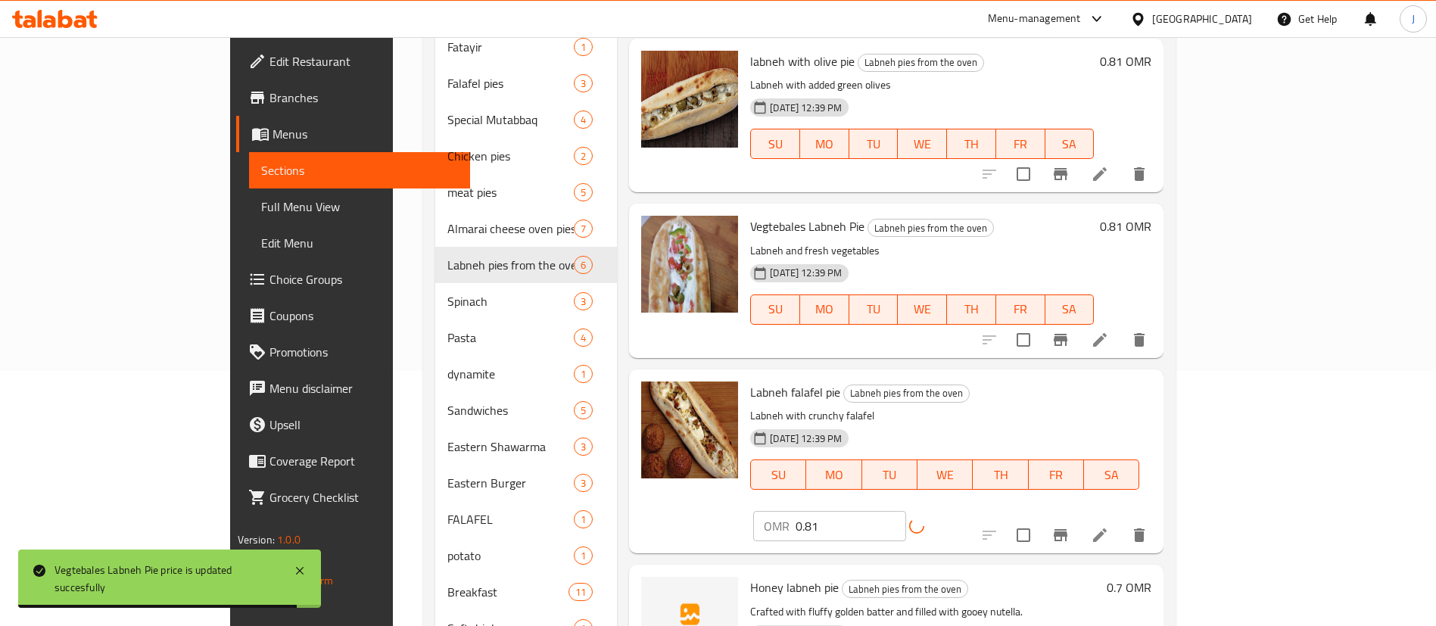
scroll to position [338, 0]
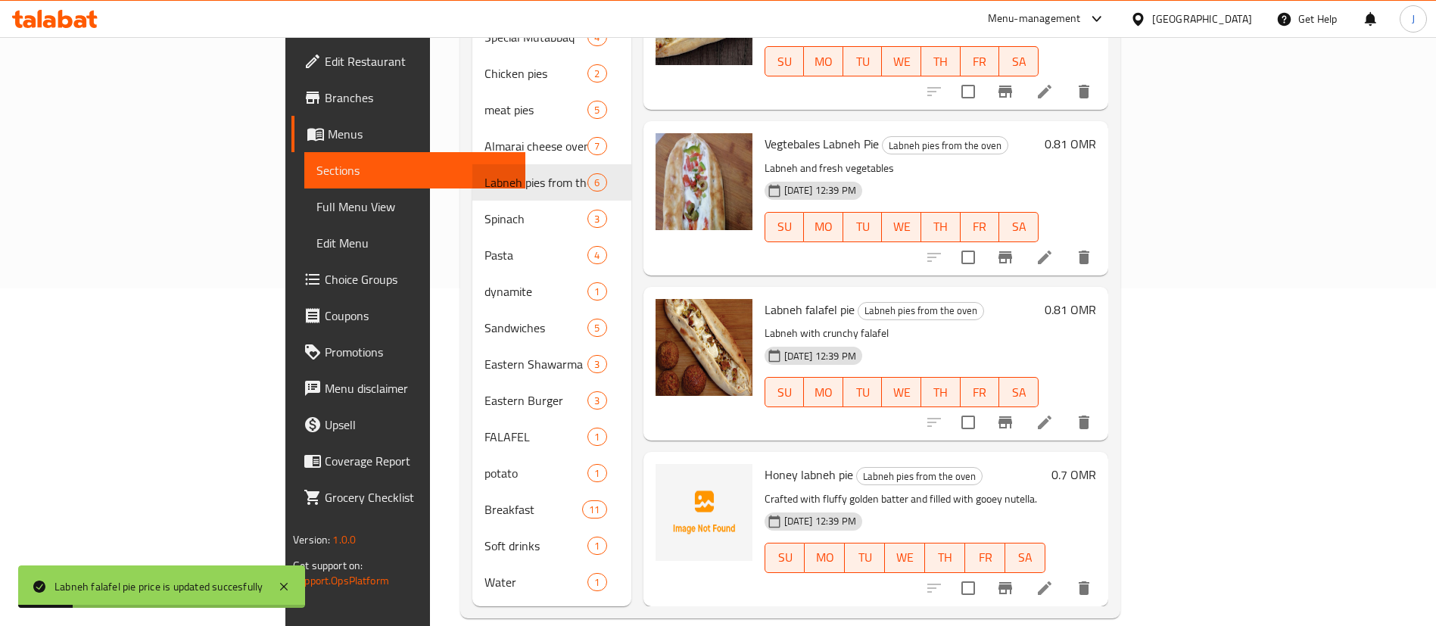
click at [1096, 464] on h6 "0.7 OMR" at bounding box center [1073, 474] width 45 height 21
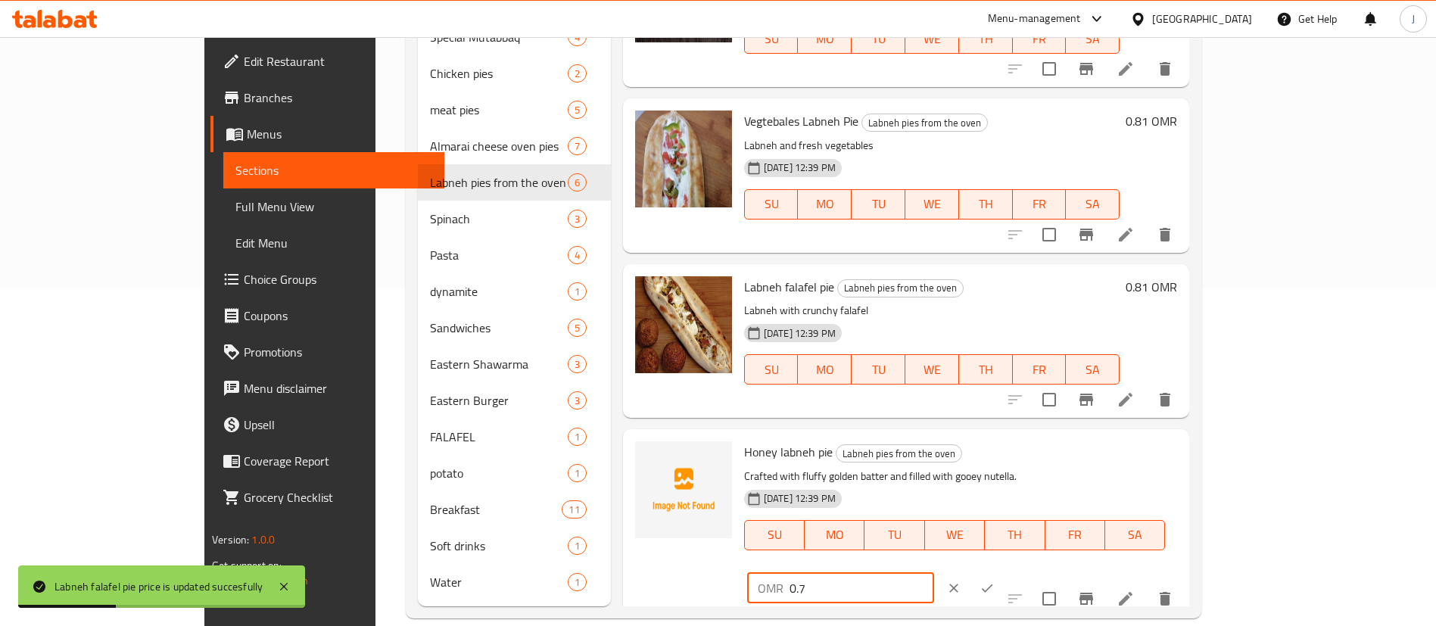
drag, startPoint x: 1219, startPoint y: 460, endPoint x: 1160, endPoint y: 457, distance: 59.9
click at [934, 573] on input "0.7" at bounding box center [862, 588] width 145 height 30
paste input "81"
type input "0.81"
click at [995, 581] on icon "ok" at bounding box center [987, 588] width 15 height 15
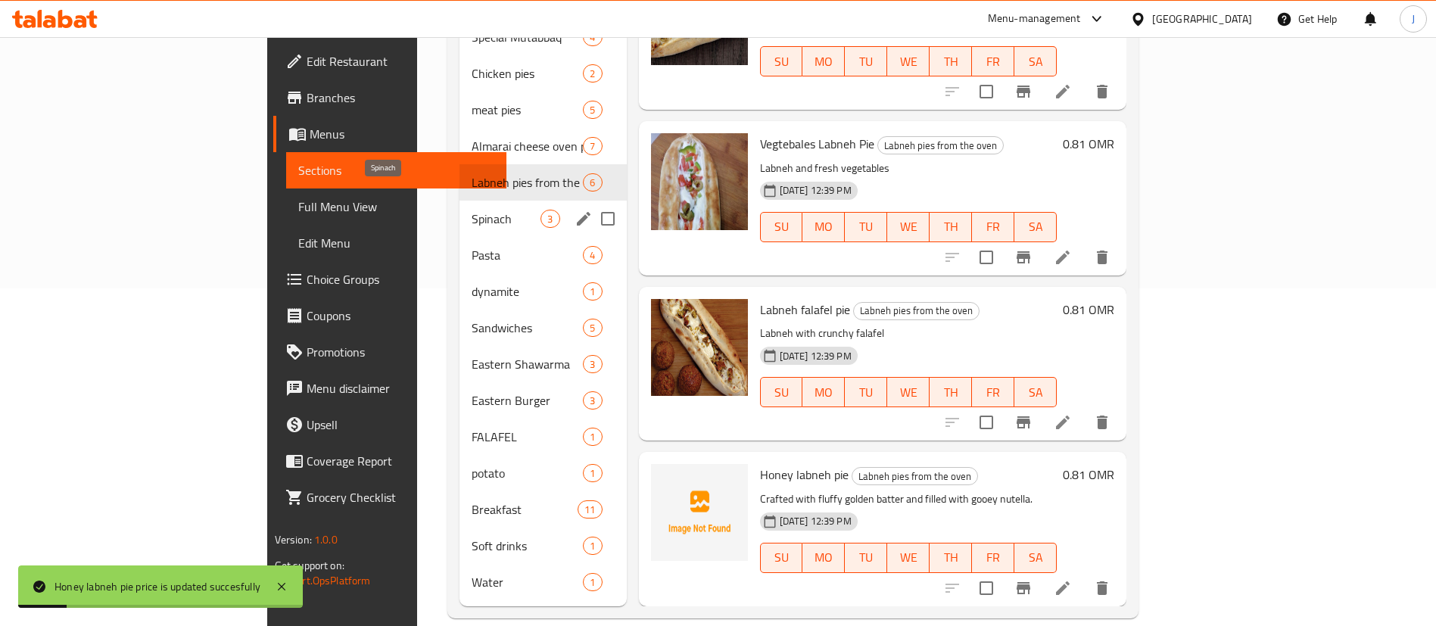
click at [472, 210] on span "Spinach" at bounding box center [506, 219] width 69 height 18
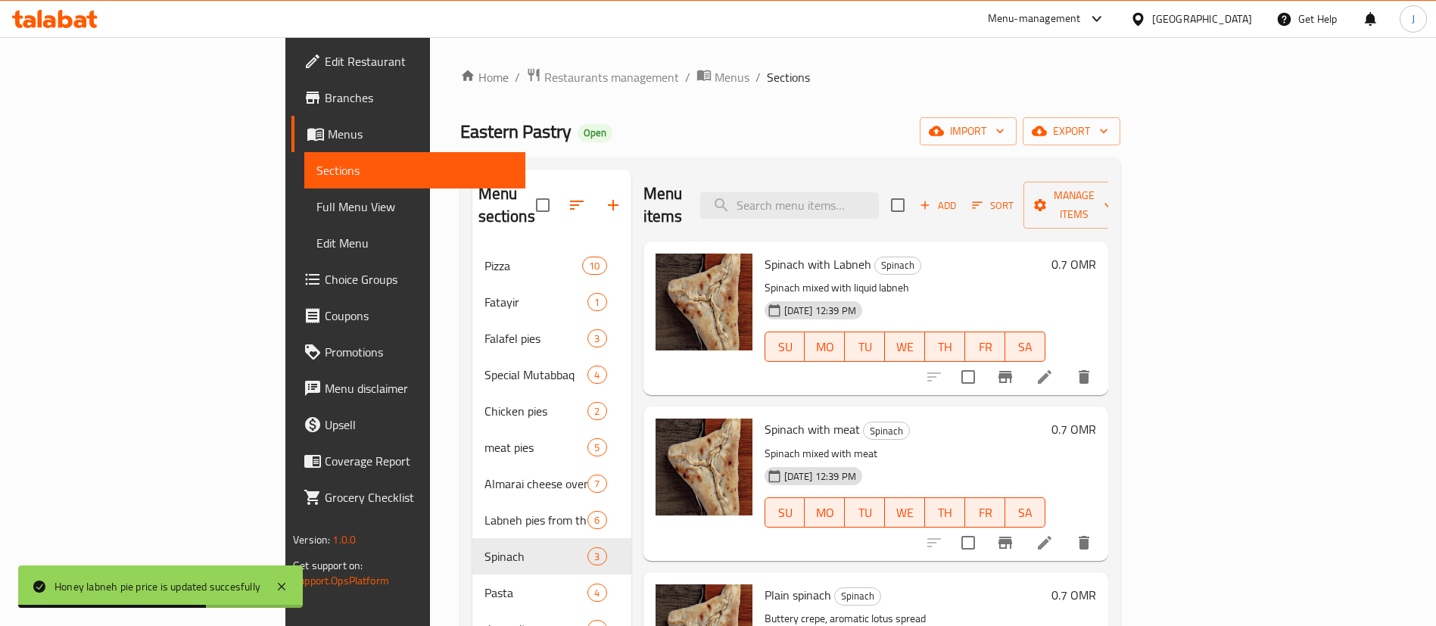
drag, startPoint x: 1350, startPoint y: 235, endPoint x: 1341, endPoint y: 237, distance: 8.5
click at [1096, 254] on h6 "0.7 OMR" at bounding box center [1073, 264] width 45 height 21
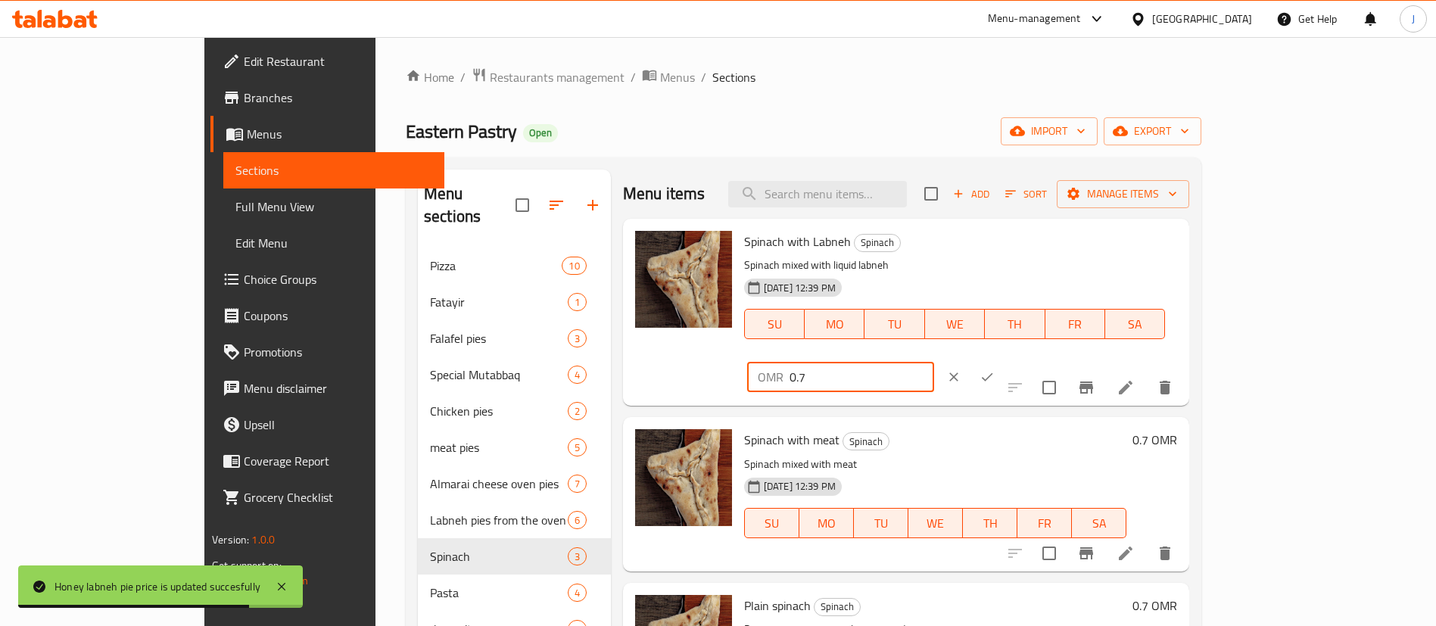
drag, startPoint x: 1239, startPoint y: 246, endPoint x: 1148, endPoint y: 240, distance: 91.8
click at [934, 362] on div "OMR 0.7 ​" at bounding box center [840, 377] width 187 height 30
paste input "81"
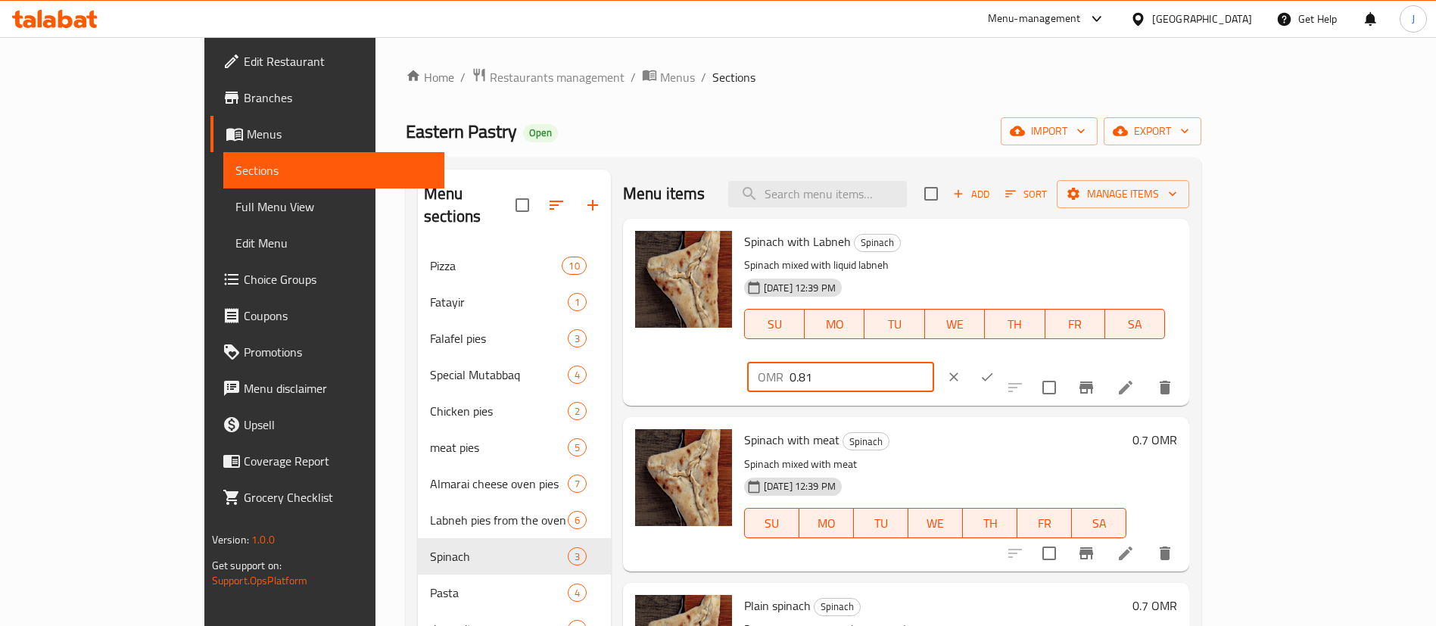
type input "0.81"
click at [995, 369] on icon "ok" at bounding box center [987, 376] width 15 height 15
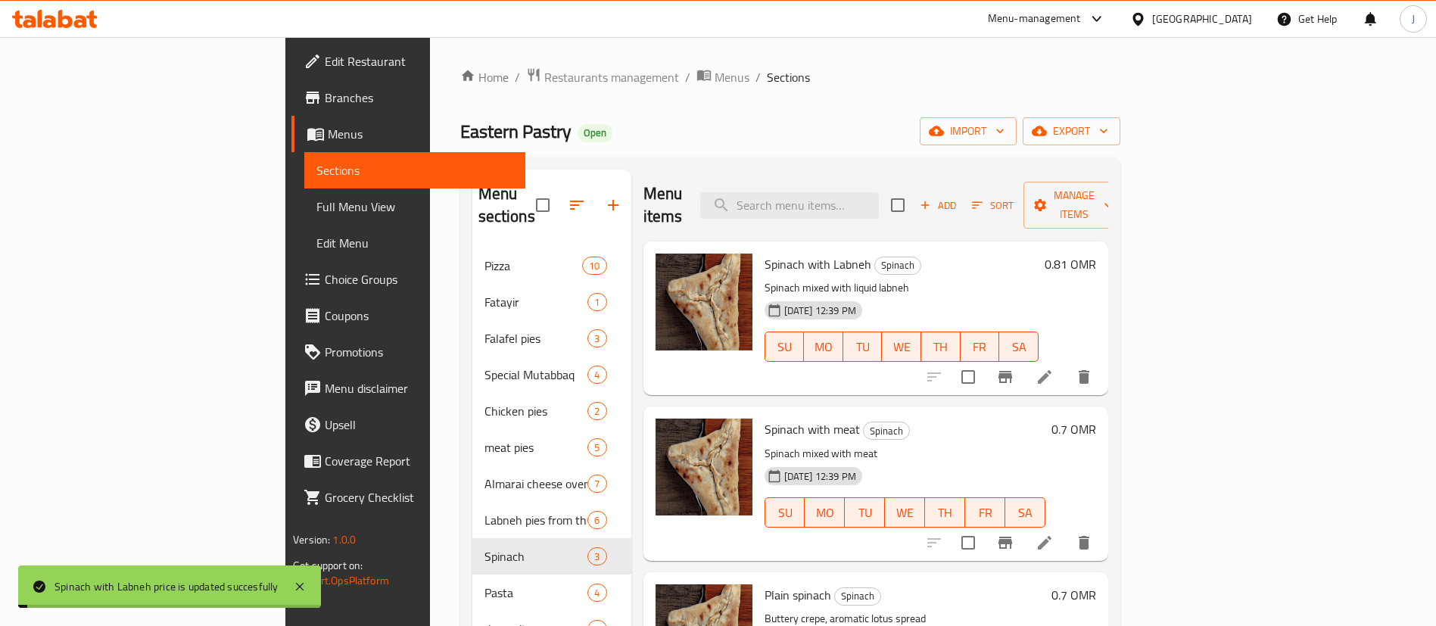
click at [1096, 419] on div "0.7 OMR" at bounding box center [1070, 483] width 51 height 129
click at [1096, 419] on h6 "0.7 OMR" at bounding box center [1073, 429] width 45 height 21
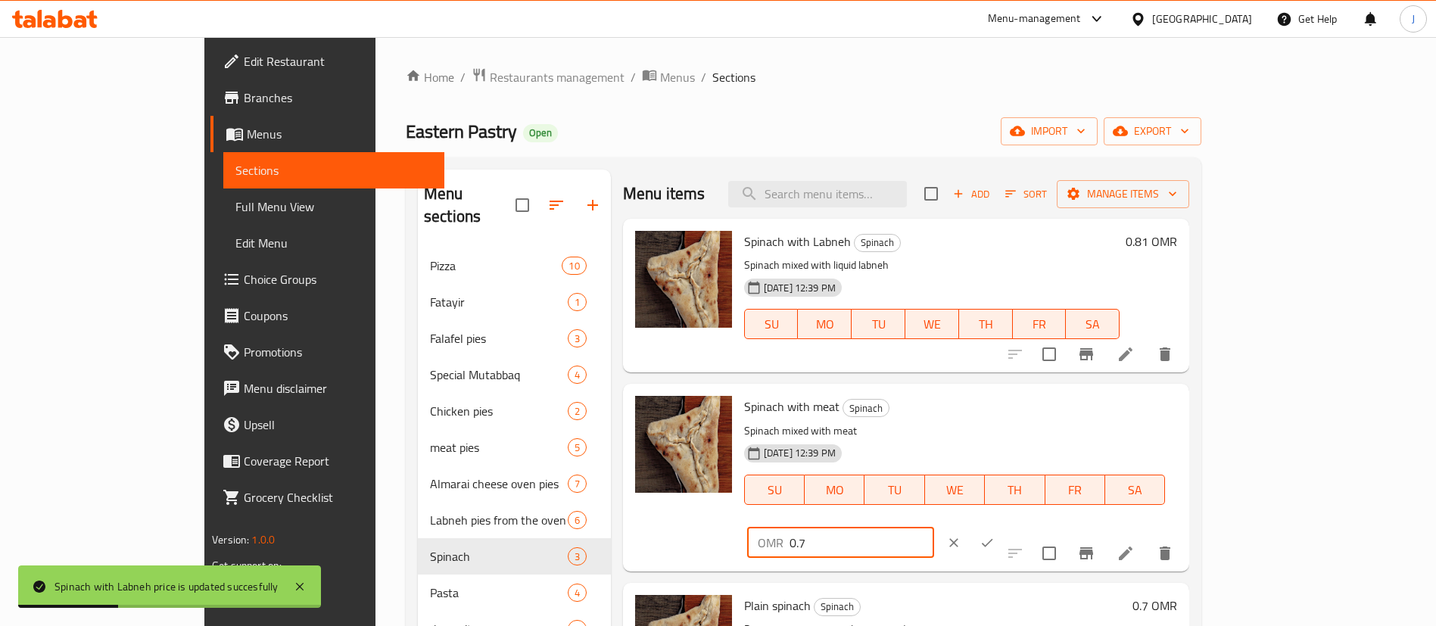
drag, startPoint x: 1239, startPoint y: 422, endPoint x: 1132, endPoint y: 420, distance: 106.7
click at [934, 528] on div "OMR 0.7 ​" at bounding box center [840, 543] width 187 height 30
paste input "81"
type input "0.81"
click at [995, 535] on icon "ok" at bounding box center [987, 542] width 15 height 15
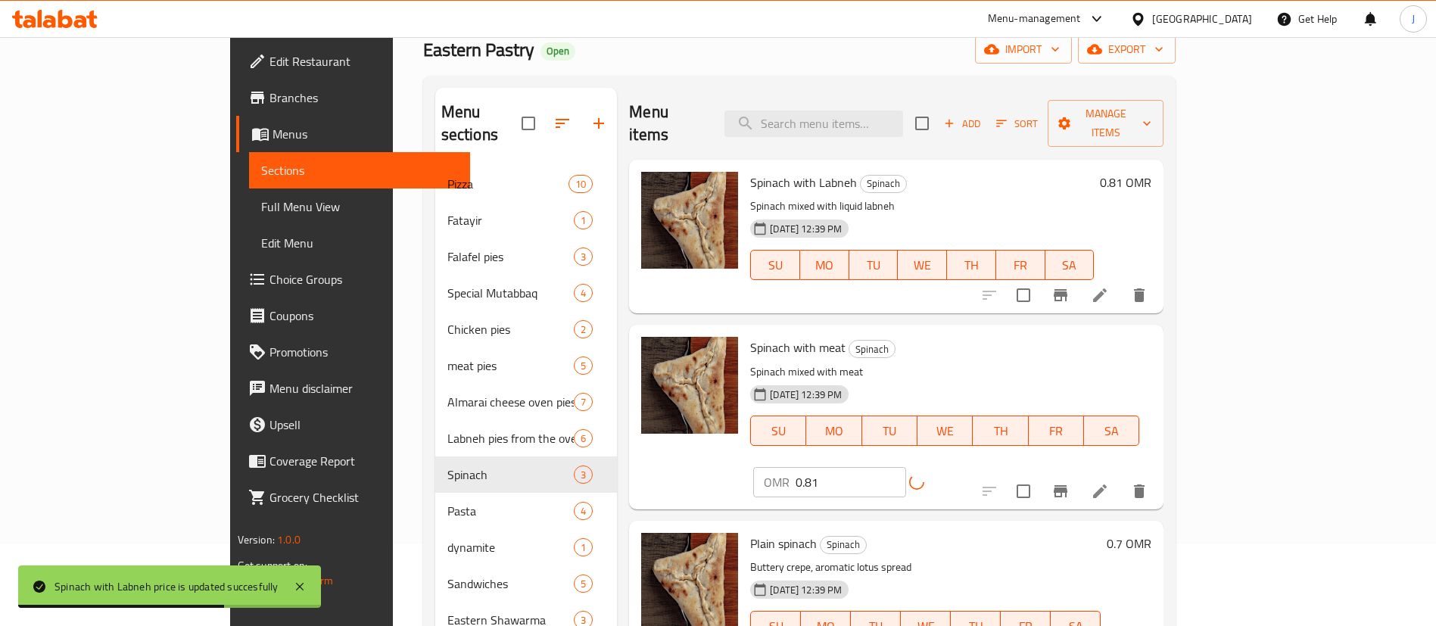
scroll to position [227, 0]
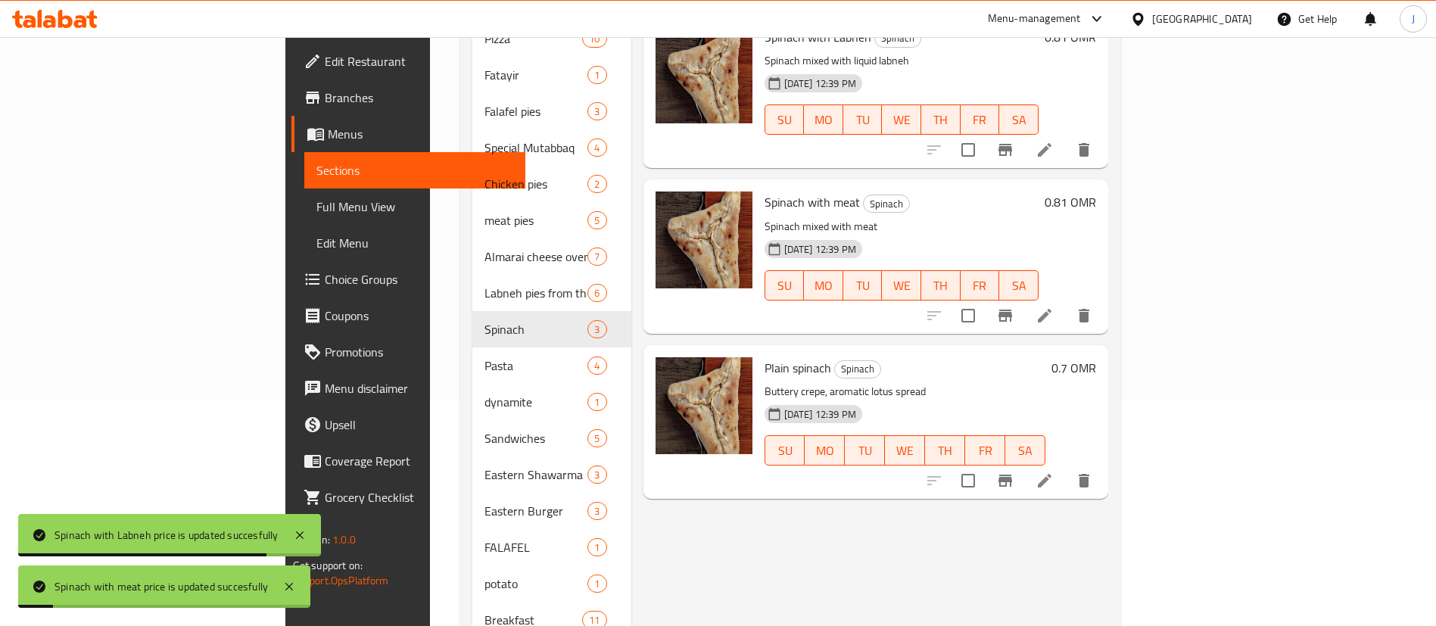
click at [1096, 357] on h6 "0.7 OMR" at bounding box center [1073, 367] width 45 height 21
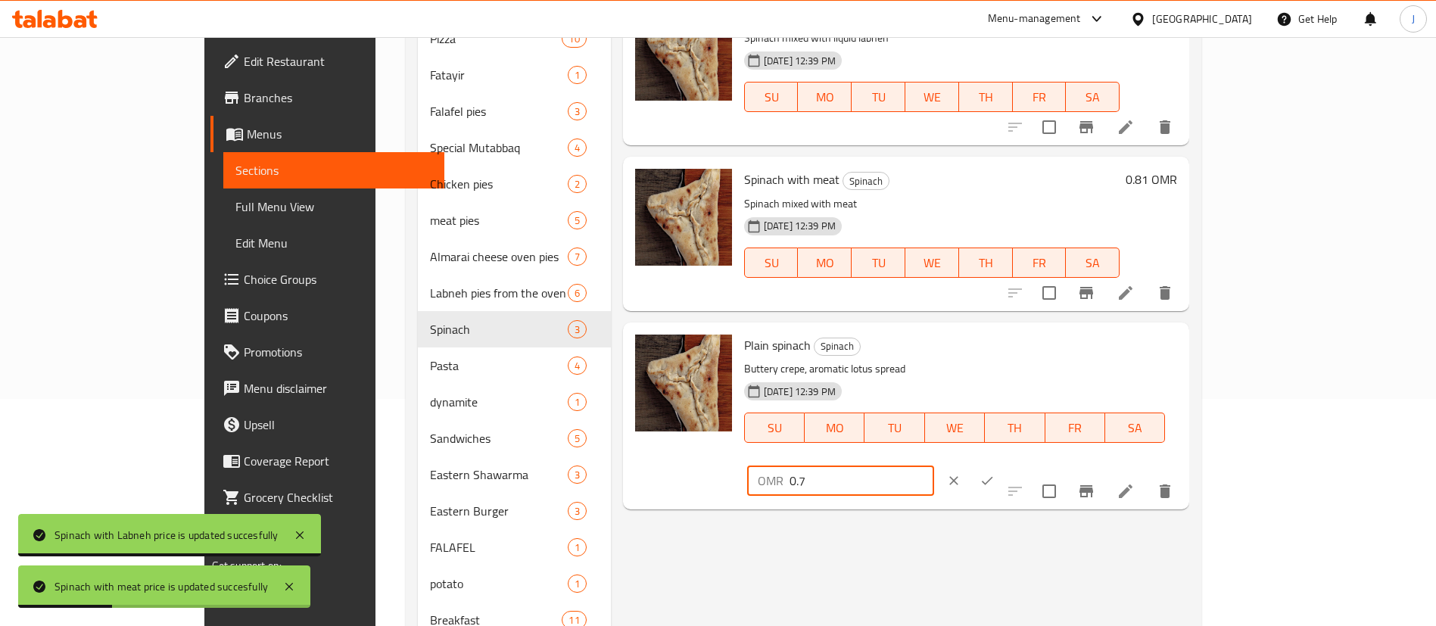
drag, startPoint x: 1243, startPoint y: 357, endPoint x: 1138, endPoint y: 355, distance: 105.2
click at [934, 466] on div "OMR 0.7 ​" at bounding box center [840, 481] width 187 height 30
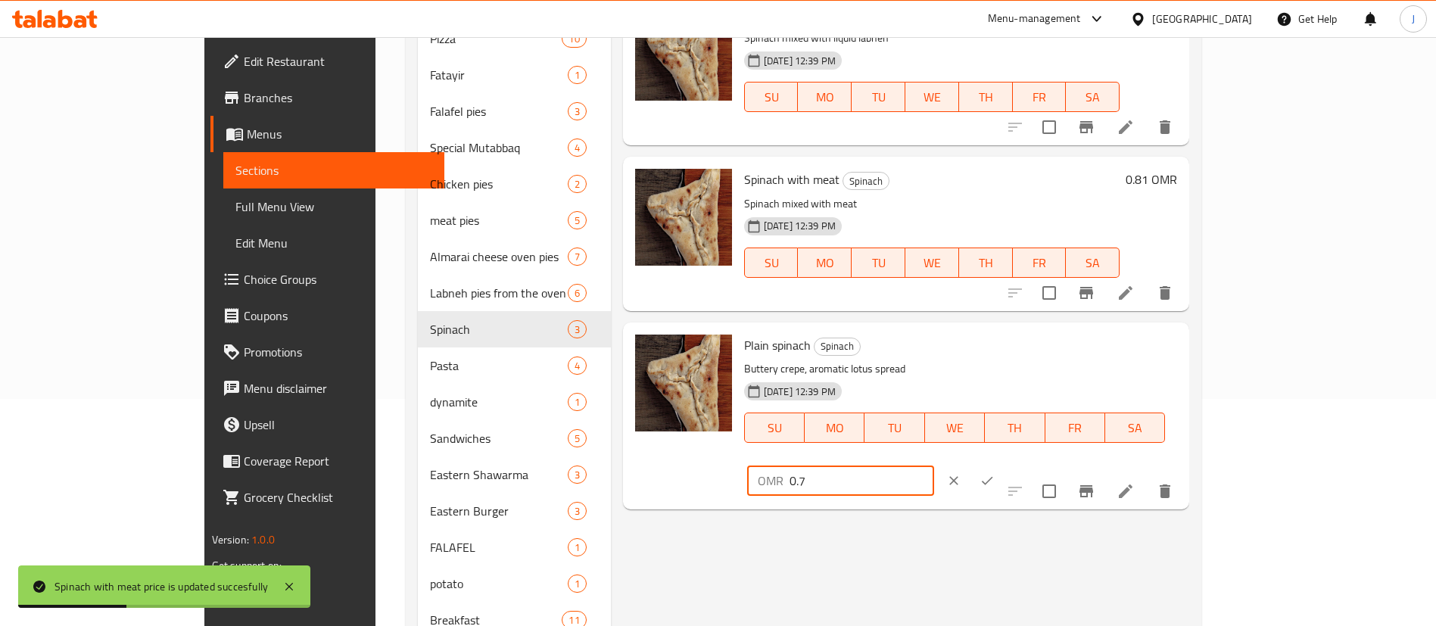
paste input "81"
type input "0.81"
click at [995, 473] on icon "ok" at bounding box center [987, 480] width 15 height 15
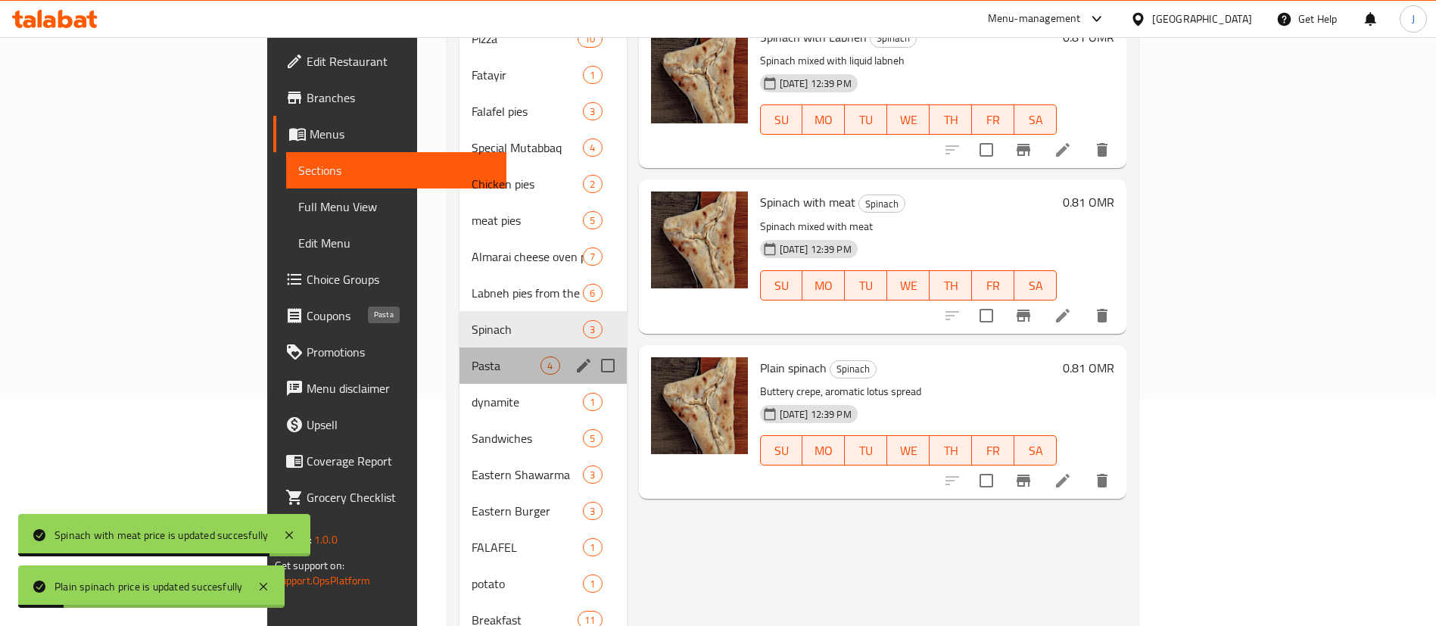
click at [472, 357] on span "Pasta" at bounding box center [506, 366] width 69 height 18
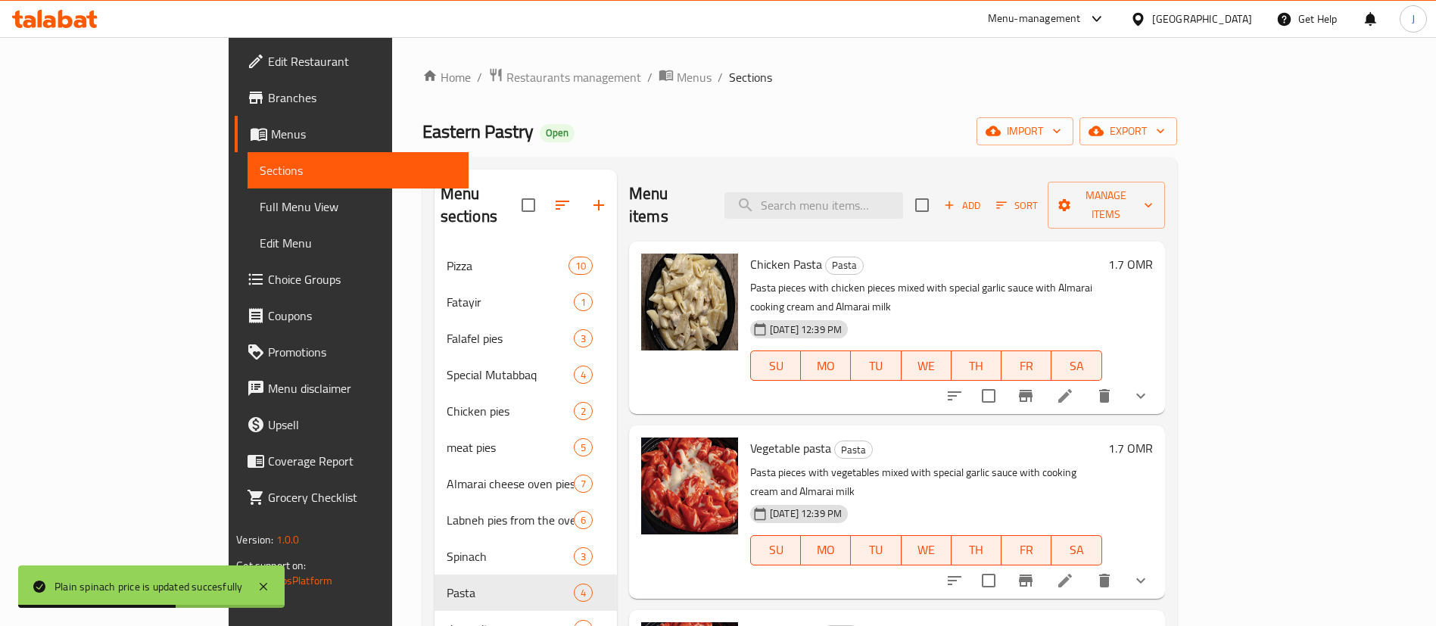
click at [1153, 254] on h6 "1.7 OMR" at bounding box center [1130, 264] width 45 height 21
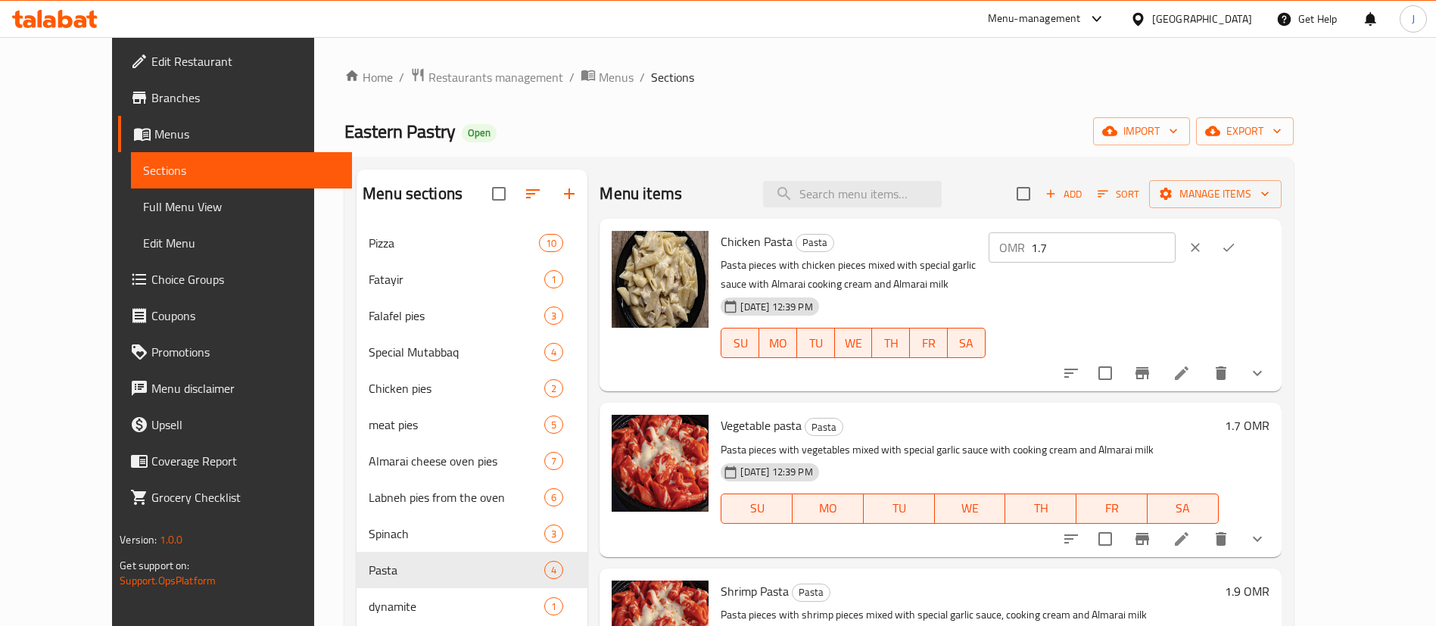
click at [1176, 251] on input "1.7" at bounding box center [1103, 247] width 145 height 30
type input "1.96"
click at [1235, 248] on icon "ok" at bounding box center [1228, 248] width 11 height 8
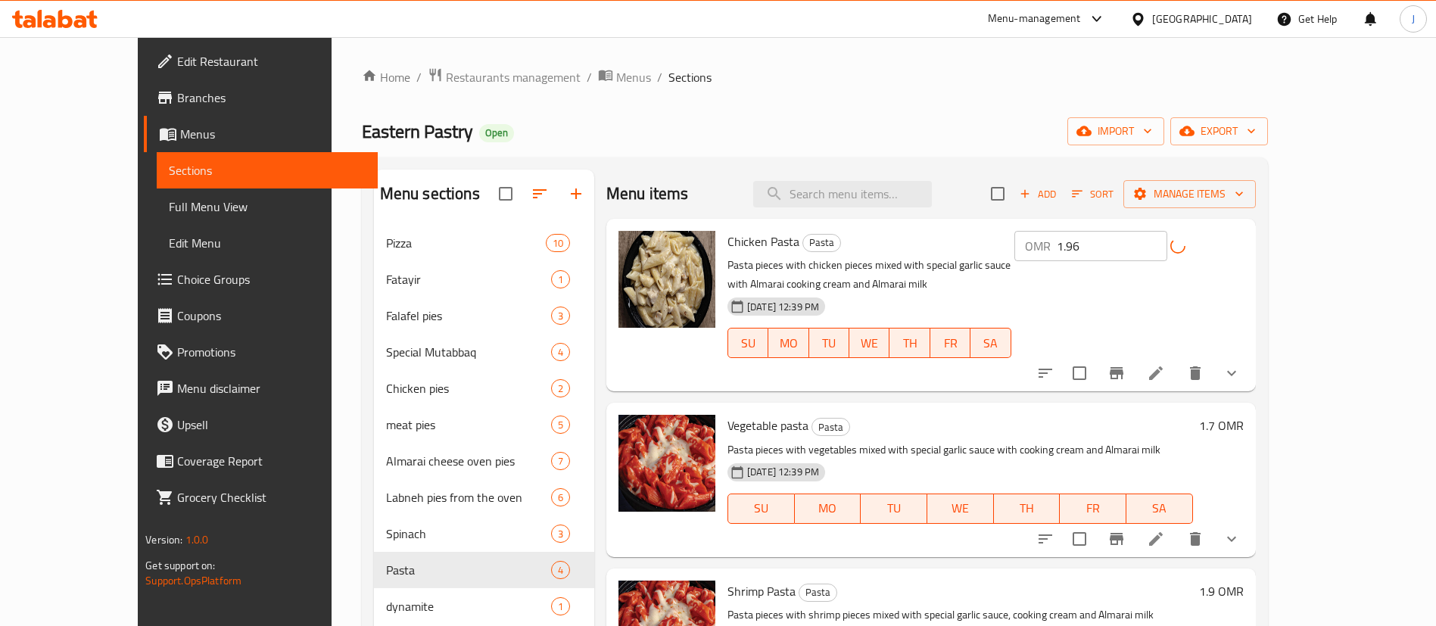
click at [1244, 415] on h6 "1.7 OMR" at bounding box center [1221, 425] width 45 height 21
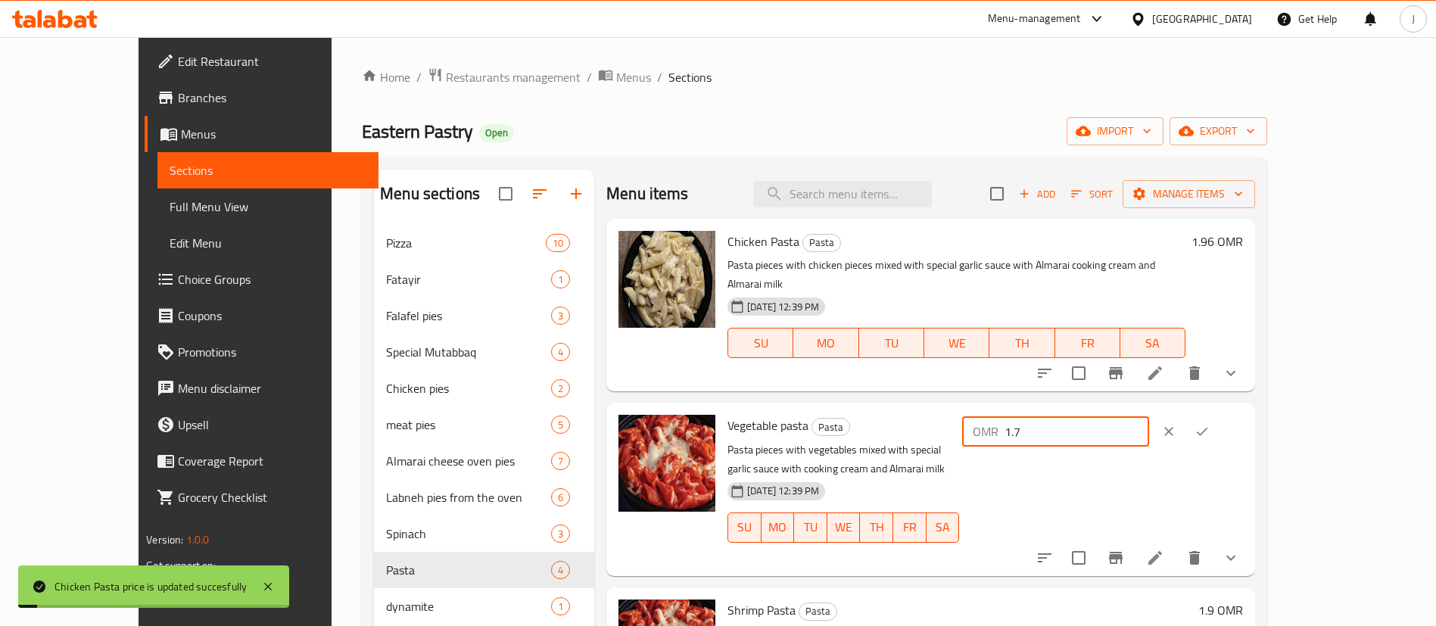
drag, startPoint x: 1229, startPoint y: 413, endPoint x: 1150, endPoint y: 413, distance: 79.5
click at [1149, 416] on div "OMR 1.7 ​" at bounding box center [1055, 431] width 187 height 30
paste input "96"
type input "1.96"
click at [1210, 424] on icon "ok" at bounding box center [1202, 431] width 15 height 15
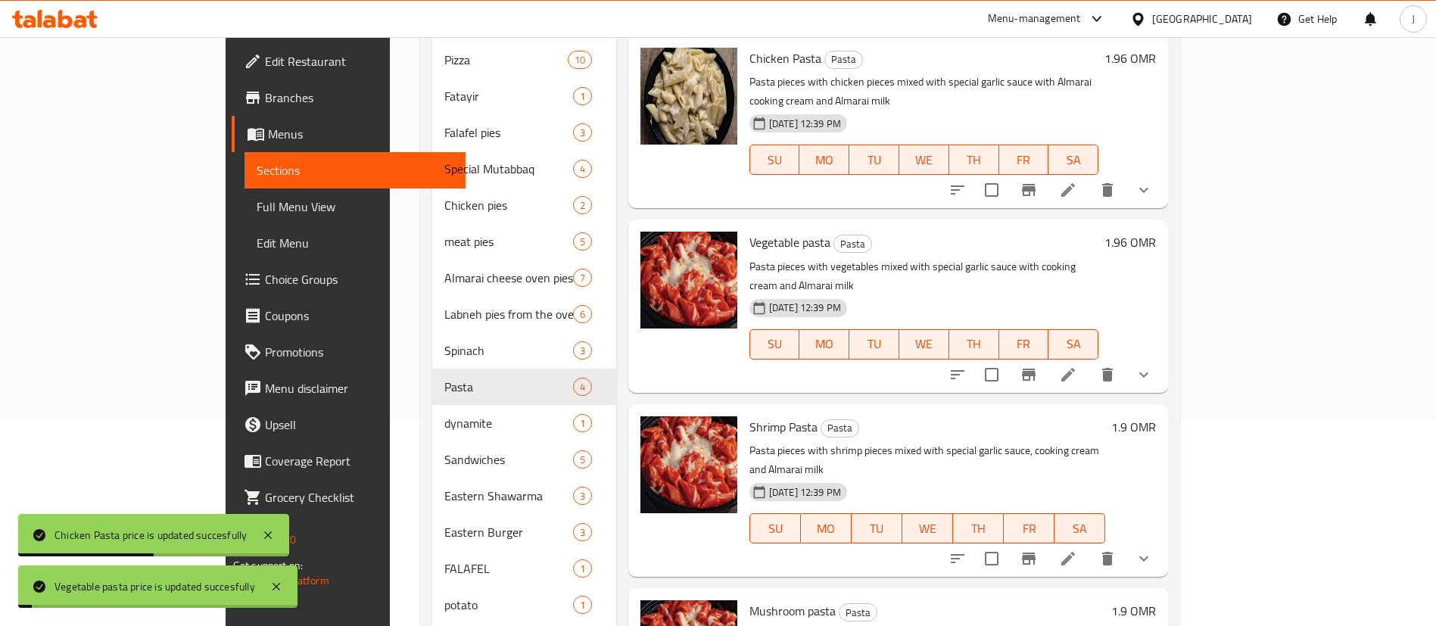
scroll to position [227, 0]
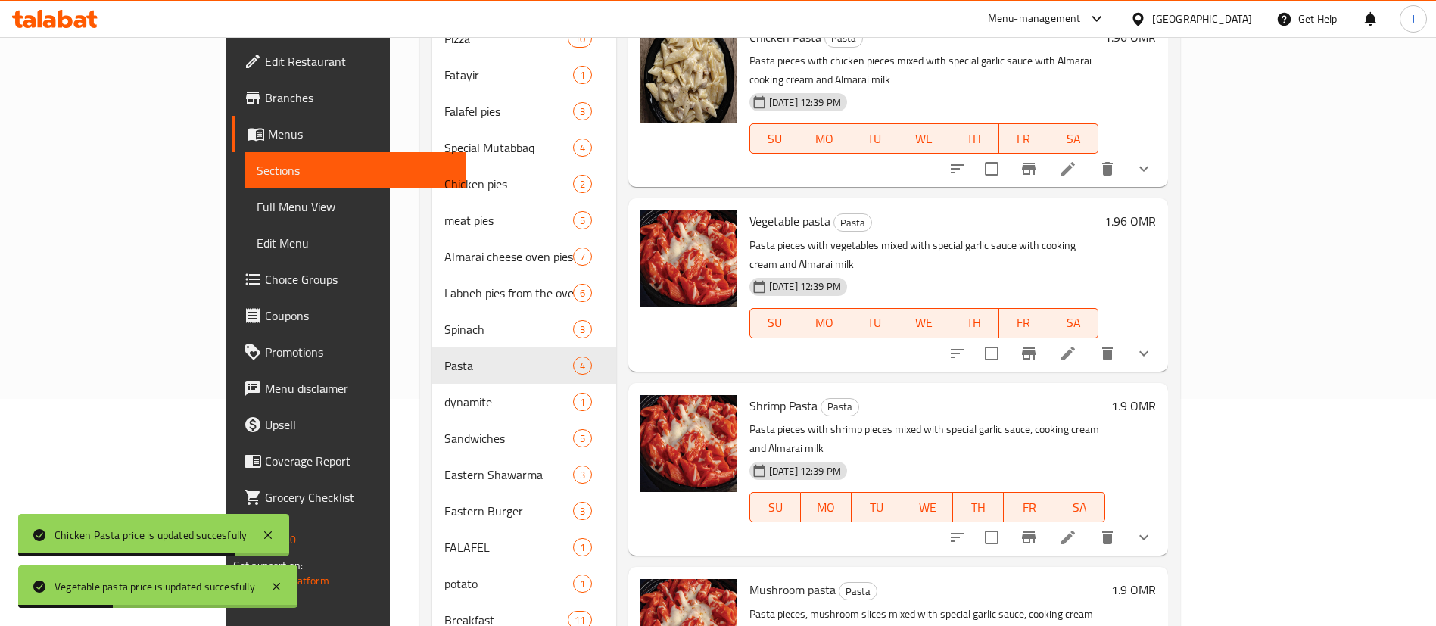
click at [1156, 395] on h6 "1.9 OMR" at bounding box center [1133, 405] width 45 height 21
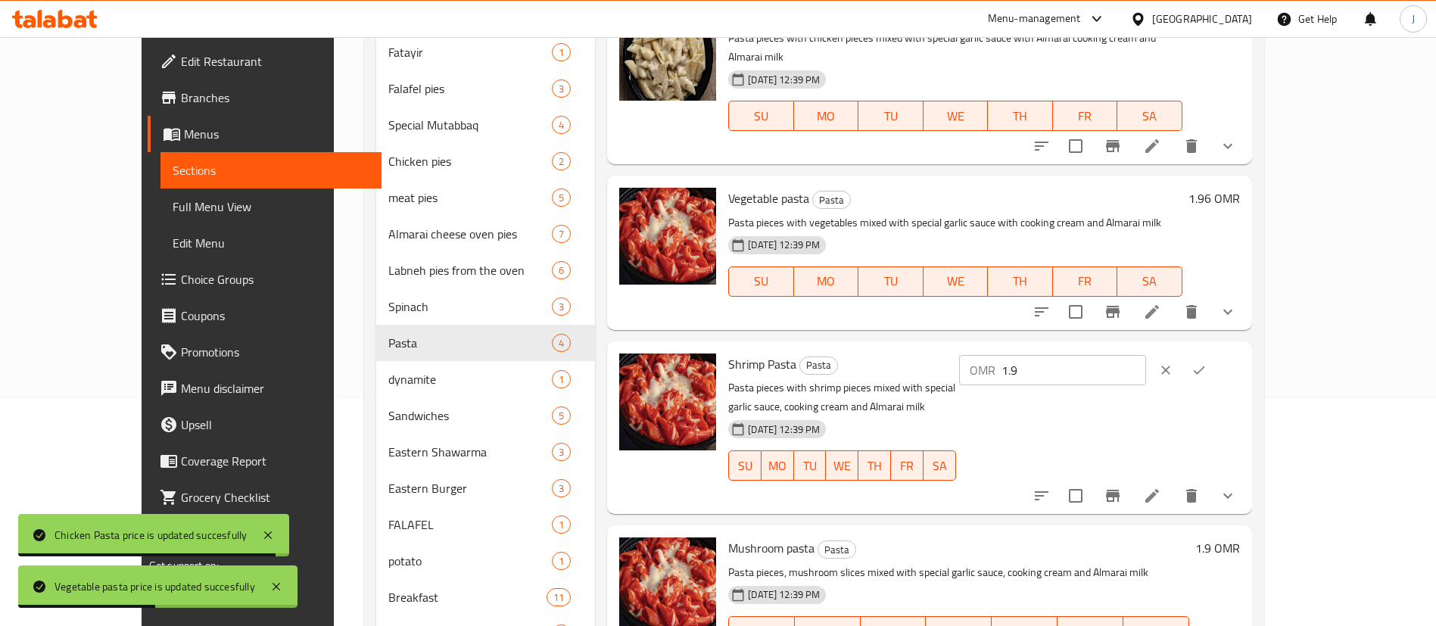
click at [1146, 355] on input "1.9" at bounding box center [1073, 370] width 145 height 30
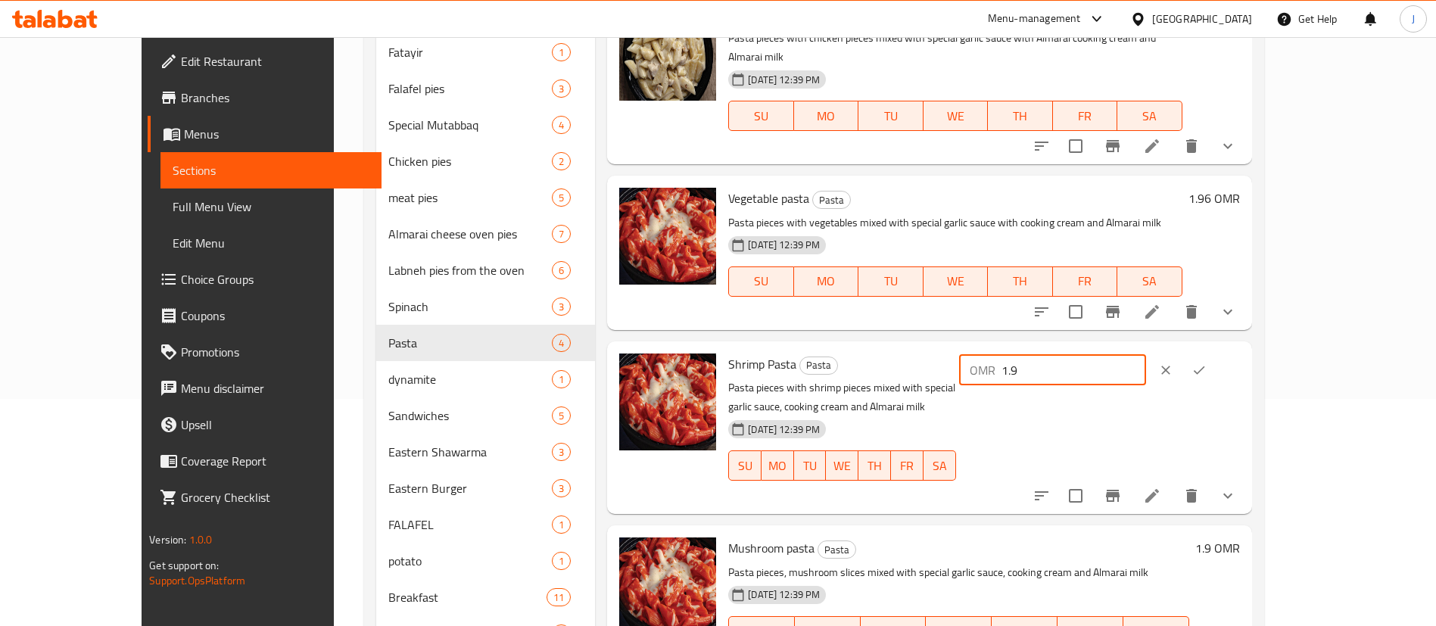
type input "1"
type input "2.19"
click at [1207, 363] on icon "ok" at bounding box center [1198, 370] width 15 height 15
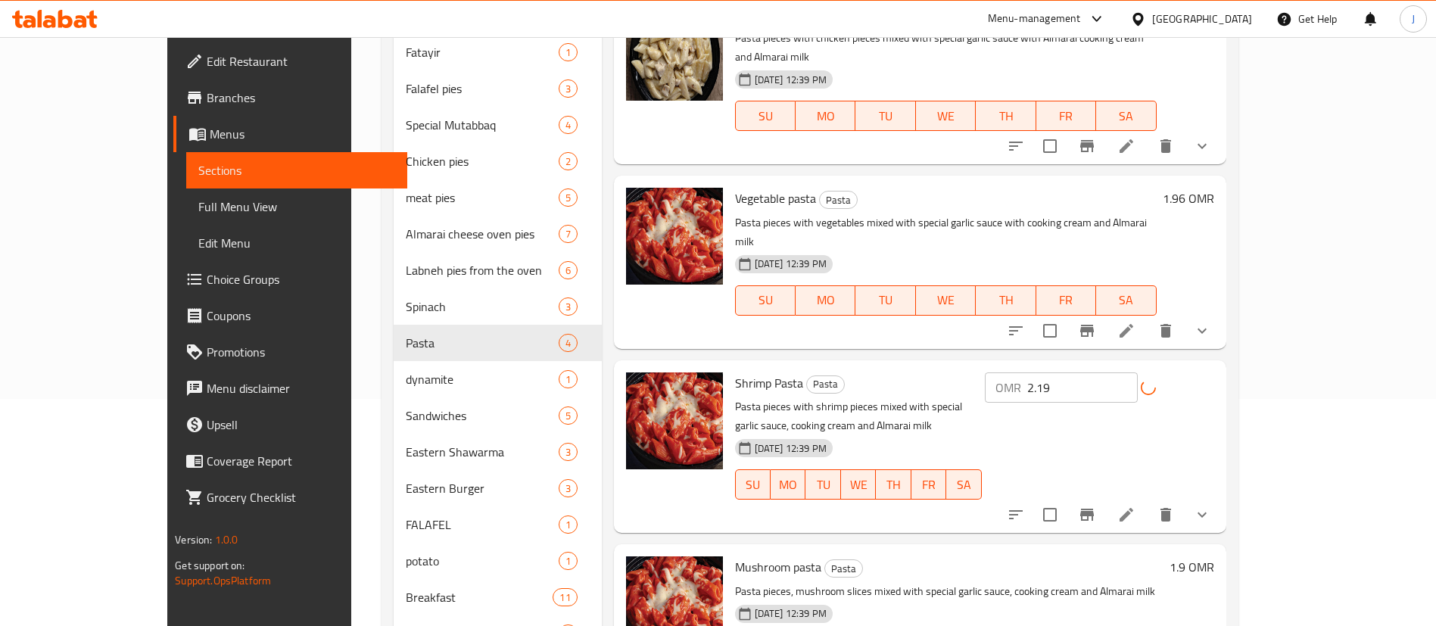
click at [1214, 556] on h6 "1.9 OMR" at bounding box center [1192, 566] width 45 height 21
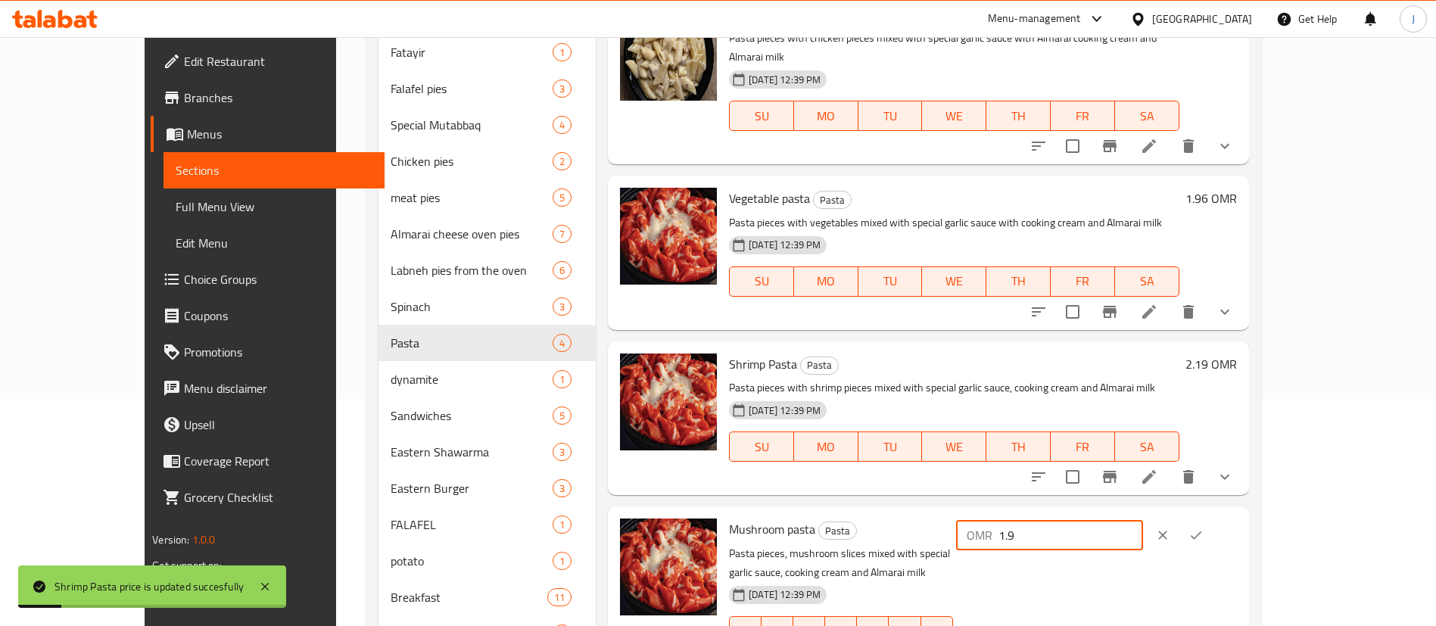
drag, startPoint x: 1225, startPoint y: 515, endPoint x: 1159, endPoint y: 518, distance: 65.9
click at [1143, 520] on div "OMR 1.9 ​" at bounding box center [1049, 535] width 187 height 30
paste input "2.1"
type input "2.19"
click at [1204, 528] on icon "ok" at bounding box center [1195, 535] width 15 height 15
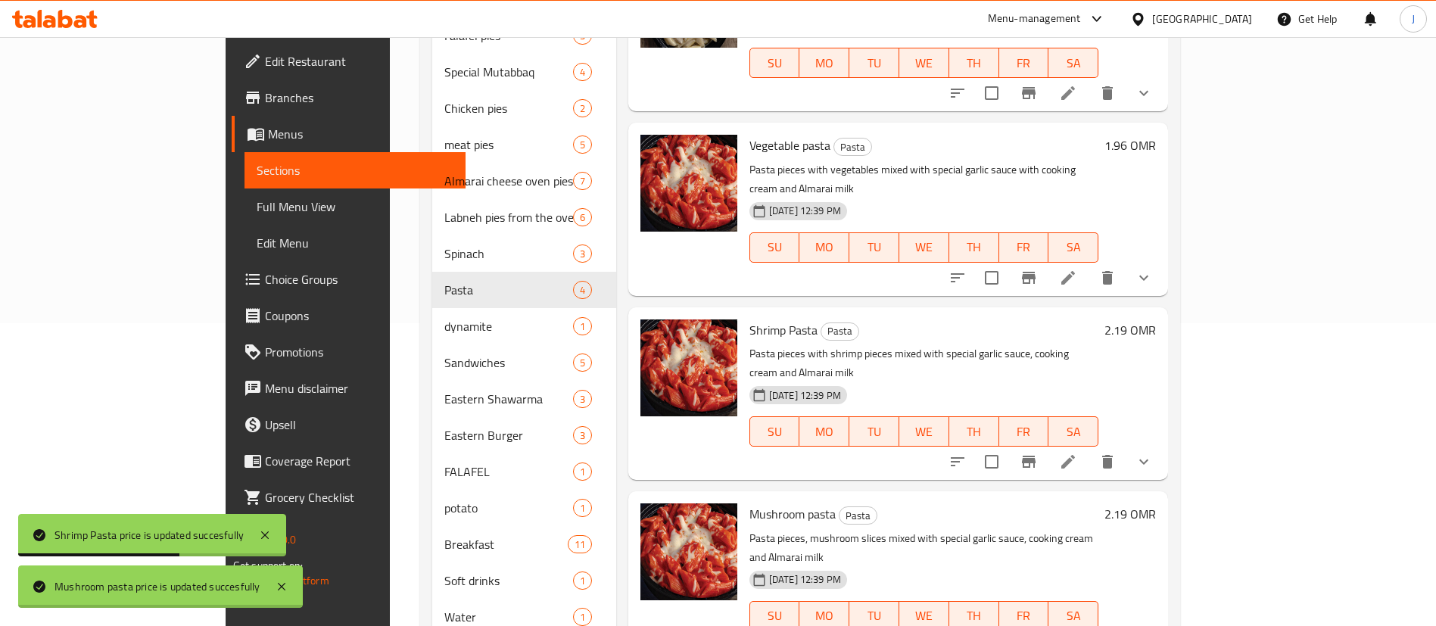
scroll to position [338, 0]
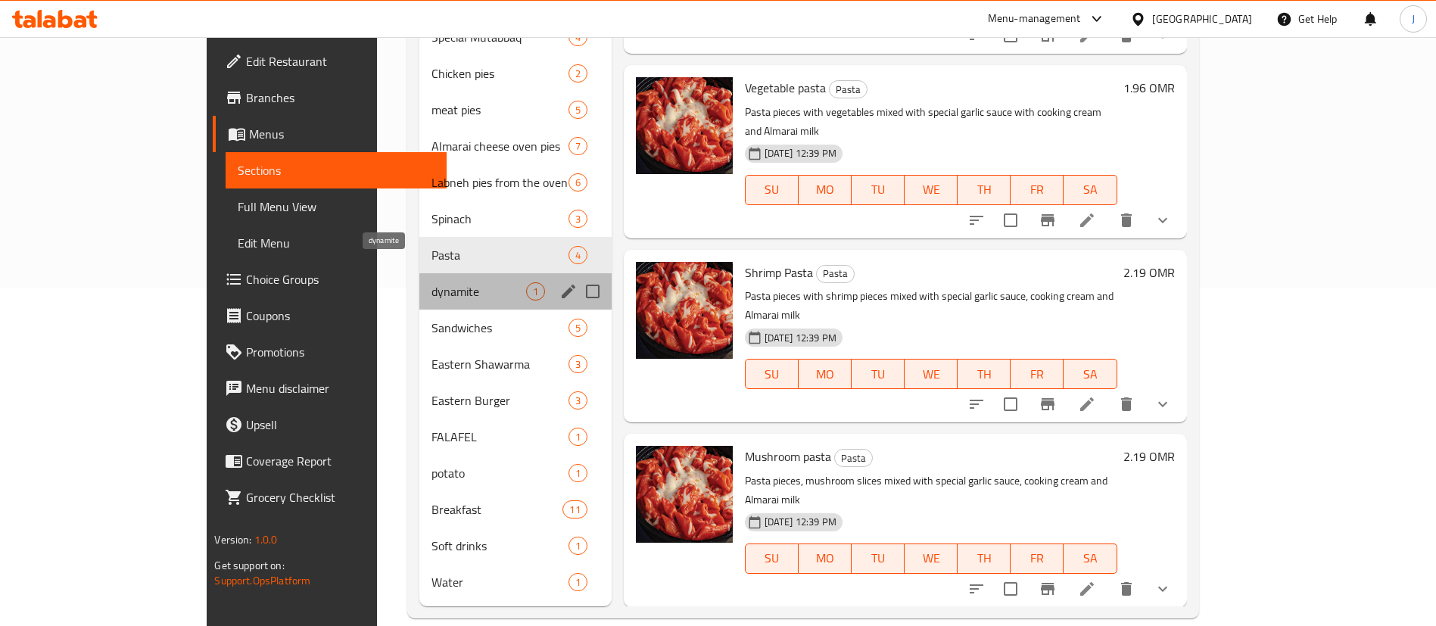
click at [431, 282] on span "dynamite" at bounding box center [478, 291] width 94 height 18
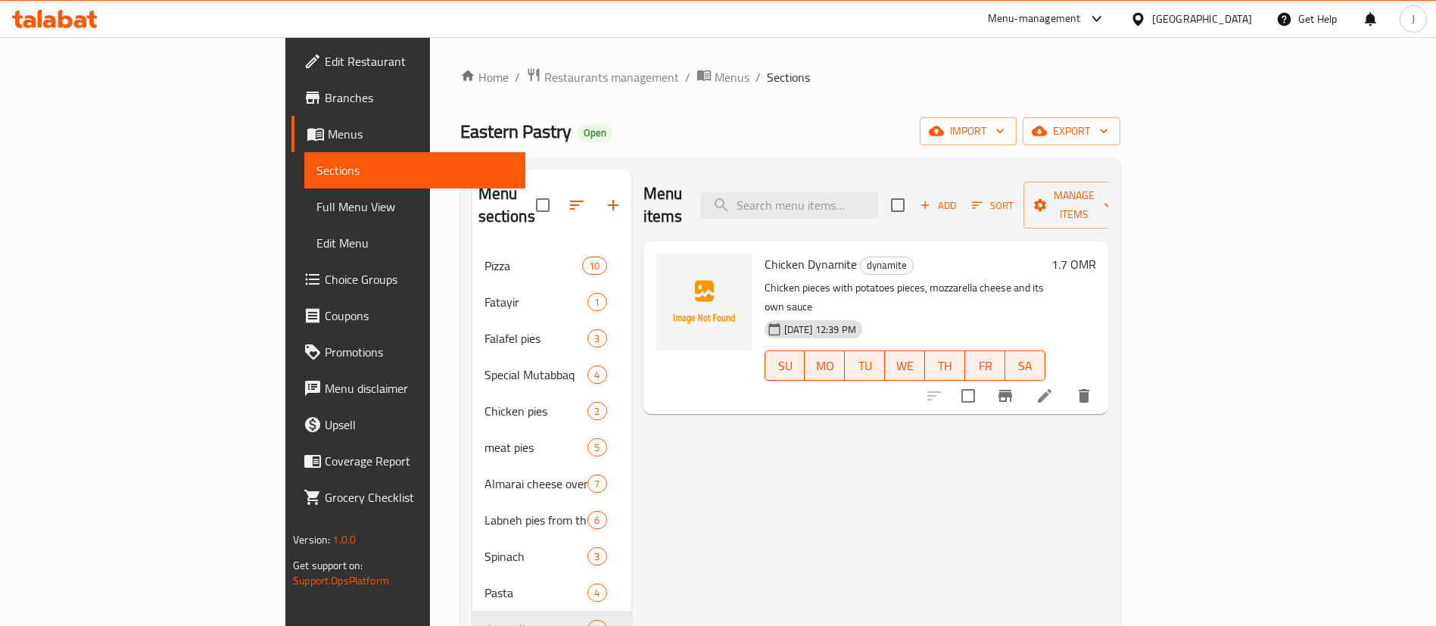
click at [1096, 254] on h6 "1.7 OMR" at bounding box center [1073, 264] width 45 height 21
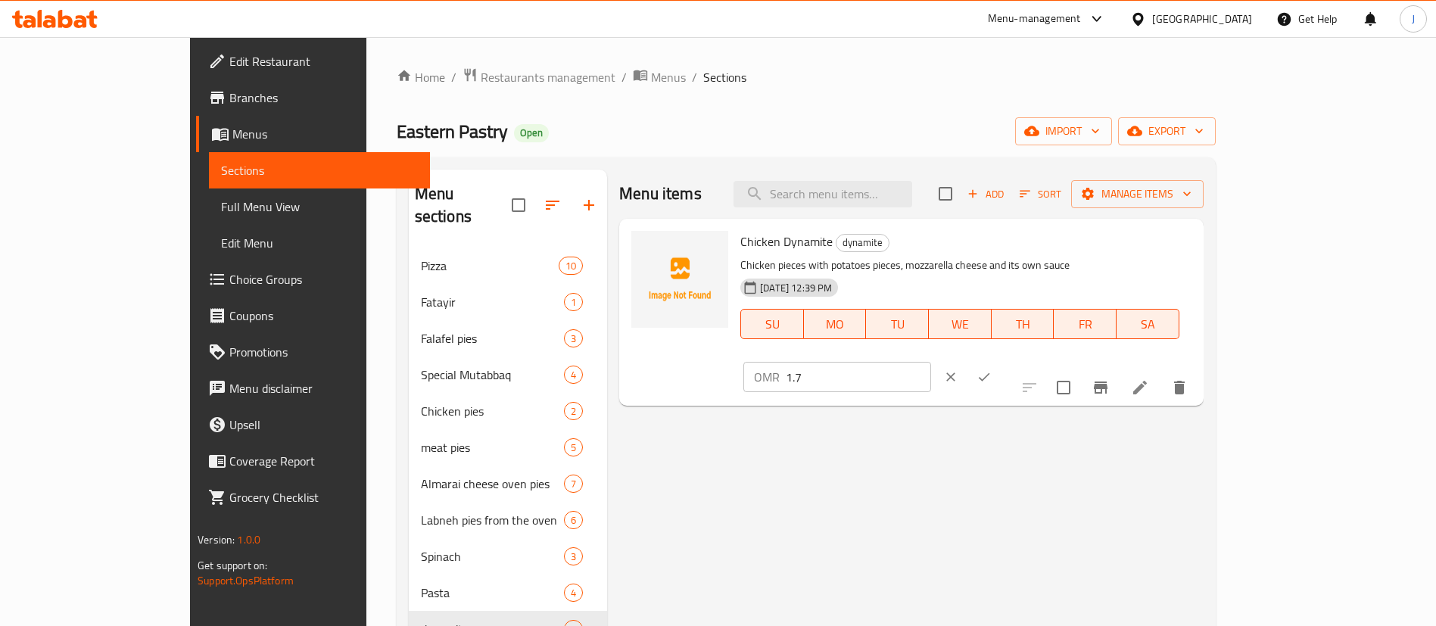
click at [930, 362] on input "1.7" at bounding box center [858, 377] width 145 height 30
type input "1.96"
click at [992, 369] on icon "ok" at bounding box center [983, 376] width 15 height 15
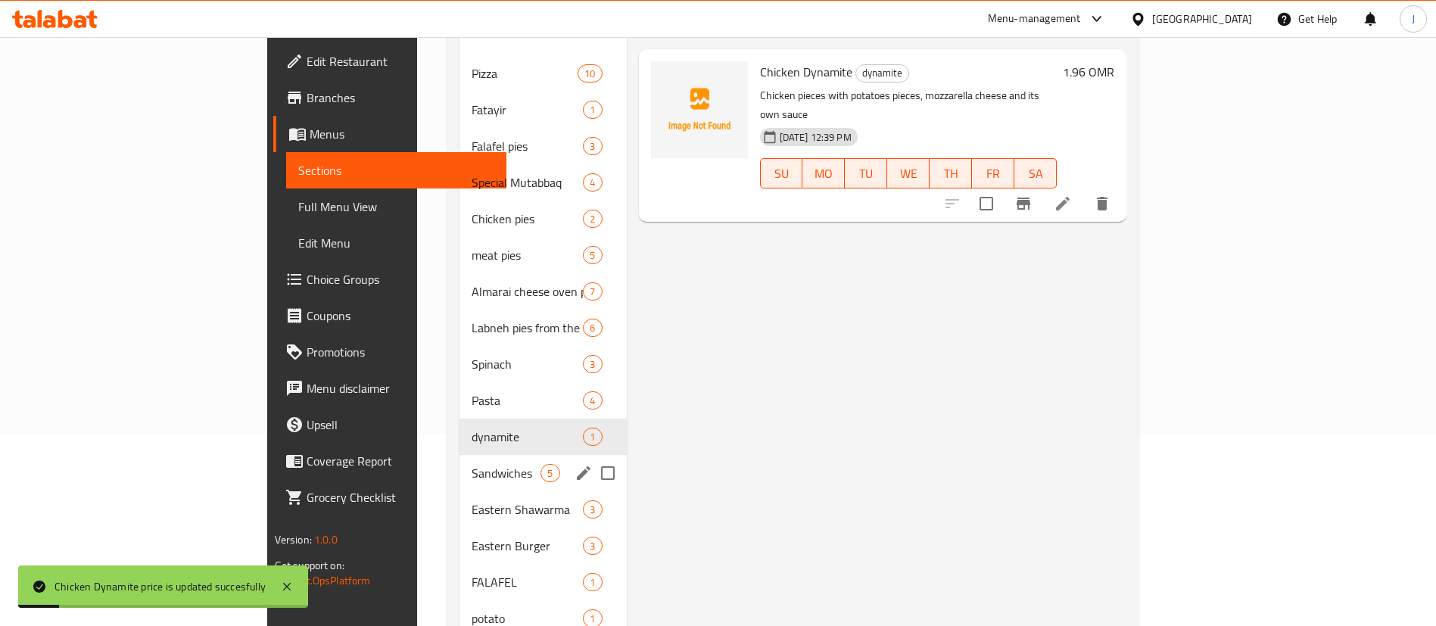
scroll to position [227, 0]
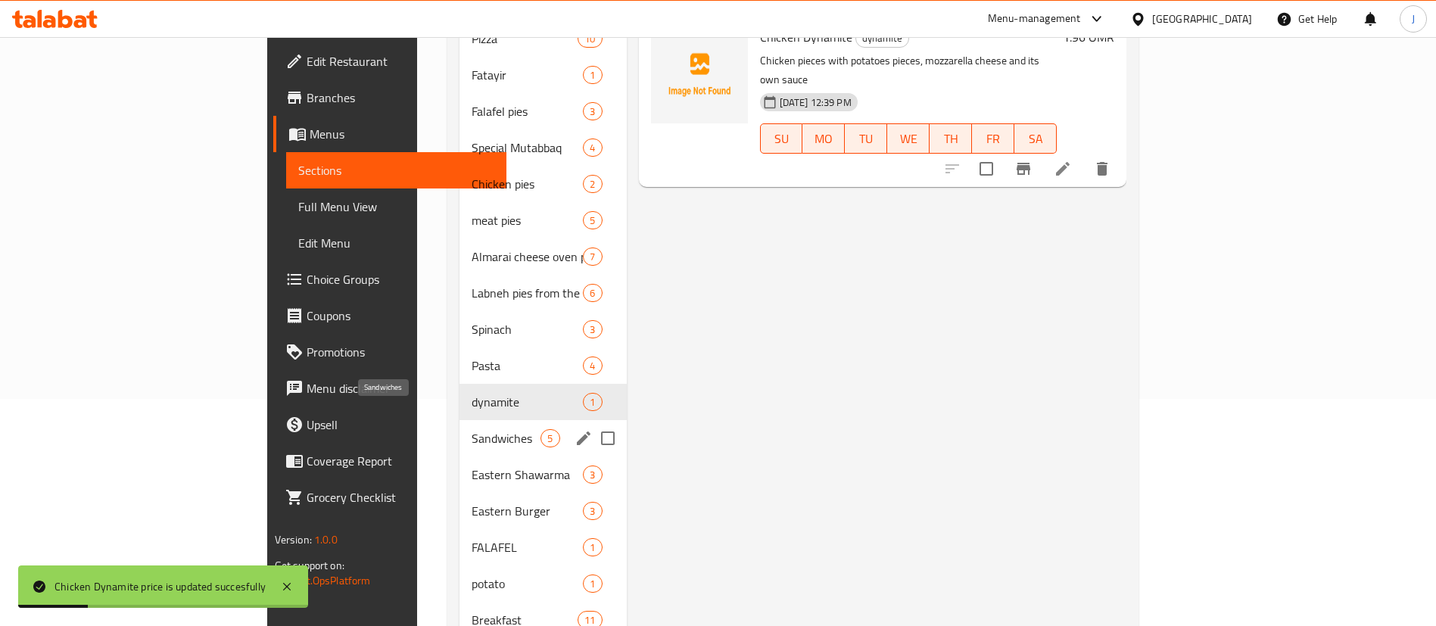
click at [472, 429] on span "Sandwiches" at bounding box center [506, 438] width 69 height 18
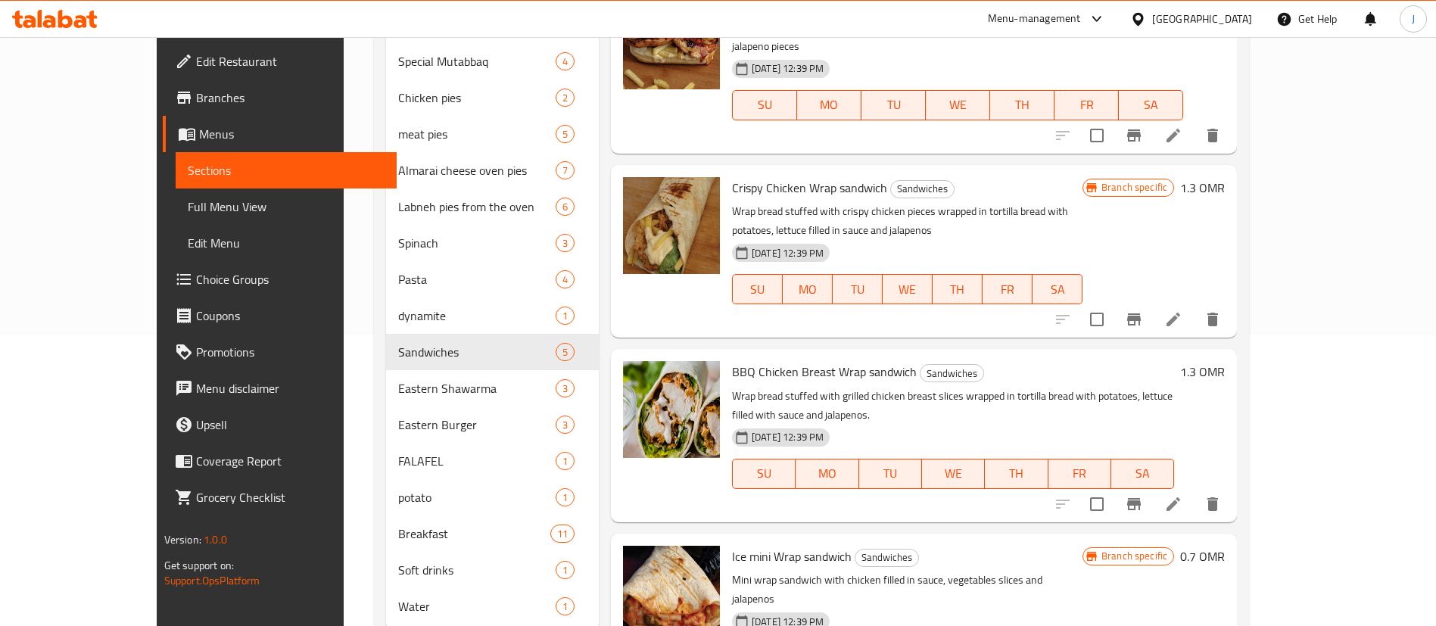
scroll to position [338, 0]
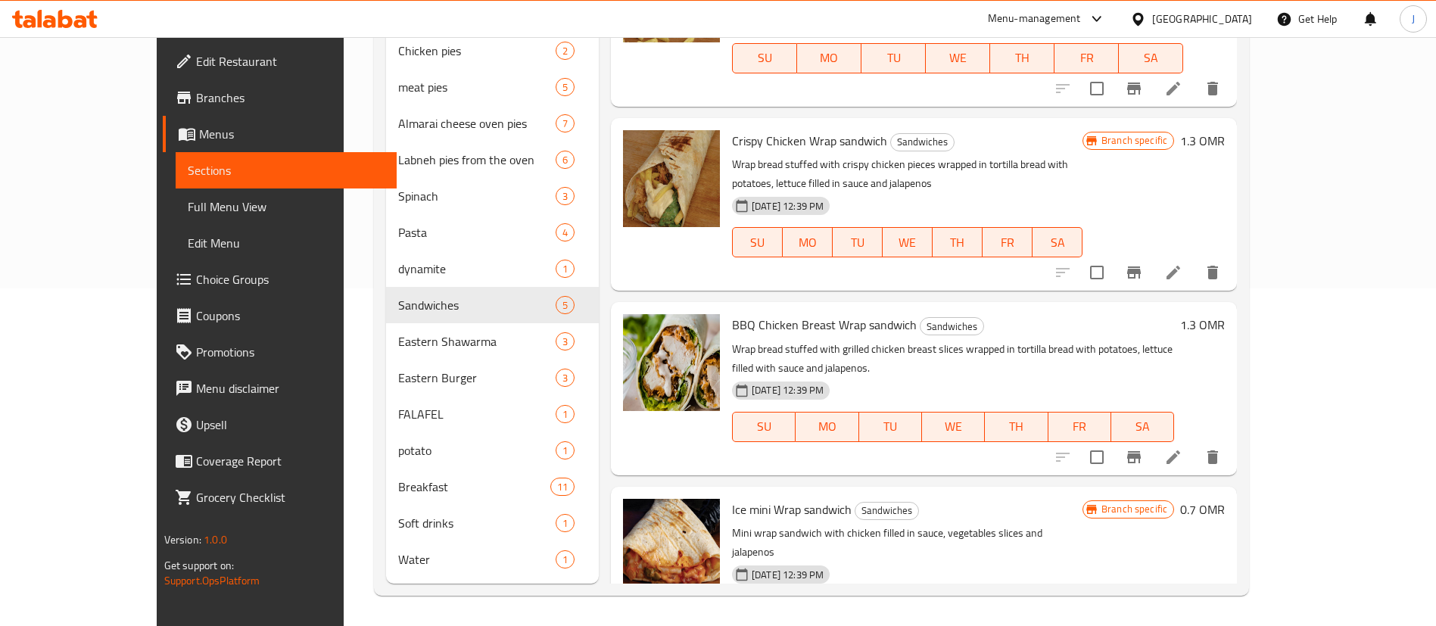
click at [1225, 314] on h6 "1.3 OMR" at bounding box center [1202, 324] width 45 height 21
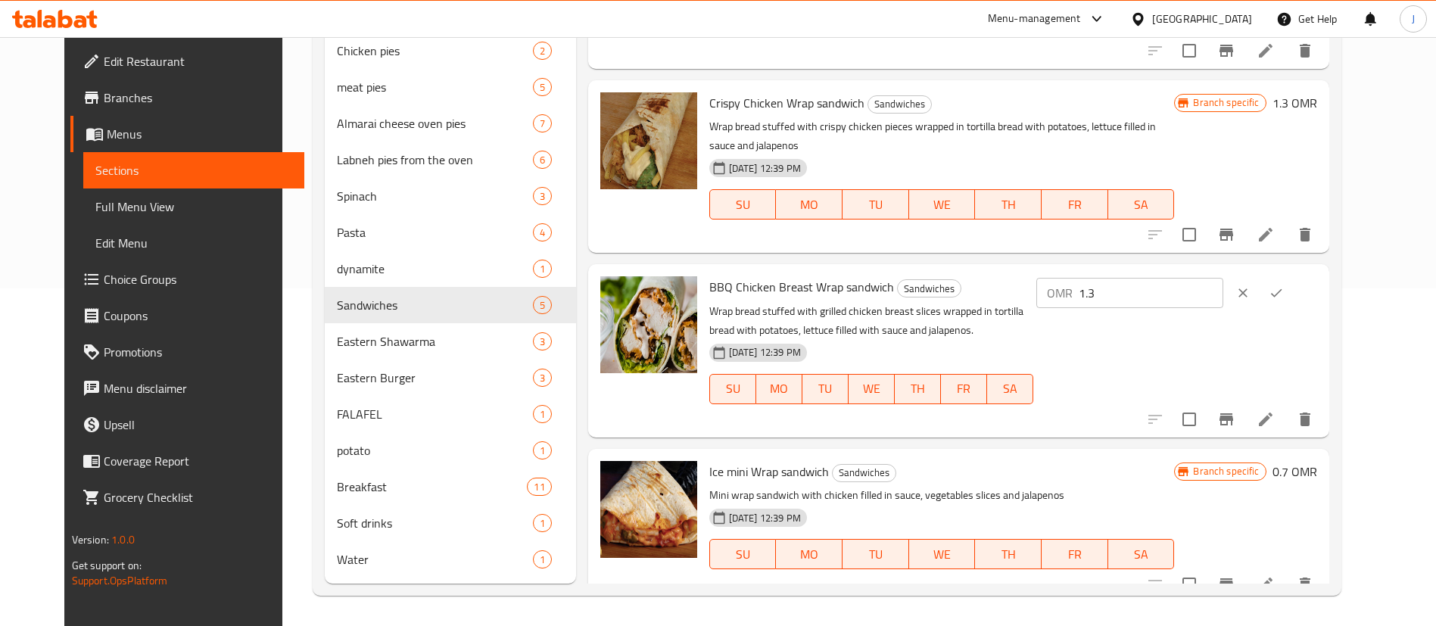
click at [1221, 285] on input "1.3" at bounding box center [1151, 293] width 145 height 30
type input "1.5"
click at [1284, 291] on icon "ok" at bounding box center [1276, 292] width 15 height 15
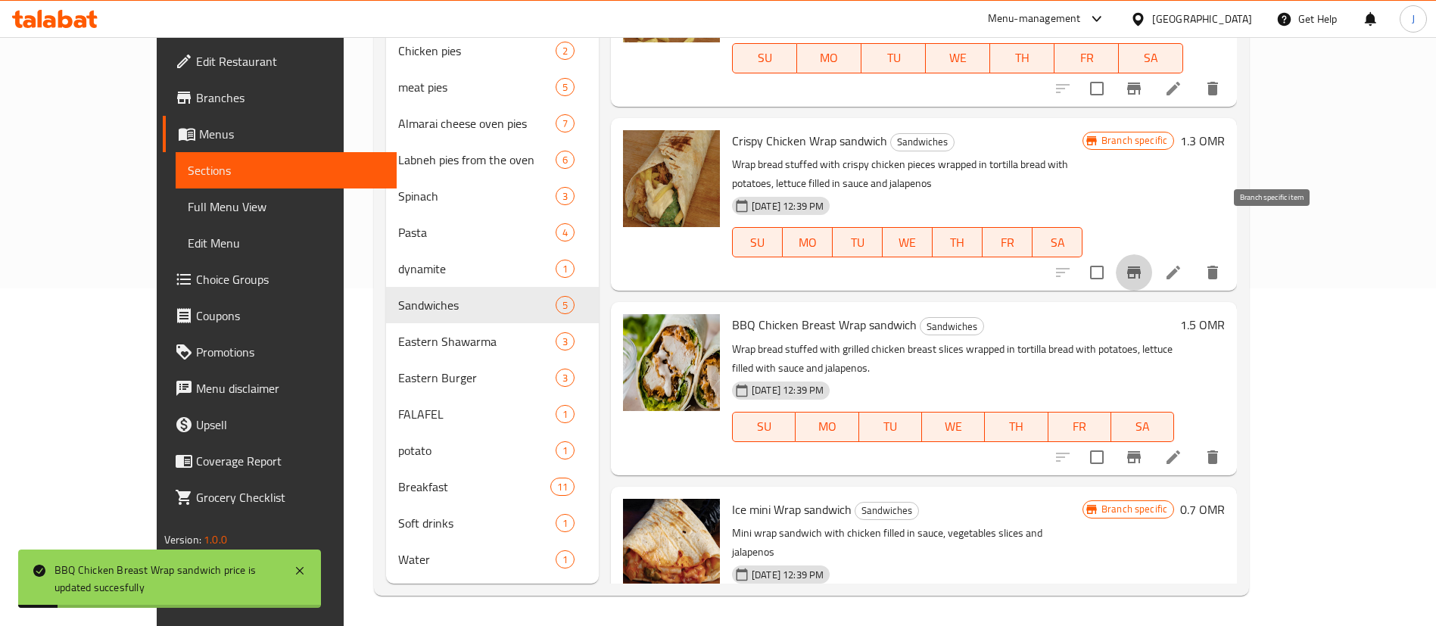
click at [1141, 266] on icon "Branch-specific-item" at bounding box center [1134, 272] width 14 height 12
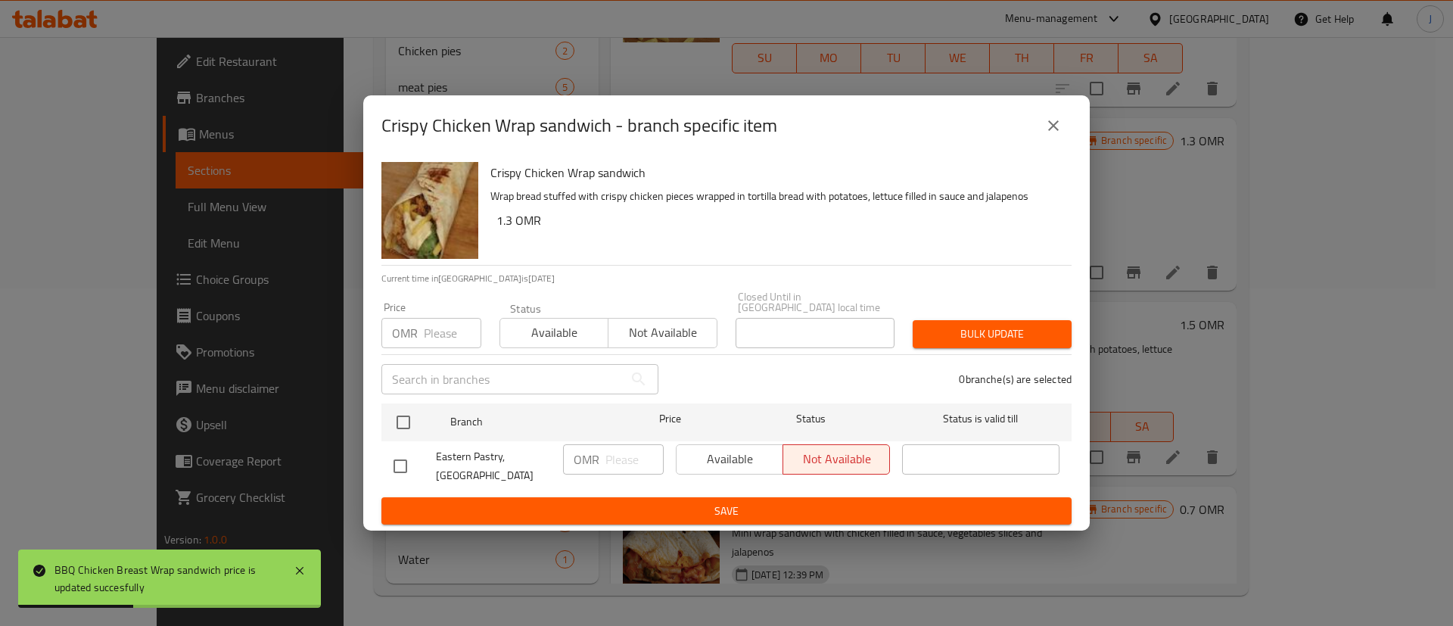
click at [1053, 135] on icon "close" at bounding box center [1054, 126] width 18 height 18
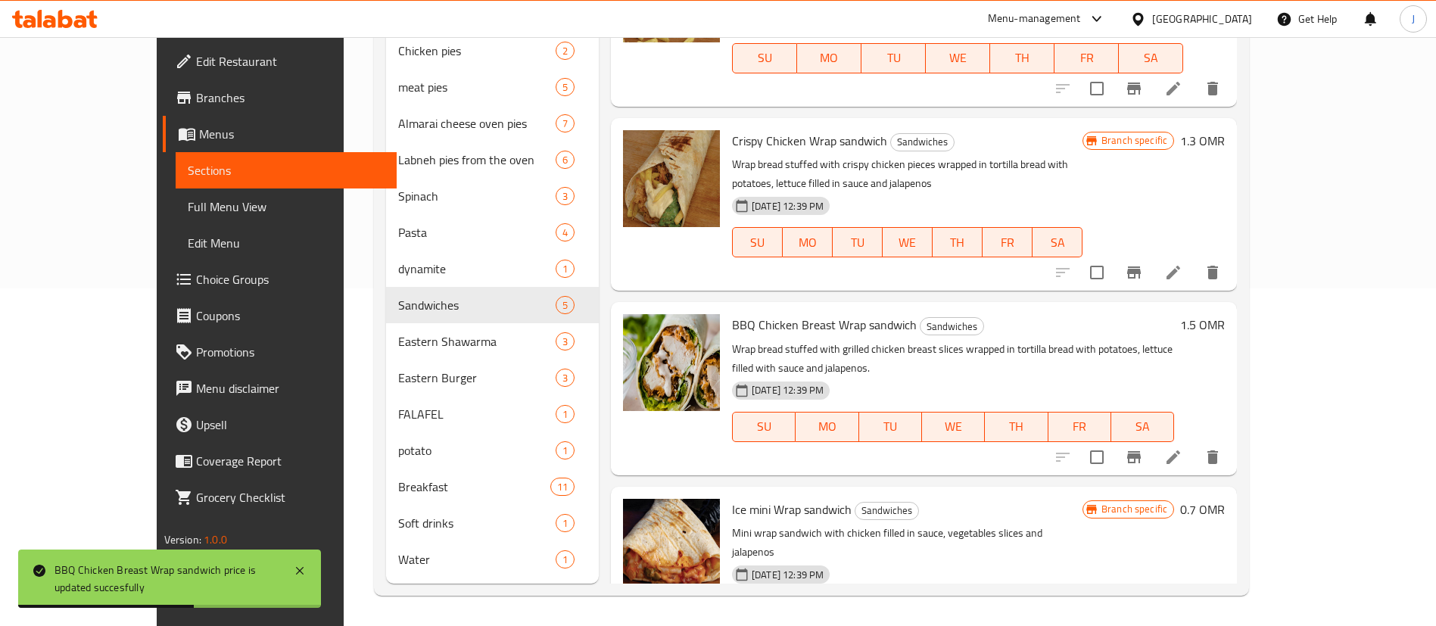
click at [1225, 130] on h6 "1.3 OMR" at bounding box center [1202, 140] width 45 height 21
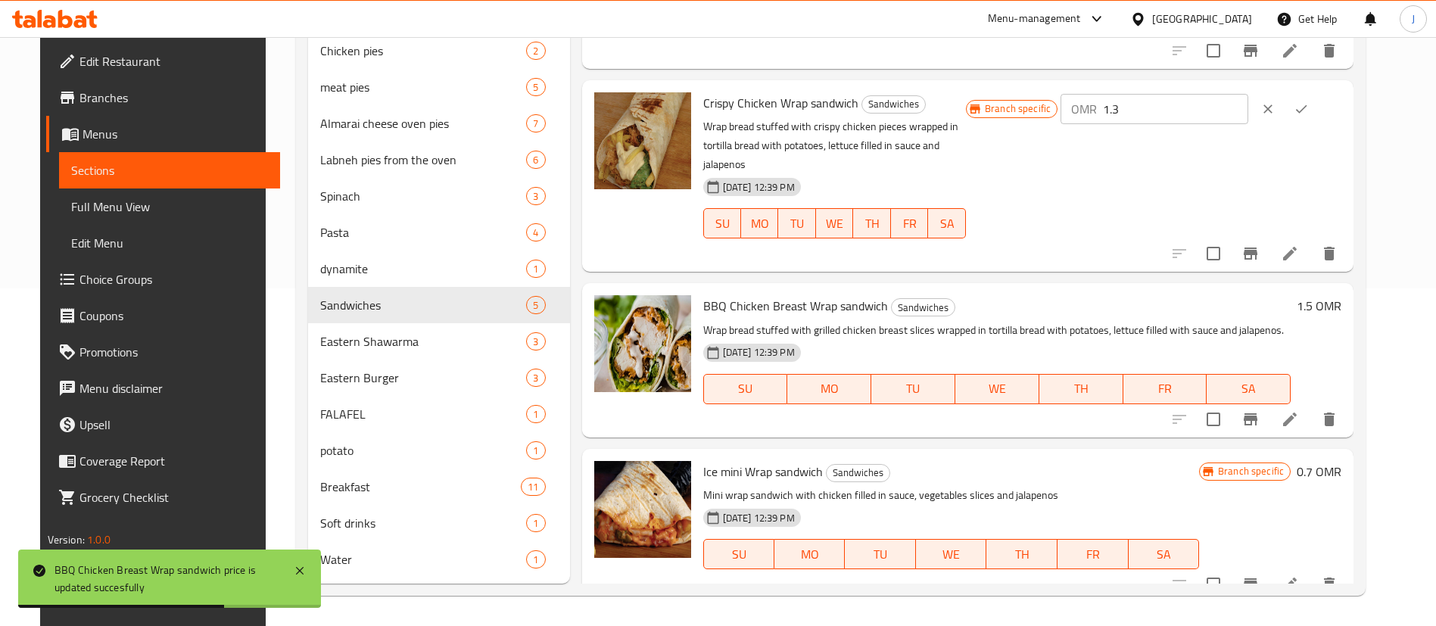
click at [1247, 108] on input "1.3" at bounding box center [1175, 109] width 145 height 30
type input "1.5"
click at [1318, 107] on button "ok" at bounding box center [1301, 108] width 33 height 33
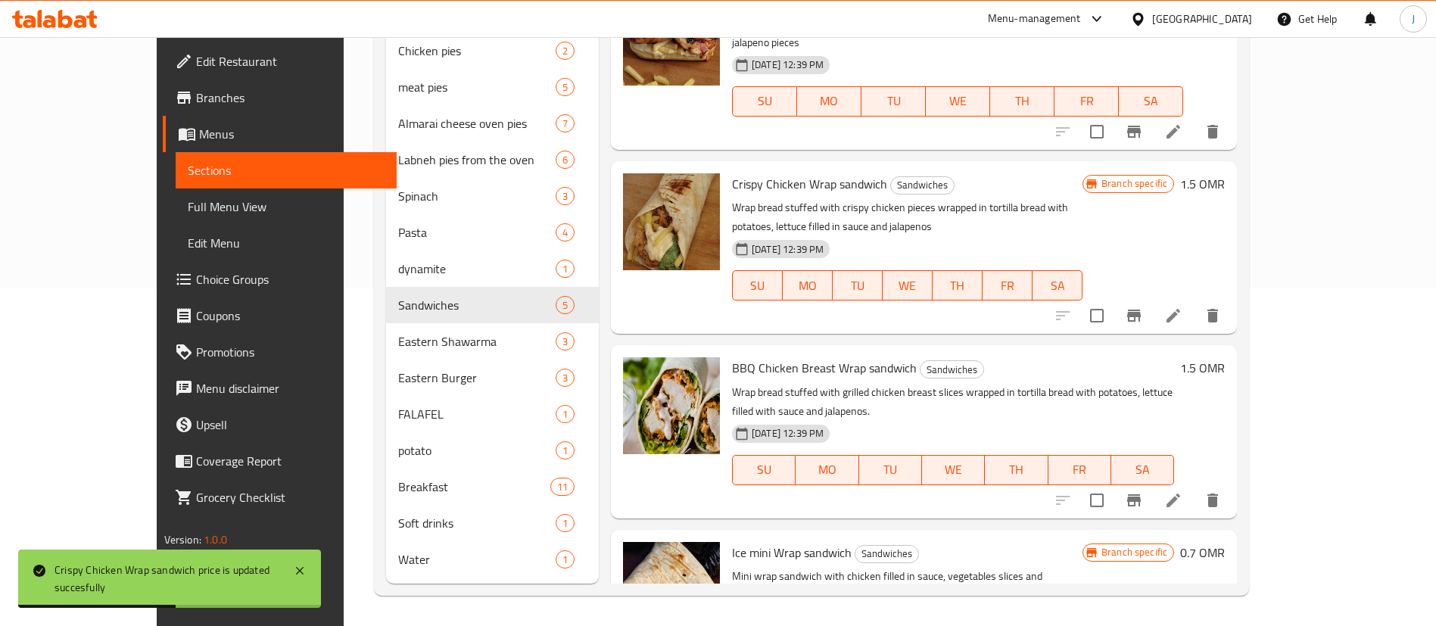
scroll to position [132, 0]
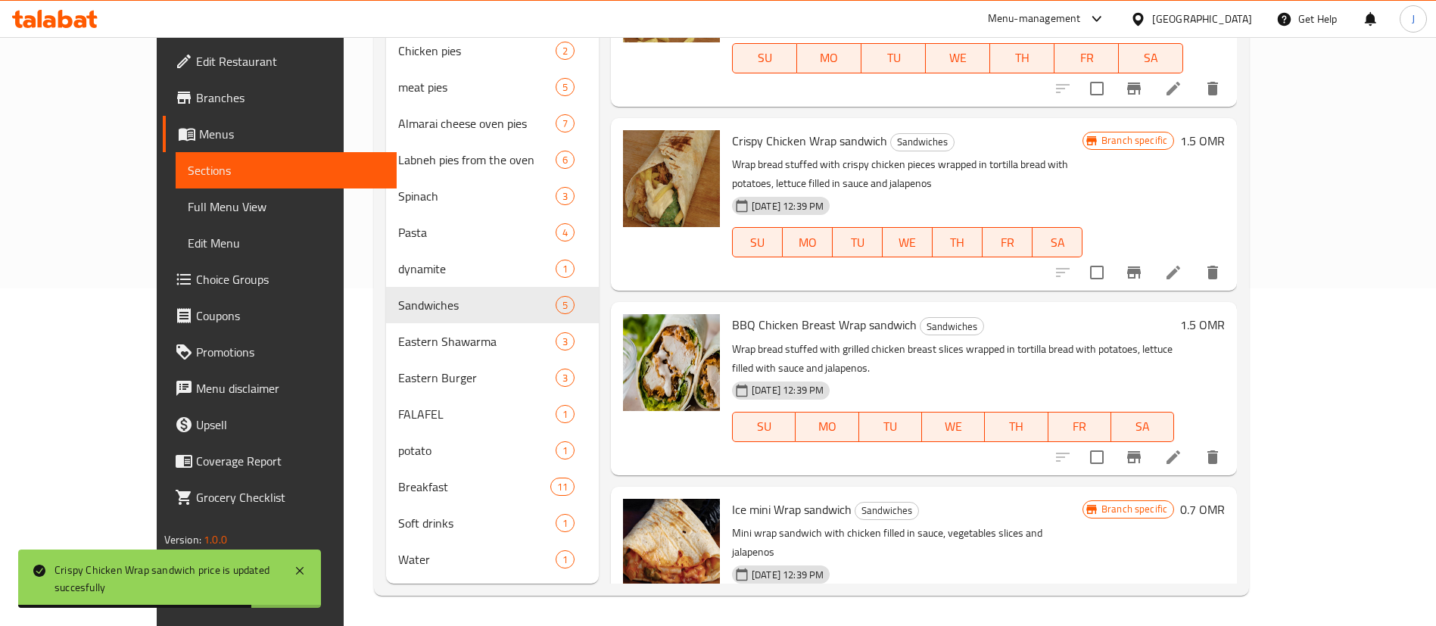
click at [1225, 499] on h6 "0.7 OMR" at bounding box center [1202, 509] width 45 height 21
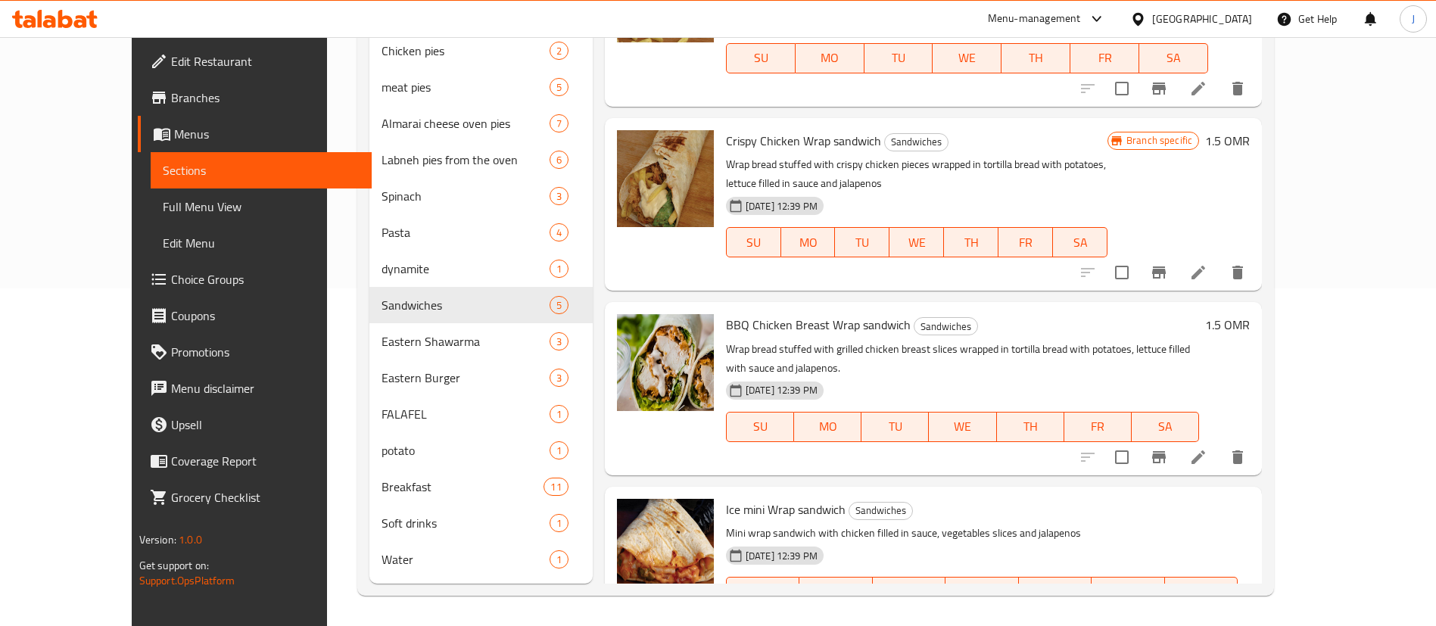
type input "0.81"
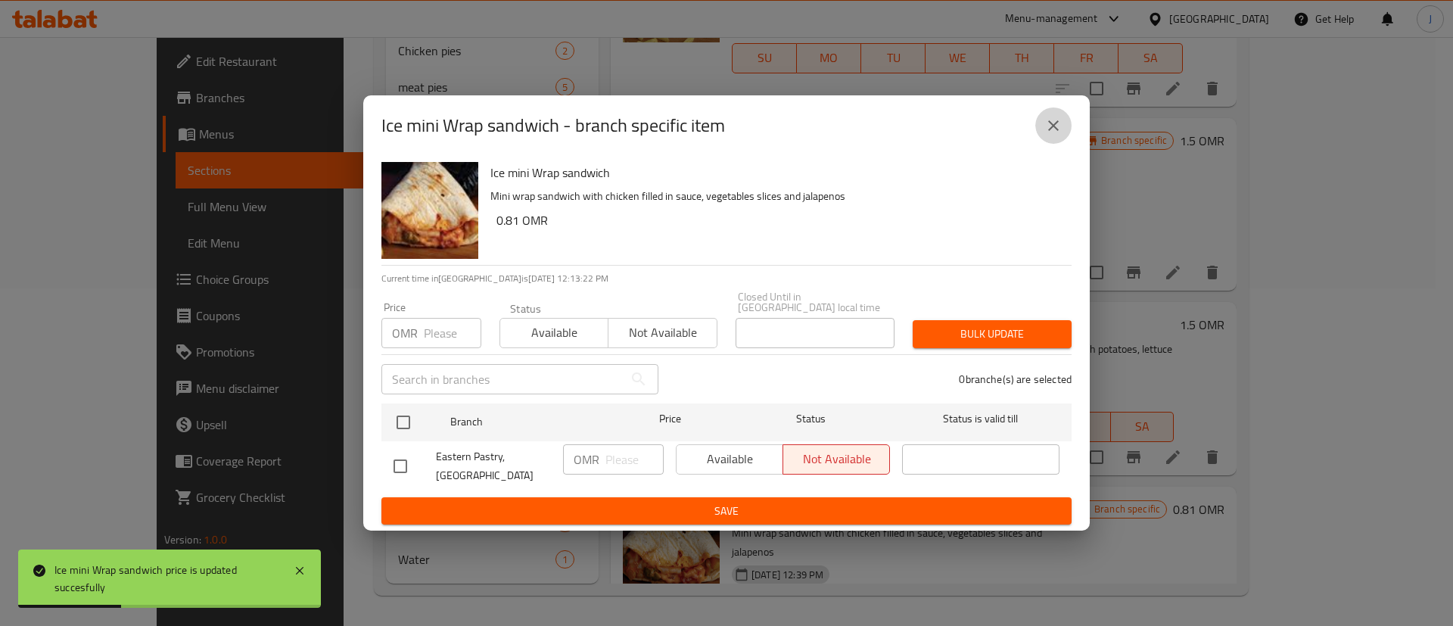
drag, startPoint x: 1048, startPoint y: 130, endPoint x: 1084, endPoint y: 173, distance: 55.8
click at [1046, 131] on icon "close" at bounding box center [1054, 126] width 18 height 18
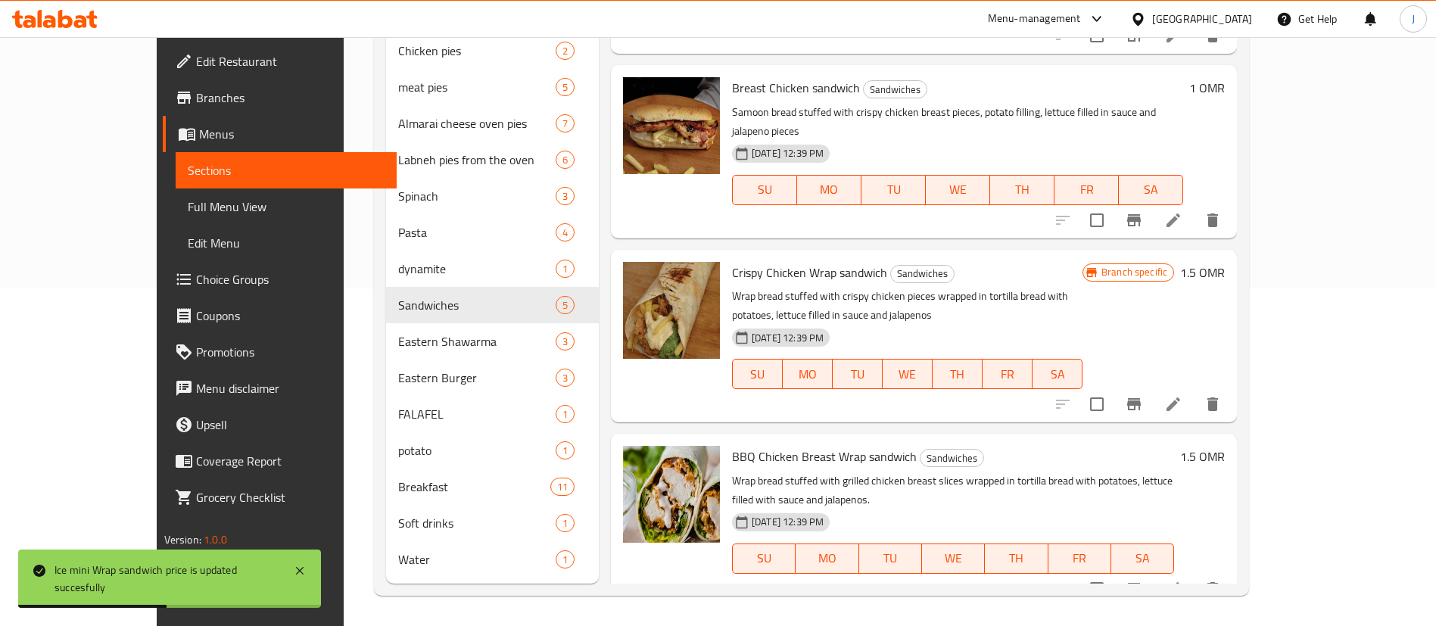
scroll to position [0, 0]
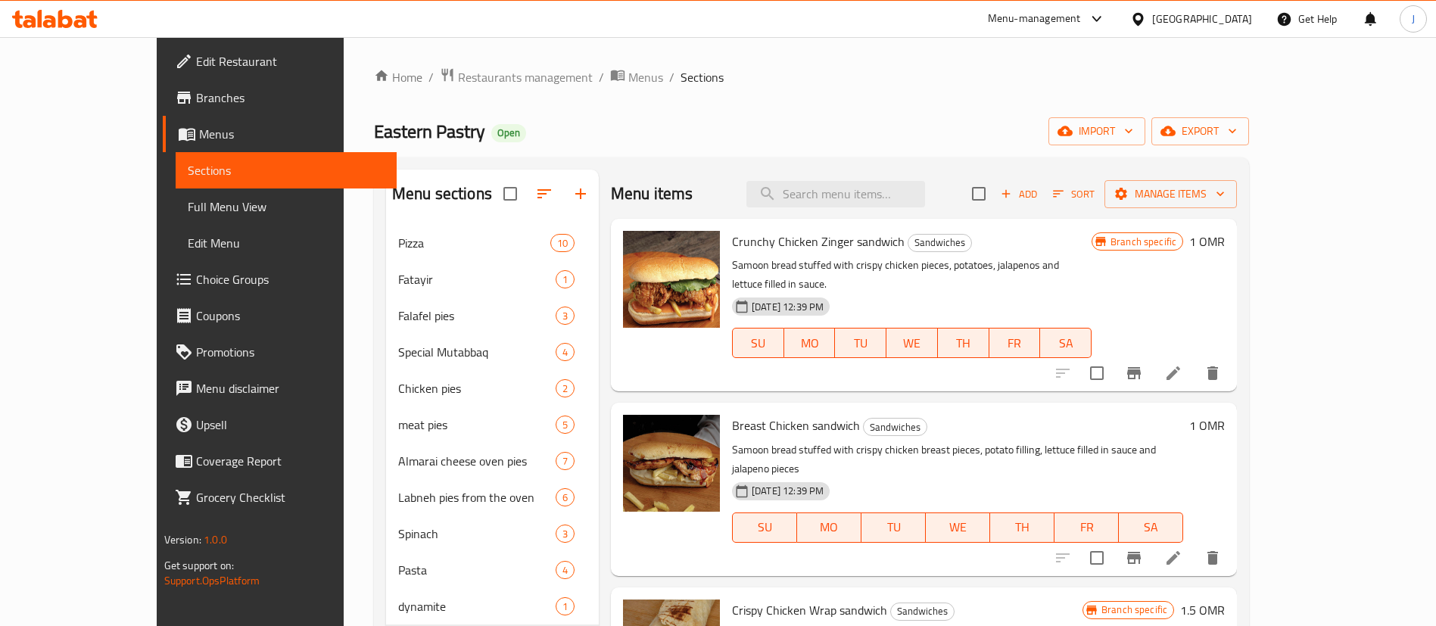
click at [1225, 246] on h6 "1 OMR" at bounding box center [1207, 241] width 36 height 21
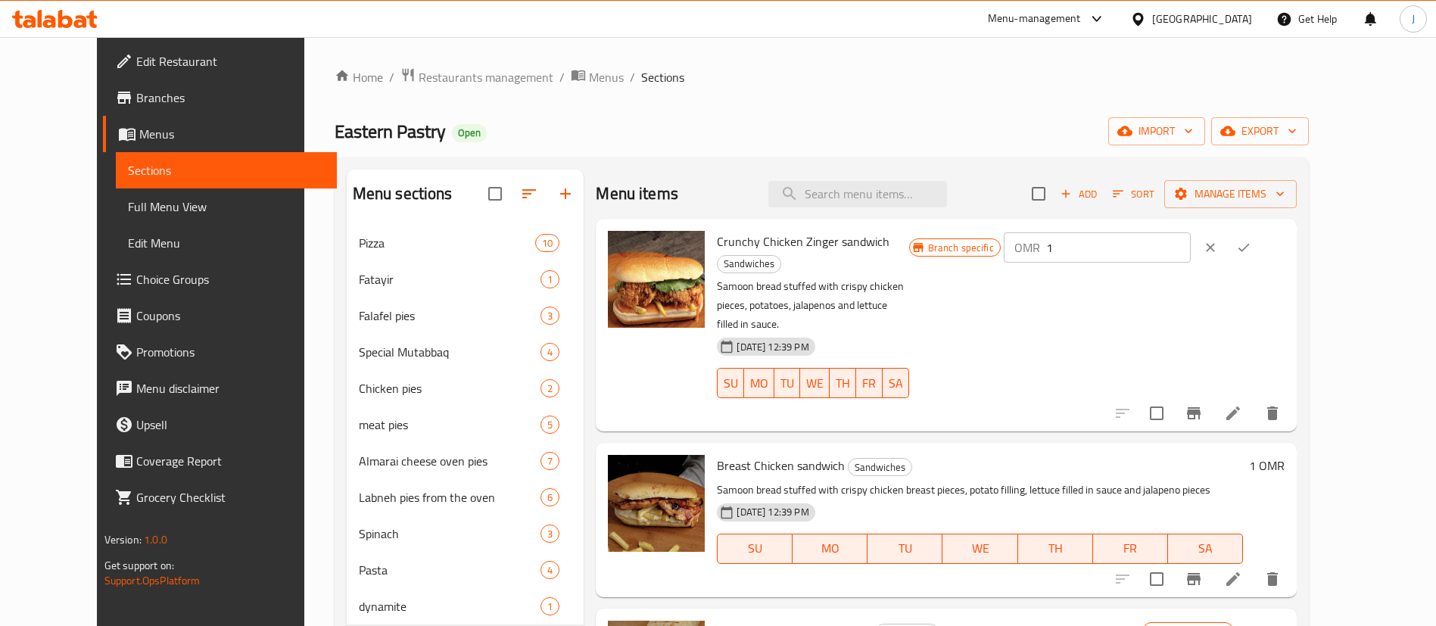
click at [1191, 245] on input "1" at bounding box center [1118, 247] width 145 height 30
type input "1.15"
click at [1251, 246] on icon "ok" at bounding box center [1243, 247] width 15 height 15
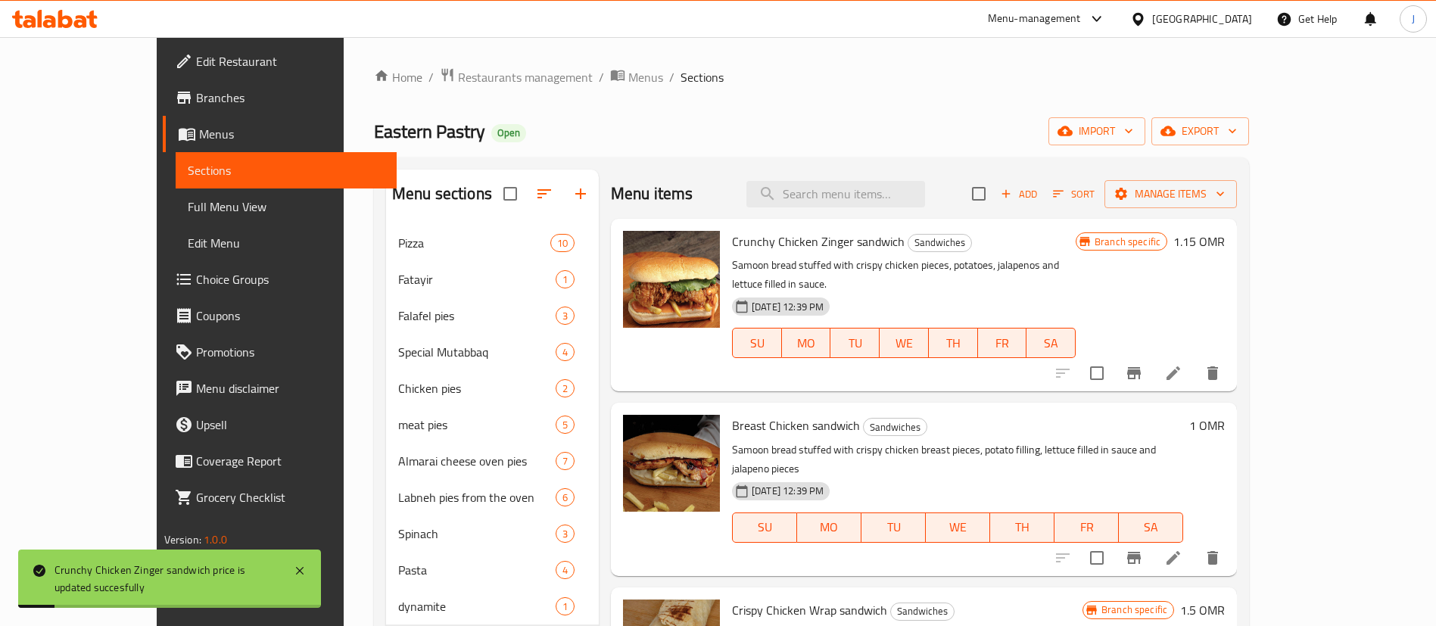
click at [1225, 415] on h6 "1 OMR" at bounding box center [1207, 425] width 36 height 21
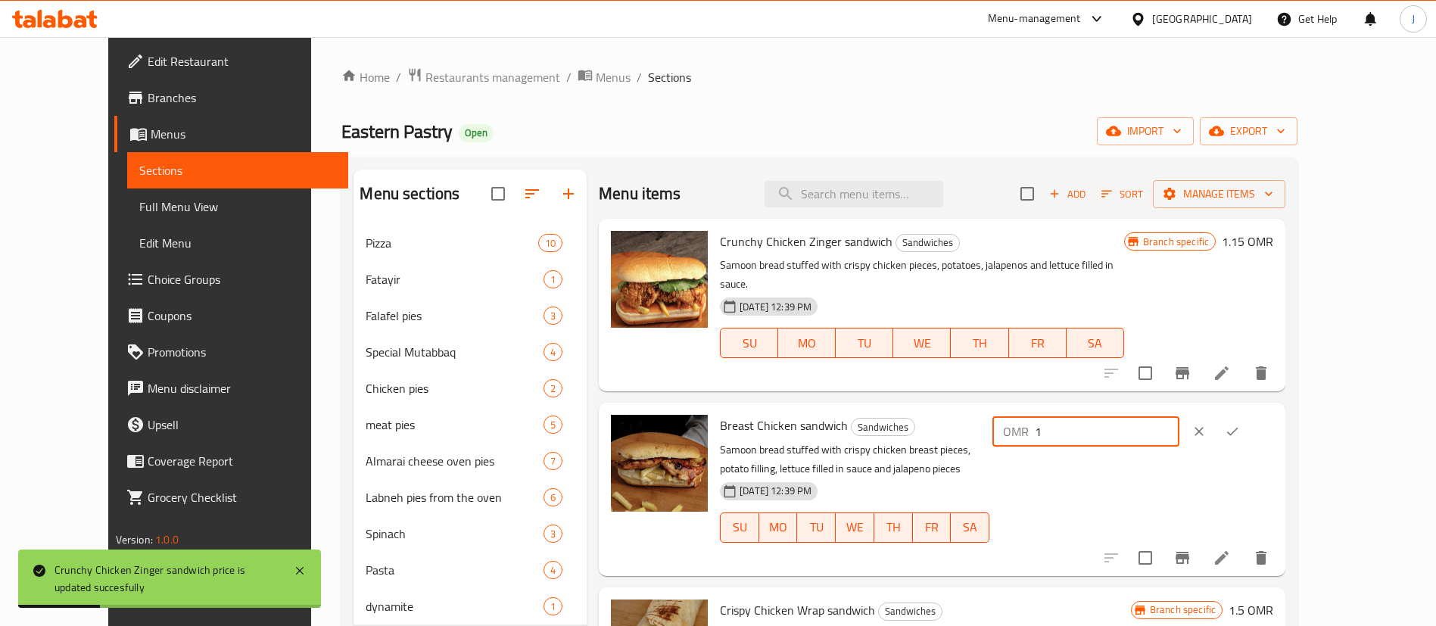
drag, startPoint x: 1216, startPoint y: 407, endPoint x: 1060, endPoint y: 403, distance: 156.8
click at [1060, 409] on div "Breast Chicken sandwich Sandwiches Samoon bread stuffed with crispy chicken bre…" at bounding box center [996, 489] width 565 height 160
paste input ".15"
type input "1.15"
click at [1240, 424] on icon "ok" at bounding box center [1232, 431] width 15 height 15
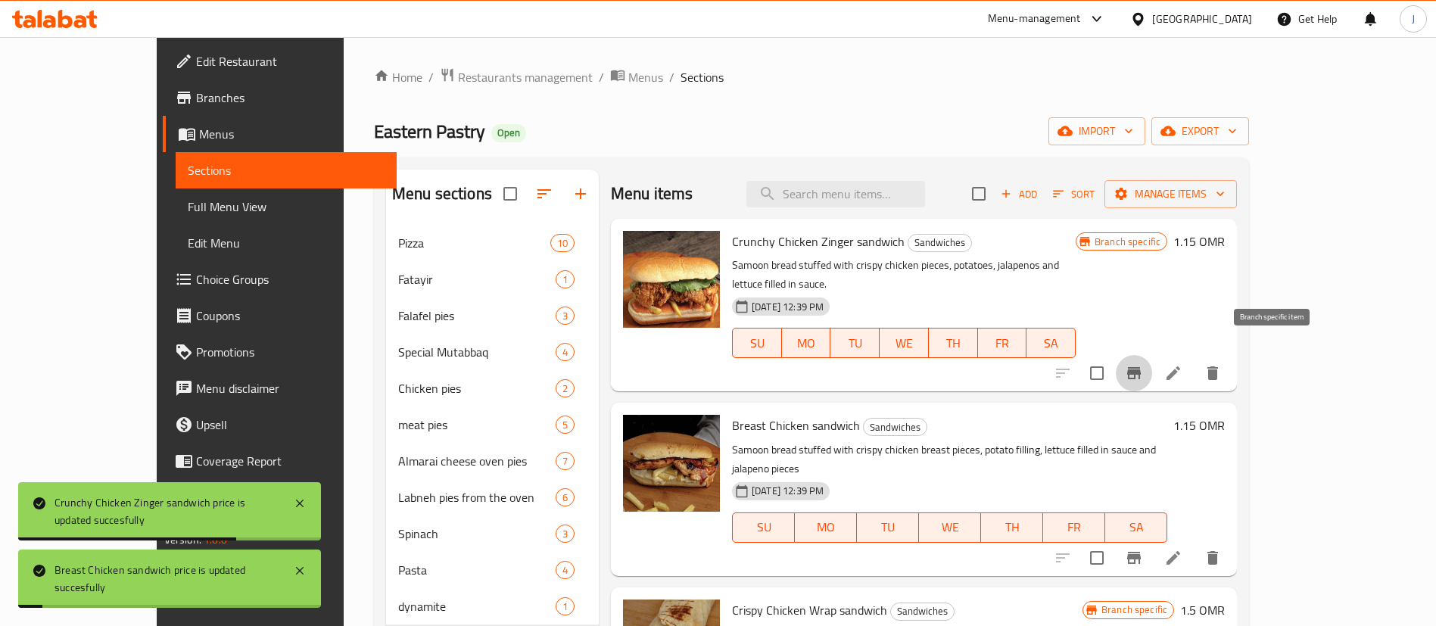
click at [1141, 367] on icon "Branch-specific-item" at bounding box center [1134, 373] width 14 height 12
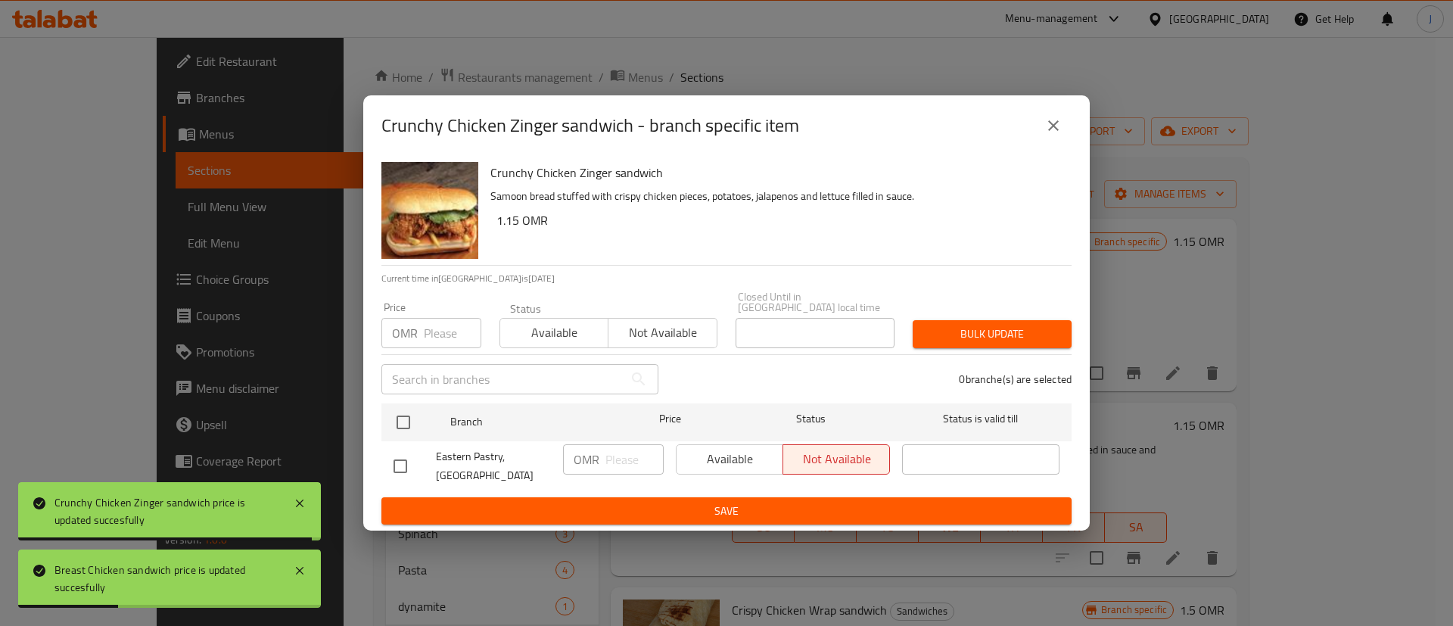
drag, startPoint x: 1070, startPoint y: 125, endPoint x: 1073, endPoint y: 142, distance: 16.8
click at [1067, 125] on button "close" at bounding box center [1054, 125] width 36 height 36
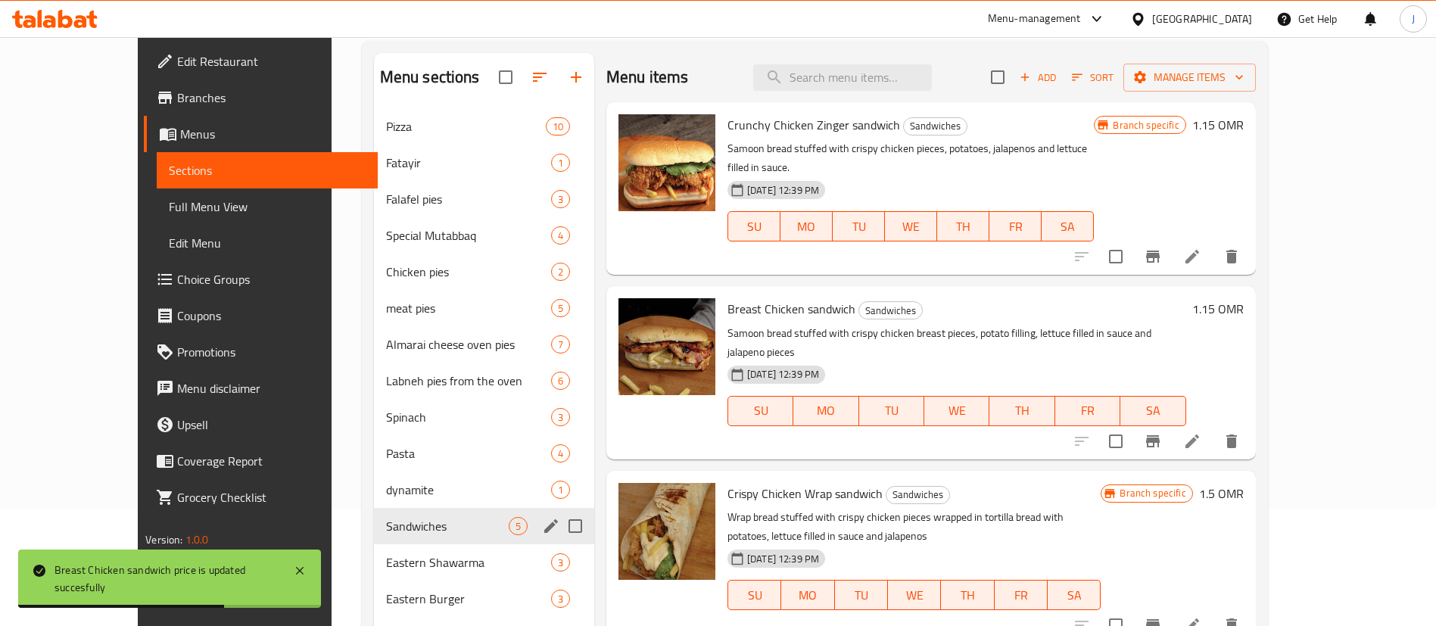
scroll to position [338, 0]
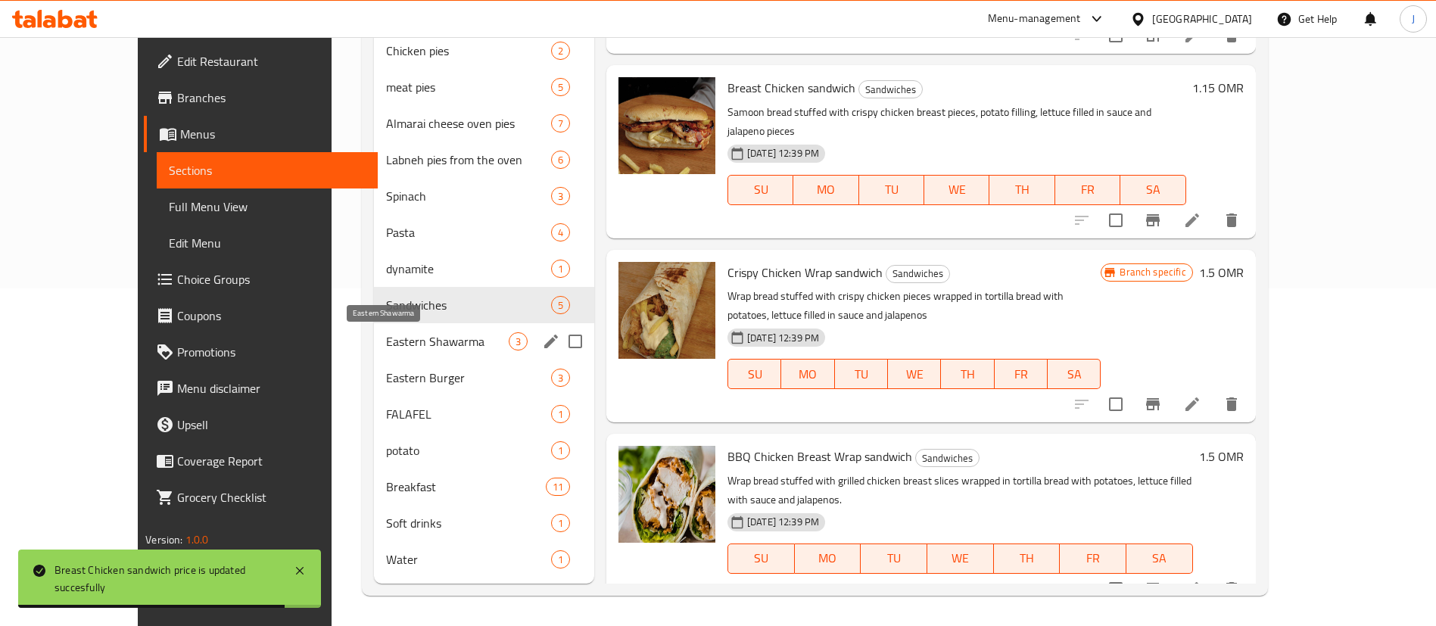
click at [386, 338] on span "Eastern Shawarma" at bounding box center [447, 341] width 123 height 18
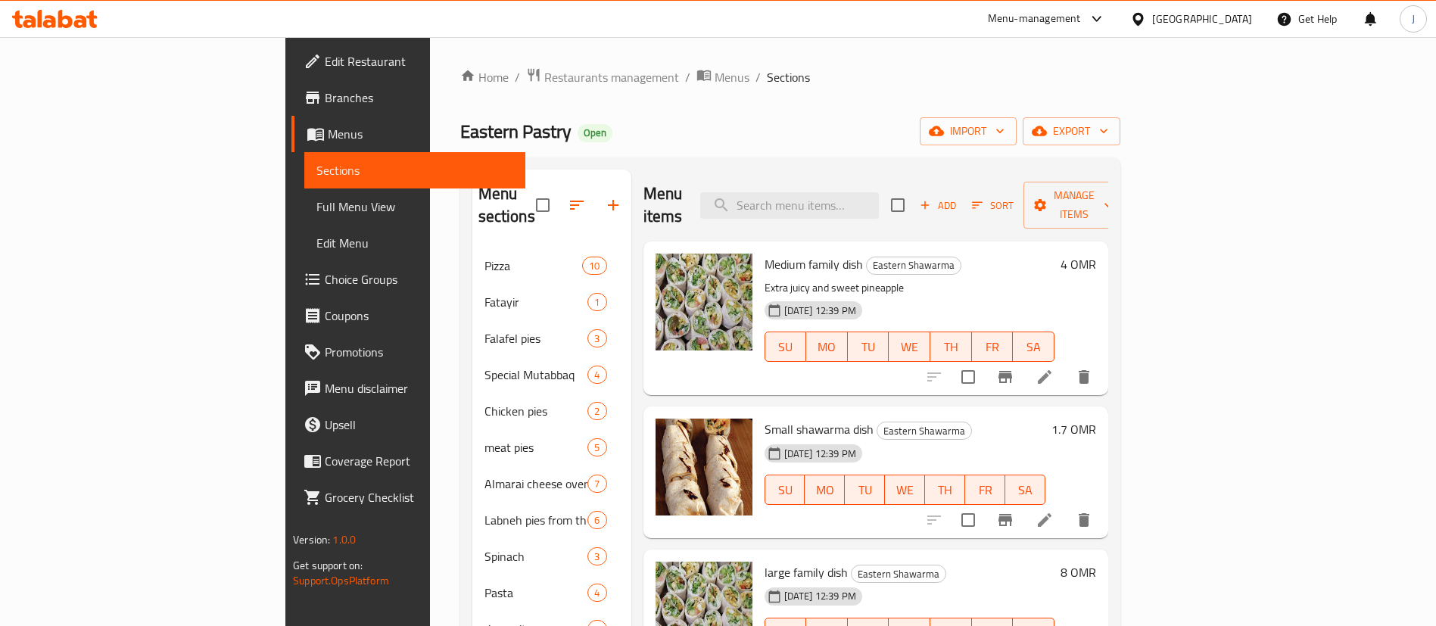
scroll to position [114, 0]
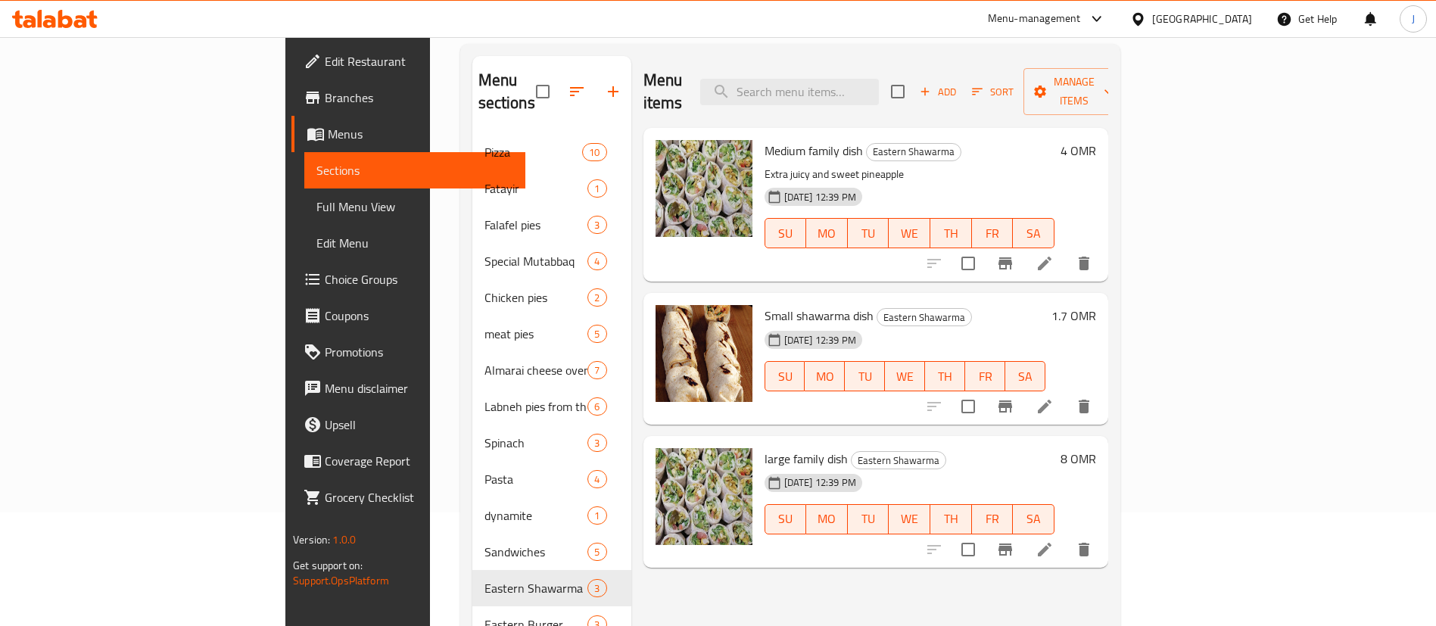
click at [1096, 305] on h6 "1.7 OMR" at bounding box center [1073, 315] width 45 height 21
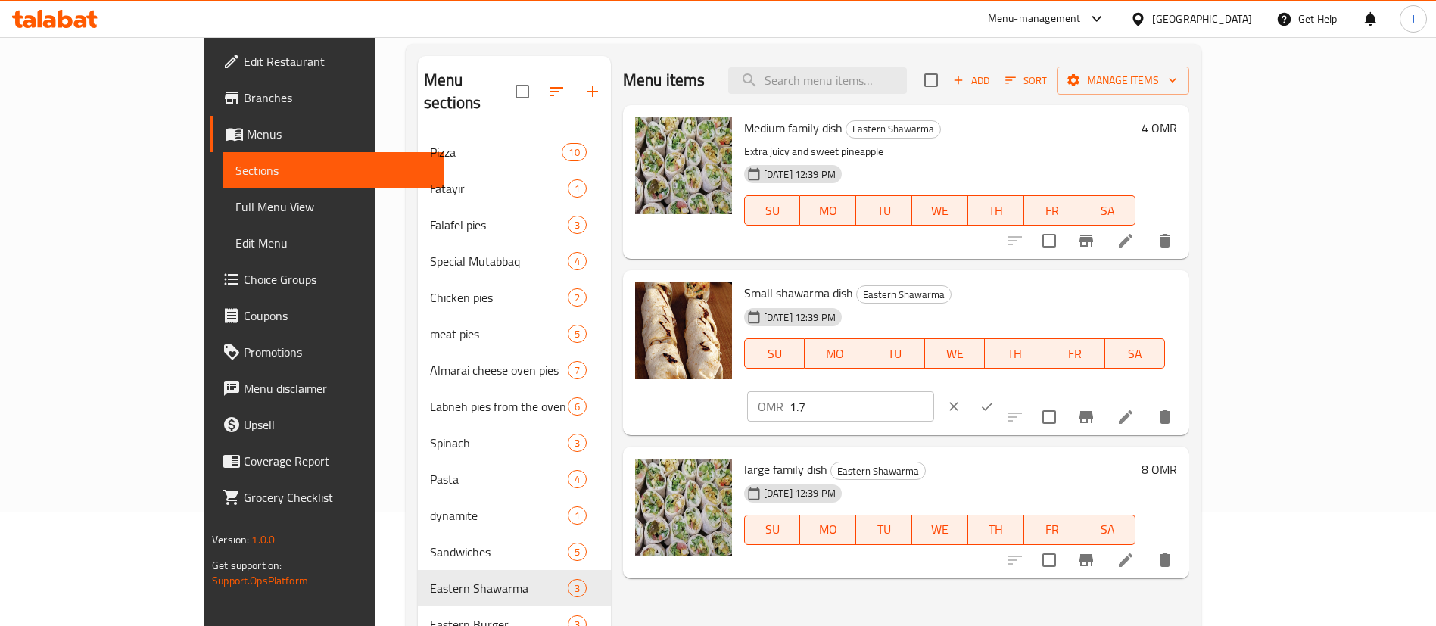
click at [934, 391] on input "1.7" at bounding box center [862, 406] width 145 height 30
type input "1.96"
click at [1004, 390] on button "ok" at bounding box center [986, 406] width 33 height 33
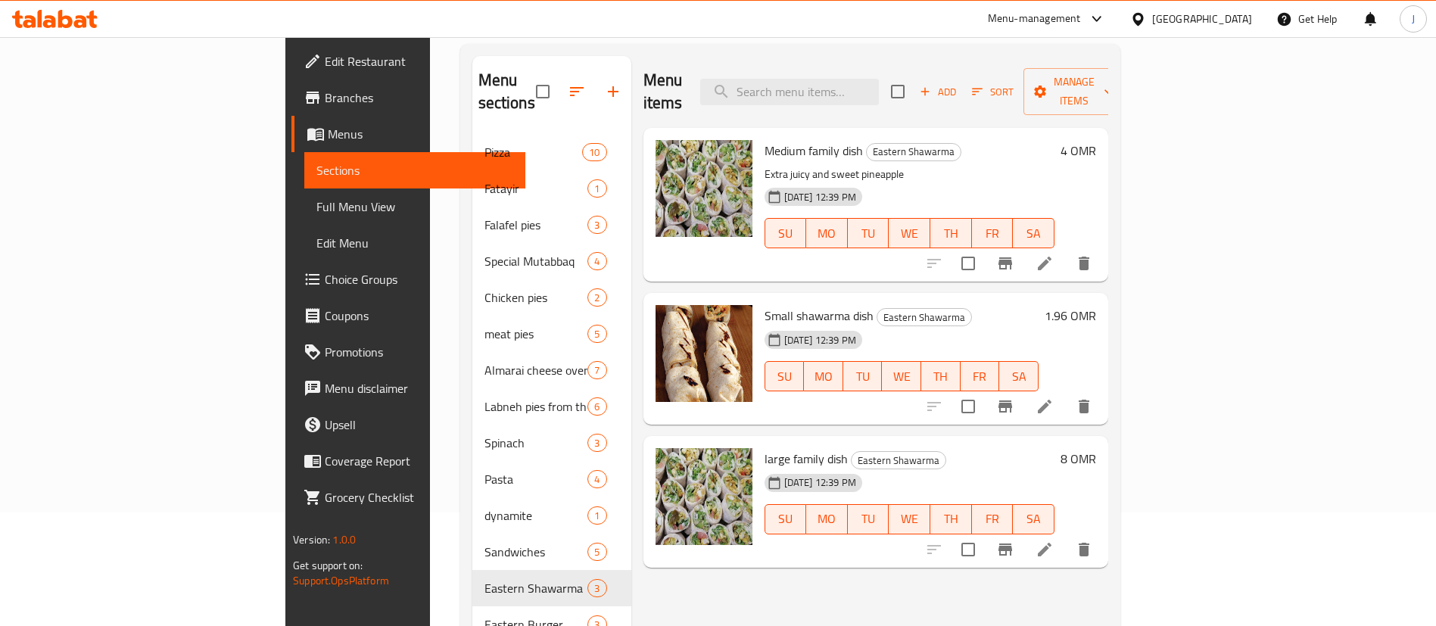
click at [1096, 140] on h6 "4 OMR" at bounding box center [1079, 150] width 36 height 21
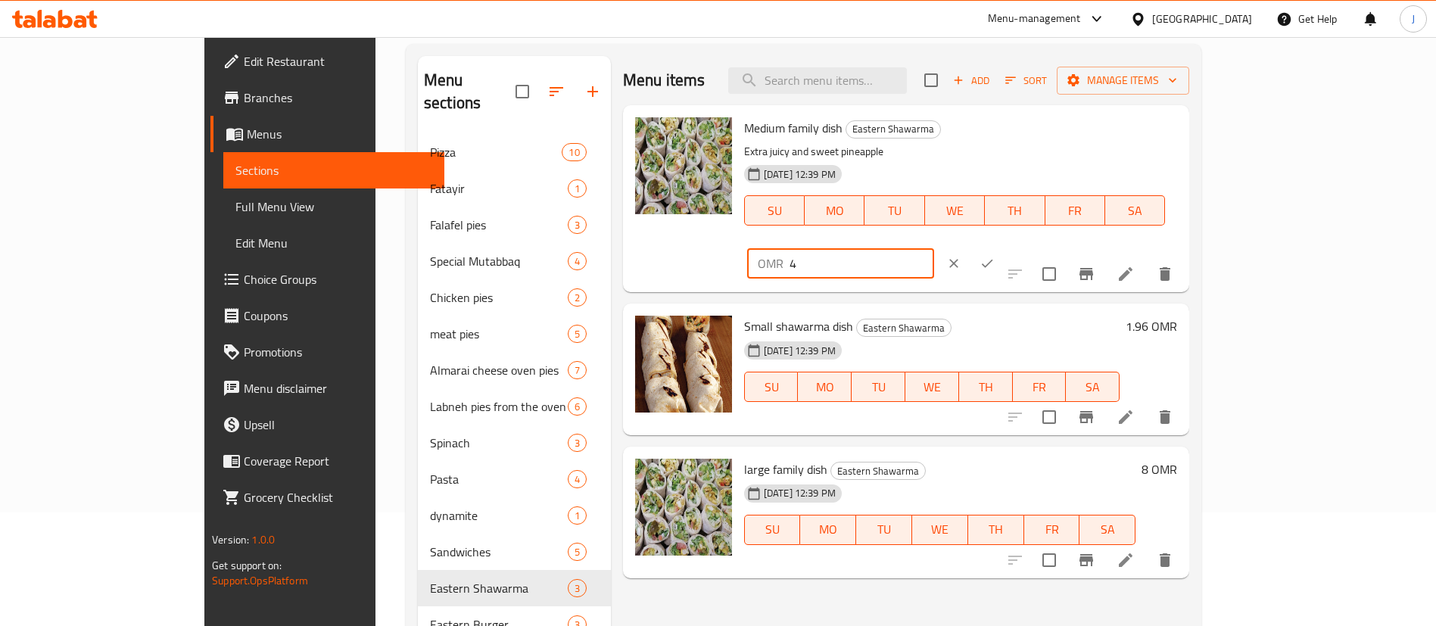
click at [934, 248] on input "4" at bounding box center [862, 263] width 145 height 30
type input "4.60"
click at [995, 256] on icon "ok" at bounding box center [987, 263] width 15 height 15
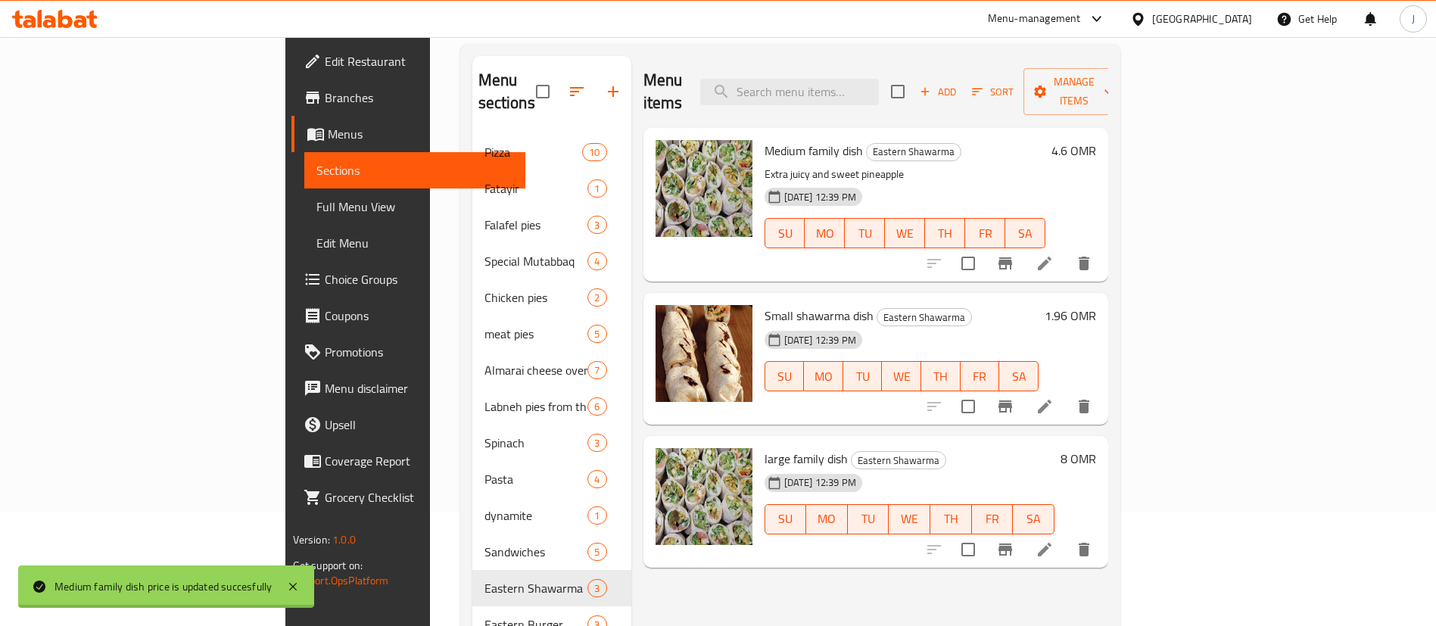
click at [1096, 448] on h6 "8 OMR" at bounding box center [1079, 458] width 36 height 21
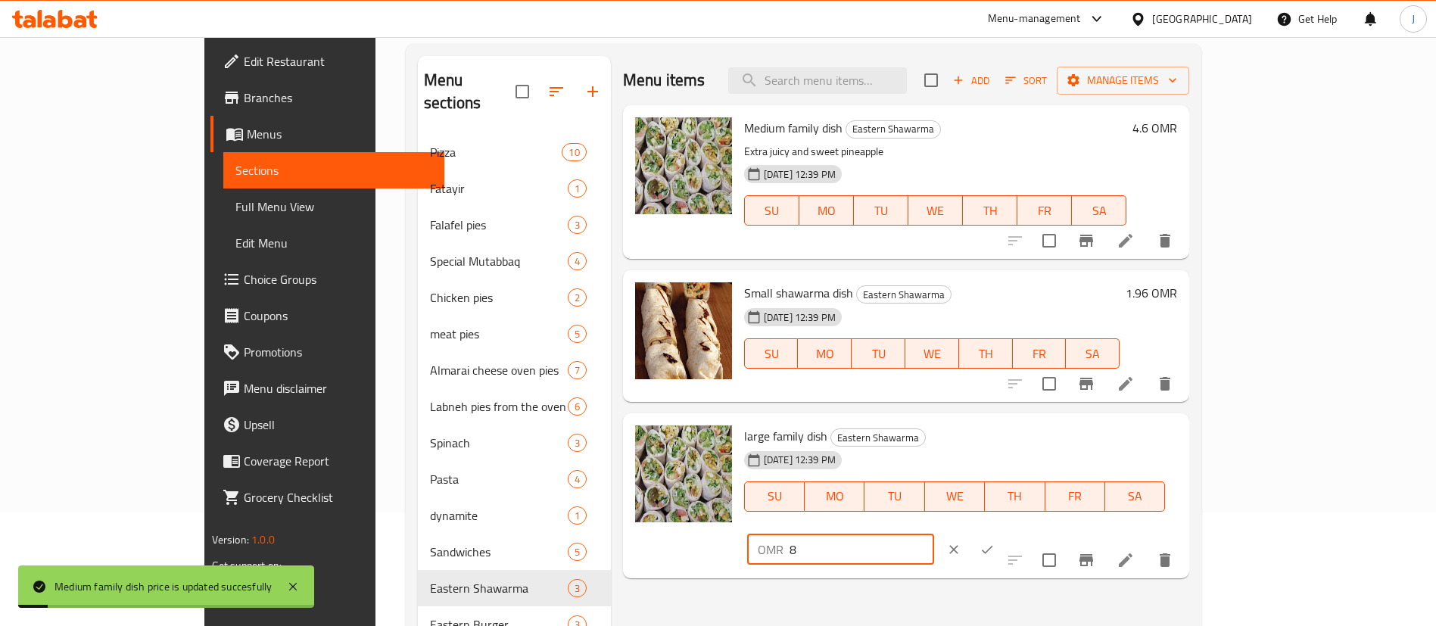
click at [934, 534] on input "8" at bounding box center [862, 549] width 145 height 30
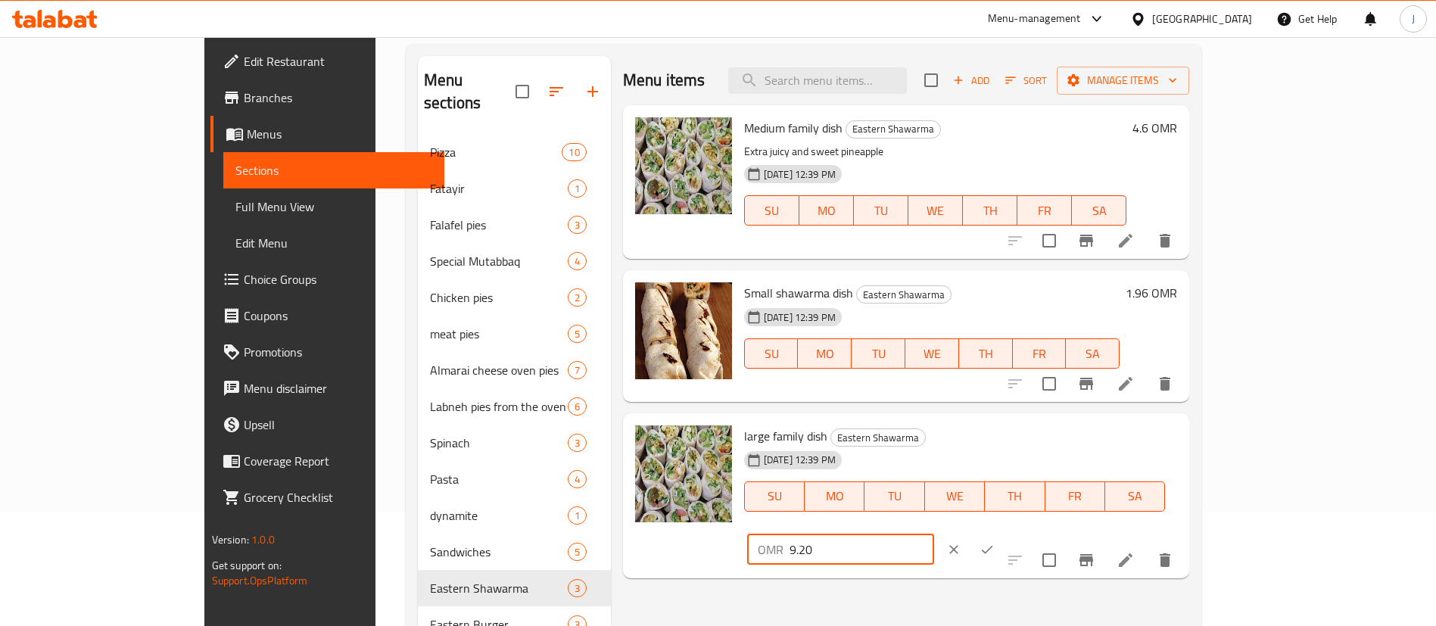
type input "9.20"
click at [995, 542] on icon "ok" at bounding box center [987, 549] width 15 height 15
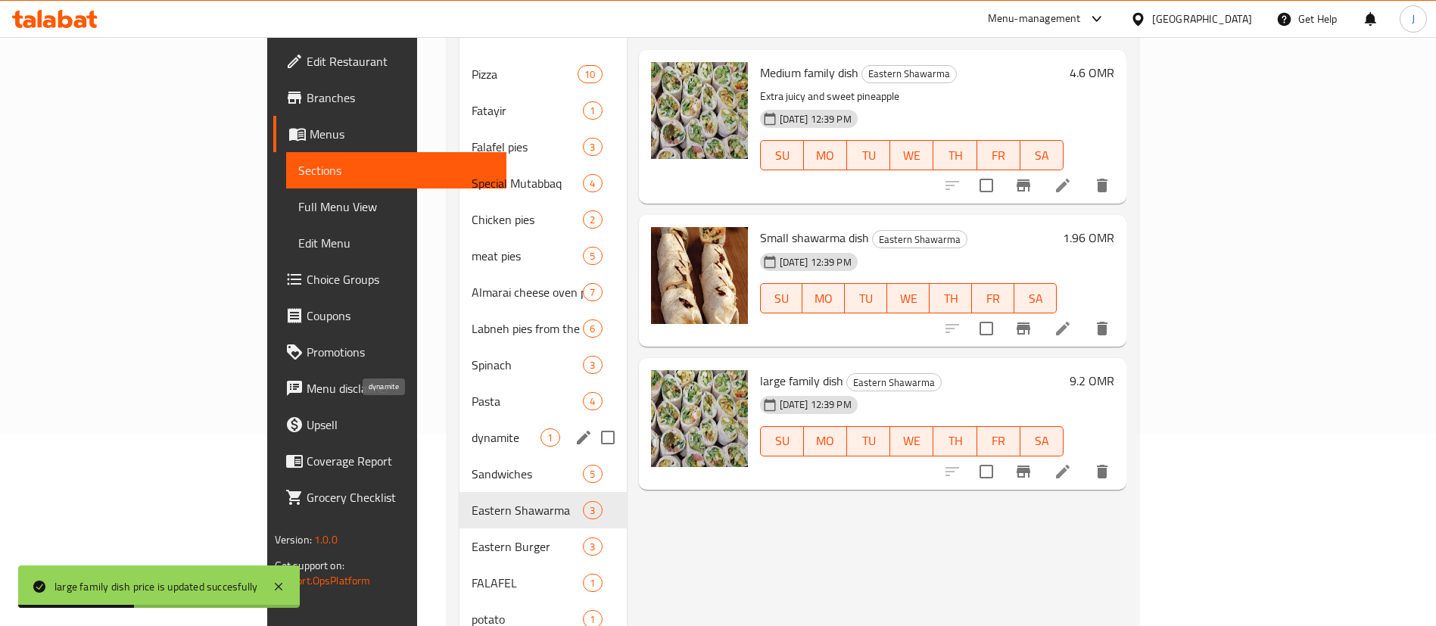
scroll to position [227, 0]
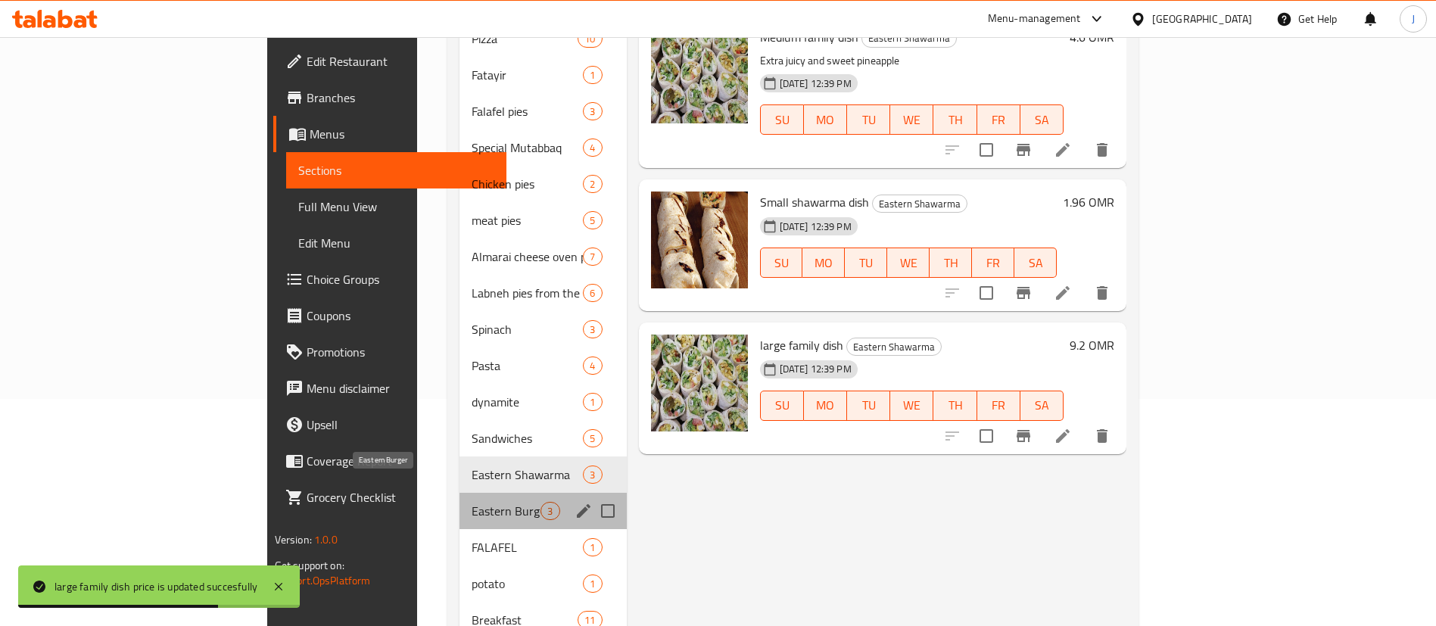
click at [472, 502] on span "Eastern Burger" at bounding box center [506, 511] width 69 height 18
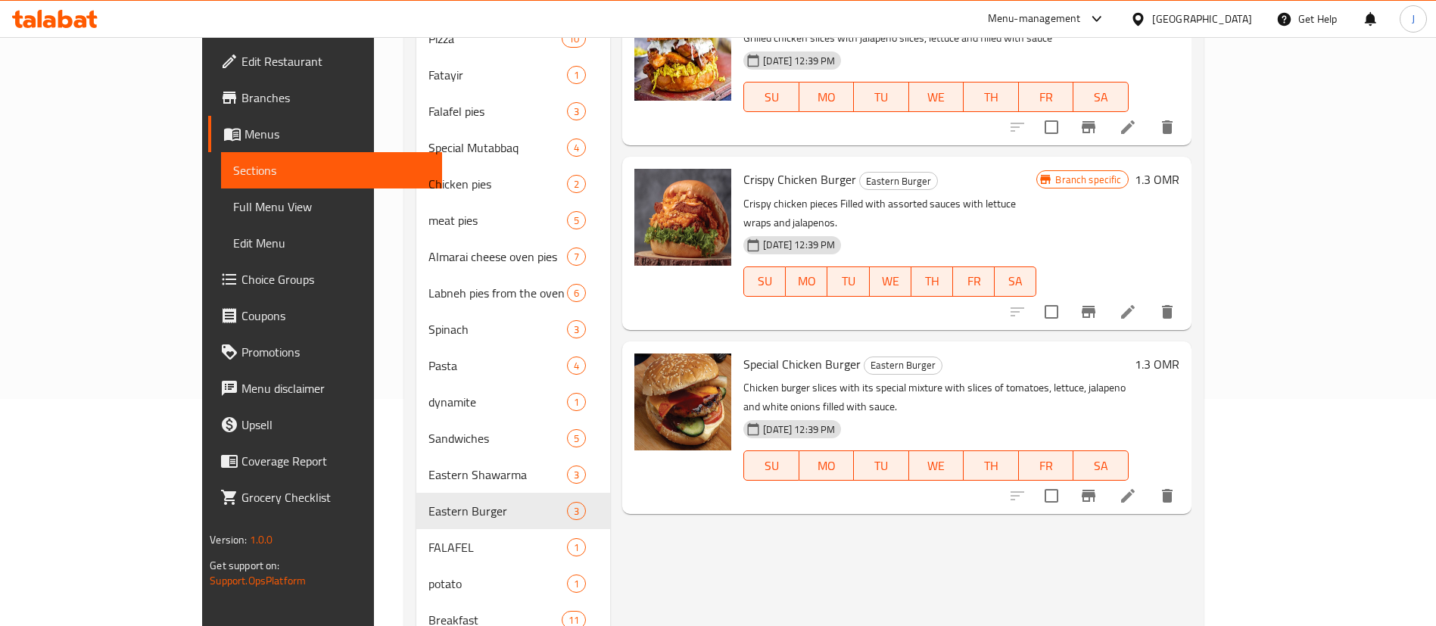
scroll to position [114, 0]
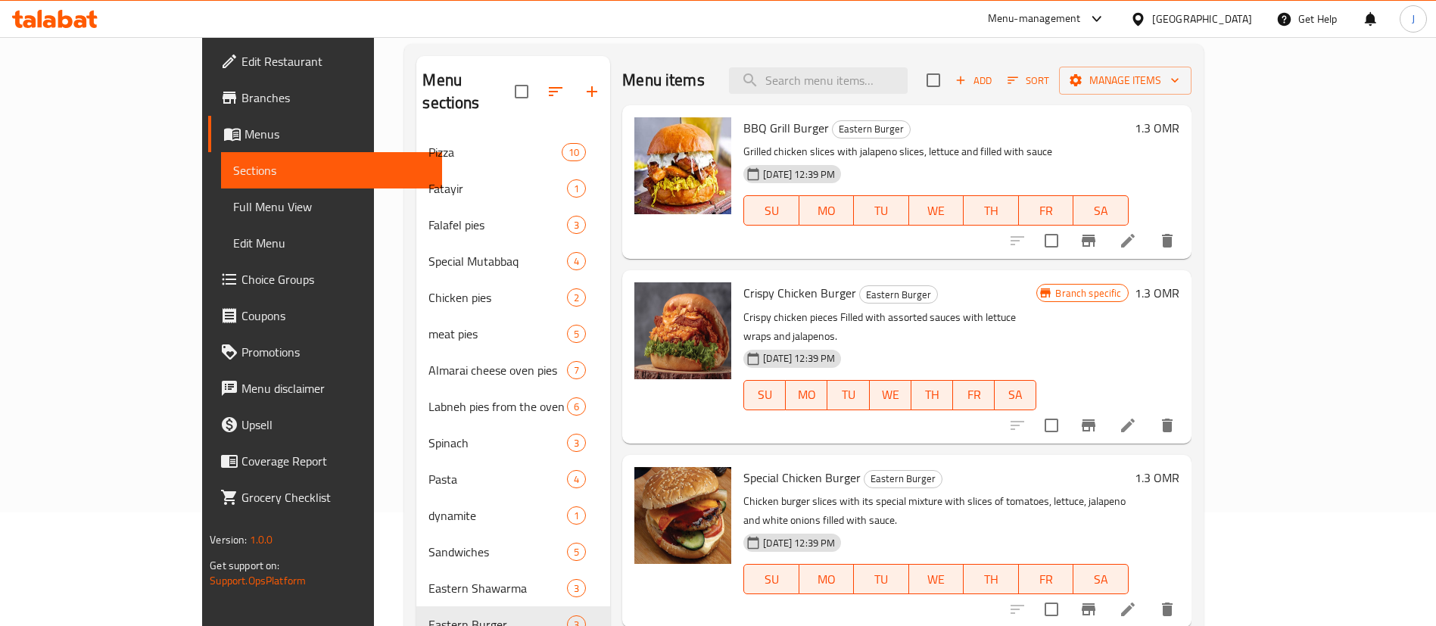
click at [1179, 130] on h6 "1.3 OMR" at bounding box center [1157, 127] width 45 height 21
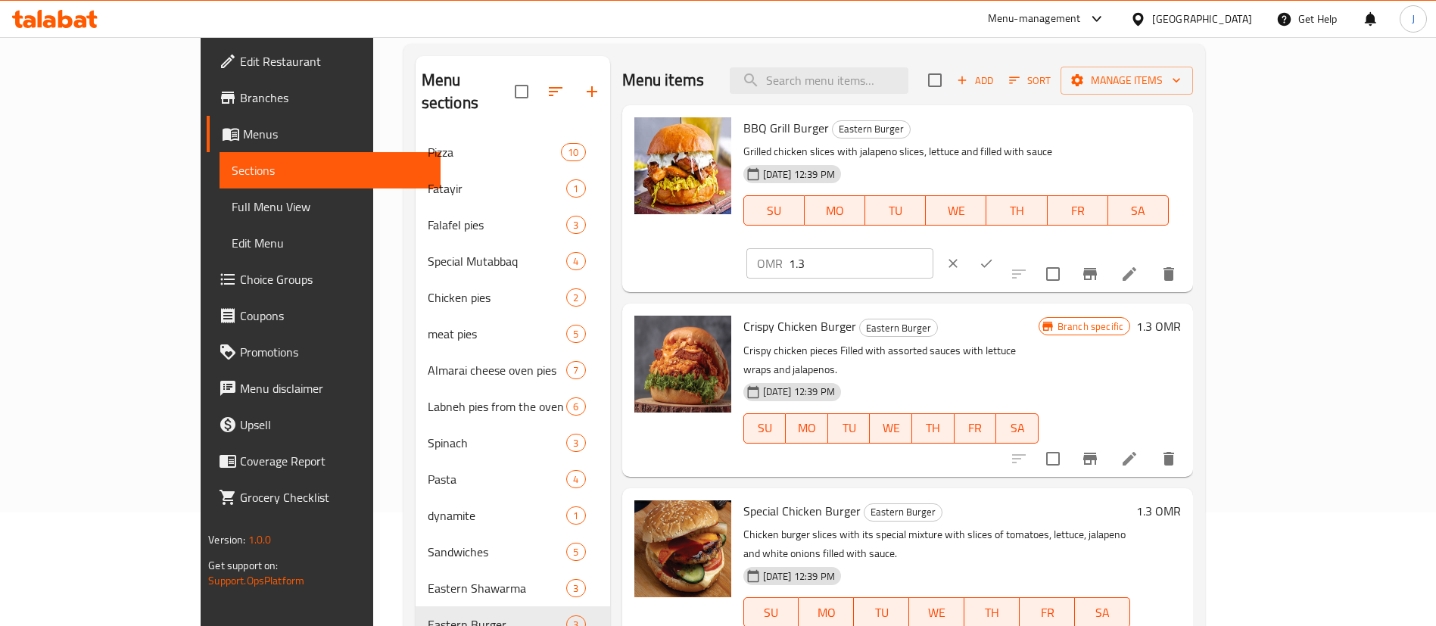
click at [933, 248] on input "1.3" at bounding box center [861, 263] width 145 height 30
type input "1.5"
click at [994, 256] on icon "ok" at bounding box center [986, 263] width 15 height 15
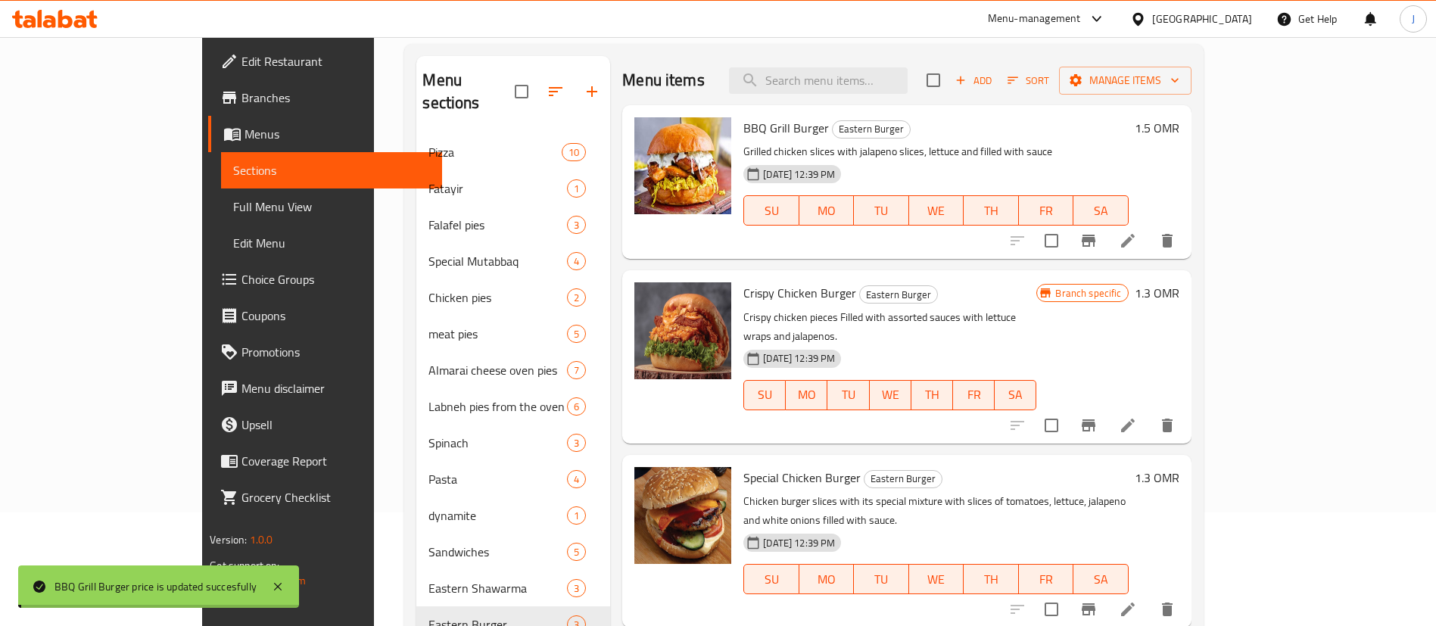
click at [1179, 293] on h6 "1.3 OMR" at bounding box center [1157, 292] width 45 height 21
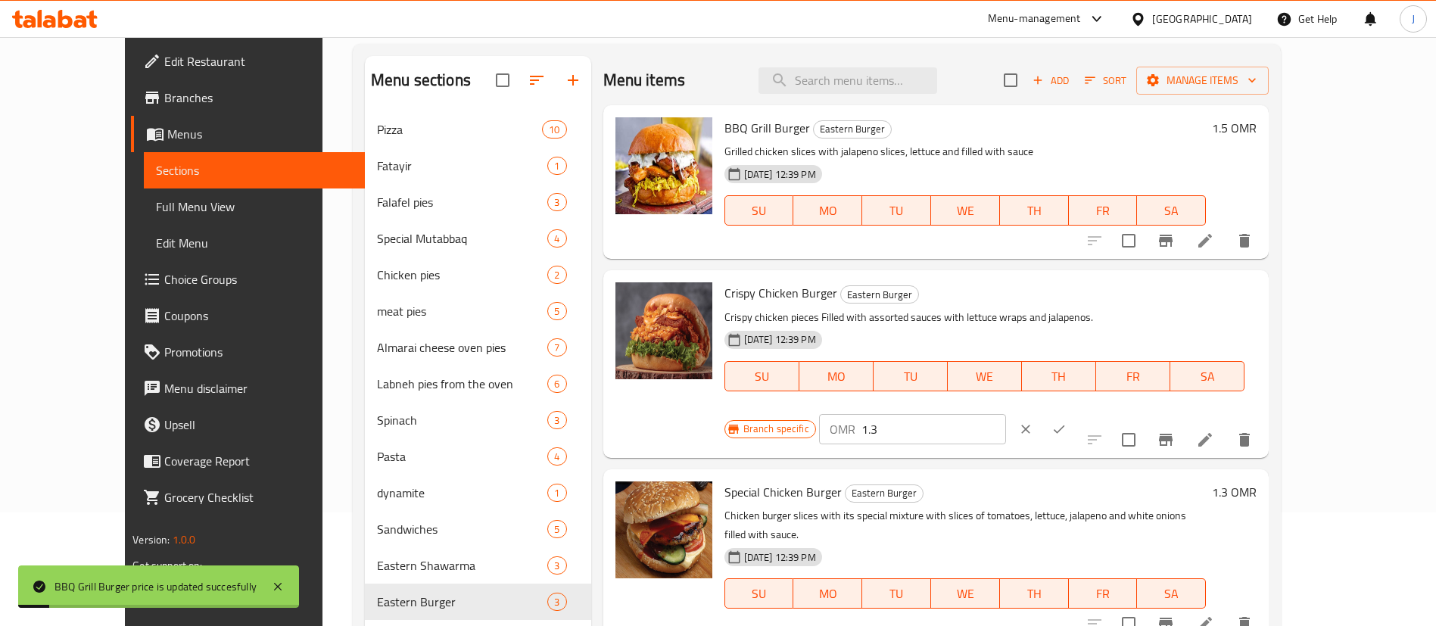
click at [1006, 414] on input "1.3" at bounding box center [933, 429] width 145 height 30
type input "1.5"
click at [1076, 413] on button "ok" at bounding box center [1058, 429] width 33 height 33
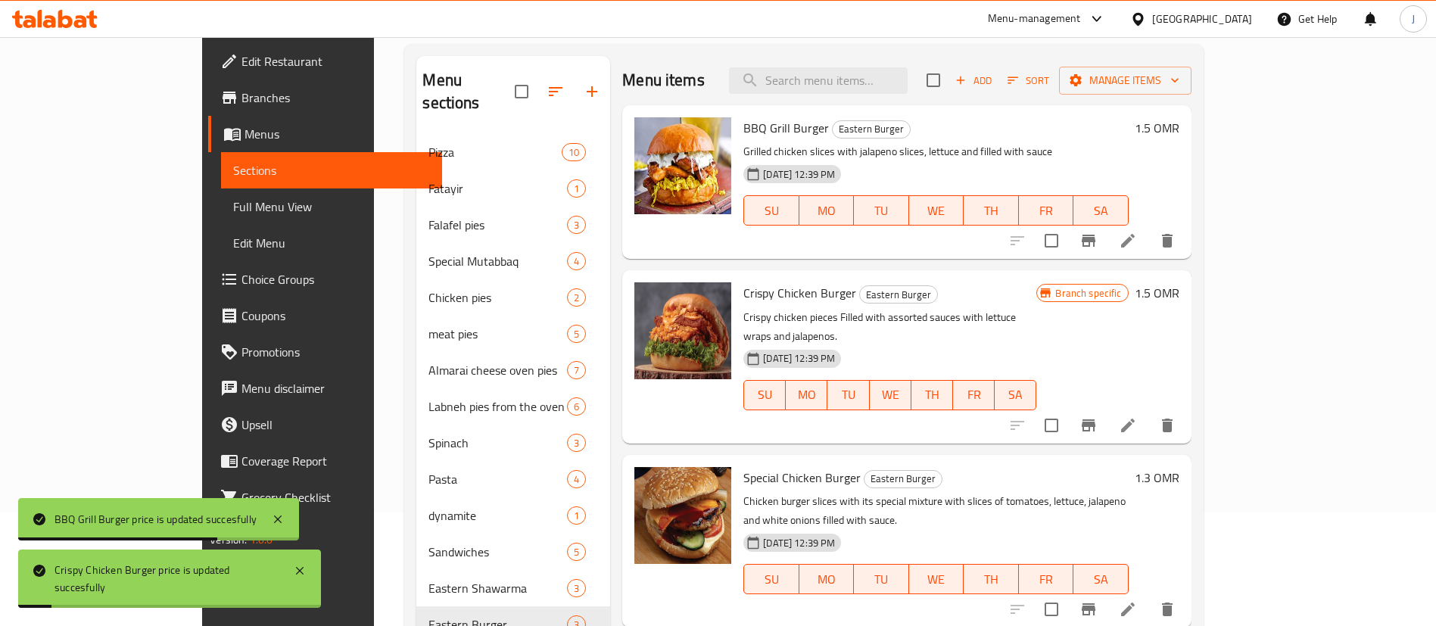
click at [1179, 467] on h6 "1.3 OMR" at bounding box center [1157, 477] width 45 height 21
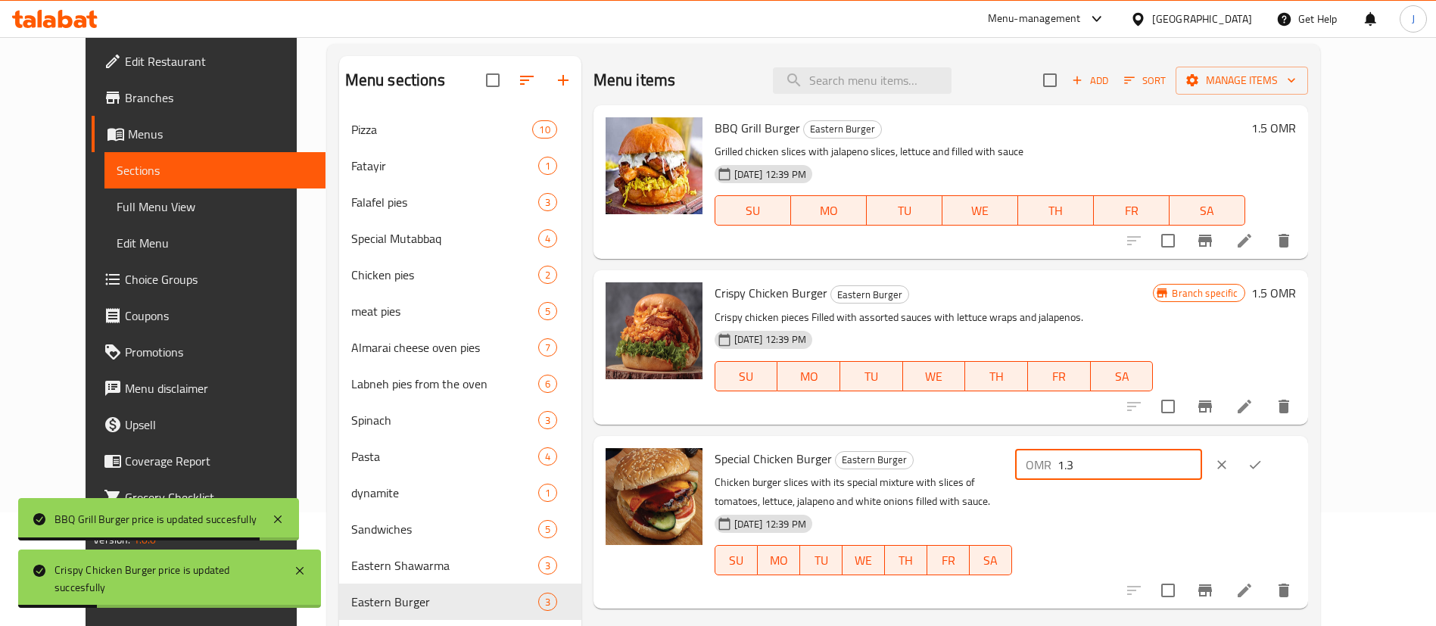
click at [1202, 463] on input "1.3" at bounding box center [1129, 465] width 145 height 30
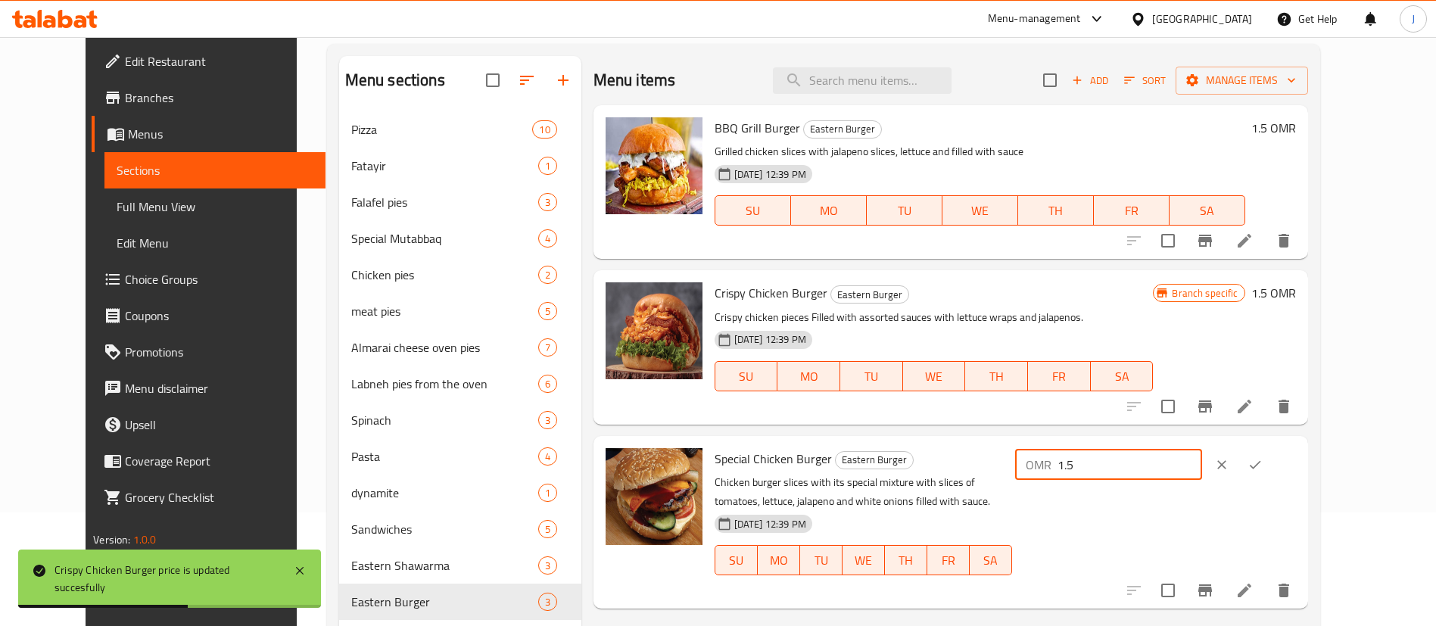
type input "1.5"
click at [1272, 475] on button "ok" at bounding box center [1254, 464] width 33 height 33
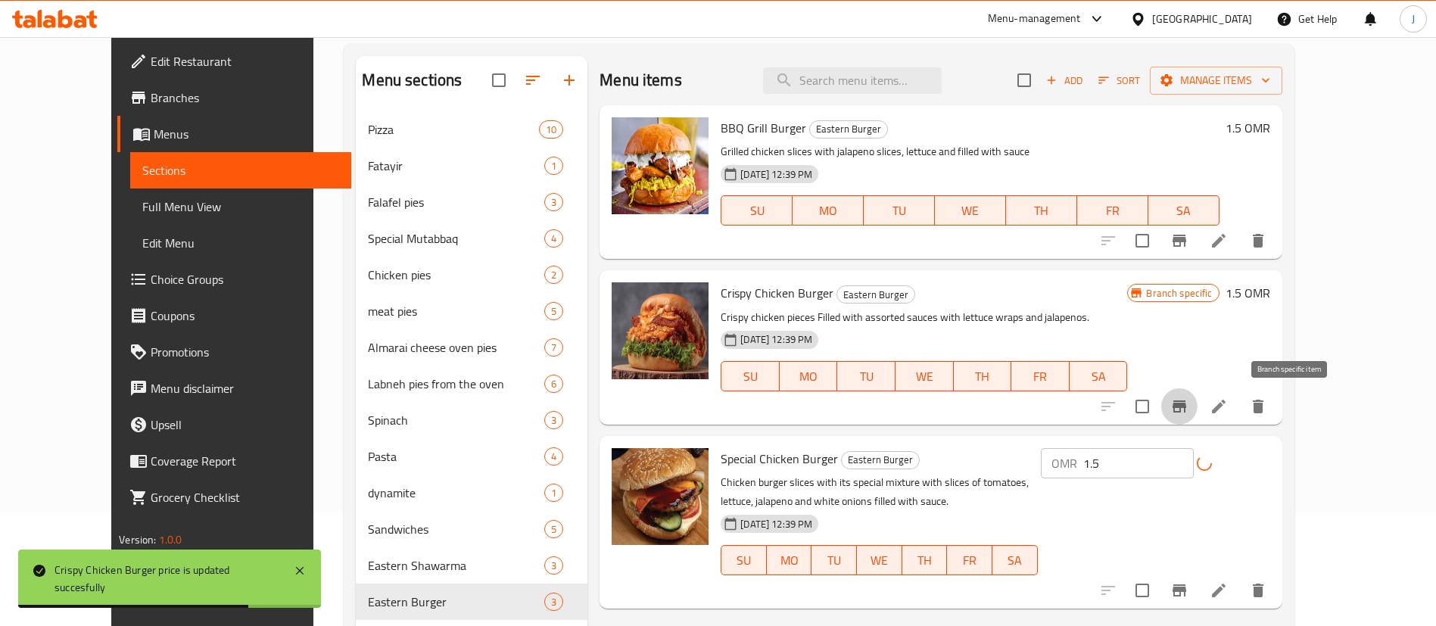
click at [1188, 406] on icon "Branch-specific-item" at bounding box center [1179, 406] width 18 height 18
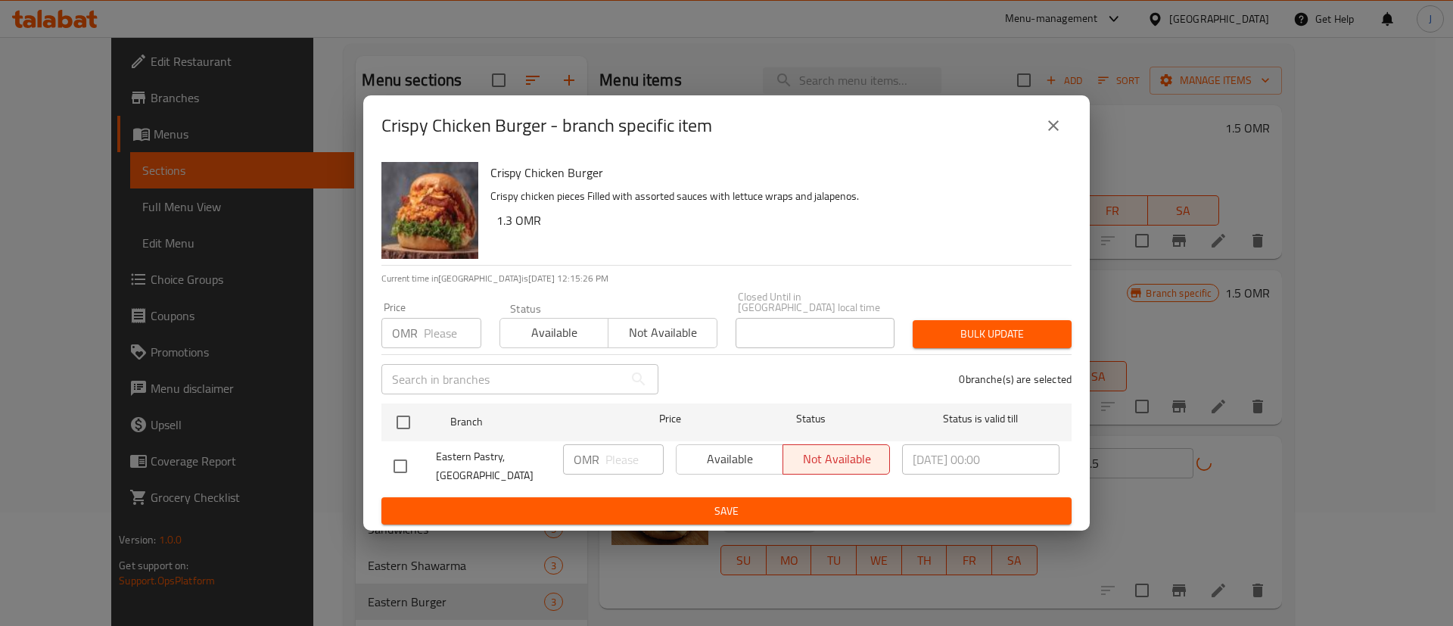
click at [1057, 129] on icon "close" at bounding box center [1054, 126] width 18 height 18
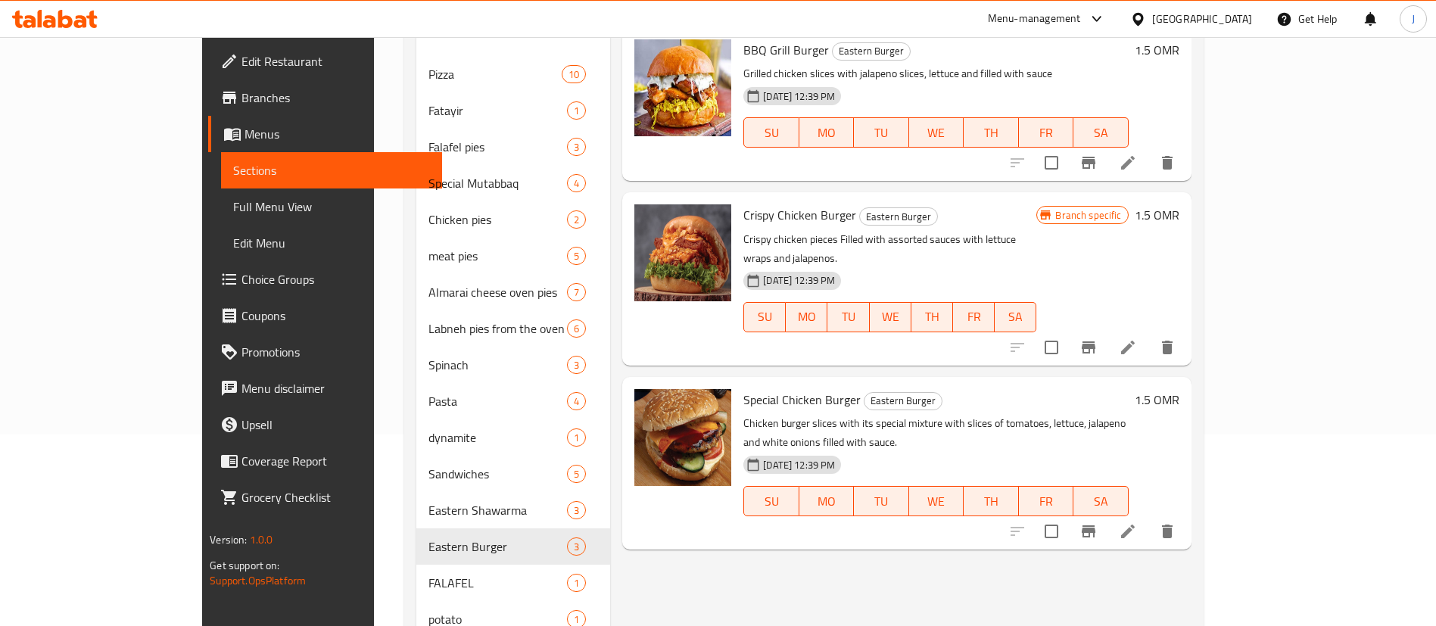
scroll to position [227, 0]
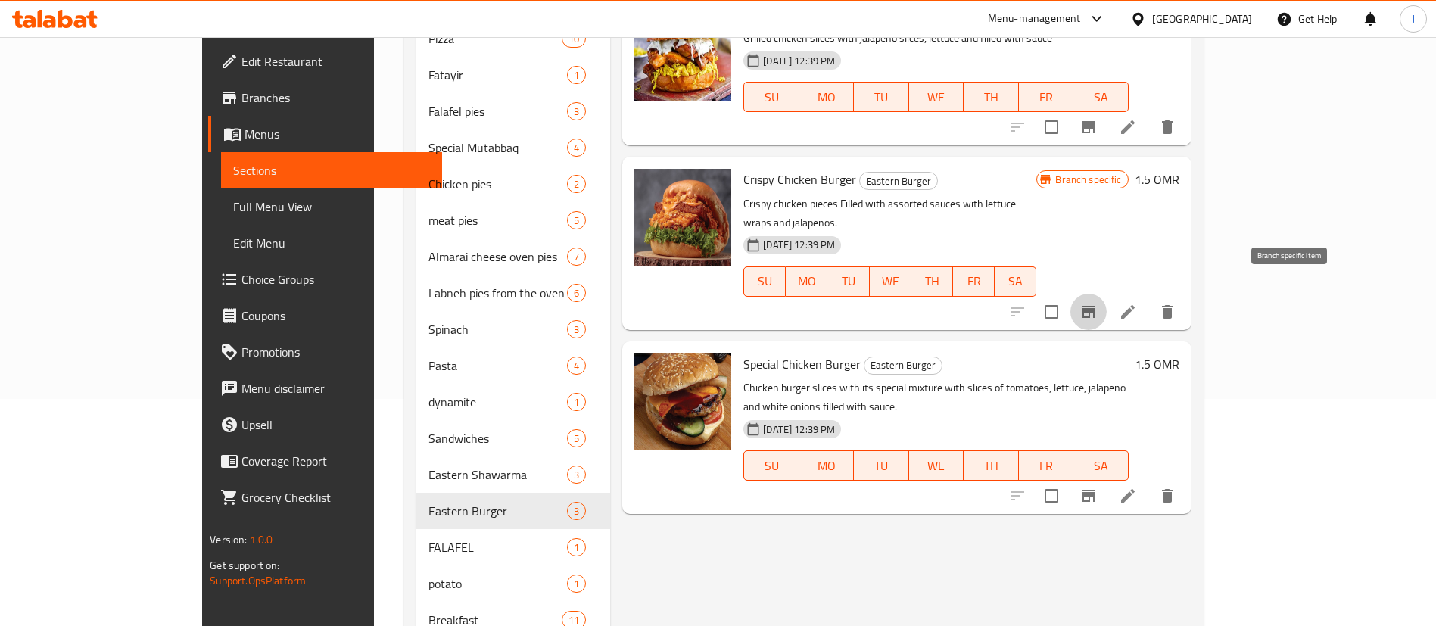
click at [1098, 303] on icon "Branch-specific-item" at bounding box center [1088, 312] width 18 height 18
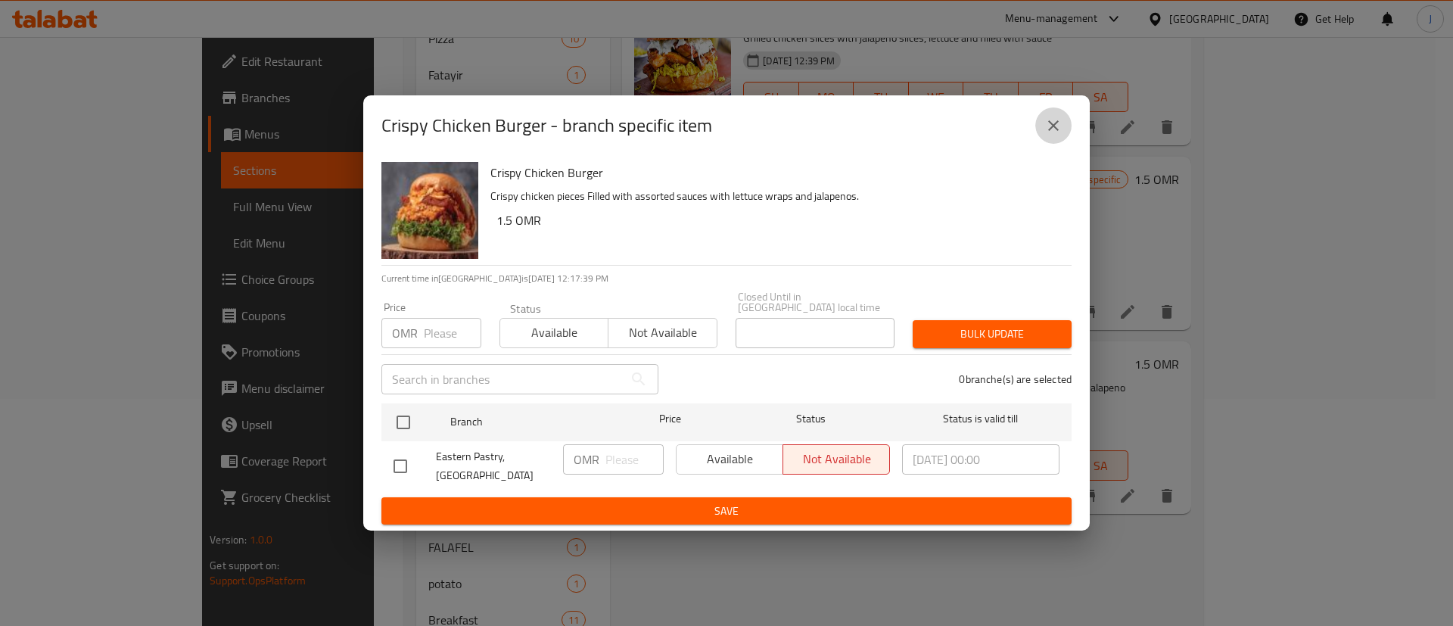
click at [1057, 128] on icon "close" at bounding box center [1054, 126] width 18 height 18
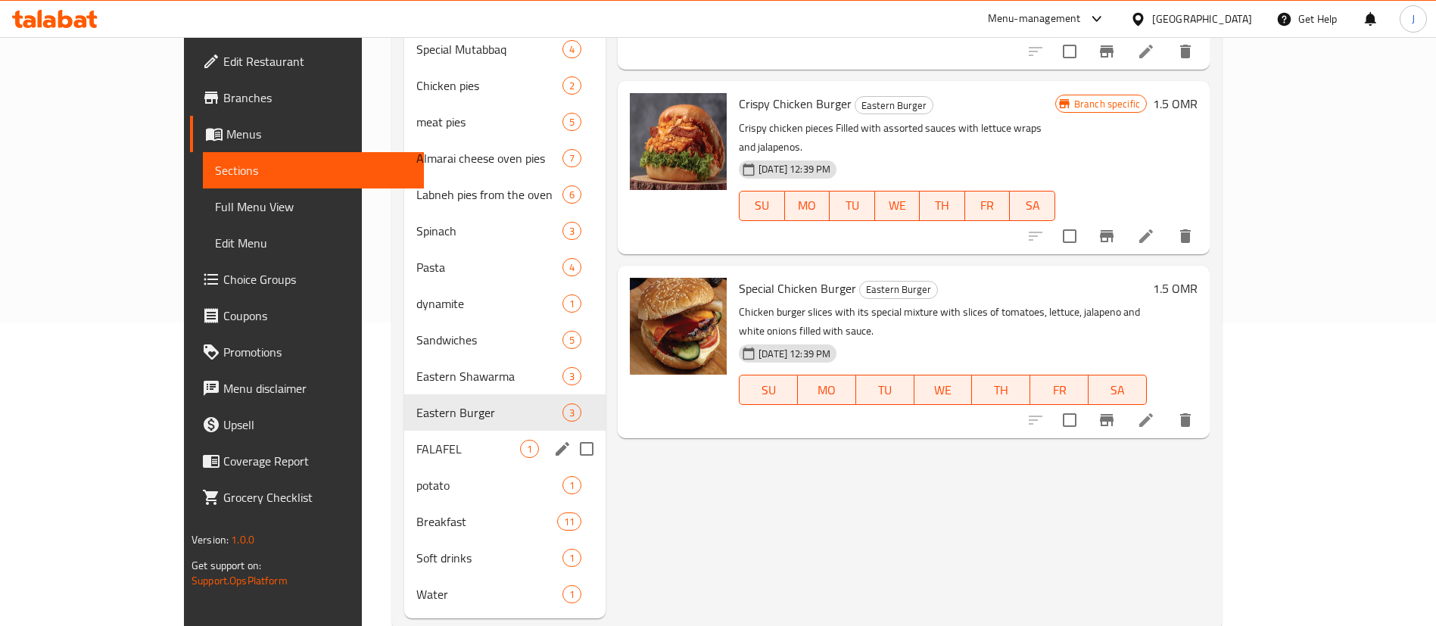
scroll to position [338, 0]
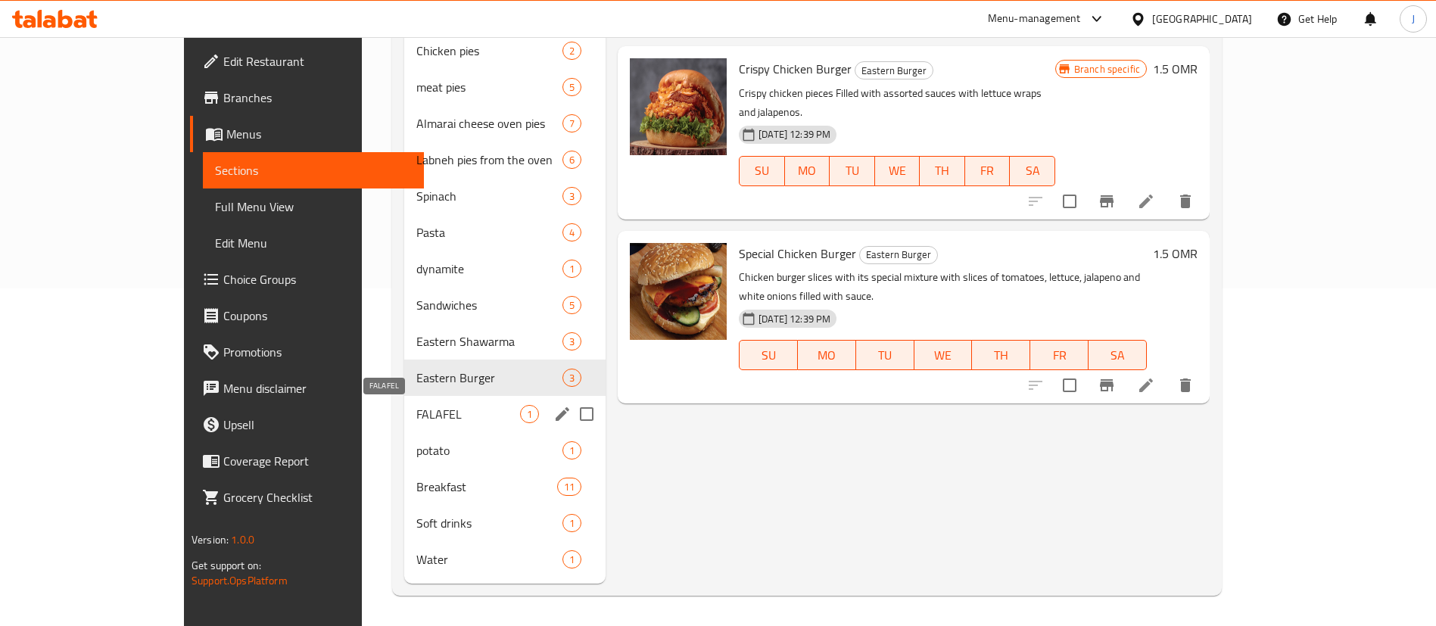
click at [416, 417] on span "FALAFEL" at bounding box center [468, 414] width 104 height 18
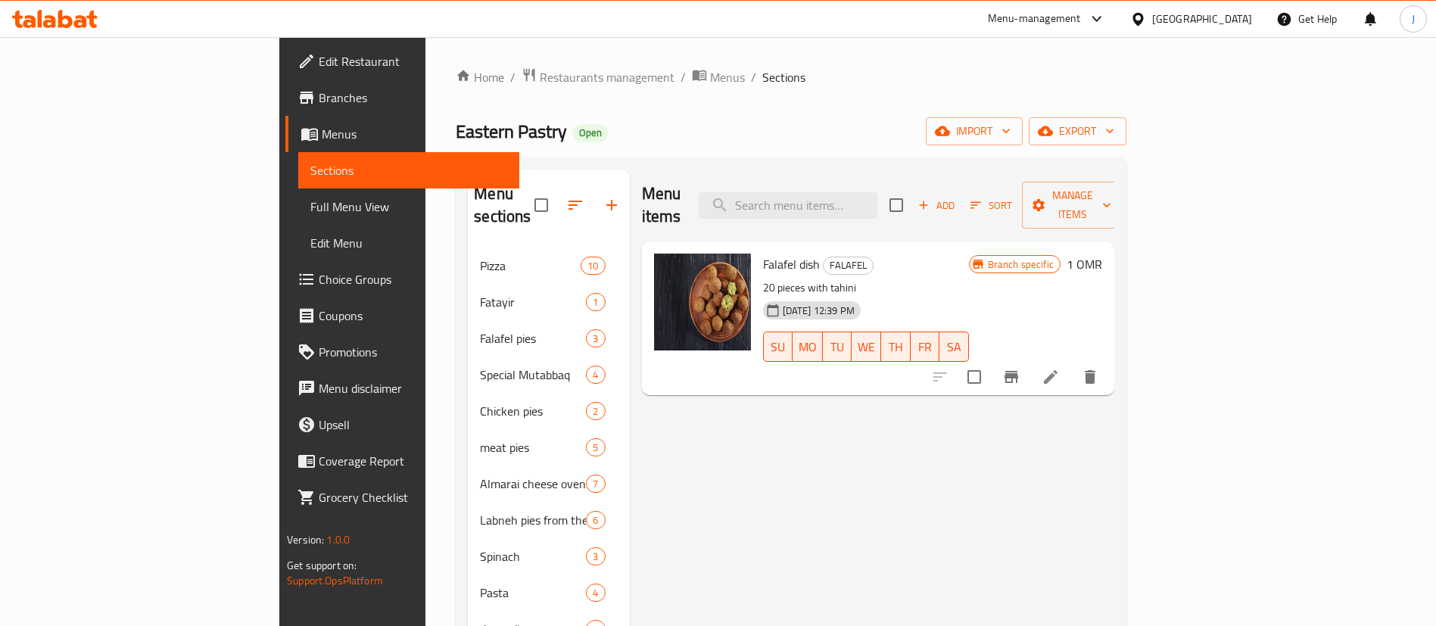
click at [1102, 254] on h6 "1 OMR" at bounding box center [1085, 264] width 36 height 21
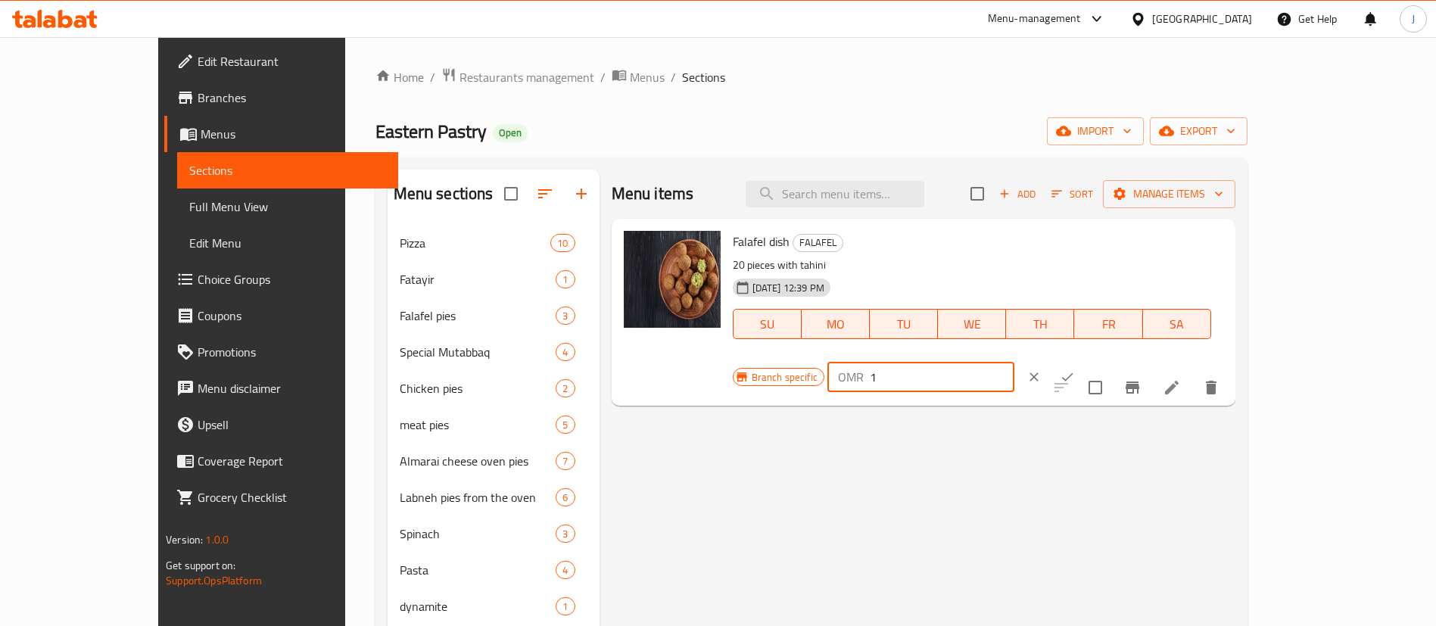
drag, startPoint x: 1207, startPoint y: 245, endPoint x: 1157, endPoint y: 254, distance: 50.6
click at [1014, 362] on div "OMR 1 ​" at bounding box center [920, 377] width 187 height 30
type input "1.15"
click at [1084, 360] on button "ok" at bounding box center [1067, 376] width 33 height 33
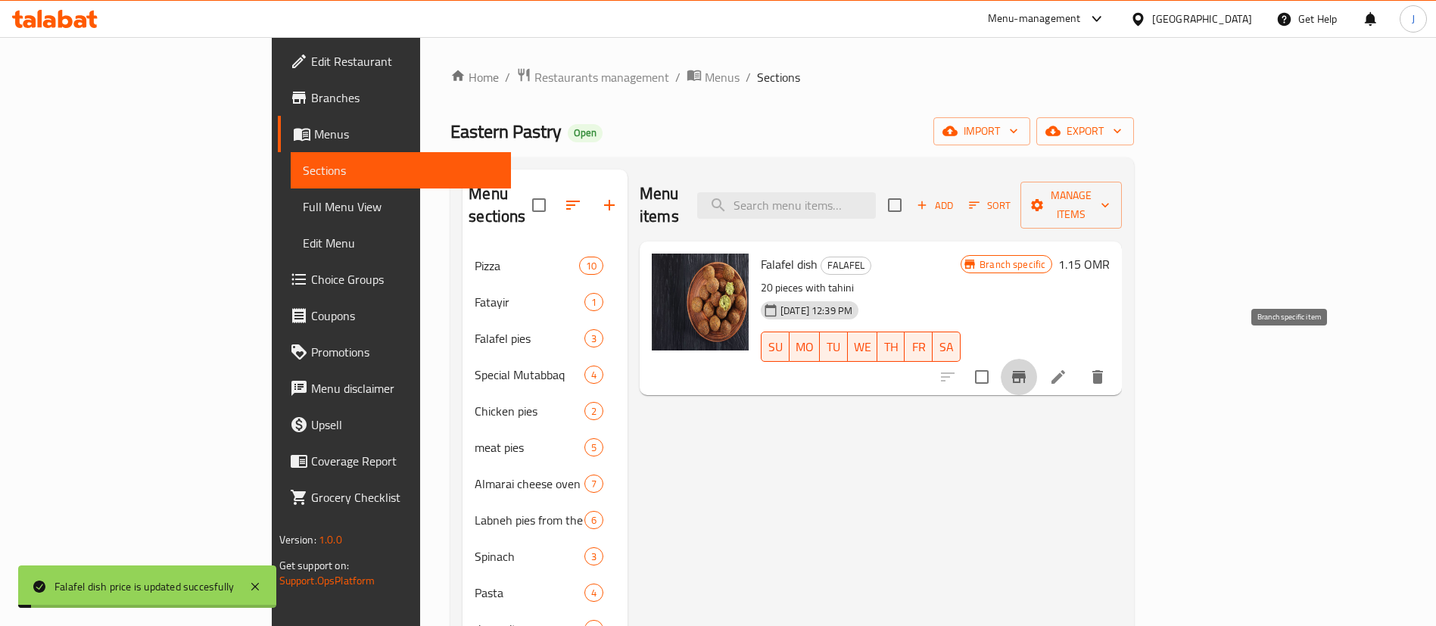
click at [1037, 361] on button "Branch-specific-item" at bounding box center [1019, 377] width 36 height 36
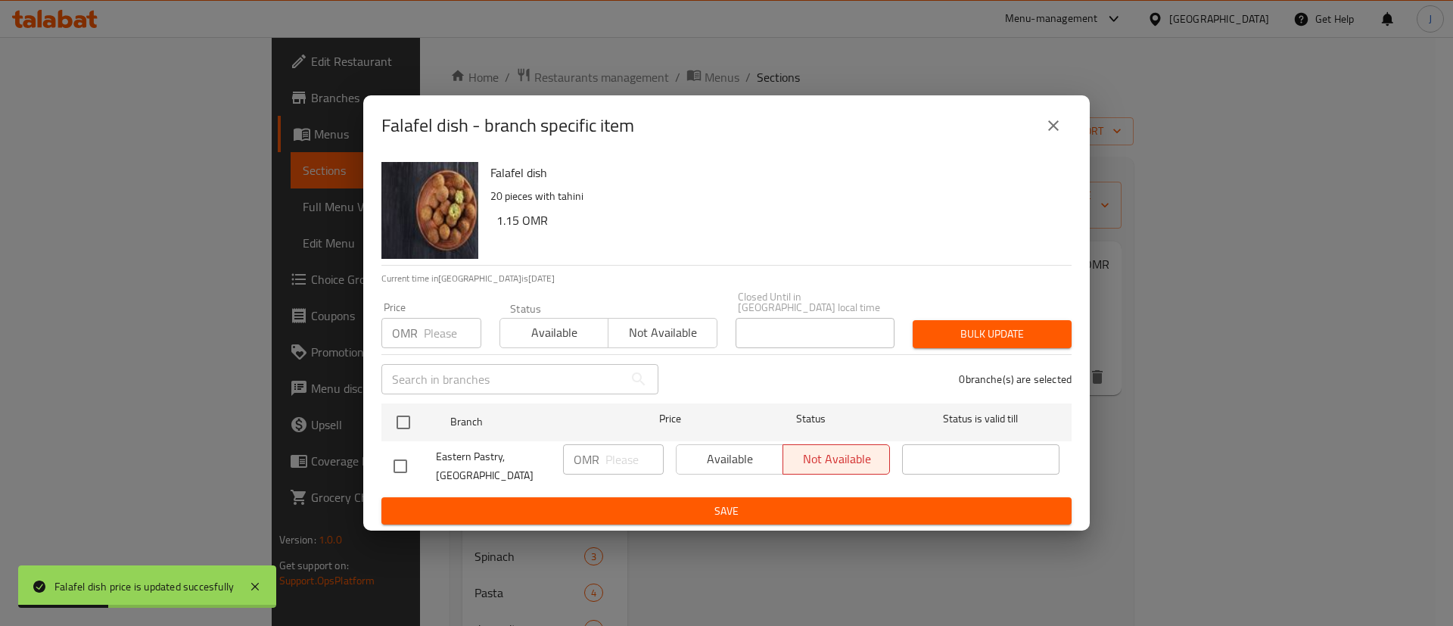
drag, startPoint x: 1067, startPoint y: 137, endPoint x: 1019, endPoint y: 140, distance: 47.8
click at [1057, 139] on button "close" at bounding box center [1054, 125] width 36 height 36
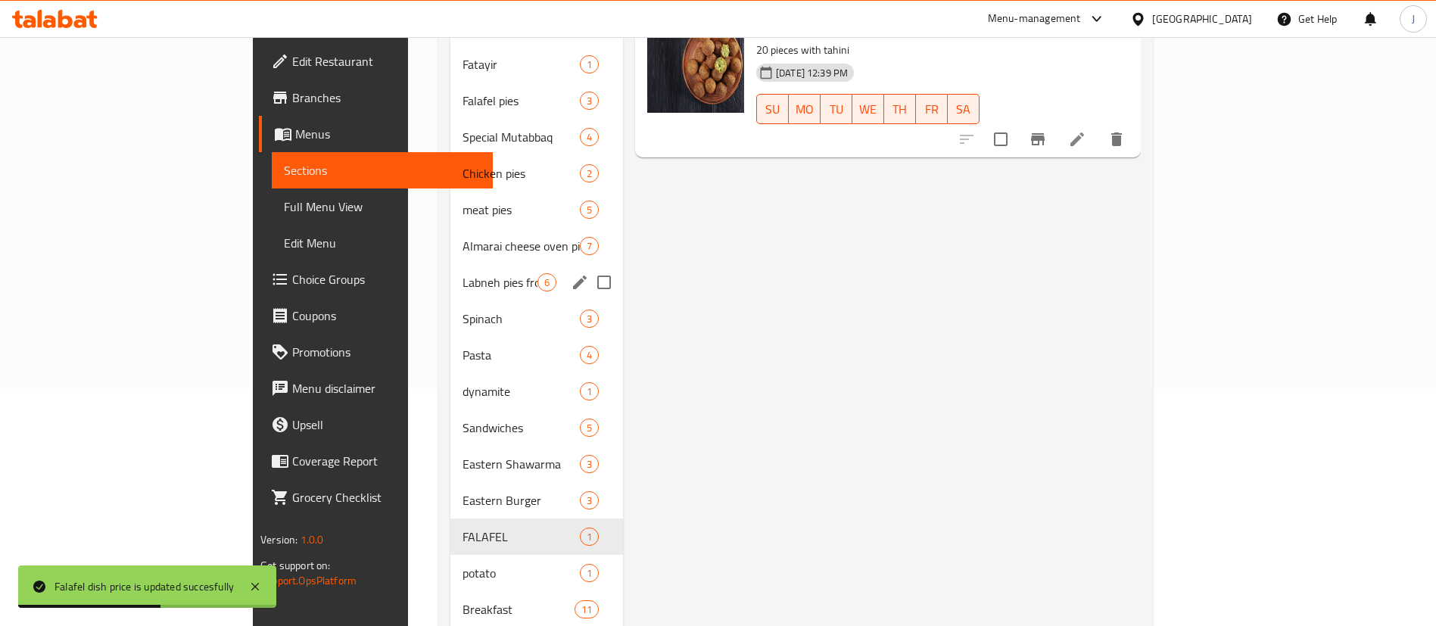
scroll to position [338, 0]
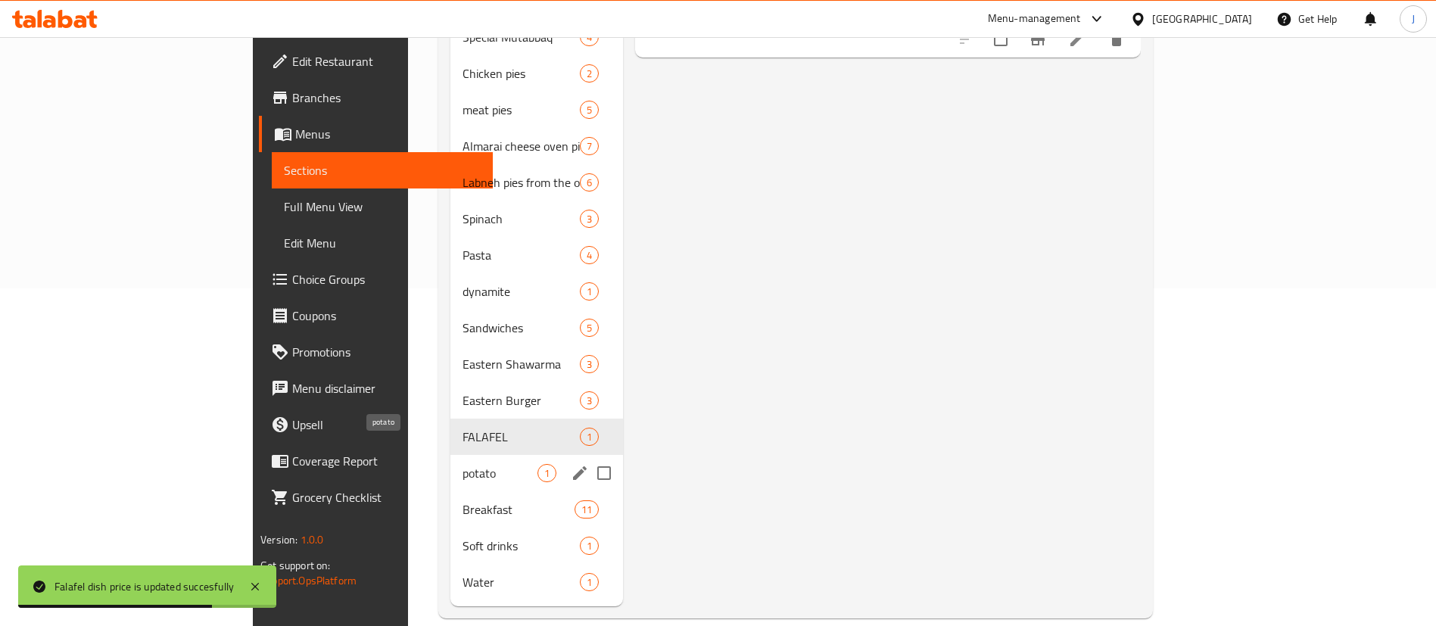
click at [463, 464] on span "potato" at bounding box center [500, 473] width 75 height 18
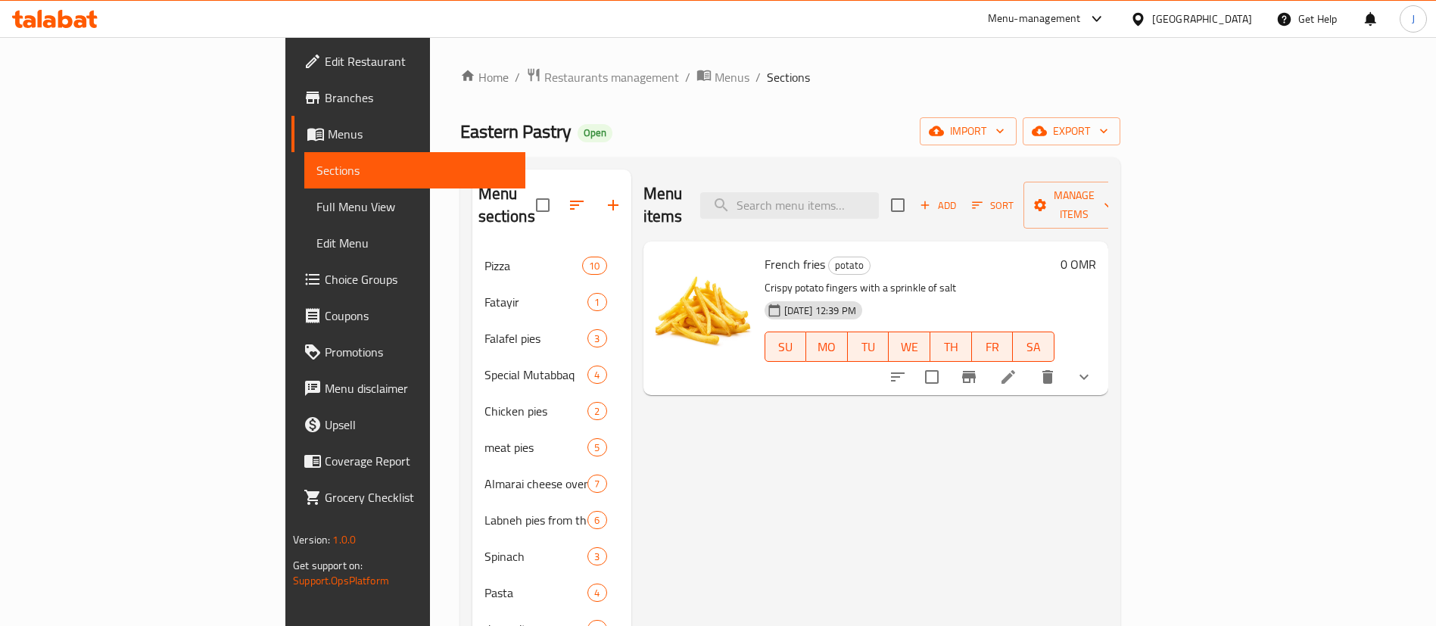
click at [1102, 359] on button "show more" at bounding box center [1084, 377] width 36 height 36
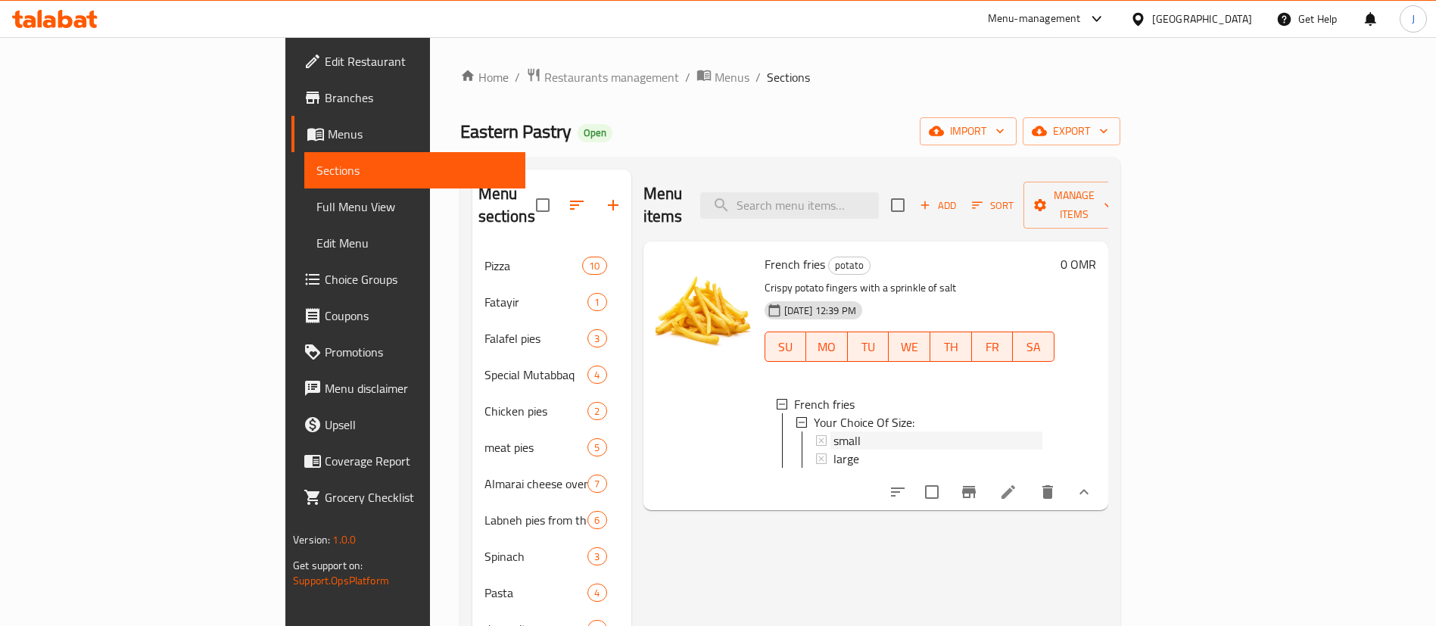
click at [833, 431] on div "small" at bounding box center [937, 440] width 209 height 18
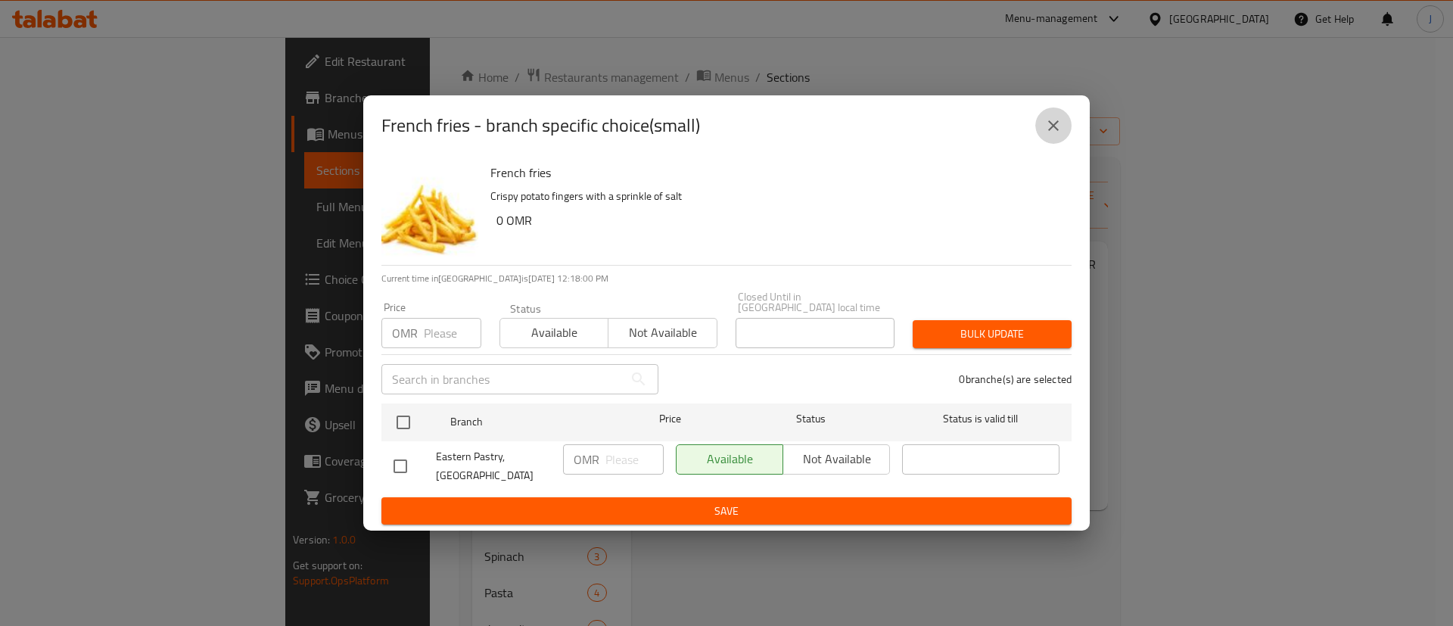
drag, startPoint x: 1066, startPoint y: 134, endPoint x: 1060, endPoint y: 163, distance: 29.4
click at [1066, 135] on button "close" at bounding box center [1054, 125] width 36 height 36
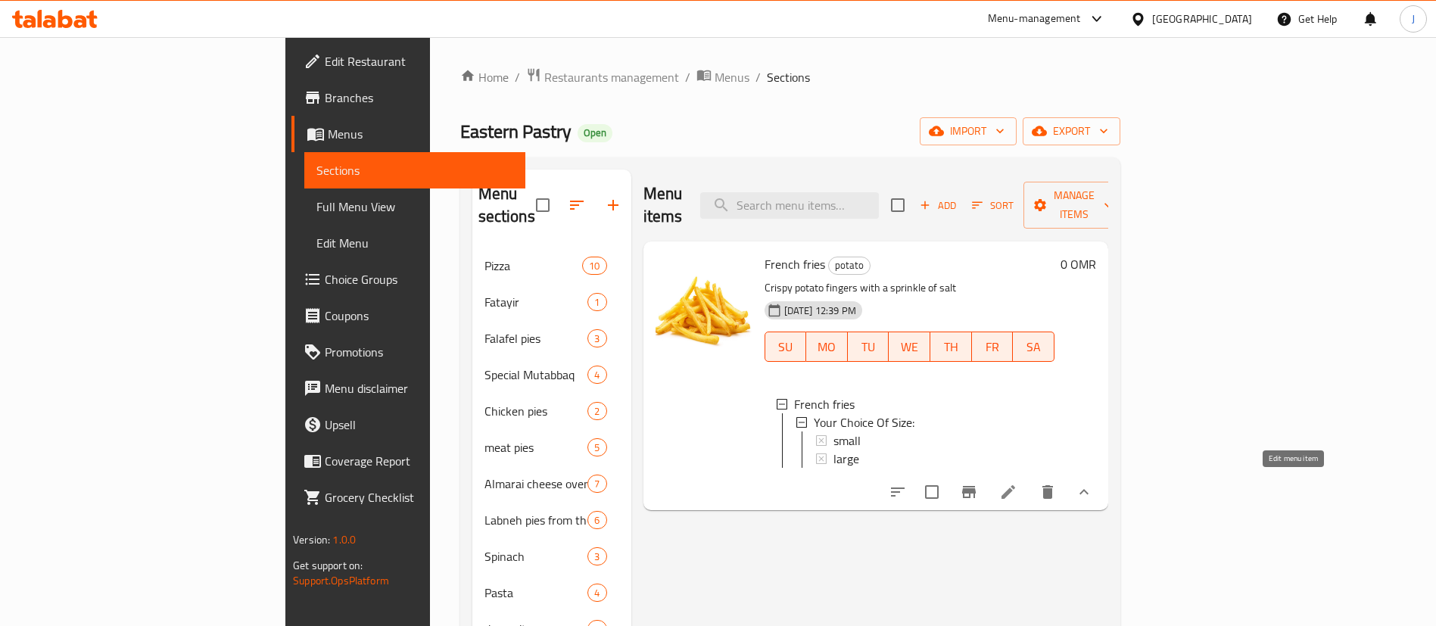
click at [1017, 487] on icon at bounding box center [1008, 492] width 18 height 18
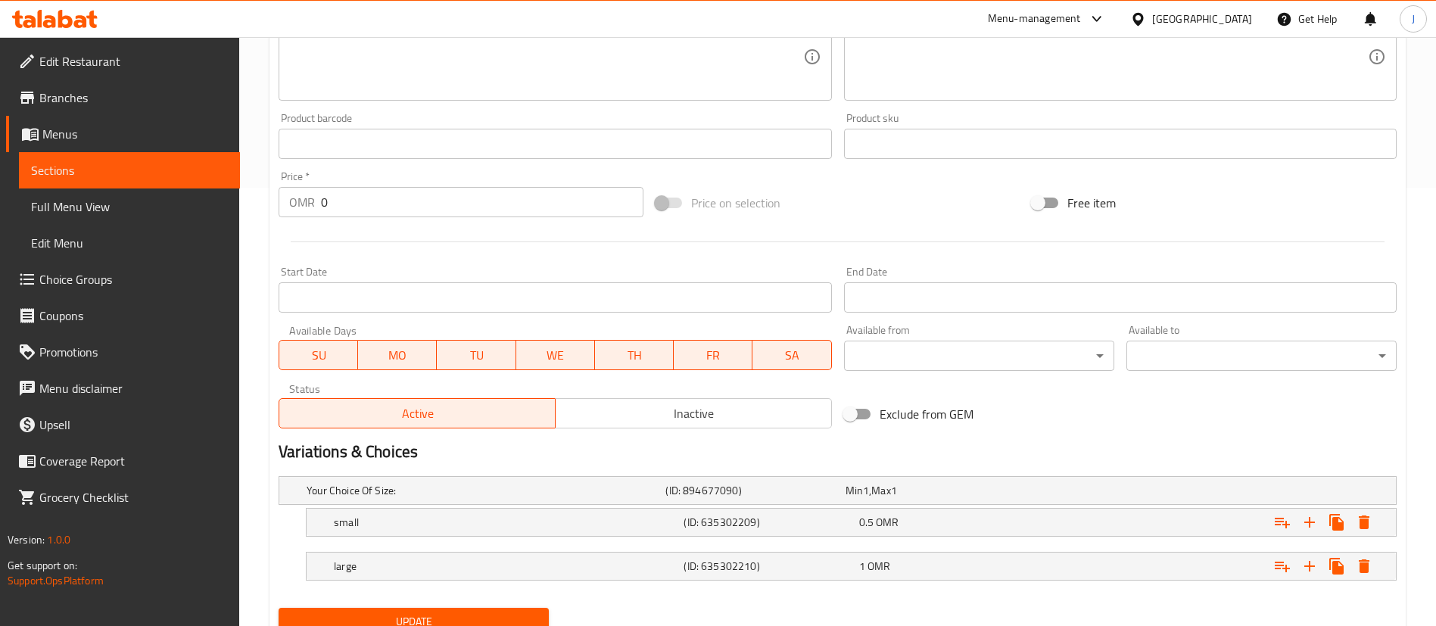
scroll to position [500, 0]
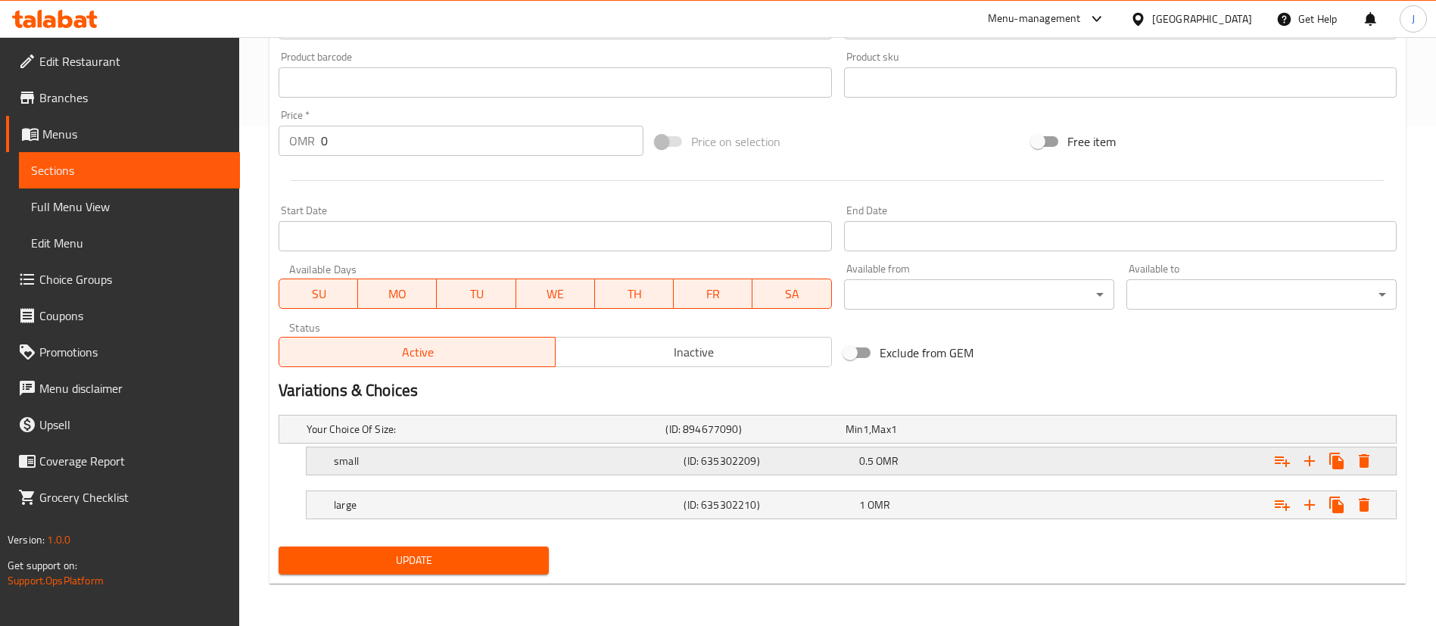
click at [920, 437] on div "0.5 OMR" at bounding box center [932, 429] width 173 height 15
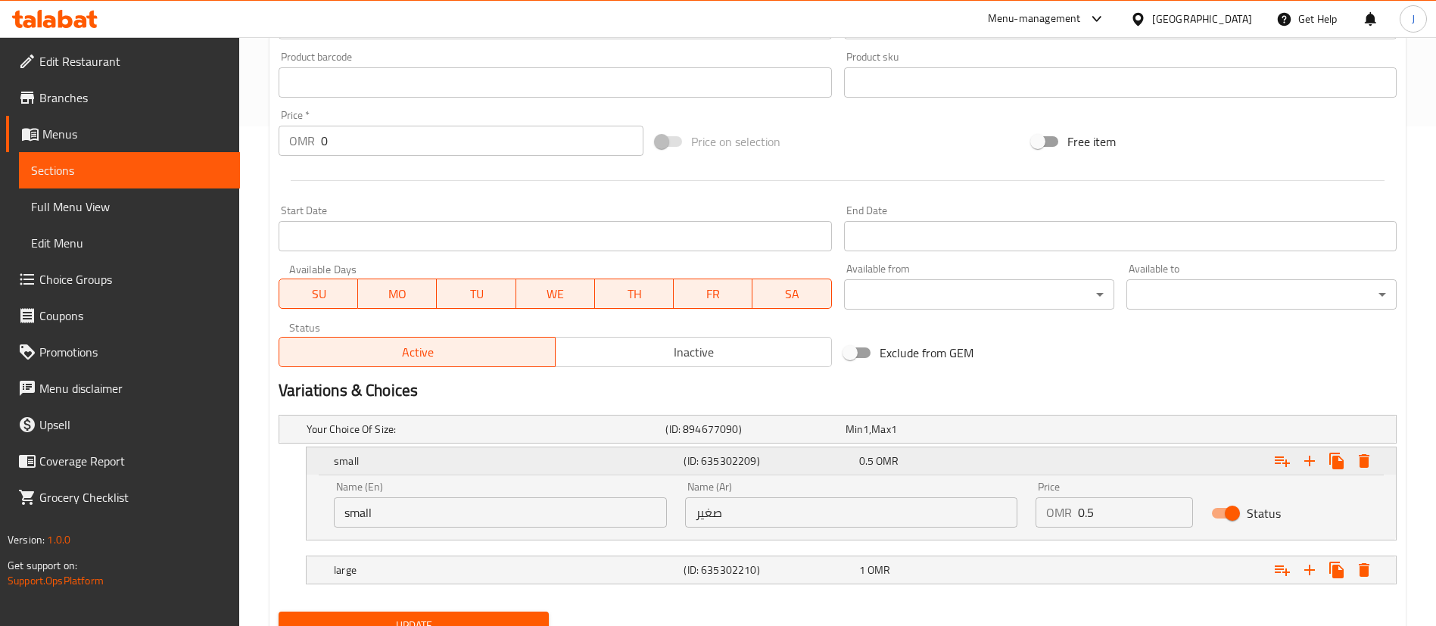
scroll to position [565, 0]
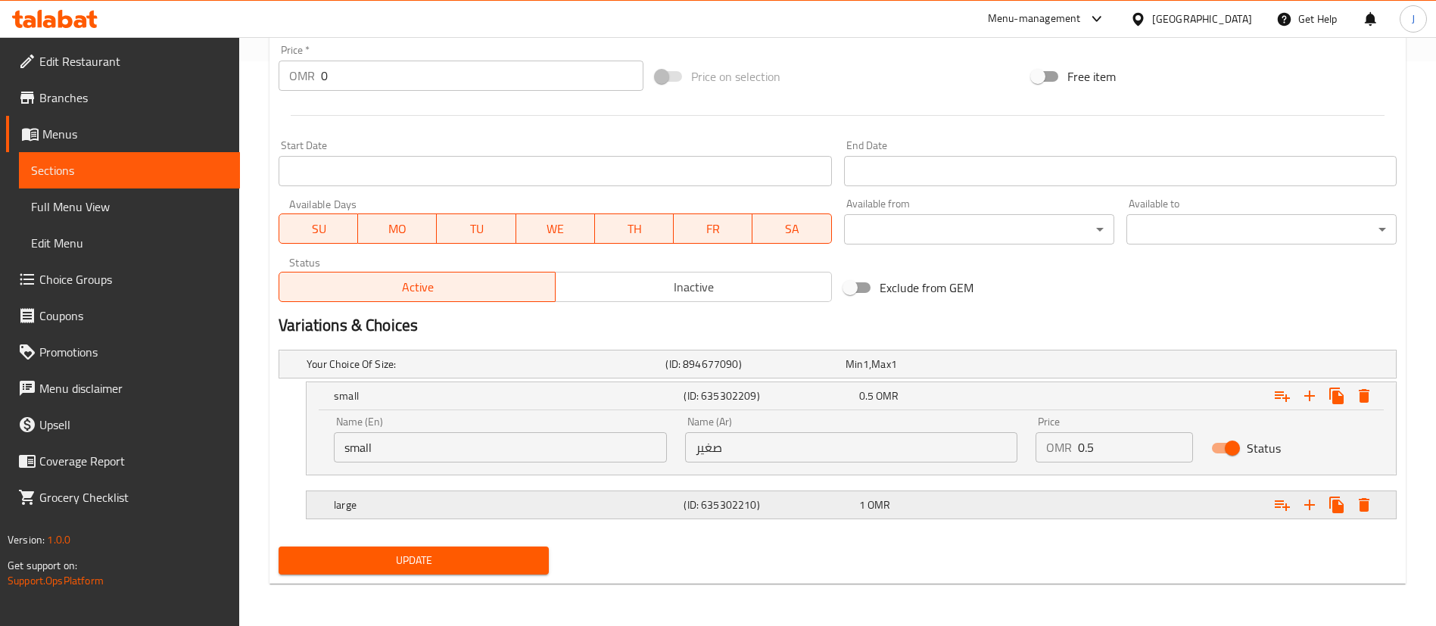
click at [961, 372] on div "1 OMR" at bounding box center [932, 364] width 173 height 15
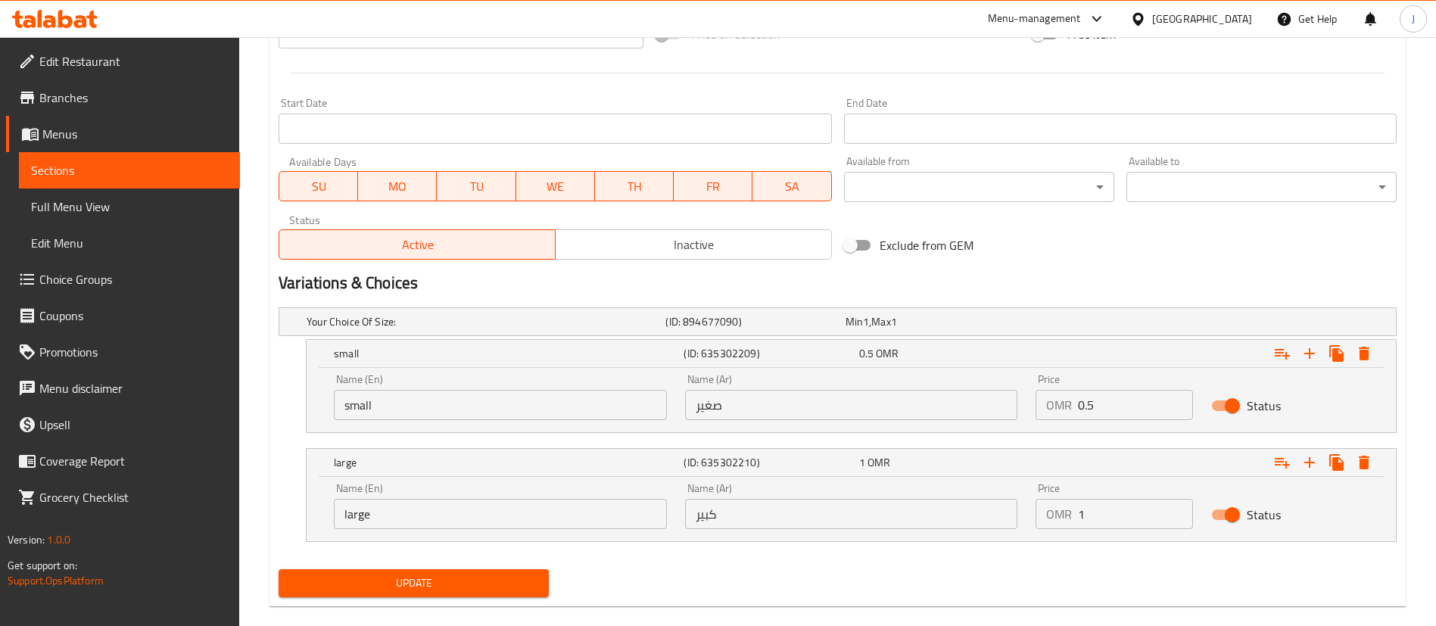
scroll to position [630, 0]
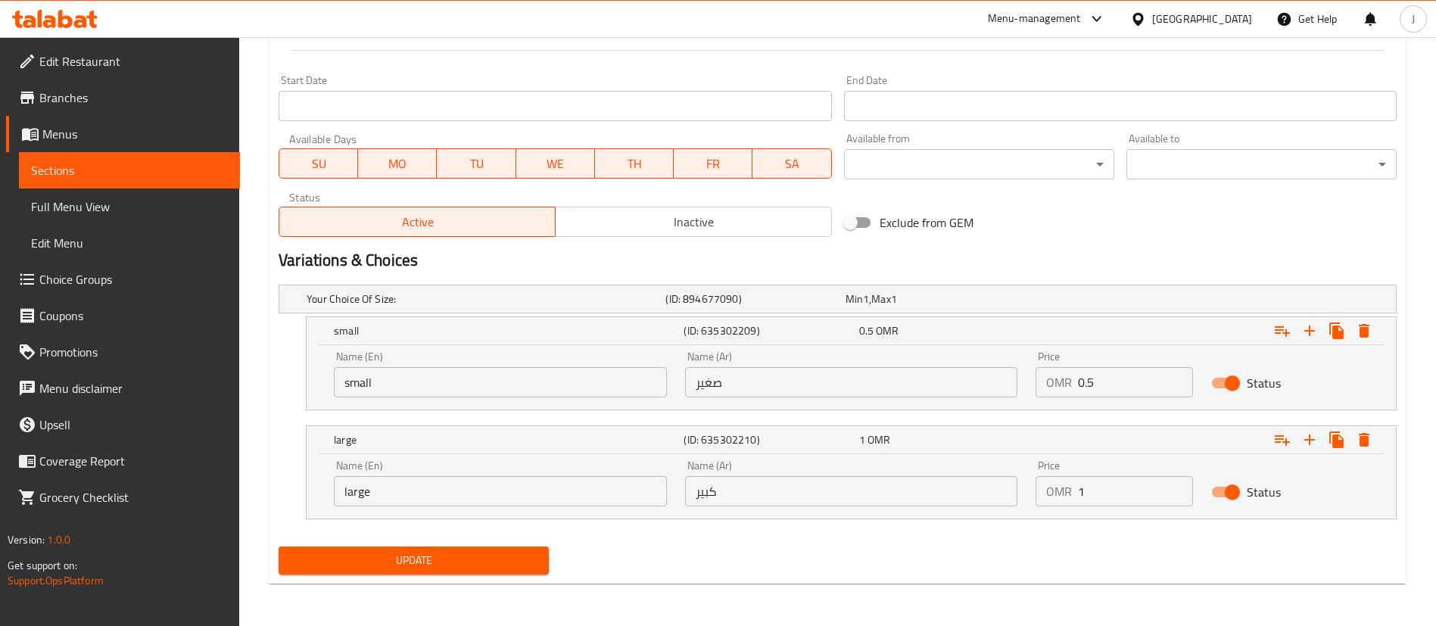
click at [1098, 488] on input "1" at bounding box center [1135, 491] width 115 height 30
type input "1.15"
drag, startPoint x: 1110, startPoint y: 375, endPoint x: 1057, endPoint y: 369, distance: 54.1
click at [1057, 369] on div "OMR 0.5 Price" at bounding box center [1114, 382] width 157 height 30
paste input "8"
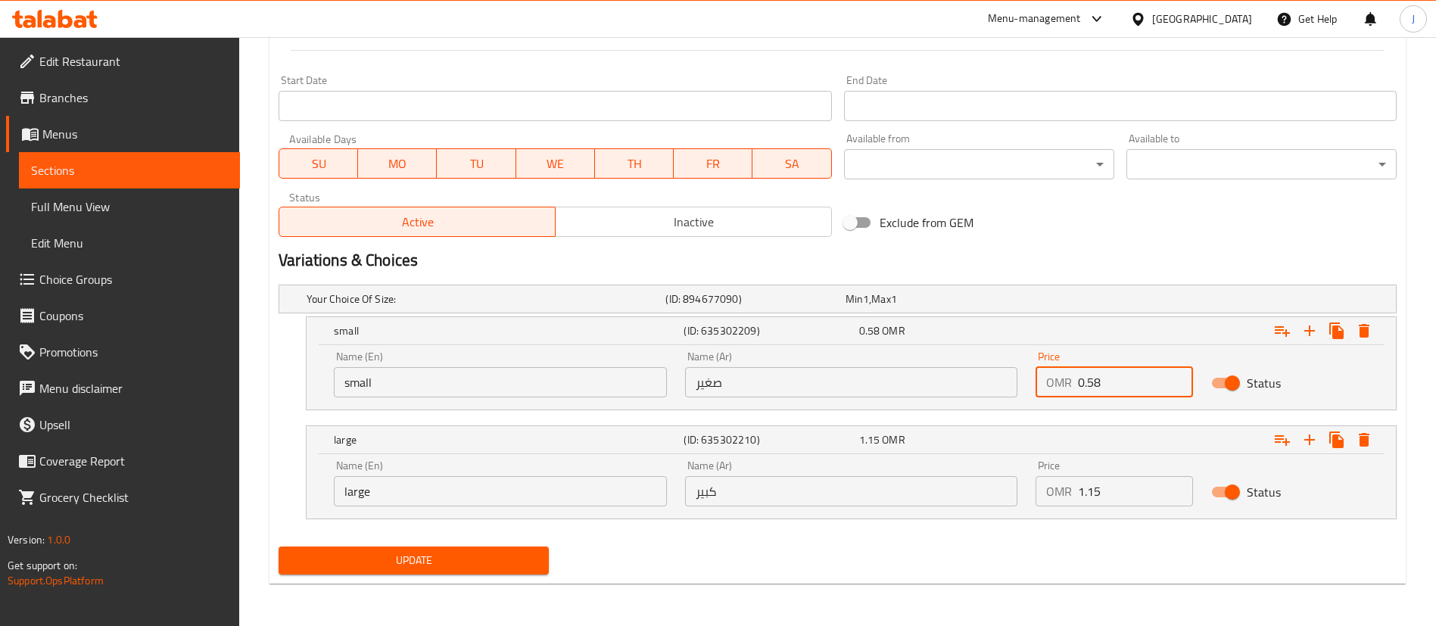
type input "0.58"
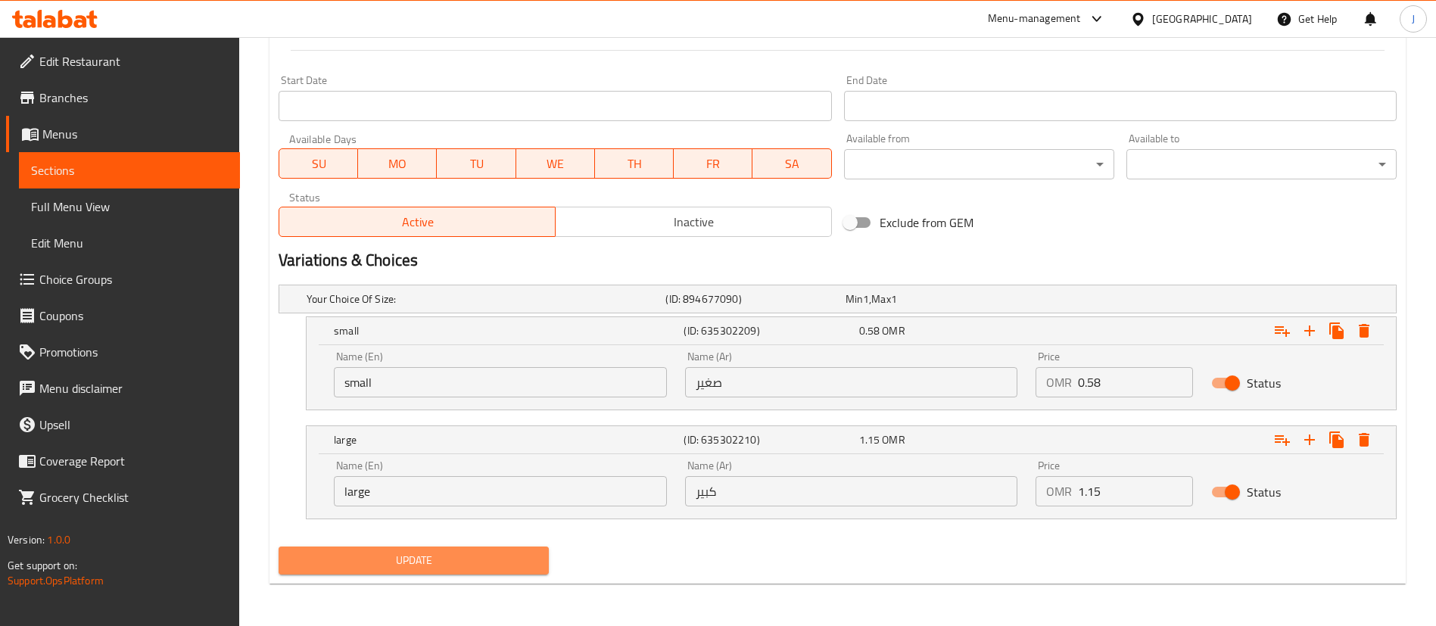
click at [487, 552] on span "Update" at bounding box center [414, 560] width 246 height 19
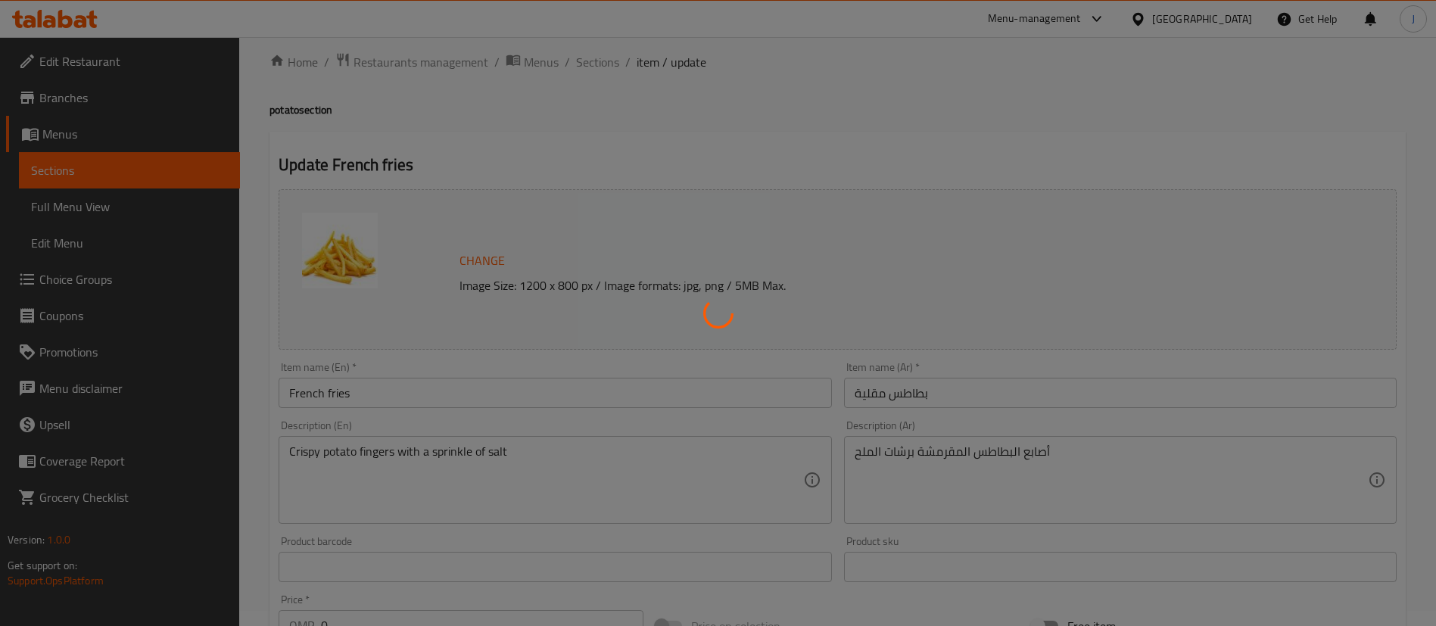
scroll to position [0, 0]
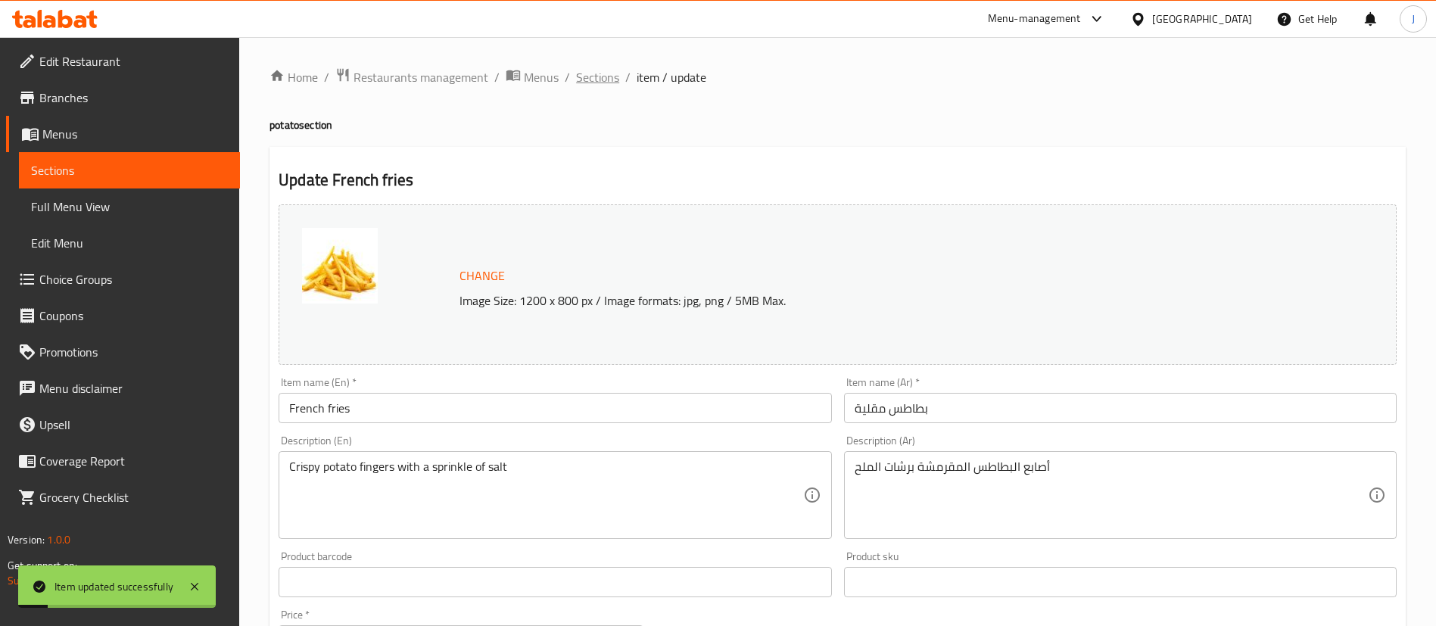
click at [603, 86] on span "Sections" at bounding box center [597, 77] width 43 height 18
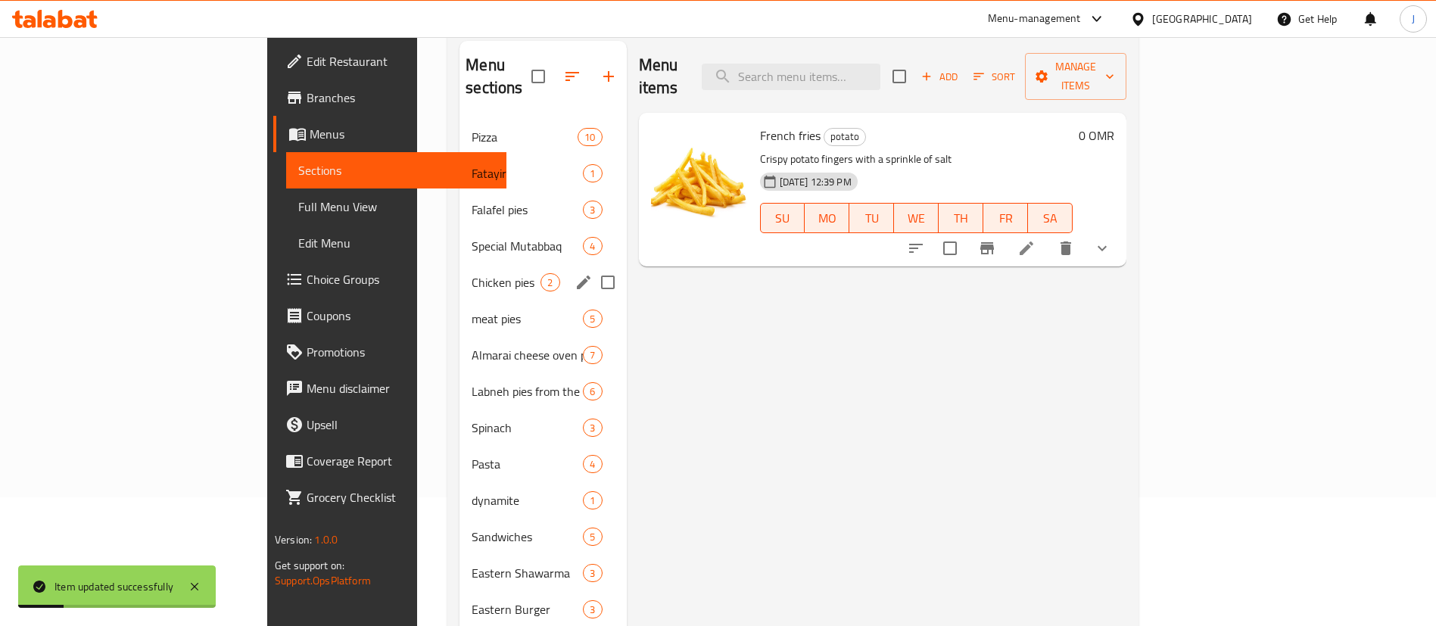
scroll to position [338, 0]
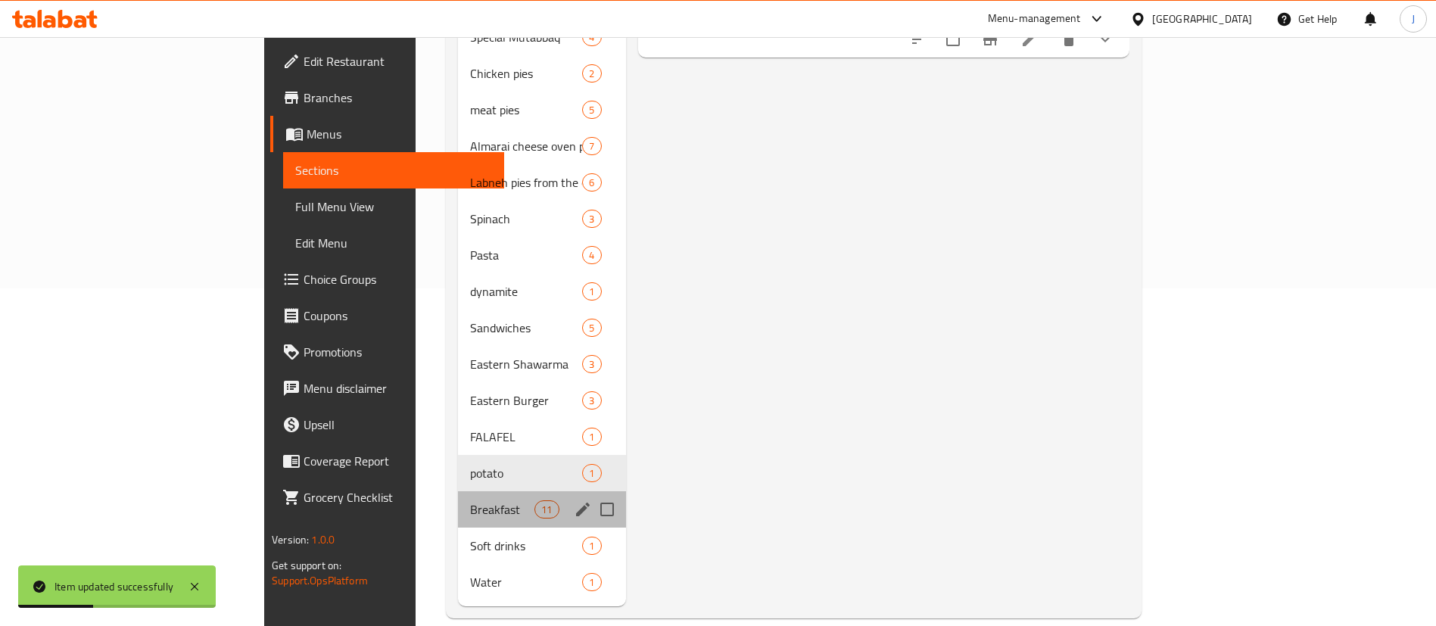
click at [458, 498] on div "Breakfast 11" at bounding box center [542, 509] width 168 height 36
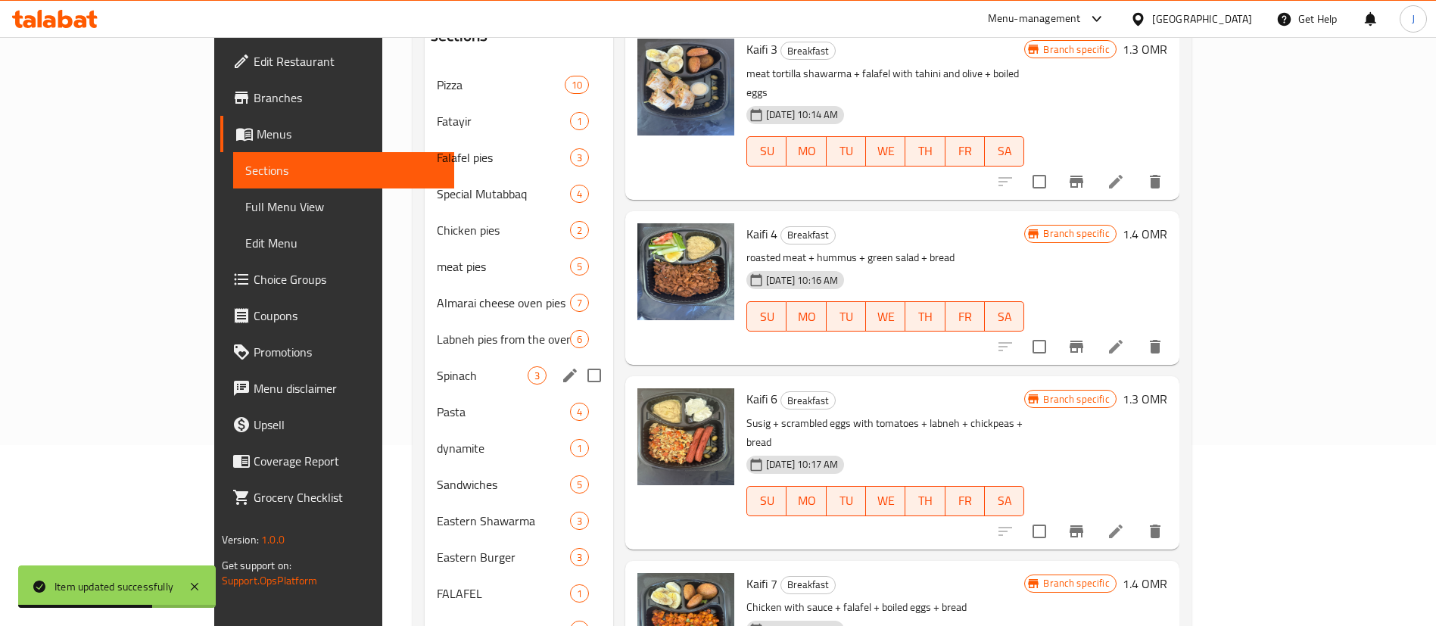
scroll to position [338, 0]
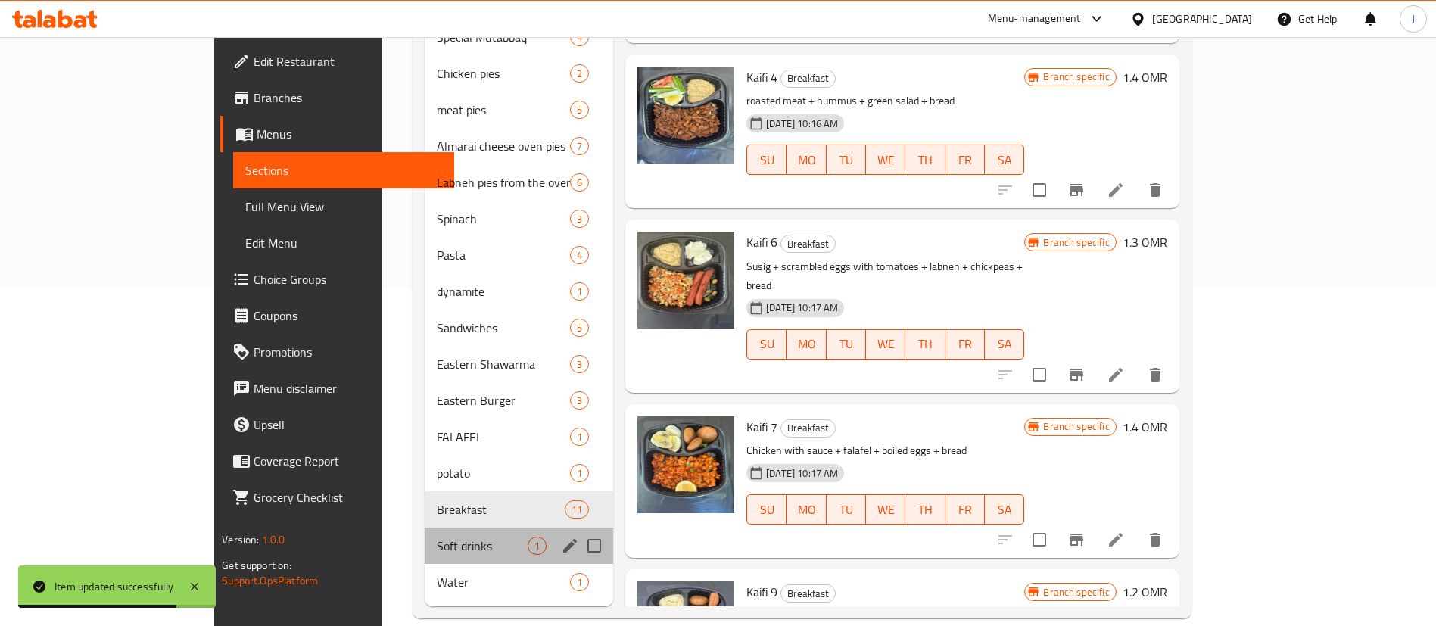
click at [428, 534] on div "Soft drinks 1" at bounding box center [519, 546] width 188 height 36
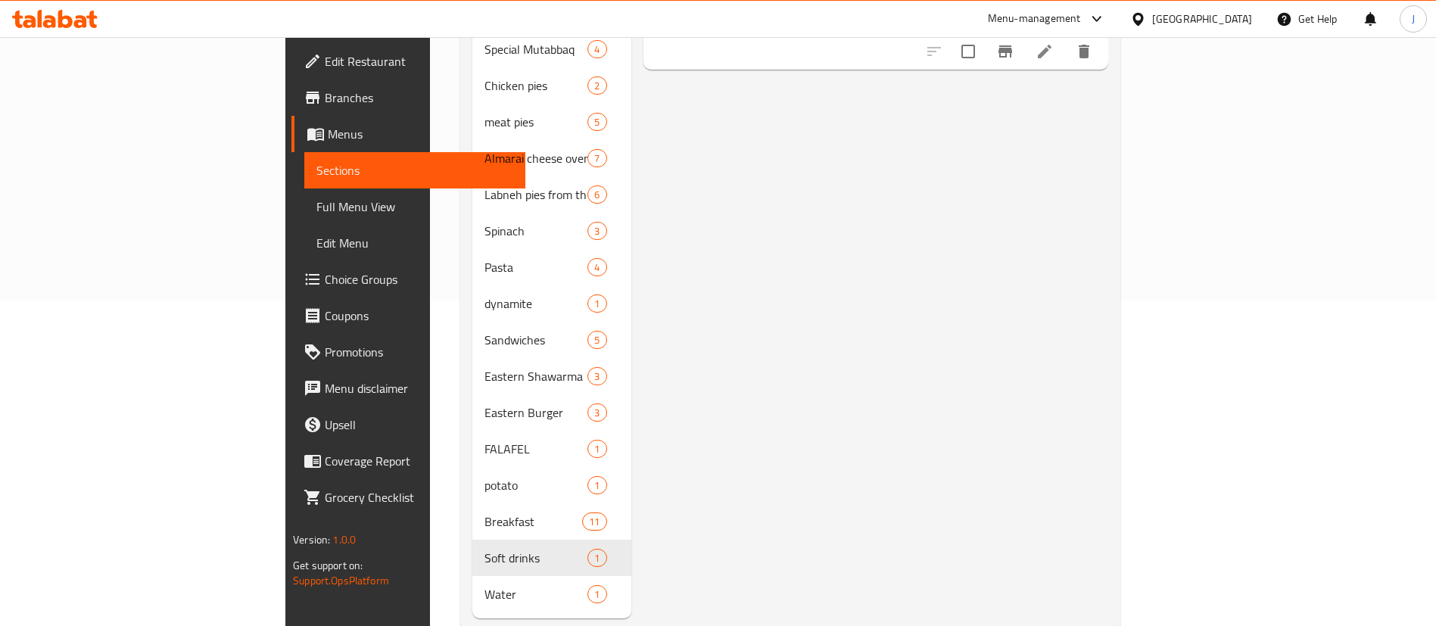
scroll to position [338, 0]
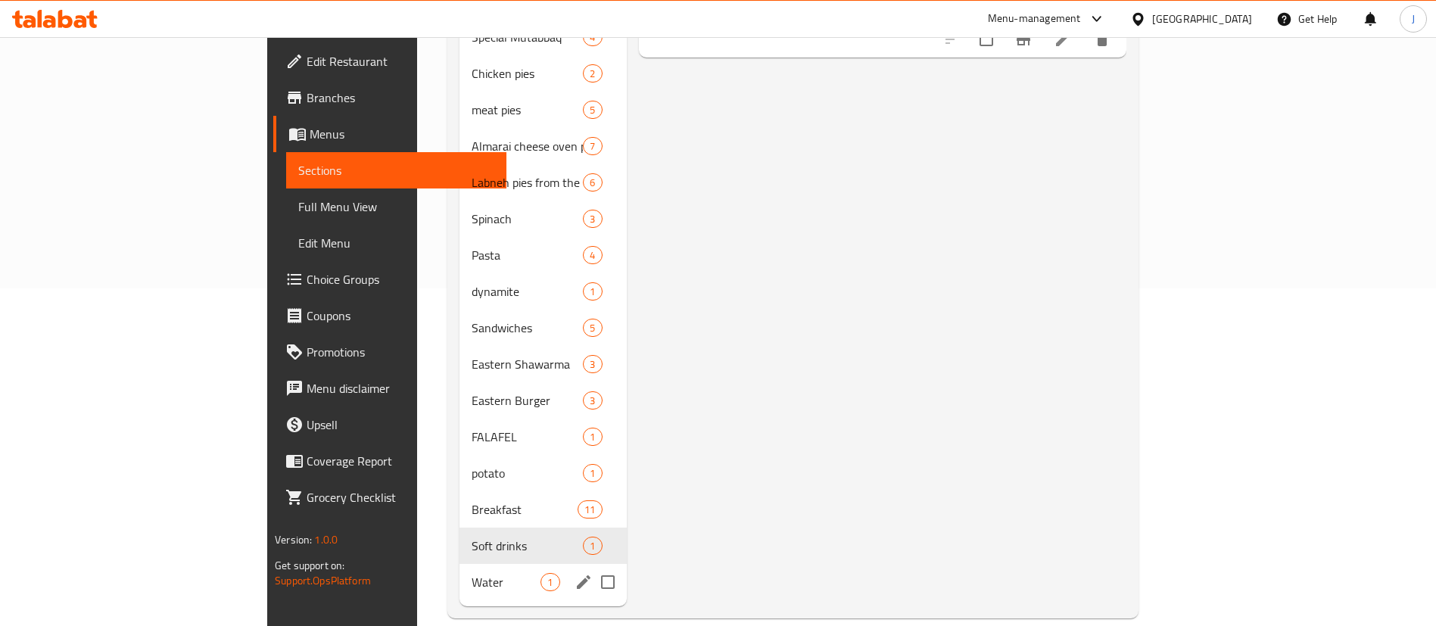
click at [472, 573] on span "Water" at bounding box center [506, 582] width 69 height 18
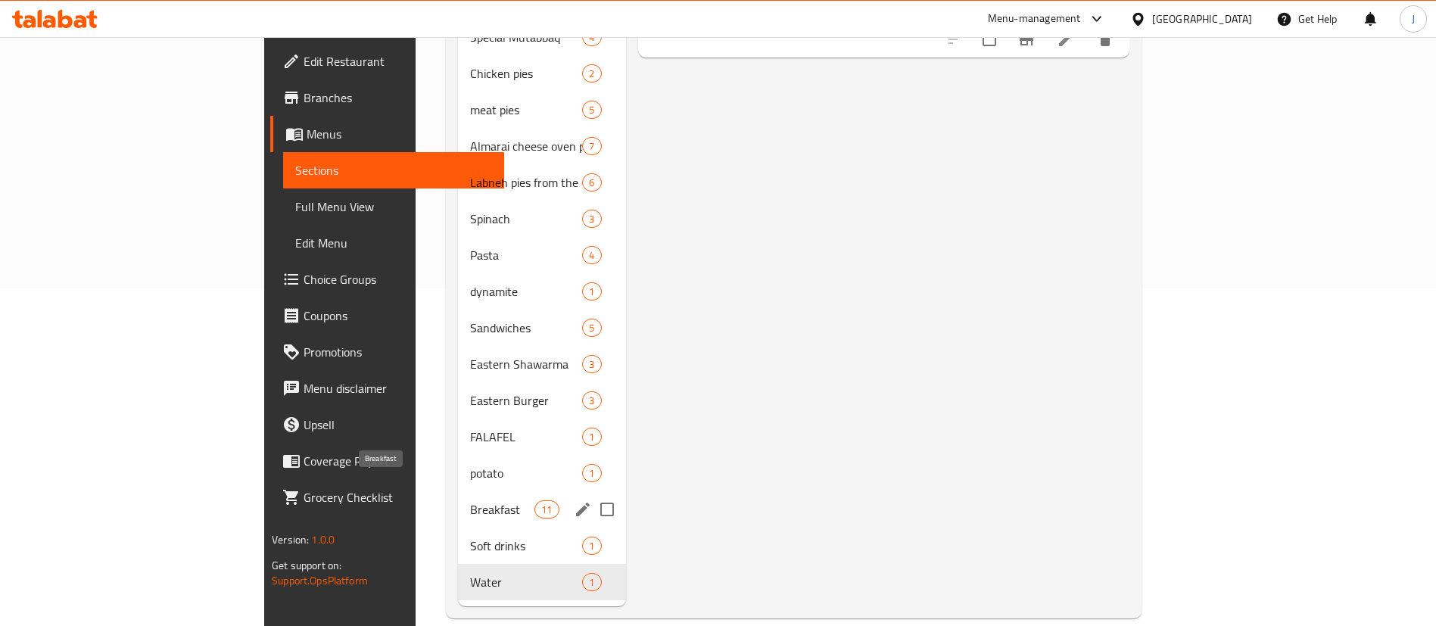
click at [470, 500] on span "Breakfast" at bounding box center [502, 509] width 64 height 18
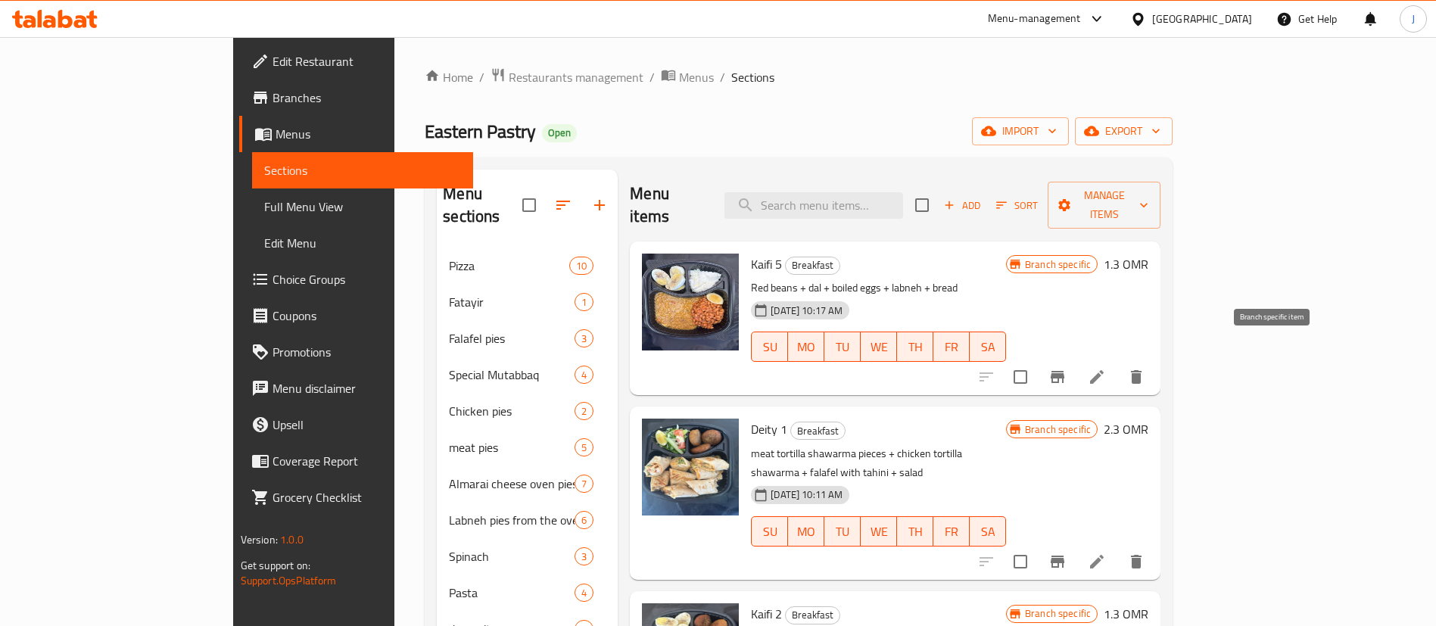
click at [1067, 368] on icon "Branch-specific-item" at bounding box center [1057, 377] width 18 height 18
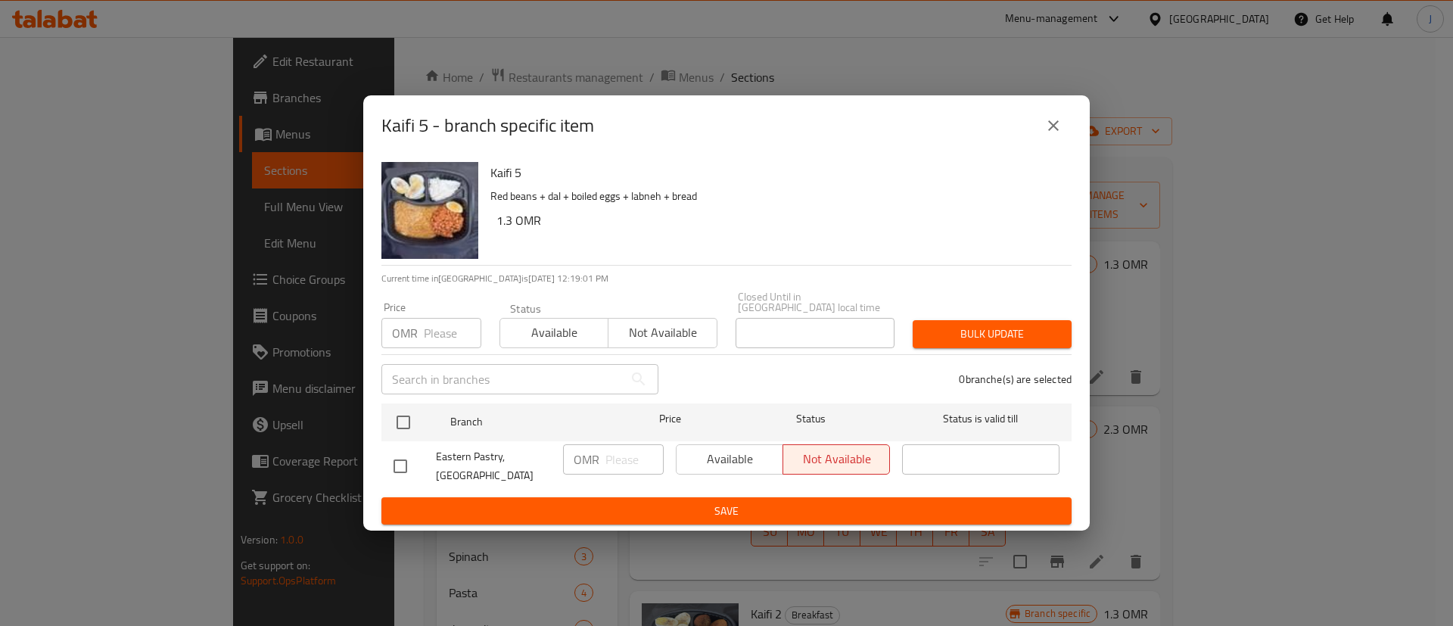
drag, startPoint x: 1047, startPoint y: 128, endPoint x: 1051, endPoint y: 135, distance: 8.2
click at [1047, 129] on icon "close" at bounding box center [1054, 126] width 18 height 18
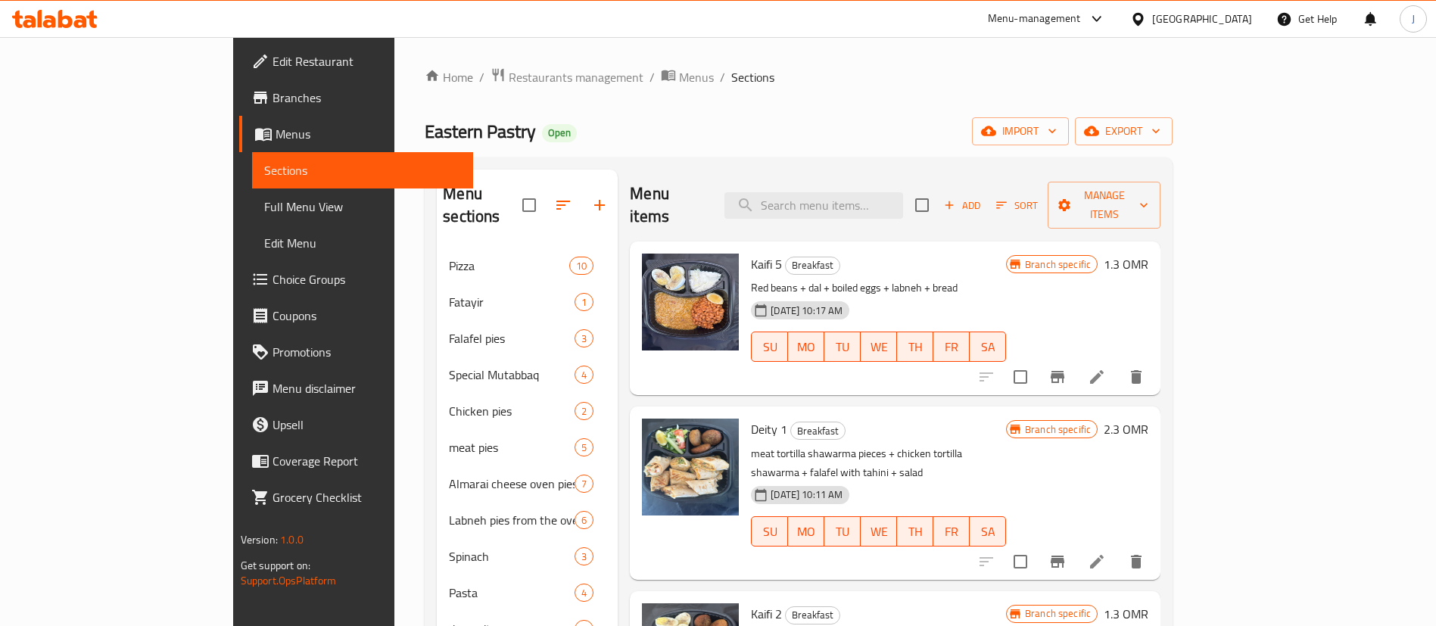
click at [1148, 254] on h6 "1.3 OMR" at bounding box center [1126, 264] width 45 height 21
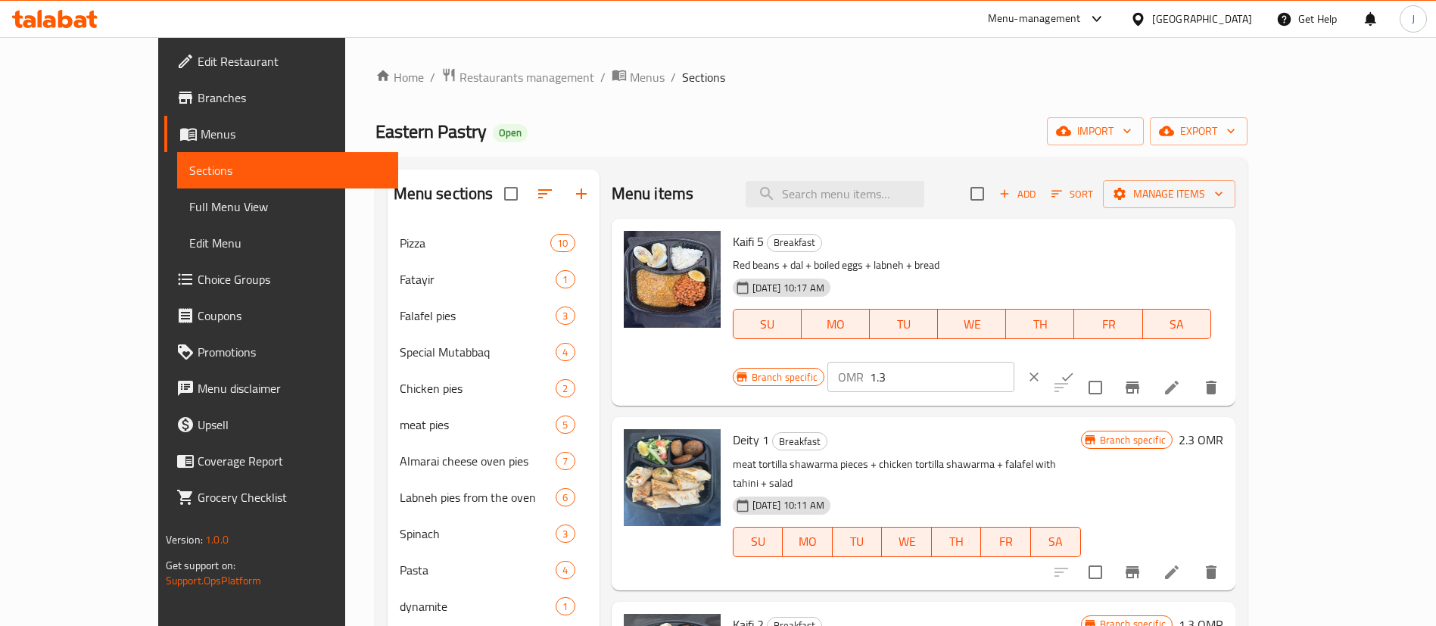
click at [1014, 362] on input "1.3" at bounding box center [942, 377] width 145 height 30
type input "1.5"
click at [1075, 369] on icon "ok" at bounding box center [1067, 376] width 15 height 15
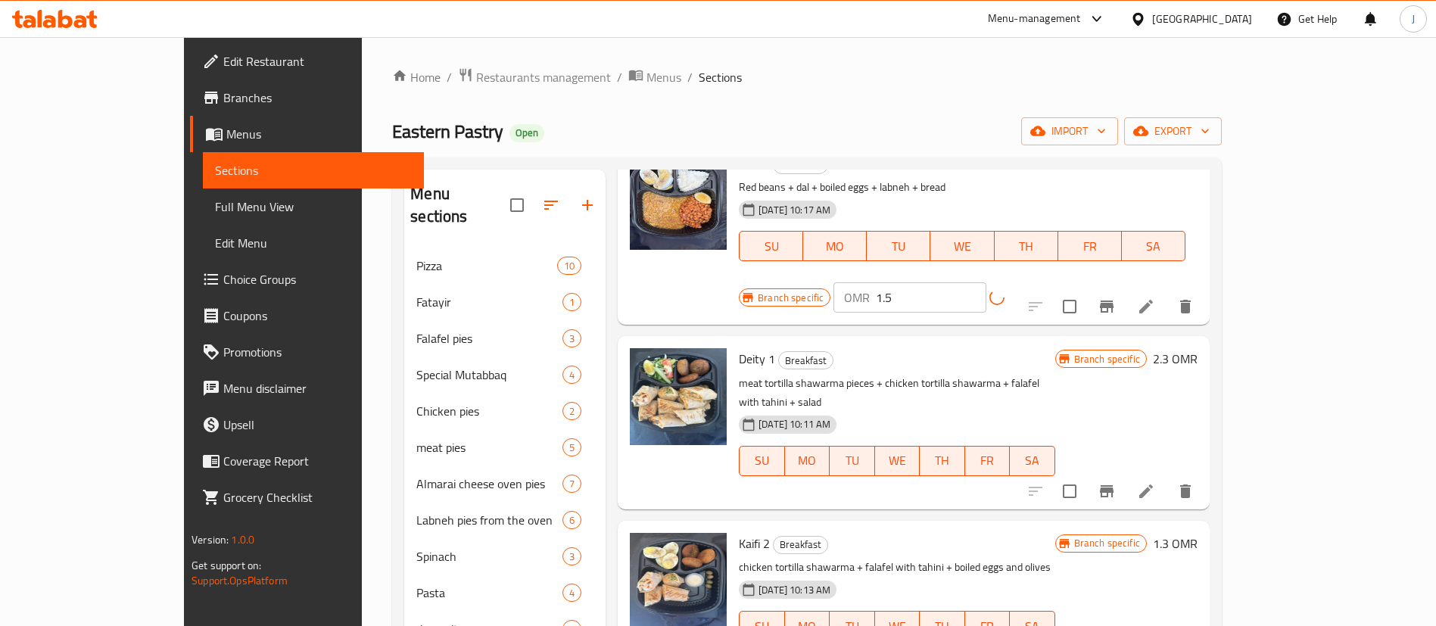
scroll to position [114, 0]
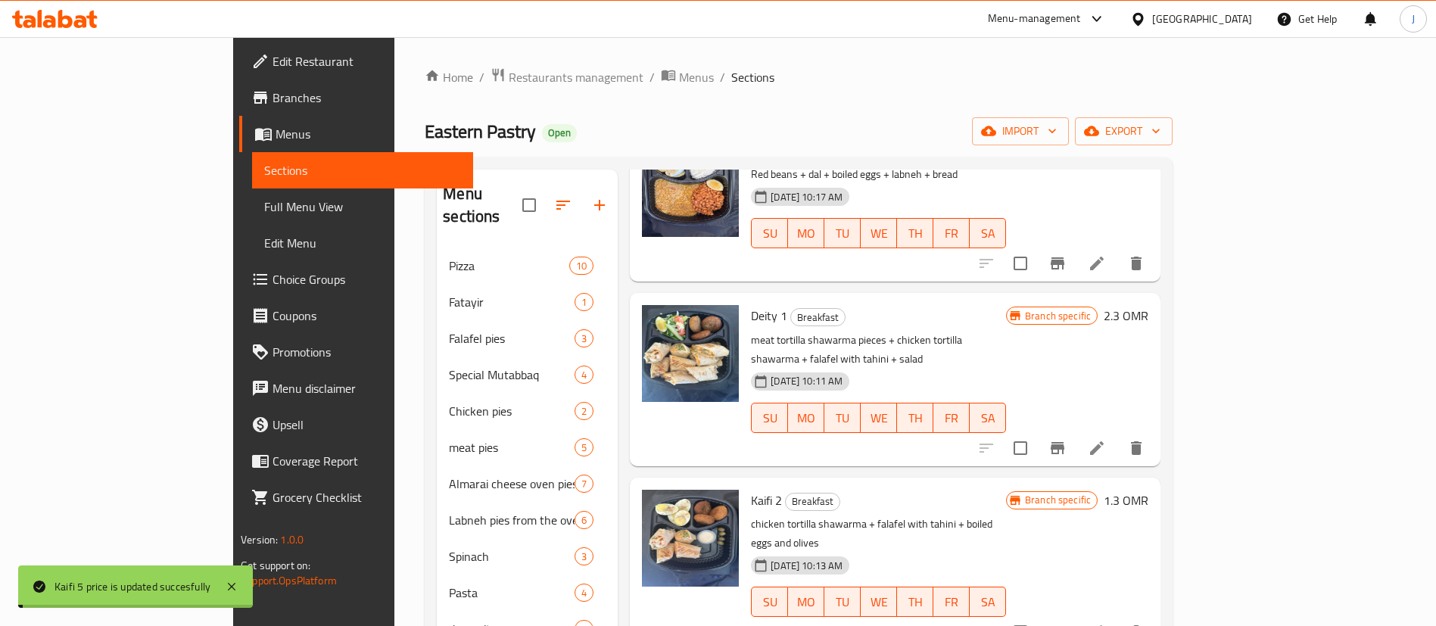
click at [1148, 490] on h6 "1.3 OMR" at bounding box center [1126, 500] width 45 height 21
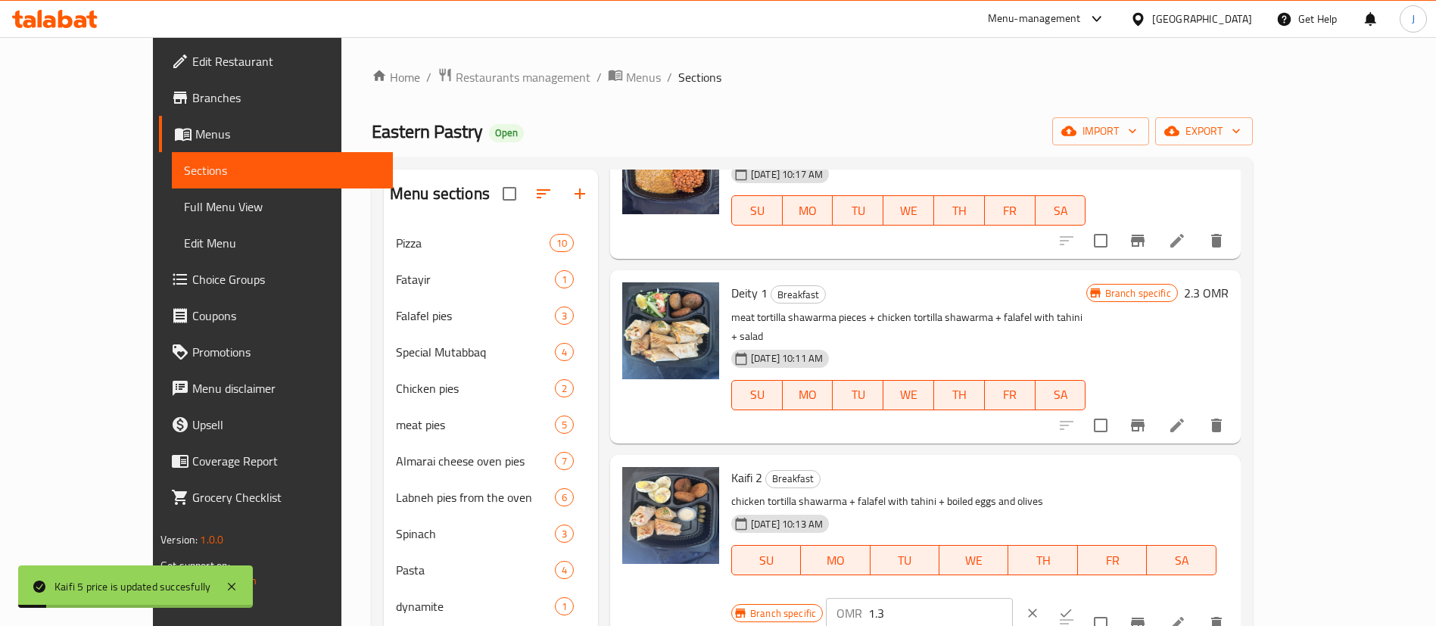
click at [1013, 598] on input "1.3" at bounding box center [940, 613] width 145 height 30
type input "1.5"
click at [1073, 606] on icon "ok" at bounding box center [1065, 613] width 15 height 15
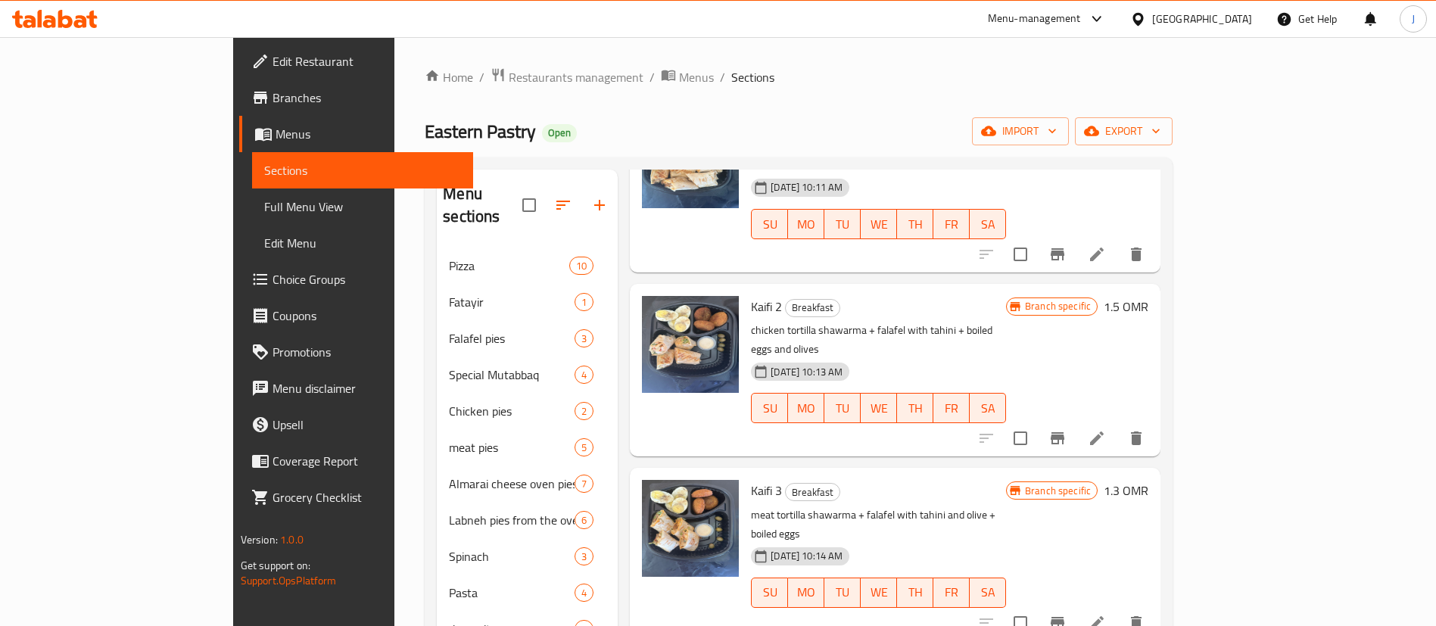
scroll to position [454, 0]
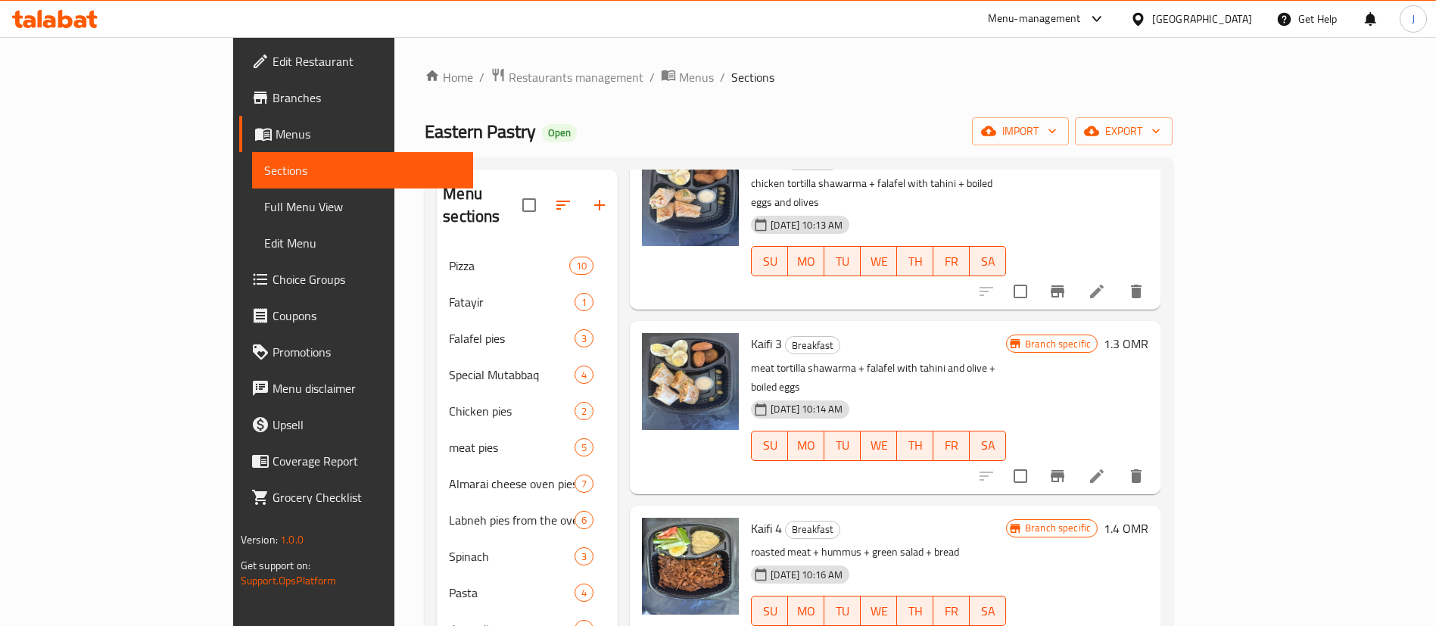
click at [1148, 333] on h6 "1.3 OMR" at bounding box center [1126, 343] width 45 height 21
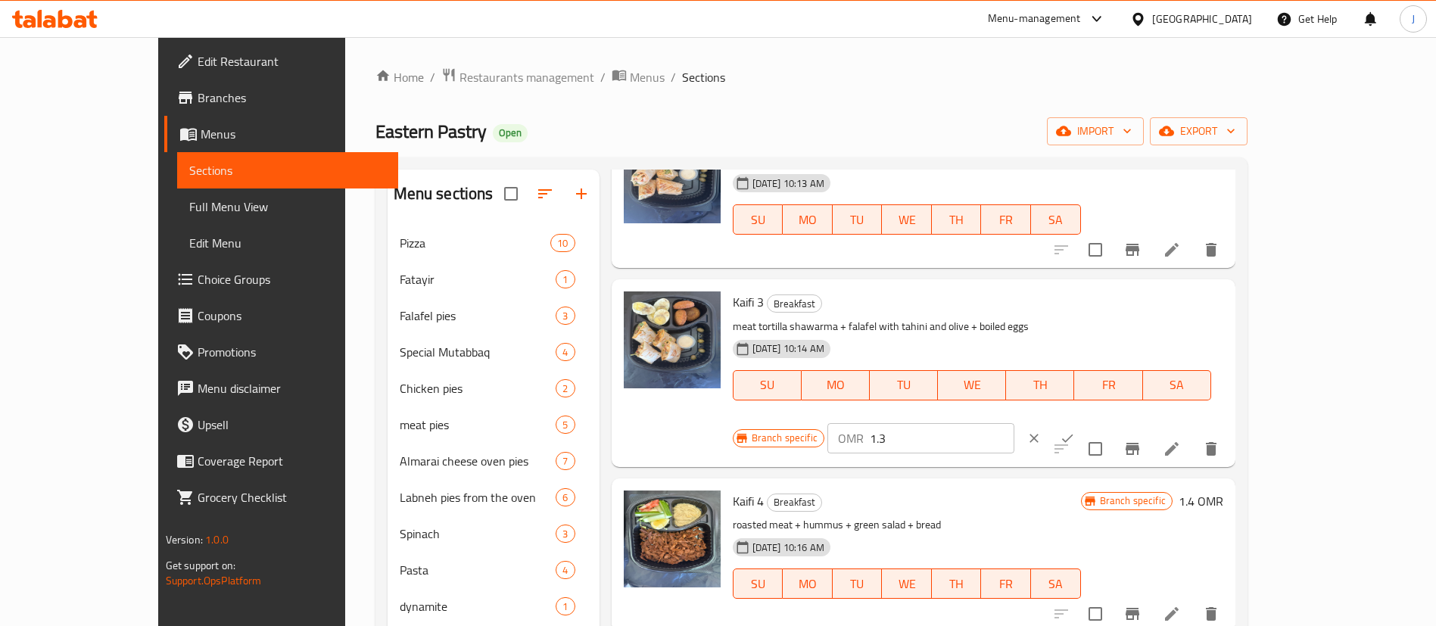
click at [1014, 423] on input "1.3" at bounding box center [942, 438] width 145 height 30
type input "1.5"
click at [1075, 431] on icon "ok" at bounding box center [1067, 438] width 15 height 15
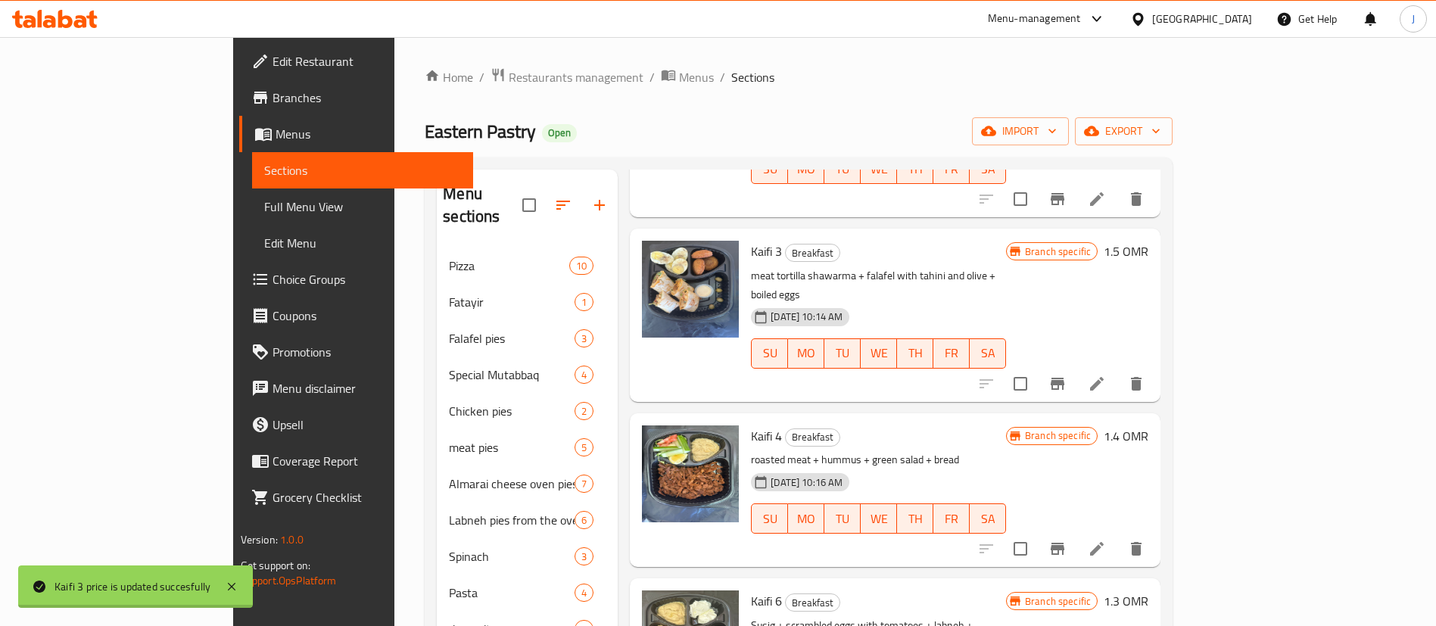
scroll to position [568, 0]
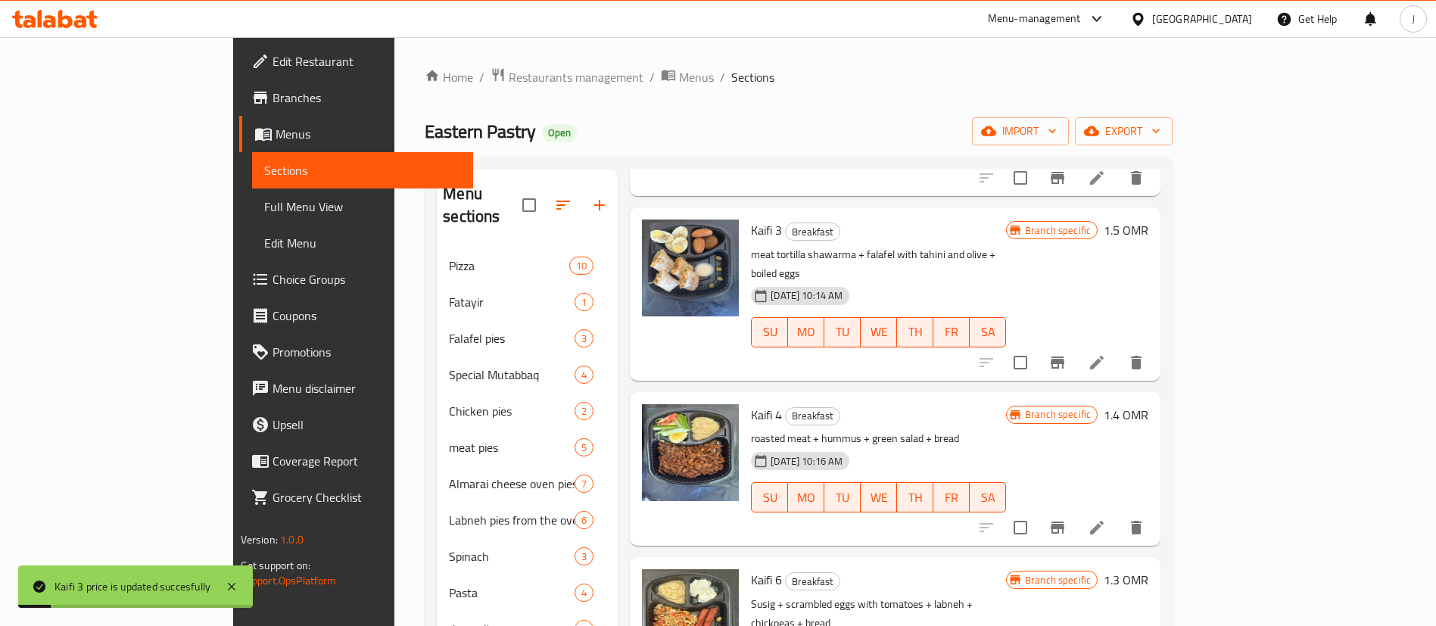
click at [1148, 569] on h6 "1.3 OMR" at bounding box center [1126, 579] width 45 height 21
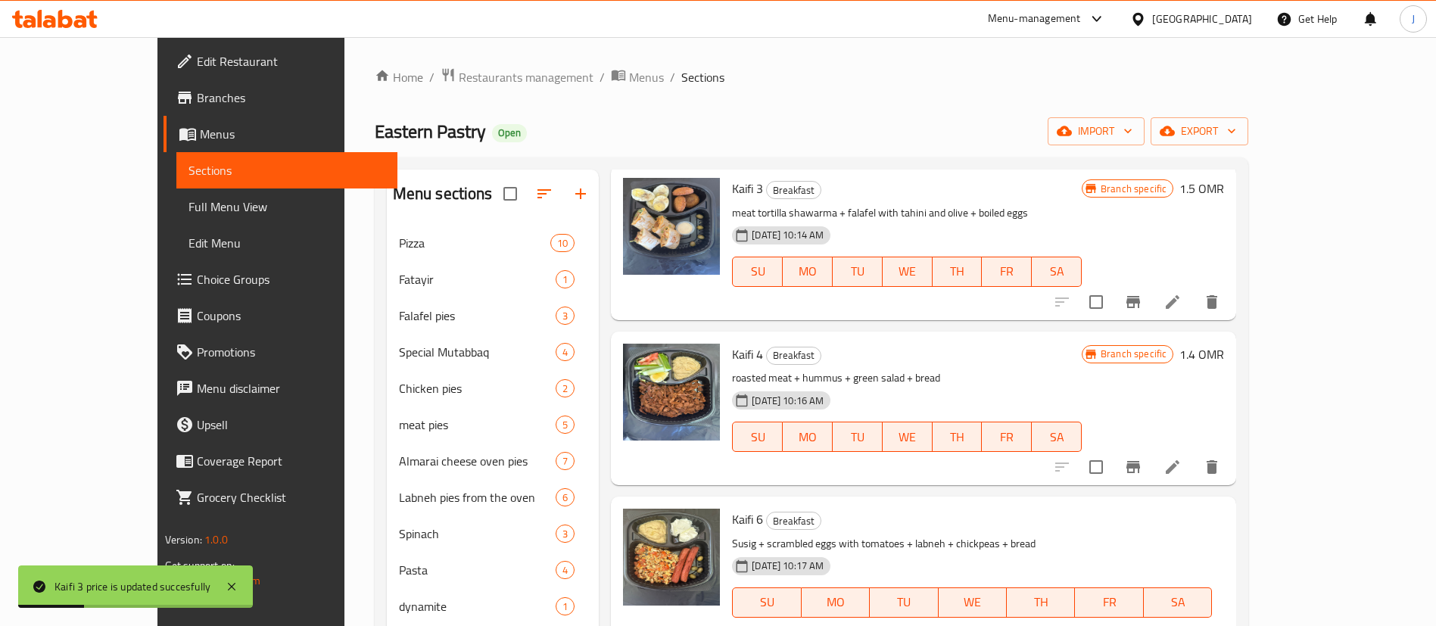
type input "1.5"
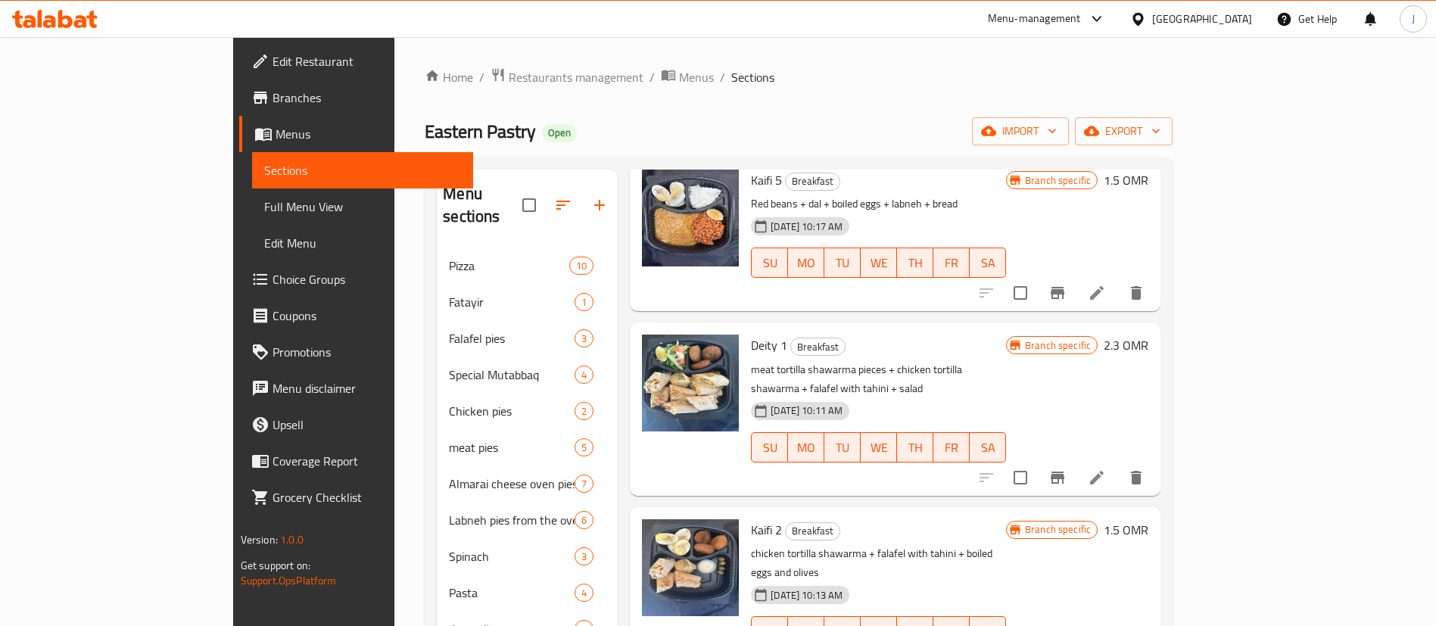
scroll to position [114, 0]
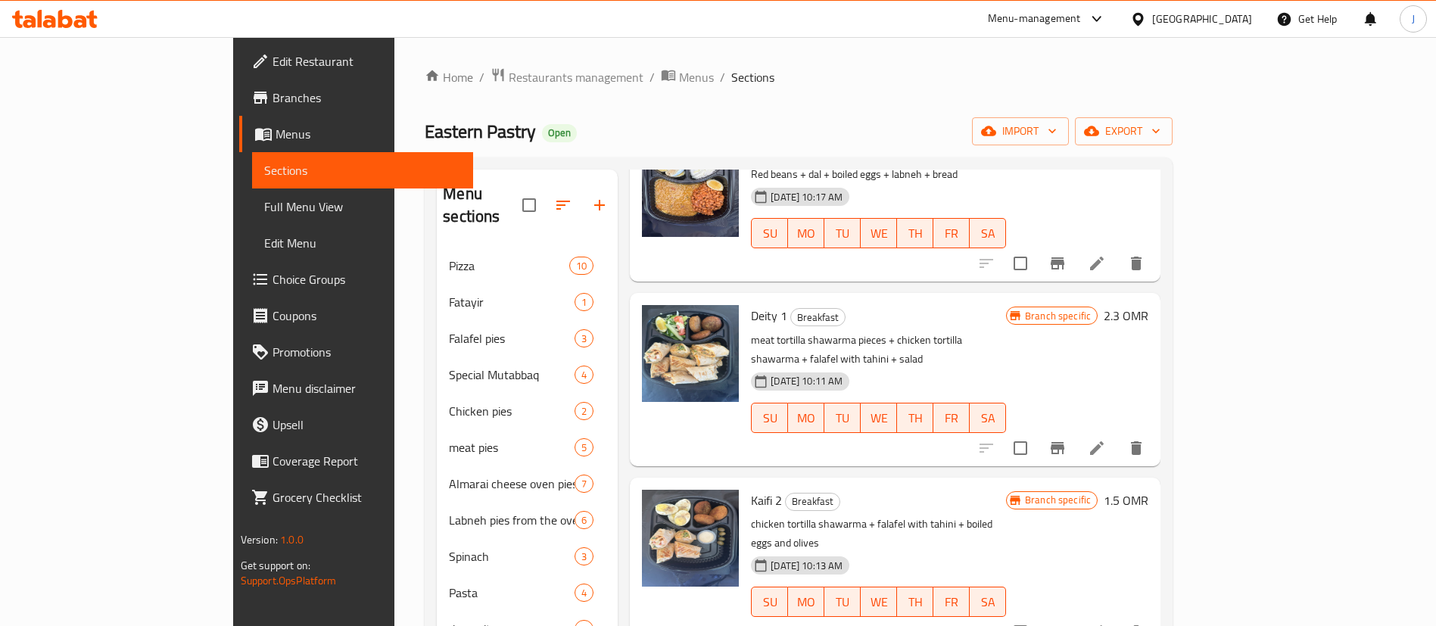
click at [1148, 305] on h6 "2.3 OMR" at bounding box center [1126, 315] width 45 height 21
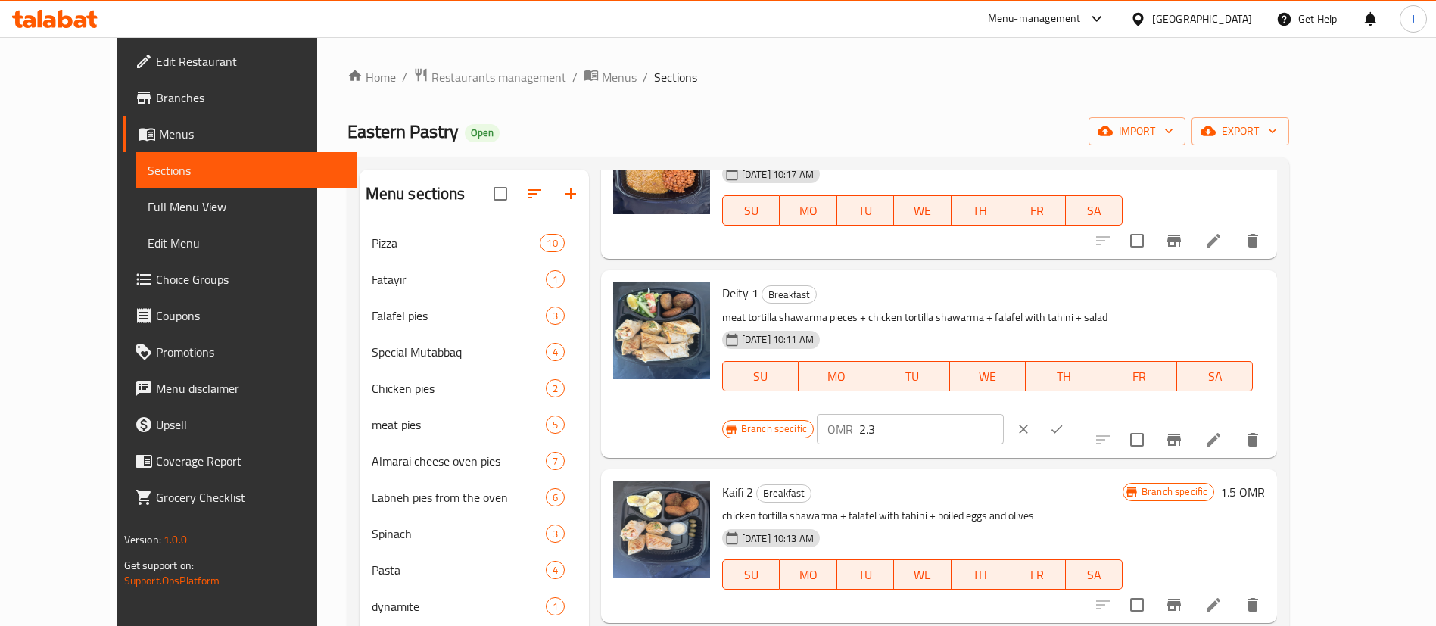
click at [1004, 414] on input "2.3" at bounding box center [931, 429] width 145 height 30
type input "2.645"
click at [1073, 413] on button "ok" at bounding box center [1056, 429] width 33 height 33
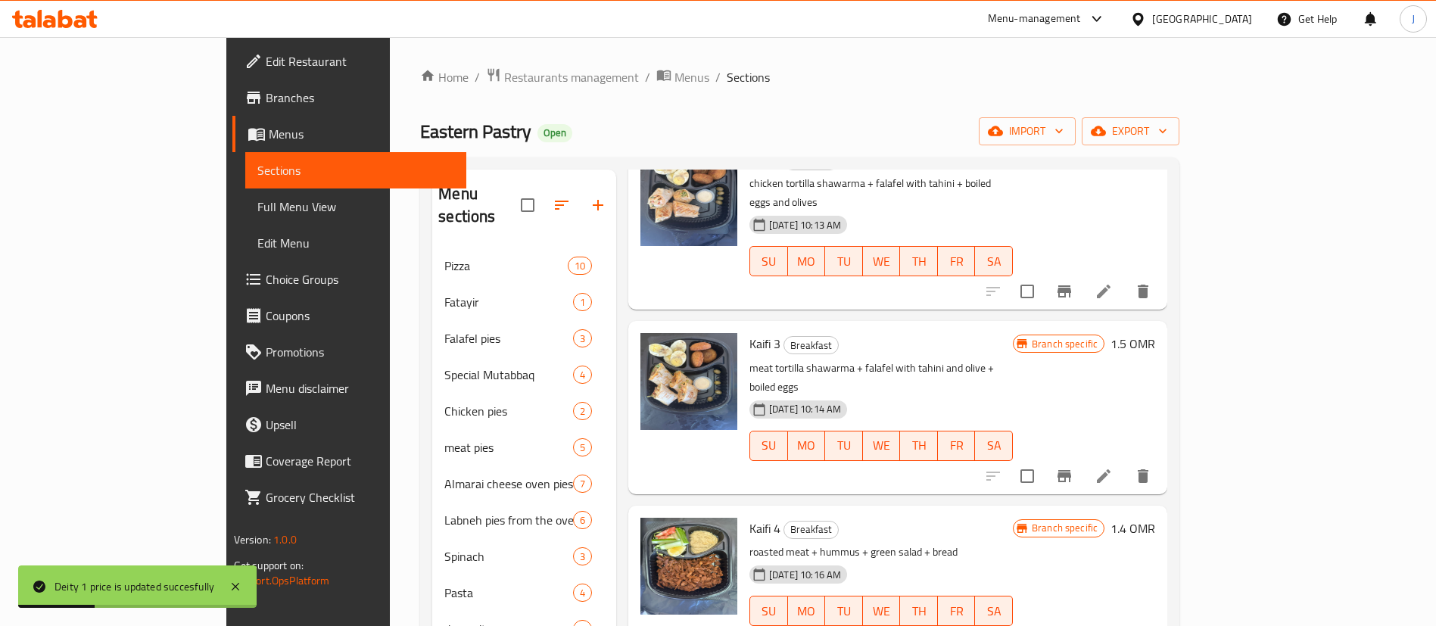
scroll to position [568, 0]
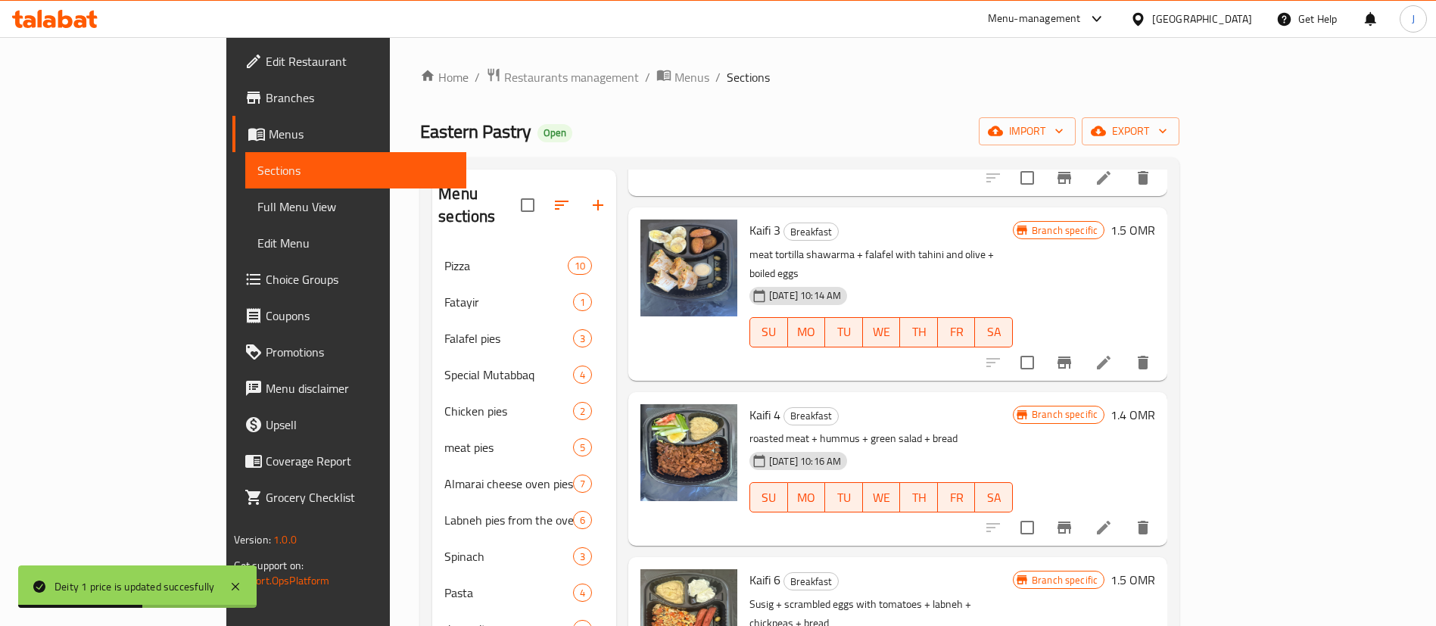
click at [1155, 404] on h6 "1.4 OMR" at bounding box center [1132, 414] width 45 height 21
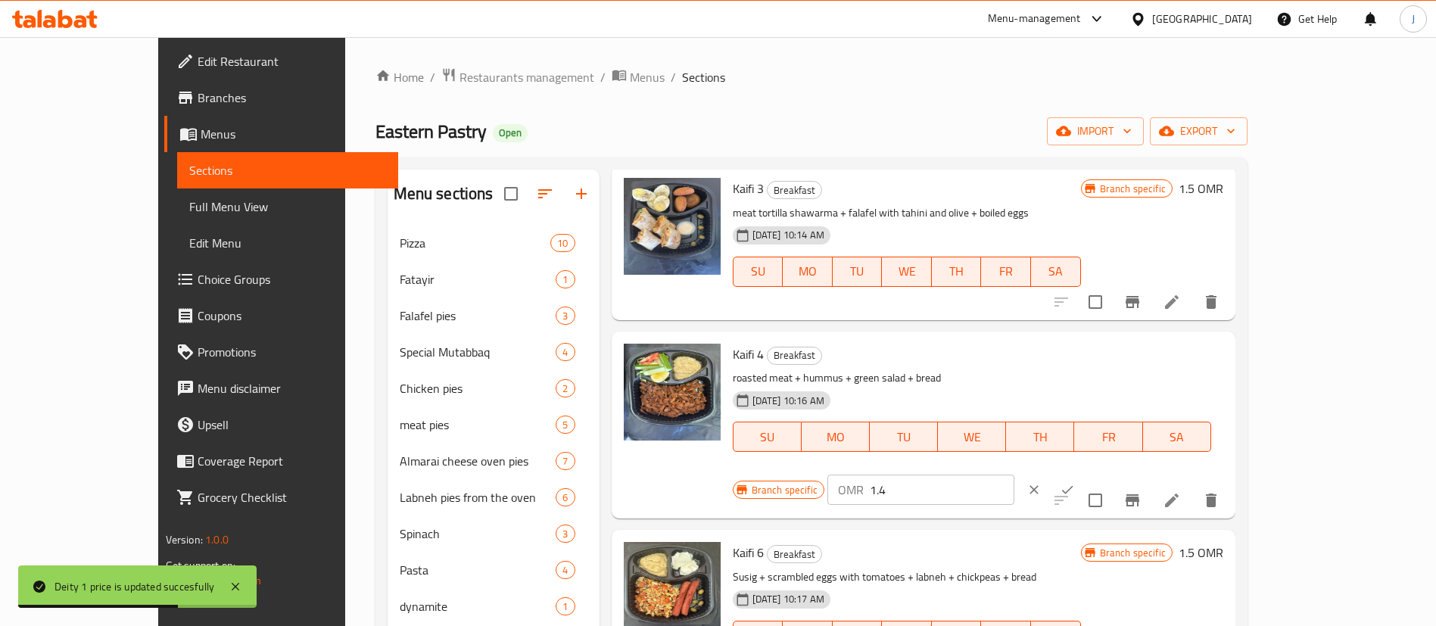
click at [1014, 475] on input "1.4" at bounding box center [942, 490] width 145 height 30
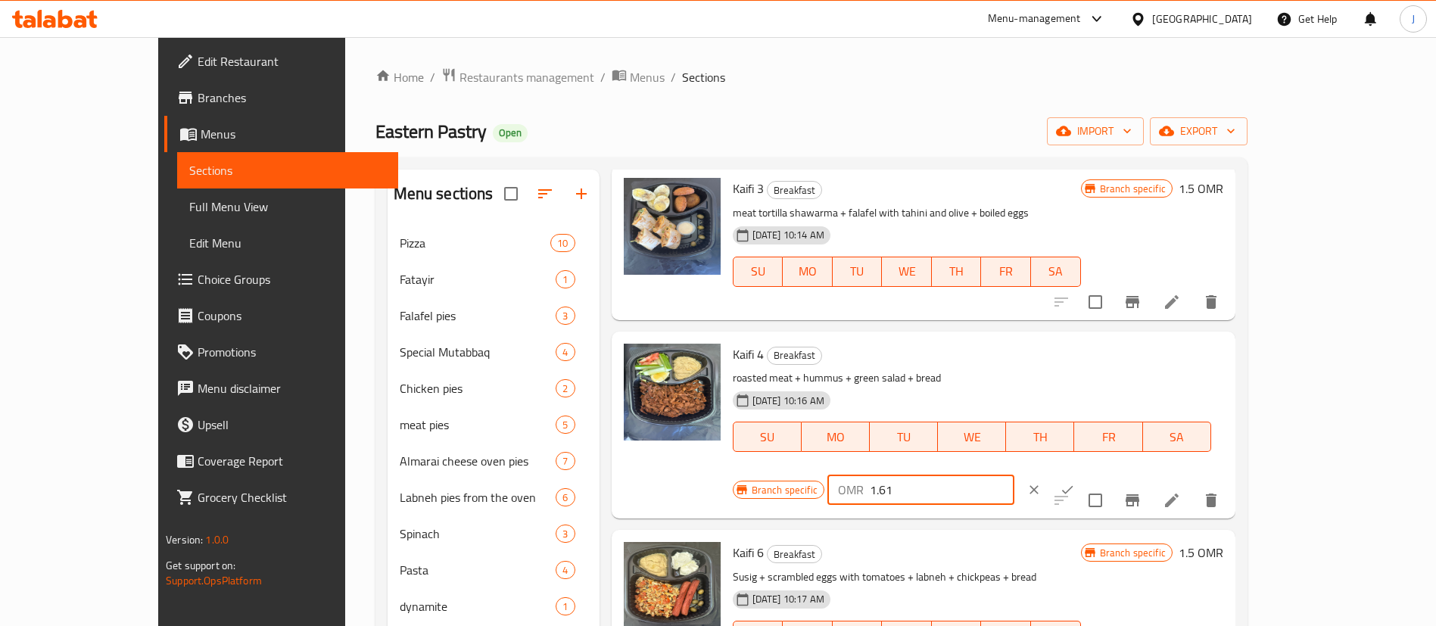
type input "1.61"
click at [1084, 473] on button "ok" at bounding box center [1067, 489] width 33 height 33
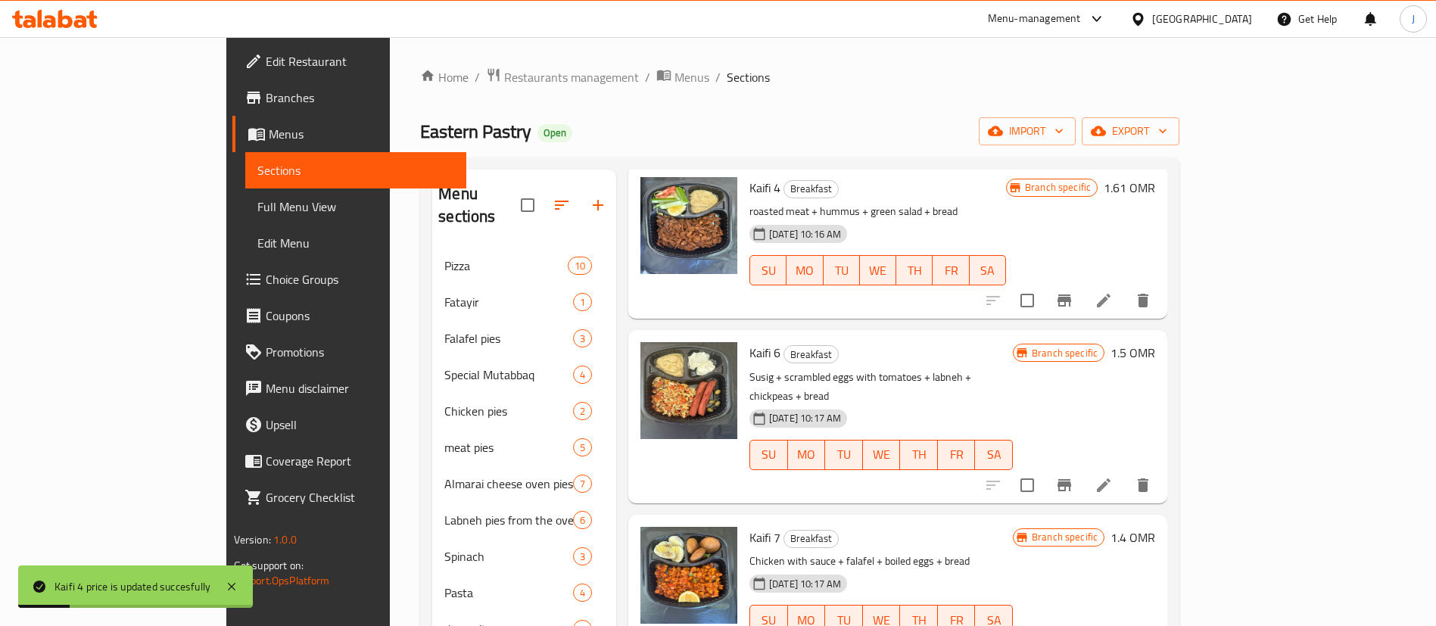
scroll to position [908, 0]
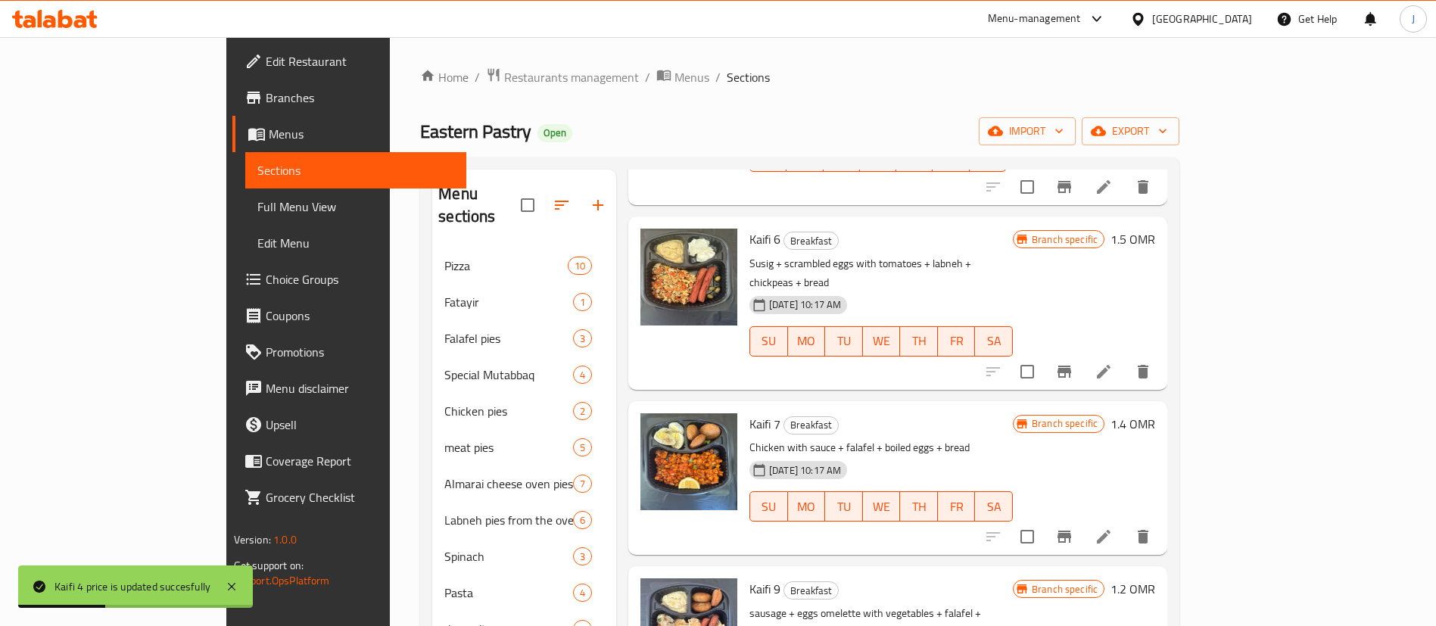
click at [1155, 413] on h6 "1.4 OMR" at bounding box center [1132, 423] width 45 height 21
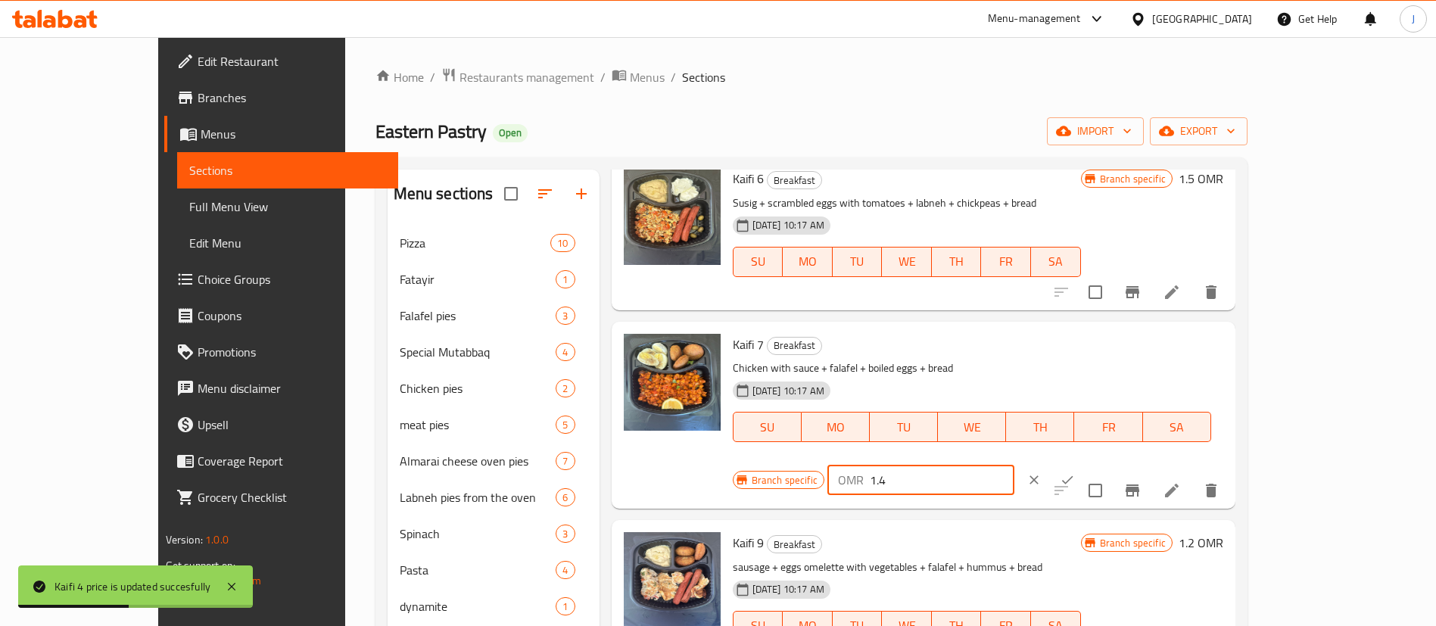
click at [1014, 465] on input "1.4" at bounding box center [942, 480] width 145 height 30
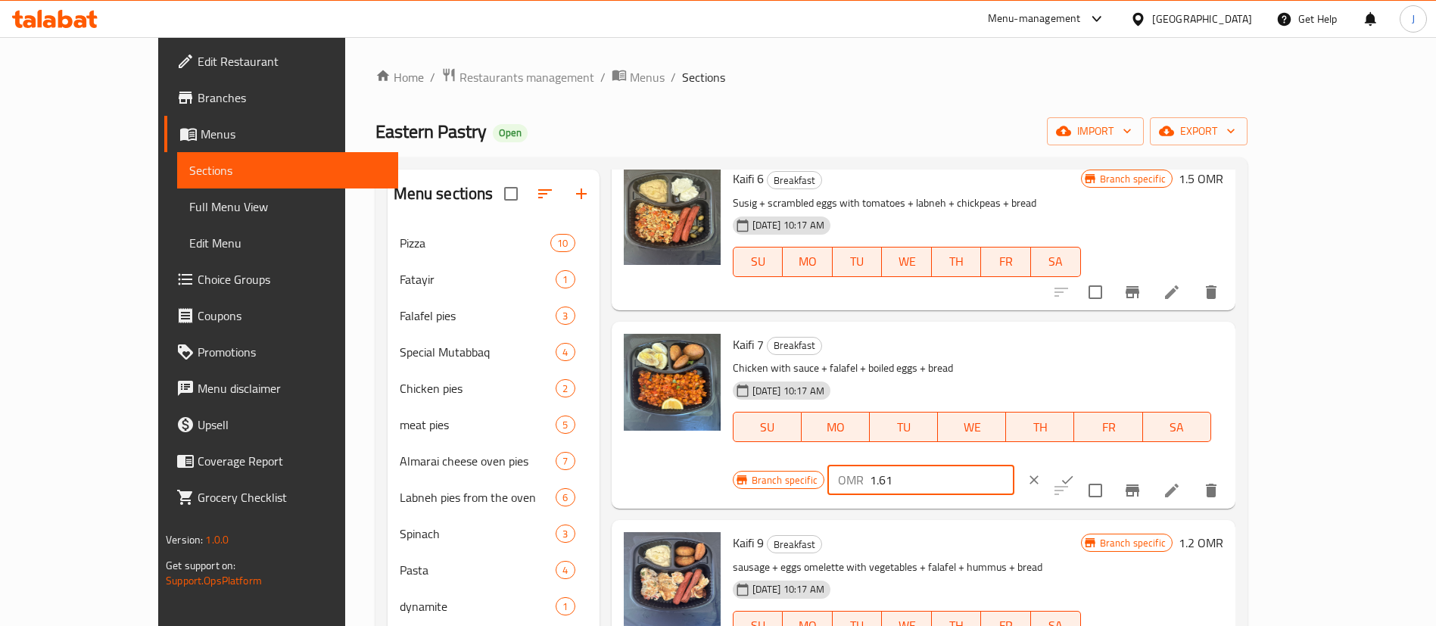
type input "1.61"
click at [1073, 476] on icon "ok" at bounding box center [1067, 480] width 11 height 8
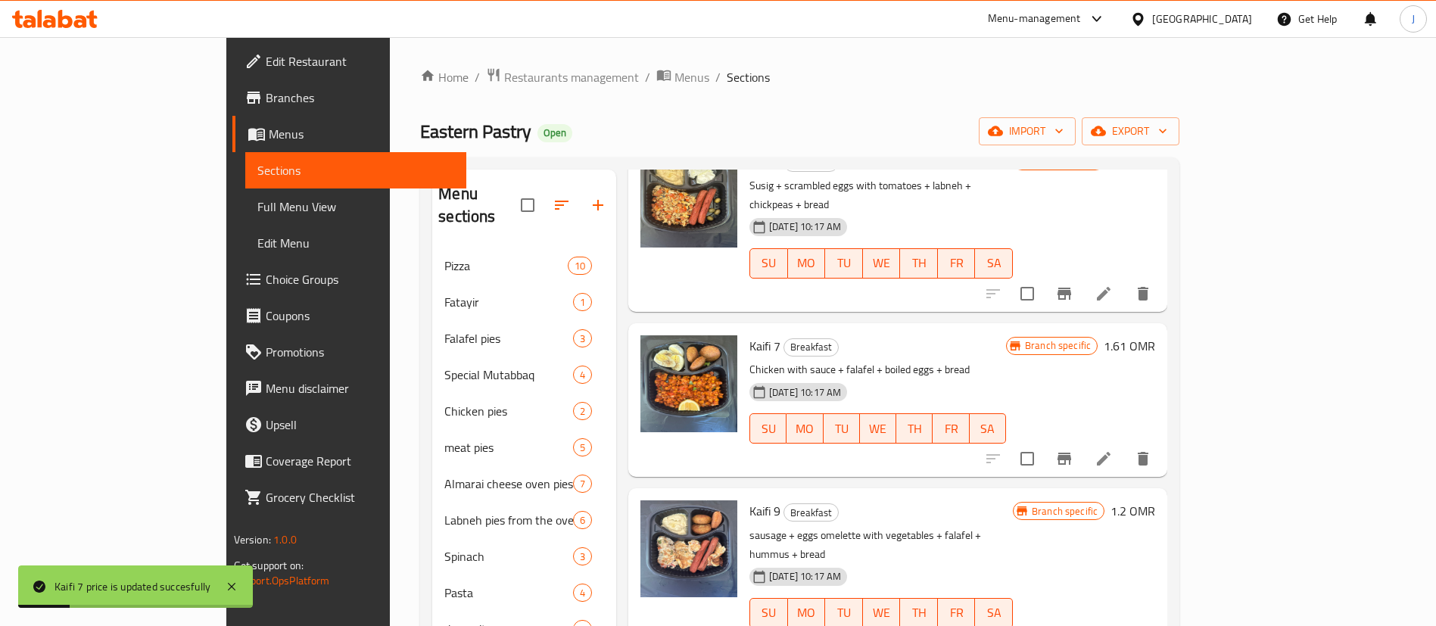
scroll to position [1022, 0]
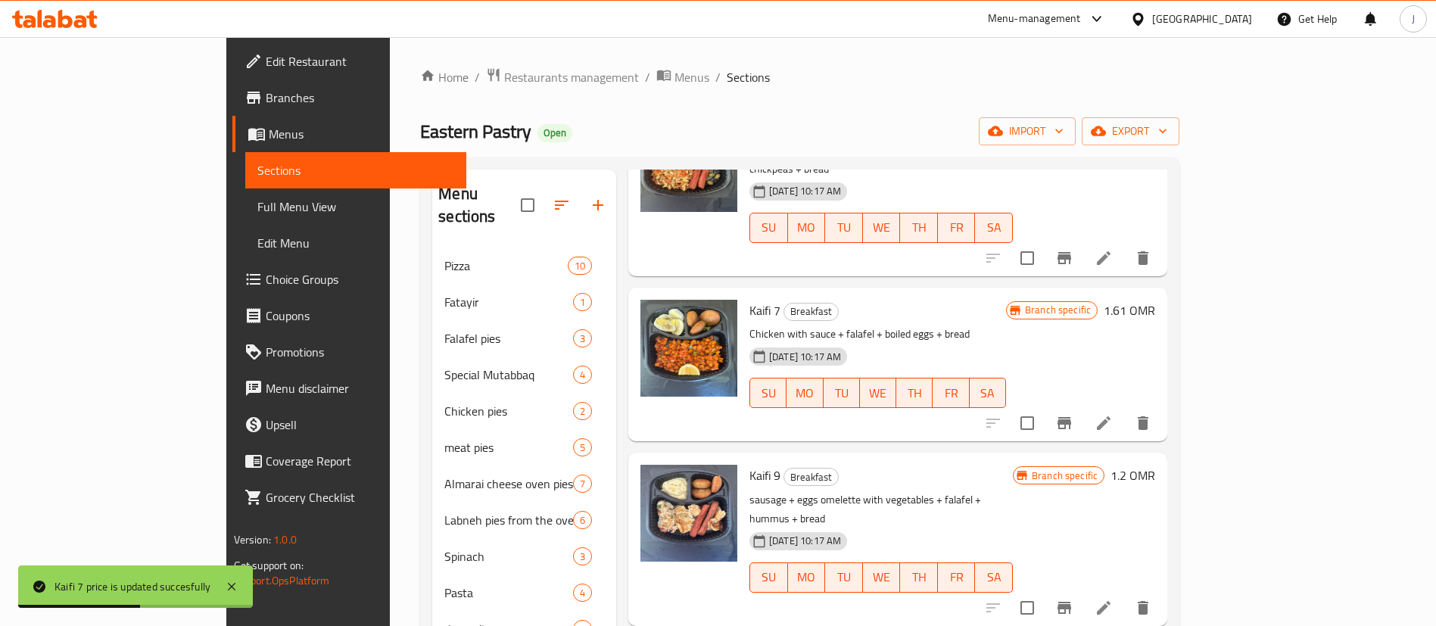
click at [1155, 465] on h6 "1.2 OMR" at bounding box center [1132, 475] width 45 height 21
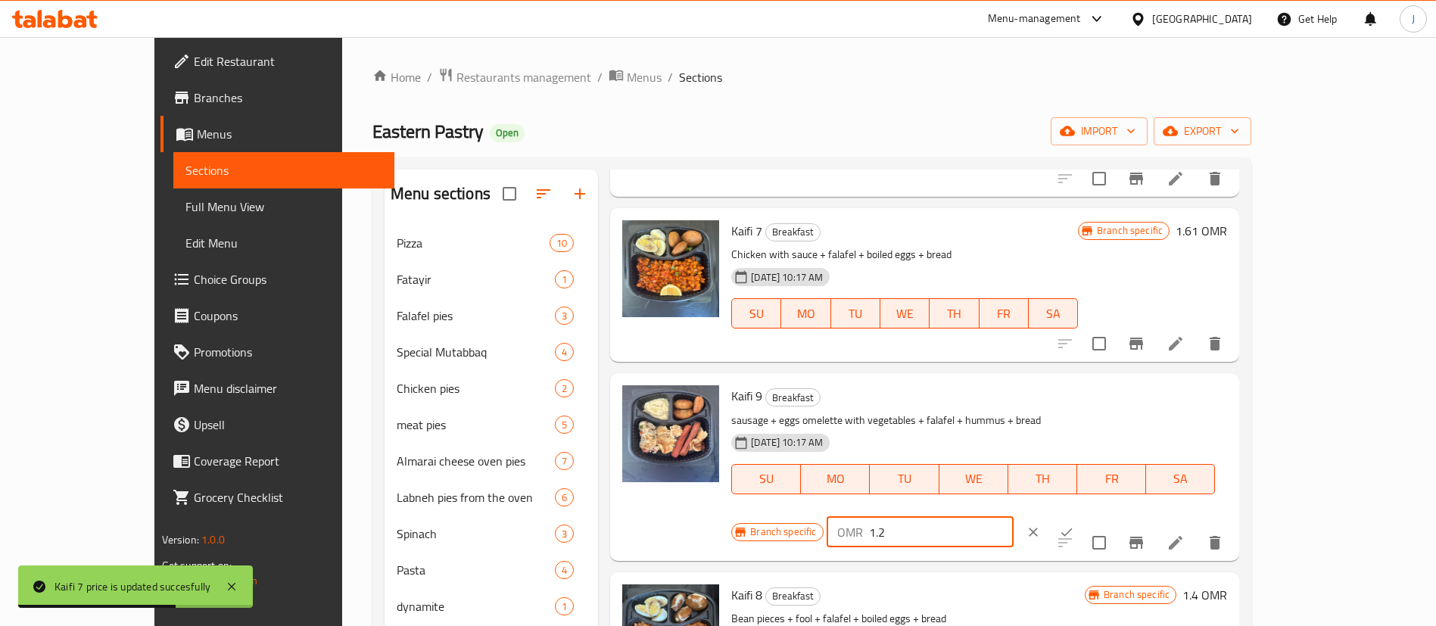
click at [1014, 517] on input "1.2" at bounding box center [941, 532] width 145 height 30
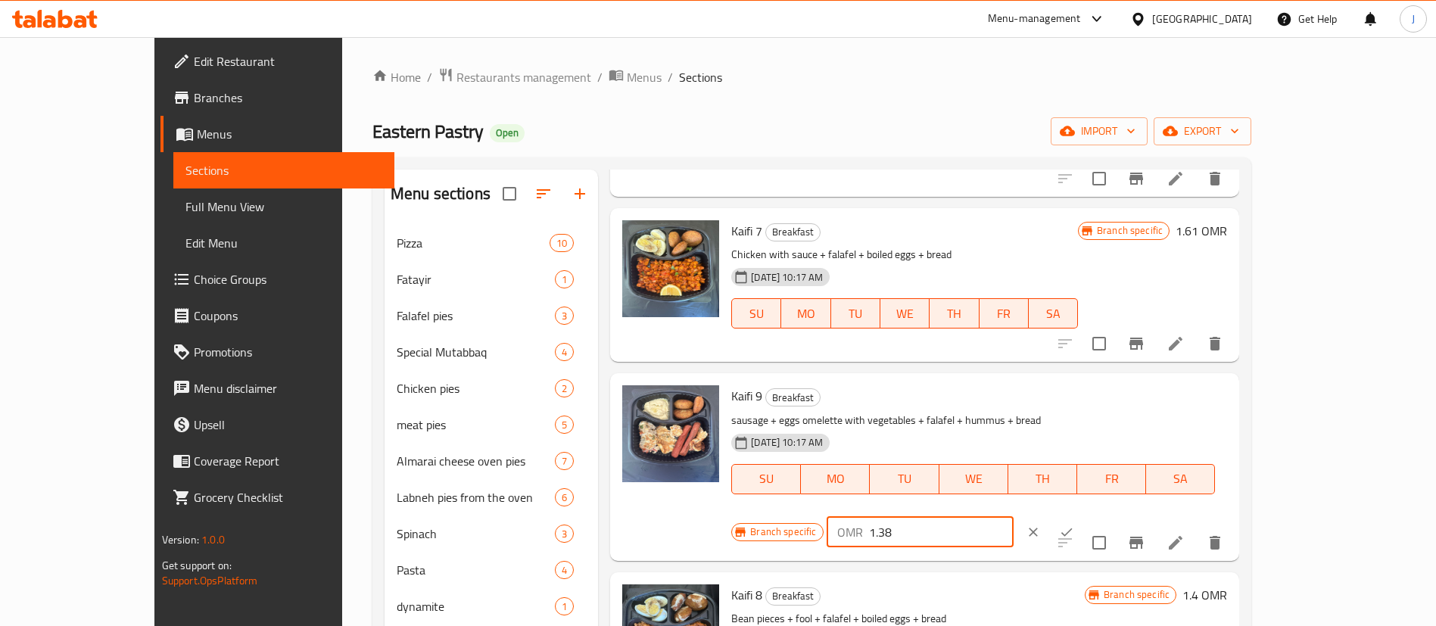
type input "1.38"
click at [1074, 525] on icon "ok" at bounding box center [1066, 532] width 15 height 15
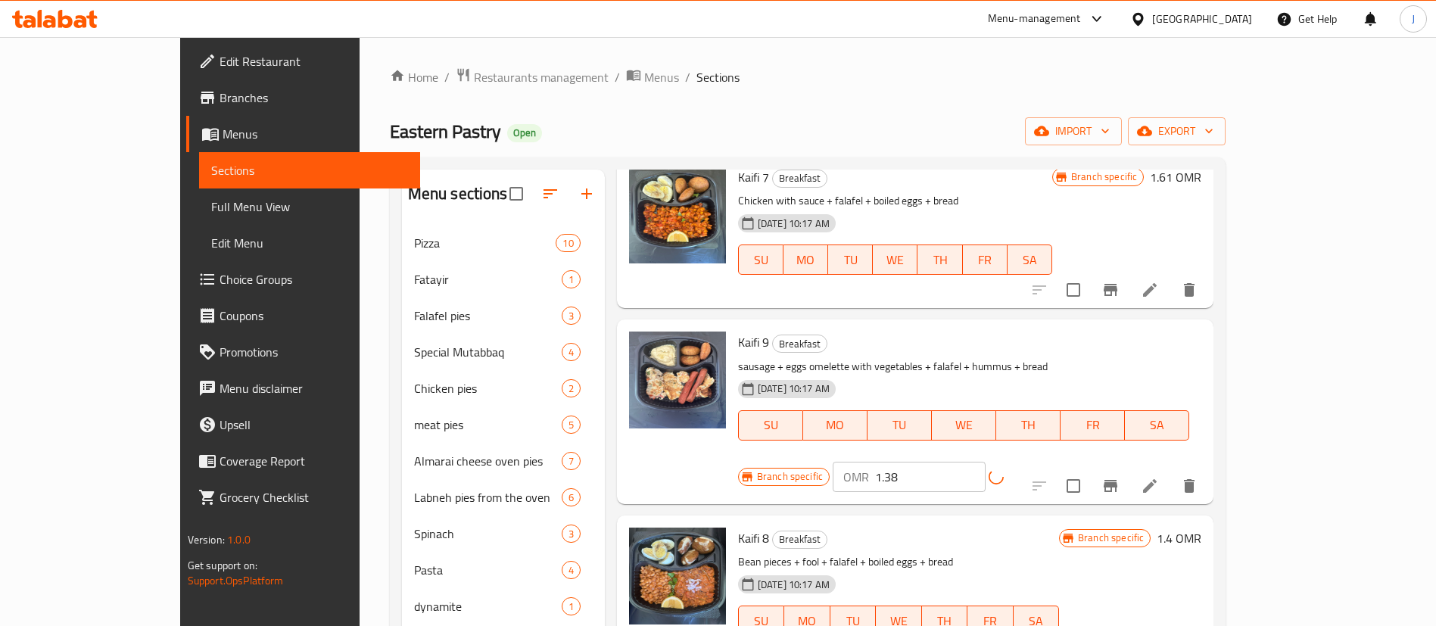
scroll to position [1105, 0]
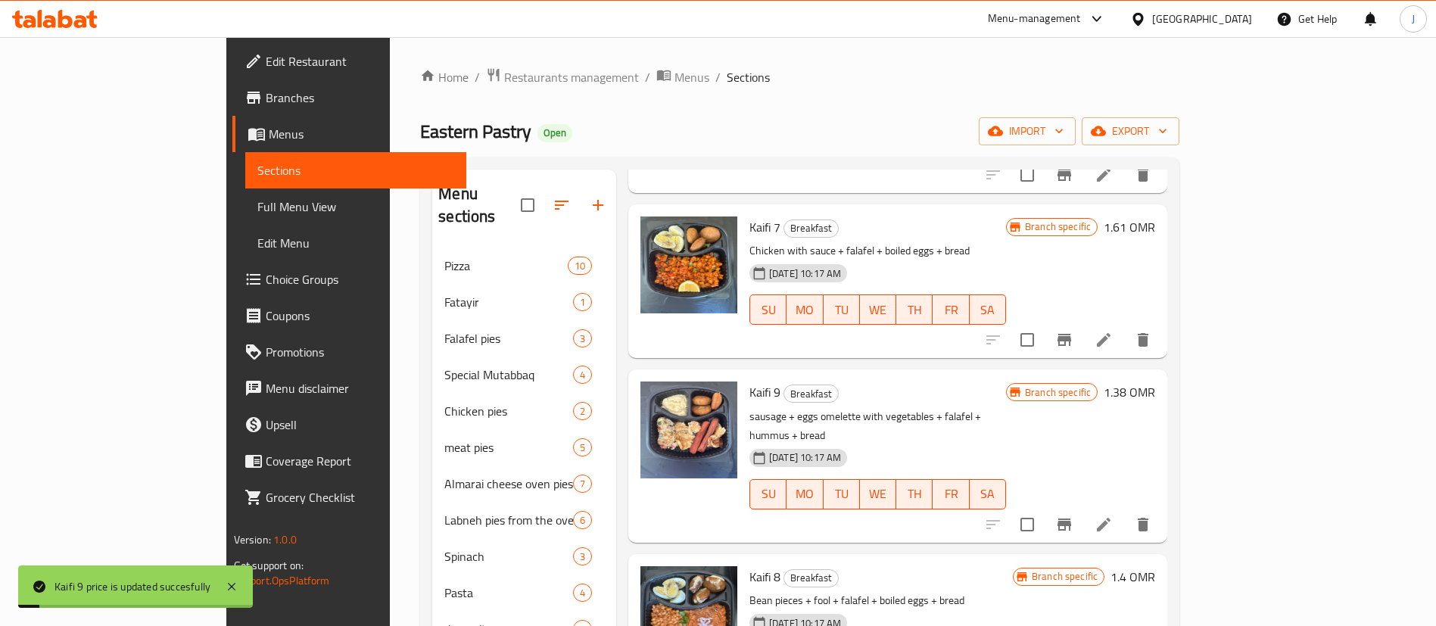
click at [1155, 566] on h6 "1.4 OMR" at bounding box center [1132, 576] width 45 height 21
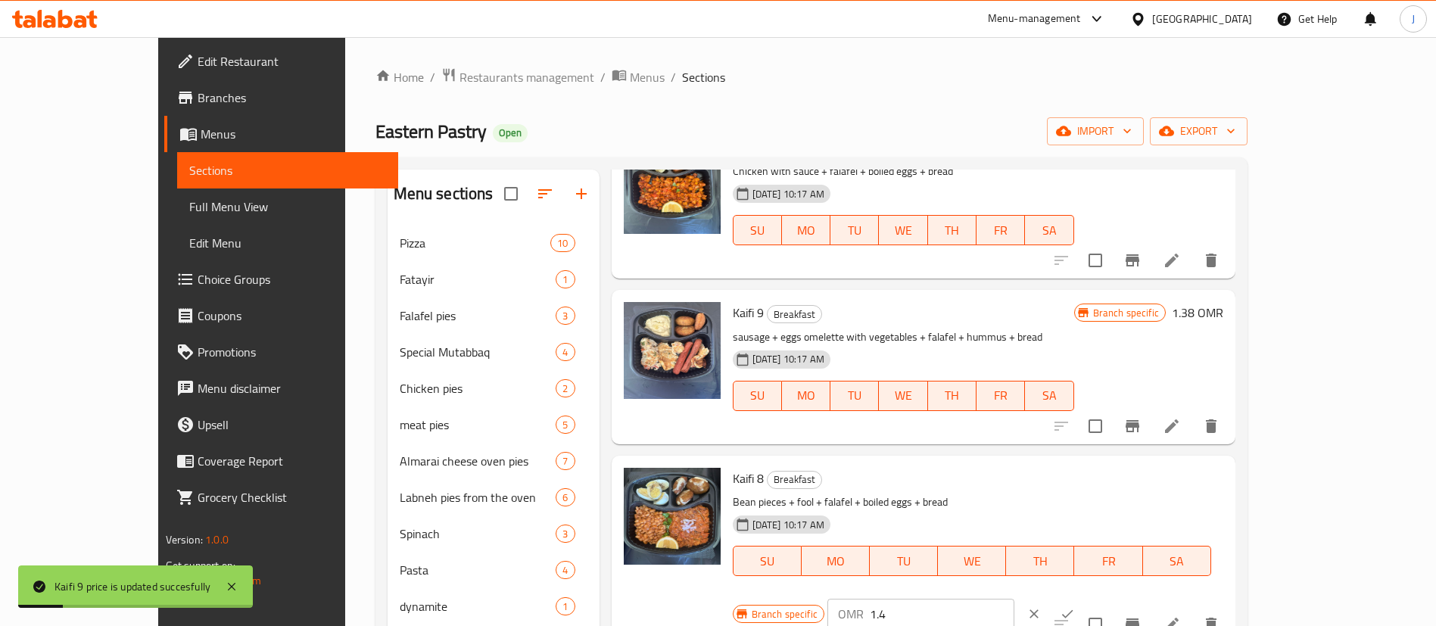
click at [1014, 599] on input "1.4" at bounding box center [942, 614] width 145 height 30
type input "1.61"
click at [1075, 606] on icon "ok" at bounding box center [1067, 613] width 15 height 15
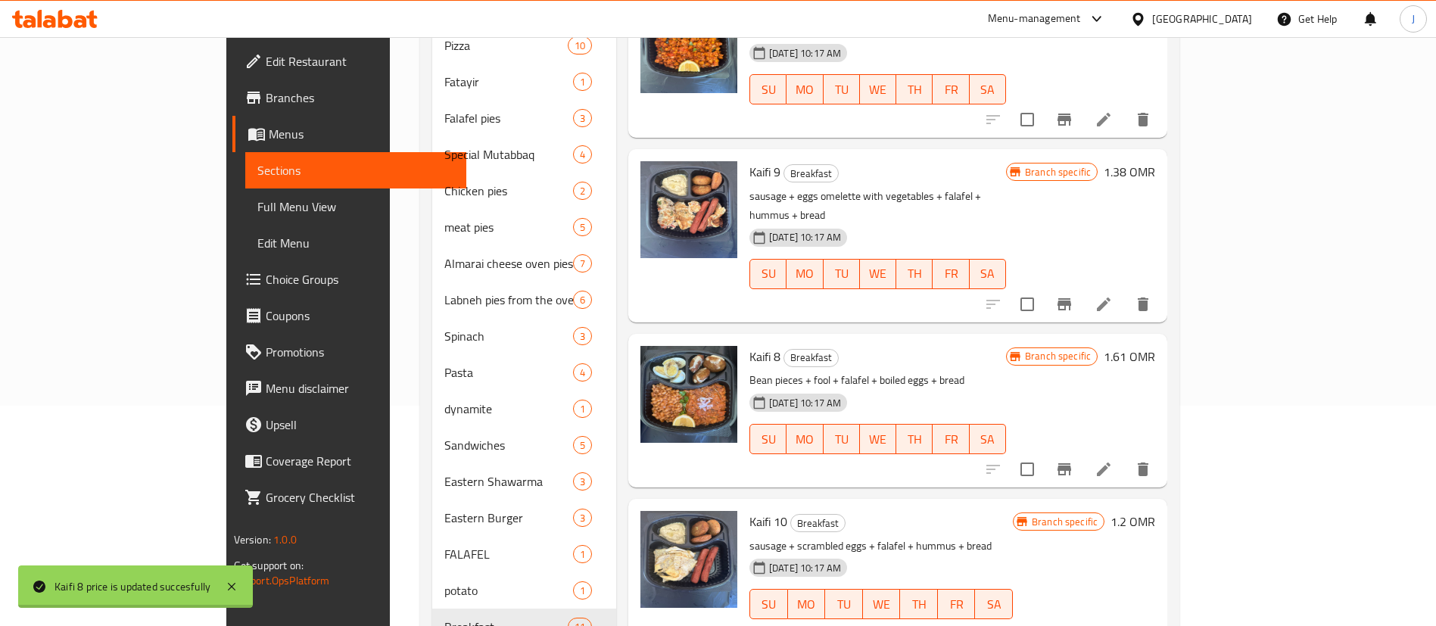
scroll to position [227, 0]
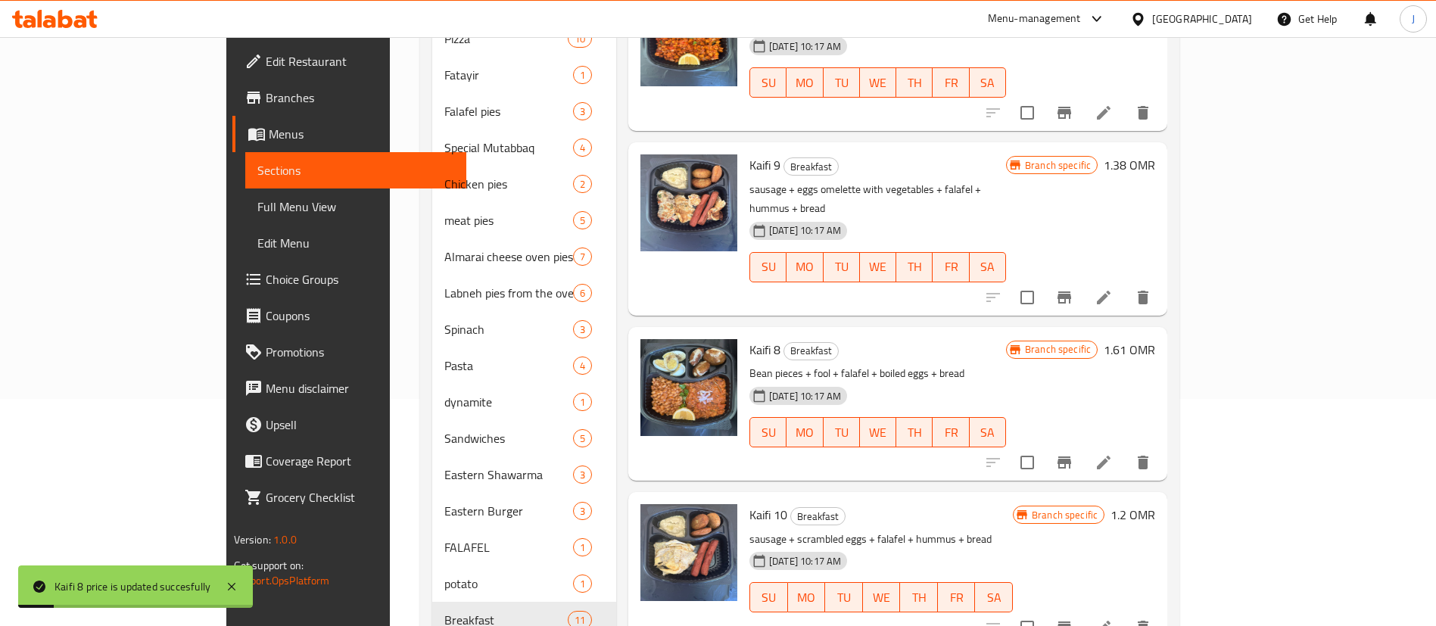
click at [1155, 504] on h6 "1.2 OMR" at bounding box center [1132, 514] width 45 height 21
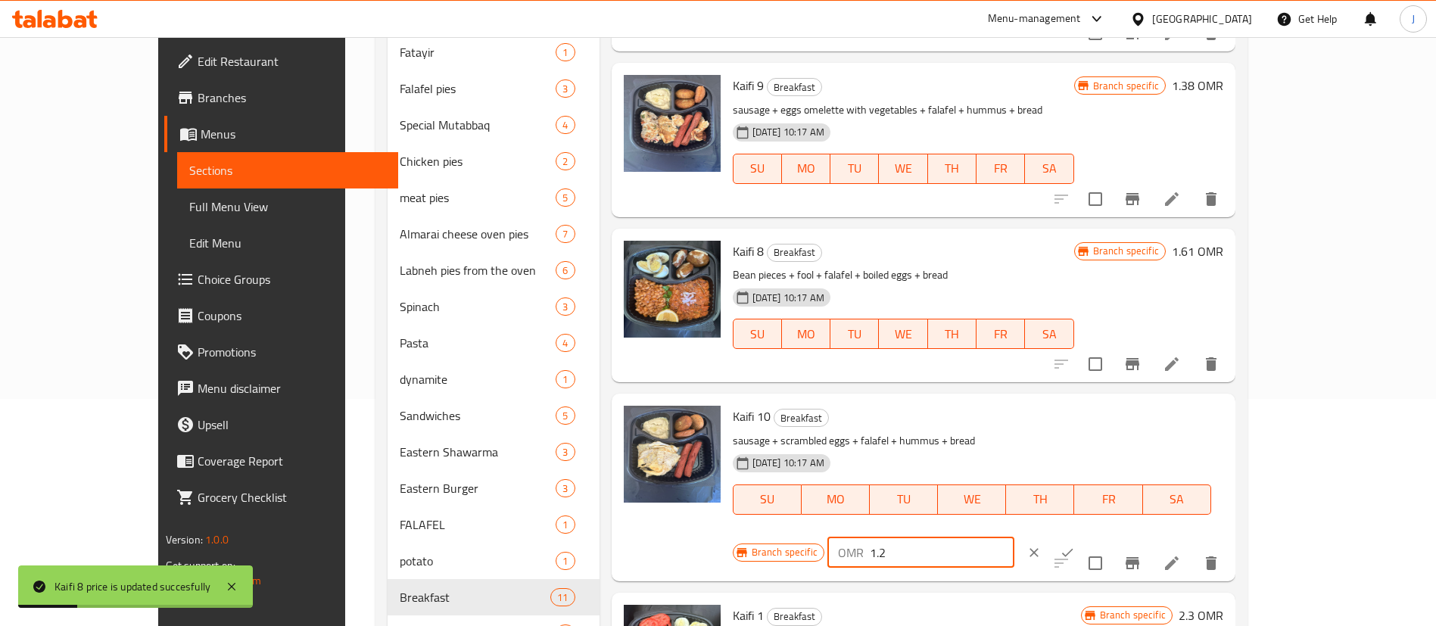
click at [1014, 537] on input "1.2" at bounding box center [942, 552] width 145 height 30
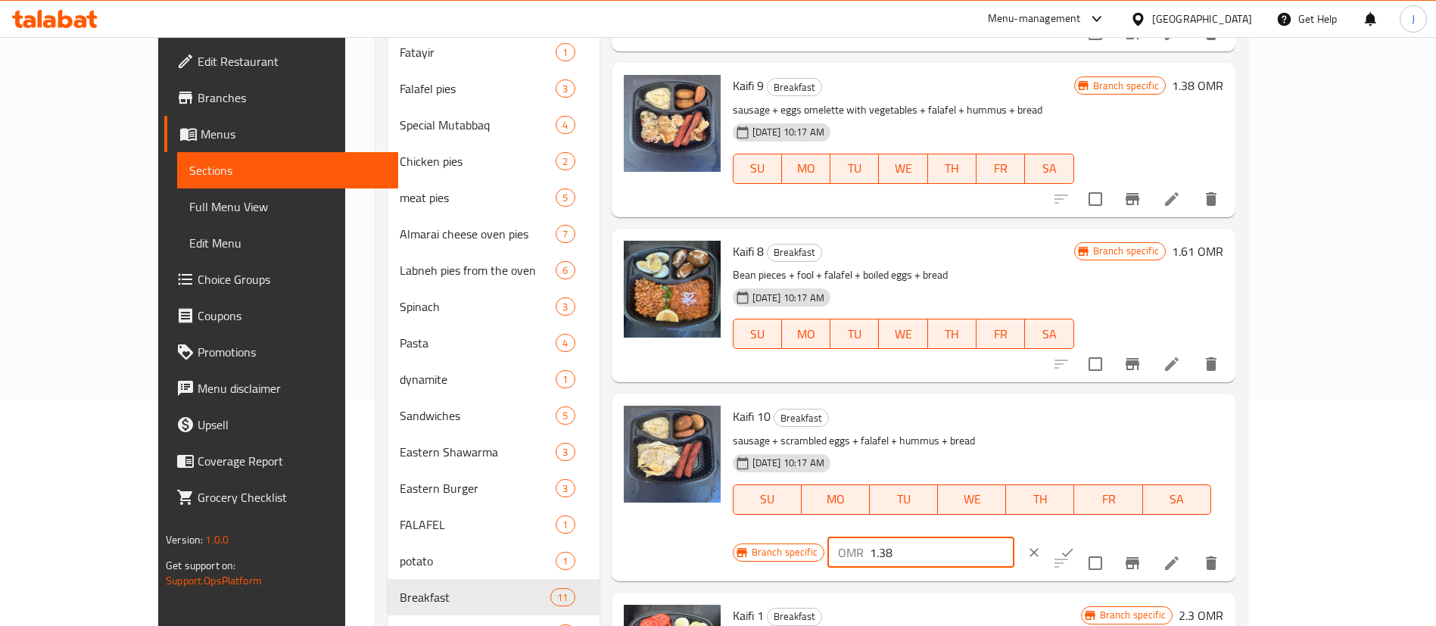
type input "1.38"
click at [1075, 545] on icon "ok" at bounding box center [1067, 552] width 15 height 15
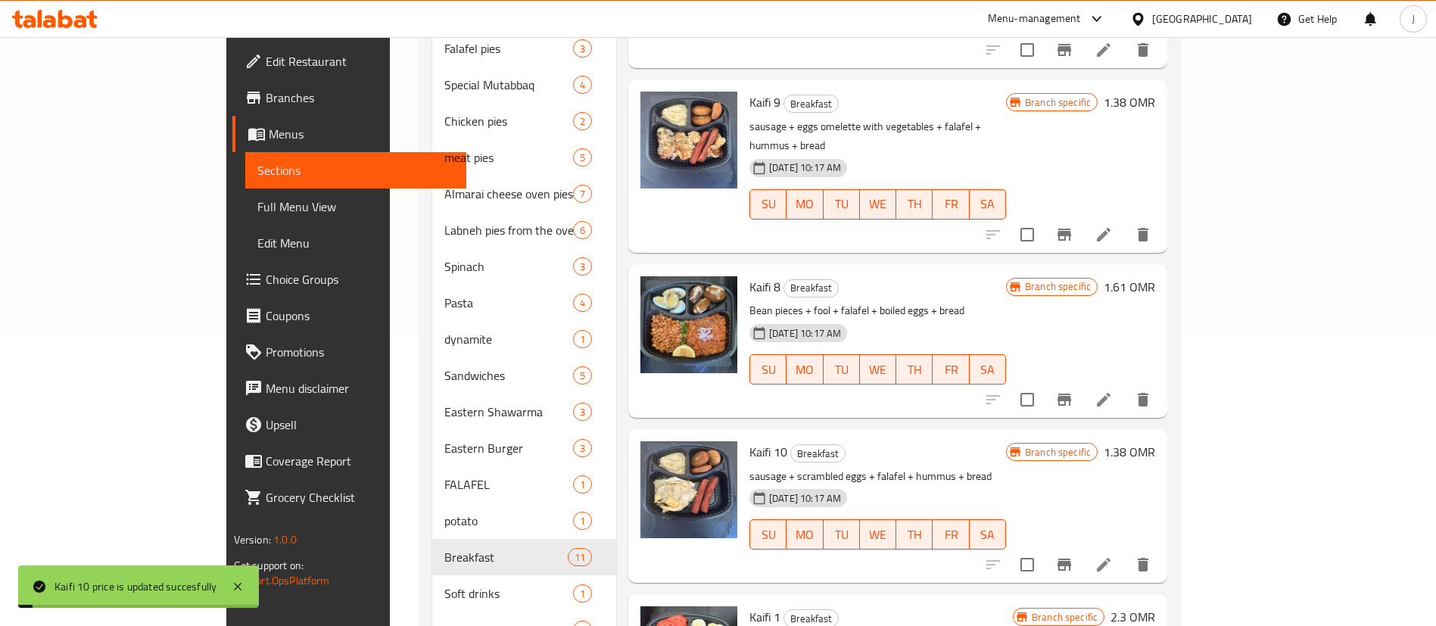
scroll to position [338, 0]
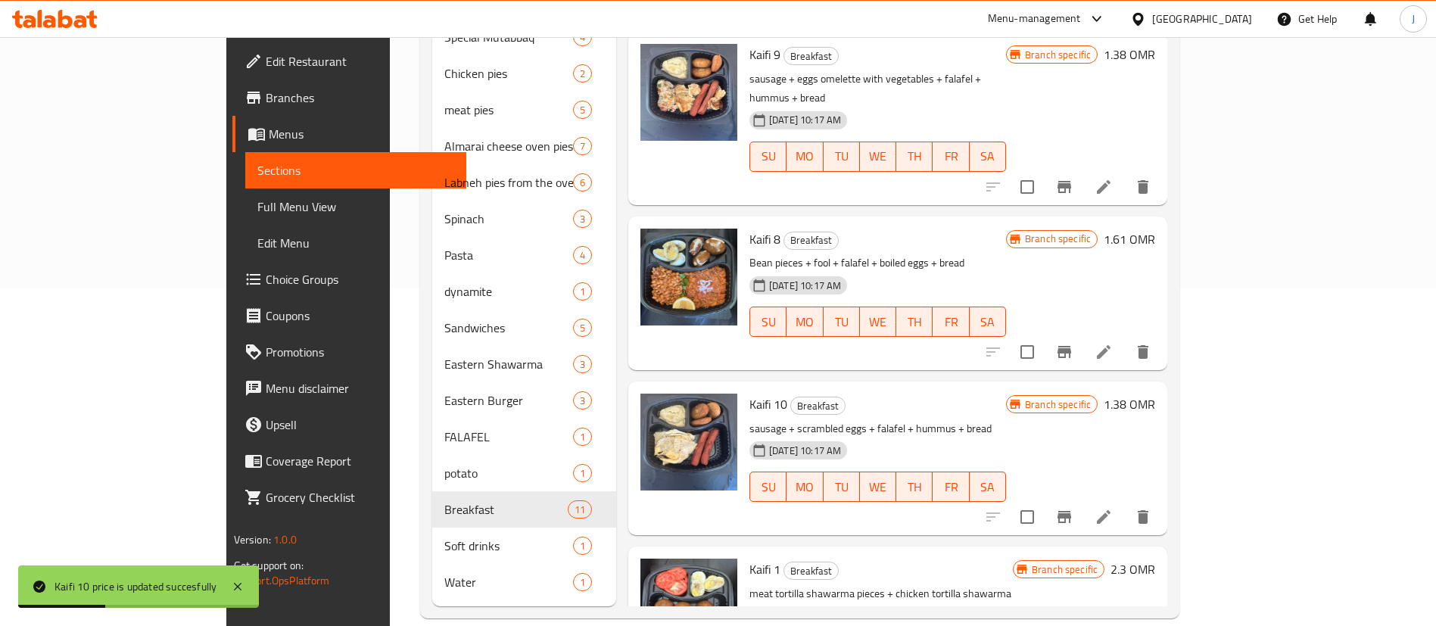
click at [1155, 559] on h6 "2.3 OMR" at bounding box center [1132, 569] width 45 height 21
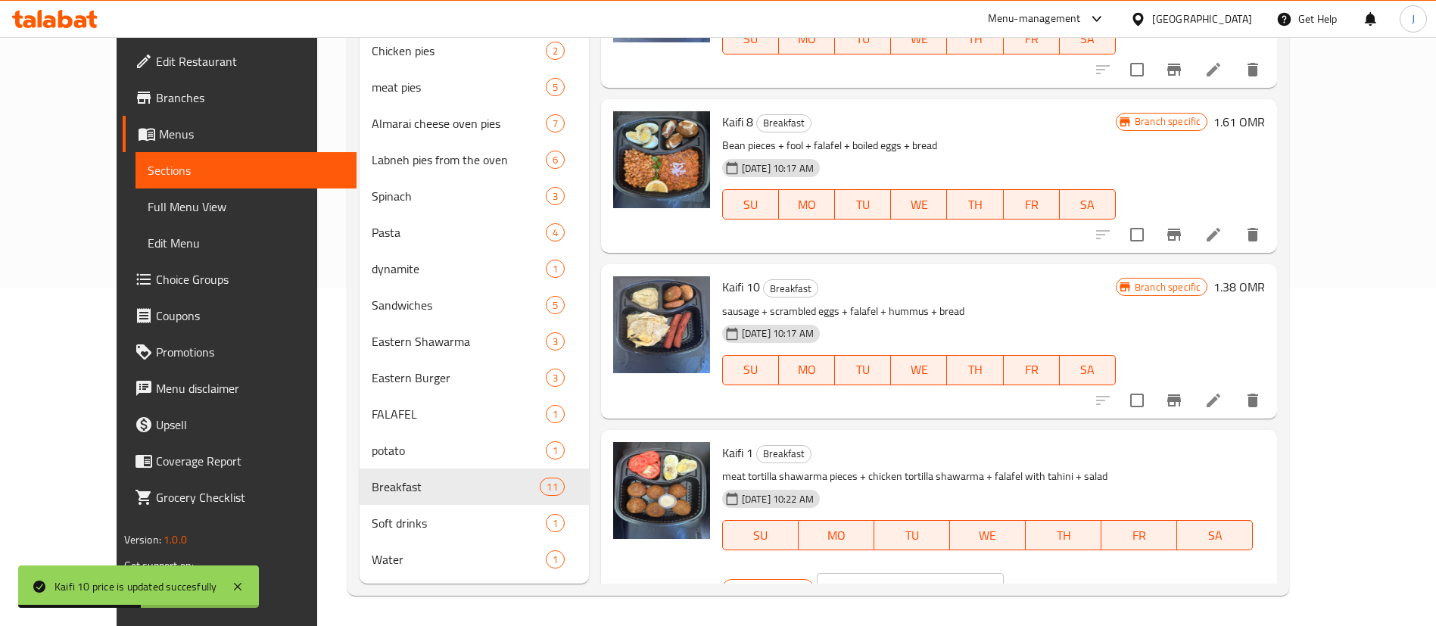
drag, startPoint x: 1220, startPoint y: 454, endPoint x: 1179, endPoint y: 453, distance: 41.7
click at [1004, 573] on input "2.3" at bounding box center [931, 588] width 145 height 30
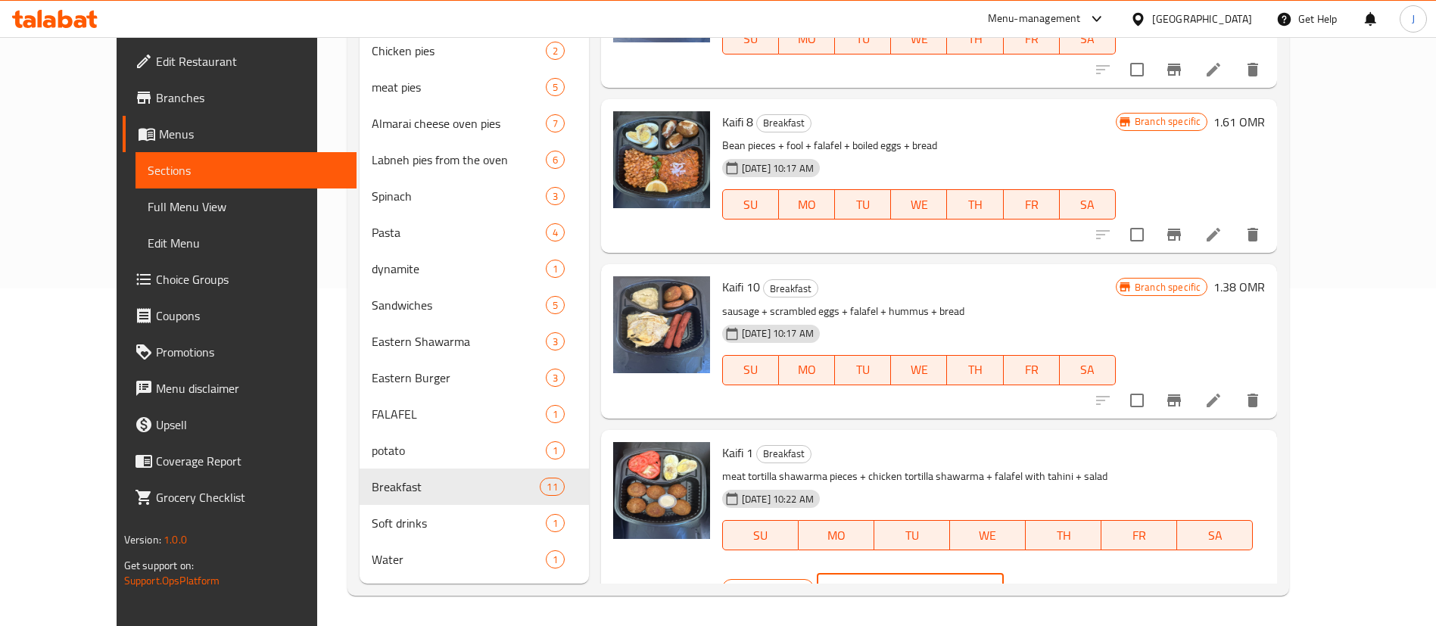
type input "2.645"
click at [1073, 572] on button "ok" at bounding box center [1056, 588] width 33 height 33
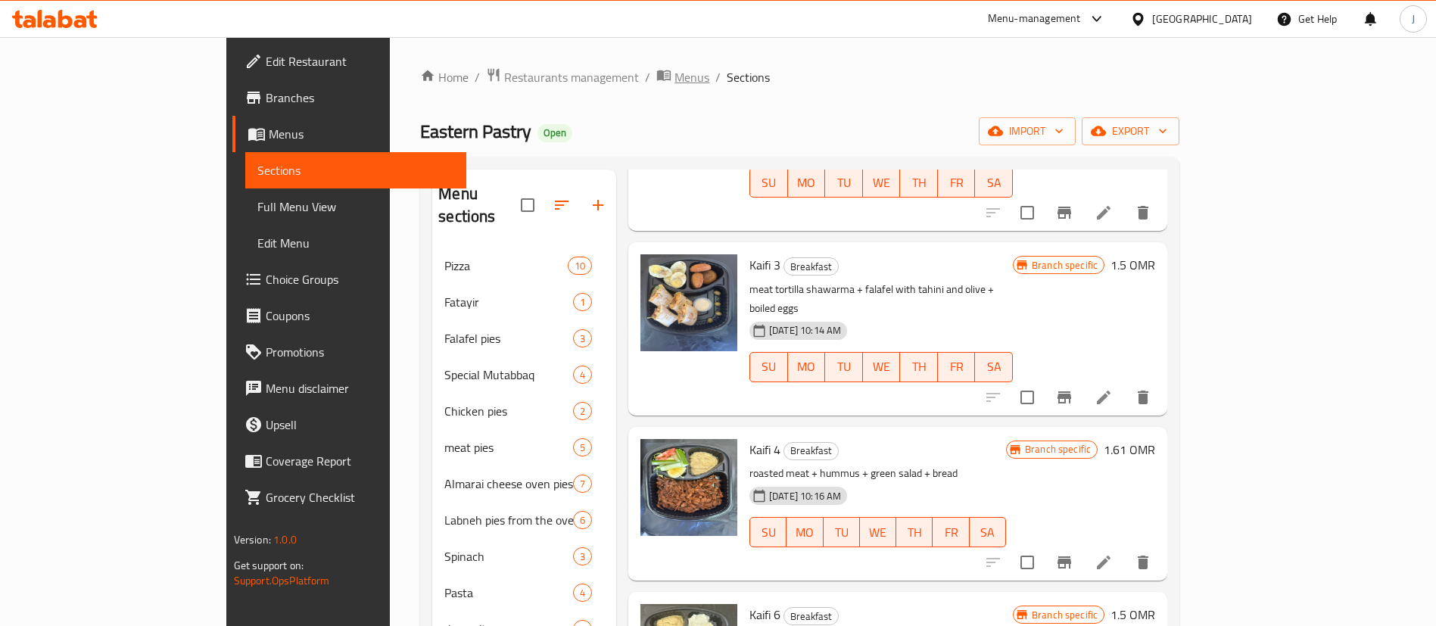
scroll to position [197, 0]
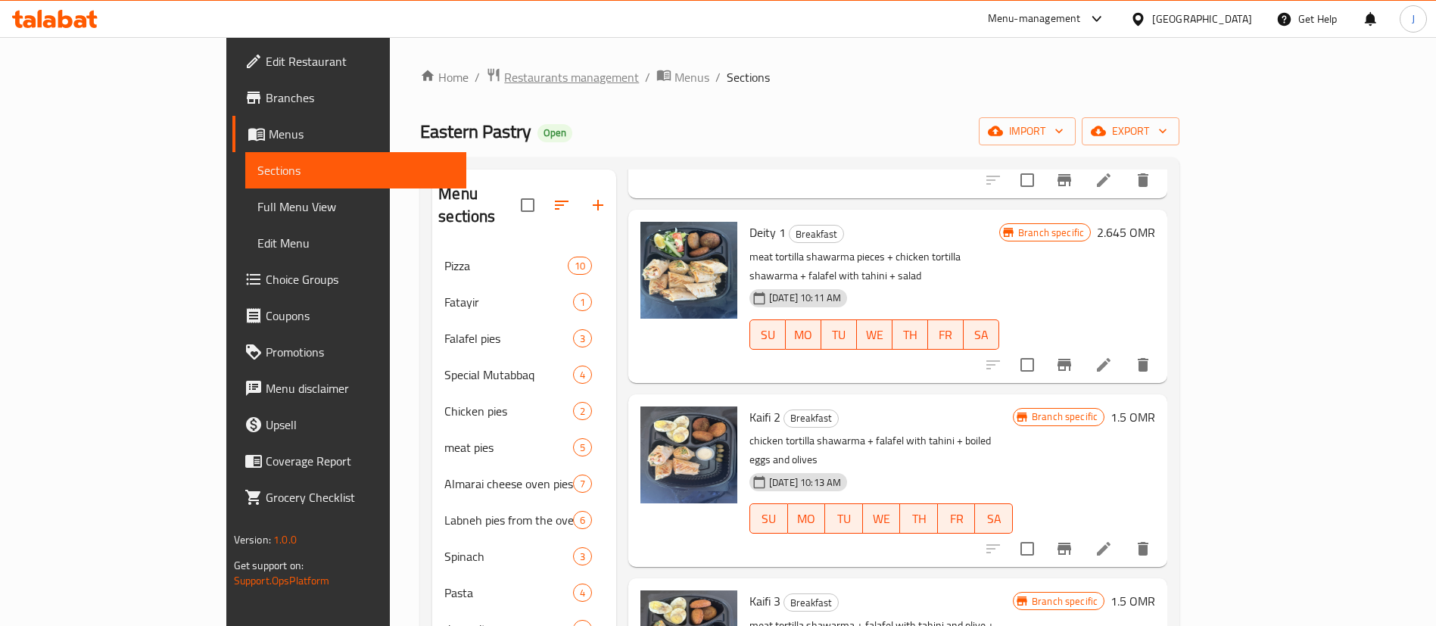
click at [504, 78] on span "Restaurants management" at bounding box center [571, 77] width 135 height 18
